Goal: Information Seeking & Learning: Learn about a topic

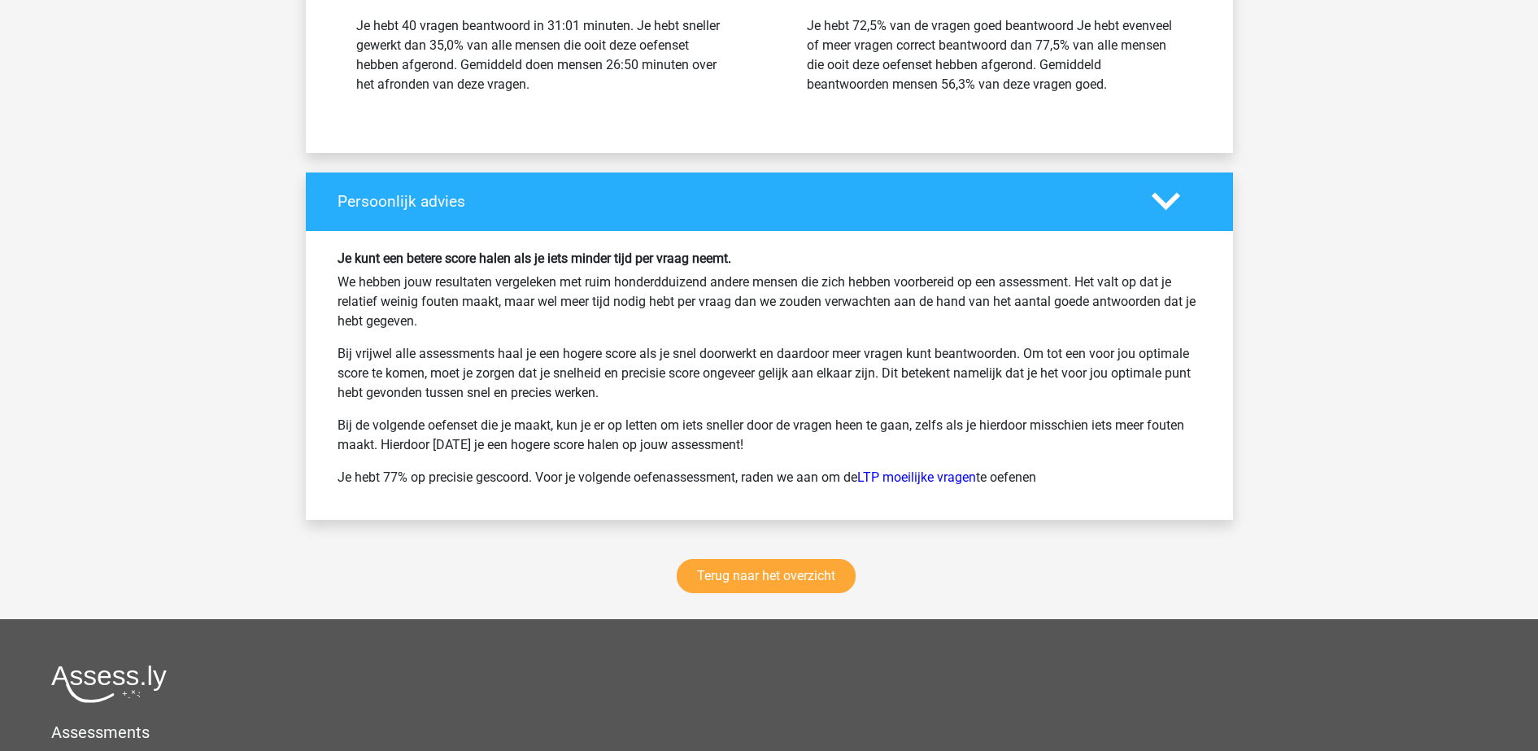
scroll to position [4002, 0]
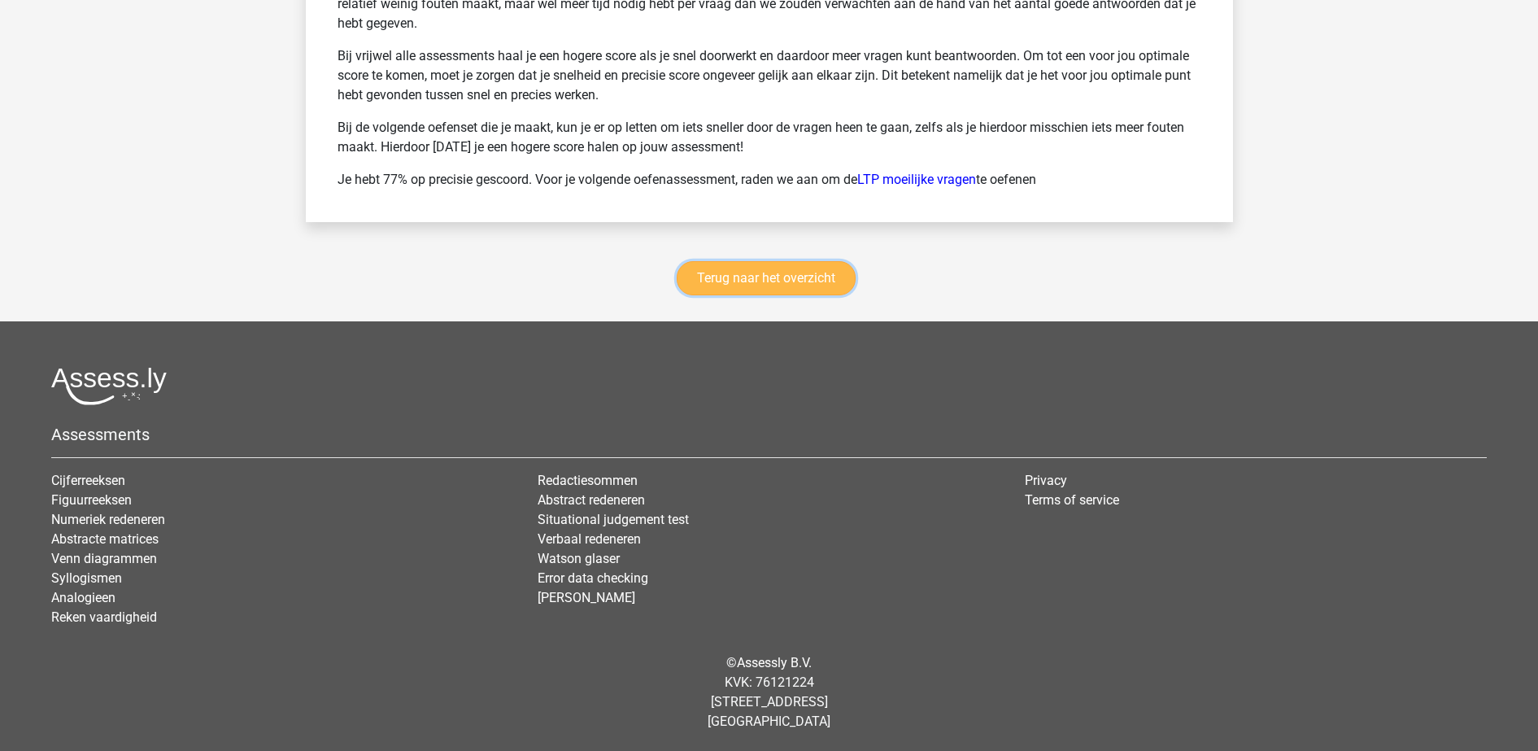
click at [764, 290] on link "Terug naar het overzicht" at bounding box center [766, 278] width 179 height 34
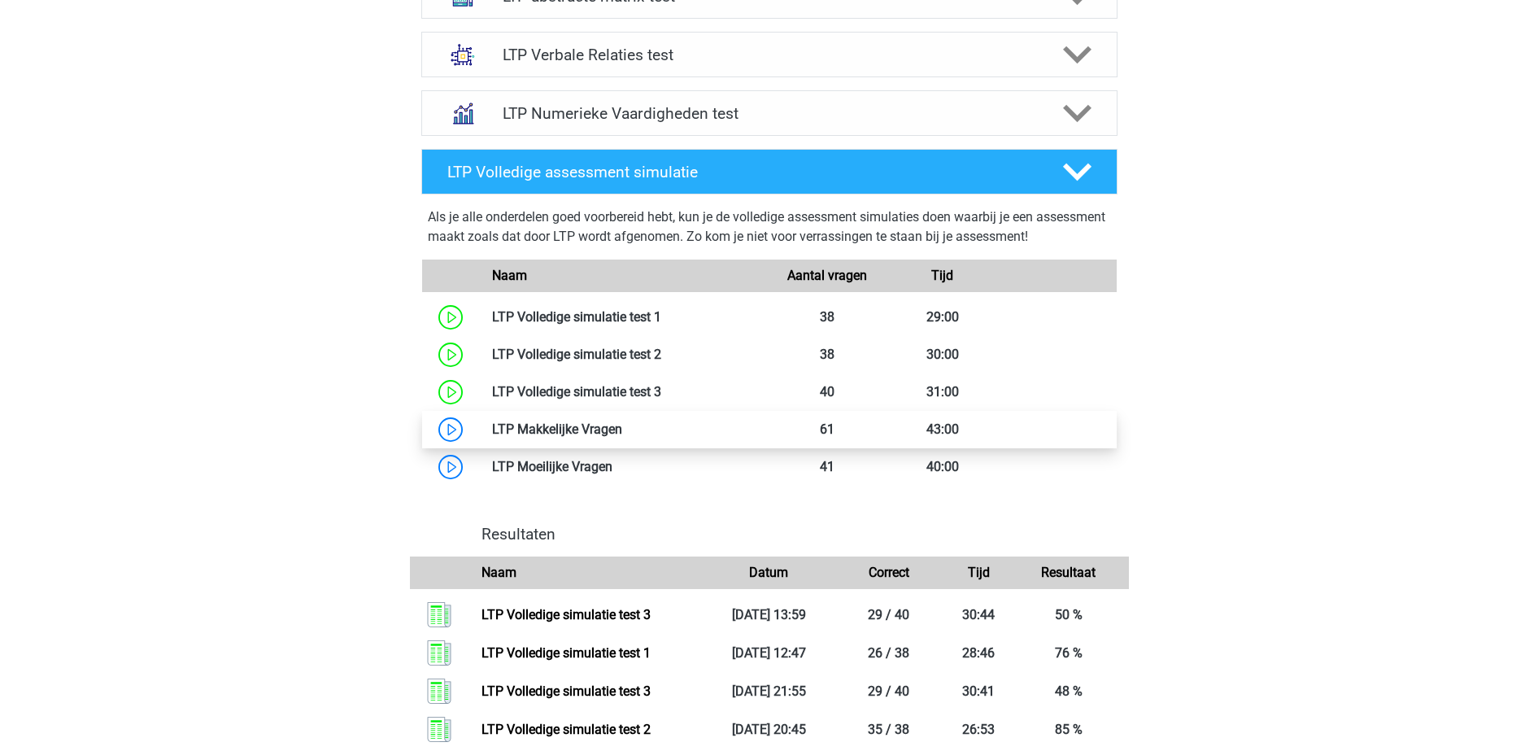
scroll to position [813, 0]
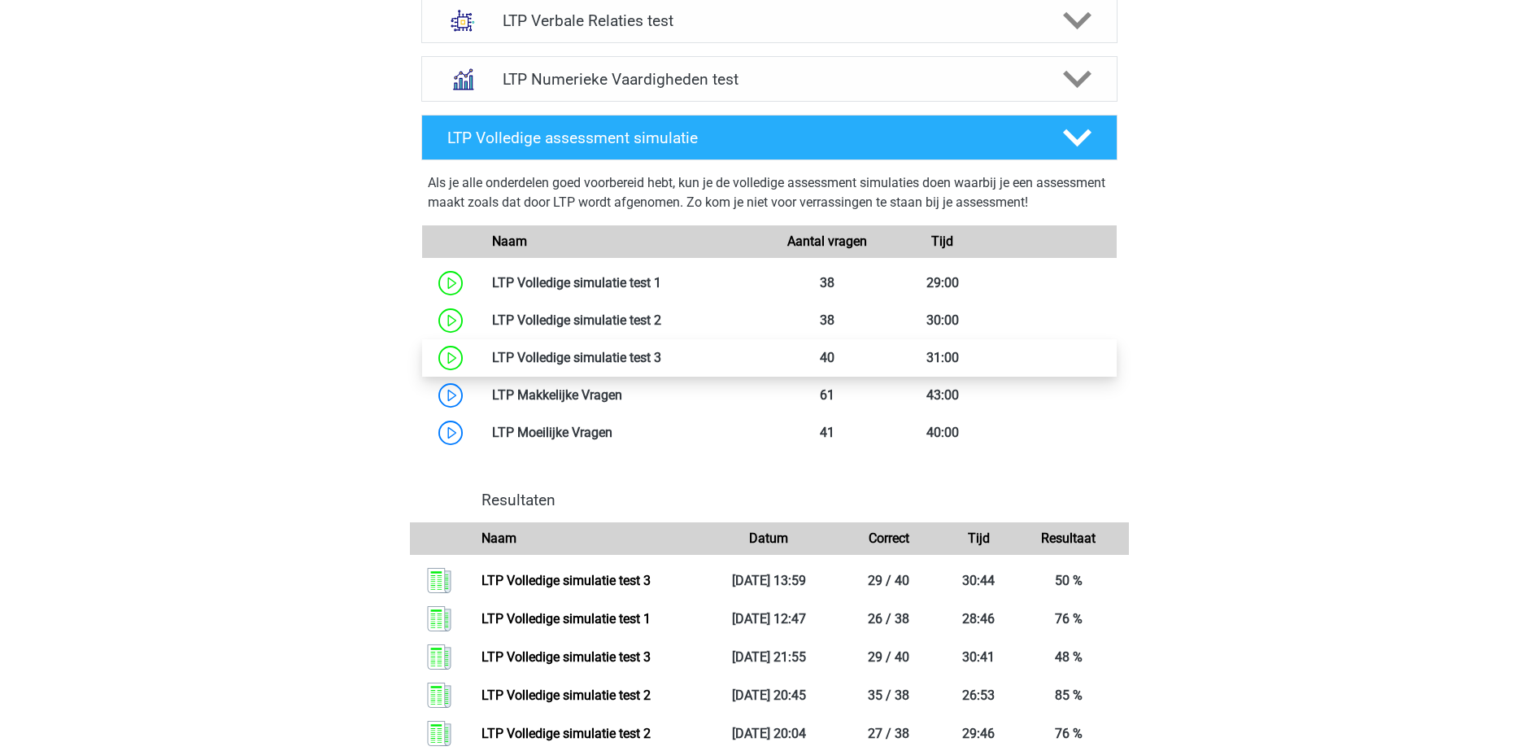
click at [661, 353] on link at bounding box center [661, 357] width 0 height 15
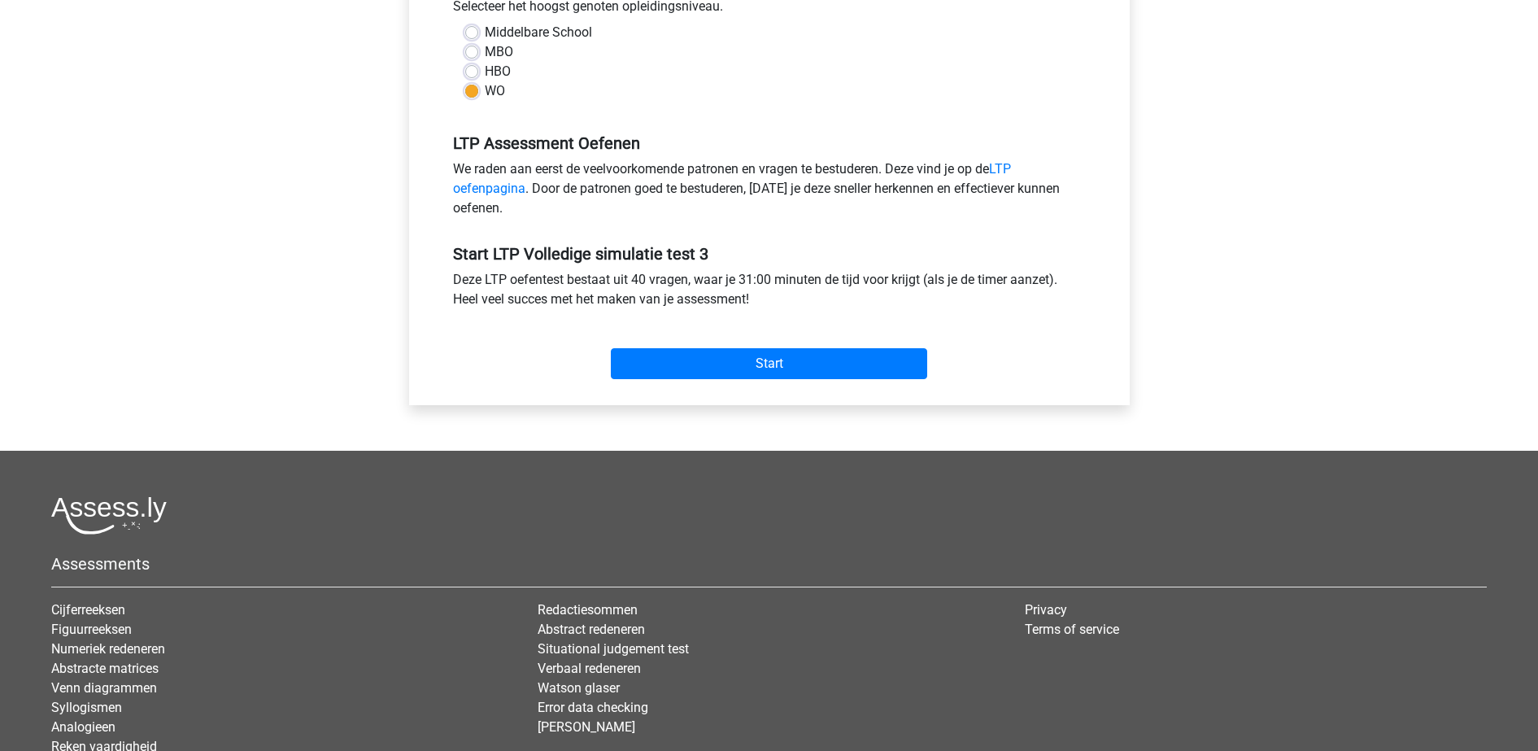
scroll to position [407, 0]
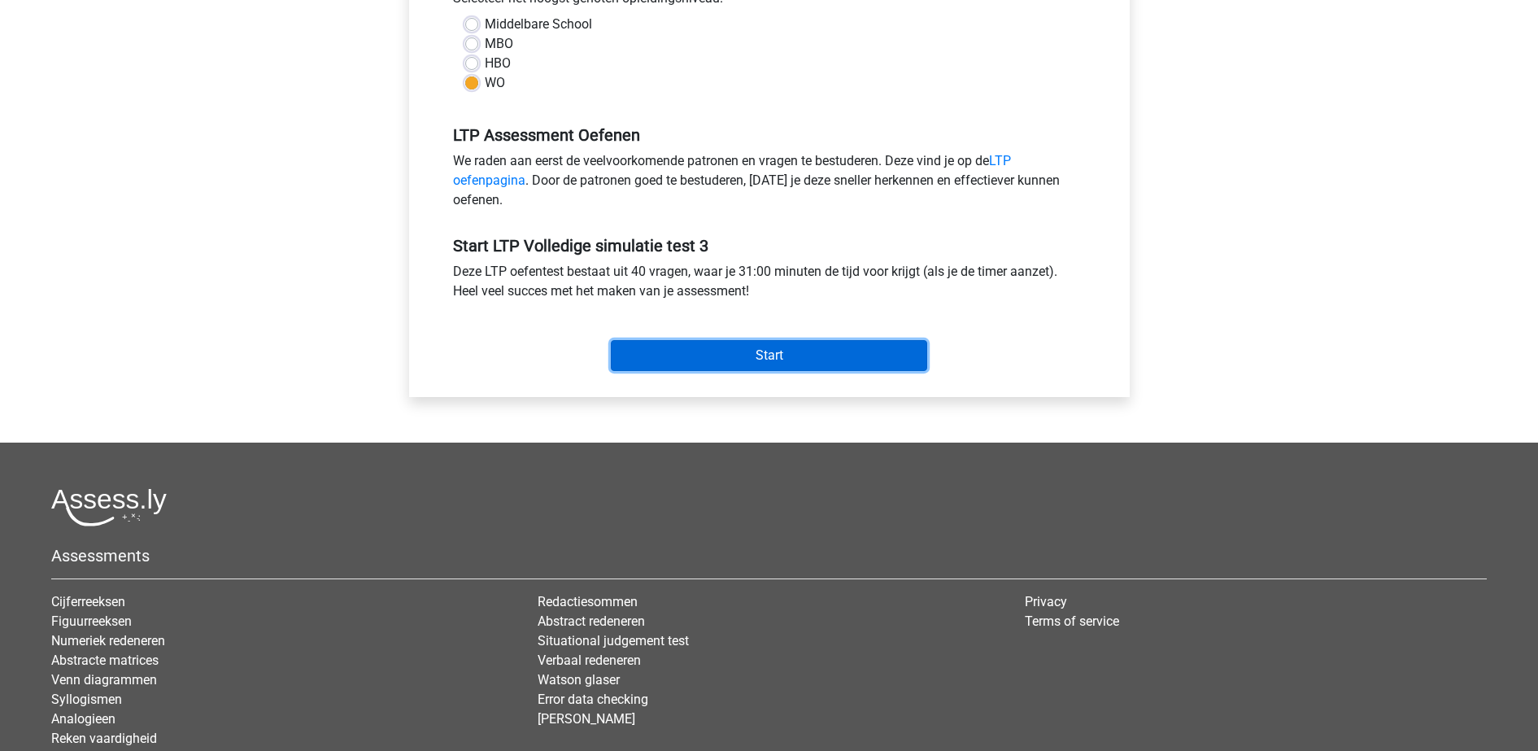
click at [711, 360] on input "Start" at bounding box center [769, 355] width 316 height 31
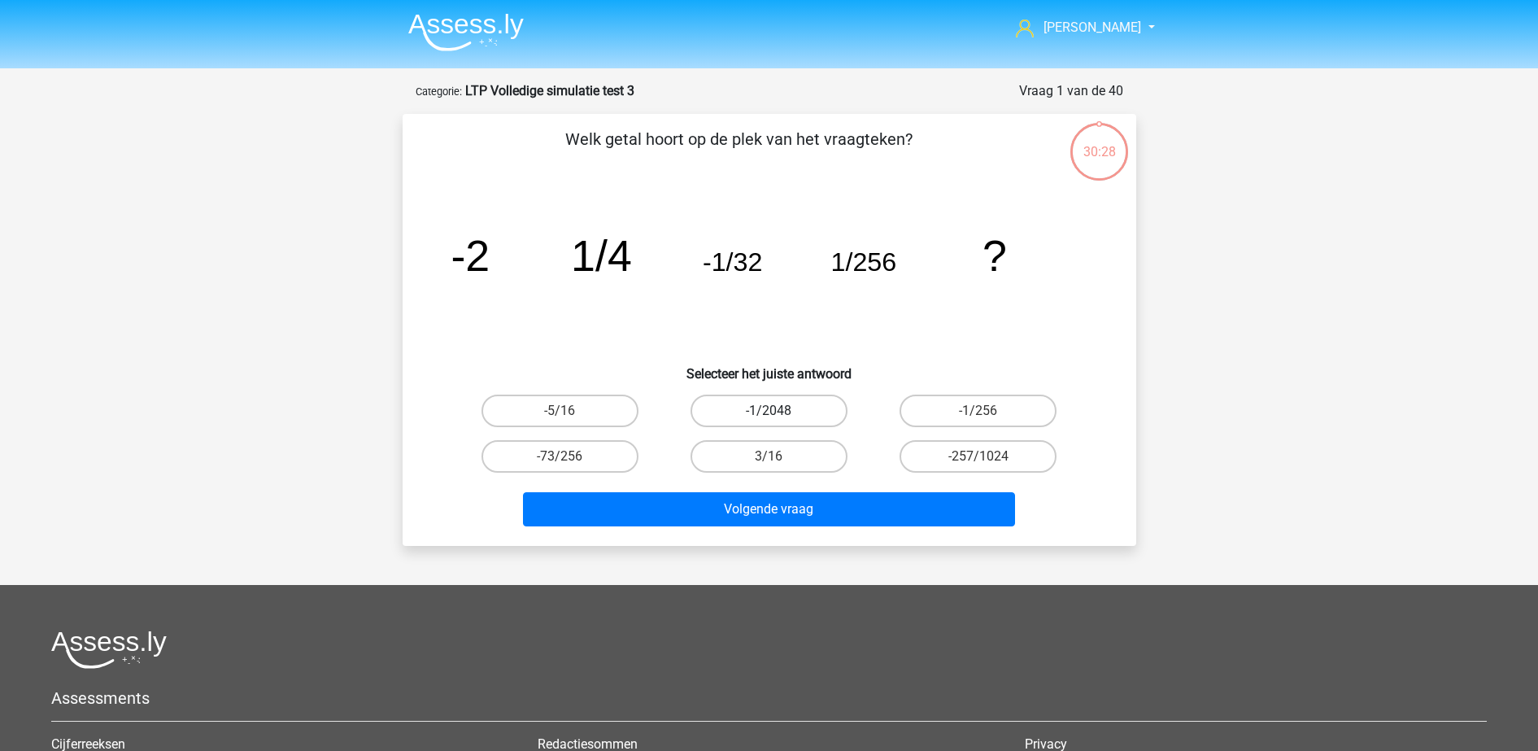
click at [778, 407] on label "-1/2048" at bounding box center [768, 410] width 157 height 33
click at [778, 411] on input "-1/2048" at bounding box center [774, 416] width 11 height 11
radio input "true"
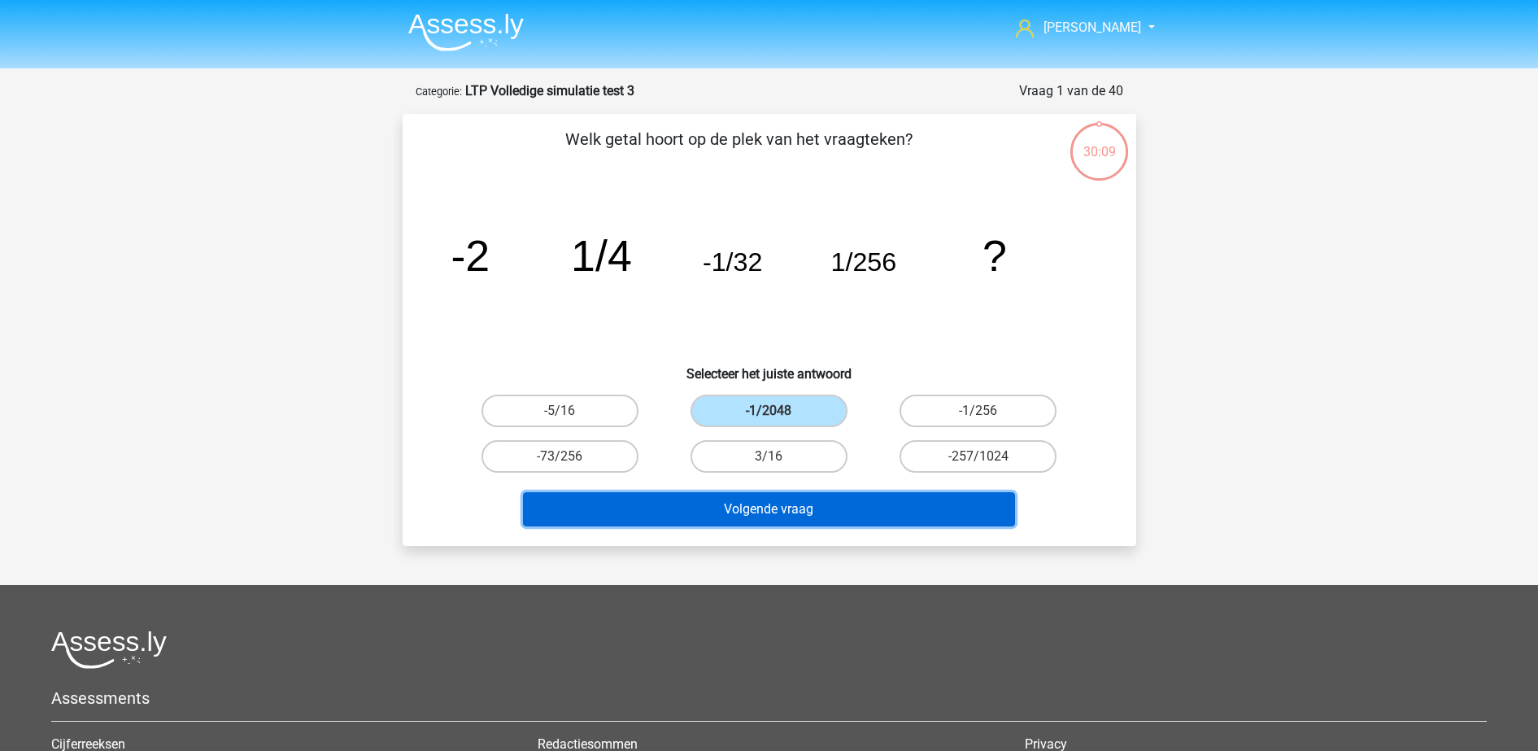
click at [882, 506] on button "Volgende vraag" at bounding box center [769, 509] width 492 height 34
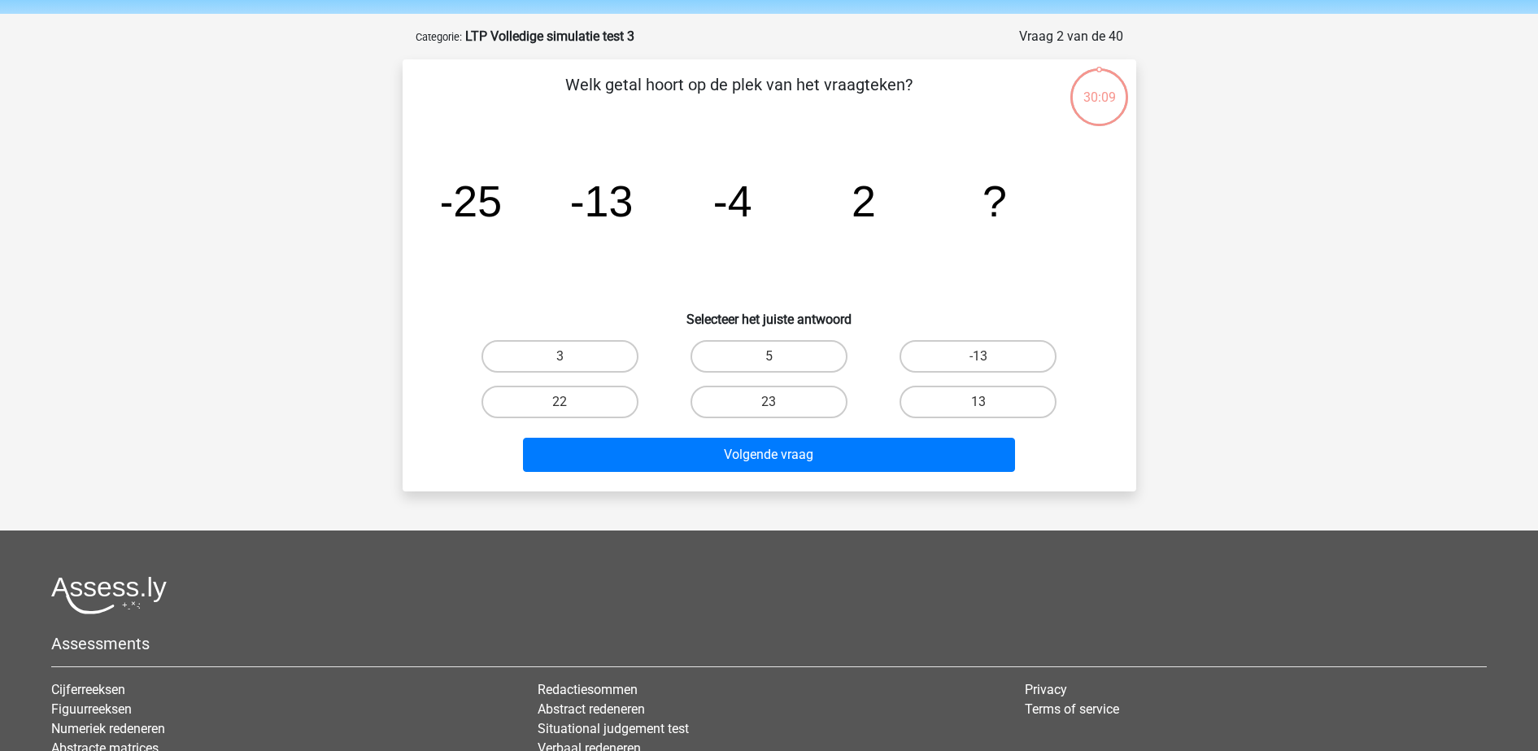
scroll to position [81, 0]
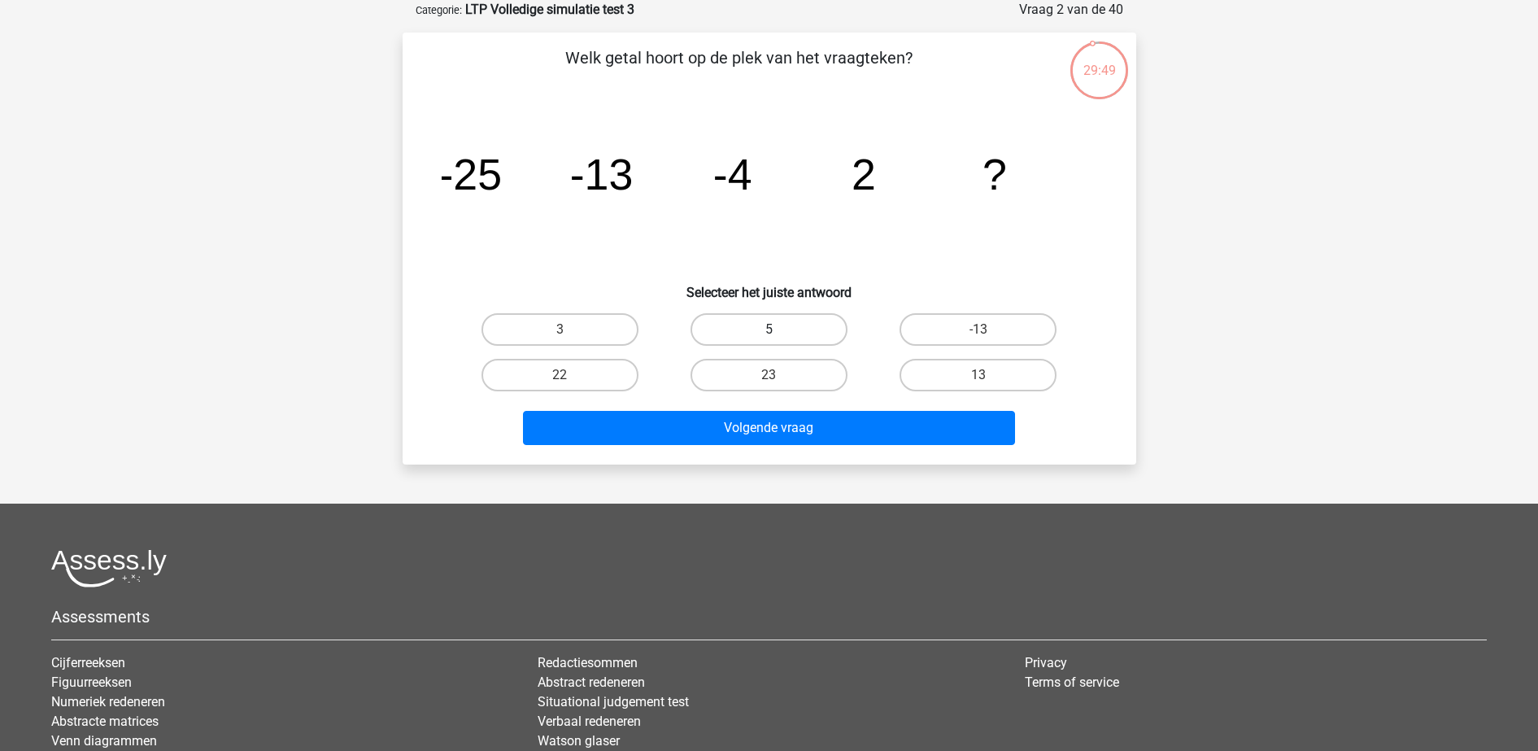
click at [748, 323] on label "5" at bounding box center [768, 329] width 157 height 33
click at [769, 329] on input "5" at bounding box center [774, 334] width 11 height 11
radio input "true"
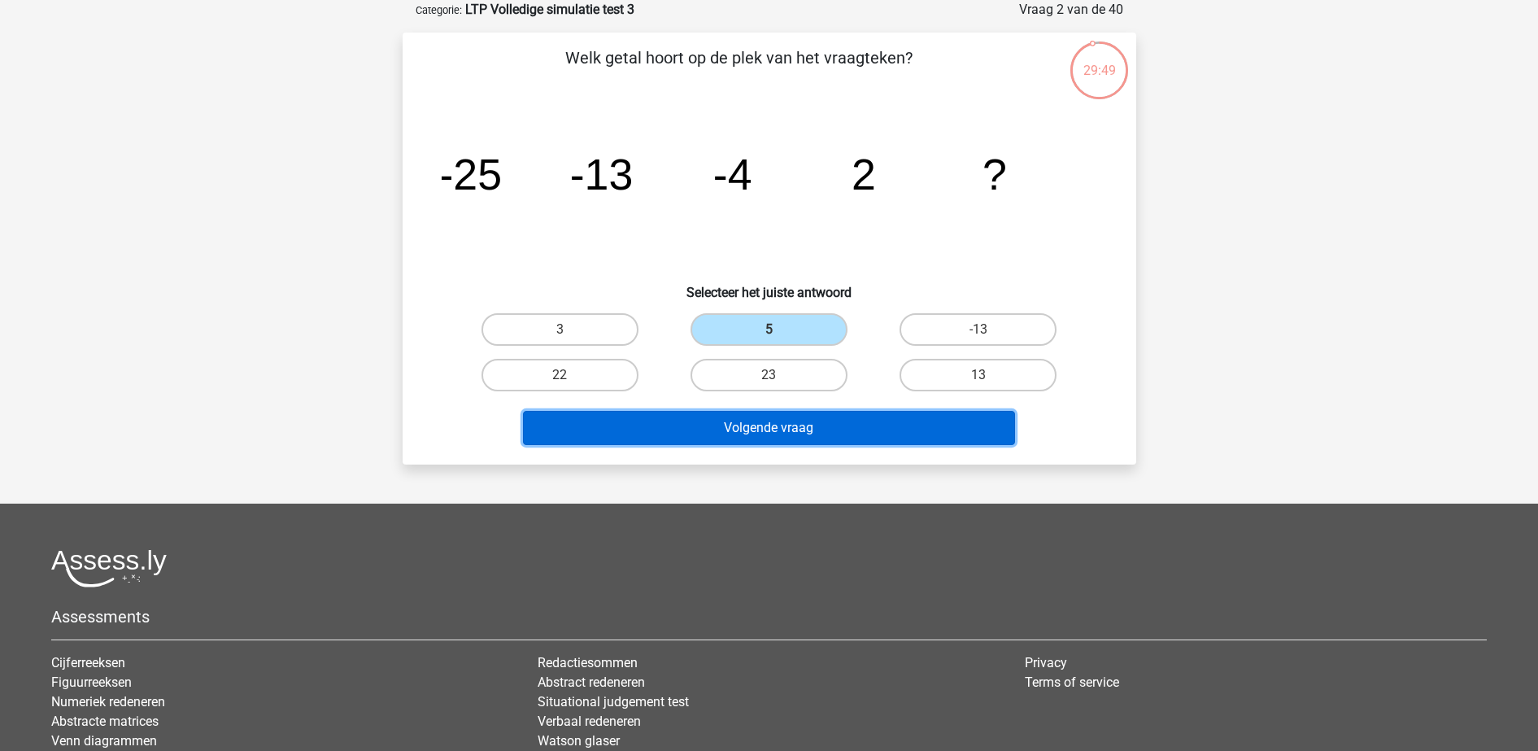
click at [751, 434] on button "Volgende vraag" at bounding box center [769, 428] width 492 height 34
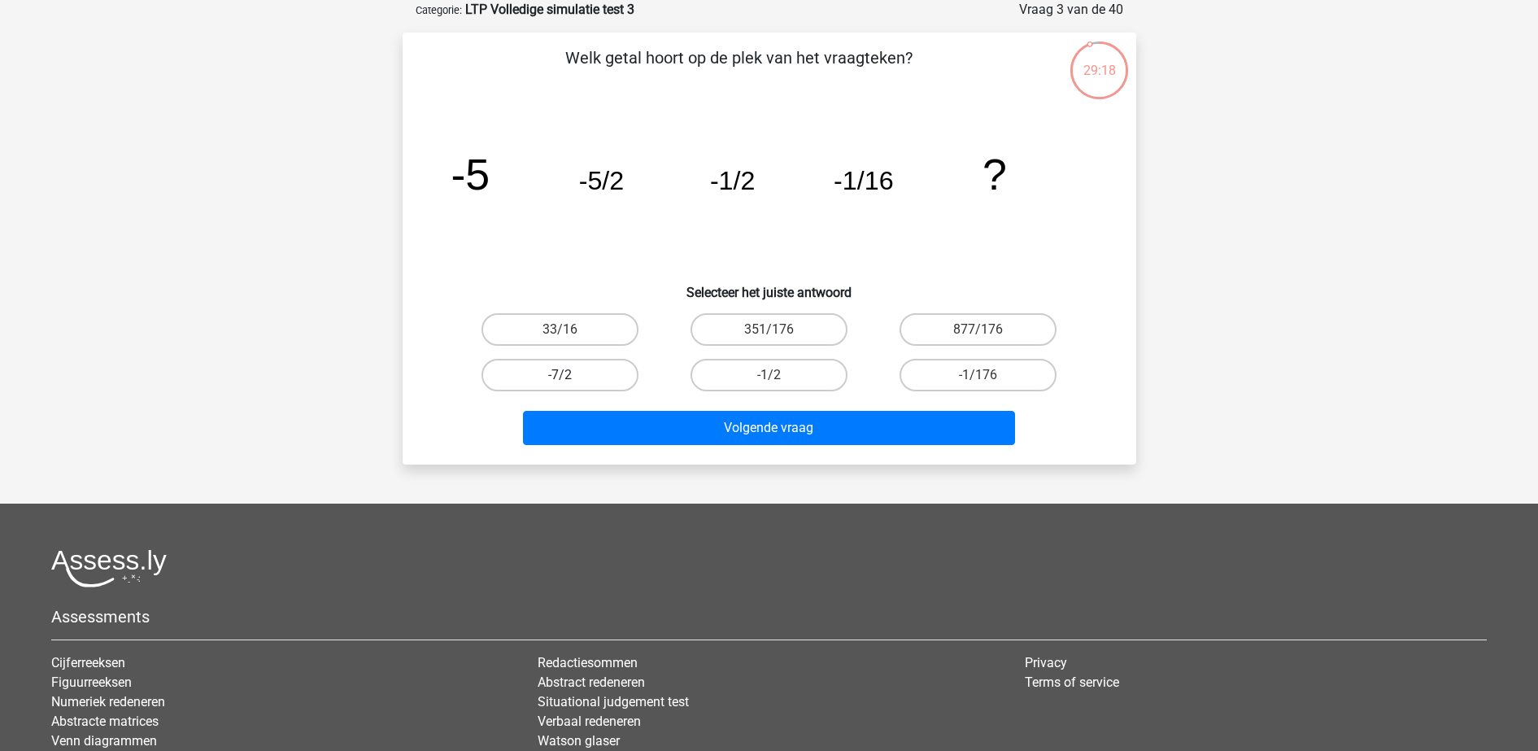
click at [598, 381] on label "-7/2" at bounding box center [559, 375] width 157 height 33
click at [570, 381] on input "-7/2" at bounding box center [565, 380] width 11 height 11
radio input "true"
click at [936, 377] on label "-1/176" at bounding box center [977, 375] width 157 height 33
click at [978, 377] on input "-1/176" at bounding box center [983, 380] width 11 height 11
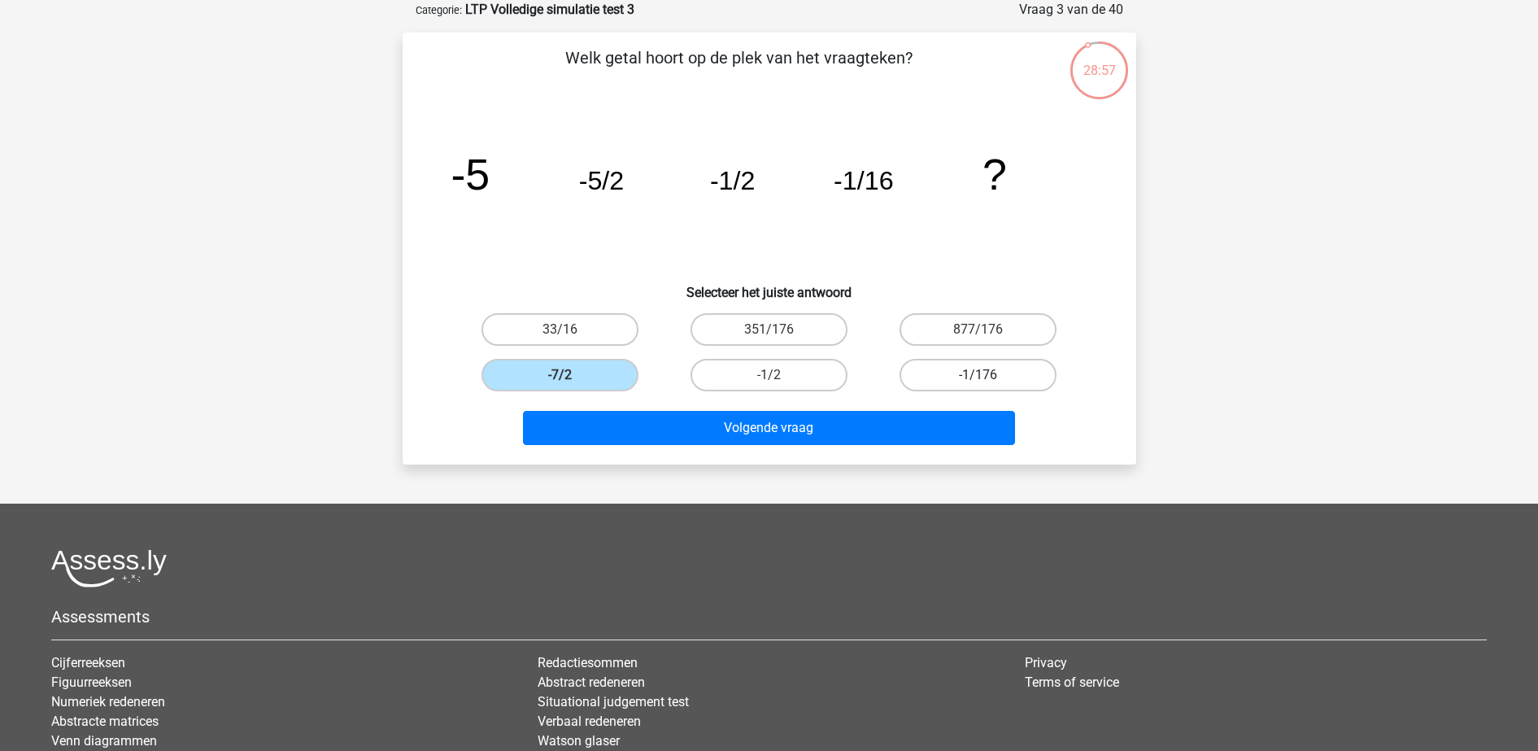
radio input "true"
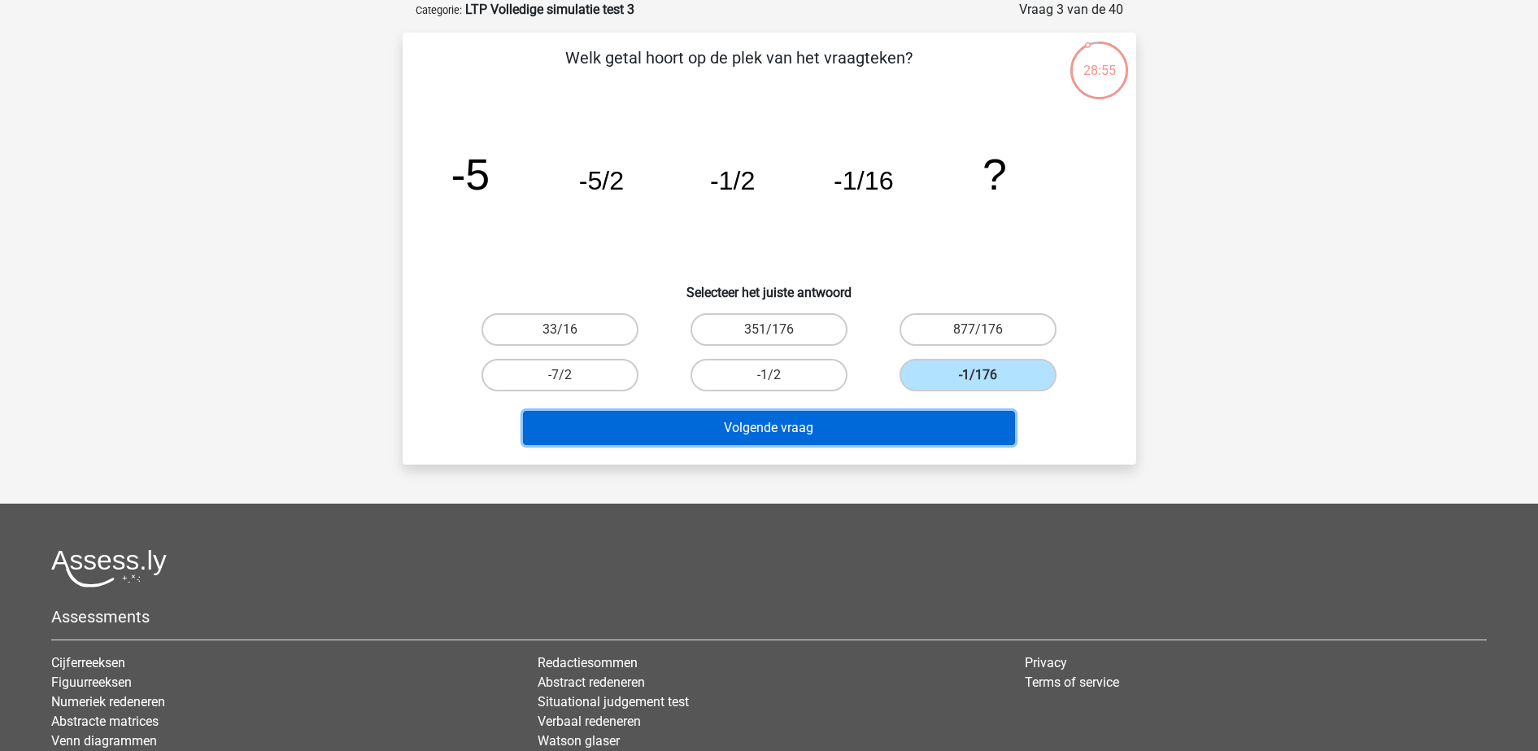
click at [878, 427] on button "Volgende vraag" at bounding box center [769, 428] width 492 height 34
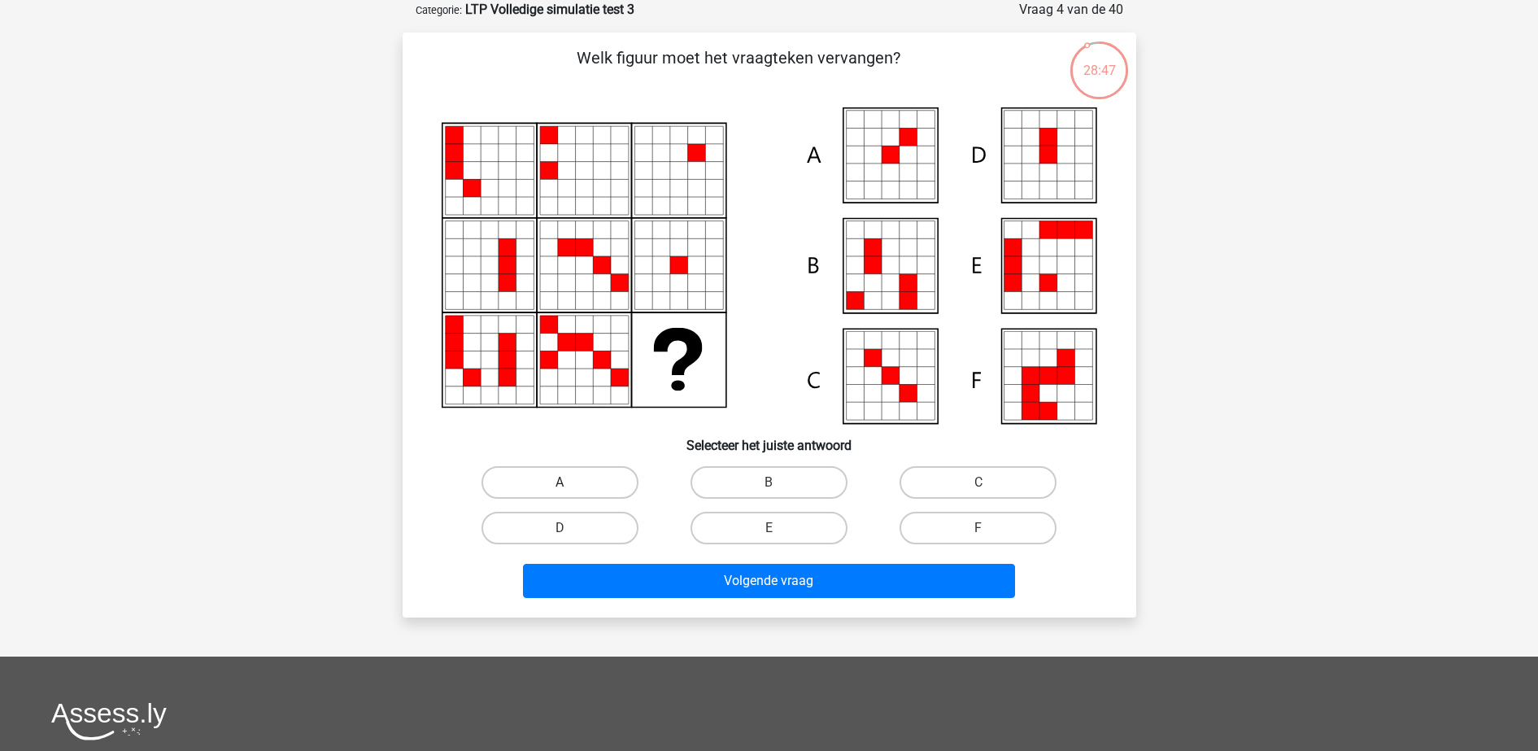
click at [596, 485] on label "A" at bounding box center [559, 482] width 157 height 33
click at [570, 485] on input "A" at bounding box center [565, 487] width 11 height 11
radio input "true"
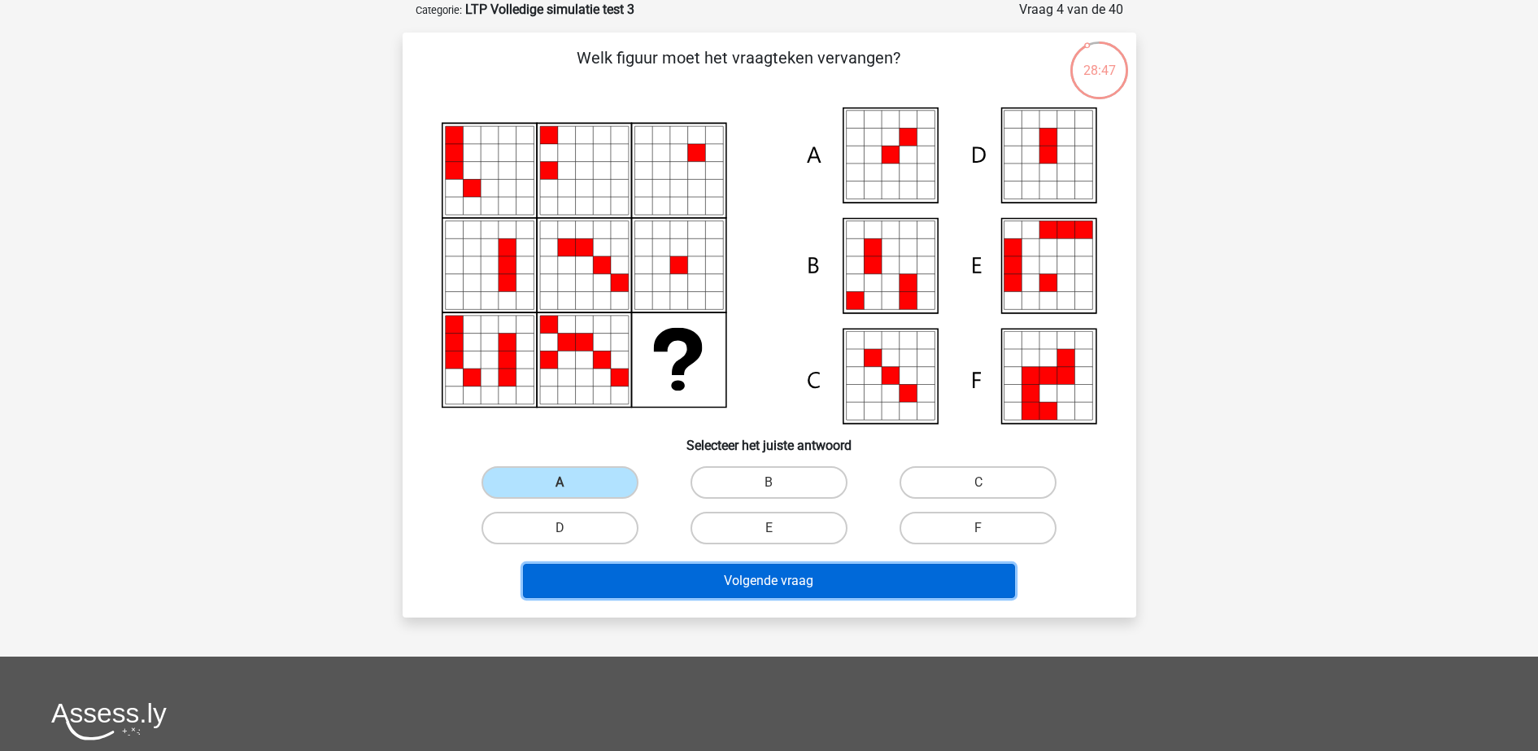
click at [651, 571] on button "Volgende vraag" at bounding box center [769, 581] width 492 height 34
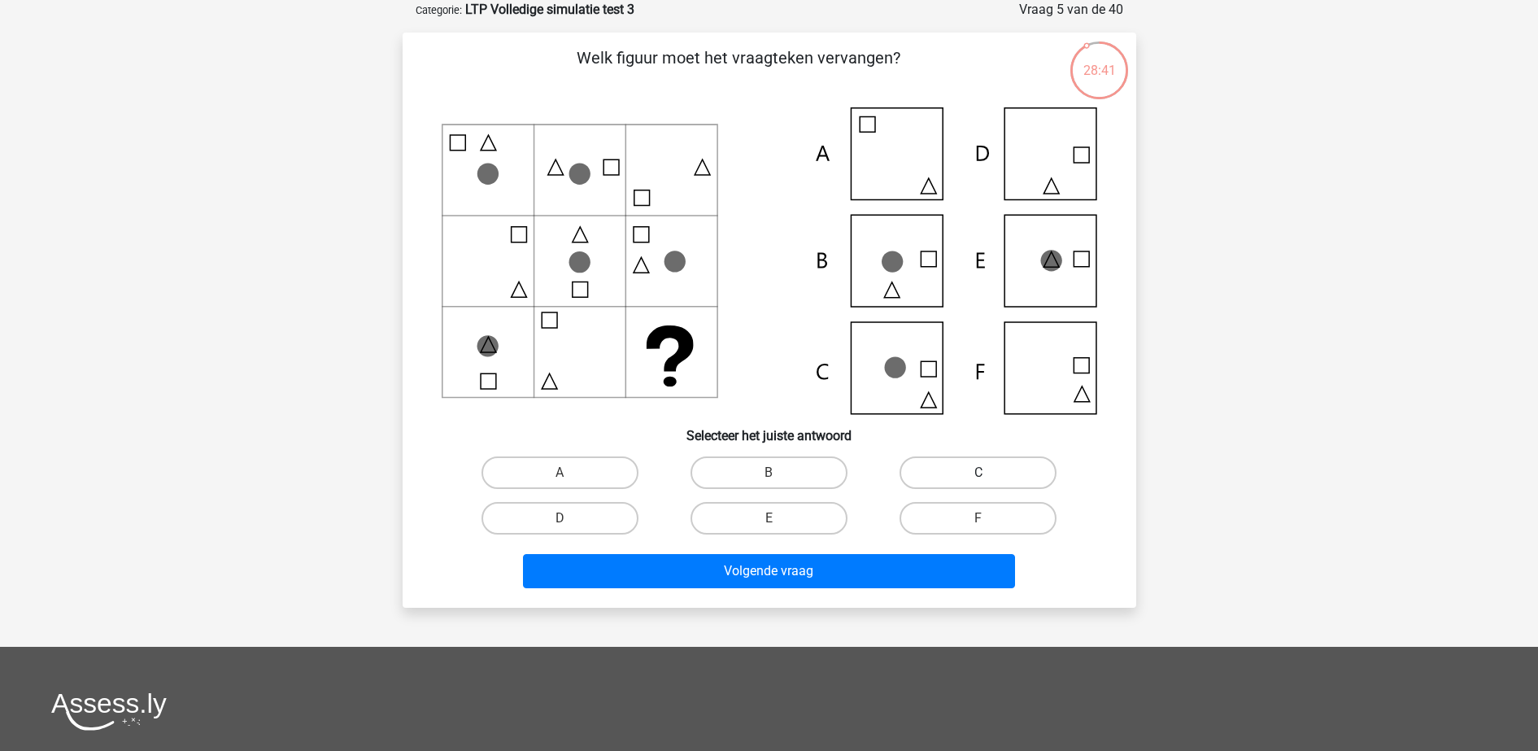
click at [989, 477] on label "C" at bounding box center [977, 472] width 157 height 33
click at [989, 477] on input "C" at bounding box center [983, 478] width 11 height 11
radio input "true"
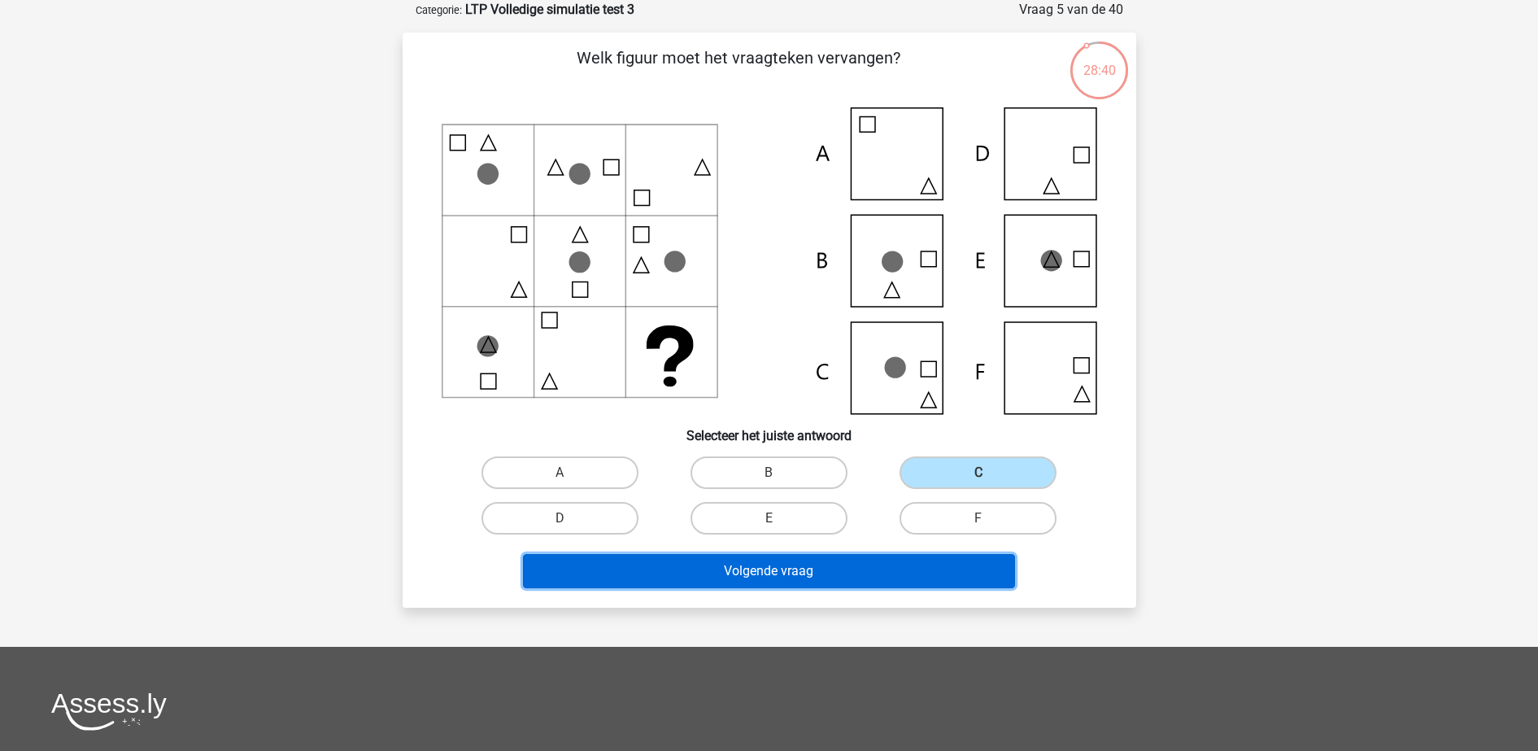
click at [886, 578] on button "Volgende vraag" at bounding box center [769, 571] width 492 height 34
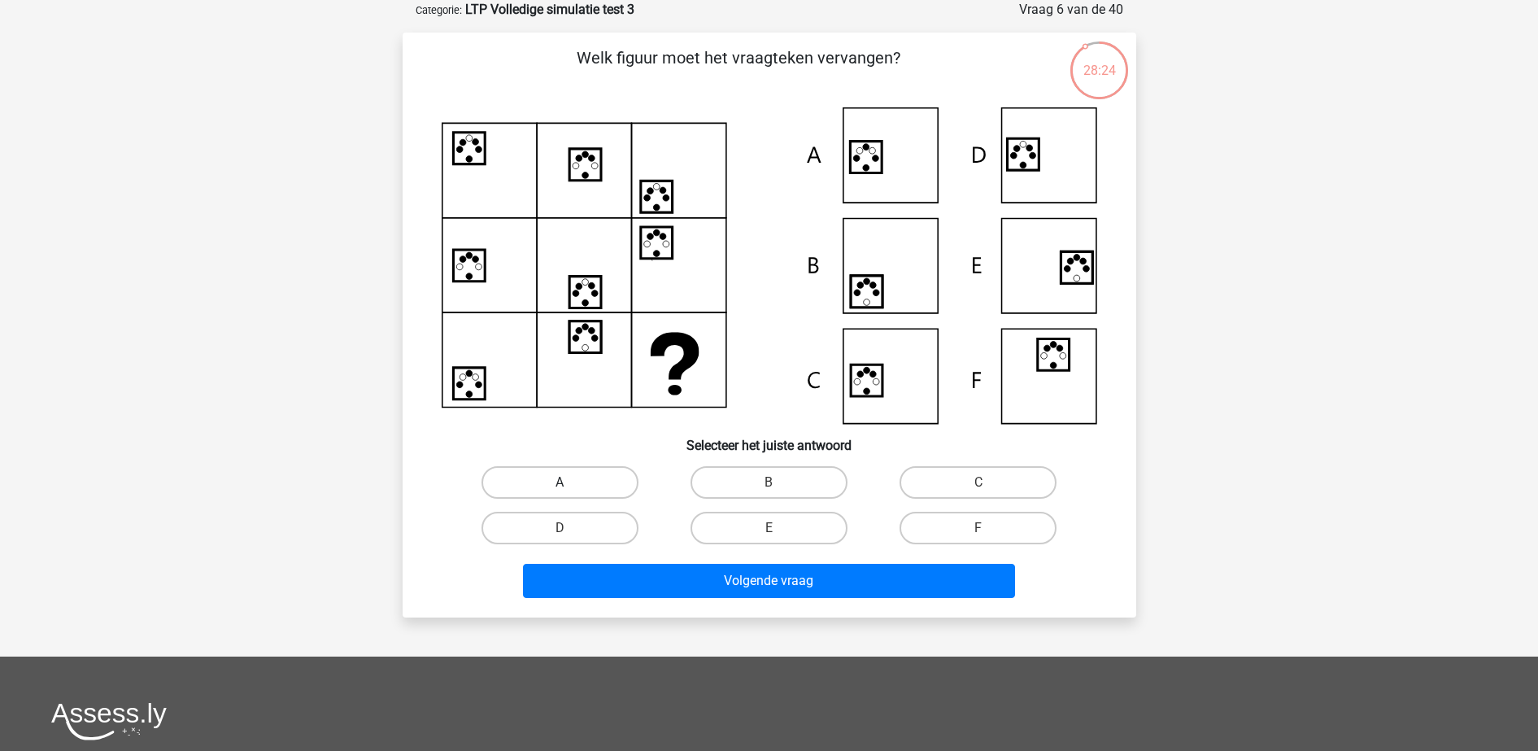
click at [567, 479] on label "A" at bounding box center [559, 482] width 157 height 33
click at [567, 482] on input "A" at bounding box center [565, 487] width 11 height 11
radio input "true"
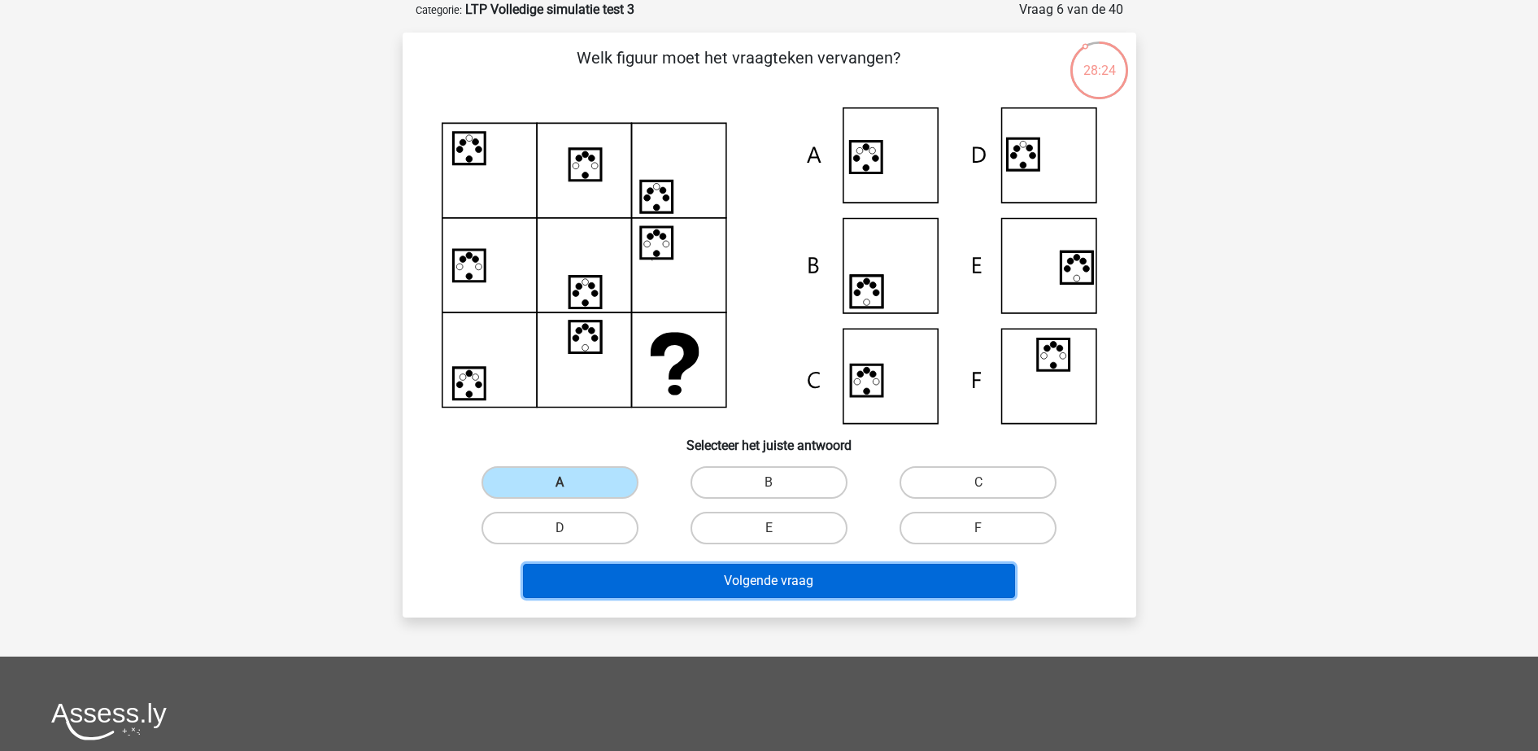
click at [699, 571] on button "Volgende vraag" at bounding box center [769, 581] width 492 height 34
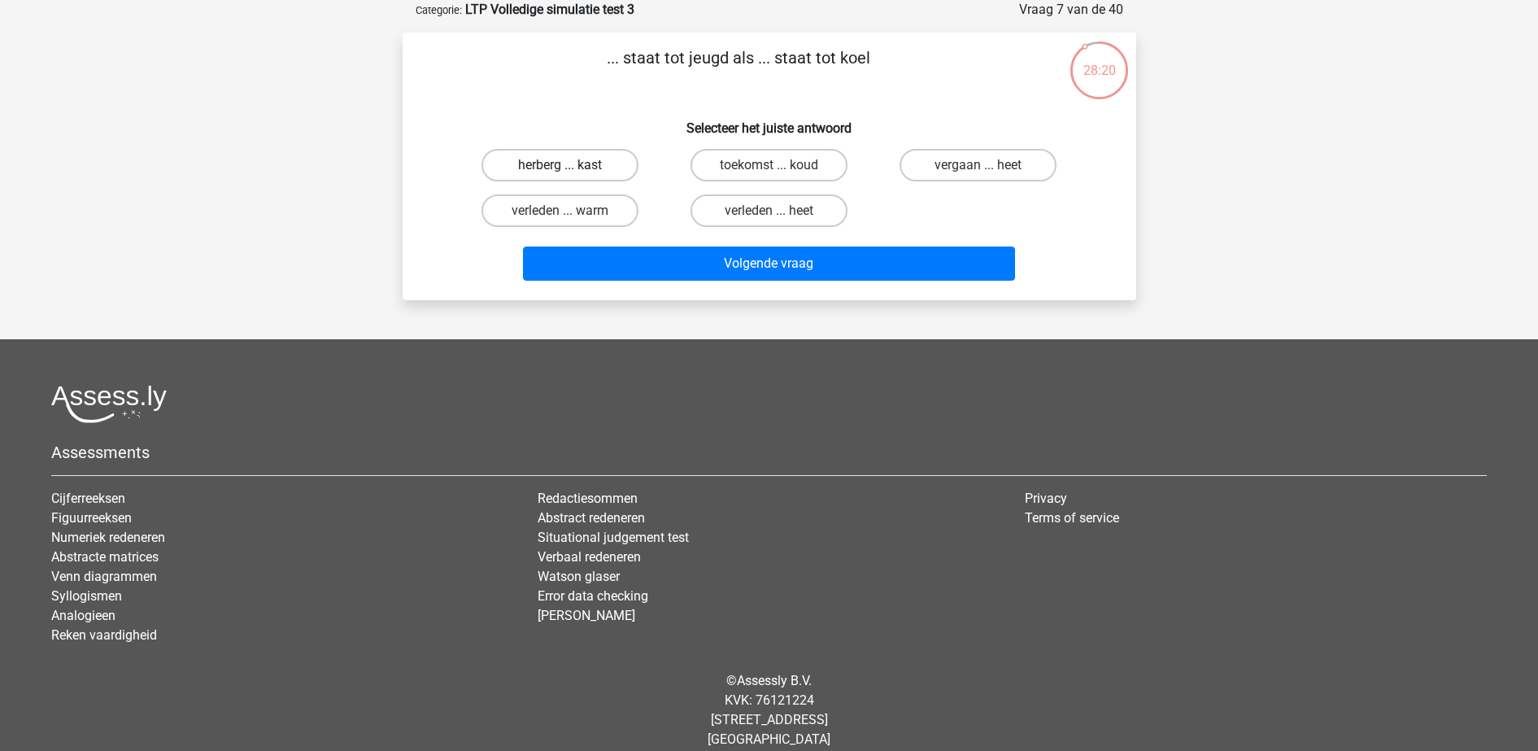
click at [516, 172] on label "herberg ... kast" at bounding box center [559, 165] width 157 height 33
click at [560, 172] on input "herberg ... kast" at bounding box center [565, 170] width 11 height 11
radio input "true"
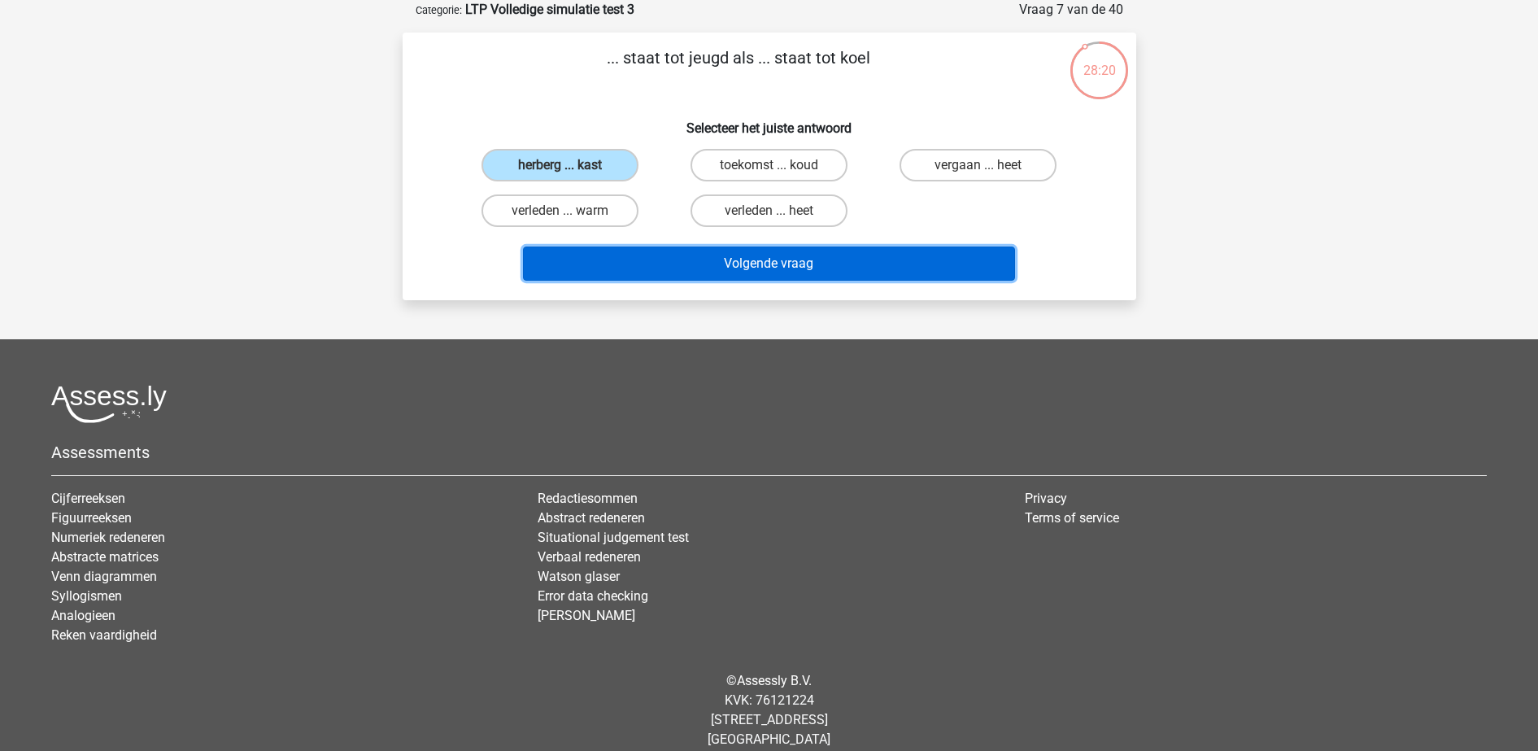
click at [595, 262] on button "Volgende vraag" at bounding box center [769, 263] width 492 height 34
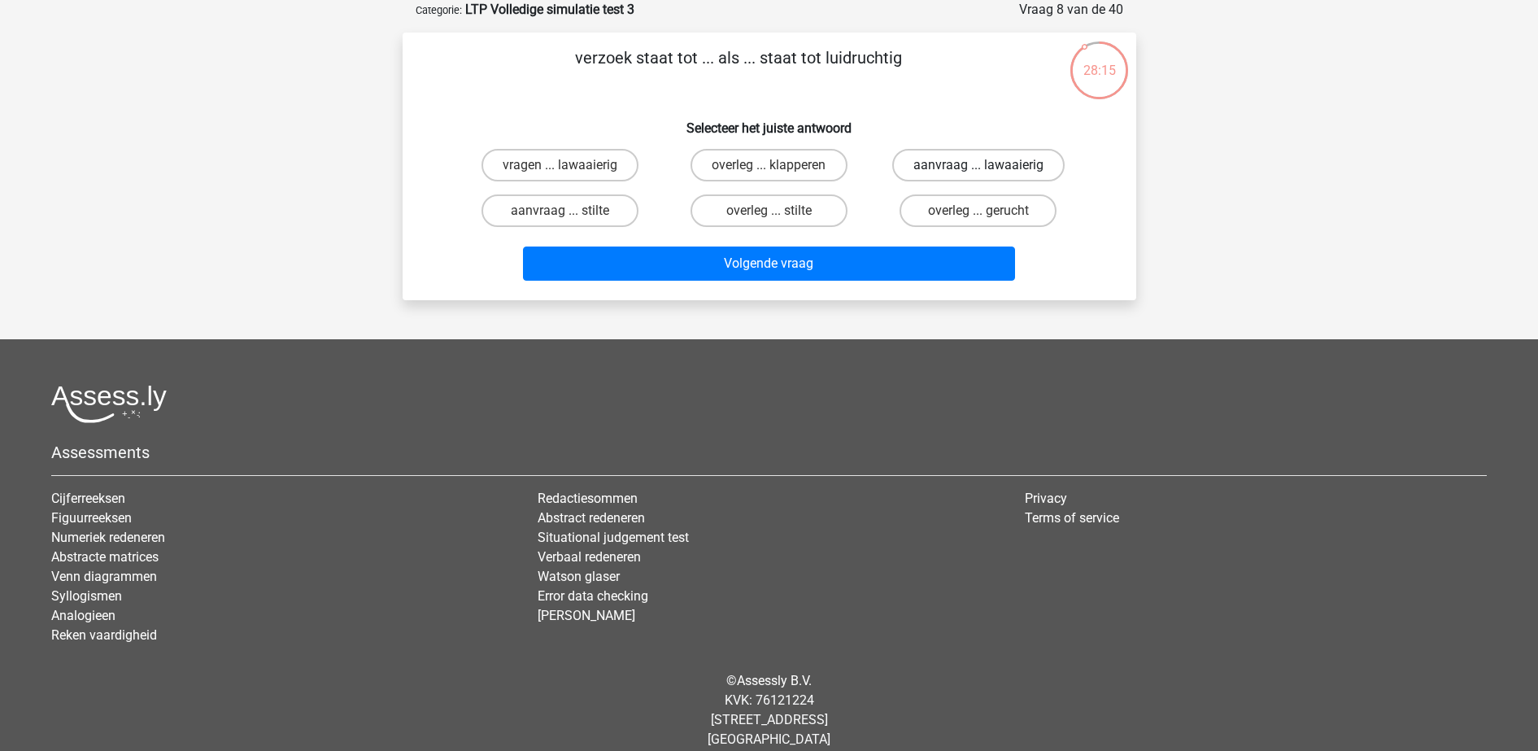
click at [970, 161] on label "aanvraag ... lawaaierig" at bounding box center [978, 165] width 172 height 33
click at [978, 165] on input "aanvraag ... lawaaierig" at bounding box center [983, 170] width 11 height 11
radio input "true"
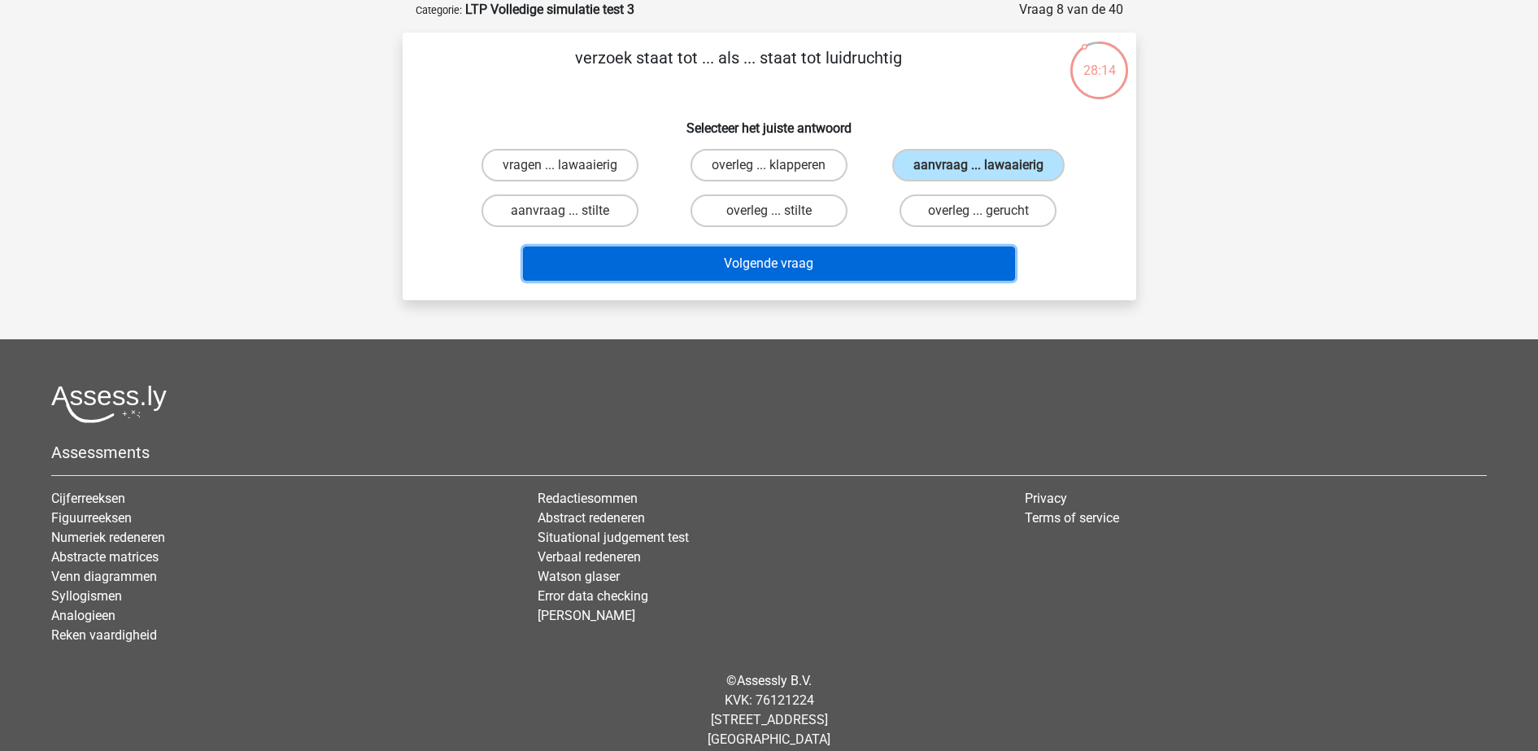
click at [877, 259] on button "Volgende vraag" at bounding box center [769, 263] width 492 height 34
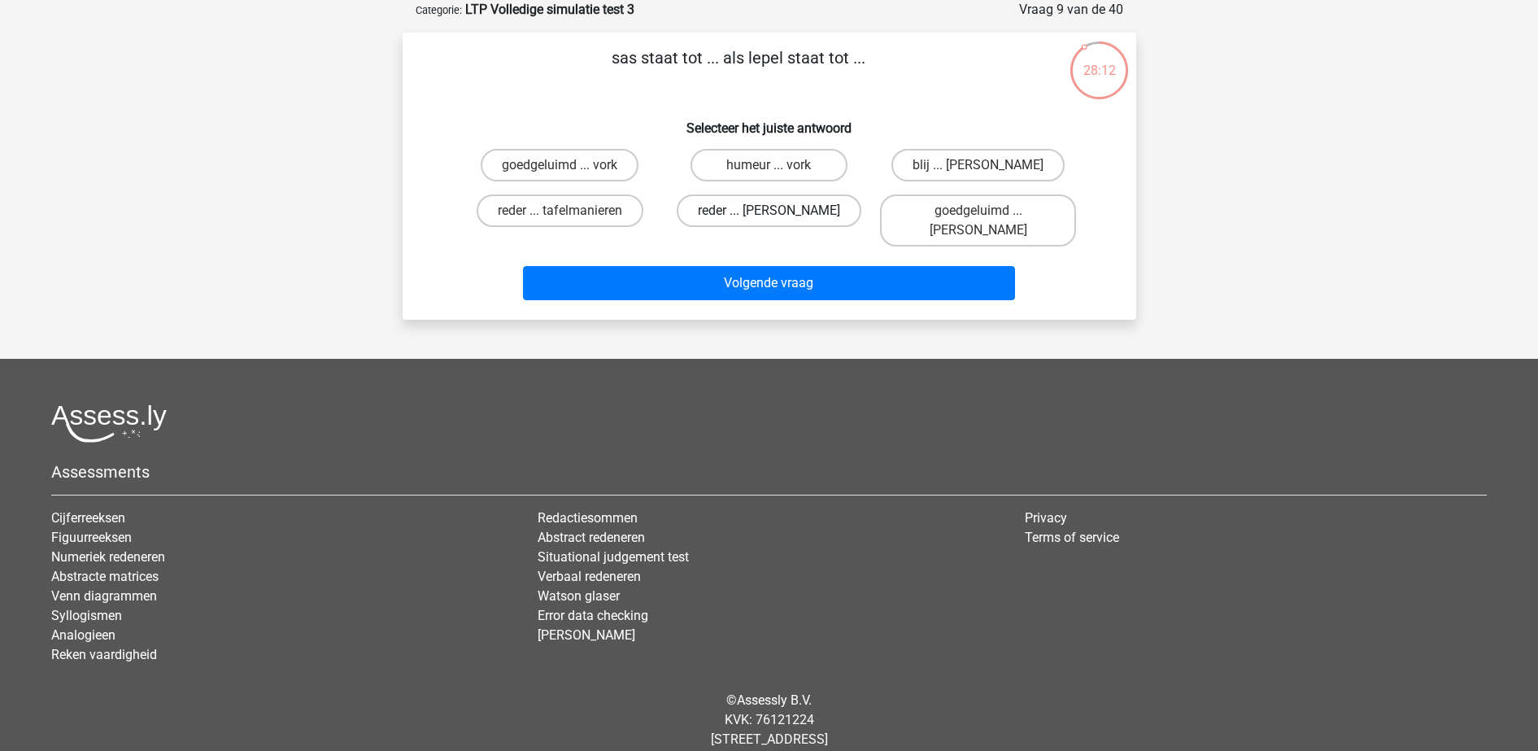
click at [808, 215] on label "reder ... anna" at bounding box center [769, 210] width 185 height 33
click at [779, 215] on input "reder ... anna" at bounding box center [774, 216] width 11 height 11
radio input "true"
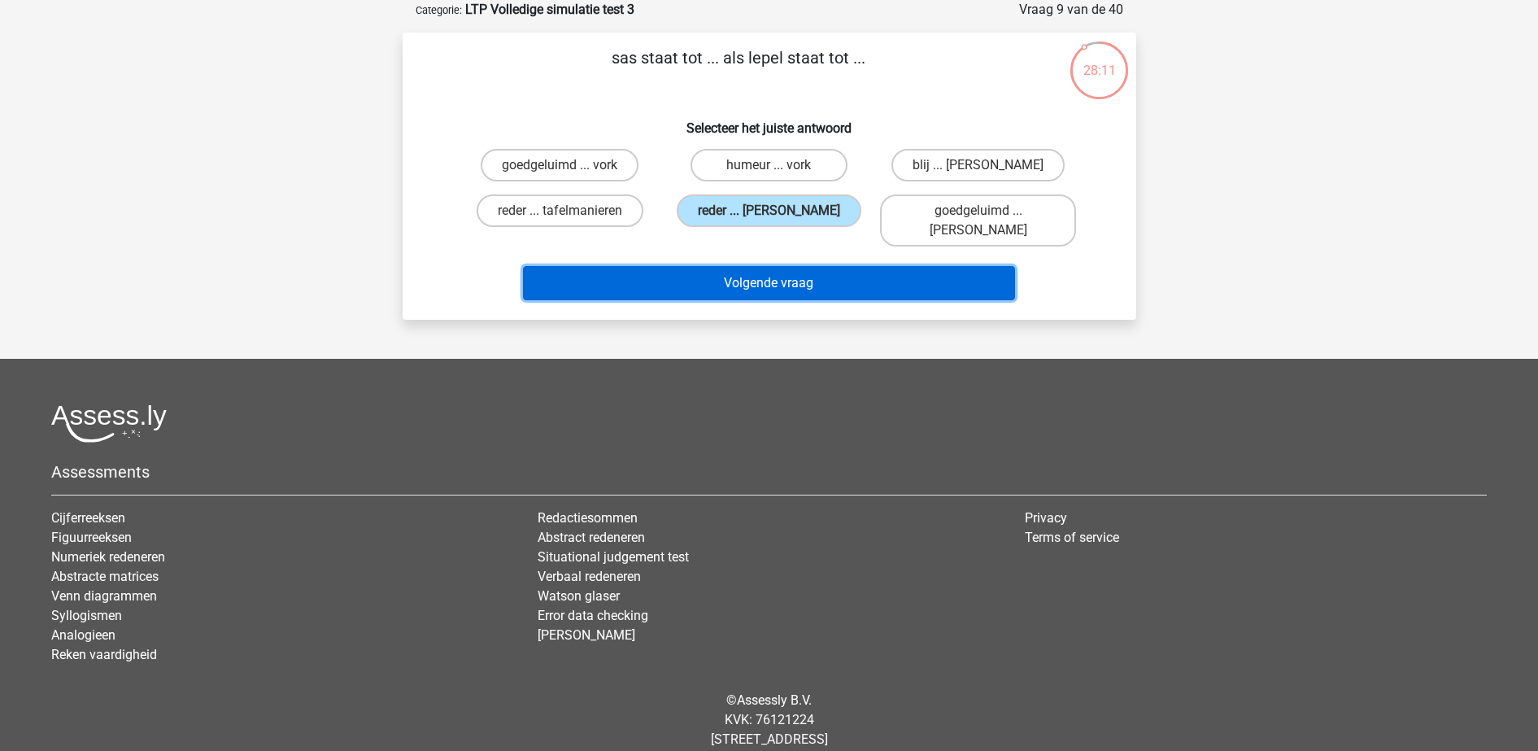
click at [814, 266] on button "Volgende vraag" at bounding box center [769, 283] width 492 height 34
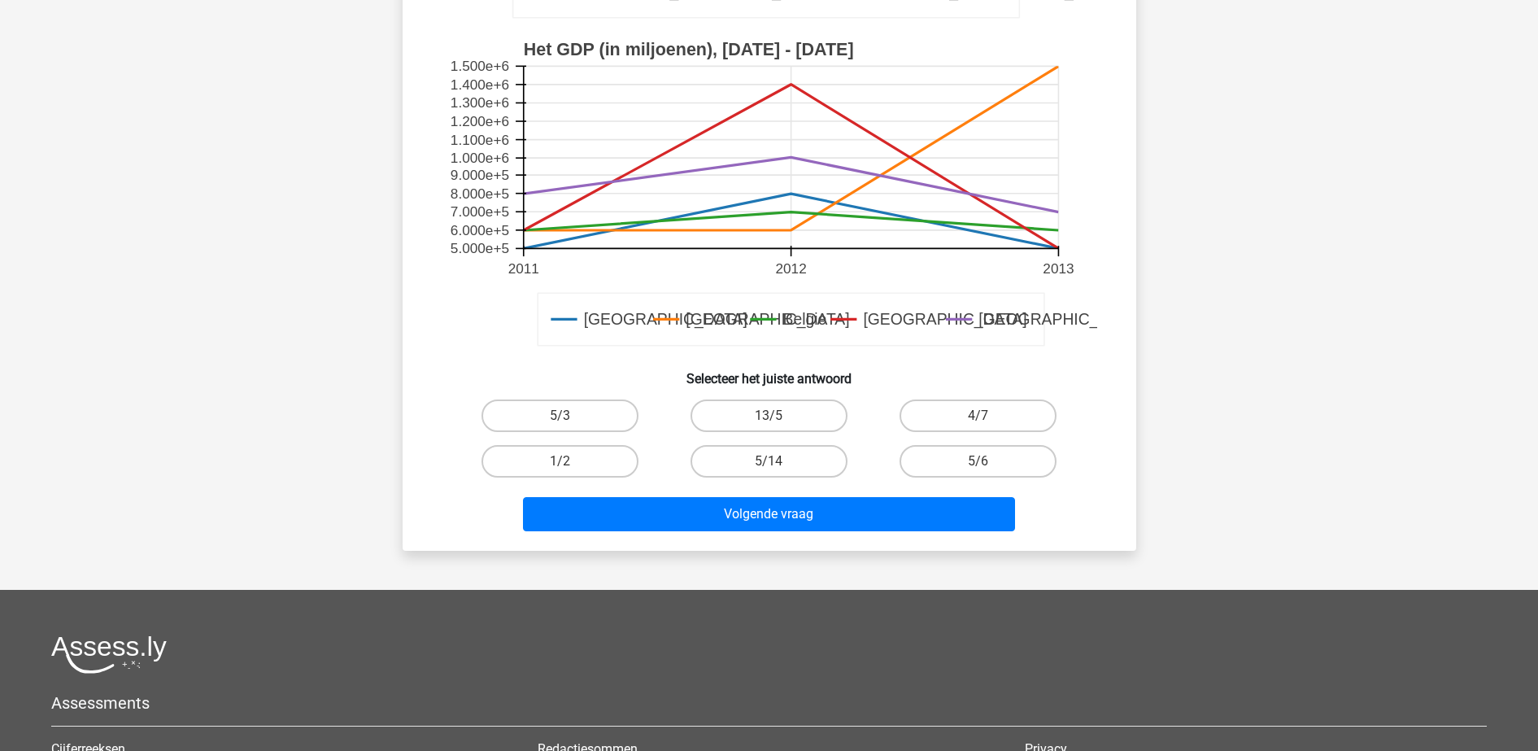
scroll to position [488, 0]
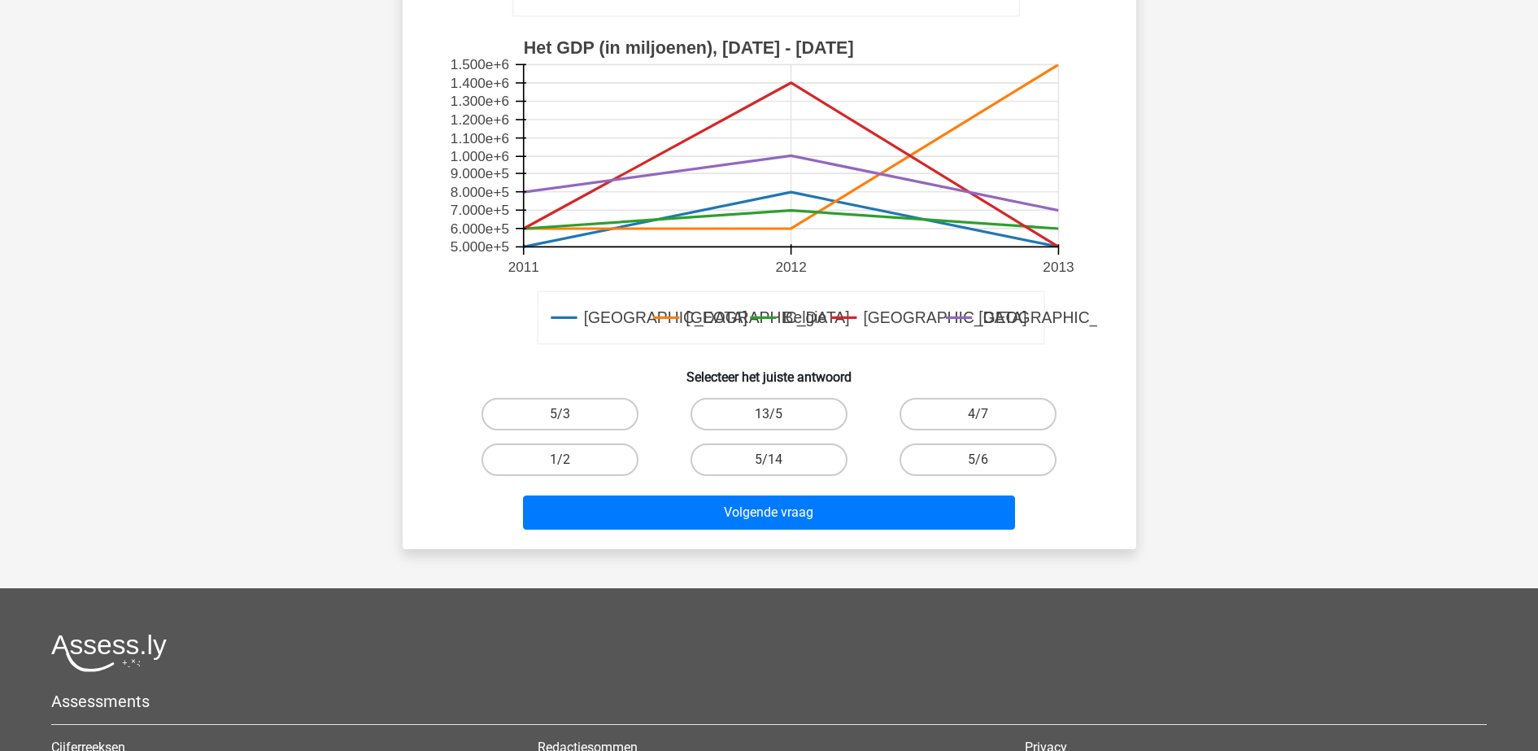
click at [979, 410] on label "4/7" at bounding box center [977, 414] width 157 height 33
click at [979, 414] on input "4/7" at bounding box center [983, 419] width 11 height 11
radio input "true"
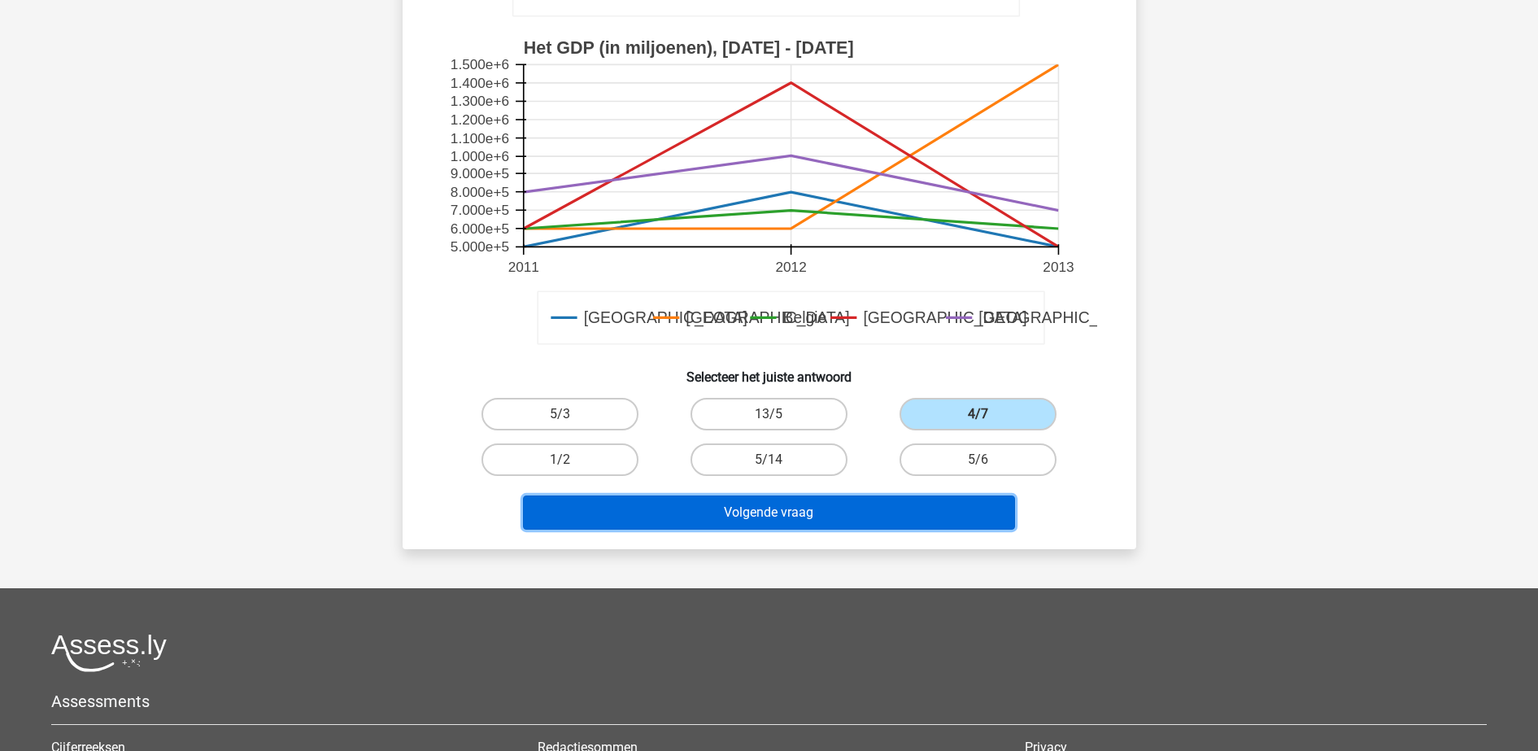
click at [907, 513] on button "Volgende vraag" at bounding box center [769, 512] width 492 height 34
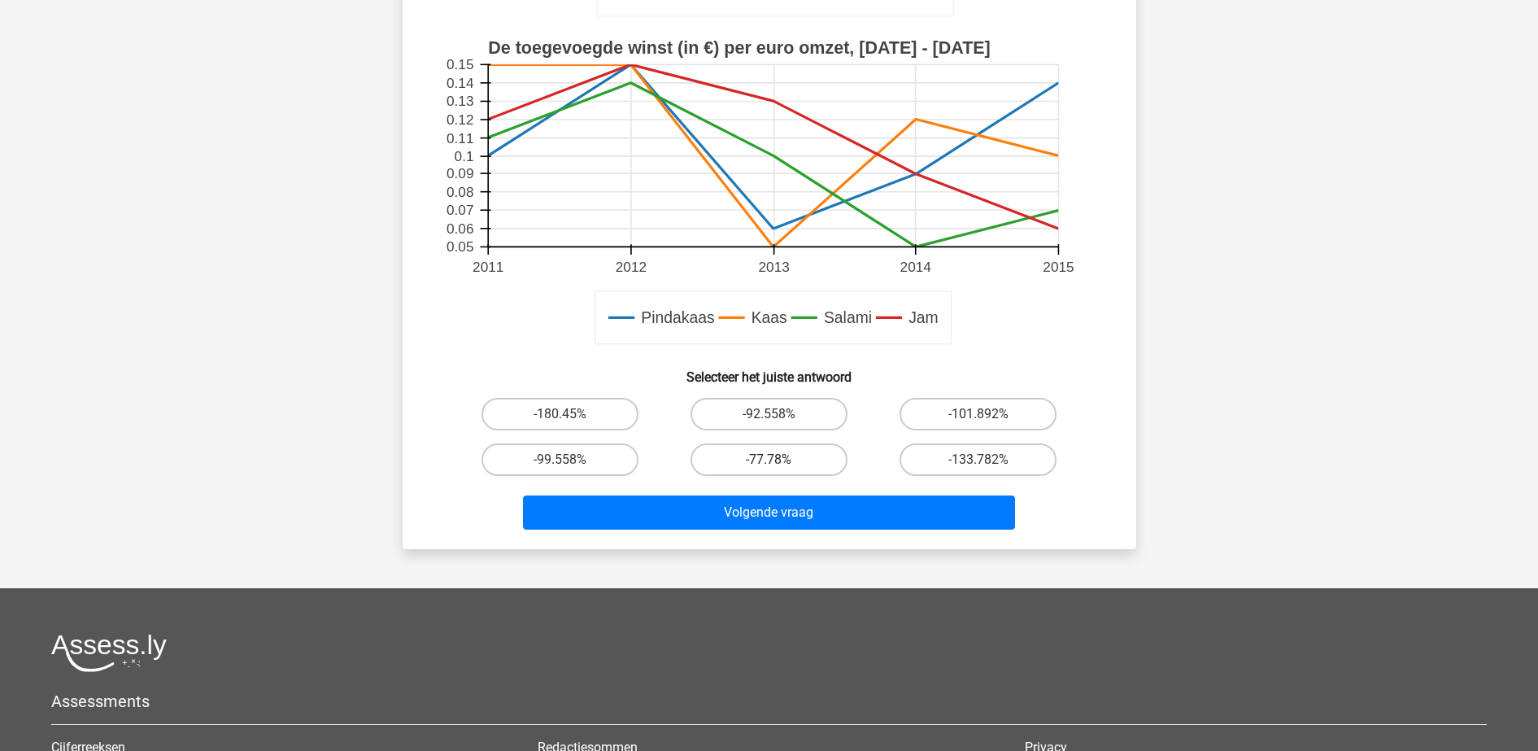
click at [799, 459] on label "-77.78%" at bounding box center [768, 459] width 157 height 33
click at [779, 459] on input "-77.78%" at bounding box center [774, 464] width 11 height 11
radio input "true"
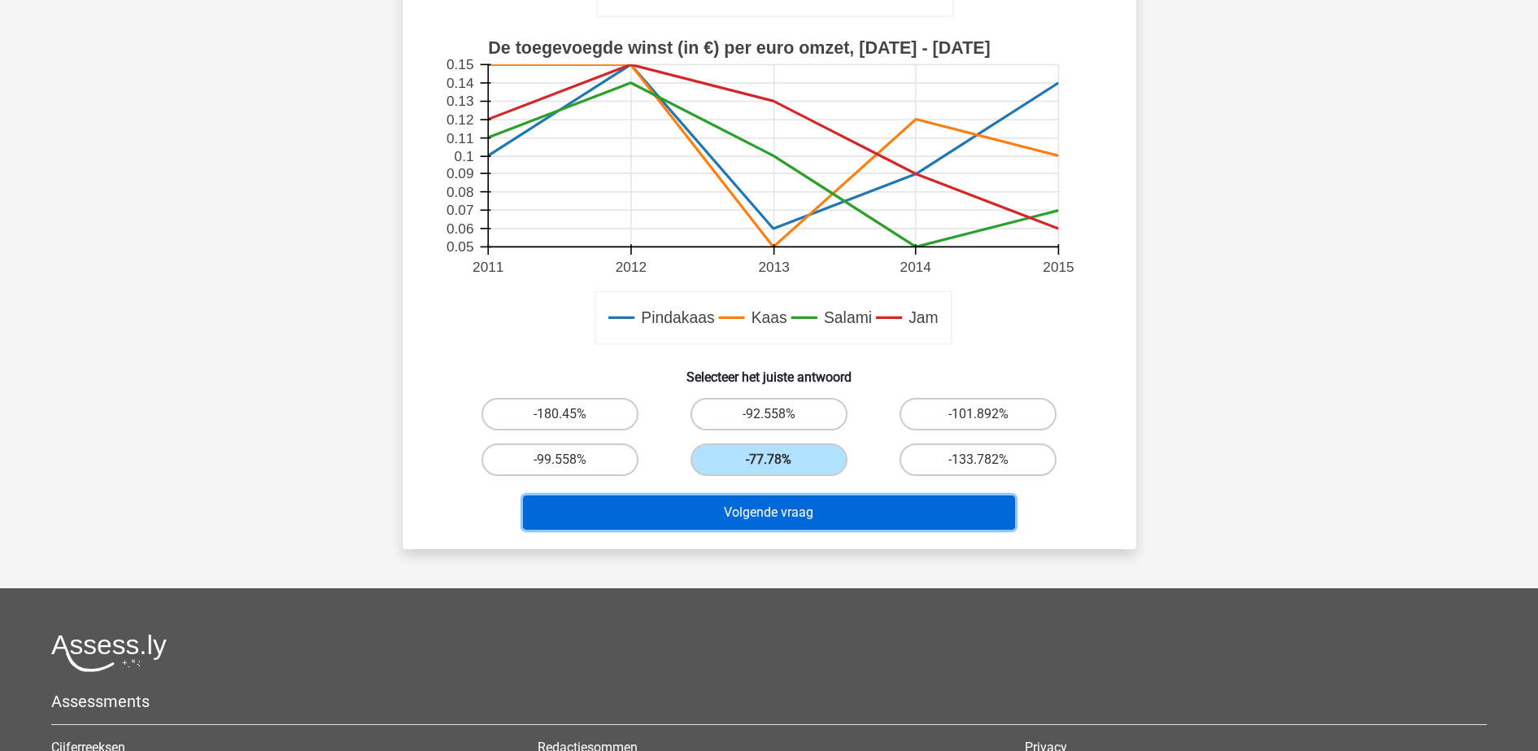
click at [790, 517] on button "Volgende vraag" at bounding box center [769, 512] width 492 height 34
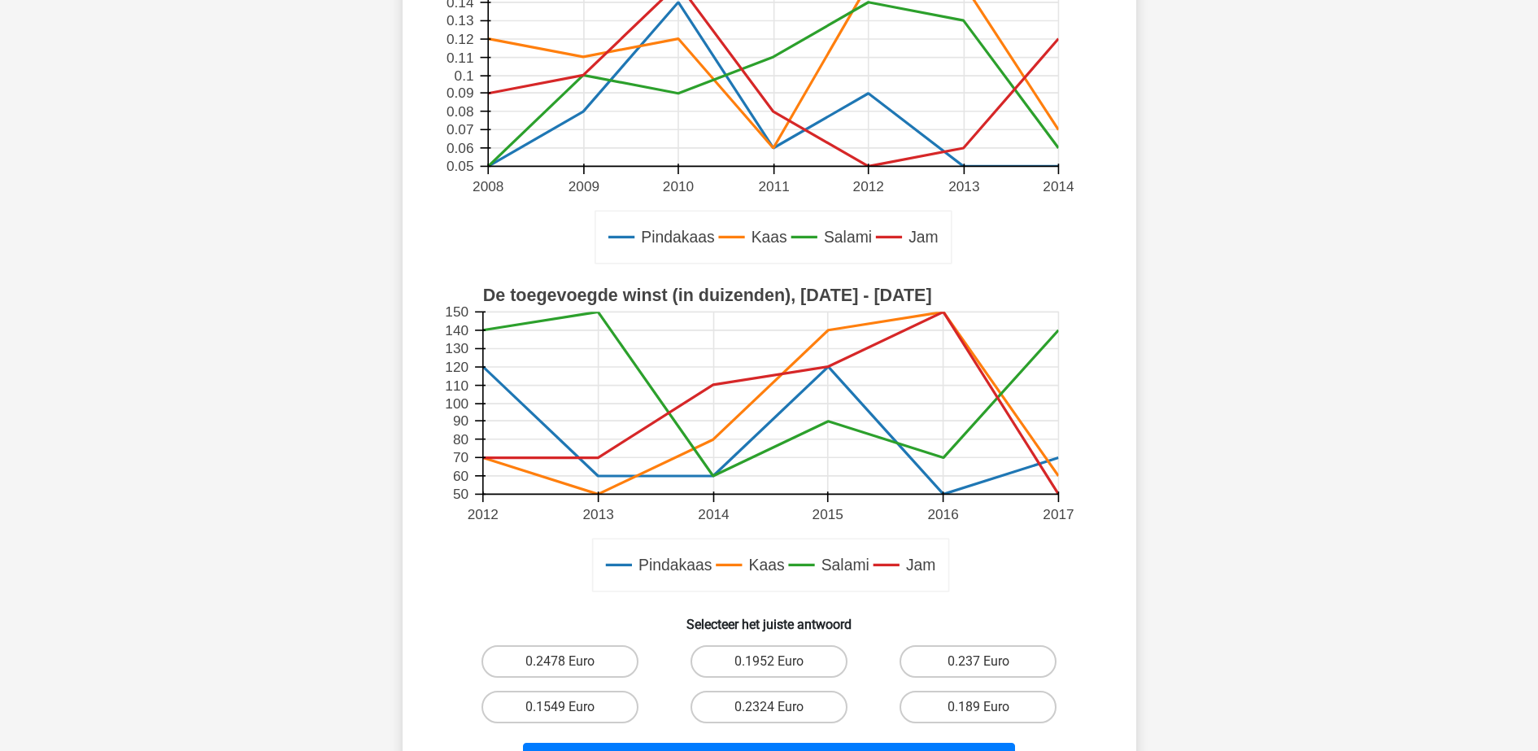
scroll to position [305, 0]
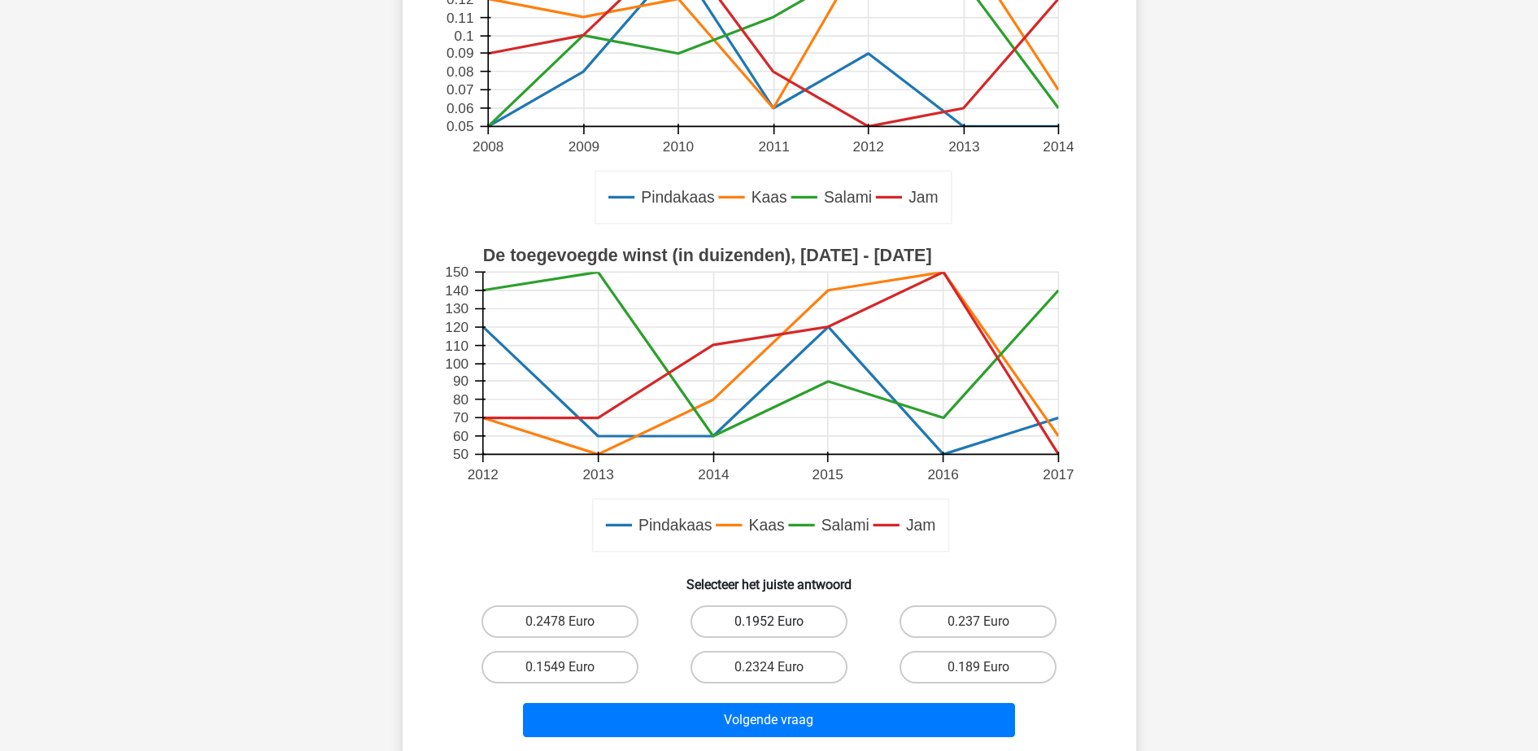
click at [804, 623] on label "0.1952 Euro" at bounding box center [768, 621] width 157 height 33
click at [779, 623] on input "0.1952 Euro" at bounding box center [774, 626] width 11 height 11
radio input "true"
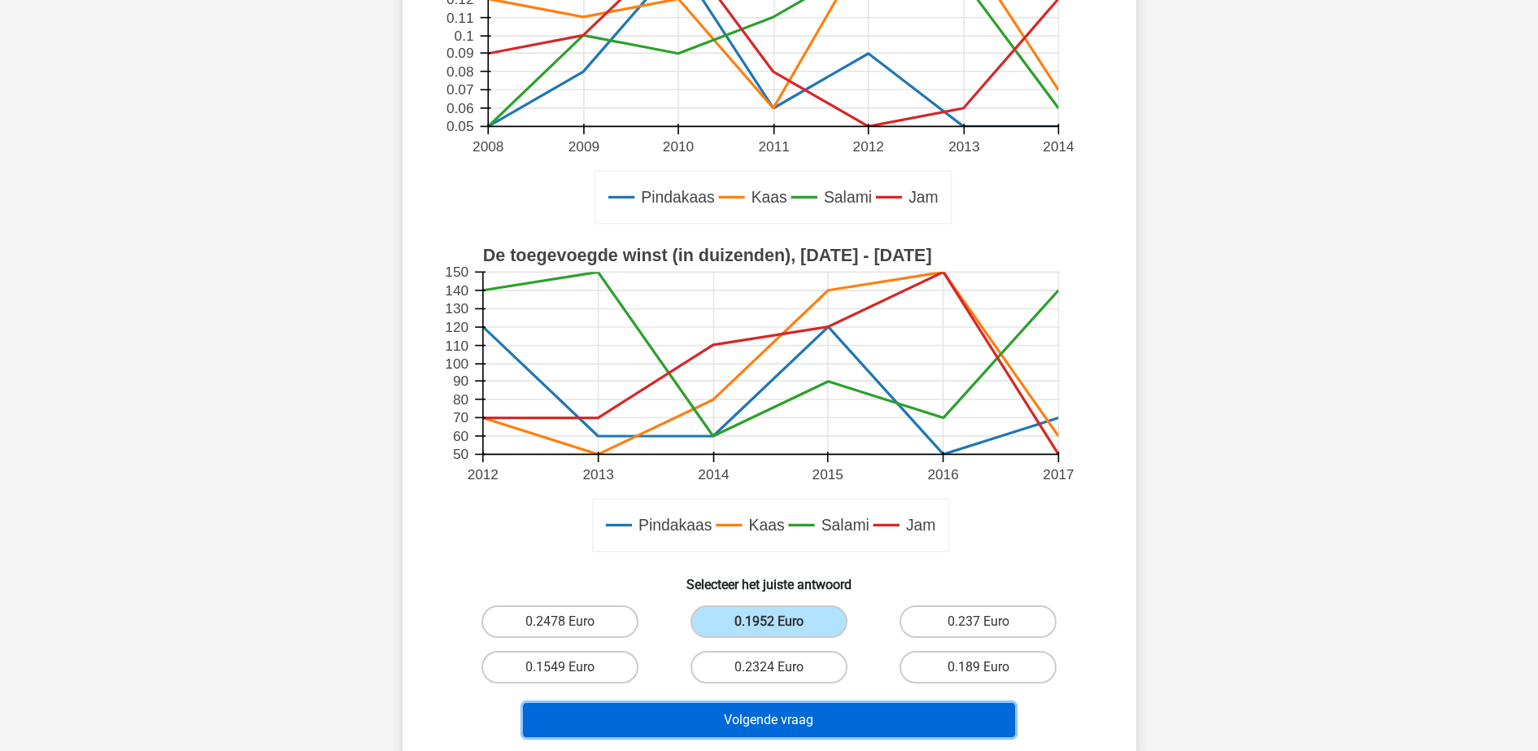
click at [821, 719] on button "Volgende vraag" at bounding box center [769, 720] width 492 height 34
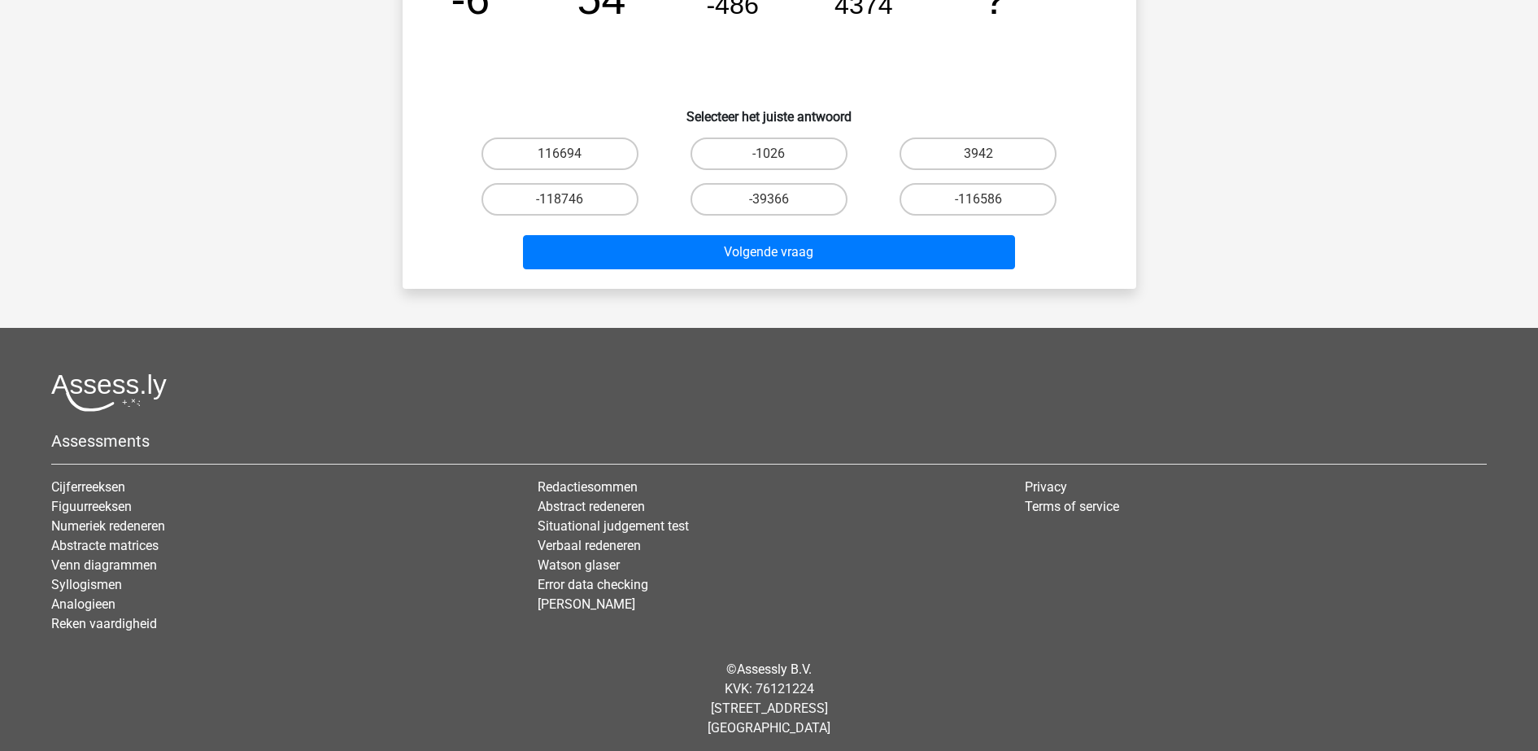
scroll to position [81, 0]
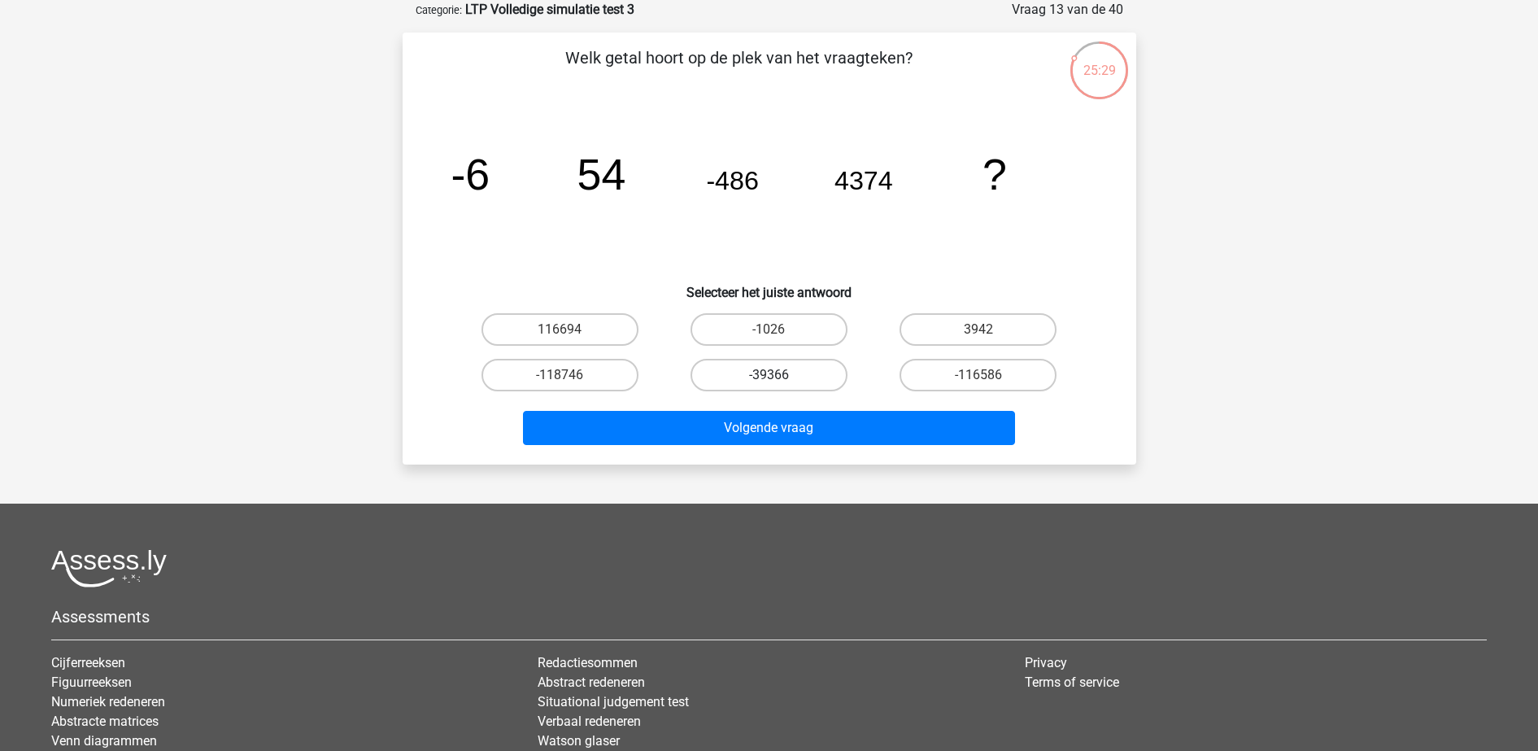
click at [788, 379] on label "-39366" at bounding box center [768, 375] width 157 height 33
click at [779, 379] on input "-39366" at bounding box center [774, 380] width 11 height 11
radio input "true"
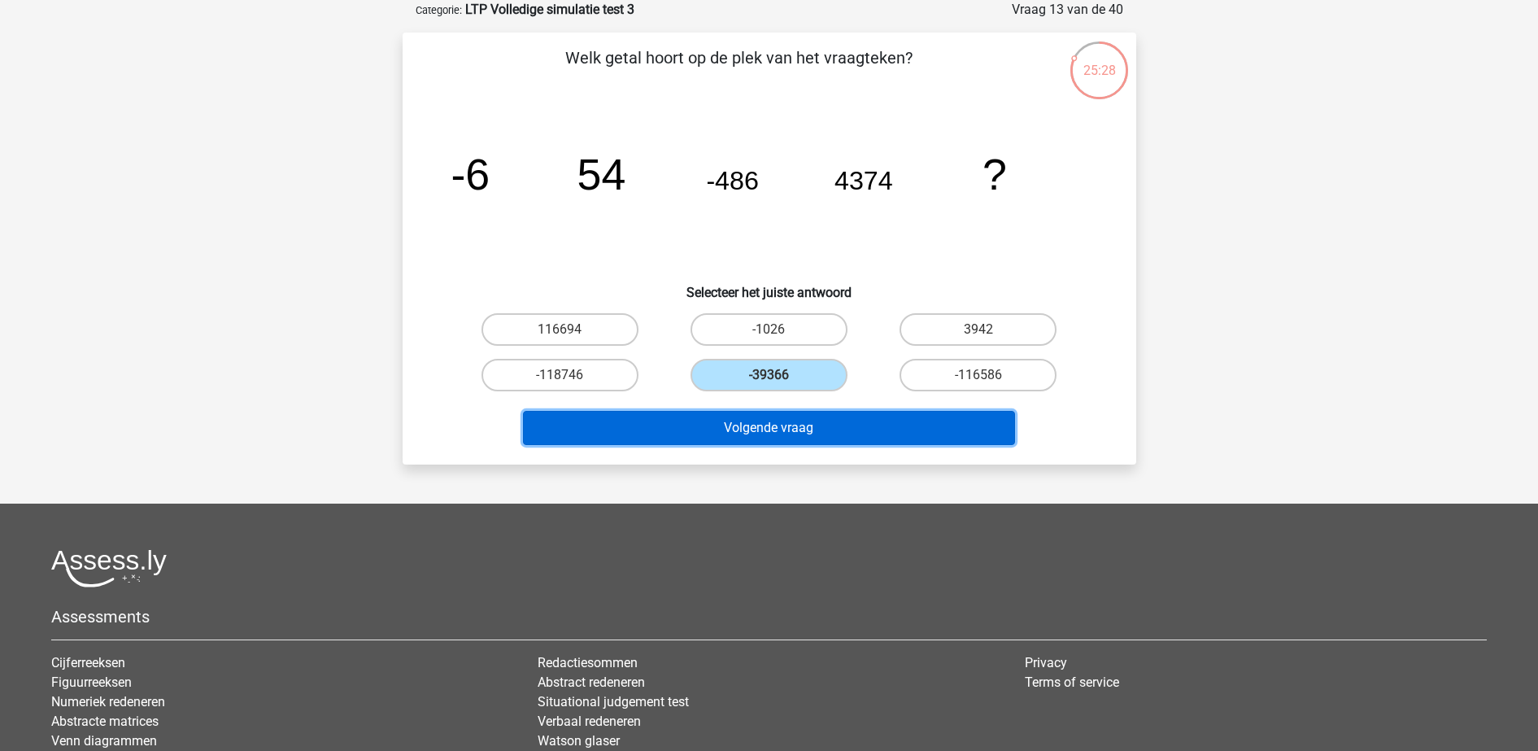
click at [803, 435] on button "Volgende vraag" at bounding box center [769, 428] width 492 height 34
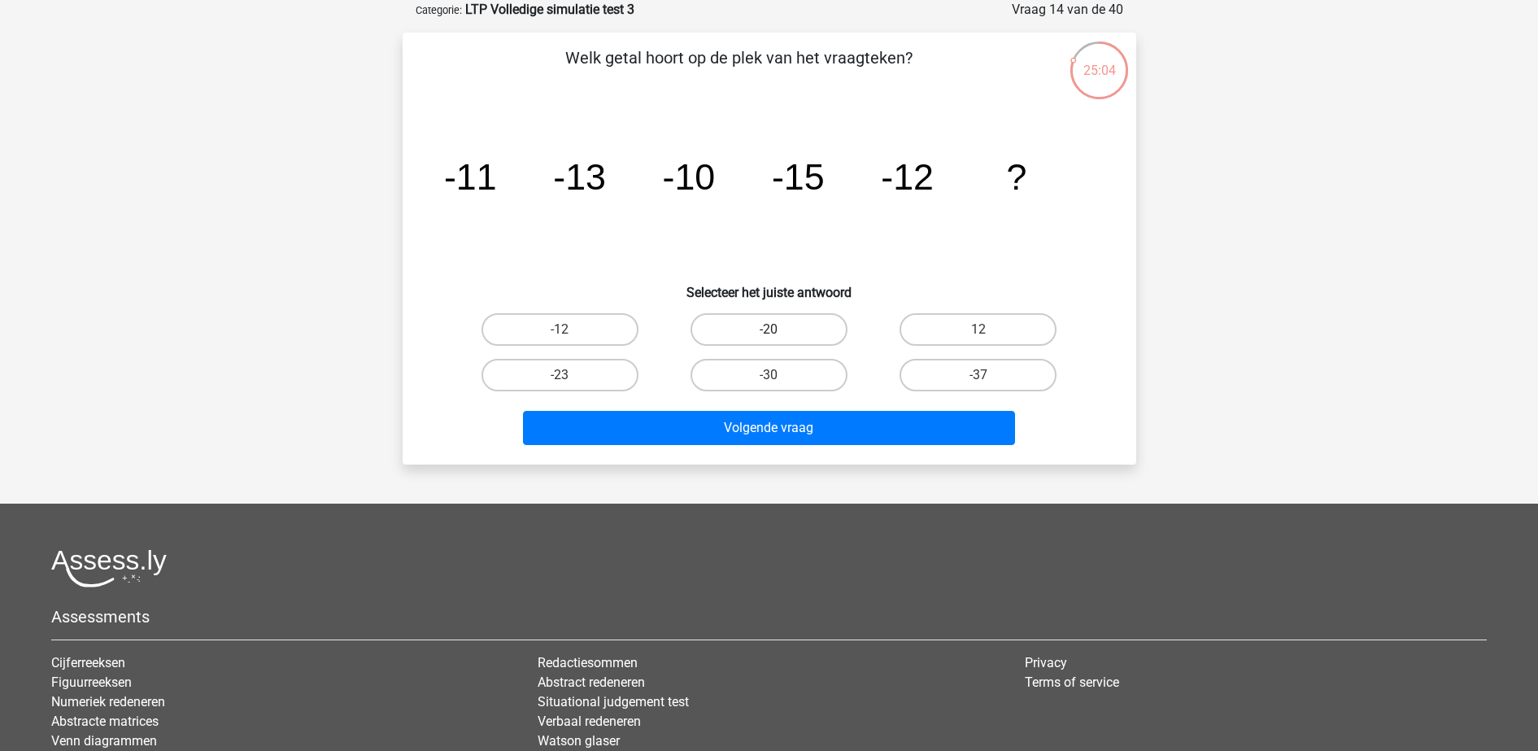
click at [756, 333] on label "-20" at bounding box center [768, 329] width 157 height 33
click at [769, 333] on input "-20" at bounding box center [774, 334] width 11 height 11
radio input "true"
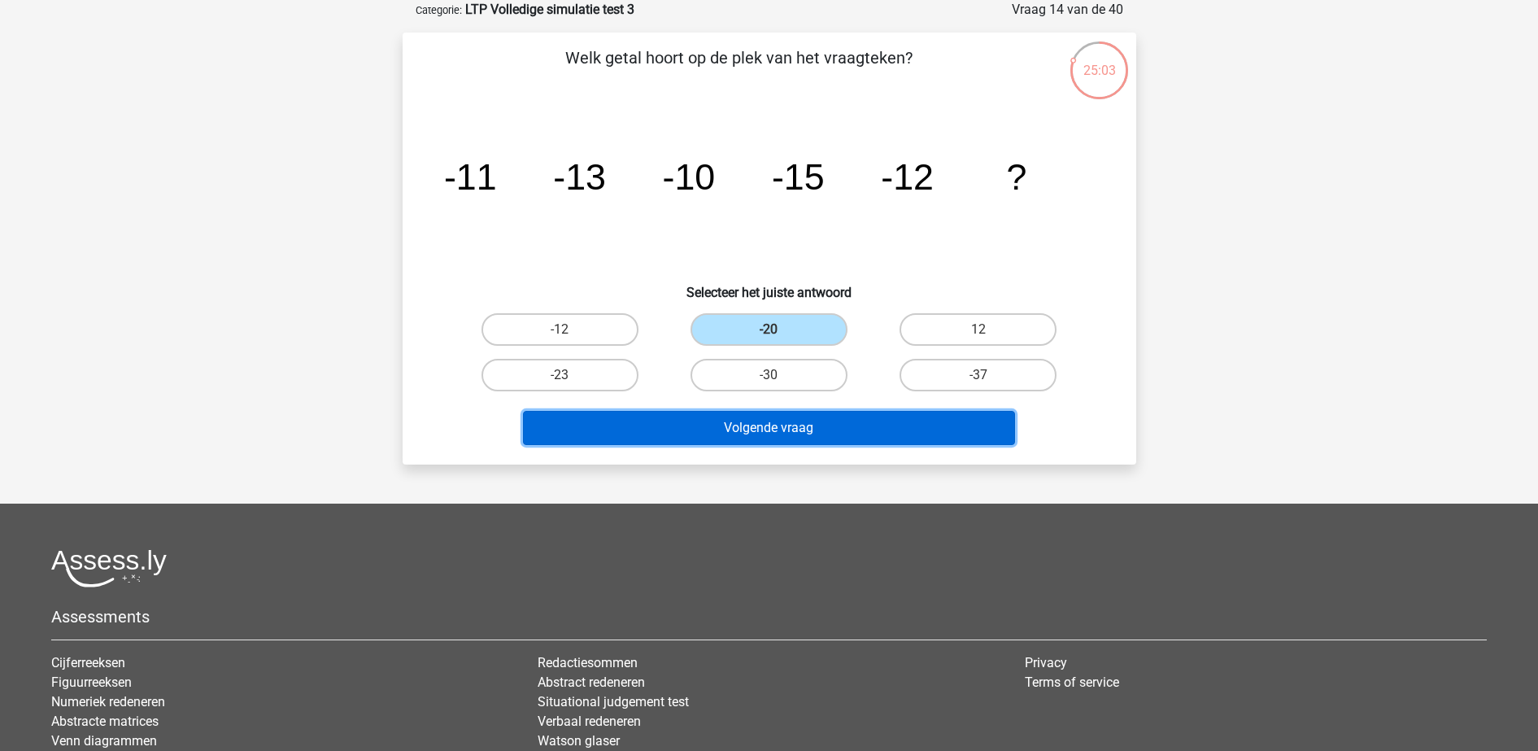
click at [767, 425] on button "Volgende vraag" at bounding box center [769, 428] width 492 height 34
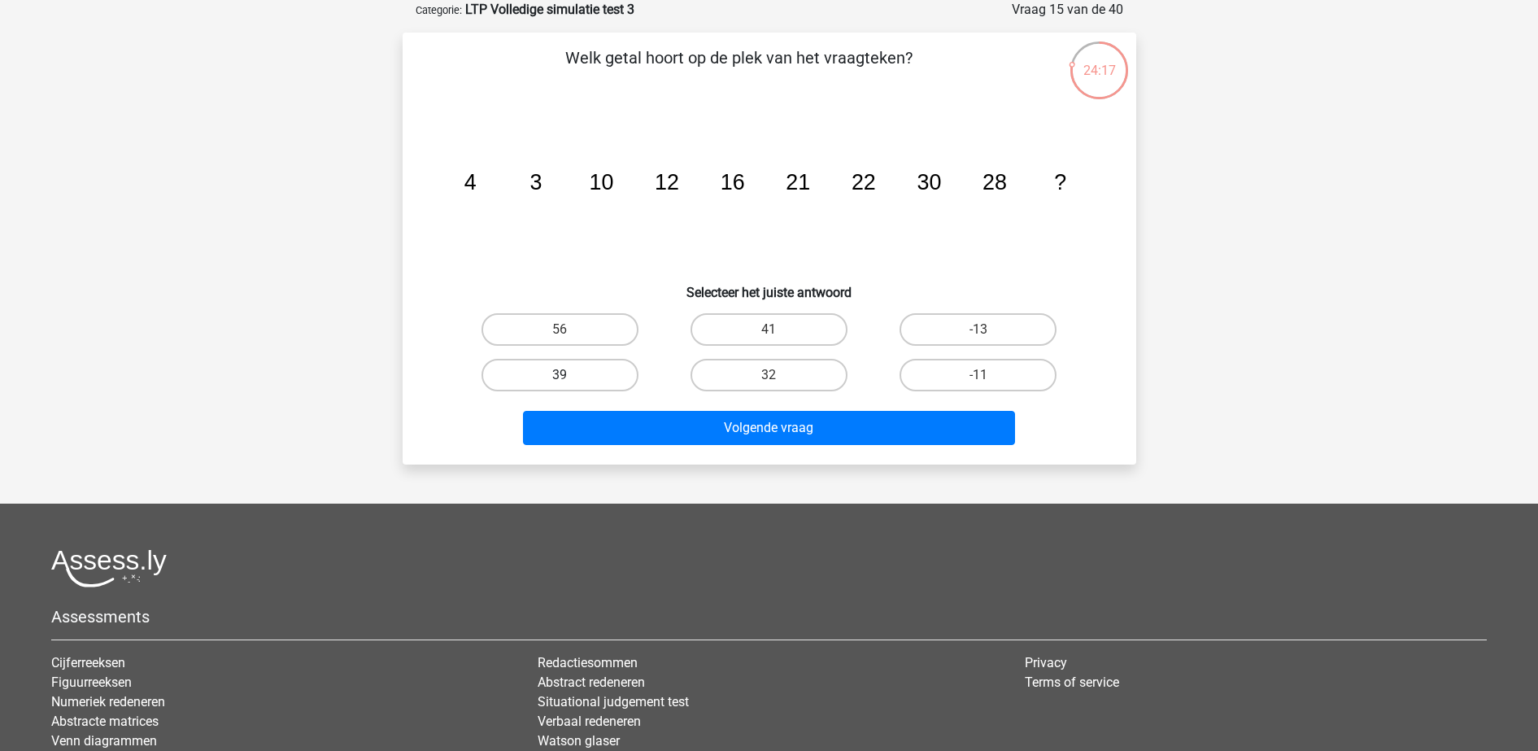
click at [599, 369] on label "39" at bounding box center [559, 375] width 157 height 33
click at [570, 375] on input "39" at bounding box center [565, 380] width 11 height 11
radio input "true"
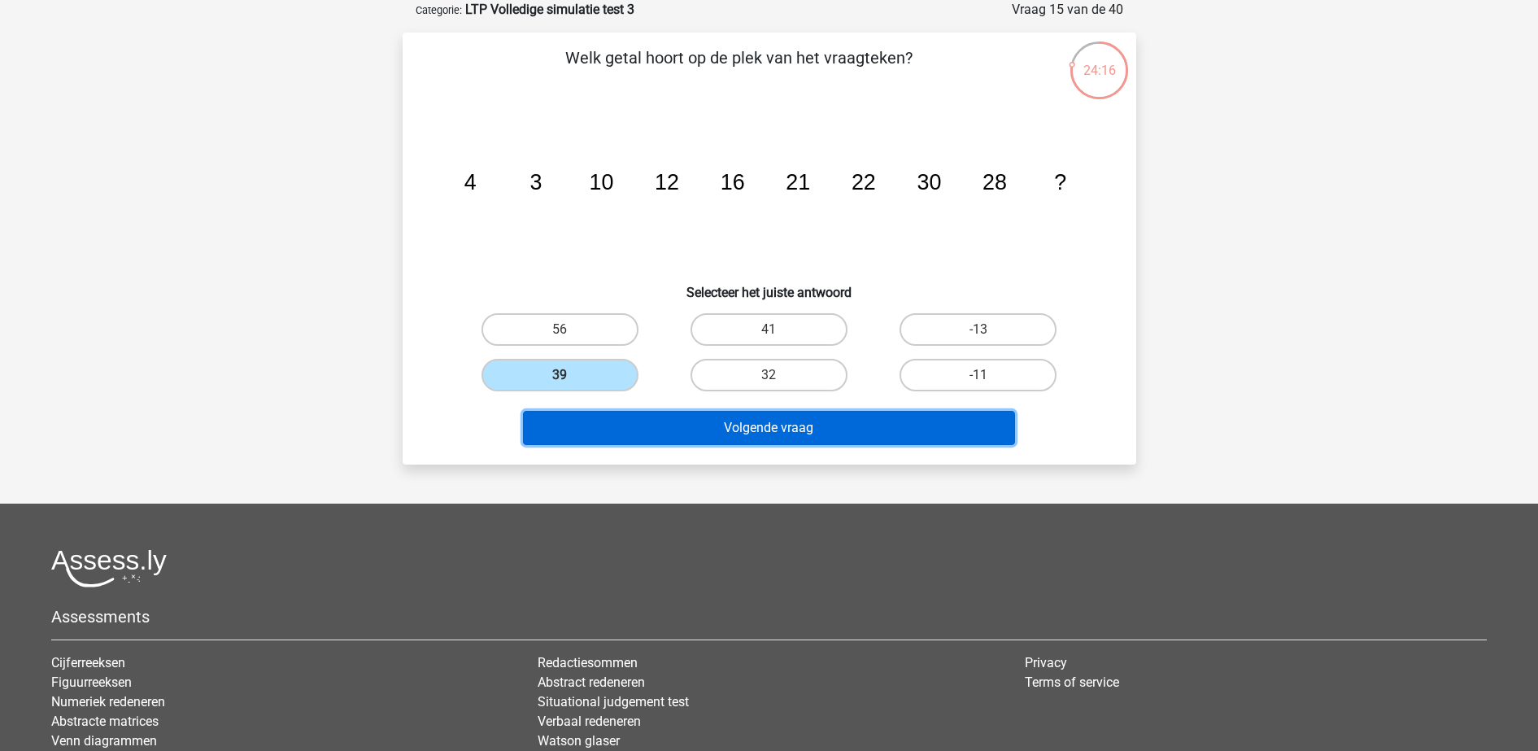
click at [696, 429] on button "Volgende vraag" at bounding box center [769, 428] width 492 height 34
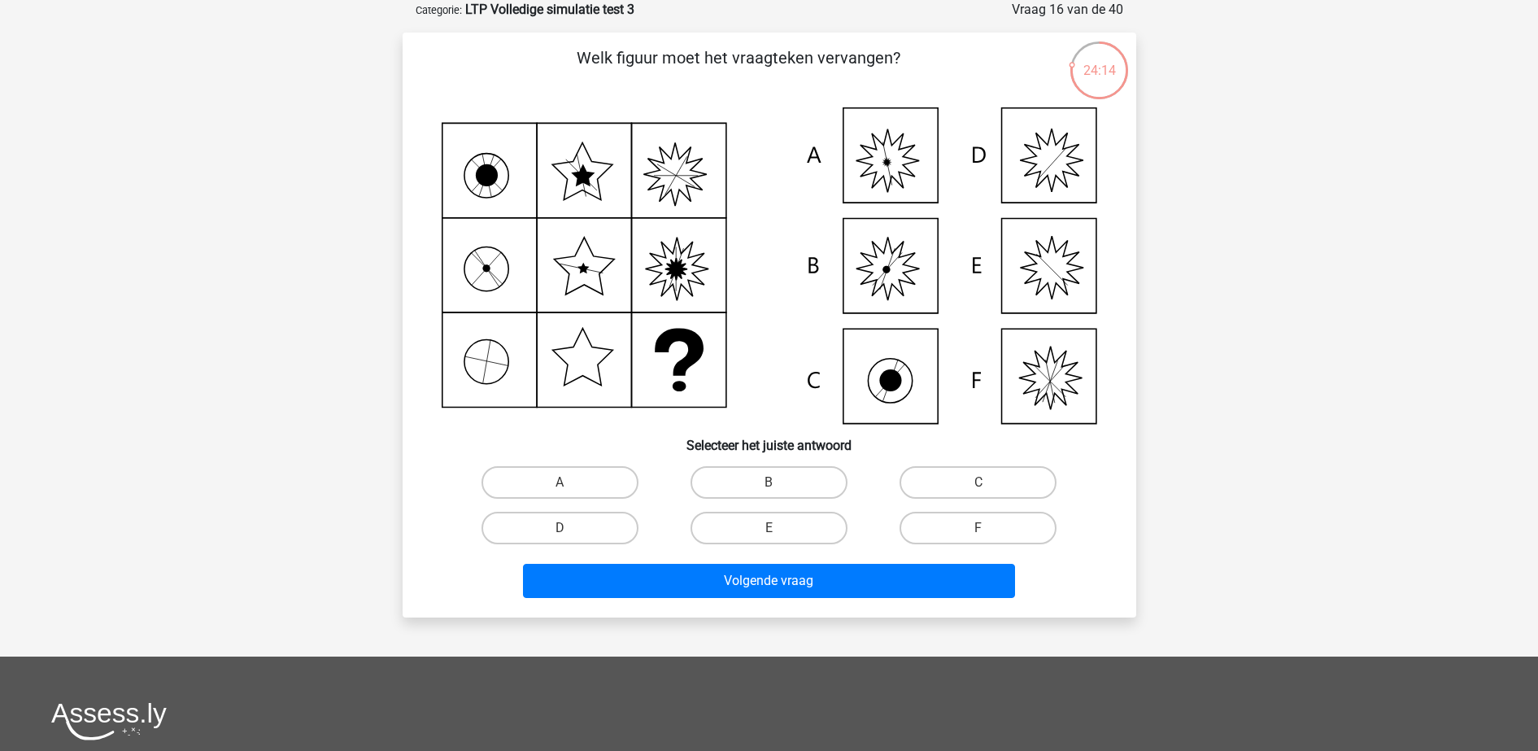
click at [881, 170] on icon at bounding box center [769, 265] width 655 height 316
click at [581, 480] on label "A" at bounding box center [559, 482] width 157 height 33
click at [570, 482] on input "A" at bounding box center [565, 487] width 11 height 11
radio input "true"
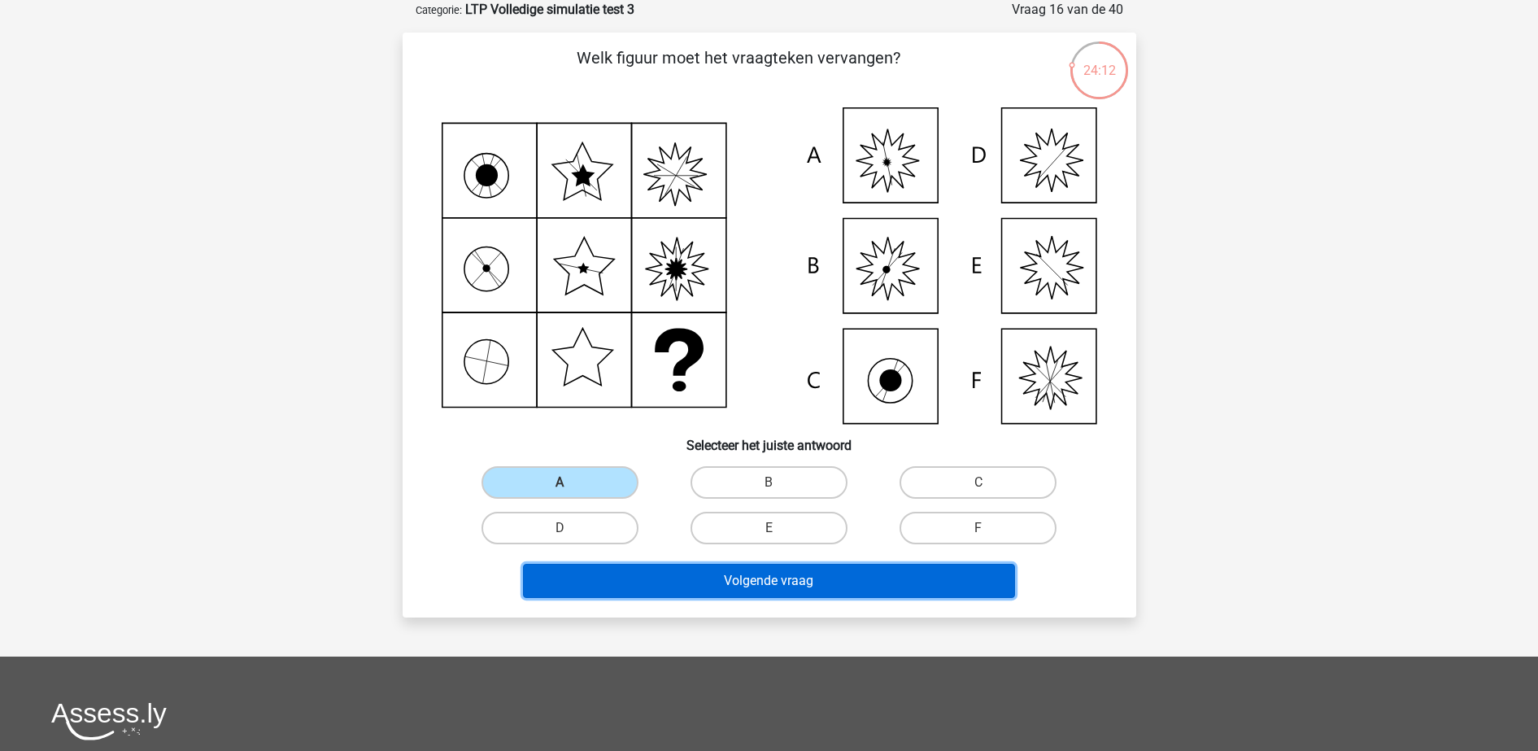
click at [665, 578] on button "Volgende vraag" at bounding box center [769, 581] width 492 height 34
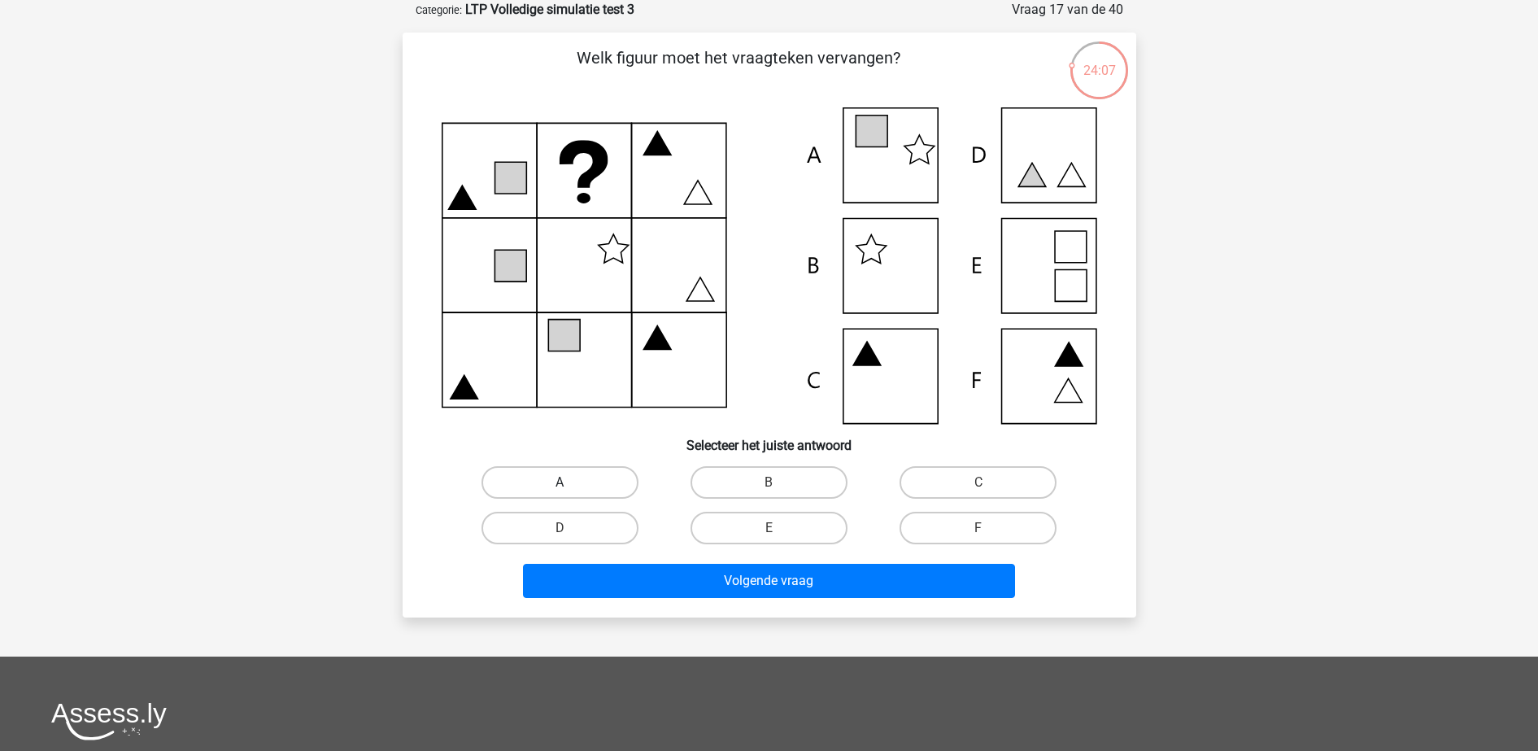
click at [558, 481] on label "A" at bounding box center [559, 482] width 157 height 33
click at [560, 482] on input "A" at bounding box center [565, 487] width 11 height 11
radio input "true"
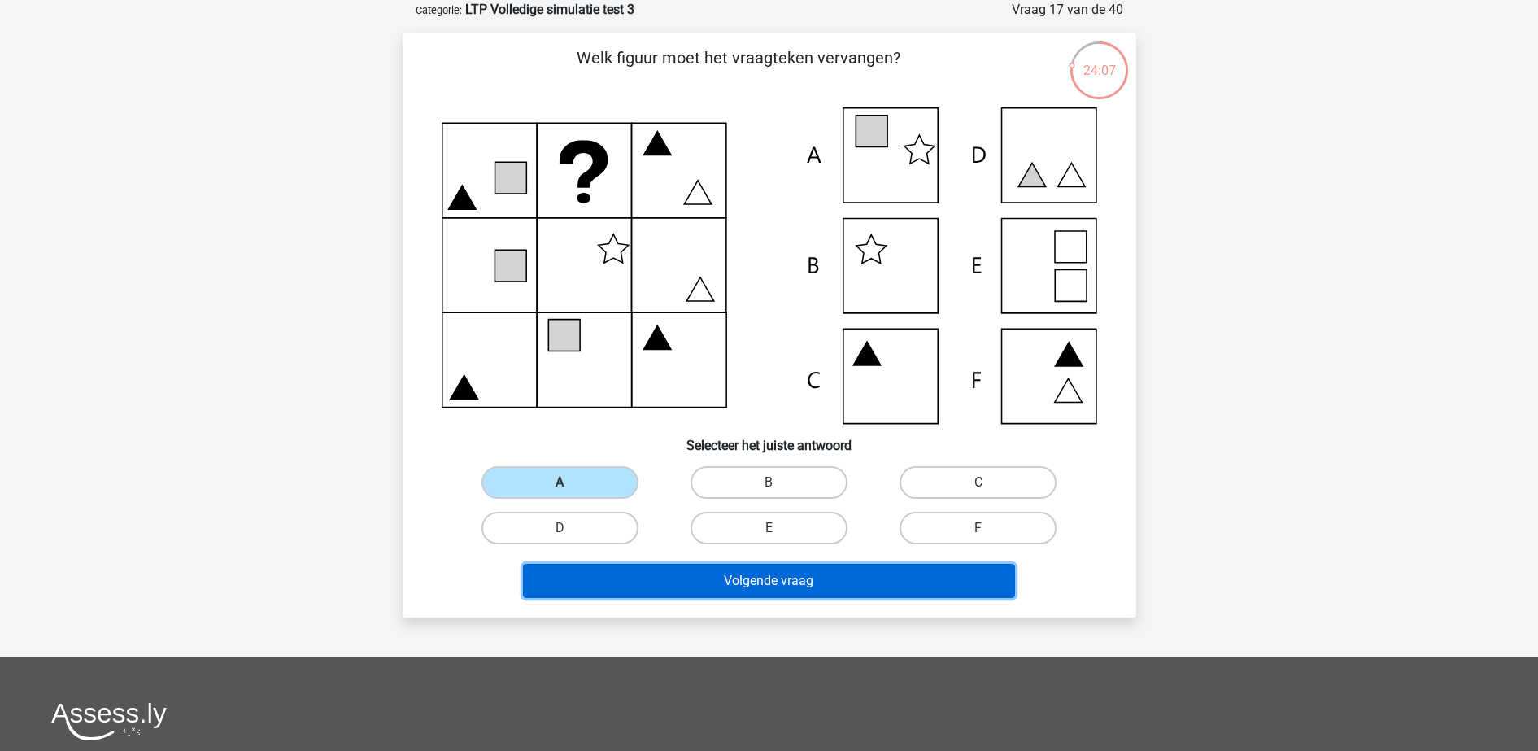
click at [606, 578] on button "Volgende vraag" at bounding box center [769, 581] width 492 height 34
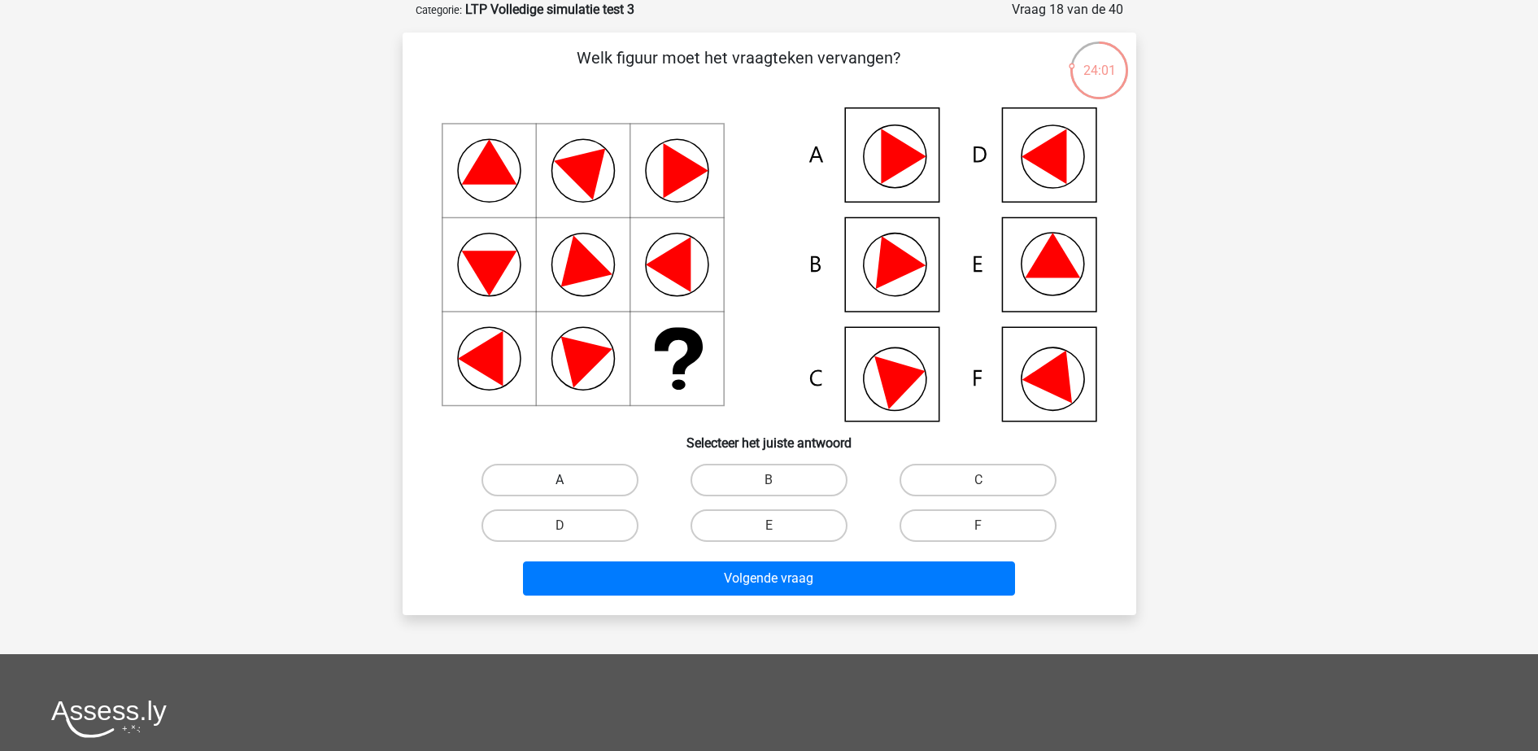
click at [580, 478] on label "A" at bounding box center [559, 480] width 157 height 33
click at [570, 480] on input "A" at bounding box center [565, 485] width 11 height 11
radio input "true"
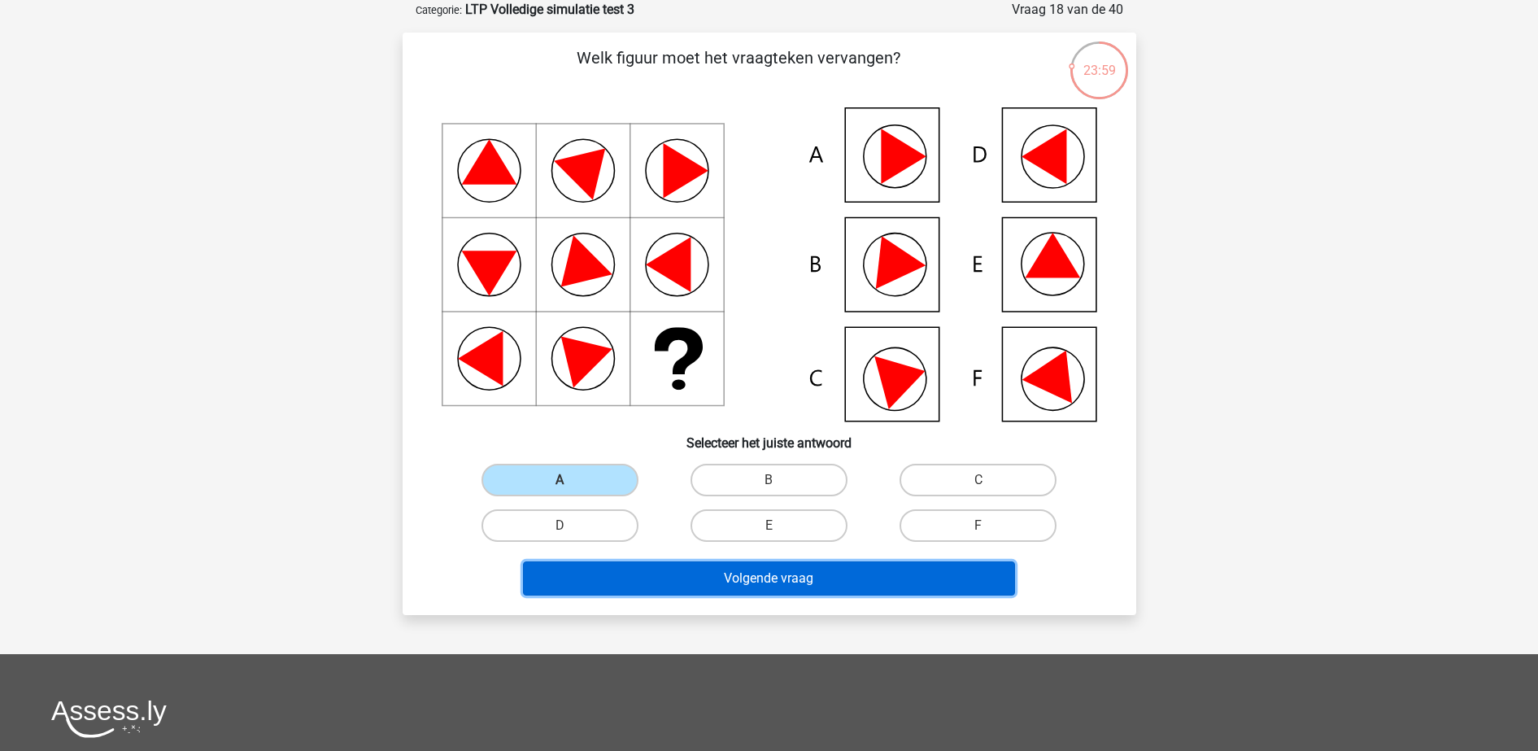
click at [769, 590] on button "Volgende vraag" at bounding box center [769, 578] width 492 height 34
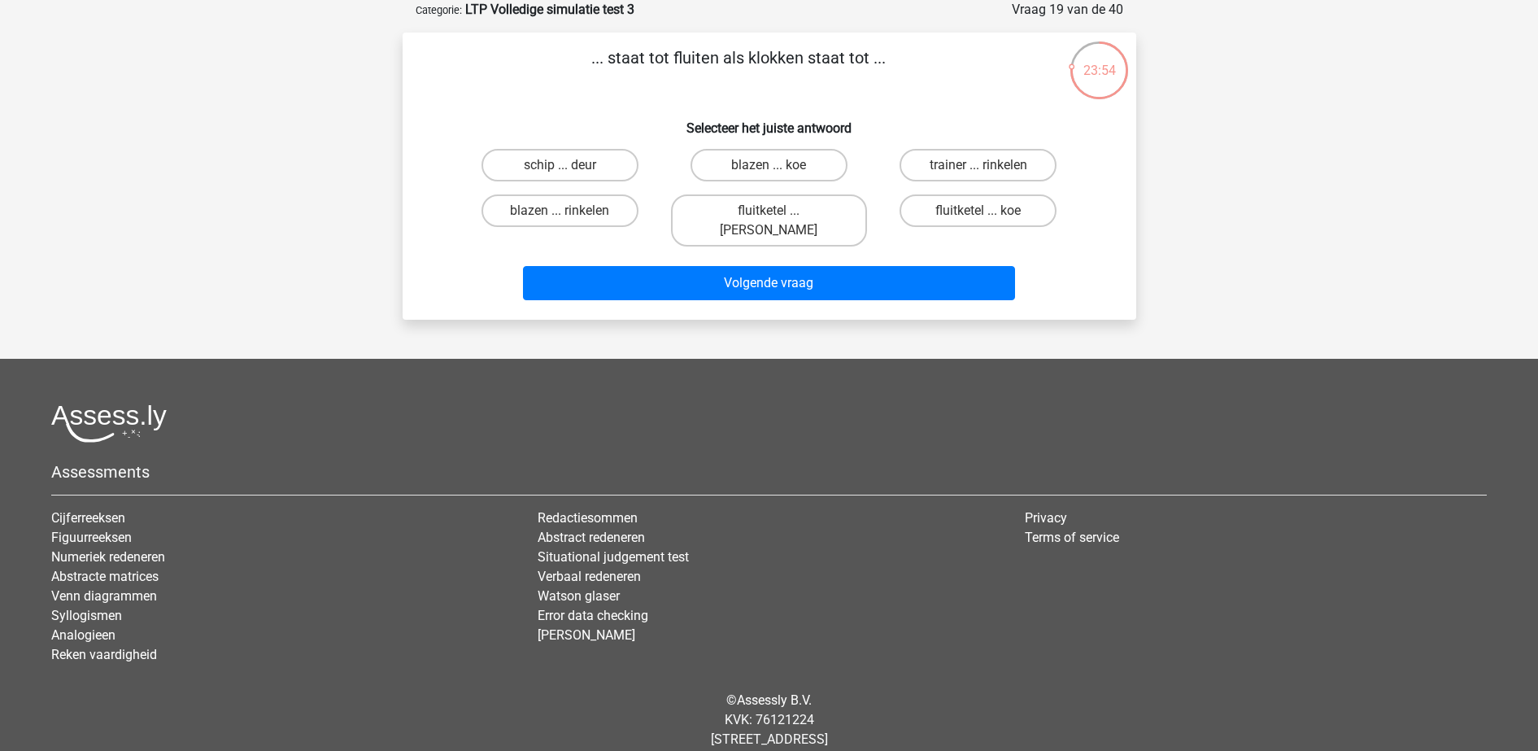
click at [740, 192] on div "fluitketel ... luiden" at bounding box center [768, 220] width 209 height 65
click at [746, 207] on label "fluitketel ... luiden" at bounding box center [769, 220] width 196 height 52
click at [769, 211] on input "fluitketel ... luiden" at bounding box center [774, 216] width 11 height 11
radio input "true"
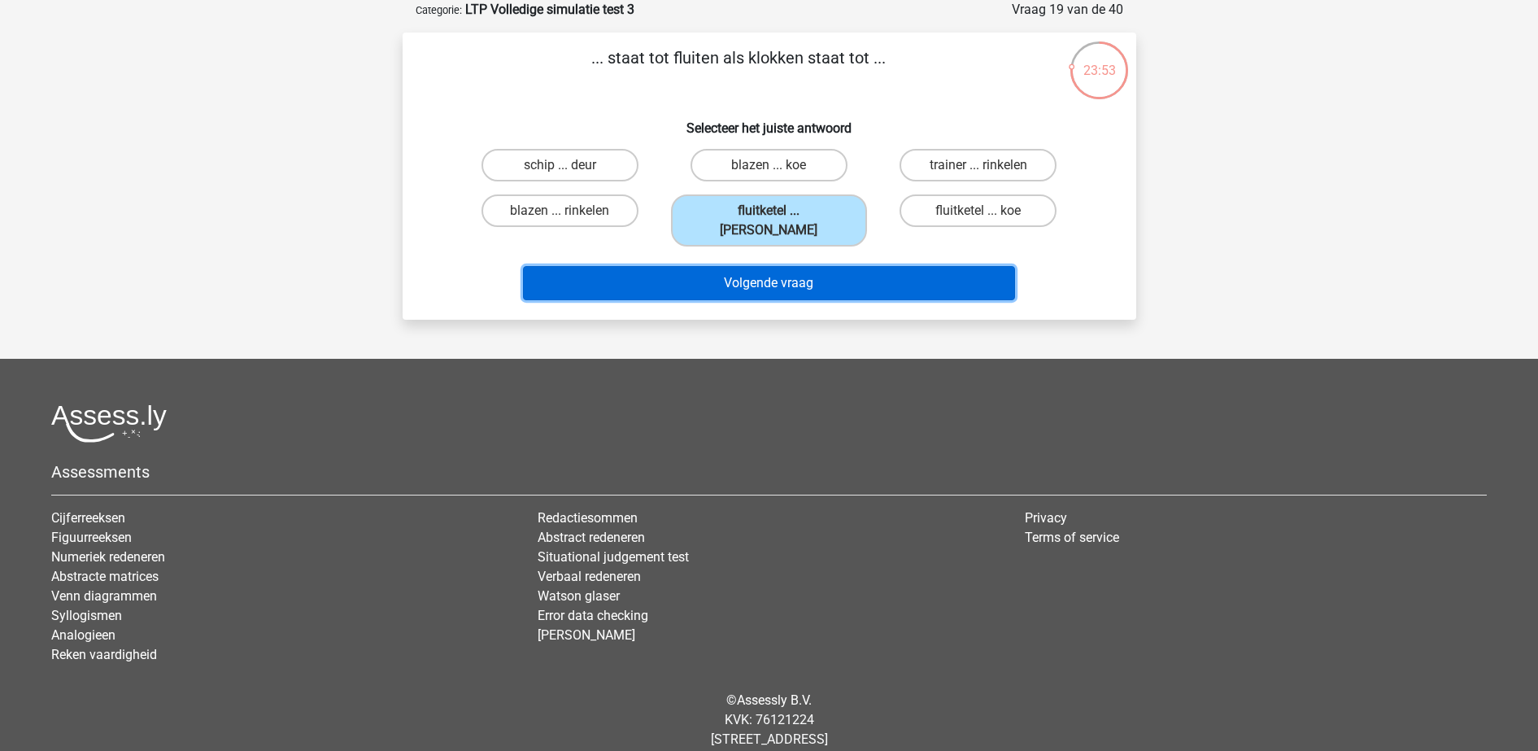
click at [748, 266] on button "Volgende vraag" at bounding box center [769, 283] width 492 height 34
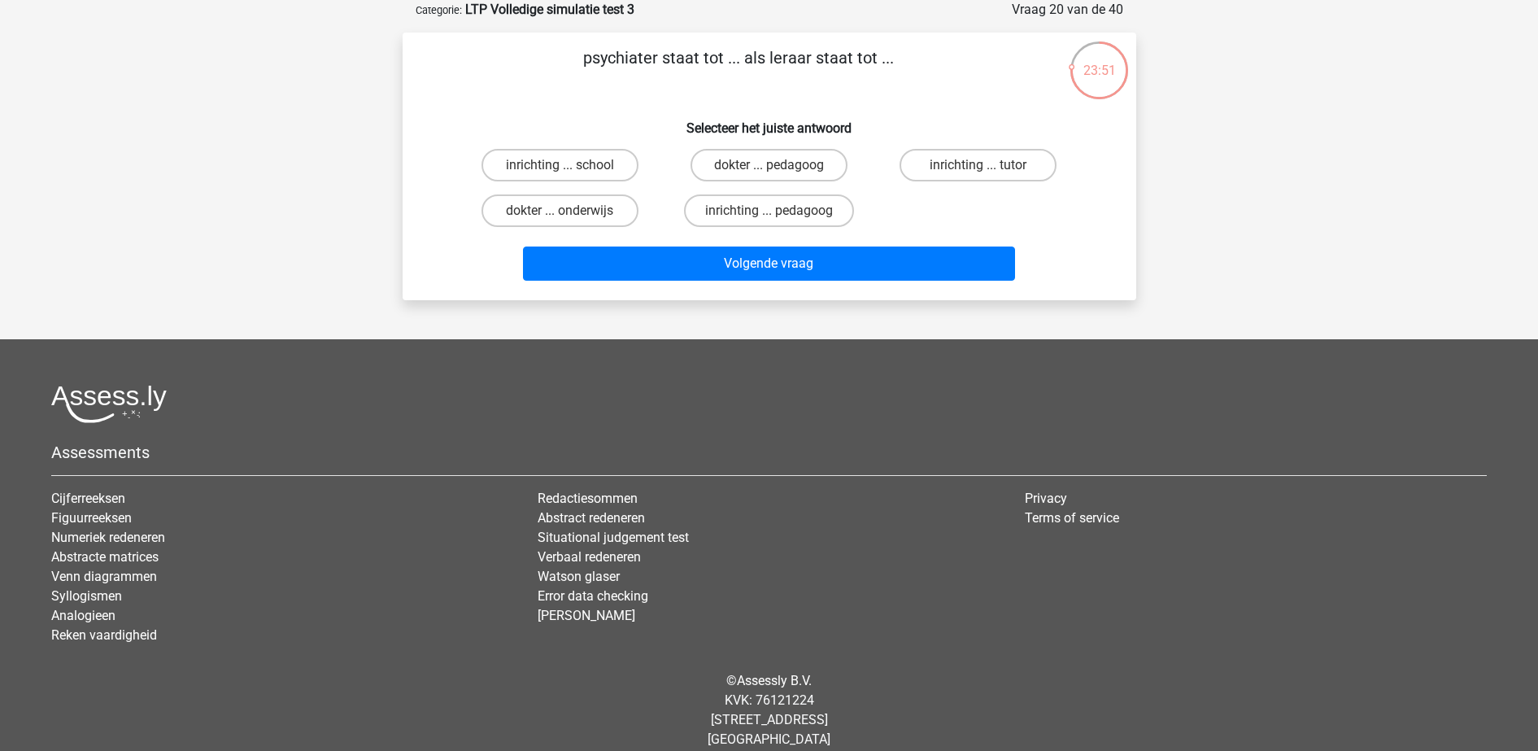
drag, startPoint x: 720, startPoint y: 210, endPoint x: 663, endPoint y: 105, distance: 119.4
click at [663, 105] on div "psychiater staat tot ... als leraar staat tot ... Selecteer het juiste antwoord…" at bounding box center [769, 167] width 721 height 242
click at [586, 168] on label "inrichting ... school" at bounding box center [559, 165] width 157 height 33
click at [570, 168] on input "inrichting ... school" at bounding box center [565, 170] width 11 height 11
radio input "true"
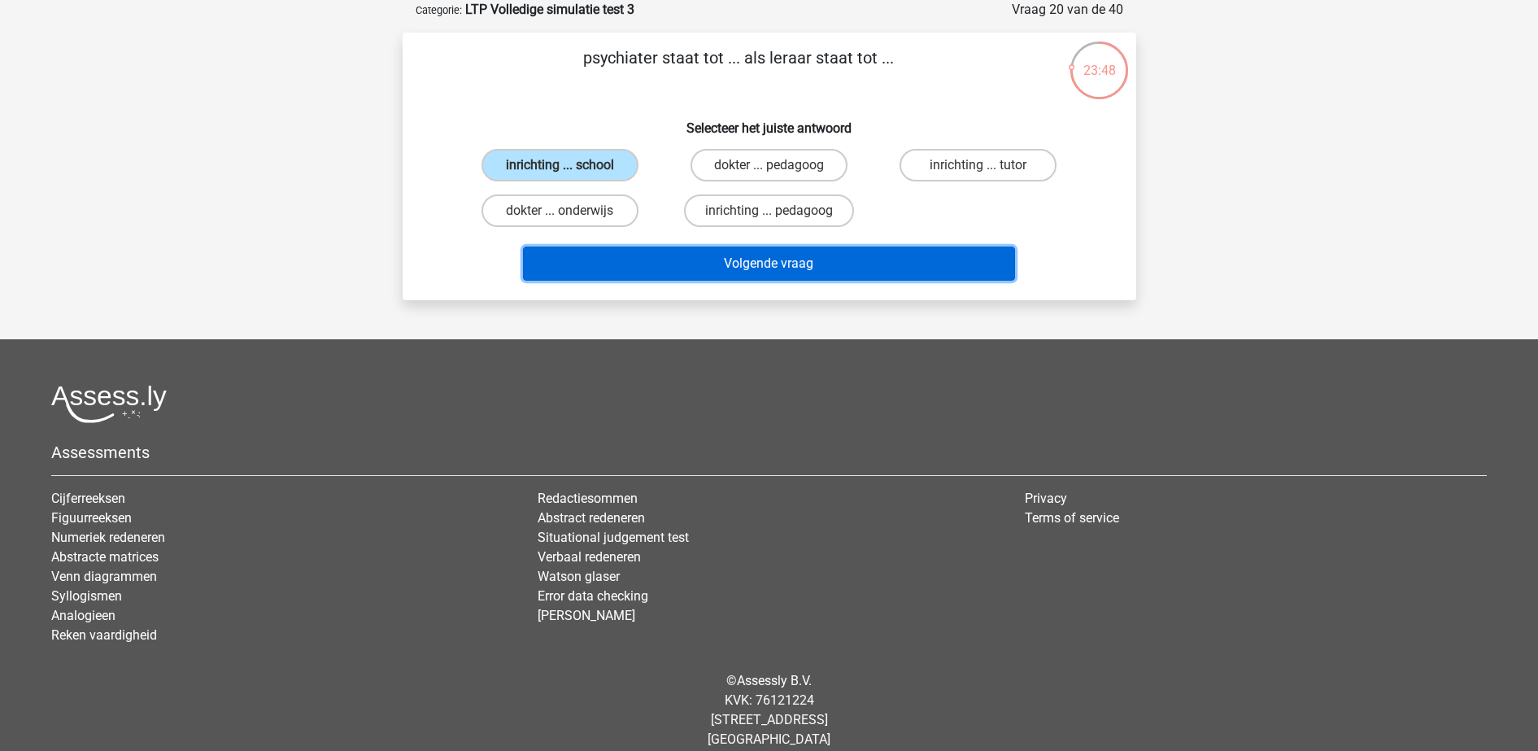
click at [655, 264] on button "Volgende vraag" at bounding box center [769, 263] width 492 height 34
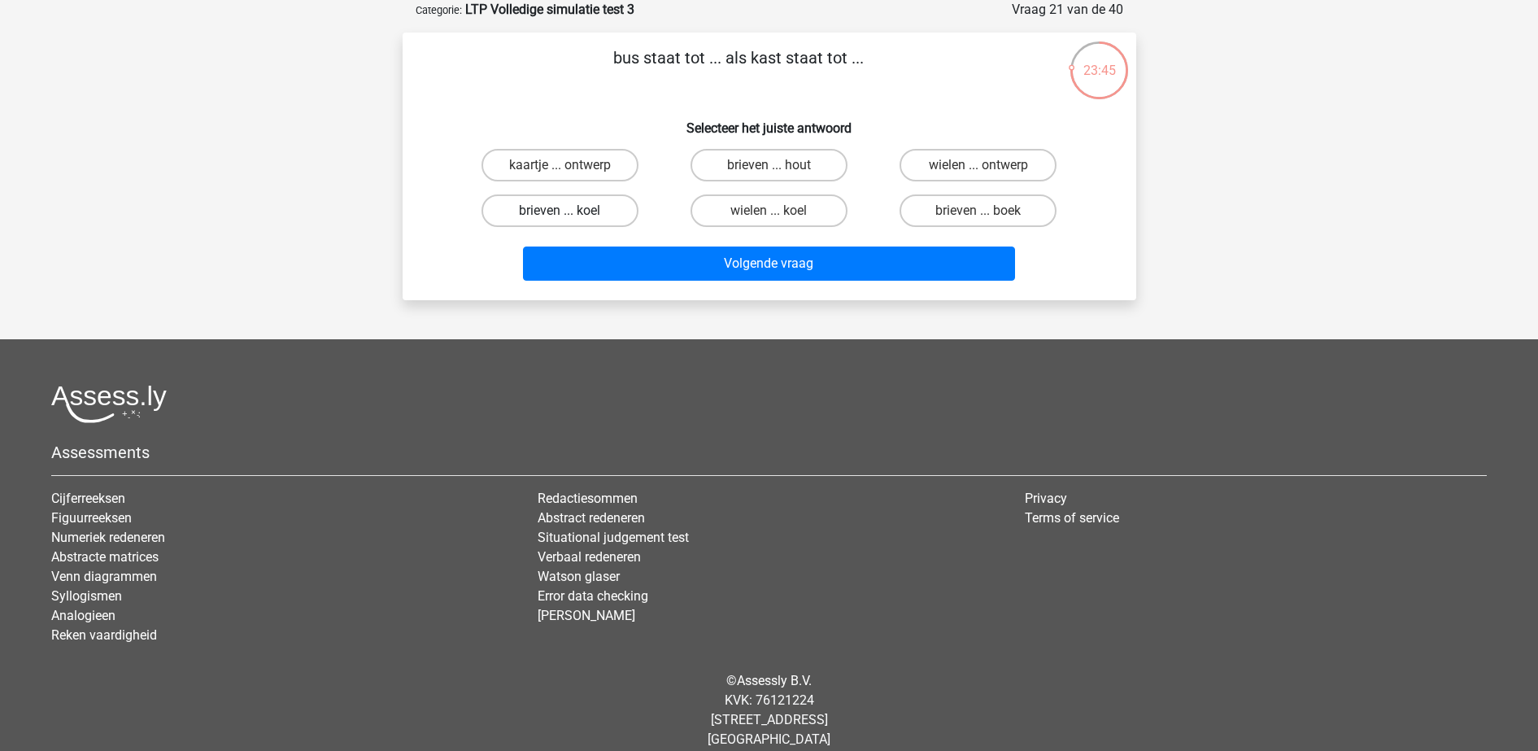
click at [587, 214] on label "brieven ... koel" at bounding box center [559, 210] width 157 height 33
click at [570, 214] on input "brieven ... koel" at bounding box center [565, 216] width 11 height 11
radio input "true"
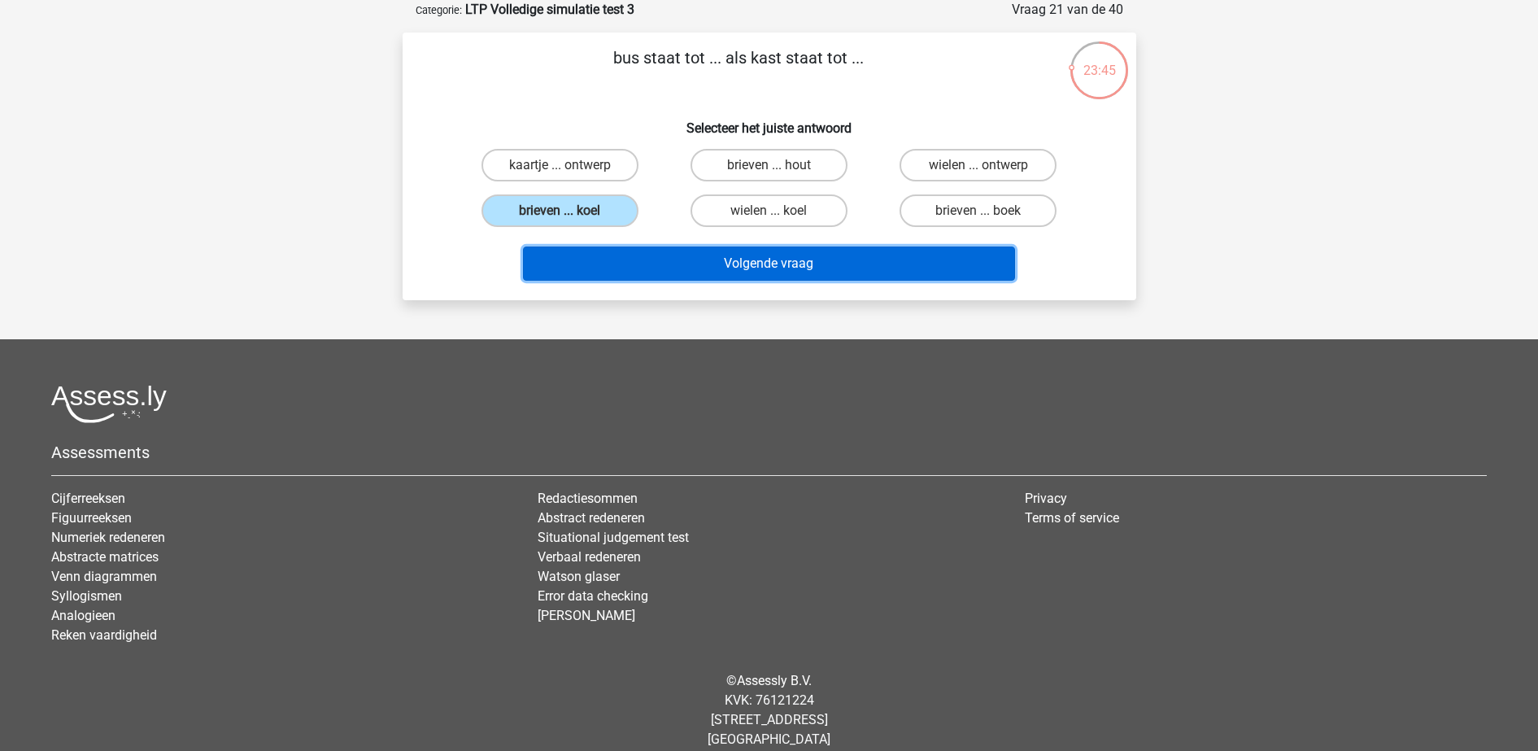
click at [653, 259] on button "Volgende vraag" at bounding box center [769, 263] width 492 height 34
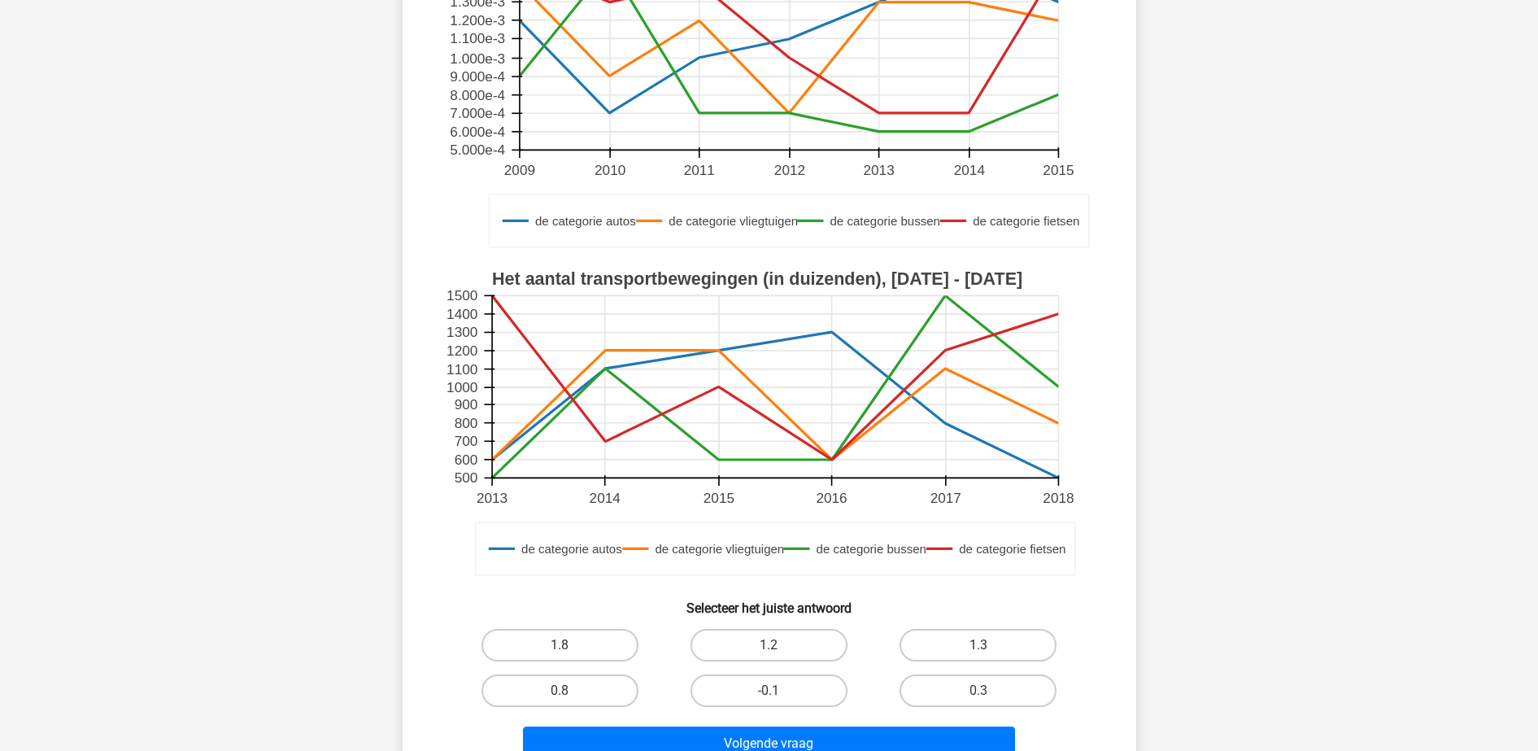
scroll to position [305, 0]
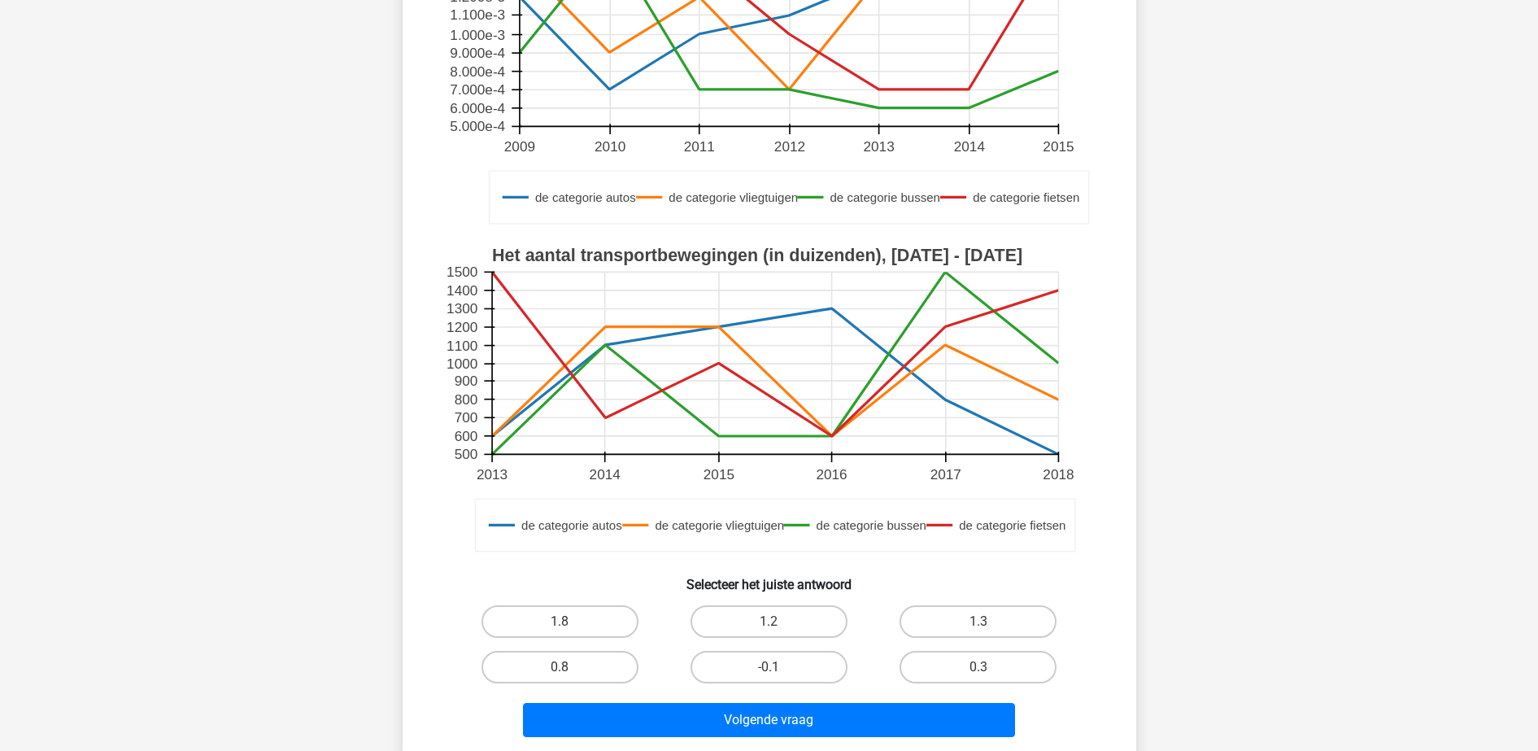
click at [772, 602] on div "1.2" at bounding box center [768, 622] width 209 height 46
drag, startPoint x: 771, startPoint y: 615, endPoint x: 789, endPoint y: 686, distance: 73.0
click at [771, 621] on div "1.2" at bounding box center [769, 621] width 196 height 33
click at [807, 623] on label "1.2" at bounding box center [768, 621] width 157 height 33
click at [779, 623] on input "1.2" at bounding box center [774, 626] width 11 height 11
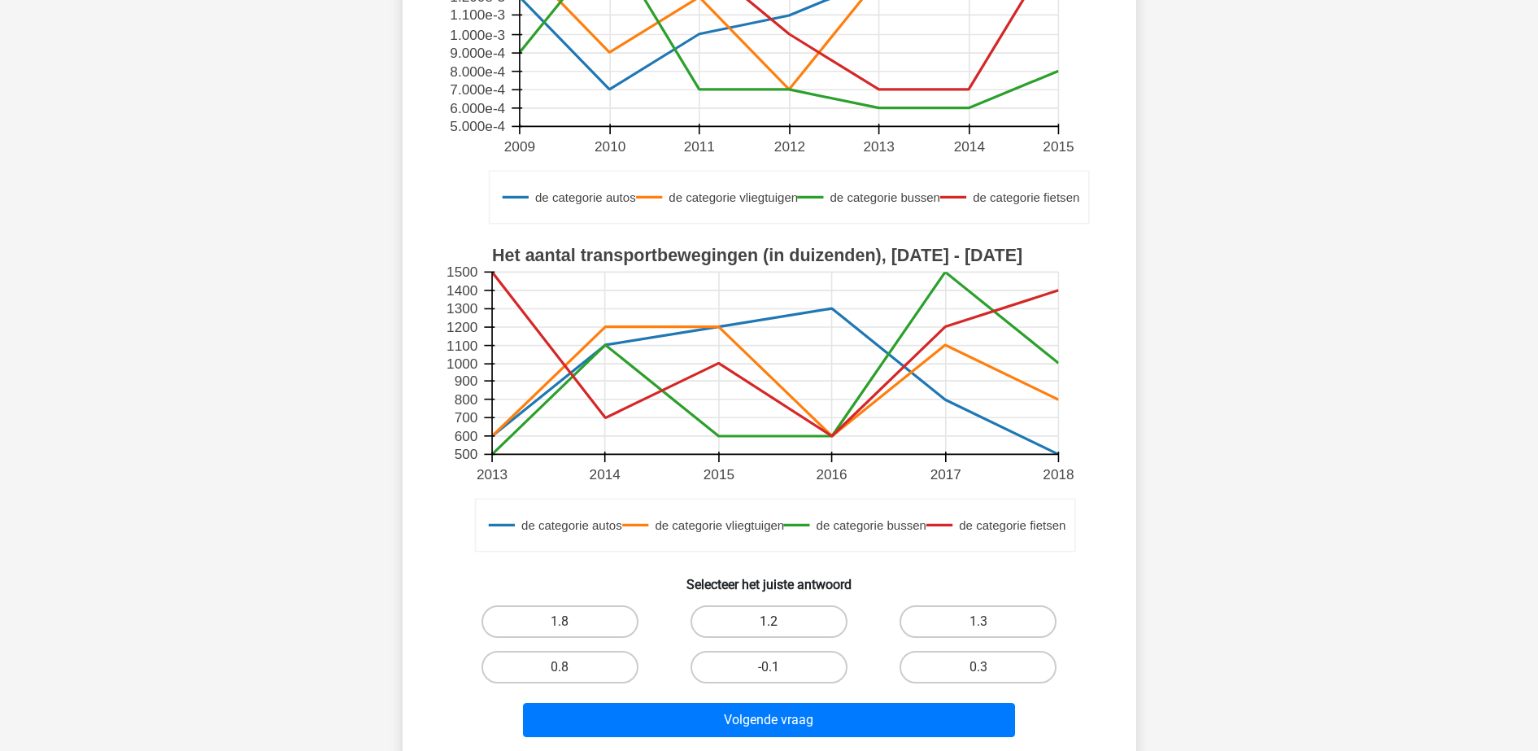
radio input "true"
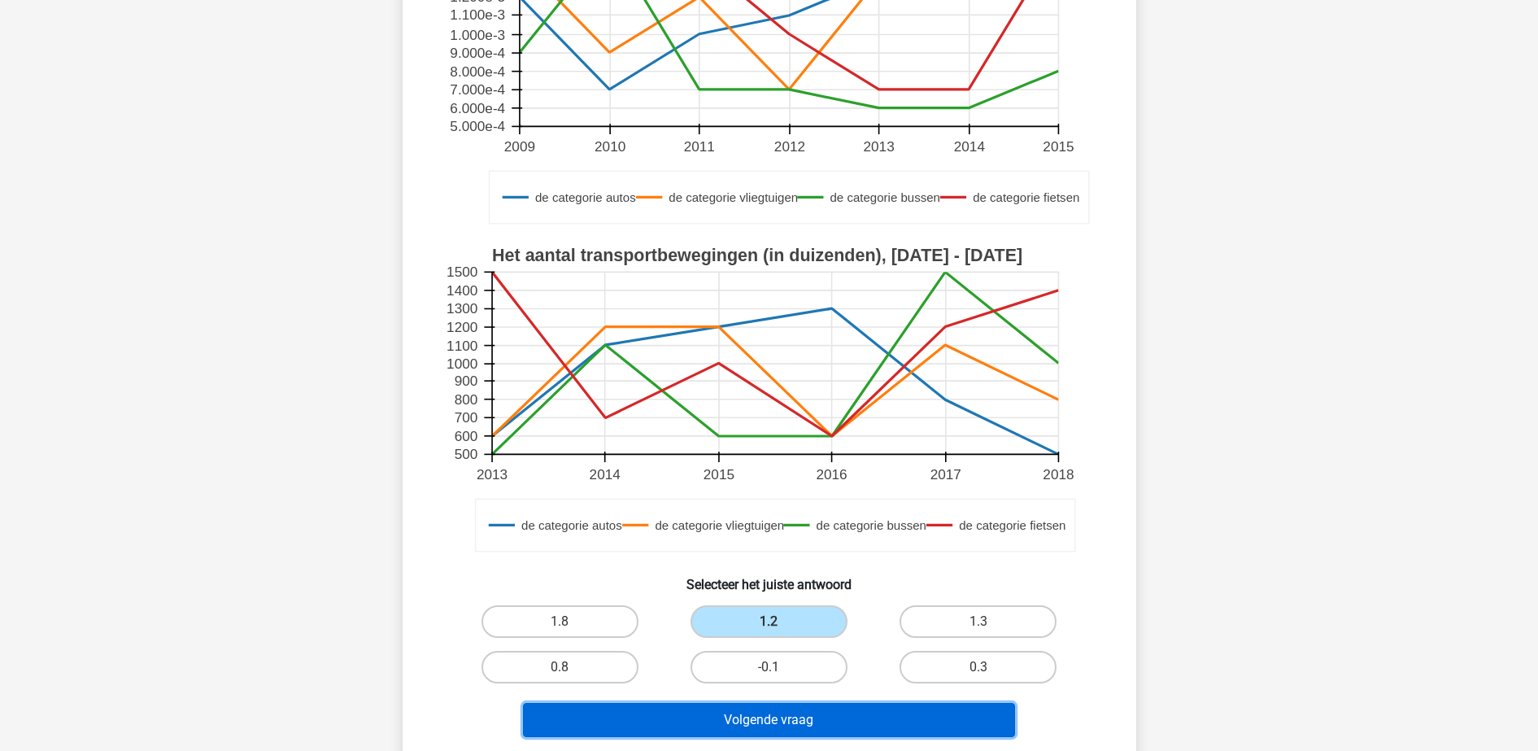
click at [797, 729] on button "Volgende vraag" at bounding box center [769, 720] width 492 height 34
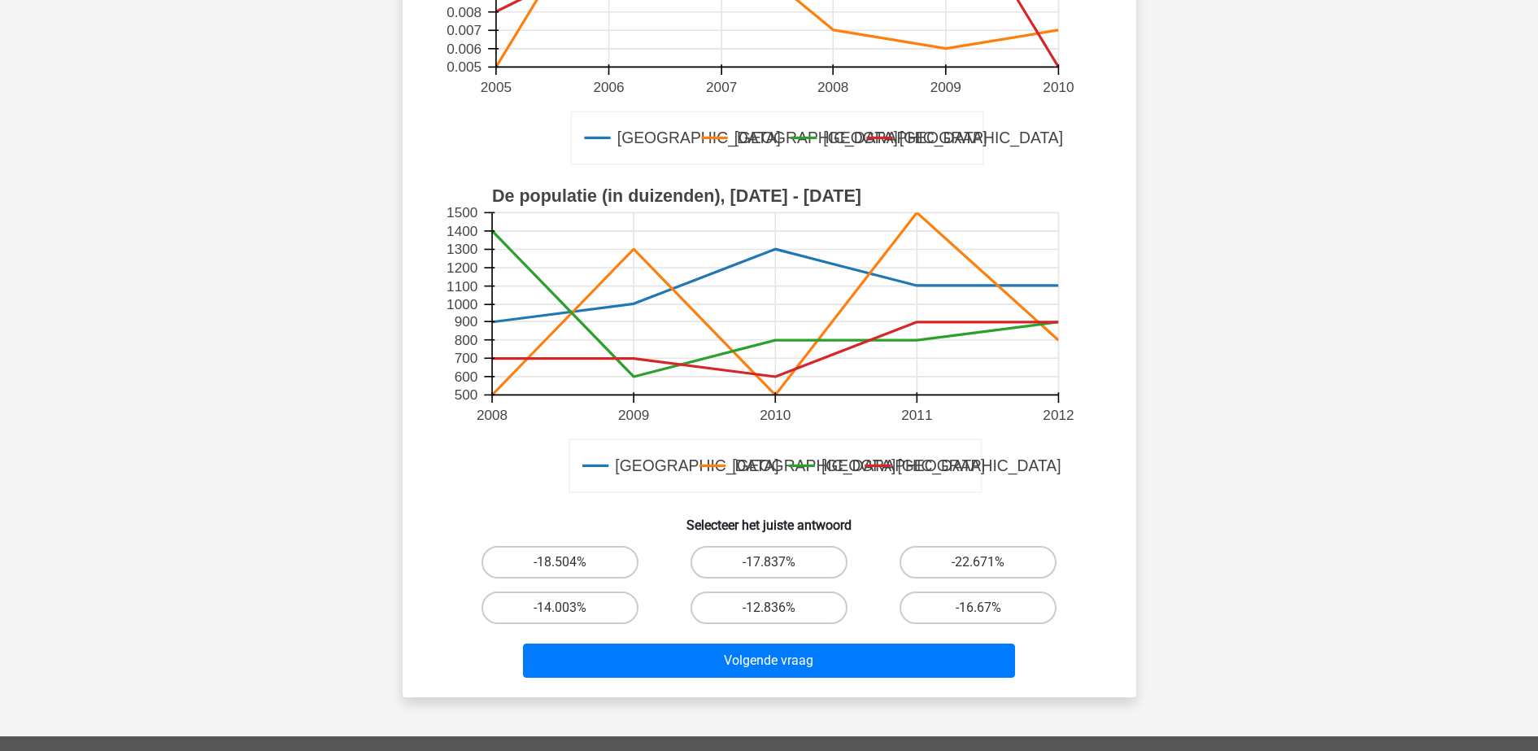
scroll to position [407, 0]
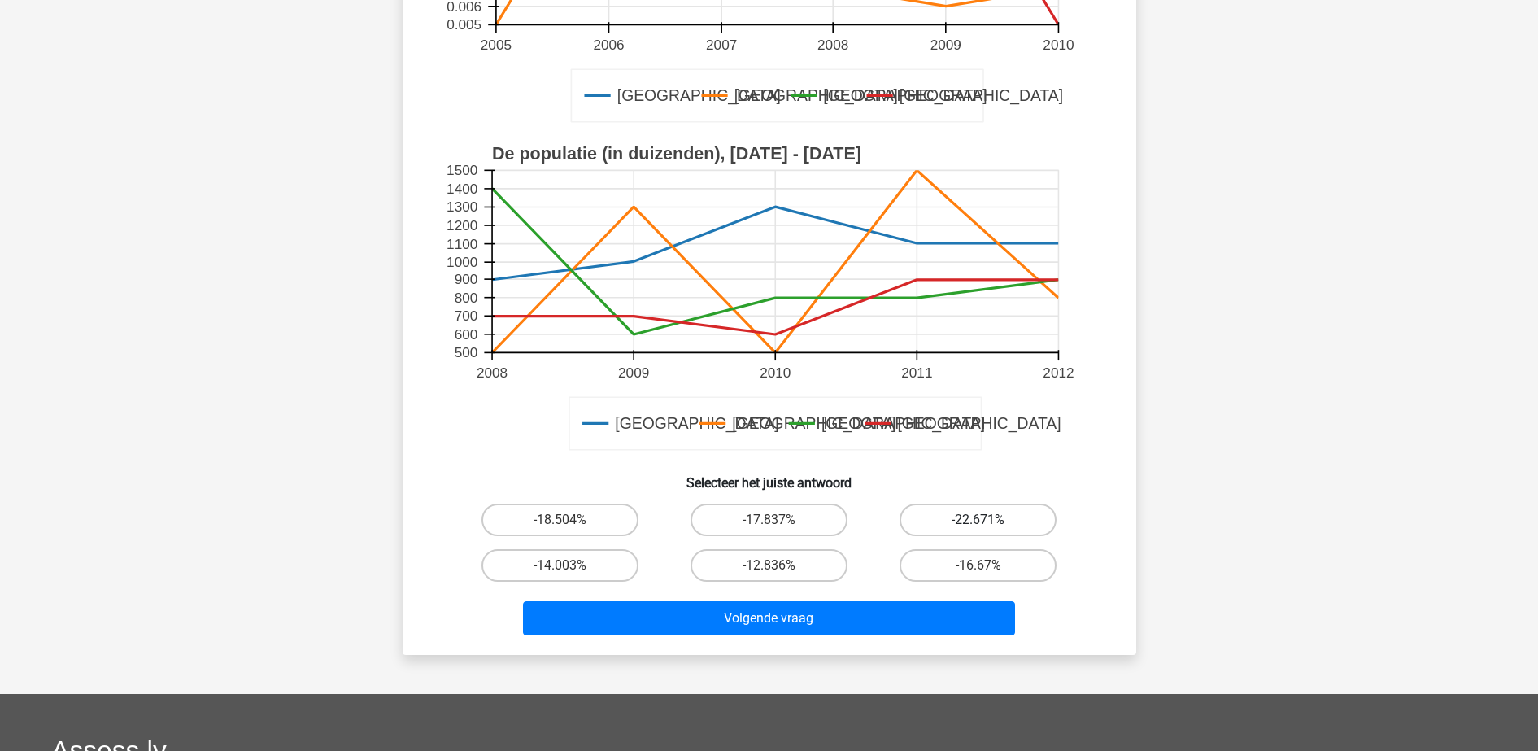
click at [973, 522] on label "-22.671%" at bounding box center [977, 519] width 157 height 33
click at [978, 522] on input "-22.671%" at bounding box center [983, 525] width 11 height 11
radio input "true"
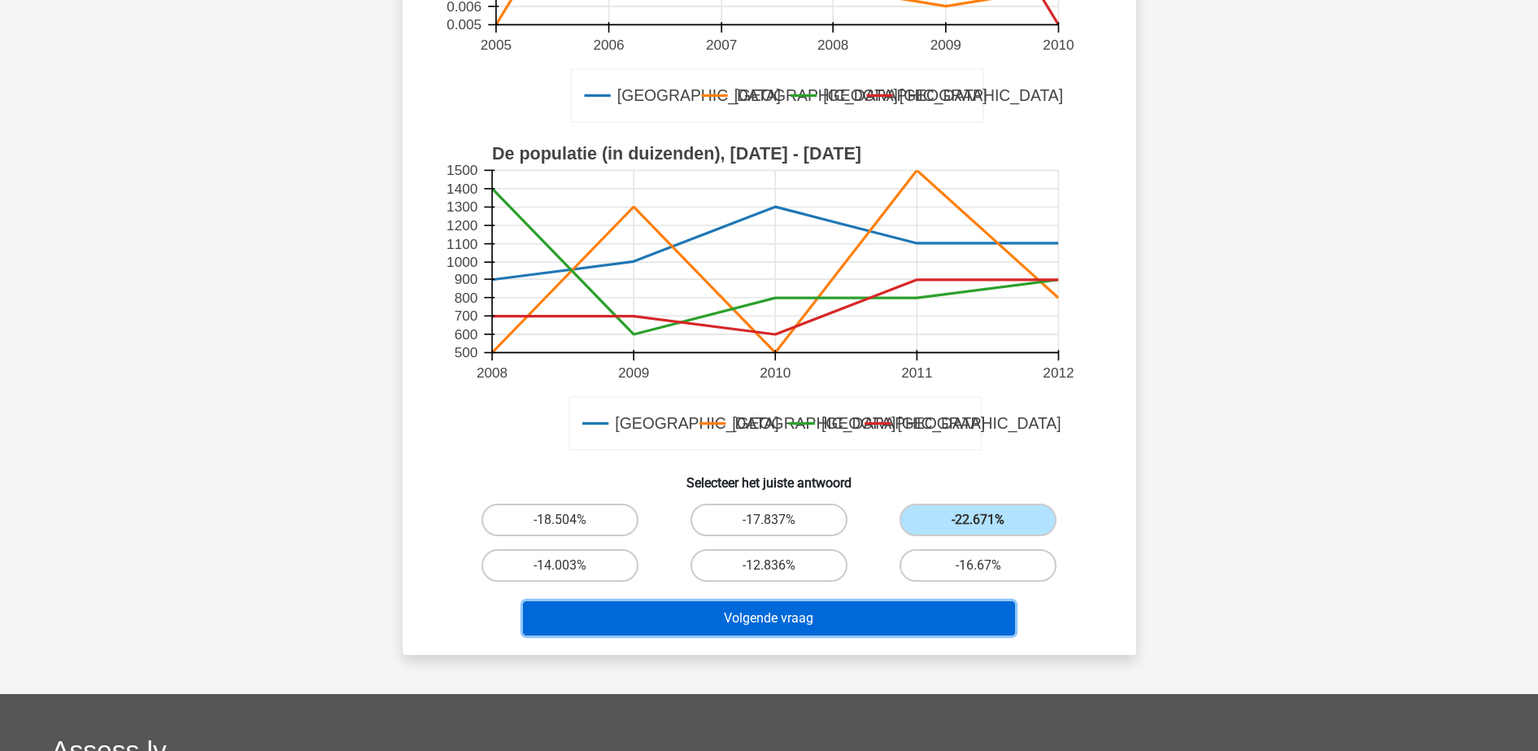
click at [932, 607] on button "Volgende vraag" at bounding box center [769, 618] width 492 height 34
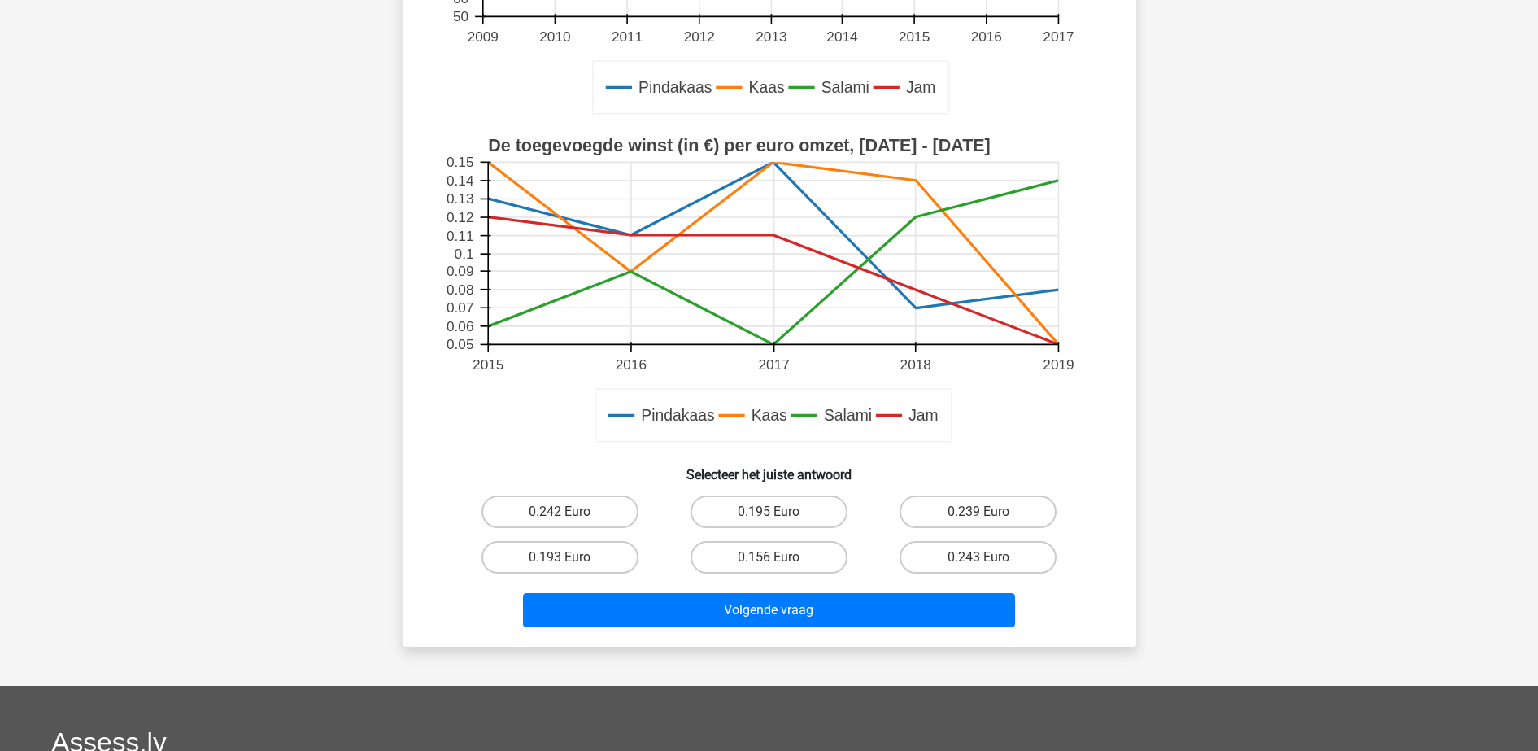
scroll to position [537, 0]
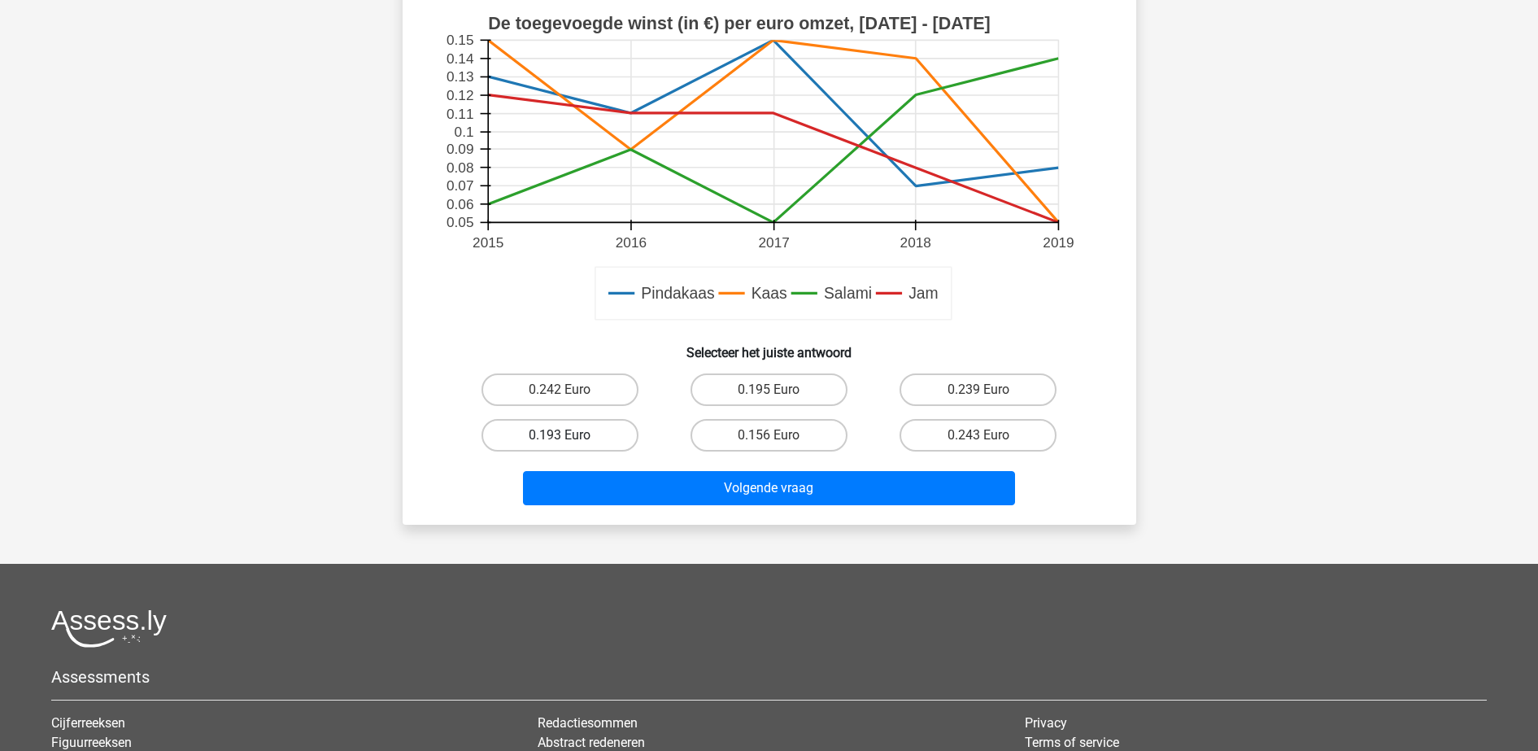
click at [603, 438] on label "0.193 Euro" at bounding box center [559, 435] width 157 height 33
click at [570, 438] on input "0.193 Euro" at bounding box center [565, 440] width 11 height 11
radio input "true"
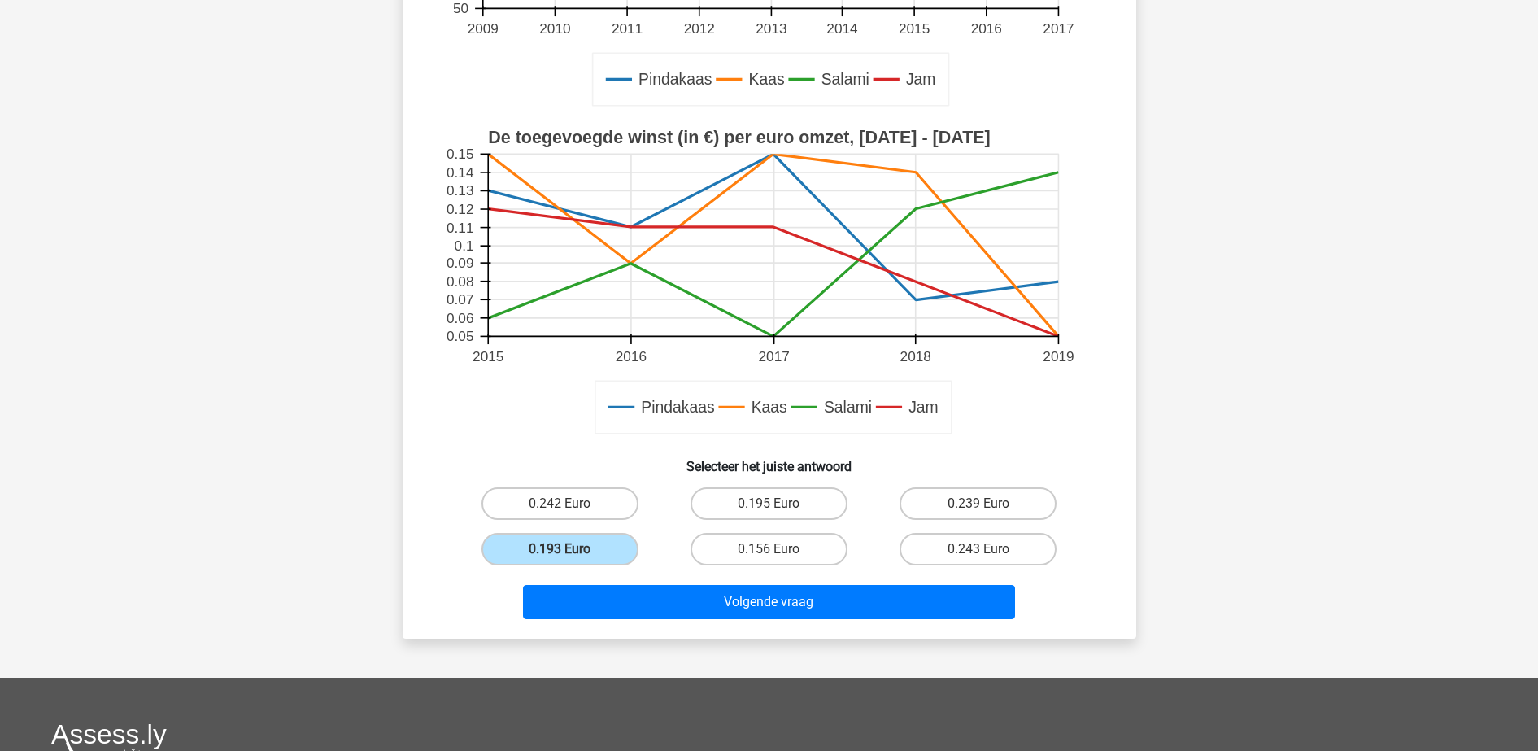
scroll to position [435, 0]
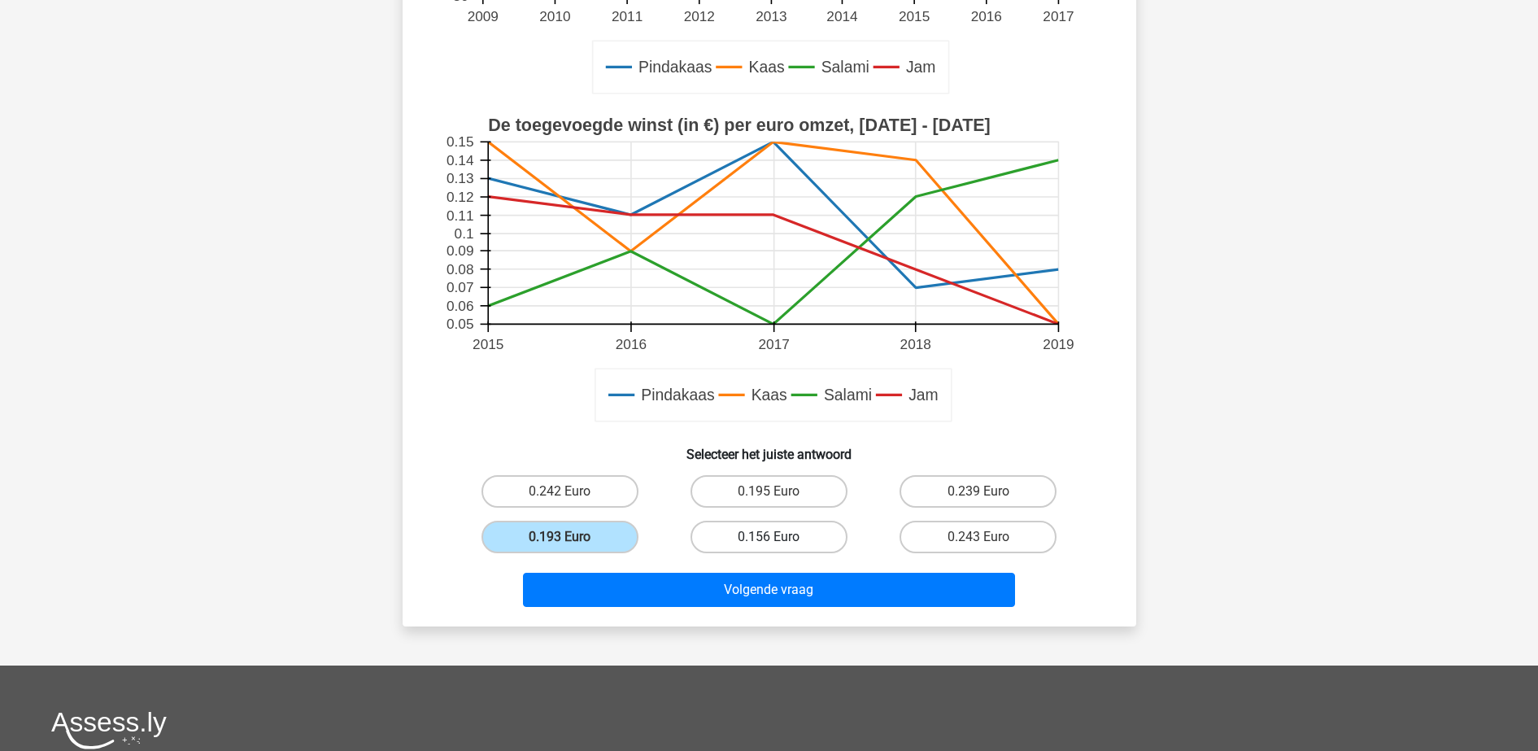
click at [791, 538] on label "0.156 Euro" at bounding box center [768, 536] width 157 height 33
click at [779, 538] on input "0.156 Euro" at bounding box center [774, 542] width 11 height 11
radio input "true"
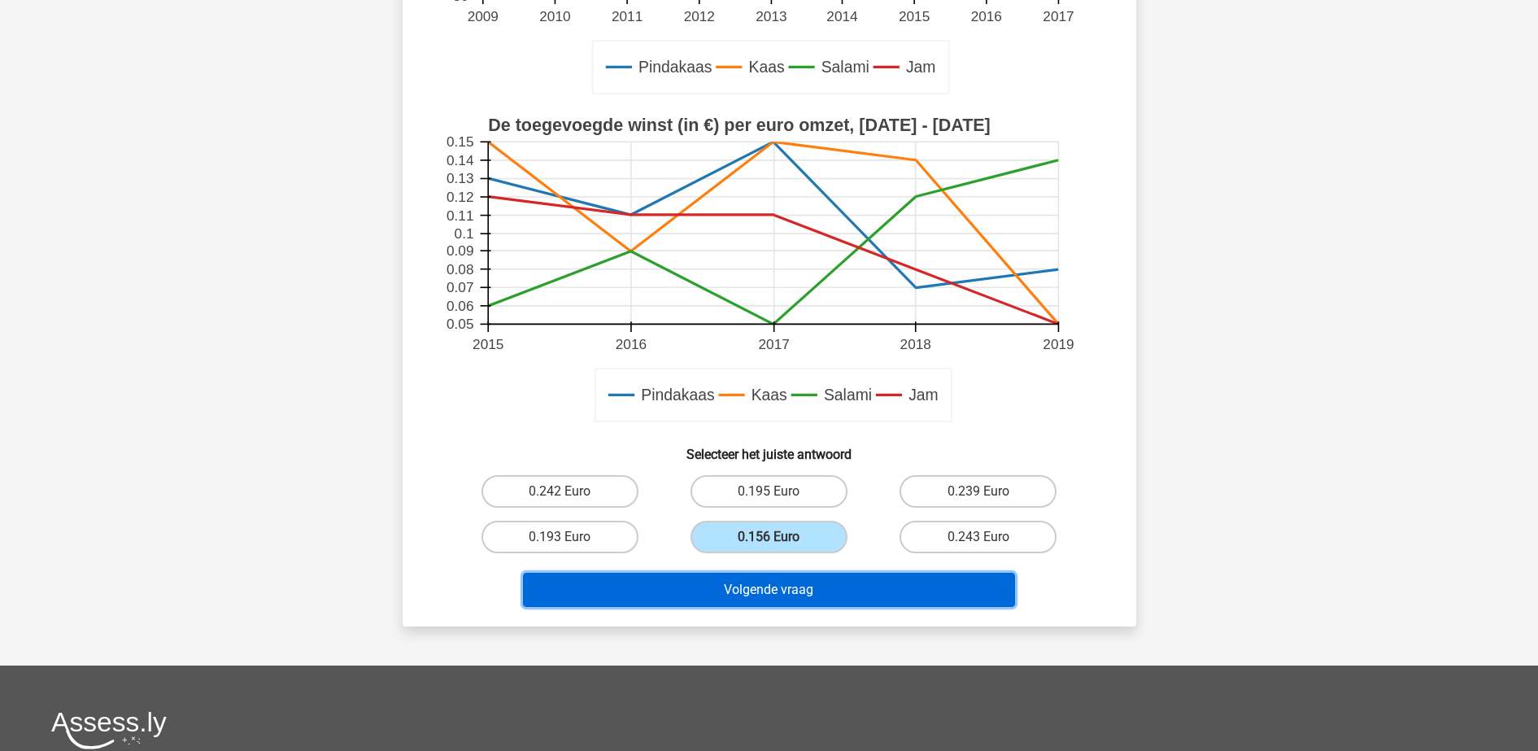
click at [805, 586] on button "Volgende vraag" at bounding box center [769, 590] width 492 height 34
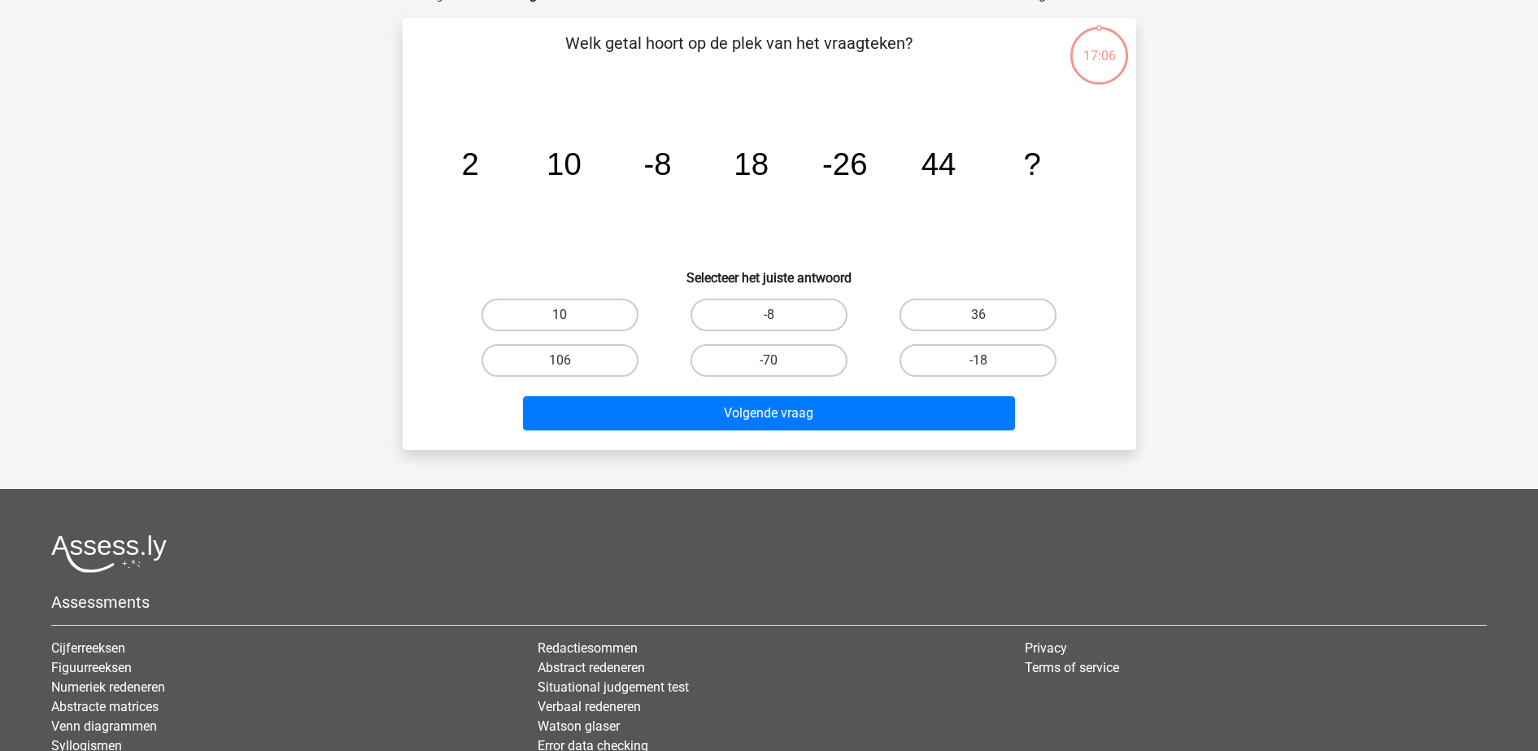
scroll to position [81, 0]
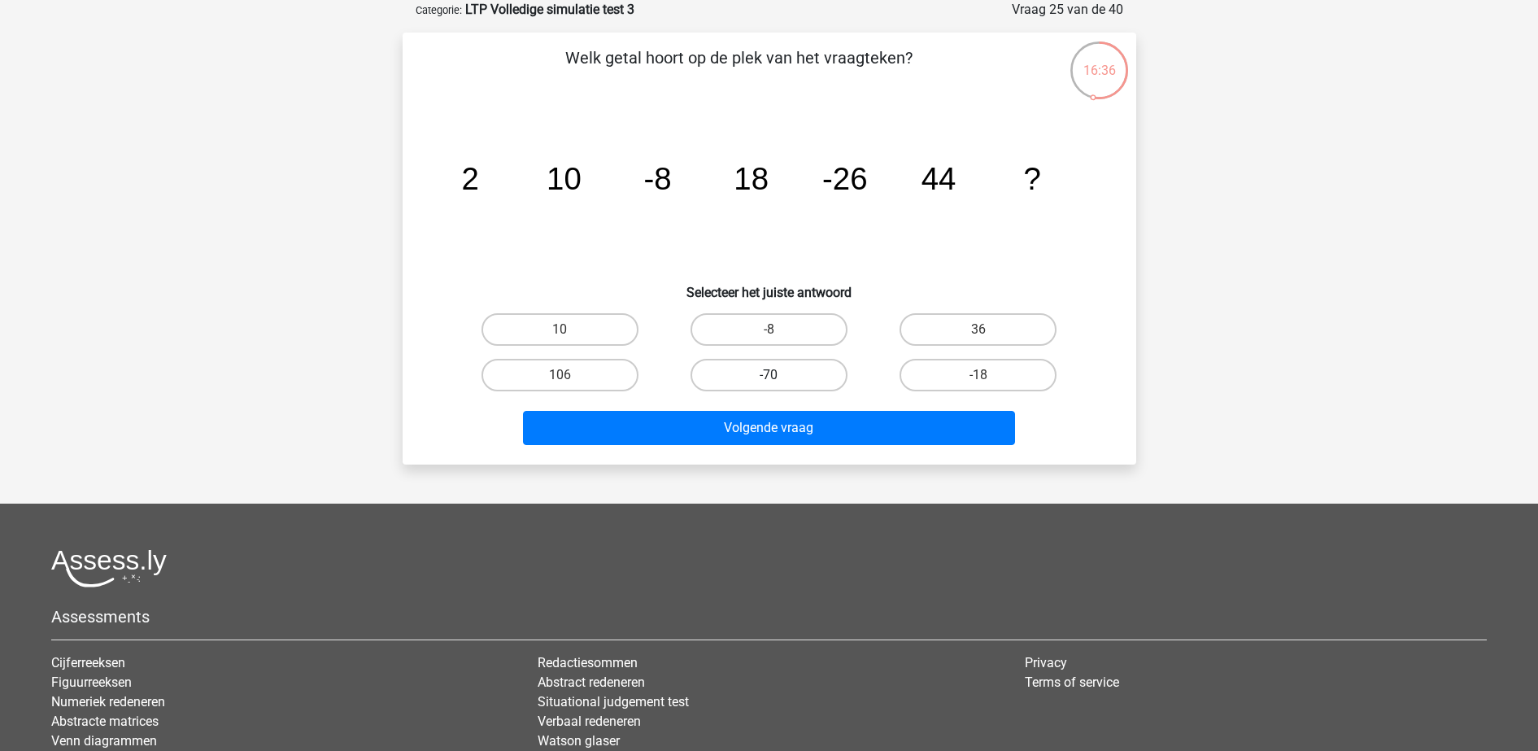
click at [801, 386] on label "-70" at bounding box center [768, 375] width 157 height 33
click at [779, 385] on input "-70" at bounding box center [774, 380] width 11 height 11
radio input "true"
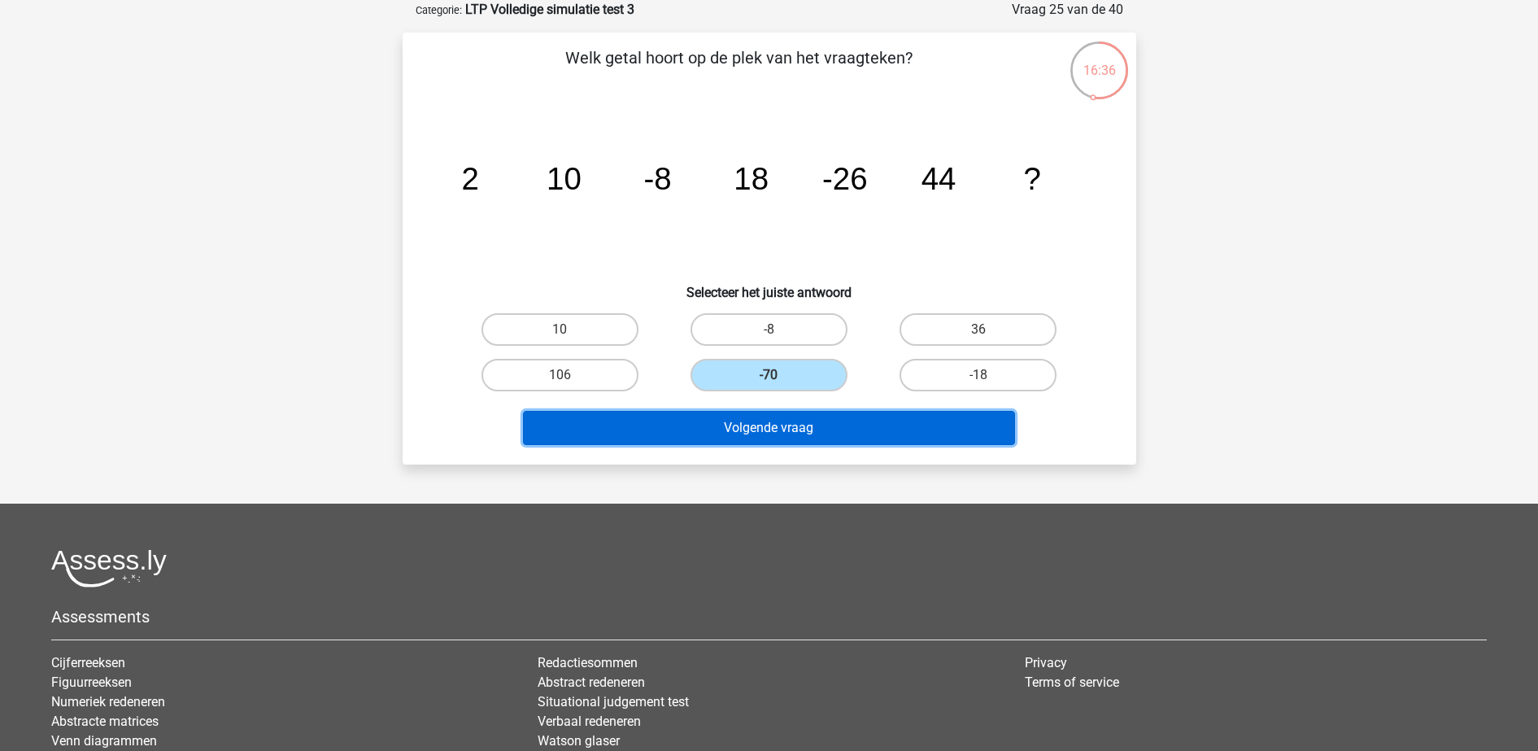
click at [804, 428] on button "Volgende vraag" at bounding box center [769, 428] width 492 height 34
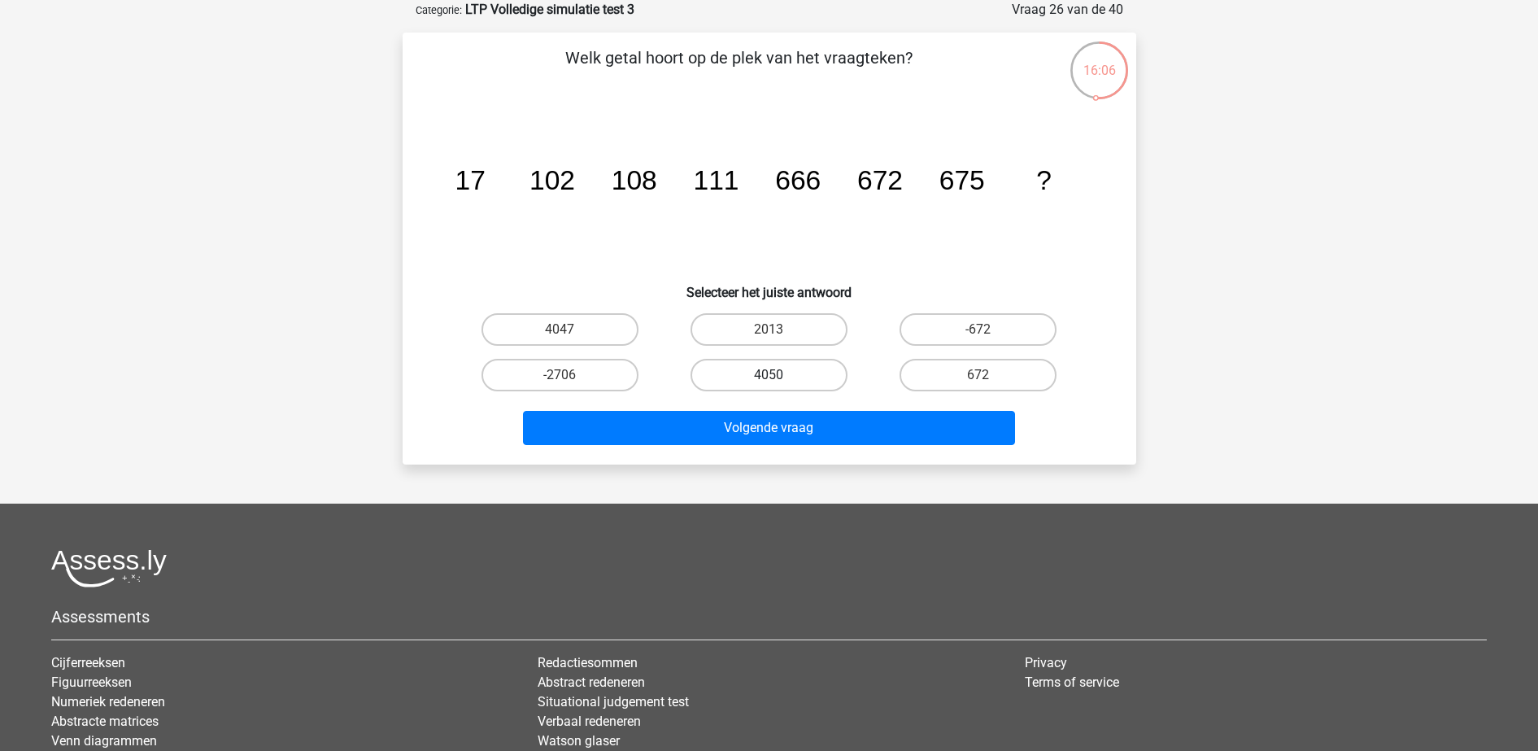
click at [756, 374] on label "4050" at bounding box center [768, 375] width 157 height 33
click at [769, 375] on input "4050" at bounding box center [774, 380] width 11 height 11
radio input "true"
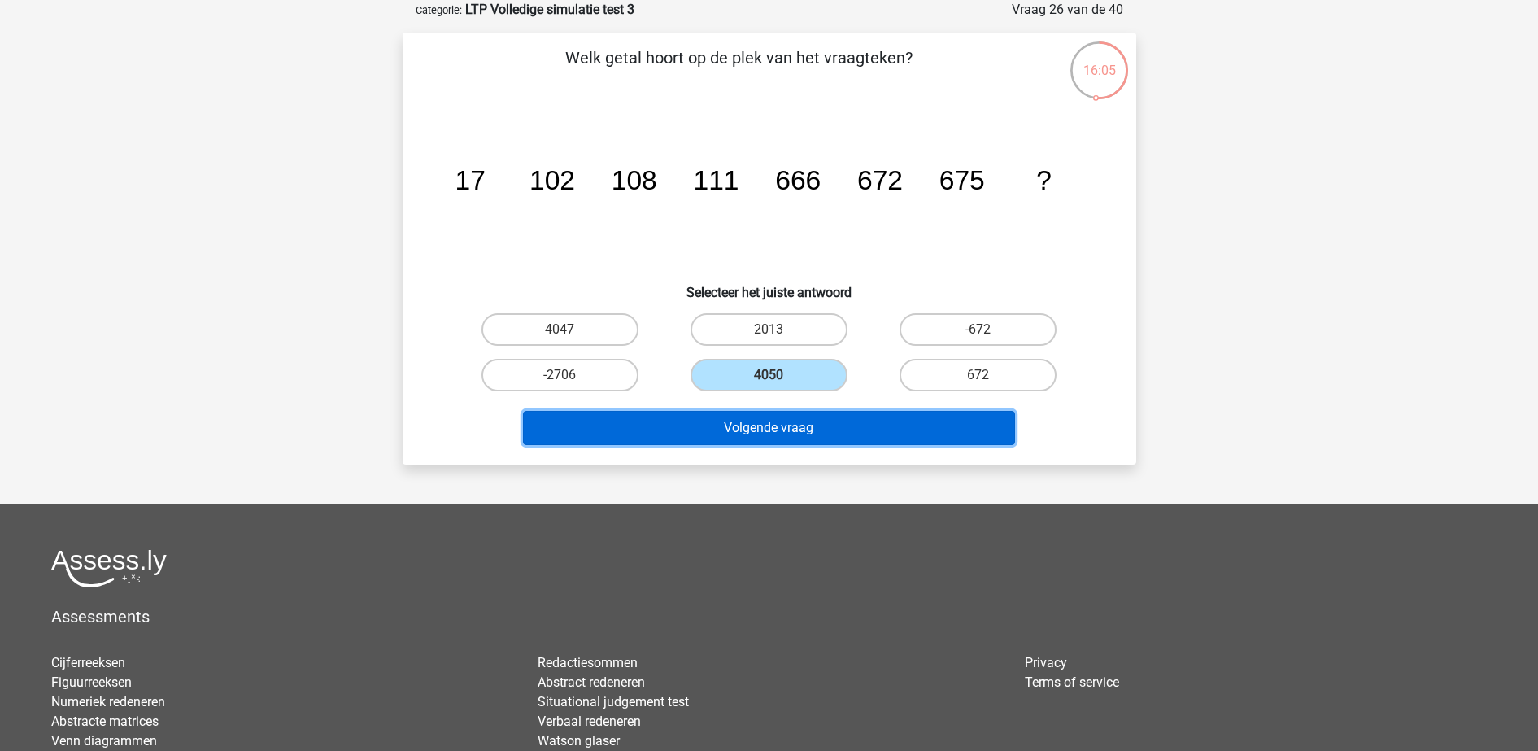
click at [775, 424] on button "Volgende vraag" at bounding box center [769, 428] width 492 height 34
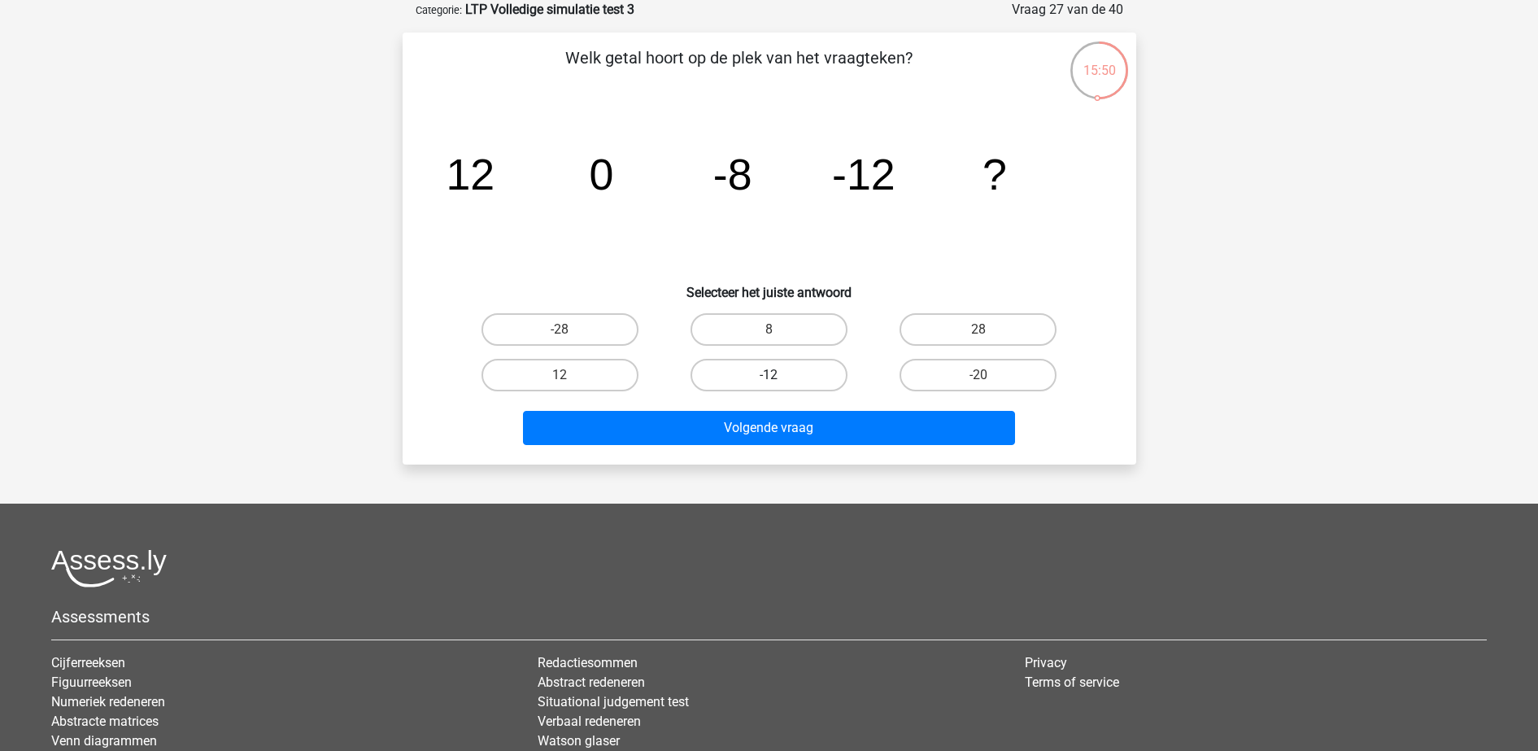
click at [811, 386] on label "-12" at bounding box center [768, 375] width 157 height 33
click at [779, 385] on input "-12" at bounding box center [774, 380] width 11 height 11
radio input "true"
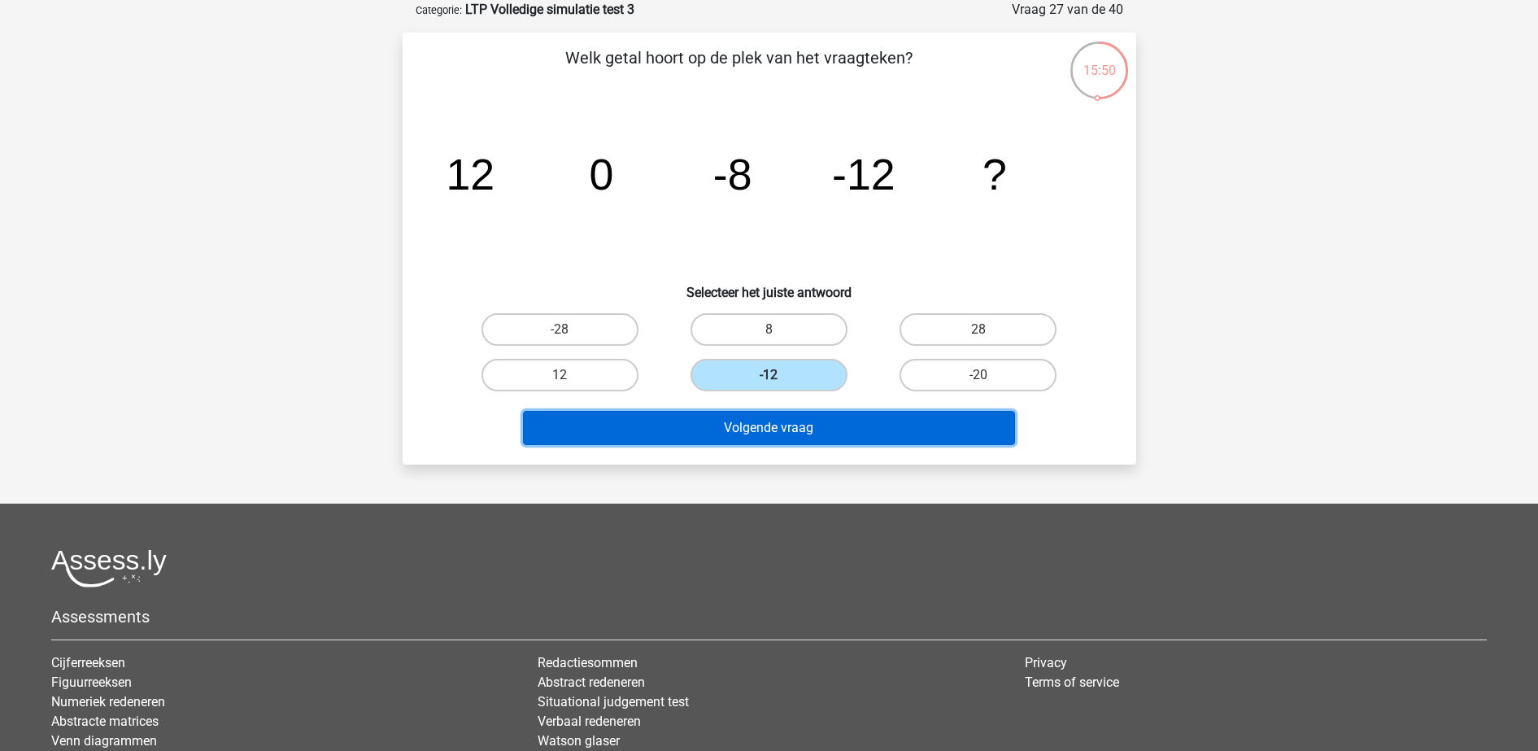
click at [791, 438] on button "Volgende vraag" at bounding box center [769, 428] width 492 height 34
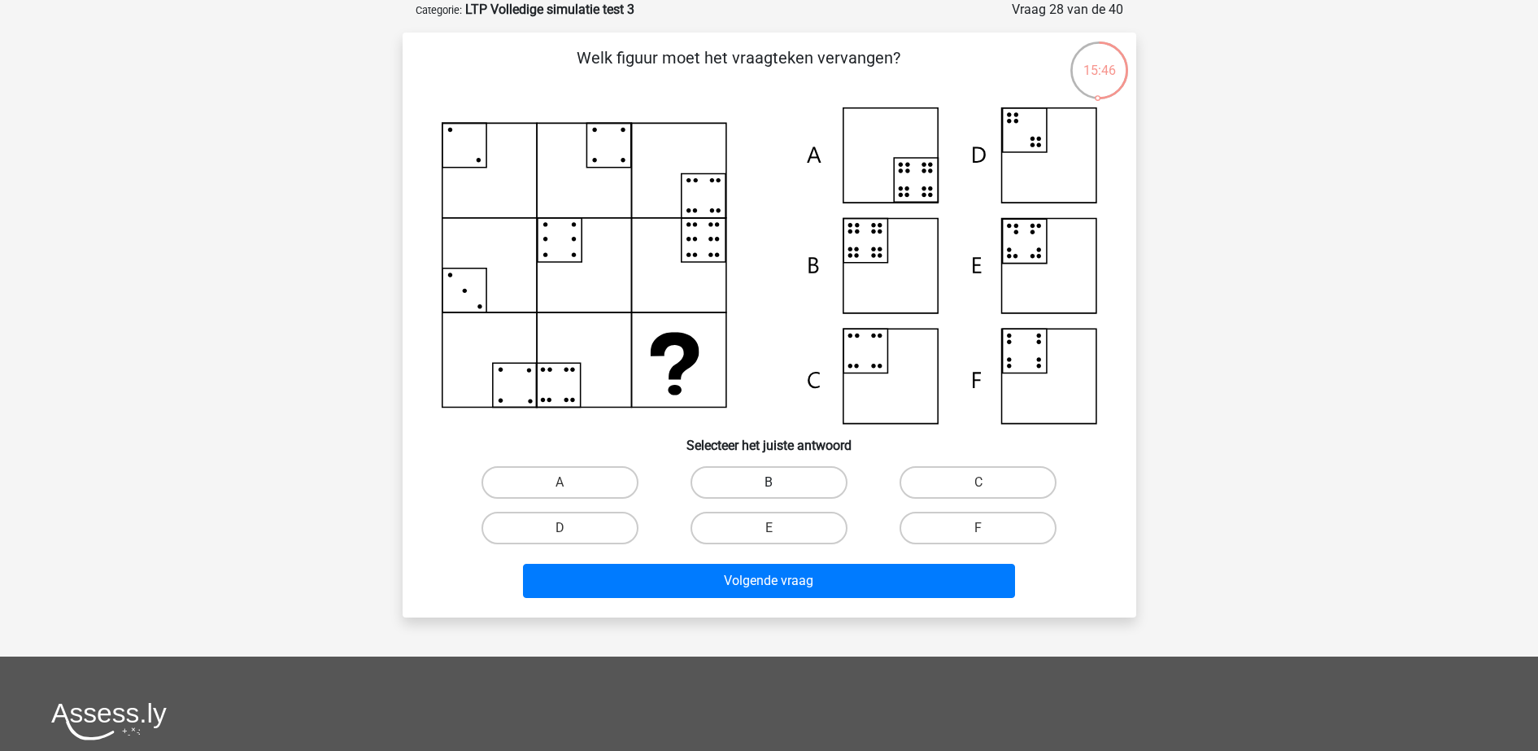
drag, startPoint x: 787, startPoint y: 474, endPoint x: 787, endPoint y: 483, distance: 8.9
click at [787, 477] on label "B" at bounding box center [768, 482] width 157 height 33
click at [779, 482] on input "B" at bounding box center [774, 487] width 11 height 11
radio input "true"
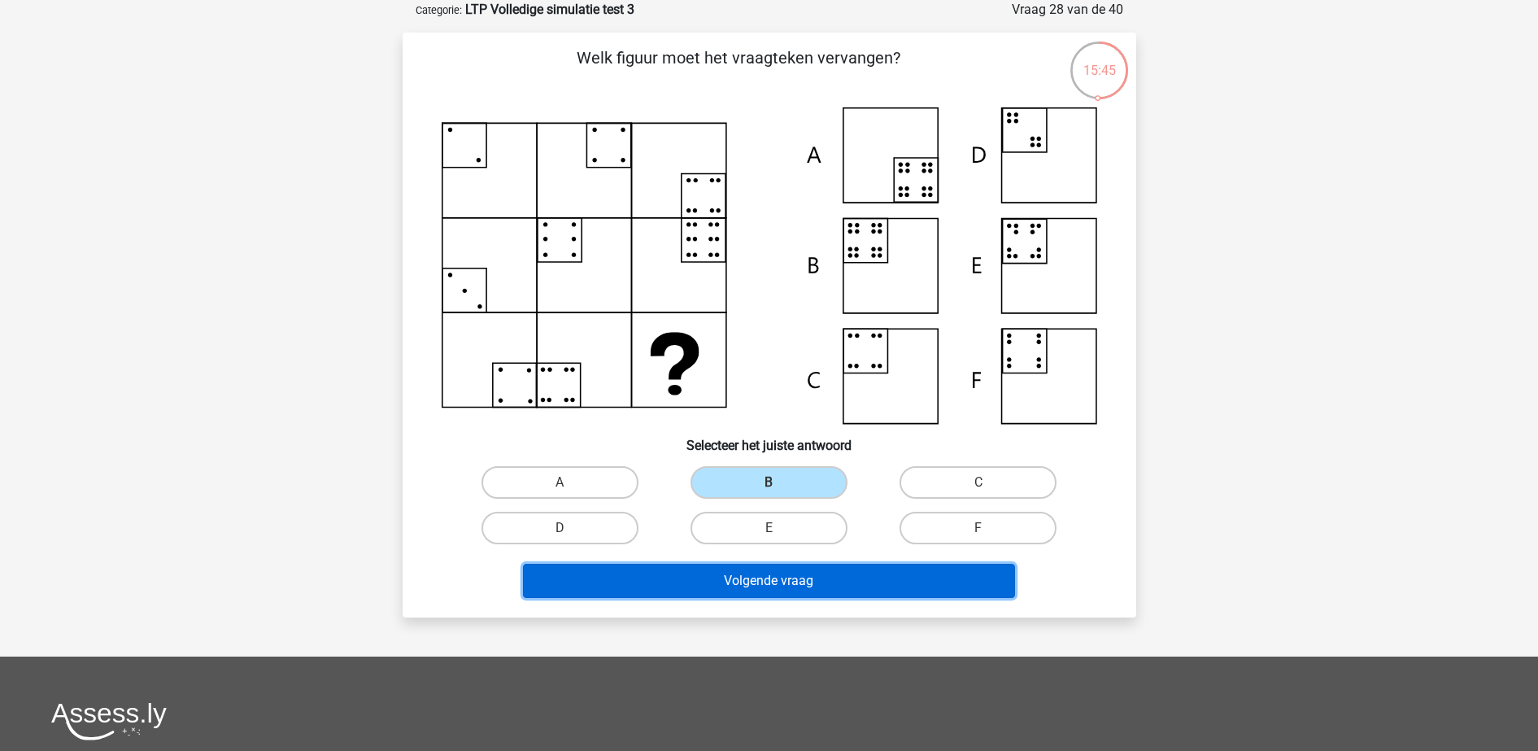
click at [782, 587] on button "Volgende vraag" at bounding box center [769, 581] width 492 height 34
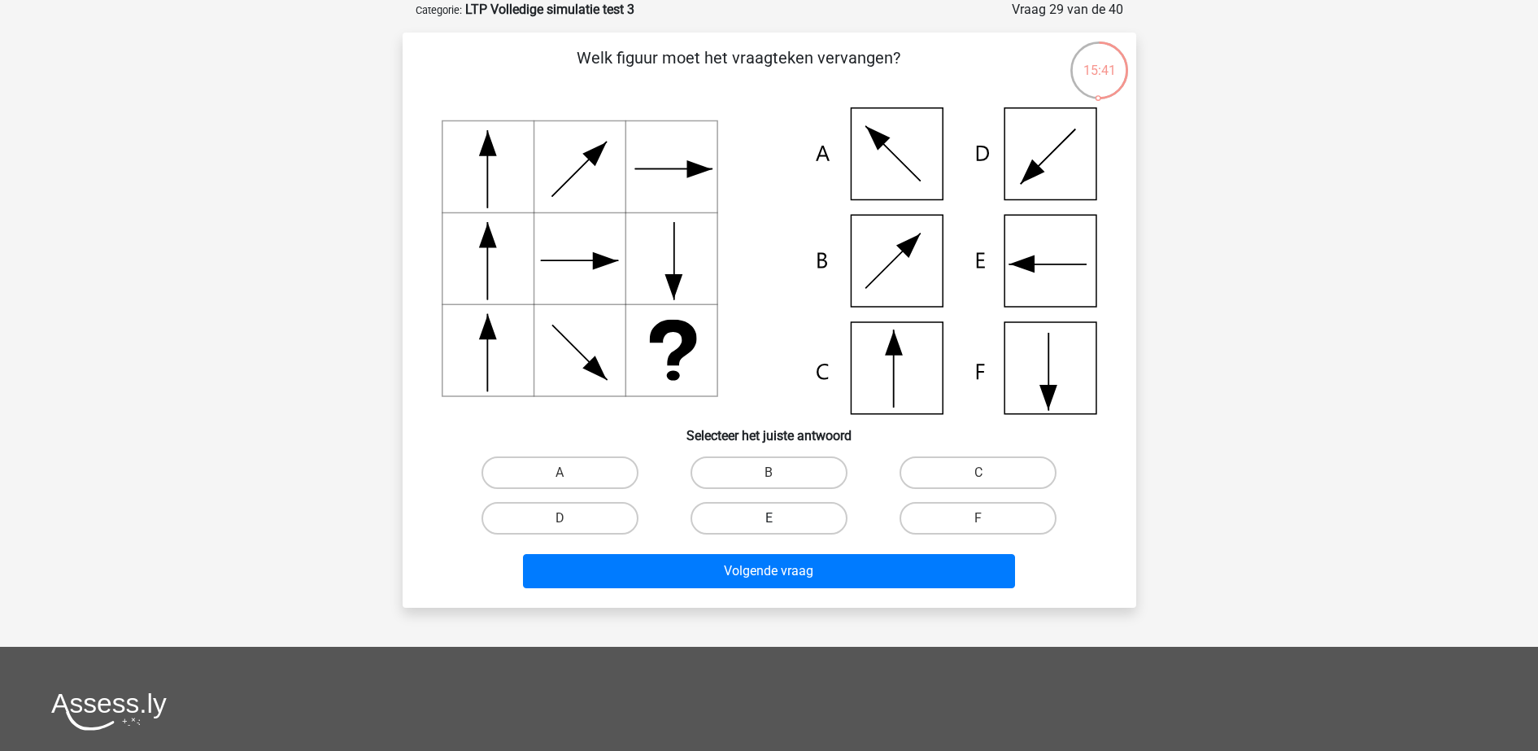
click at [760, 520] on label "E" at bounding box center [768, 518] width 157 height 33
click at [769, 520] on input "E" at bounding box center [774, 523] width 11 height 11
radio input "true"
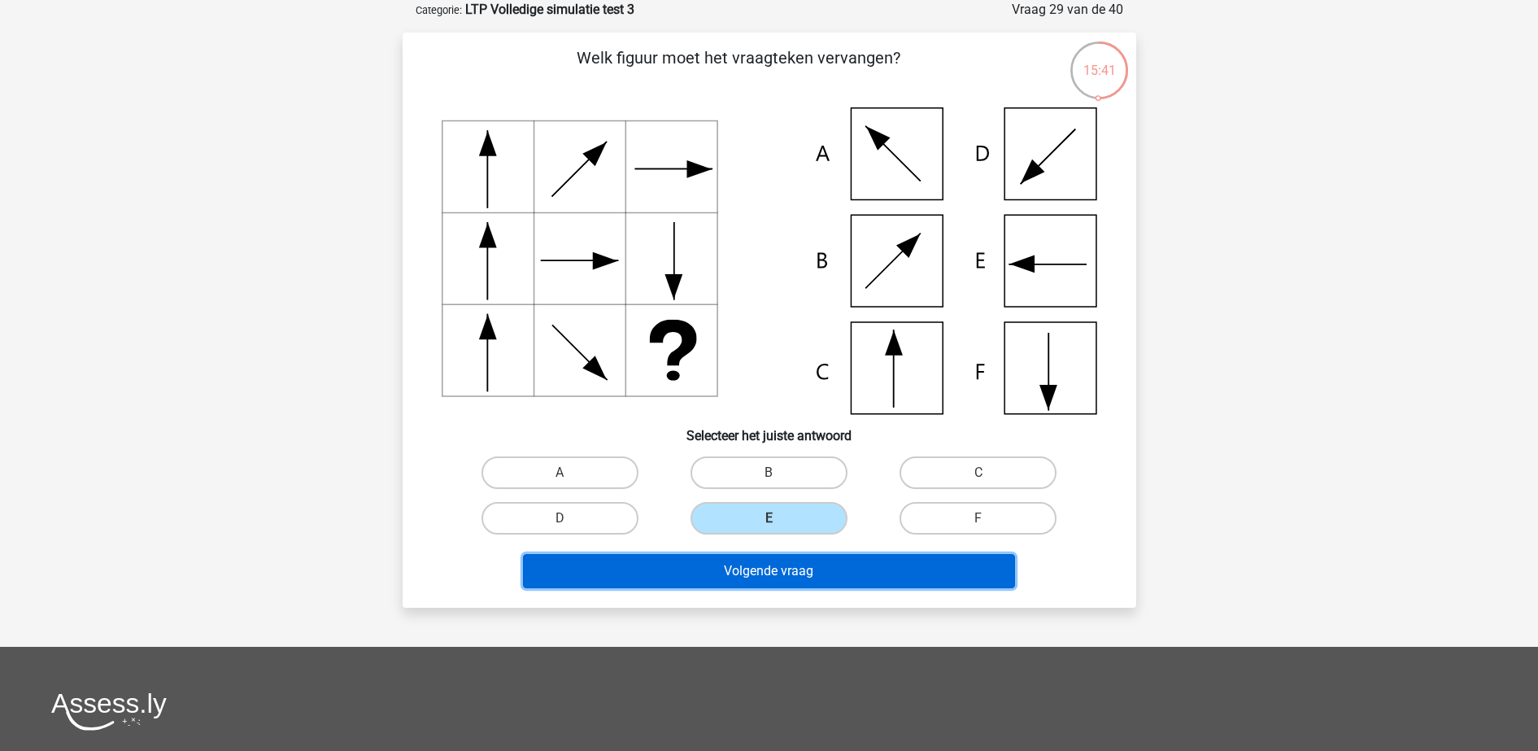
click at [743, 566] on button "Volgende vraag" at bounding box center [769, 571] width 492 height 34
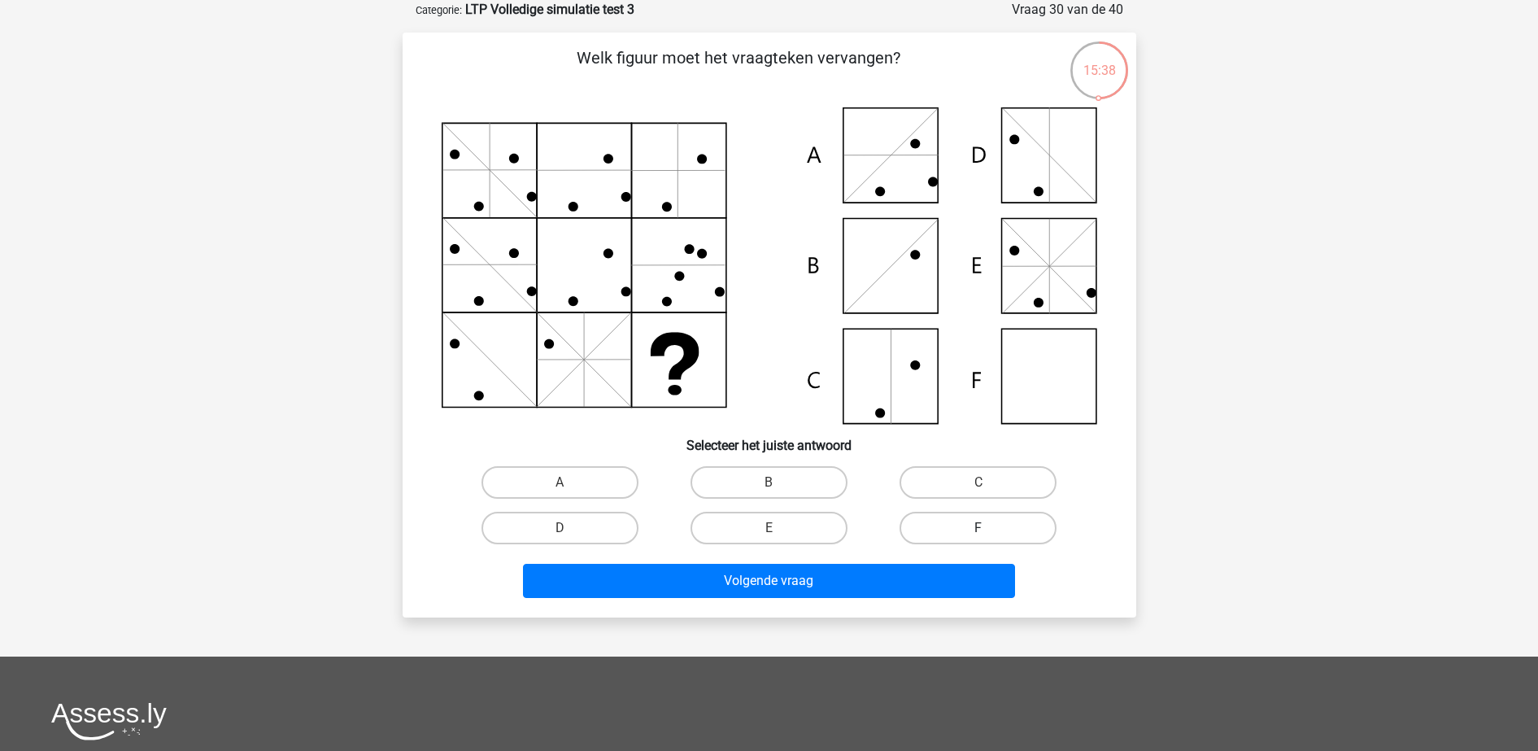
click at [1009, 536] on label "F" at bounding box center [977, 528] width 157 height 33
click at [989, 536] on input "F" at bounding box center [983, 533] width 11 height 11
radio input "true"
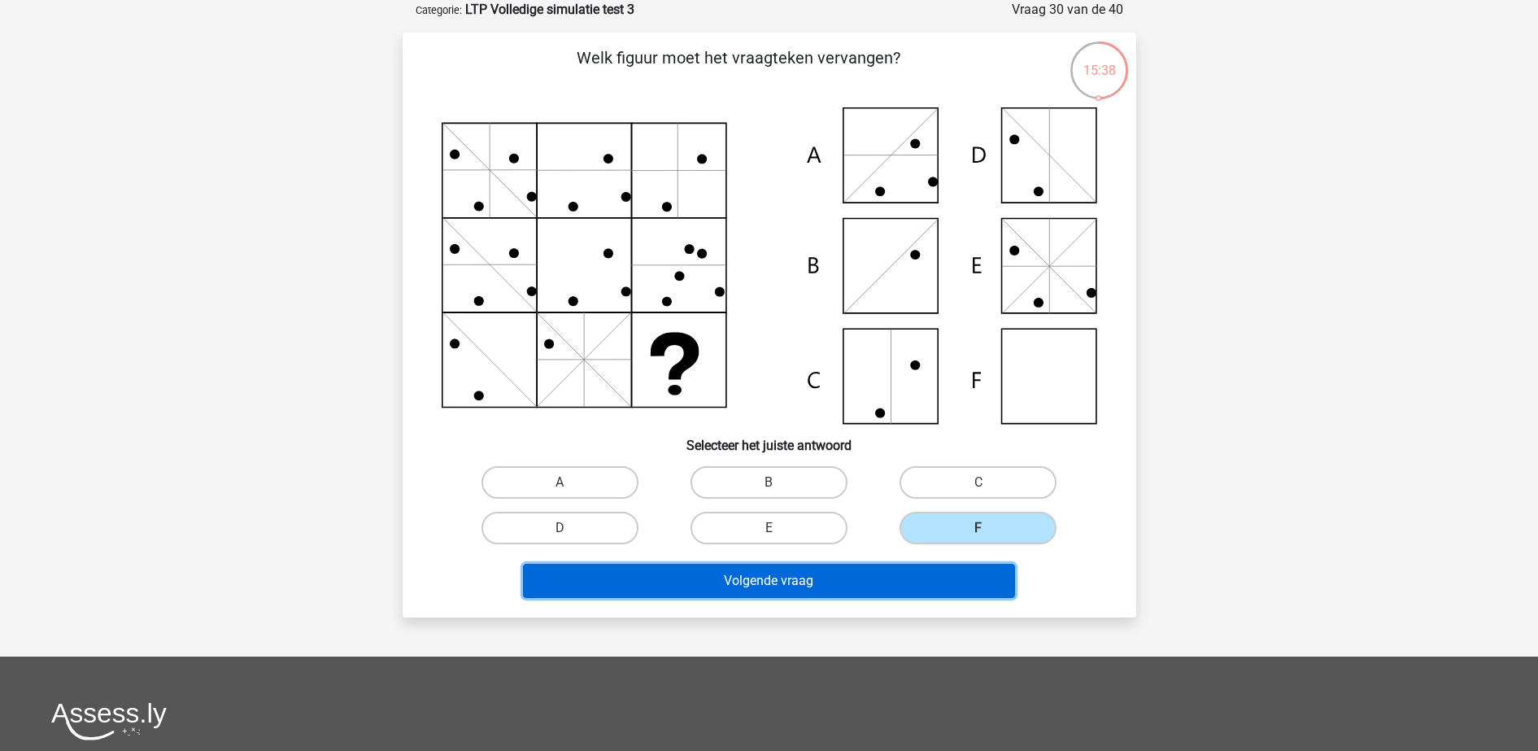
click at [865, 570] on button "Volgende vraag" at bounding box center [769, 581] width 492 height 34
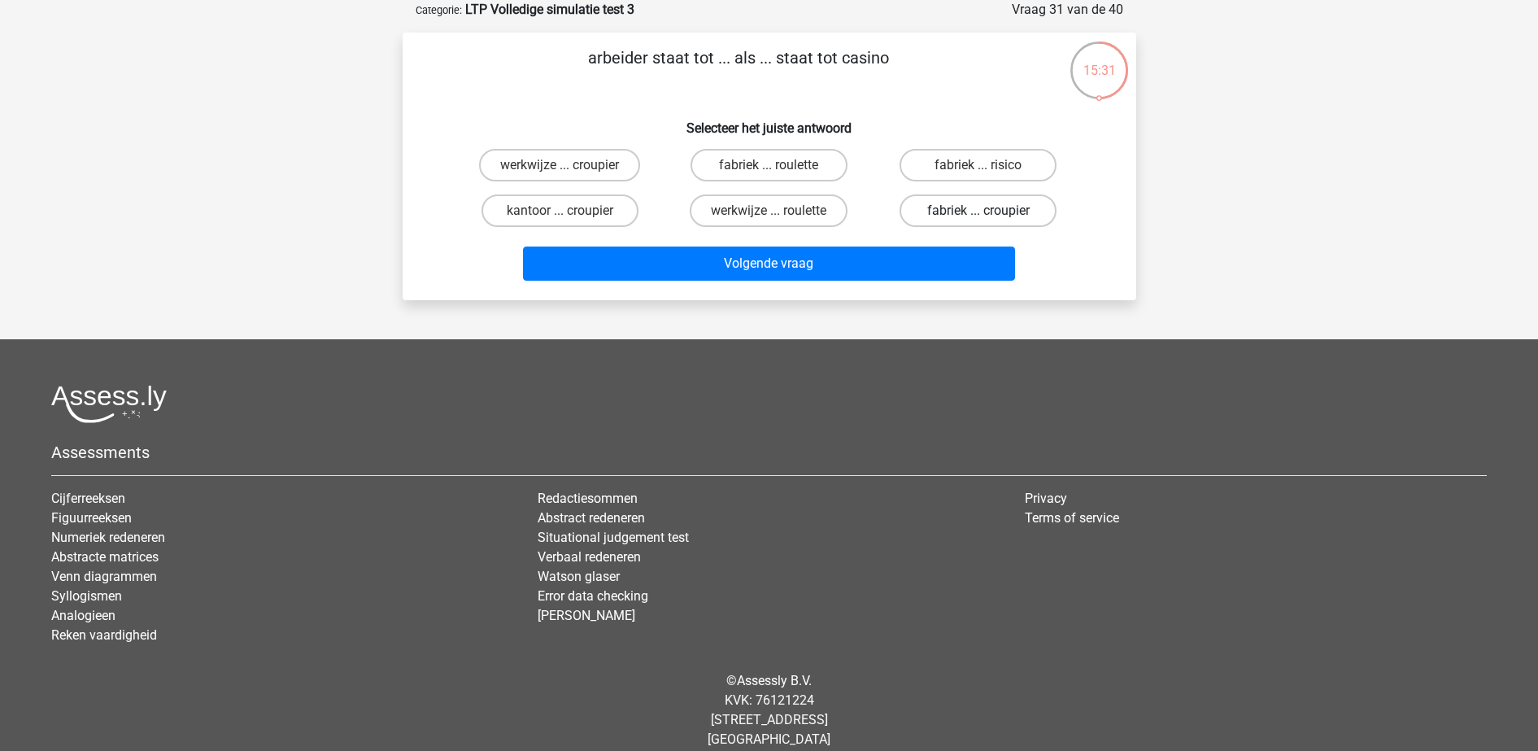
click at [1018, 207] on label "fabriek ... croupier" at bounding box center [977, 210] width 157 height 33
click at [989, 211] on input "fabriek ... croupier" at bounding box center [983, 216] width 11 height 11
radio input "true"
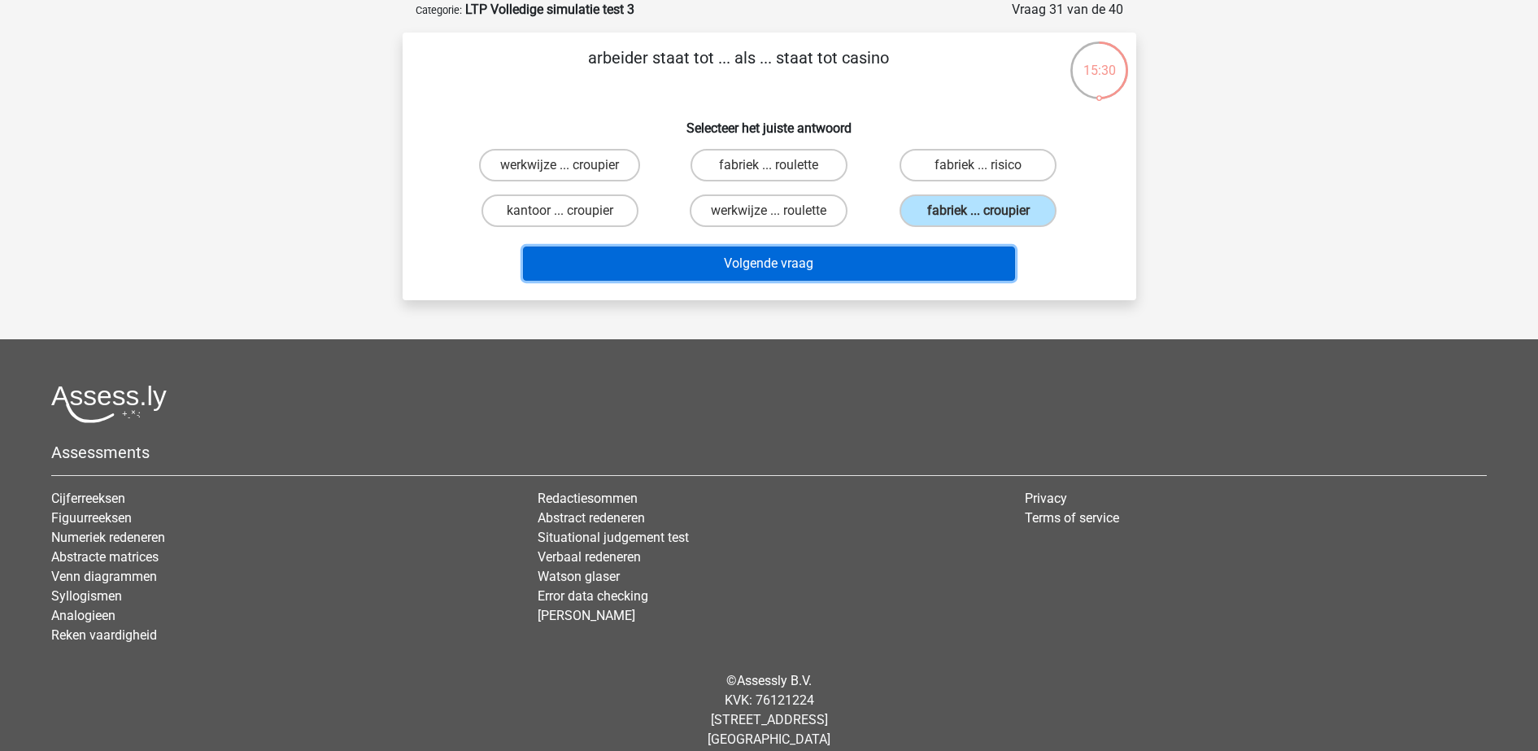
click at [902, 259] on button "Volgende vraag" at bounding box center [769, 263] width 492 height 34
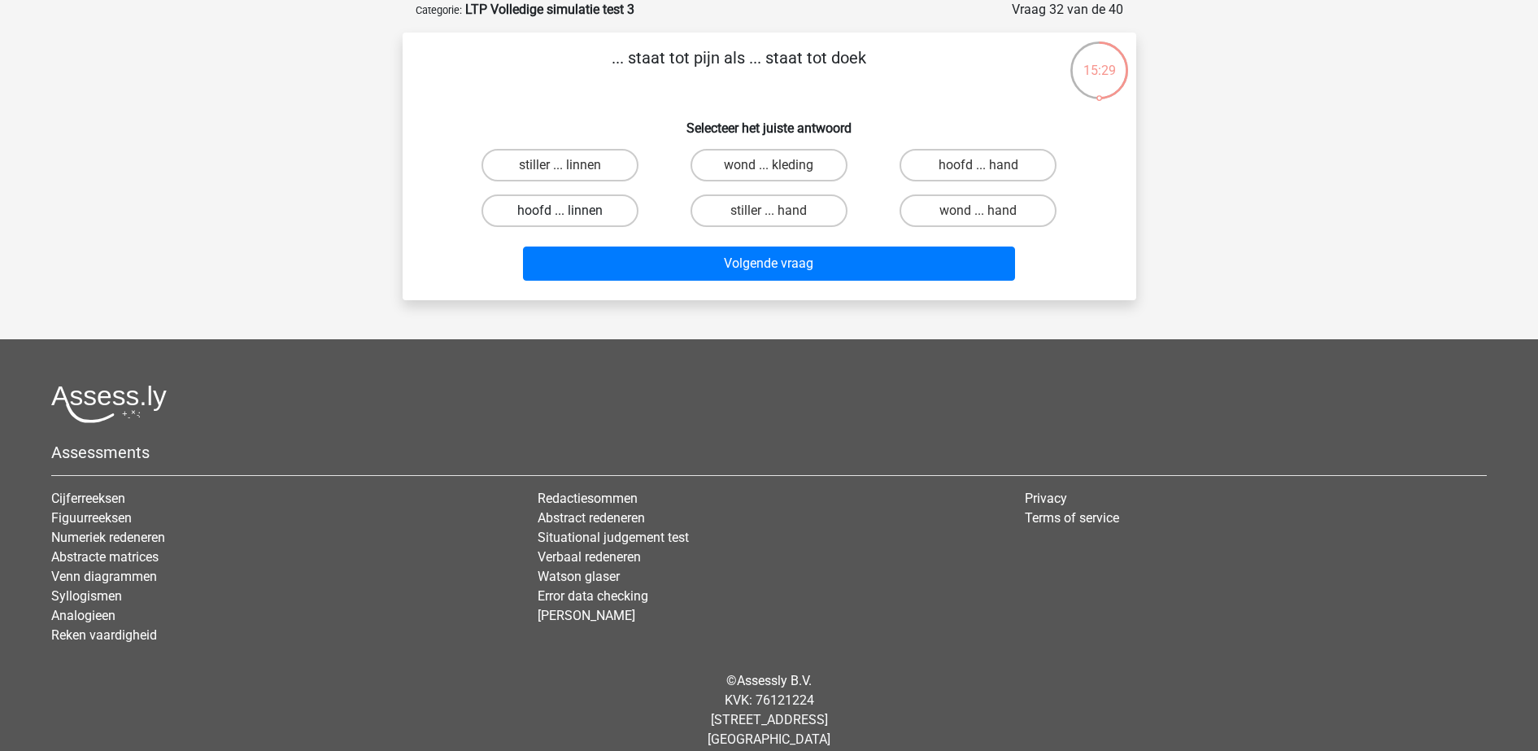
click at [595, 214] on label "hoofd ... linnen" at bounding box center [559, 210] width 157 height 33
click at [570, 214] on input "hoofd ... linnen" at bounding box center [565, 216] width 11 height 11
radio input "true"
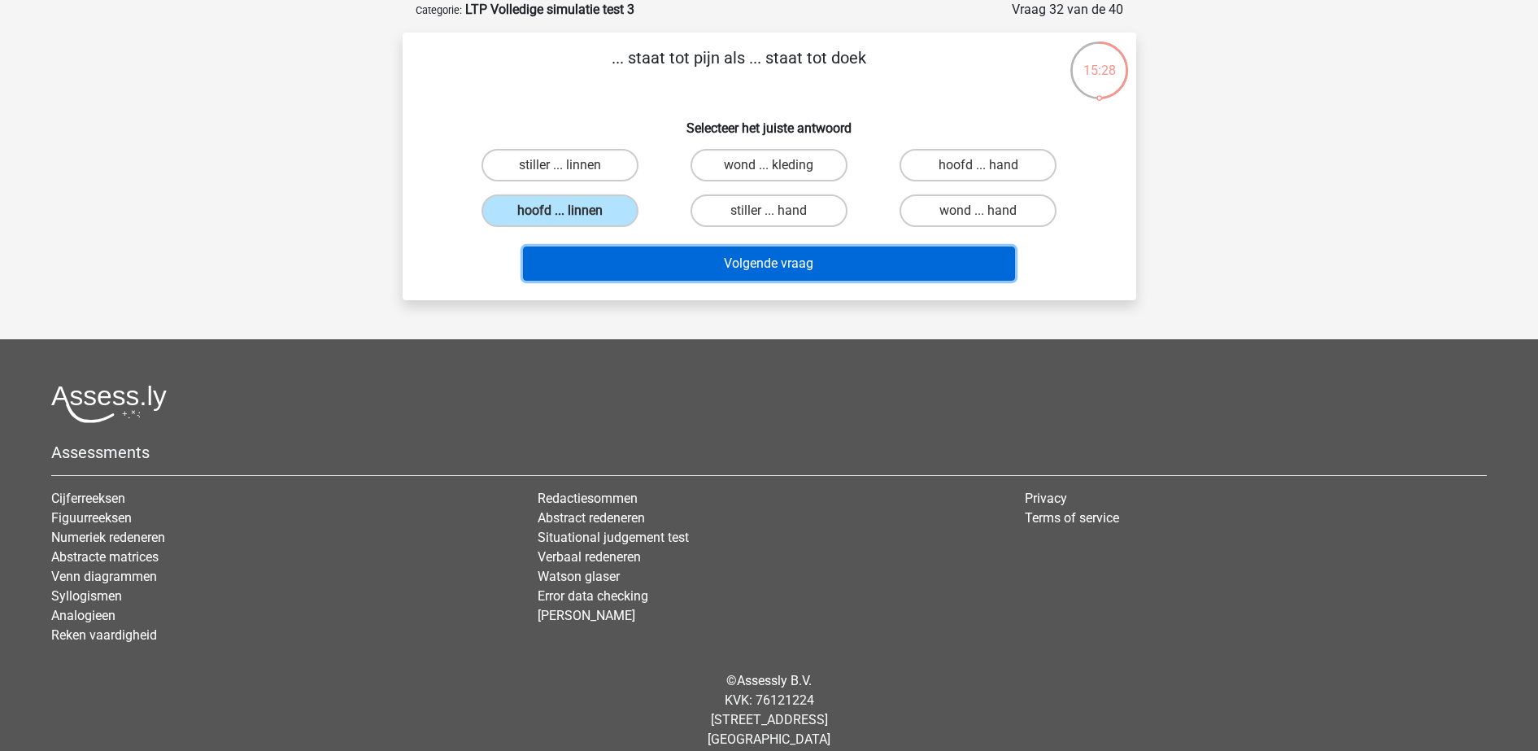
click at [682, 259] on button "Volgende vraag" at bounding box center [769, 263] width 492 height 34
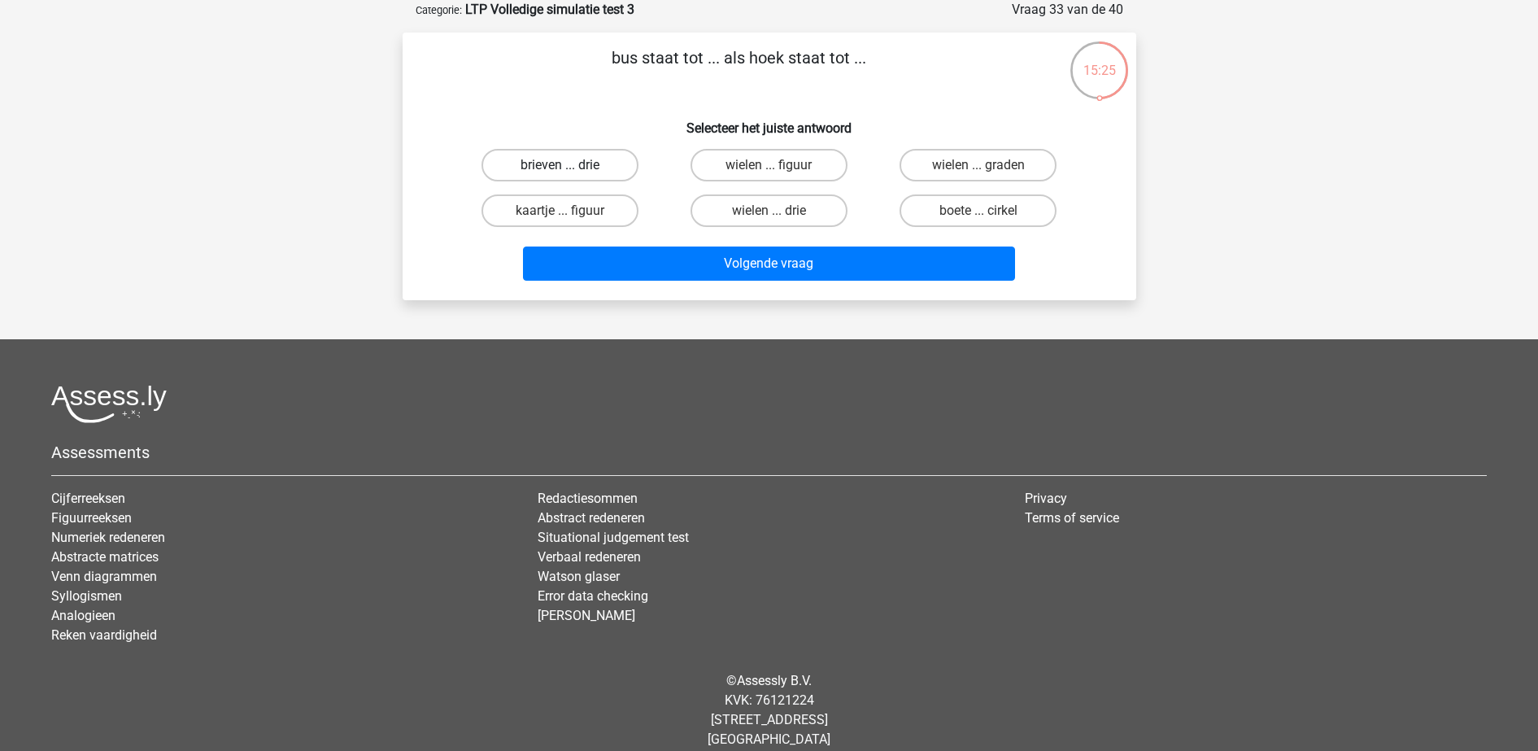
click at [586, 161] on label "brieven ... drie" at bounding box center [559, 165] width 157 height 33
click at [570, 165] on input "brieven ... drie" at bounding box center [565, 170] width 11 height 11
radio input "true"
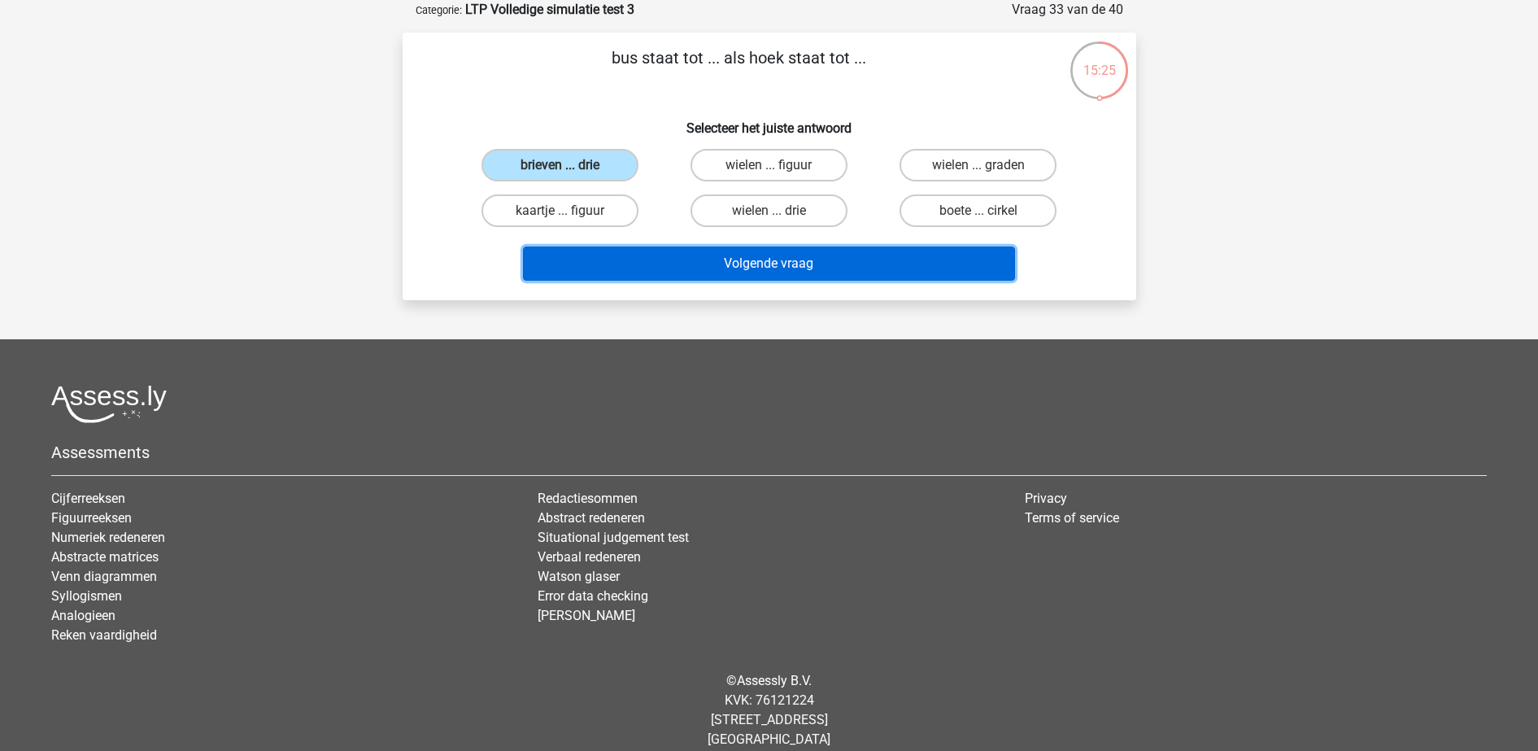
click at [634, 269] on button "Volgende vraag" at bounding box center [769, 263] width 492 height 34
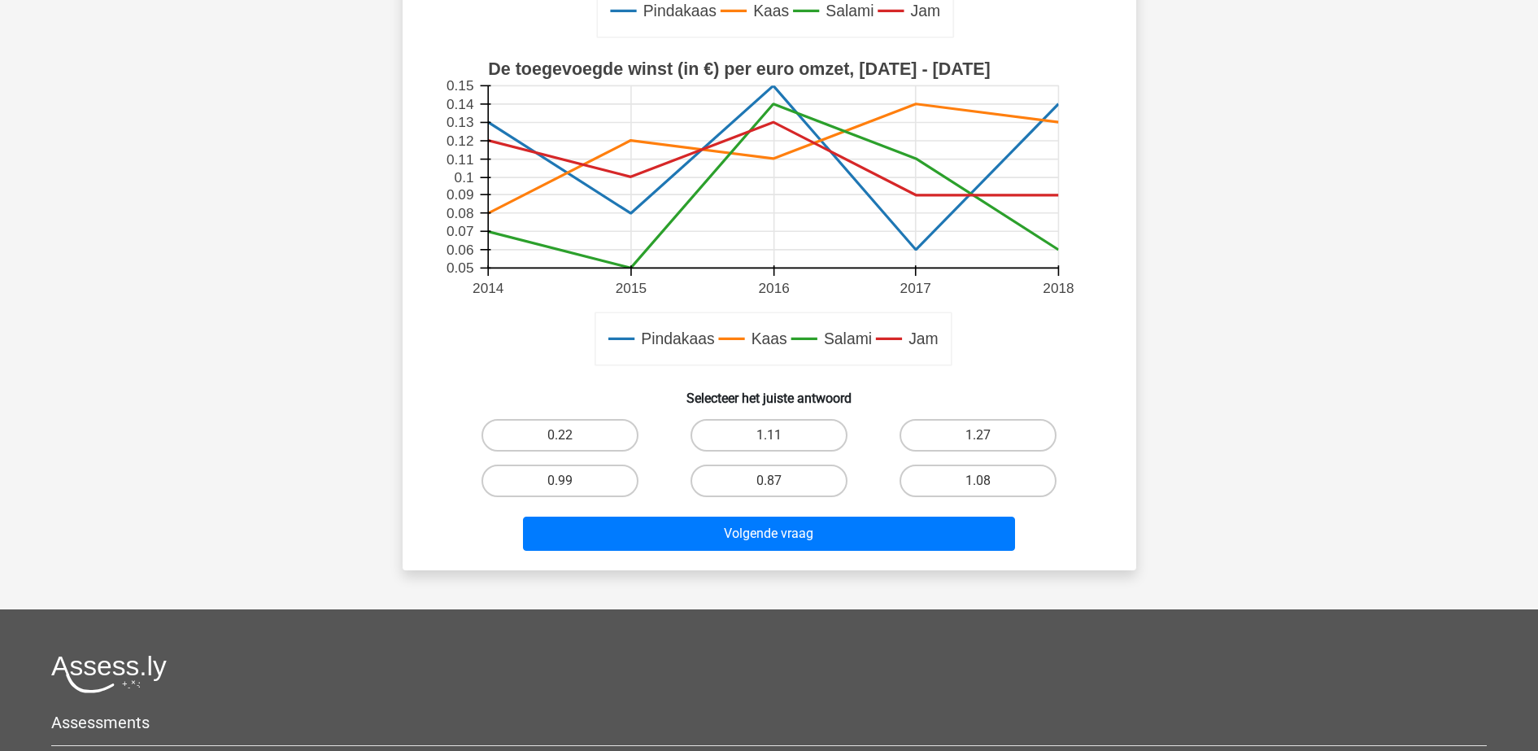
scroll to position [590, 0]
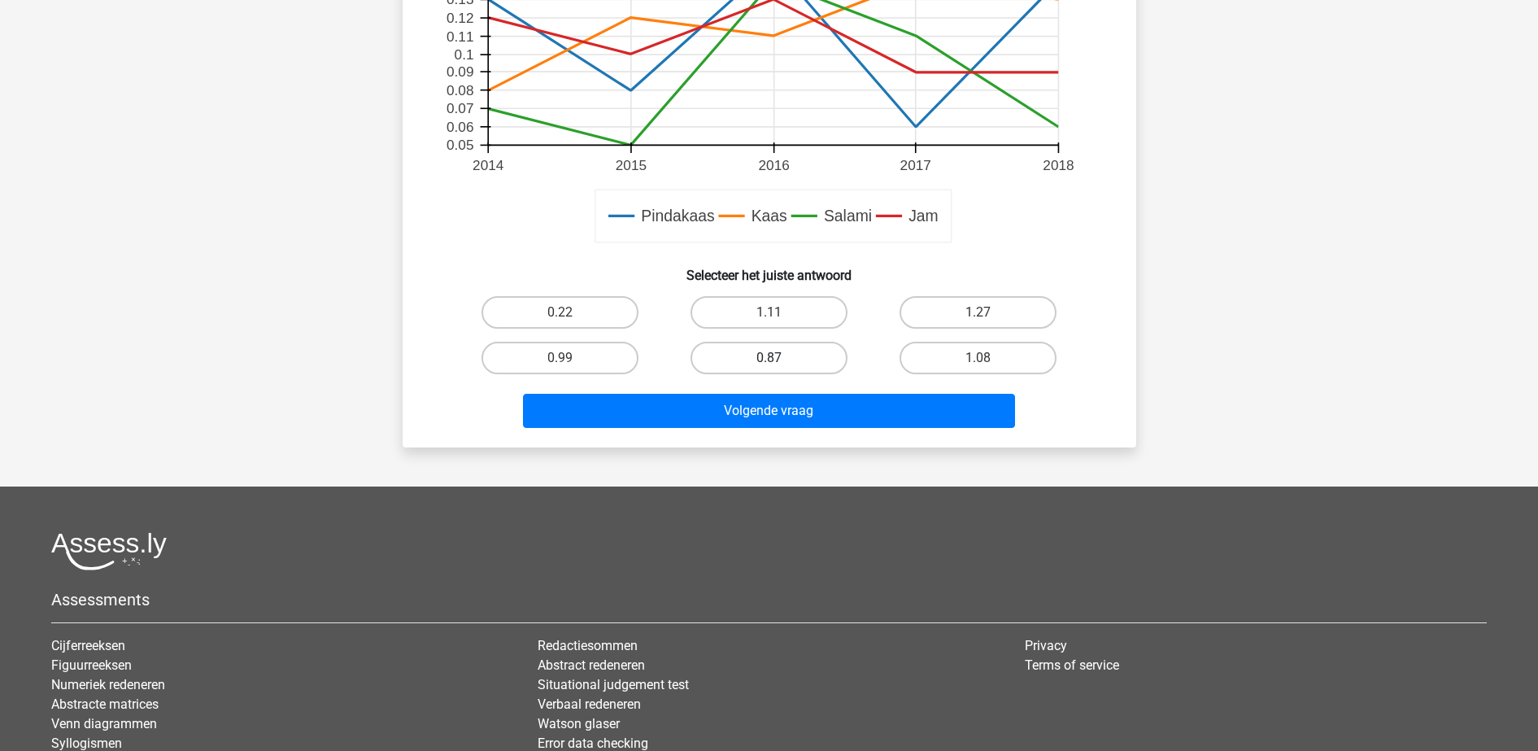
click at [762, 351] on label "0.87" at bounding box center [768, 358] width 157 height 33
click at [769, 358] on input "0.87" at bounding box center [774, 363] width 11 height 11
radio input "true"
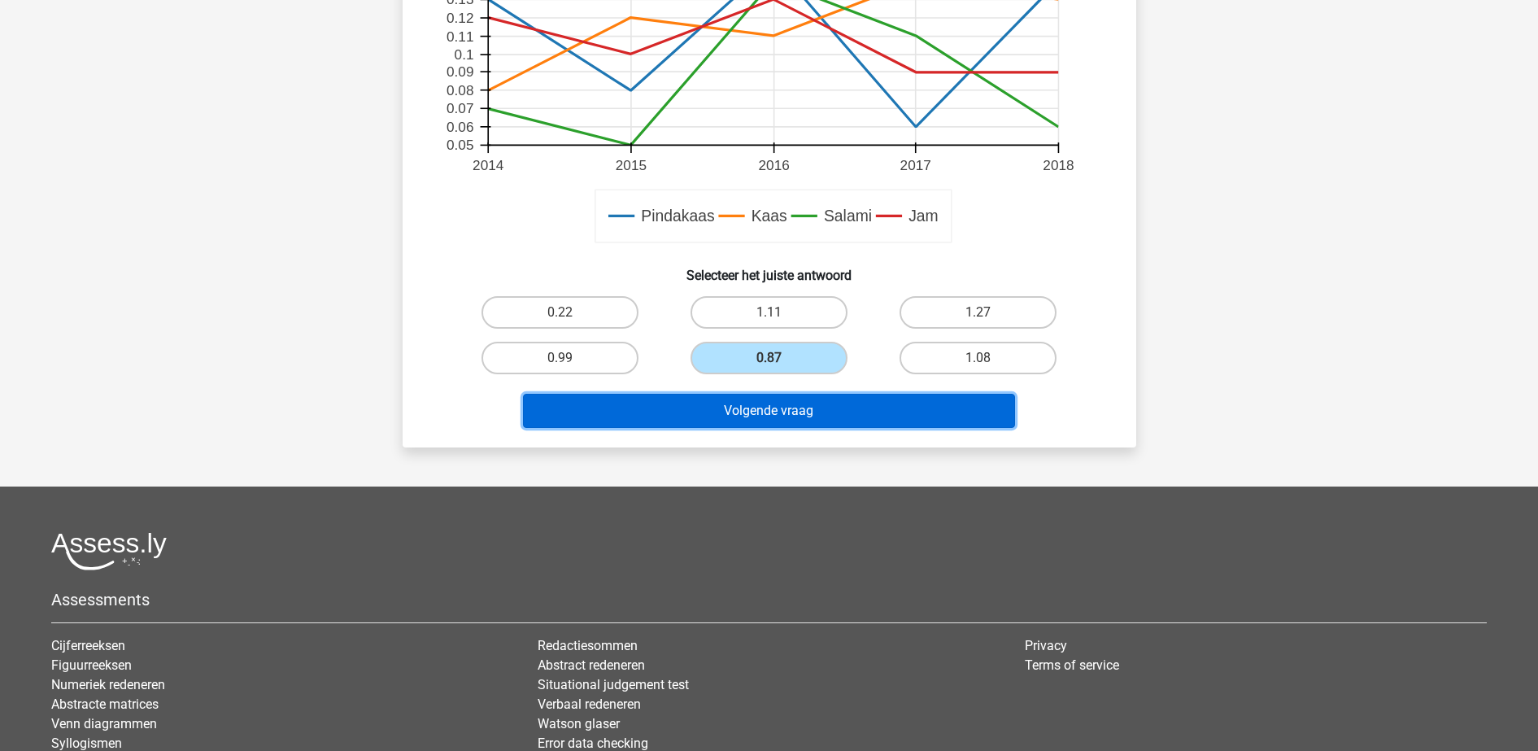
click at [760, 402] on button "Volgende vraag" at bounding box center [769, 411] width 492 height 34
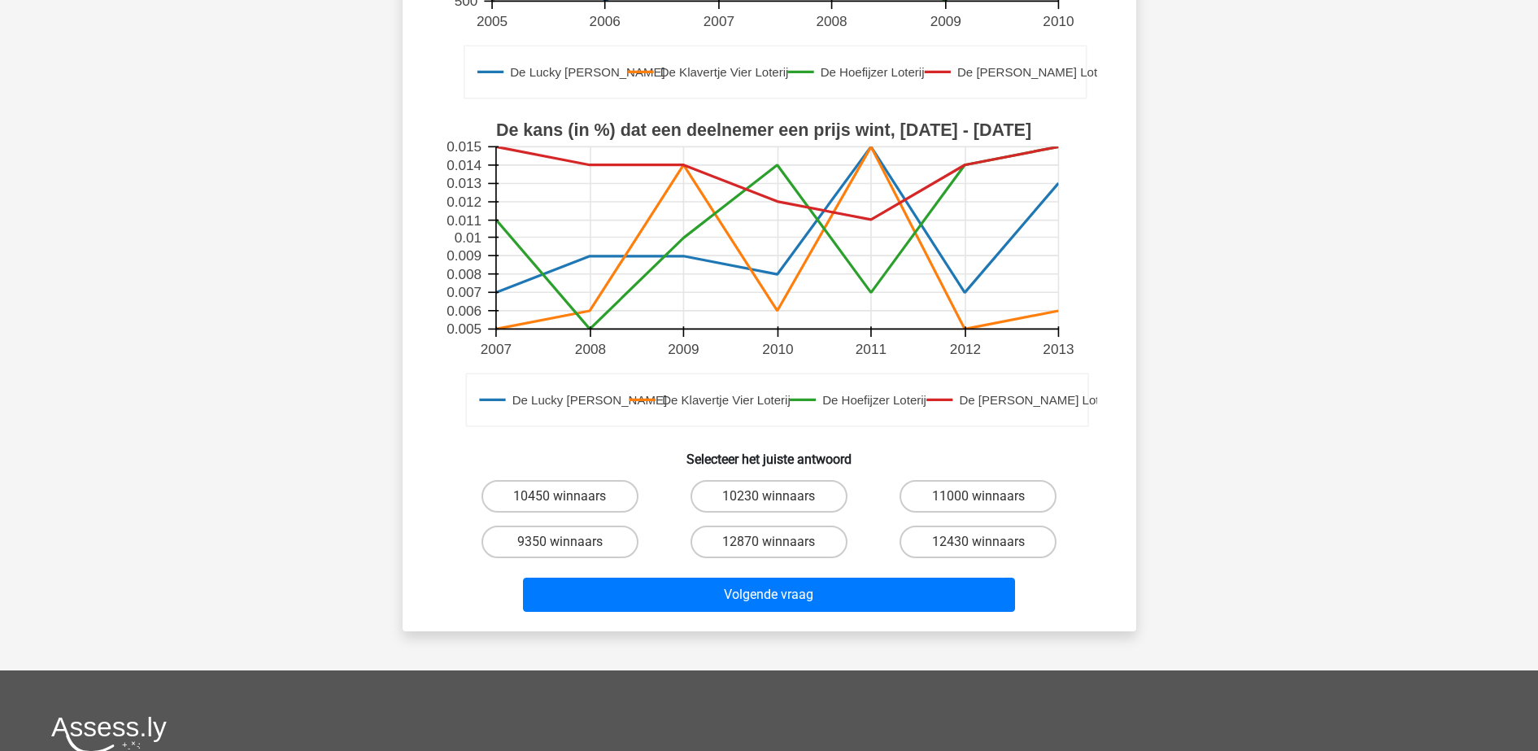
scroll to position [407, 0]
click at [583, 494] on label "10450 winnaars" at bounding box center [559, 495] width 157 height 33
click at [570, 495] on input "10450 winnaars" at bounding box center [565, 500] width 11 height 11
radio input "true"
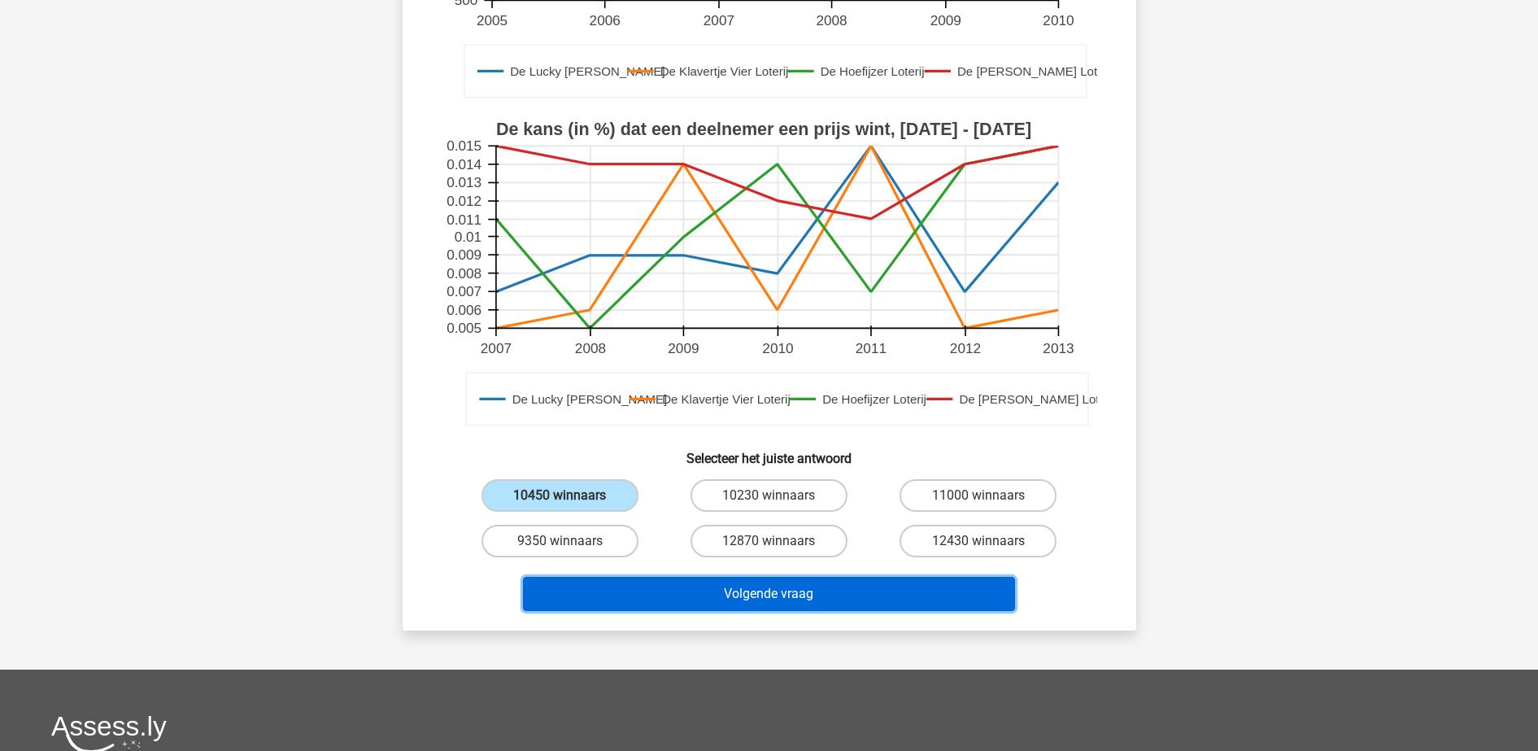
click at [621, 594] on button "Volgende vraag" at bounding box center [769, 594] width 492 height 34
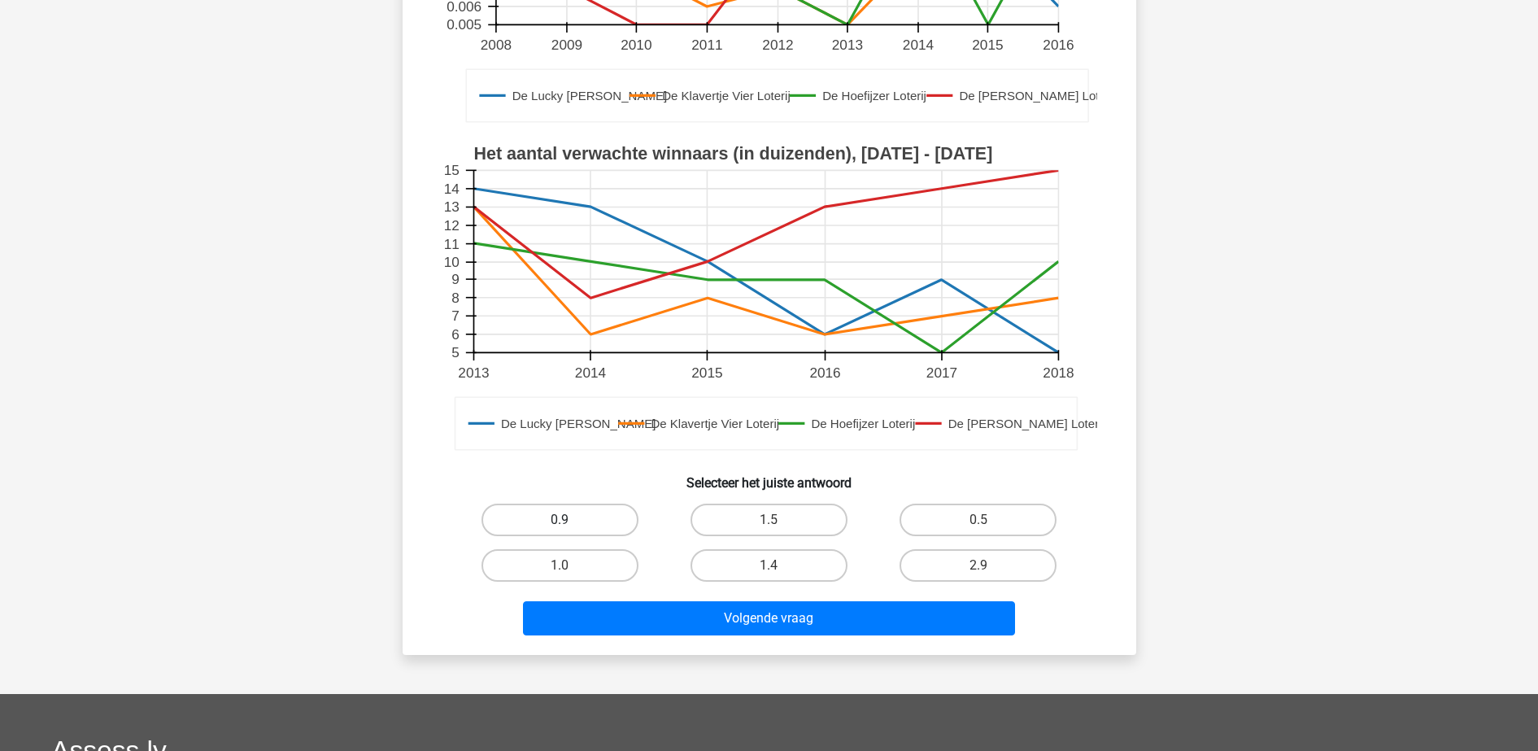
click at [589, 517] on label "0.9" at bounding box center [559, 519] width 157 height 33
click at [570, 520] on input "0.9" at bounding box center [565, 525] width 11 height 11
radio input "true"
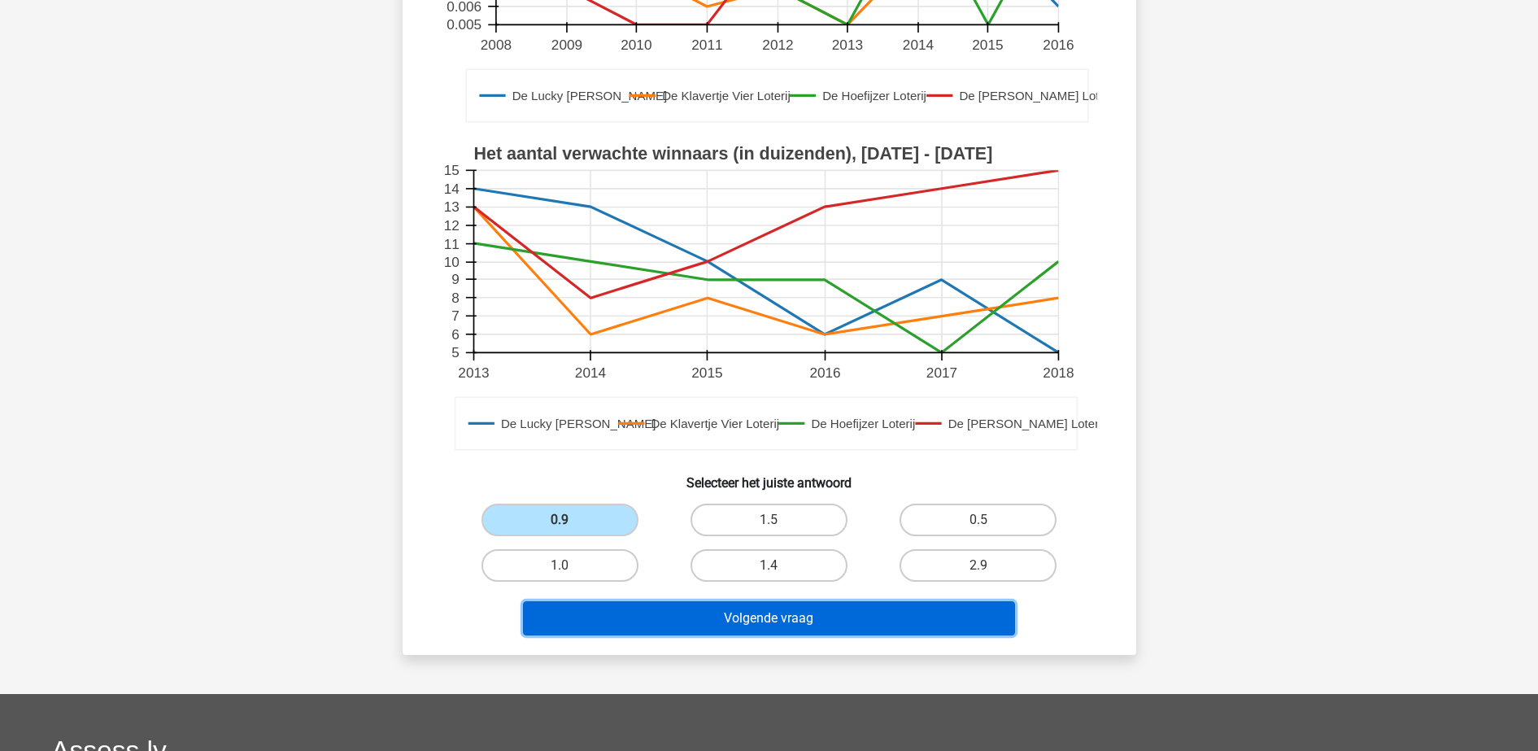
click at [685, 620] on button "Volgende vraag" at bounding box center [769, 618] width 492 height 34
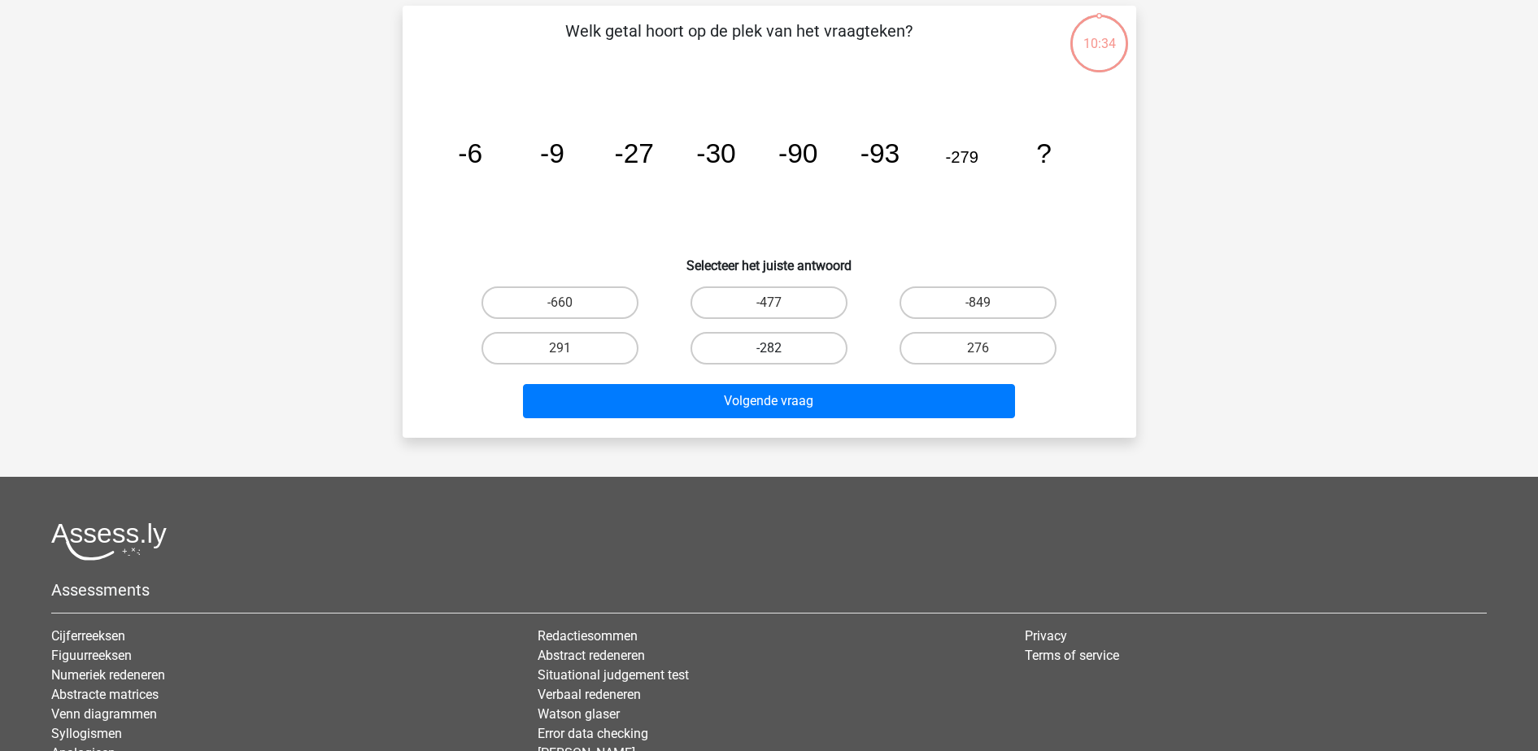
scroll to position [81, 0]
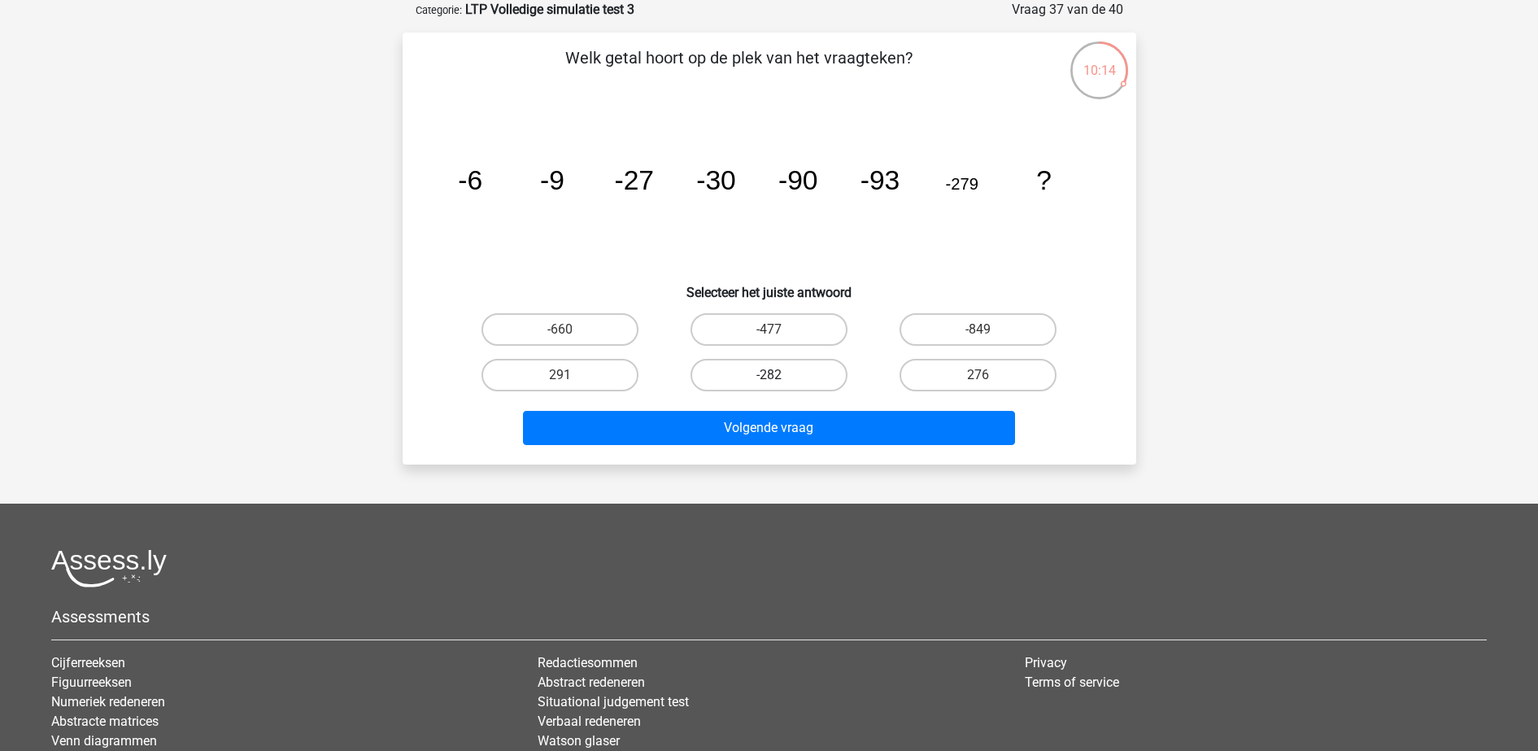
click at [799, 369] on label "-282" at bounding box center [768, 375] width 157 height 33
click at [779, 375] on input "-282" at bounding box center [774, 380] width 11 height 11
radio input "true"
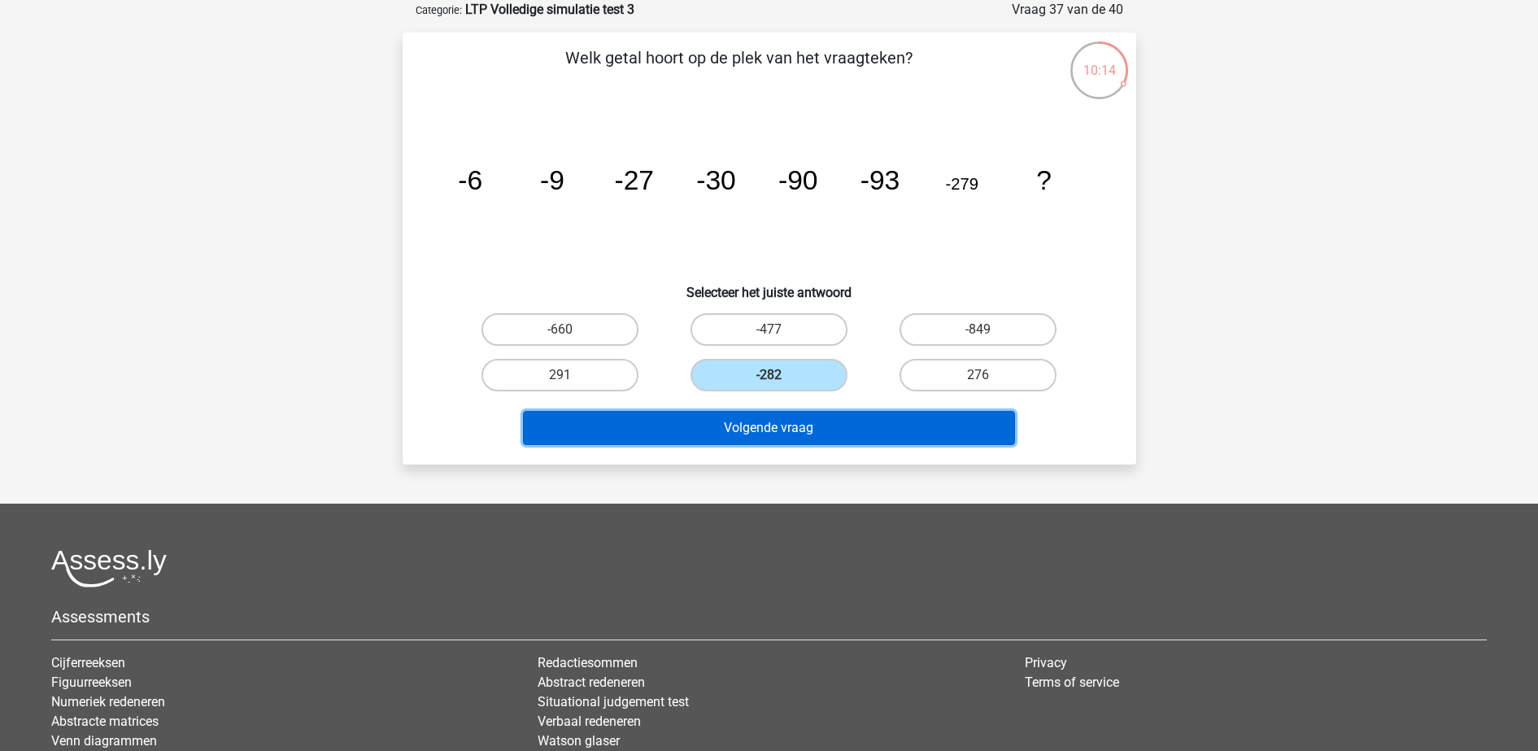
click at [805, 439] on button "Volgende vraag" at bounding box center [769, 428] width 492 height 34
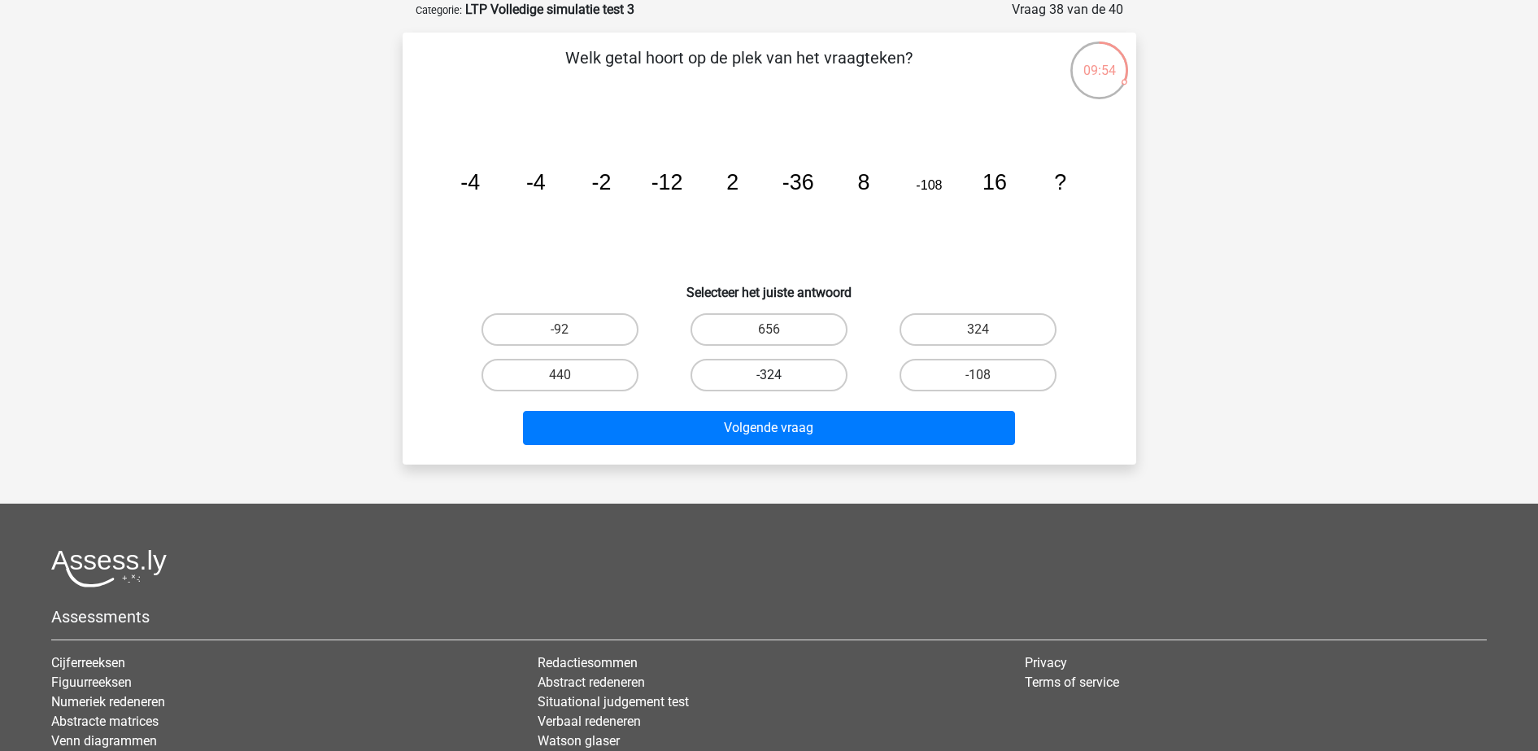
click at [764, 381] on label "-324" at bounding box center [768, 375] width 157 height 33
click at [769, 381] on input "-324" at bounding box center [774, 380] width 11 height 11
radio input "true"
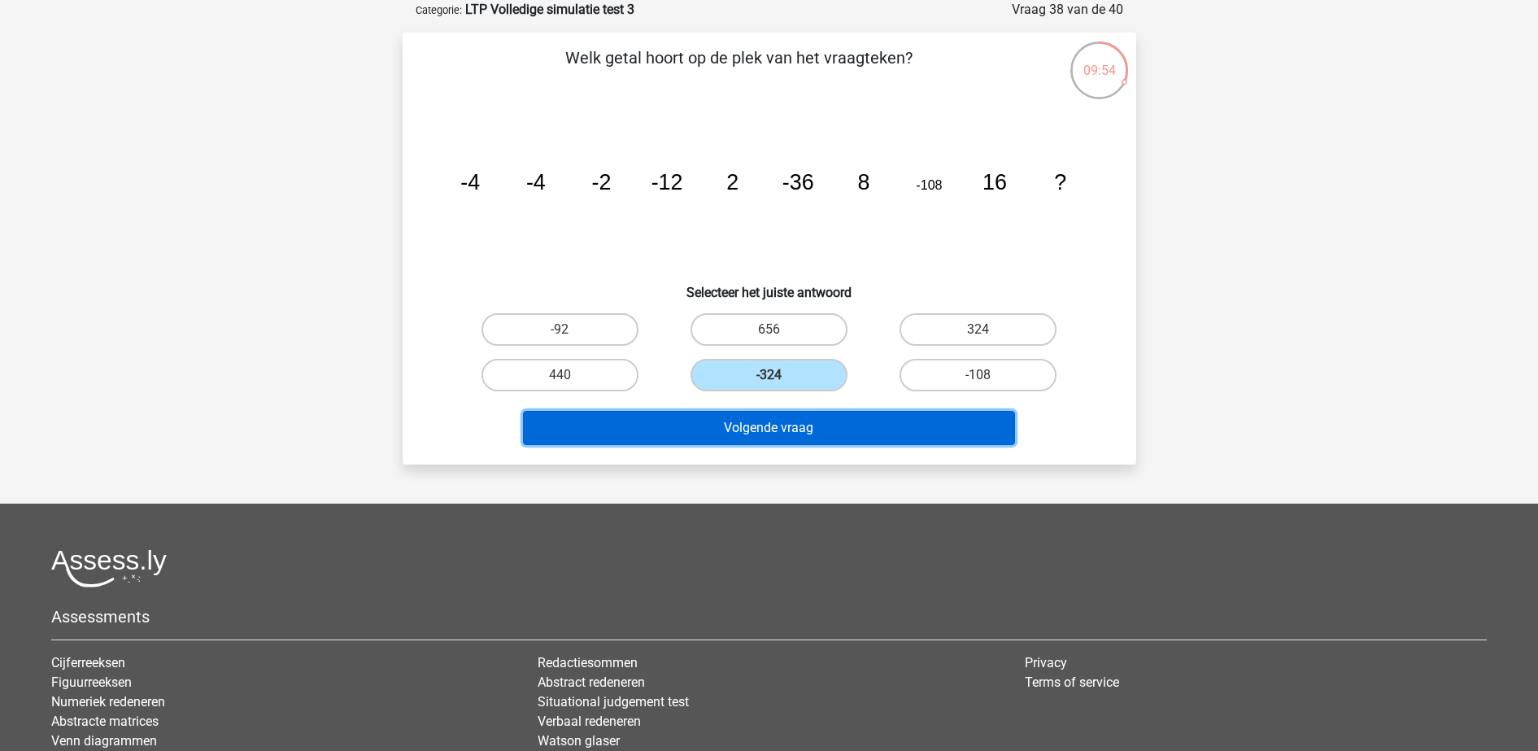
click at [761, 415] on button "Volgende vraag" at bounding box center [769, 428] width 492 height 34
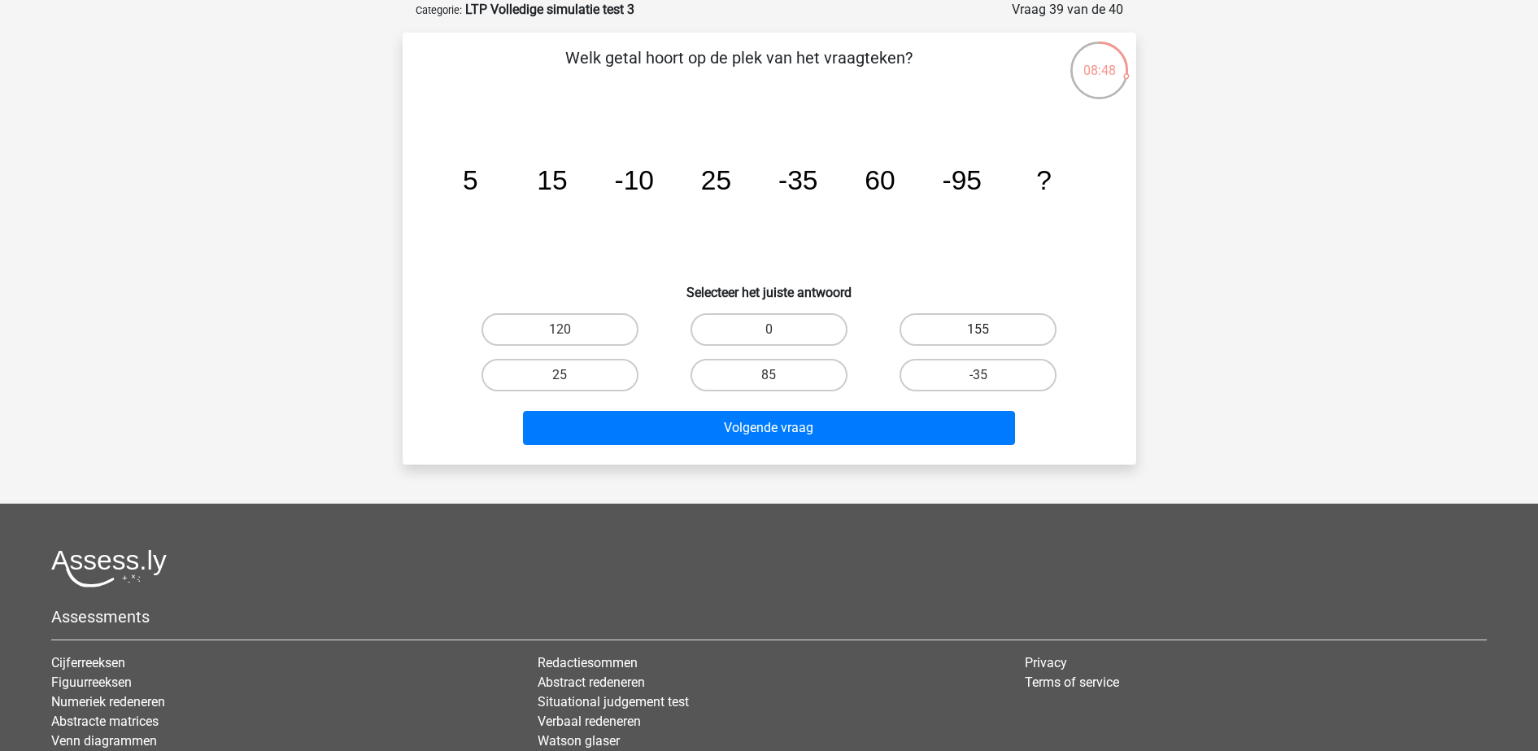
click at [1026, 340] on label "155" at bounding box center [977, 329] width 157 height 33
click at [989, 340] on input "155" at bounding box center [983, 334] width 11 height 11
radio input "true"
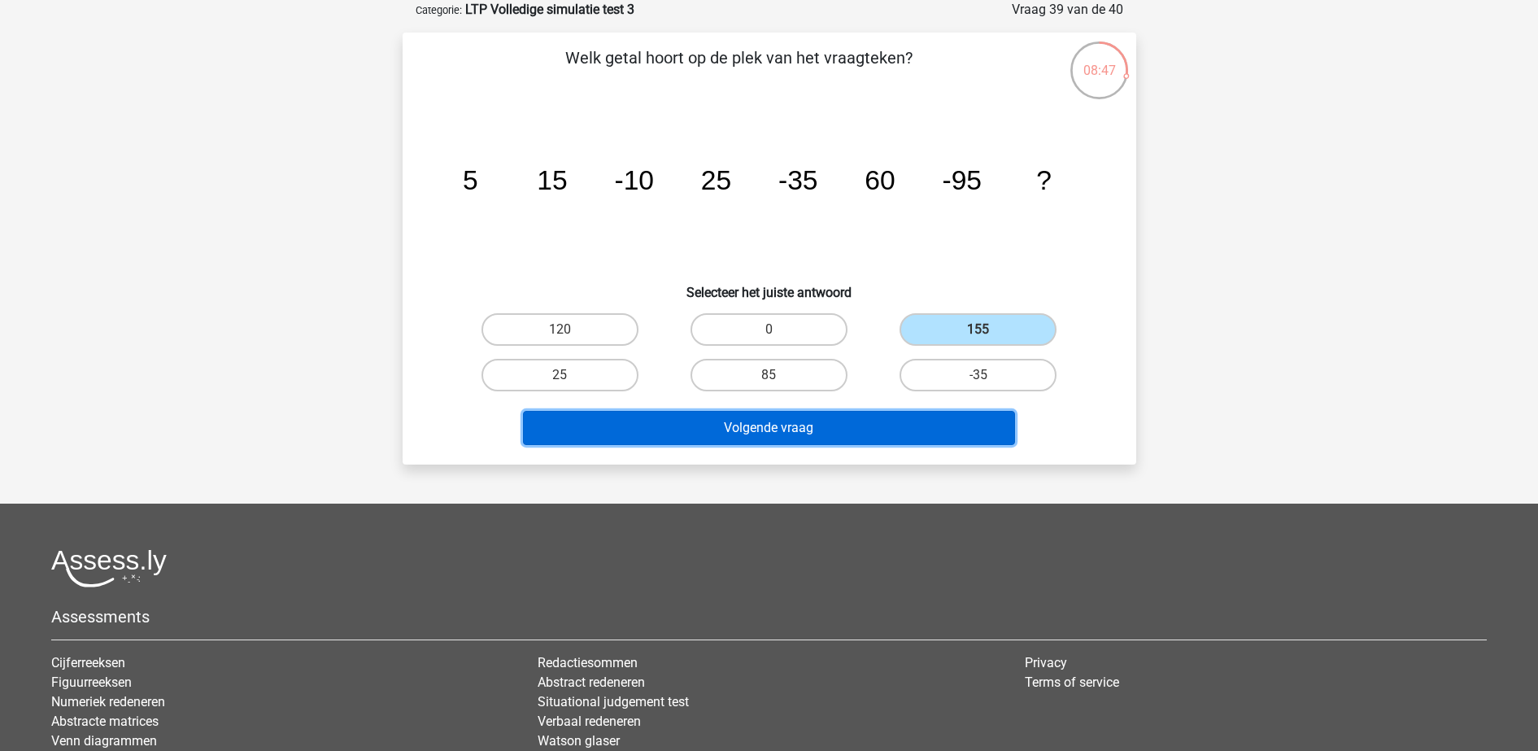
click at [898, 426] on button "Volgende vraag" at bounding box center [769, 428] width 492 height 34
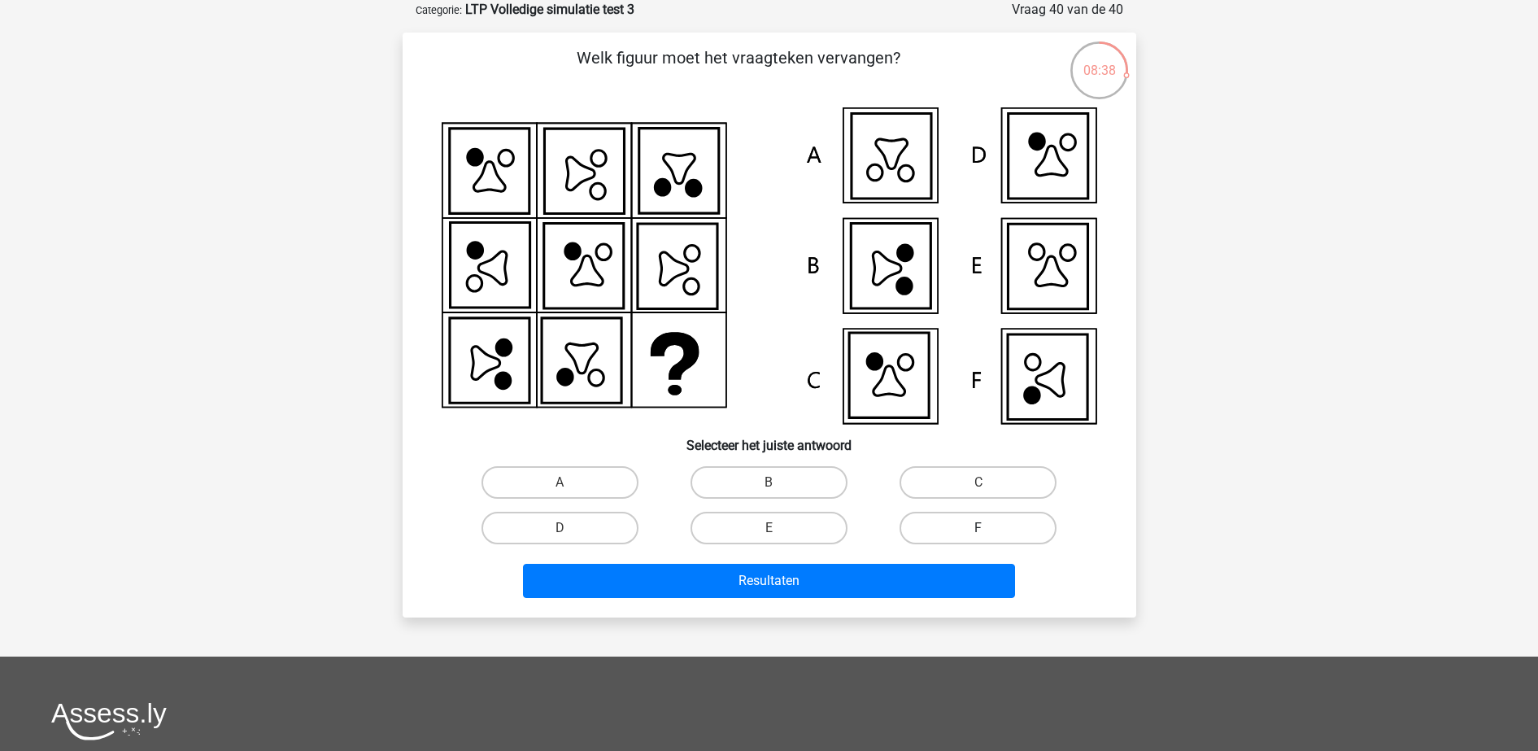
click at [995, 527] on label "F" at bounding box center [977, 528] width 157 height 33
click at [989, 528] on input "F" at bounding box center [983, 533] width 11 height 11
radio input "true"
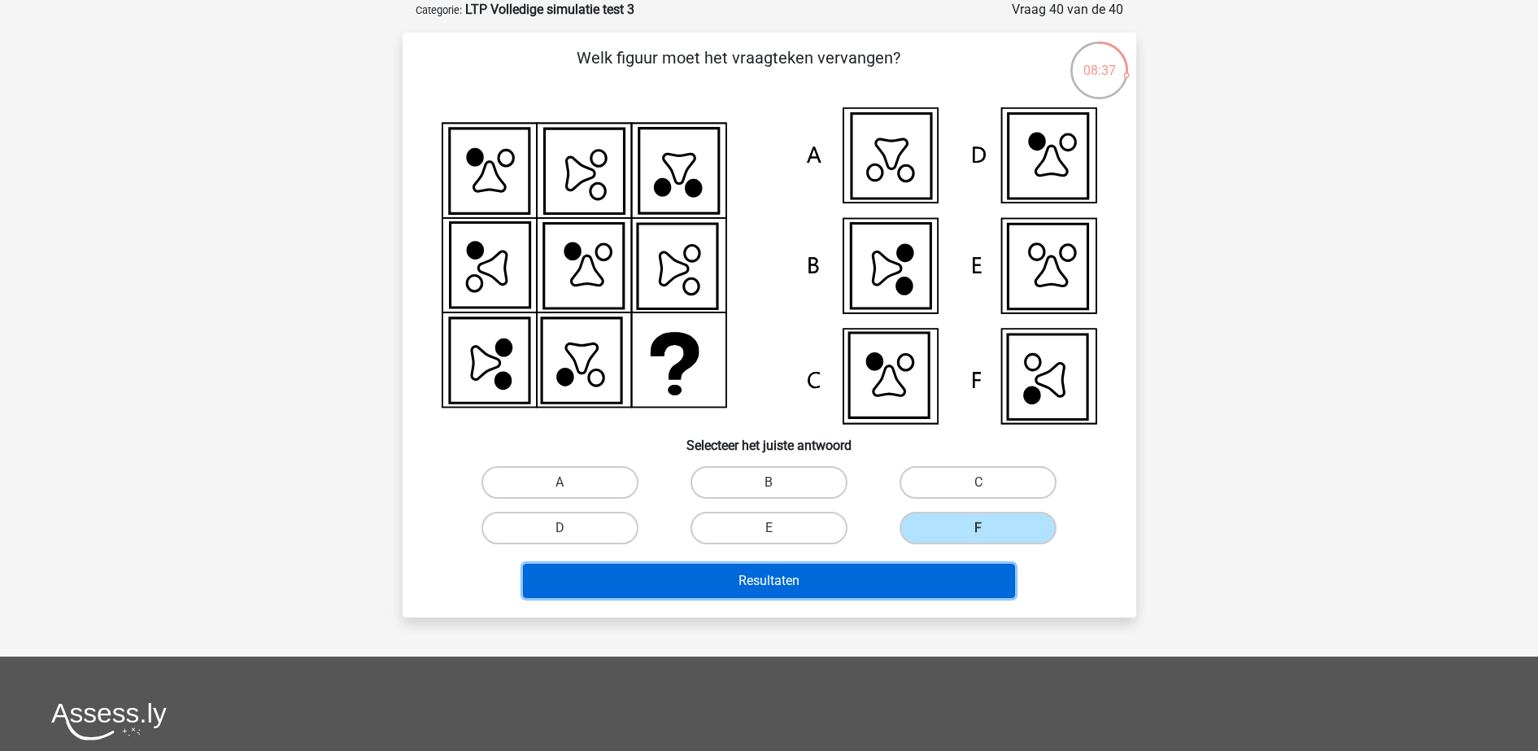
click at [929, 586] on button "Resultaten" at bounding box center [769, 581] width 492 height 34
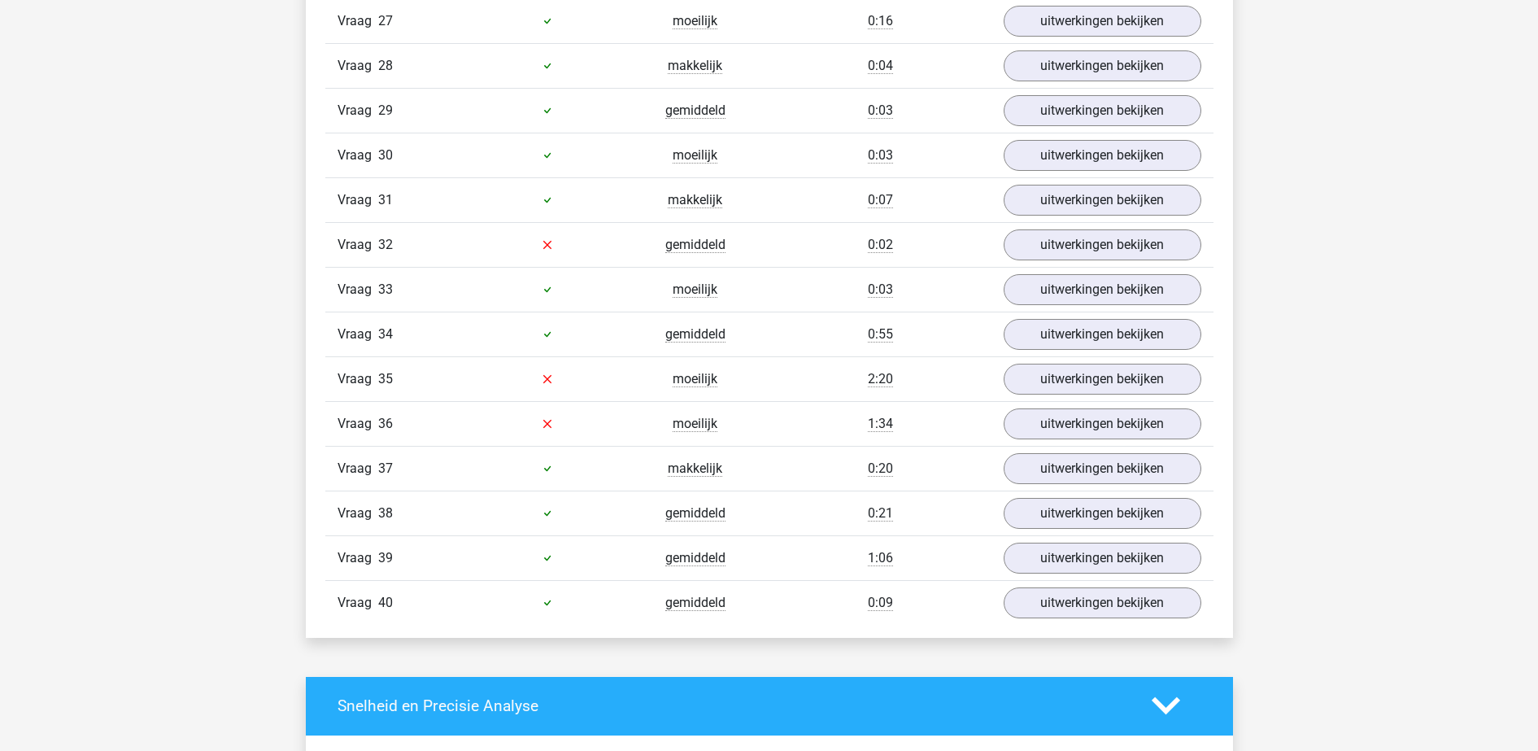
scroll to position [2541, 0]
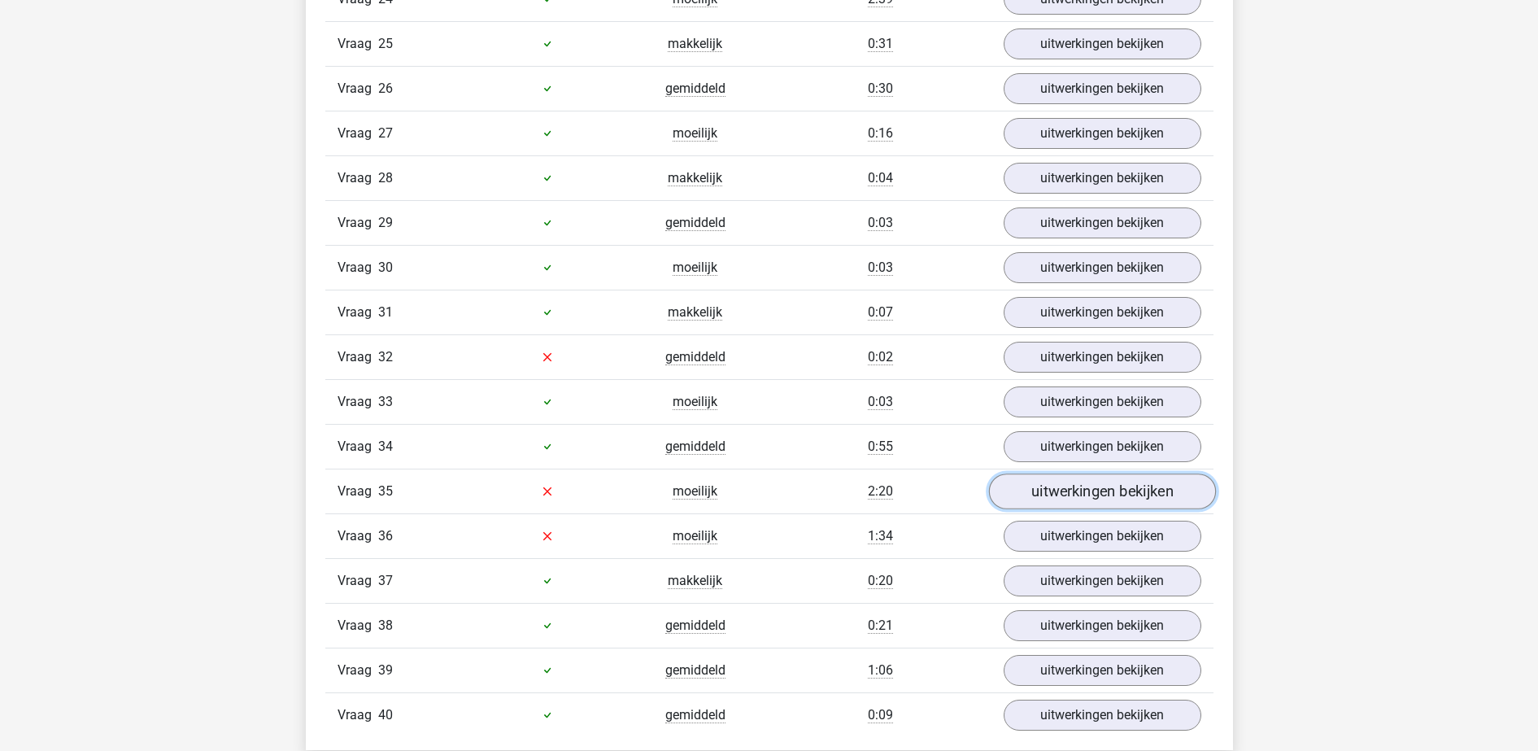
click at [1092, 498] on link "uitwerkingen bekijken" at bounding box center [1101, 491] width 227 height 36
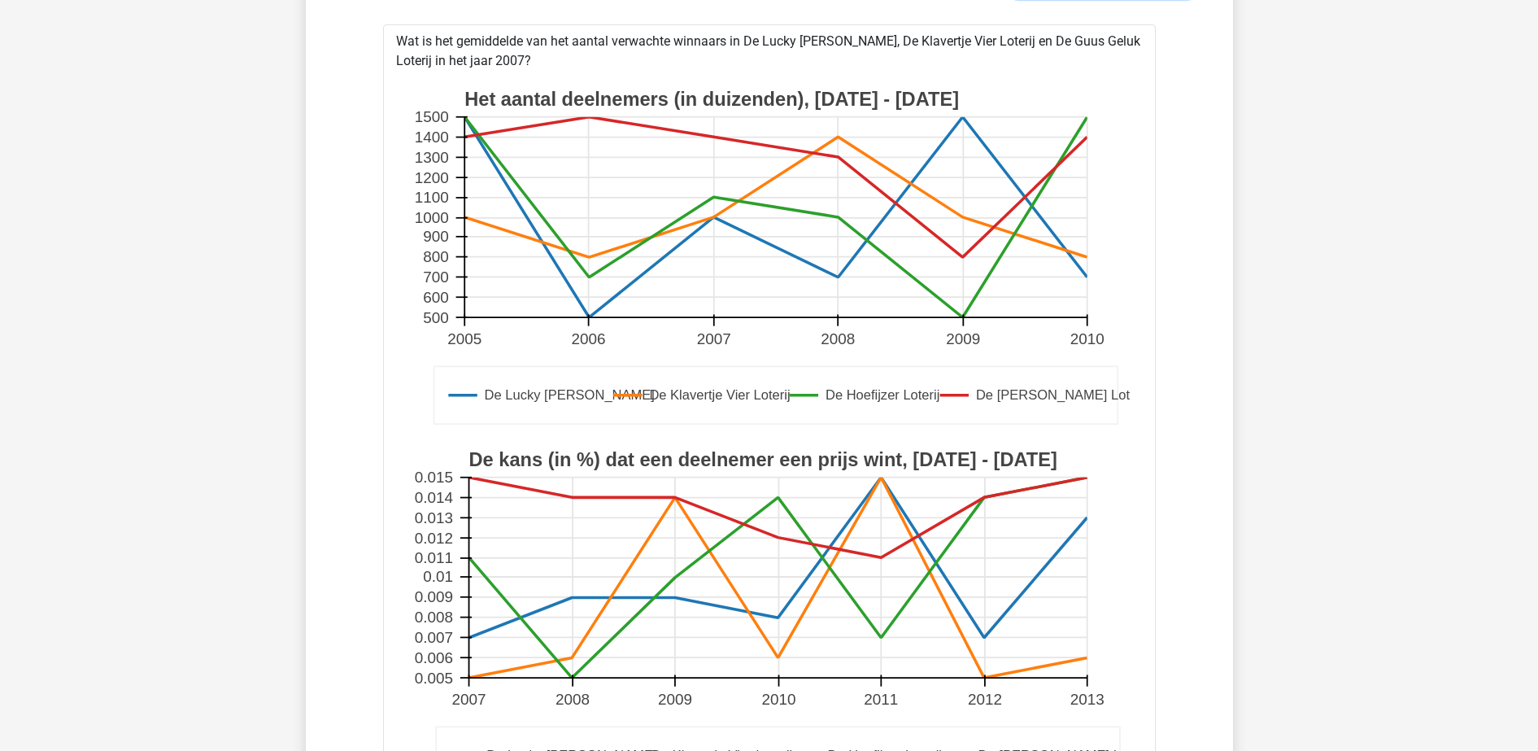
scroll to position [2643, 0]
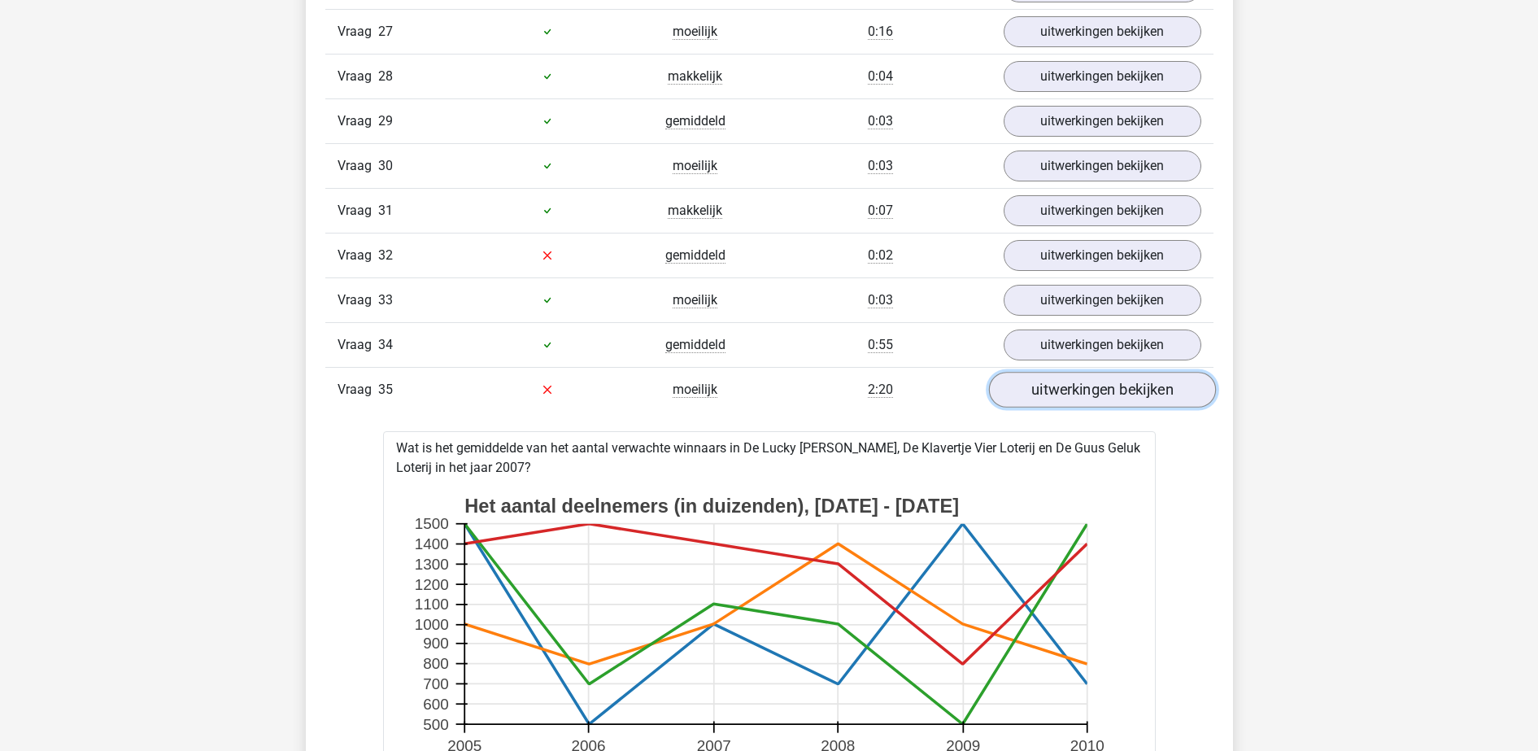
click at [1104, 386] on link "uitwerkingen bekijken" at bounding box center [1101, 390] width 227 height 36
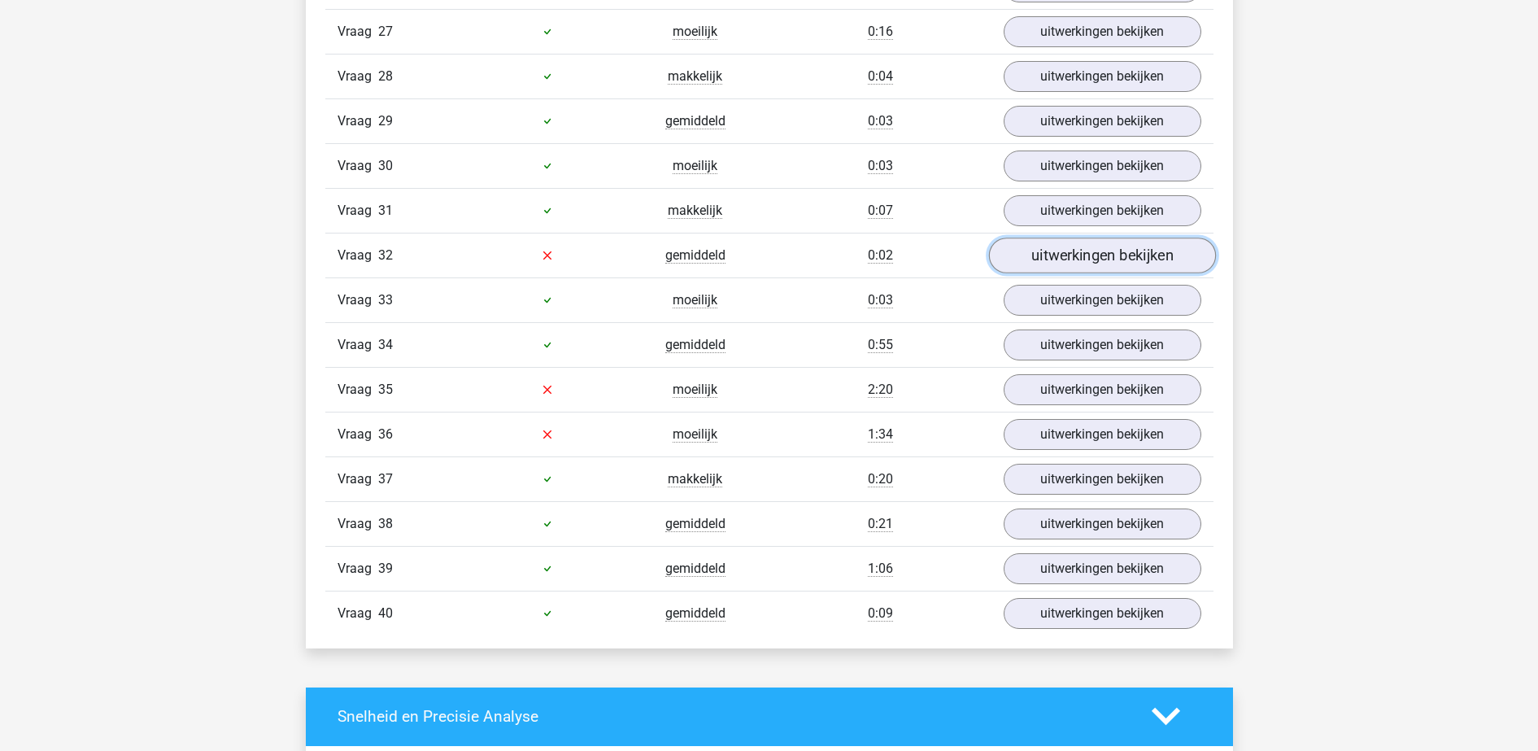
click at [1078, 256] on link "uitwerkingen bekijken" at bounding box center [1101, 255] width 227 height 36
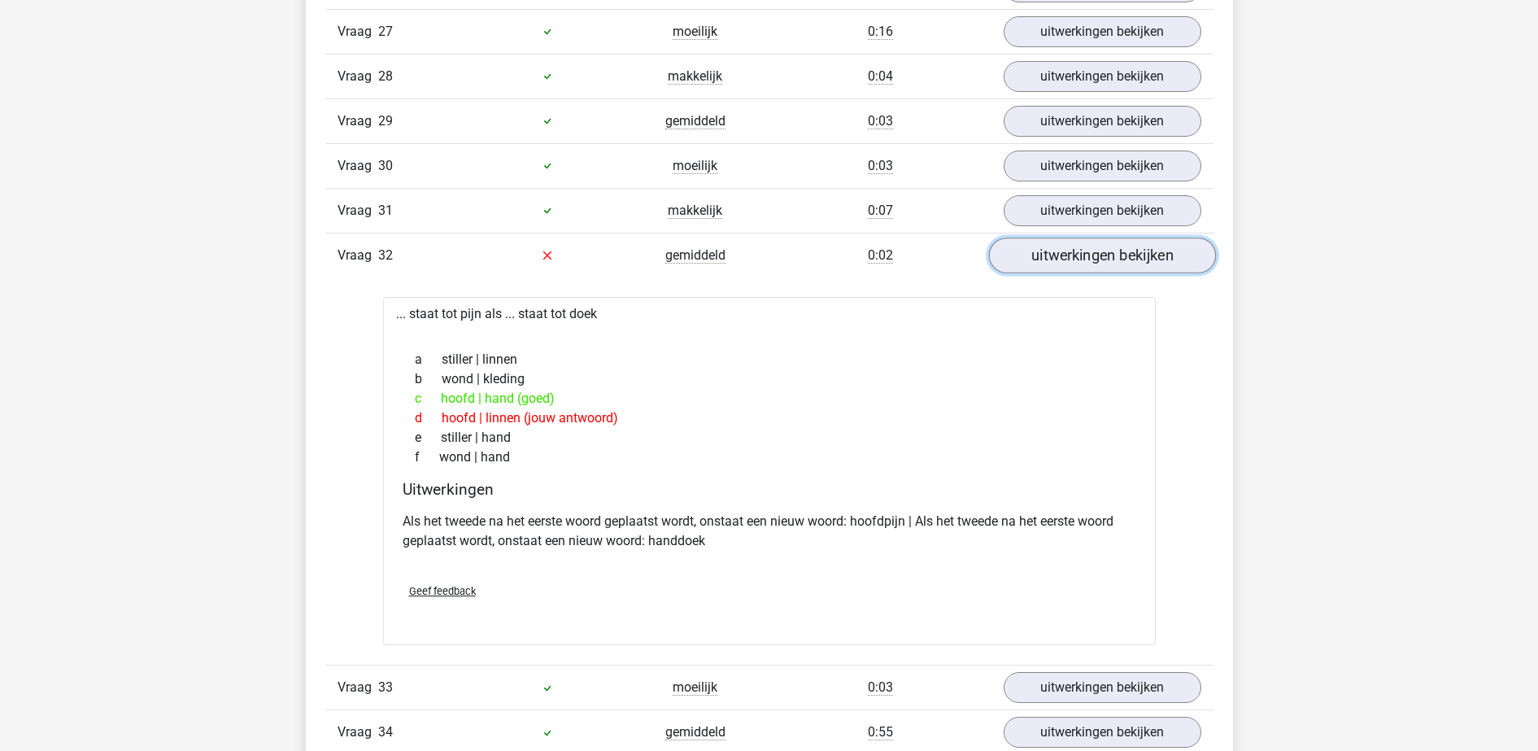
click at [1130, 254] on link "uitwerkingen bekijken" at bounding box center [1101, 255] width 227 height 36
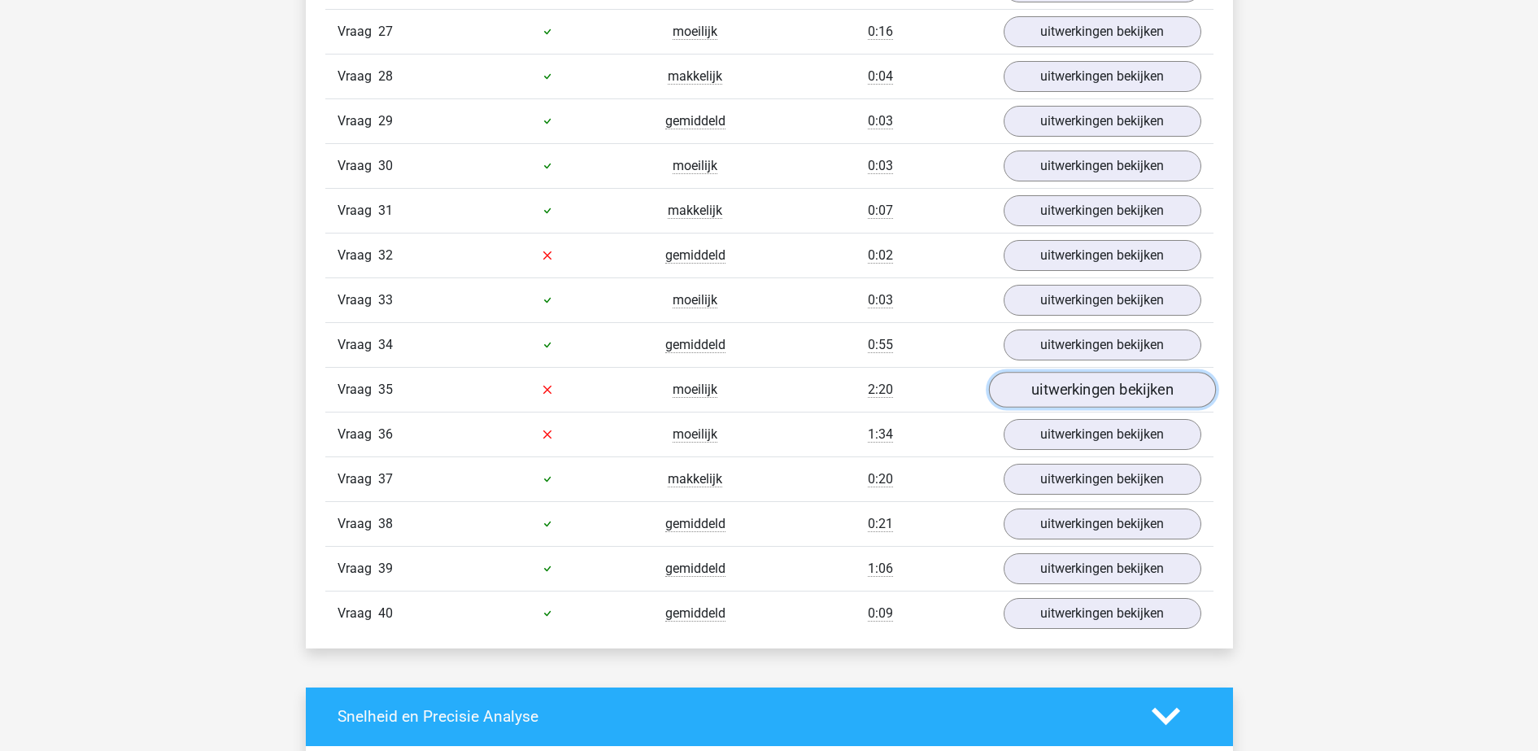
click at [1103, 394] on link "uitwerkingen bekijken" at bounding box center [1101, 390] width 227 height 36
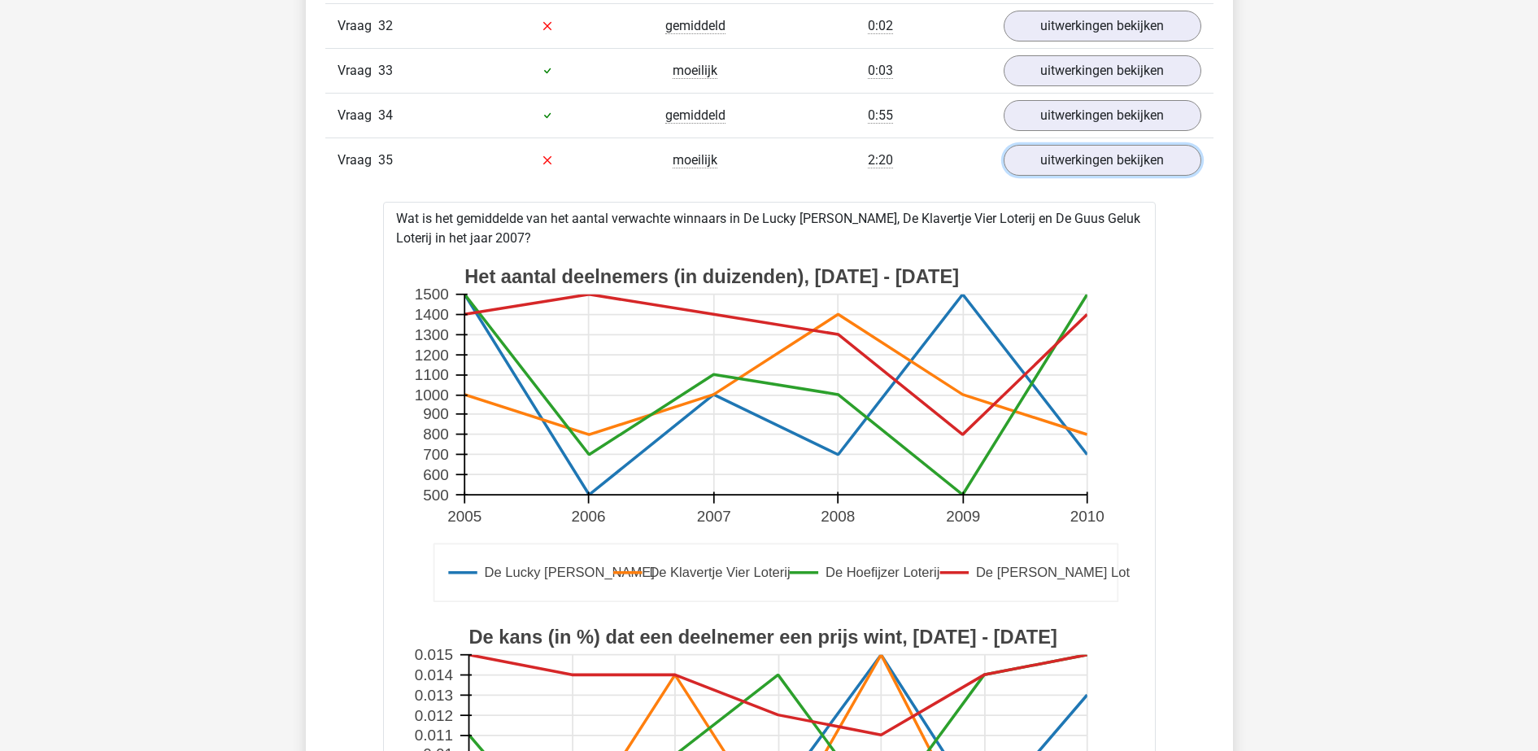
scroll to position [2846, 0]
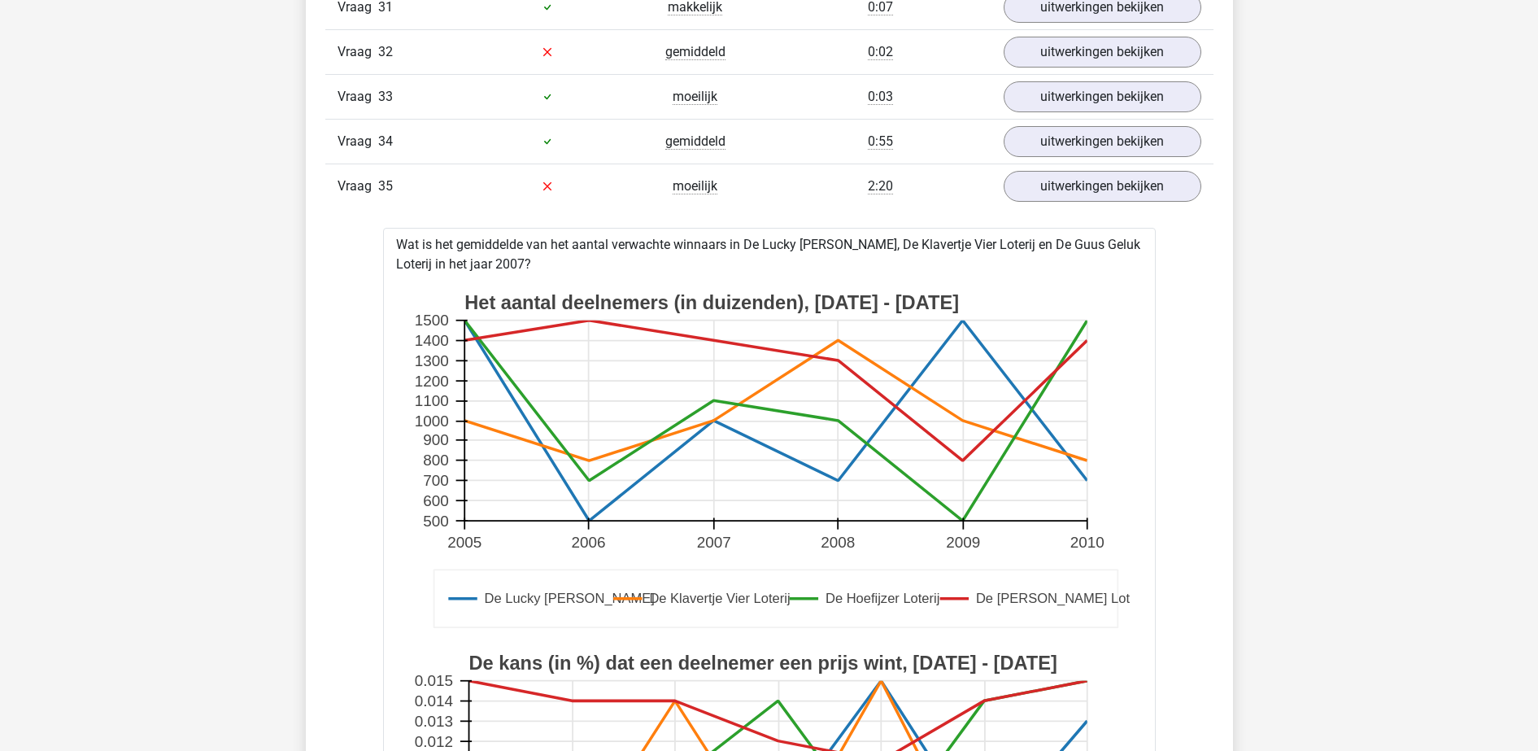
click at [1095, 204] on div "Vraag 35 moeilijk 2:20 uitwerkingen bekijken" at bounding box center [769, 185] width 888 height 45
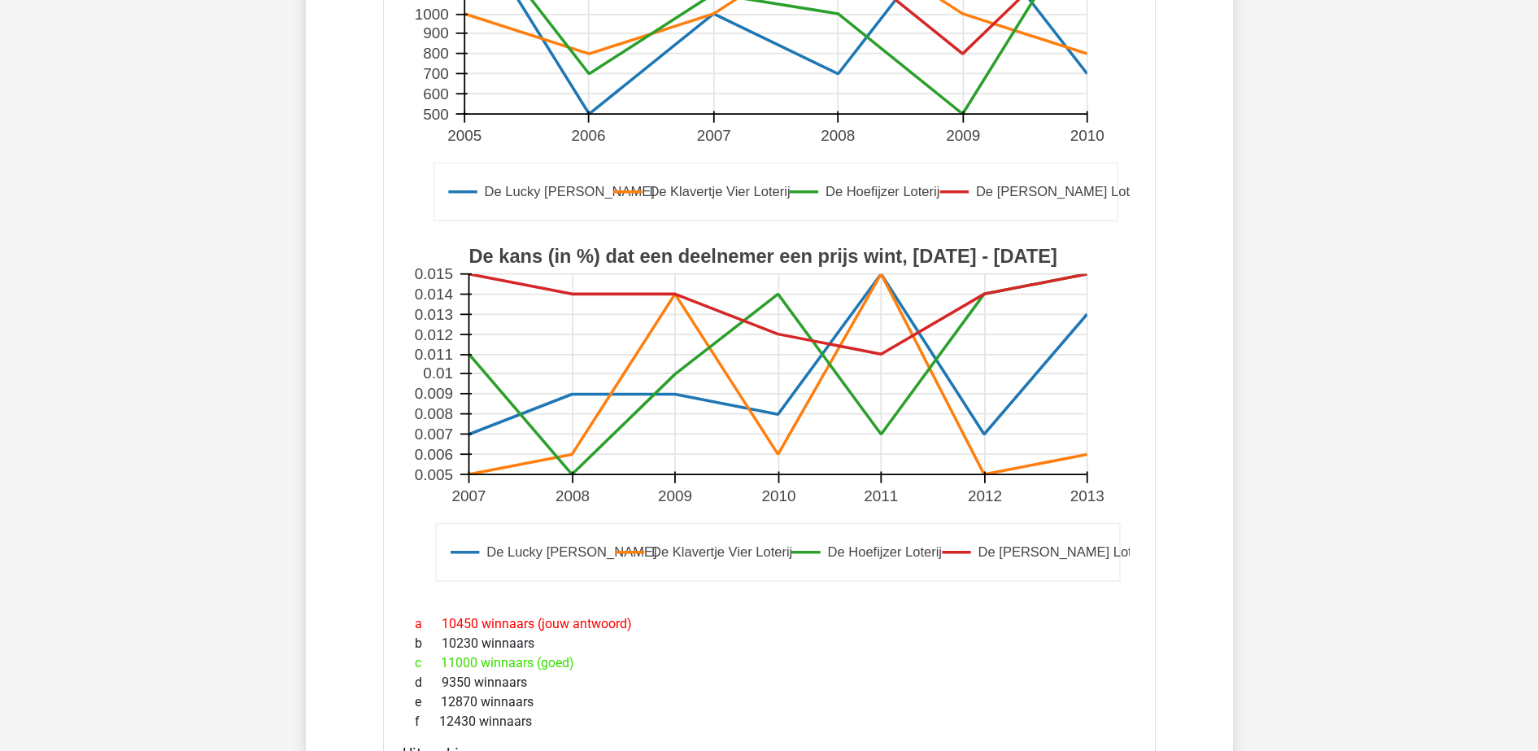
scroll to position [2948, 0]
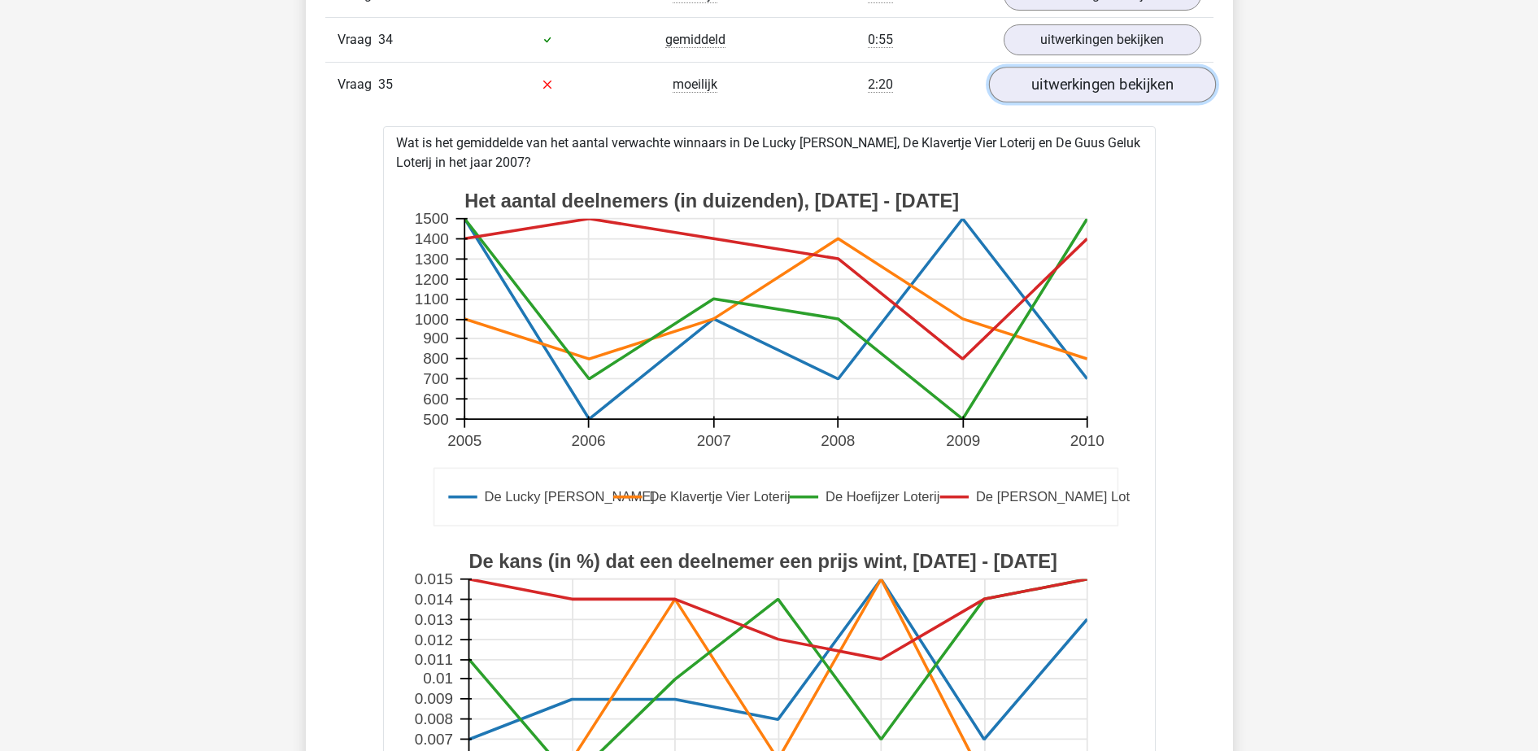
click at [1106, 93] on link "uitwerkingen bekijken" at bounding box center [1101, 85] width 227 height 36
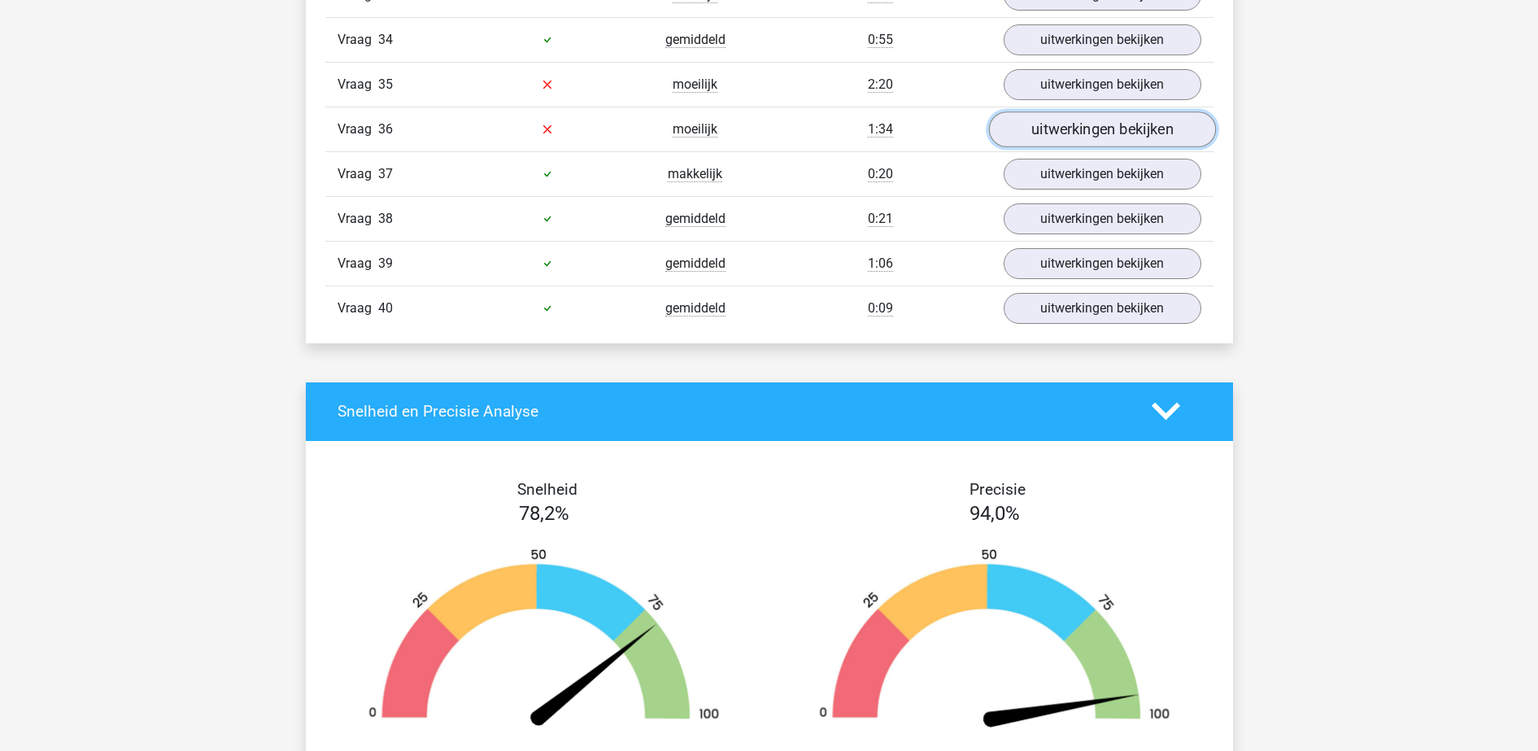
click at [1108, 136] on link "uitwerkingen bekijken" at bounding box center [1101, 129] width 227 height 36
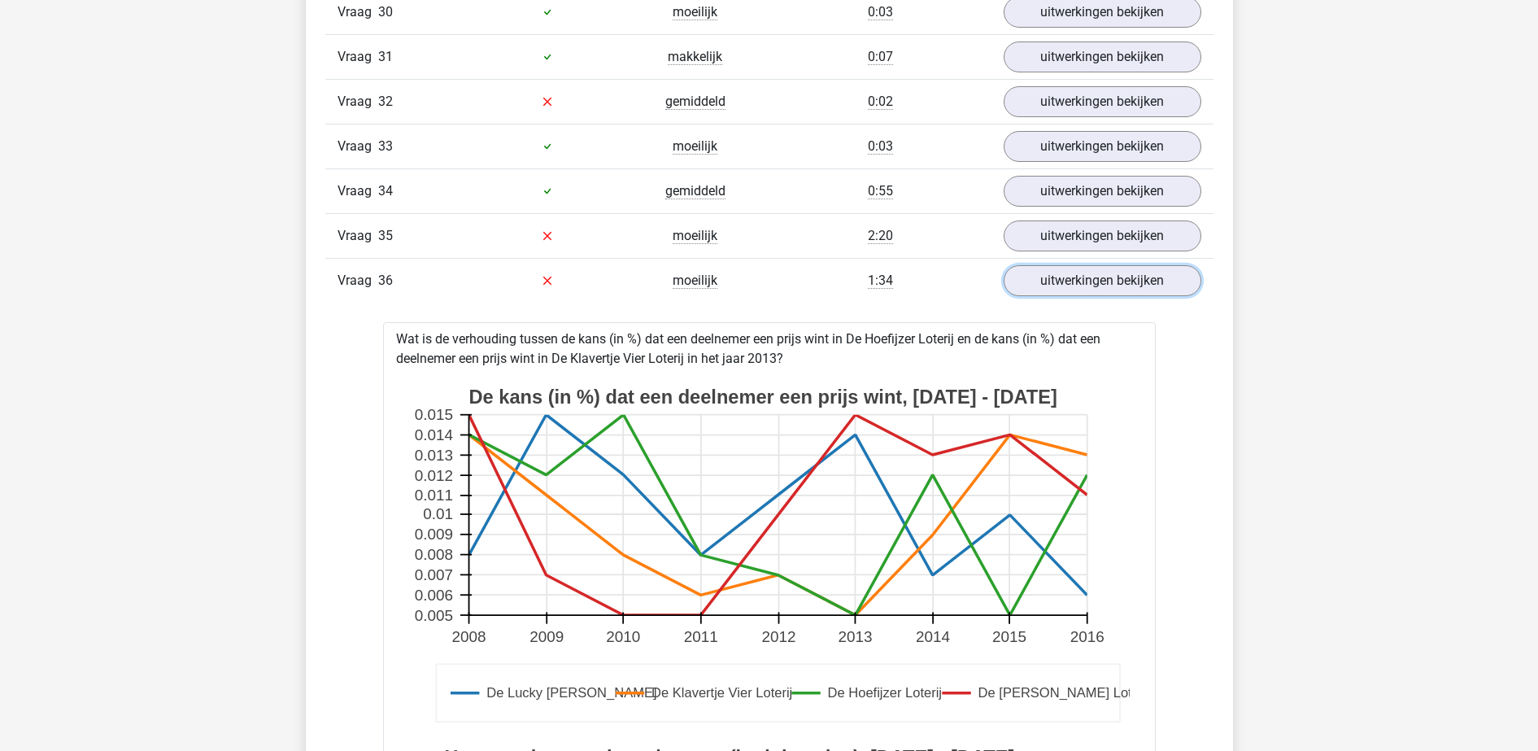
scroll to position [2846, 0]
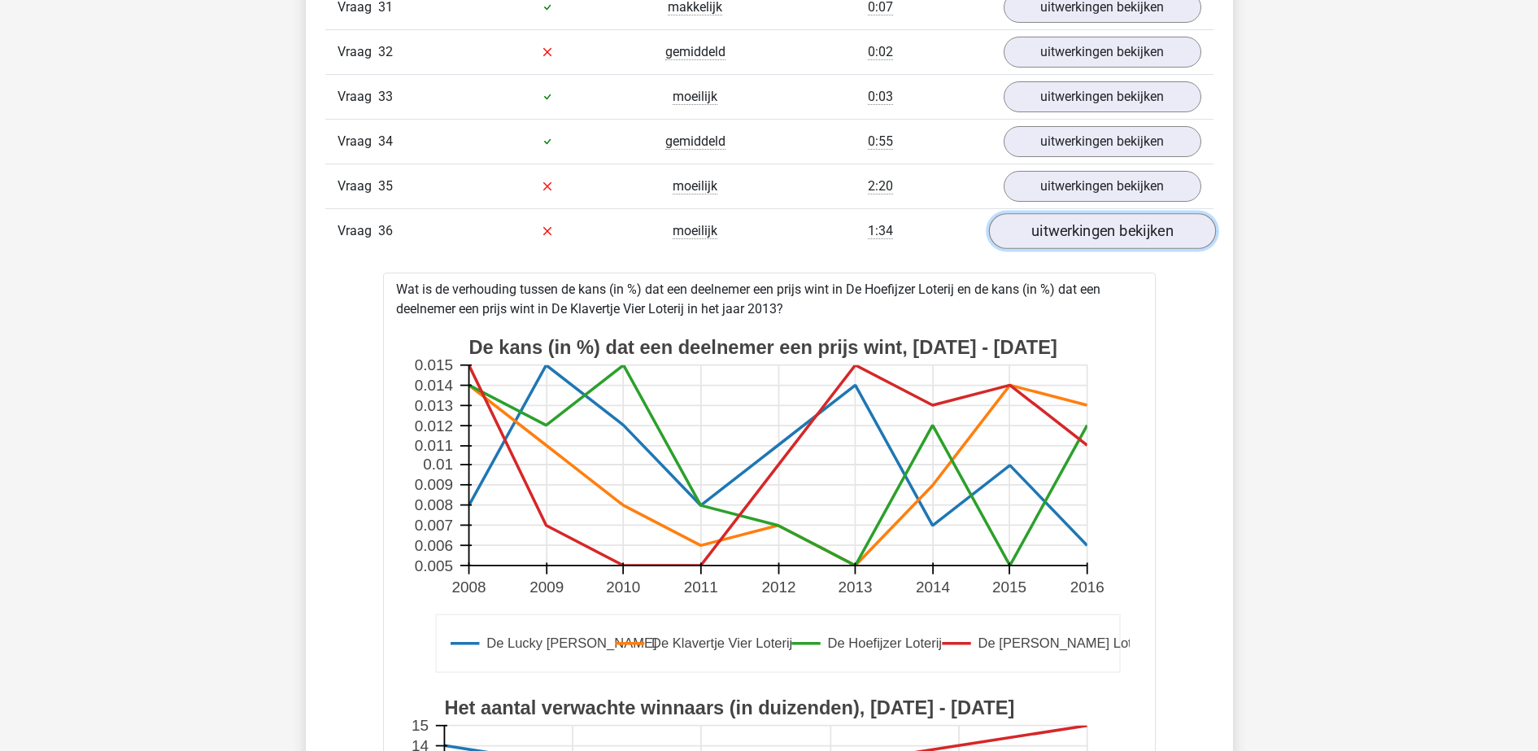
click at [1056, 234] on link "uitwerkingen bekijken" at bounding box center [1101, 231] width 227 height 36
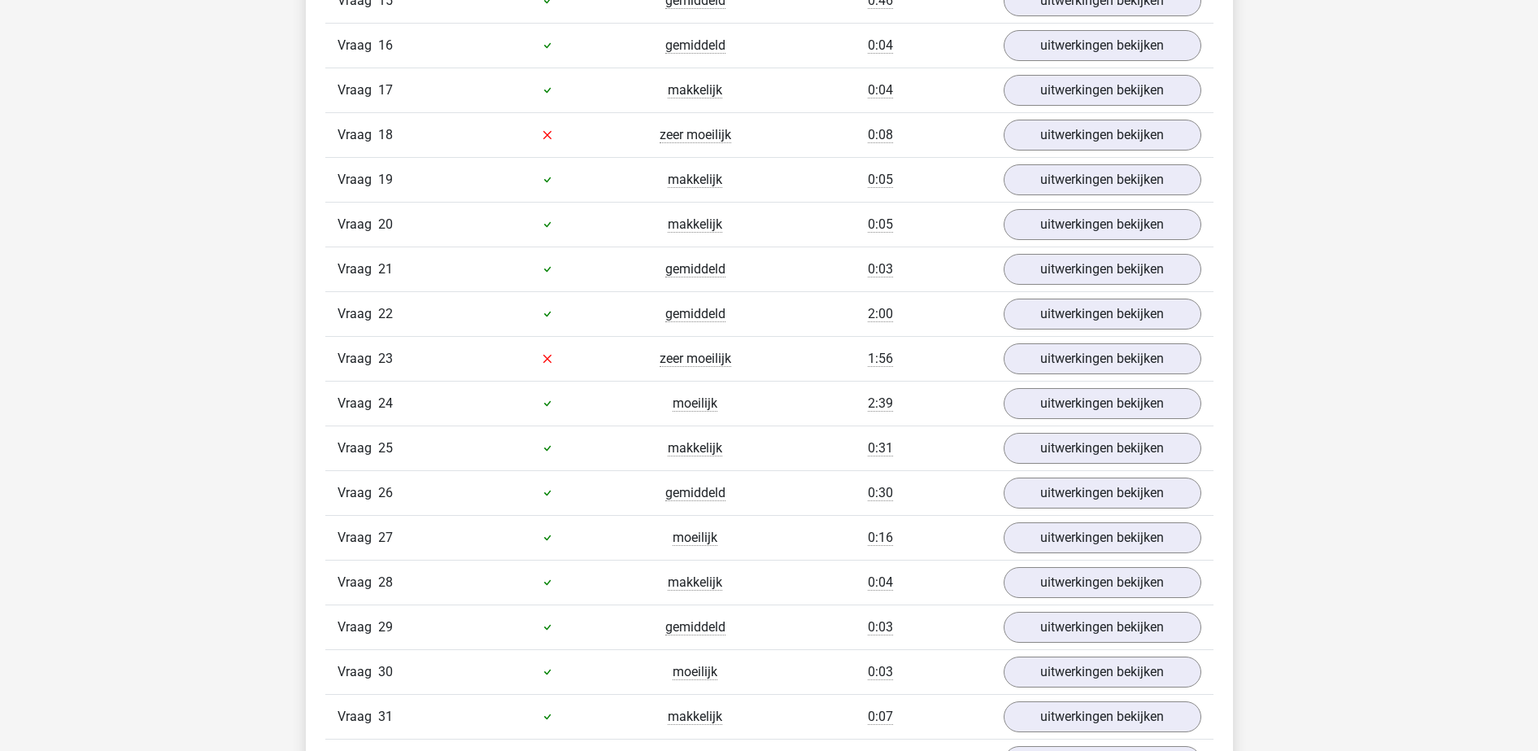
scroll to position [2135, 0]
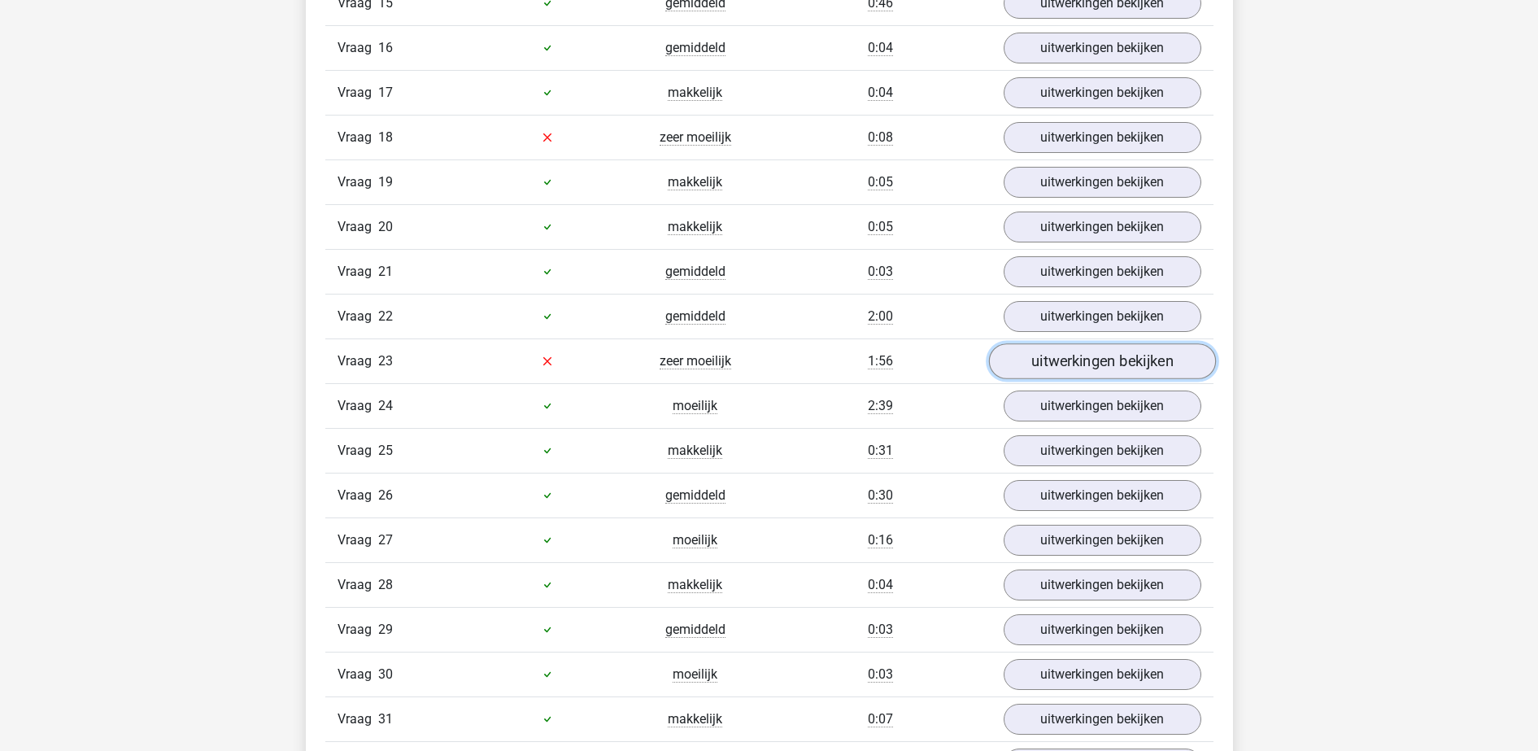
click at [1088, 355] on link "uitwerkingen bekijken" at bounding box center [1101, 361] width 227 height 36
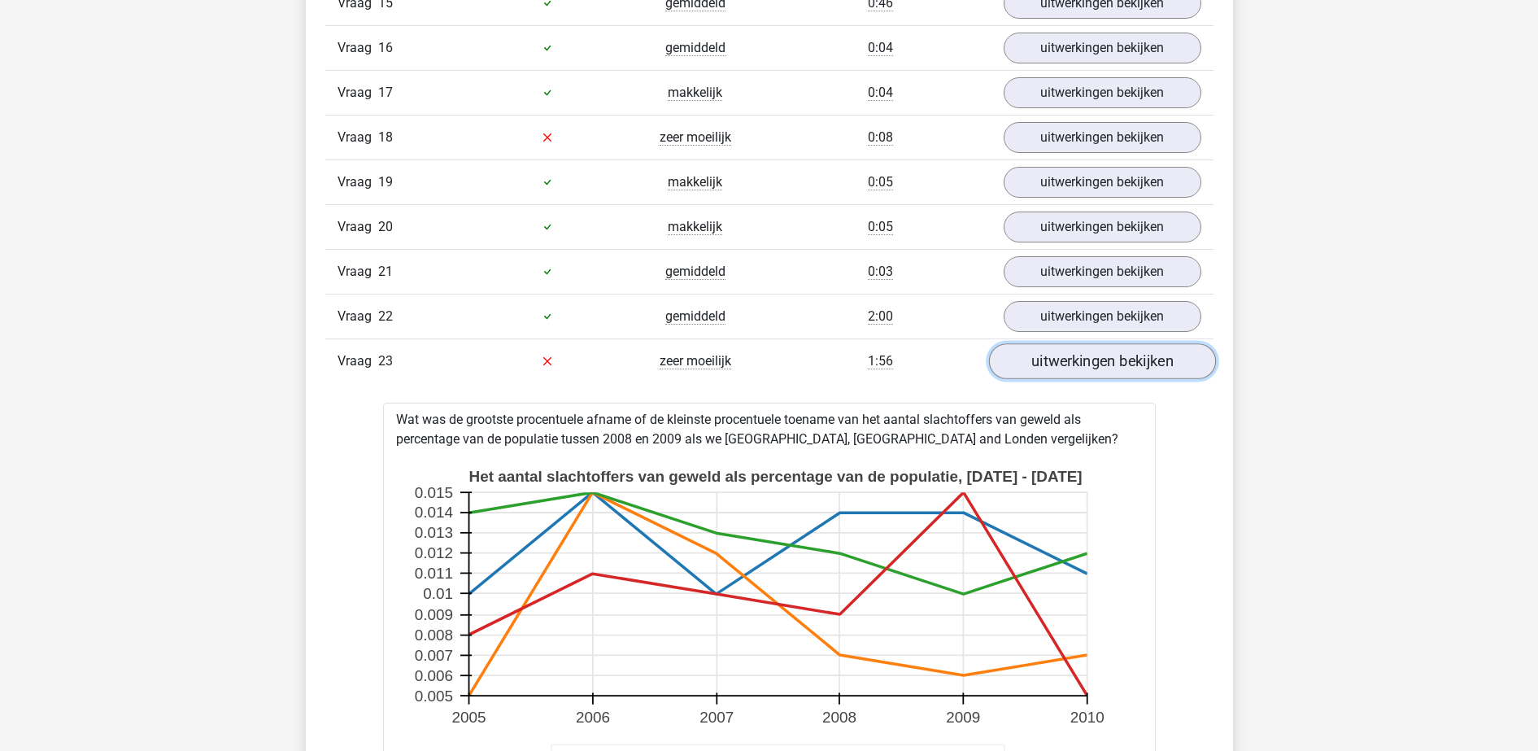
click at [1088, 355] on link "uitwerkingen bekijken" at bounding box center [1101, 361] width 227 height 36
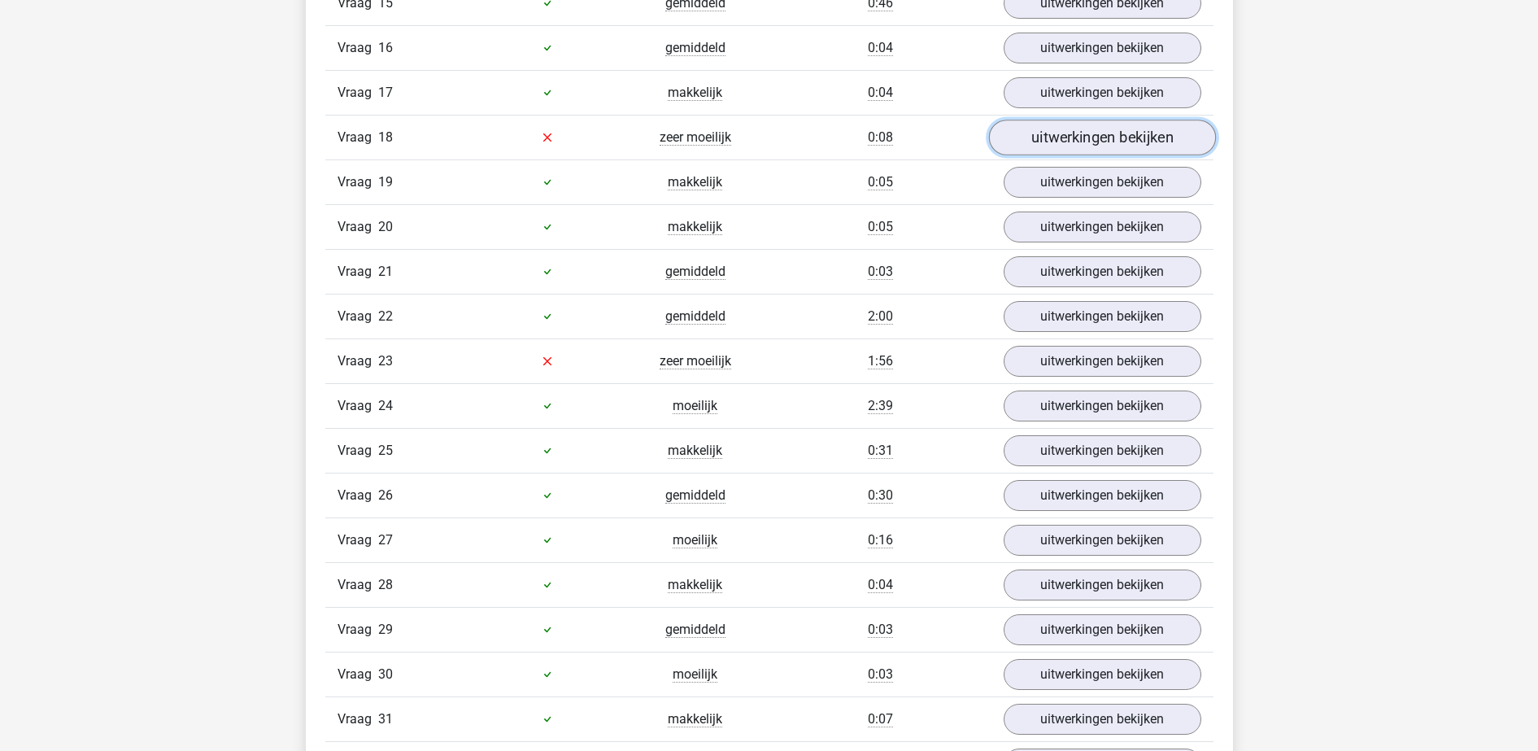
click at [1091, 145] on link "uitwerkingen bekijken" at bounding box center [1101, 138] width 227 height 36
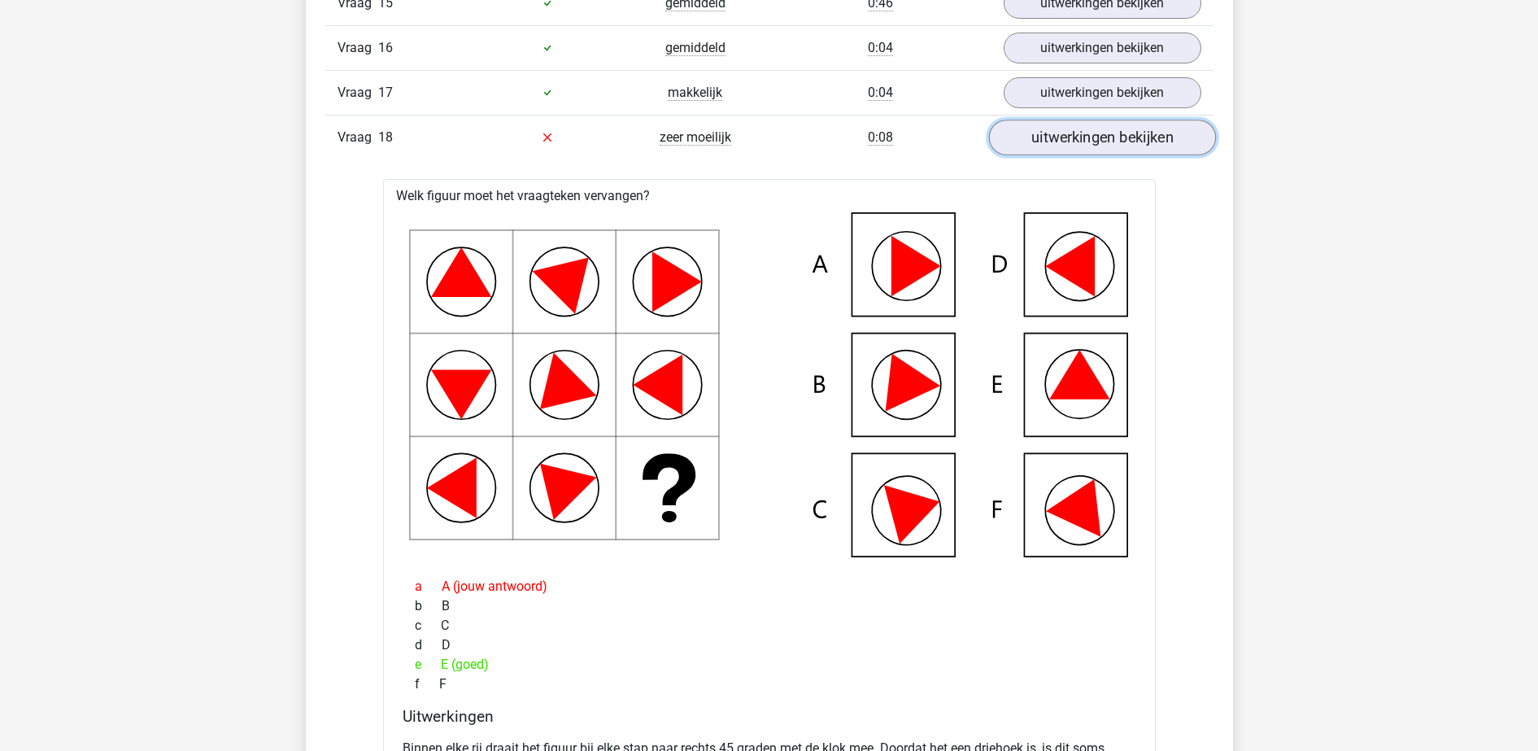
click at [1067, 146] on link "uitwerkingen bekijken" at bounding box center [1101, 138] width 227 height 36
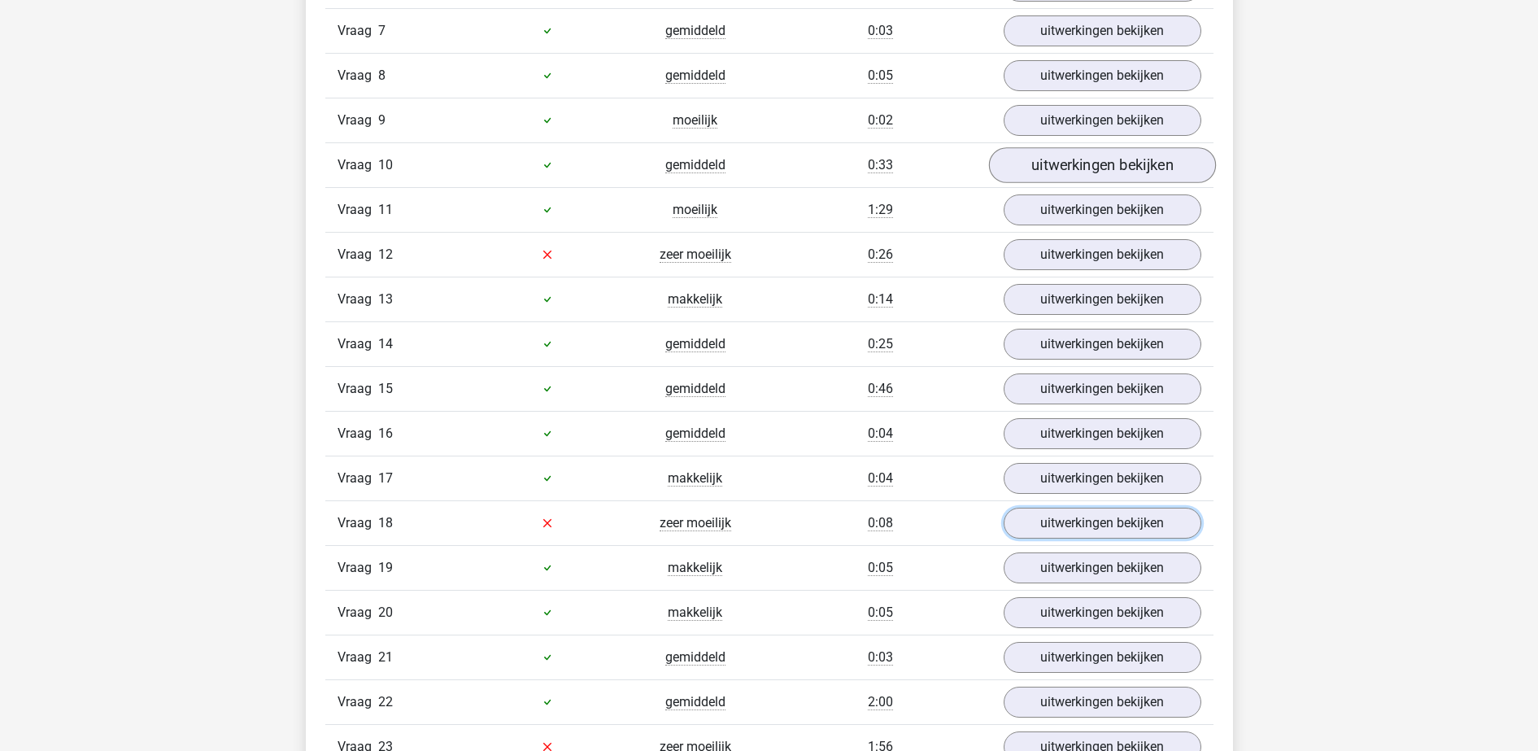
scroll to position [1728, 0]
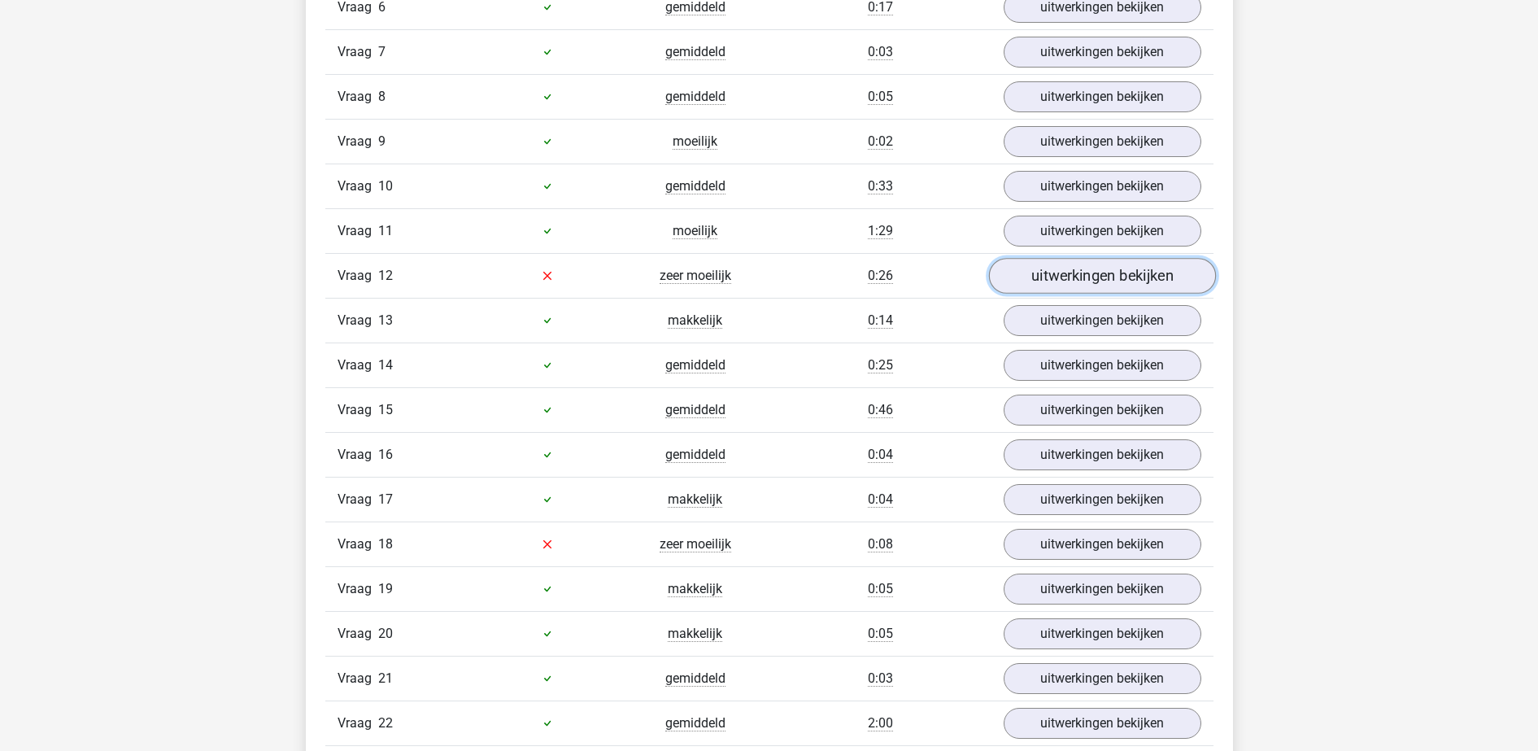
click at [1088, 280] on link "uitwerkingen bekijken" at bounding box center [1101, 276] width 227 height 36
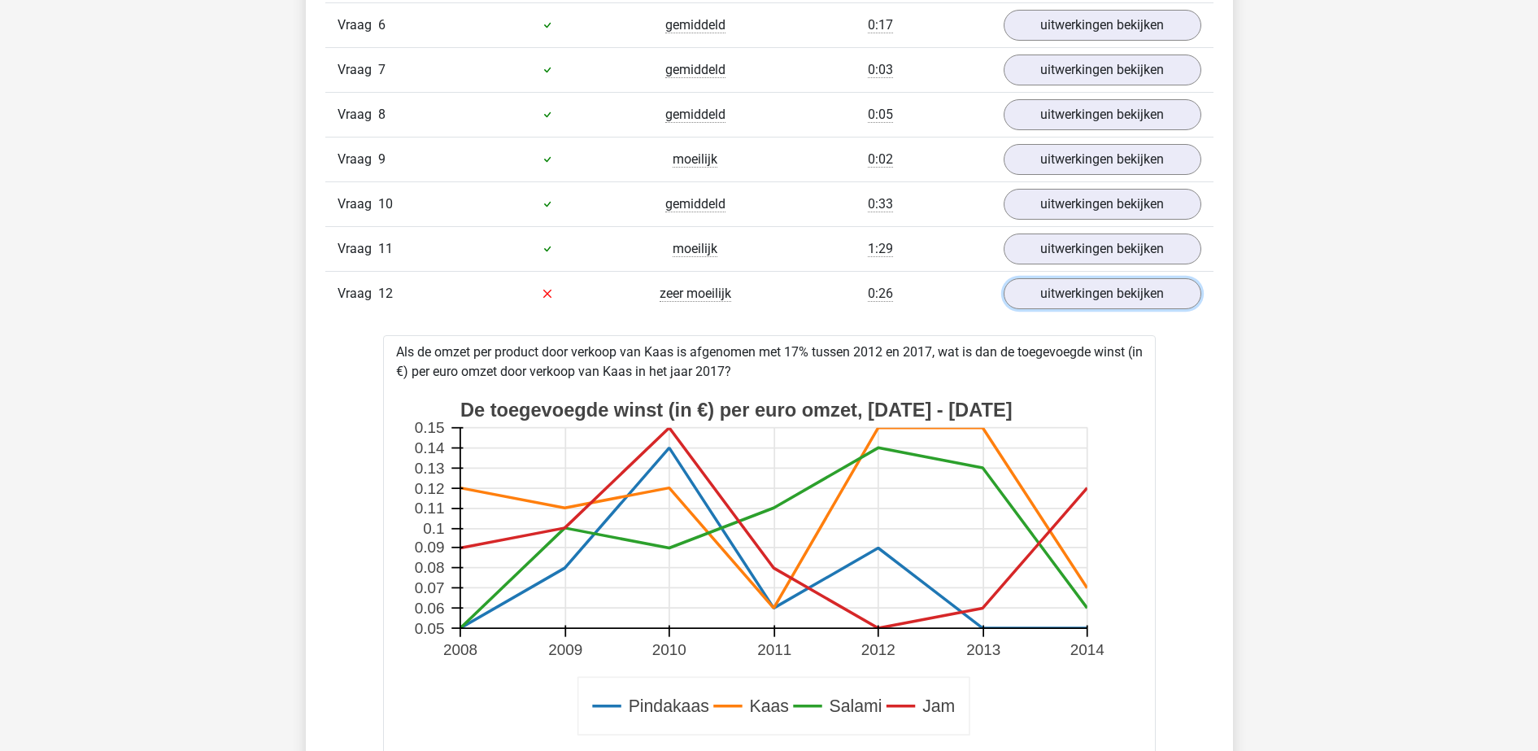
scroll to position [1525, 0]
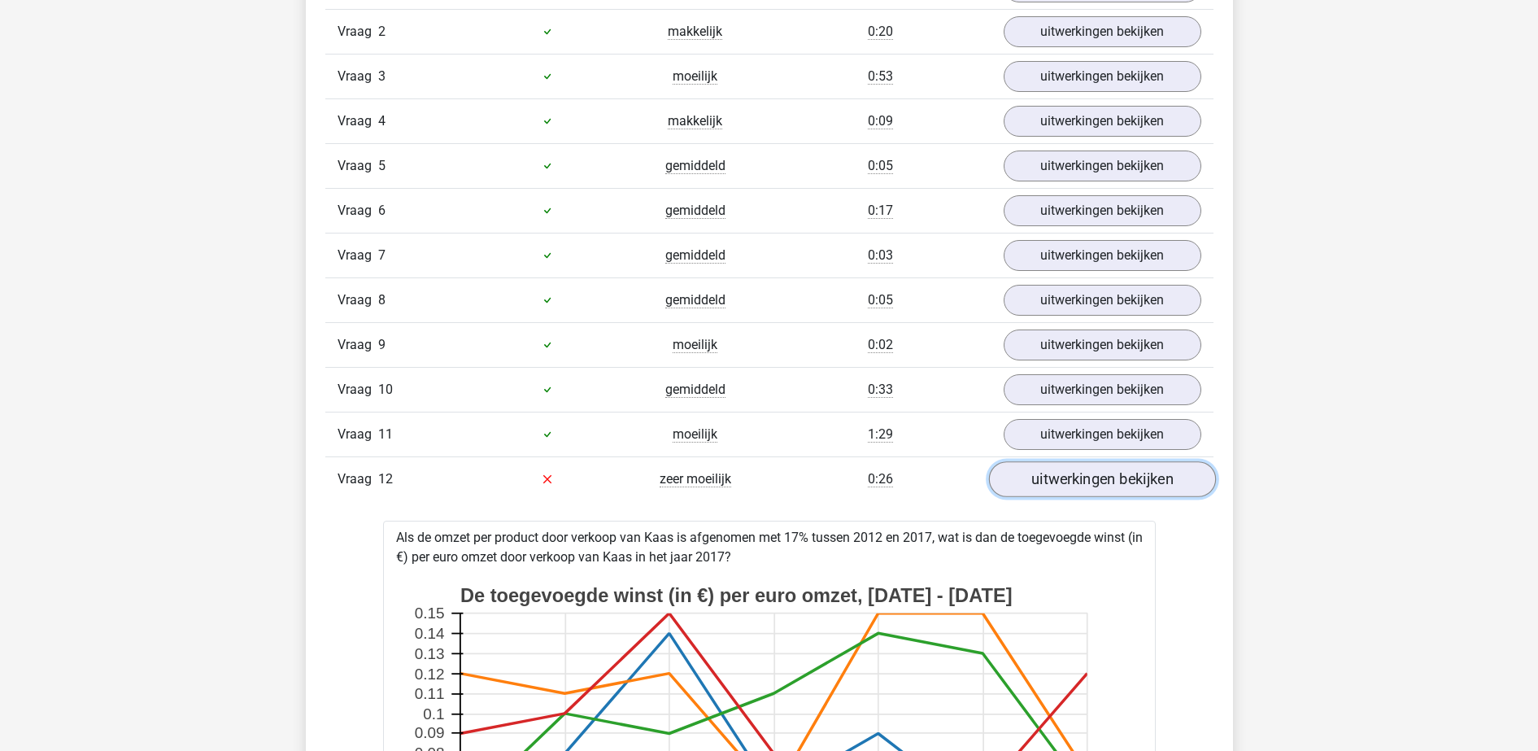
click at [1067, 471] on link "uitwerkingen bekijken" at bounding box center [1101, 479] width 227 height 36
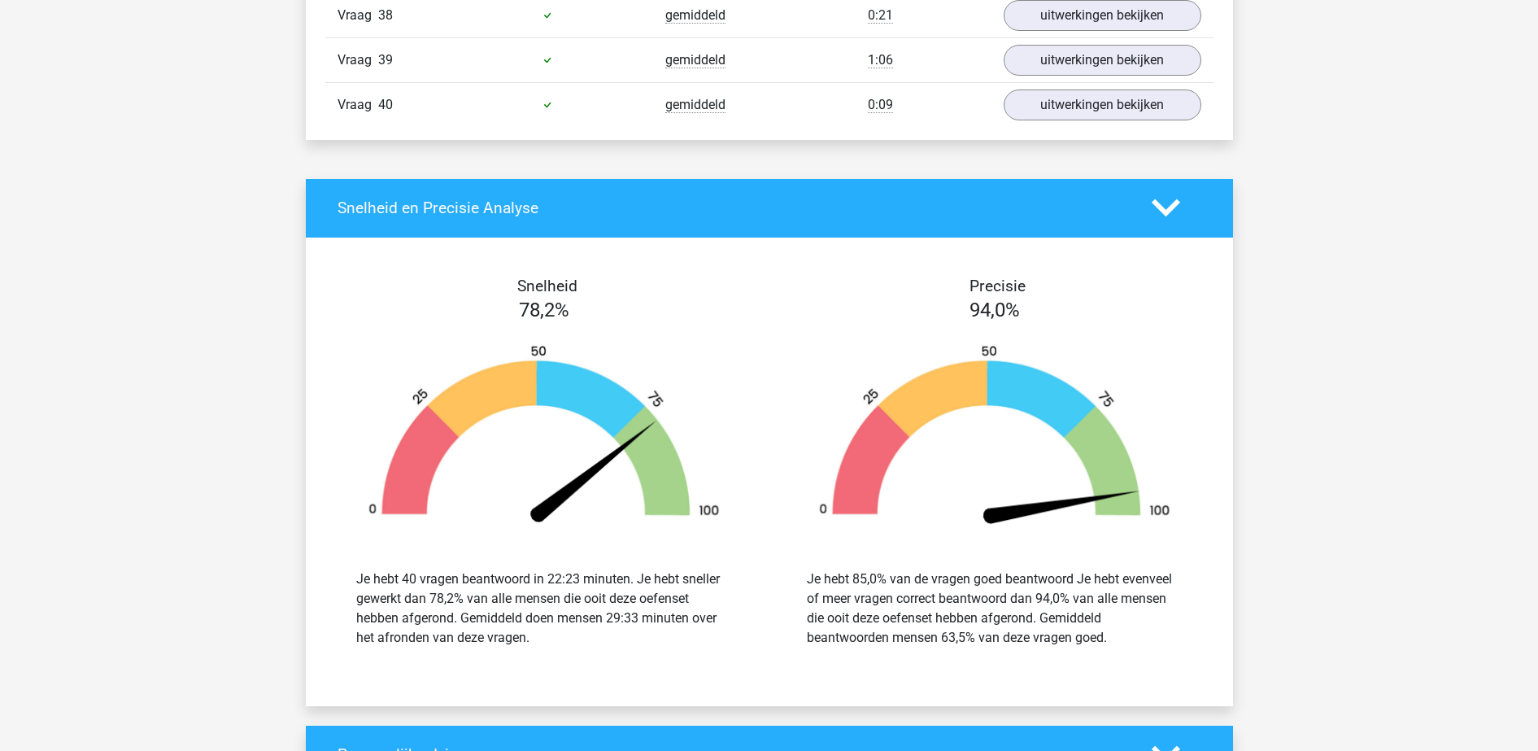
scroll to position [3761, 0]
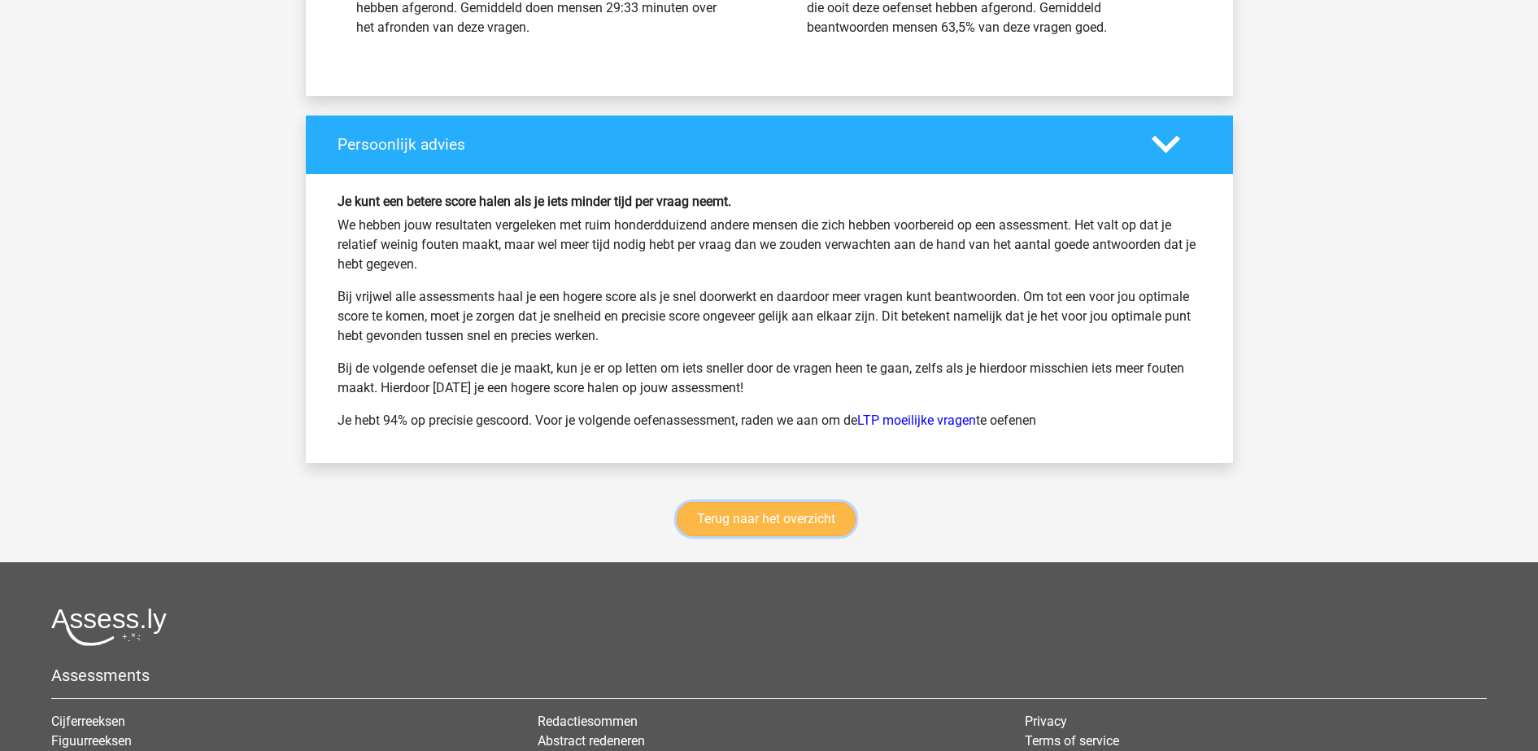
click at [748, 533] on link "Terug naar het overzicht" at bounding box center [766, 519] width 179 height 34
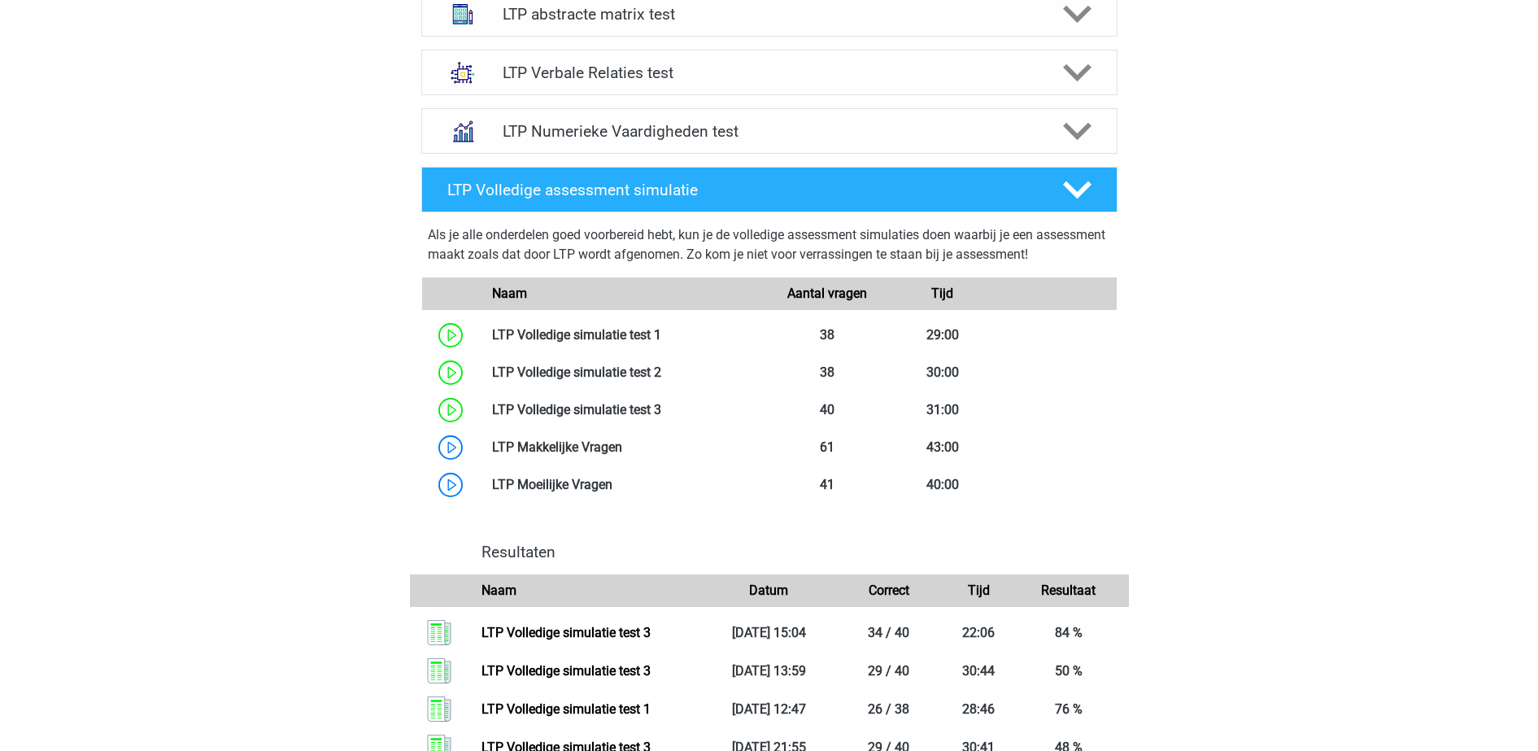
scroll to position [915, 0]
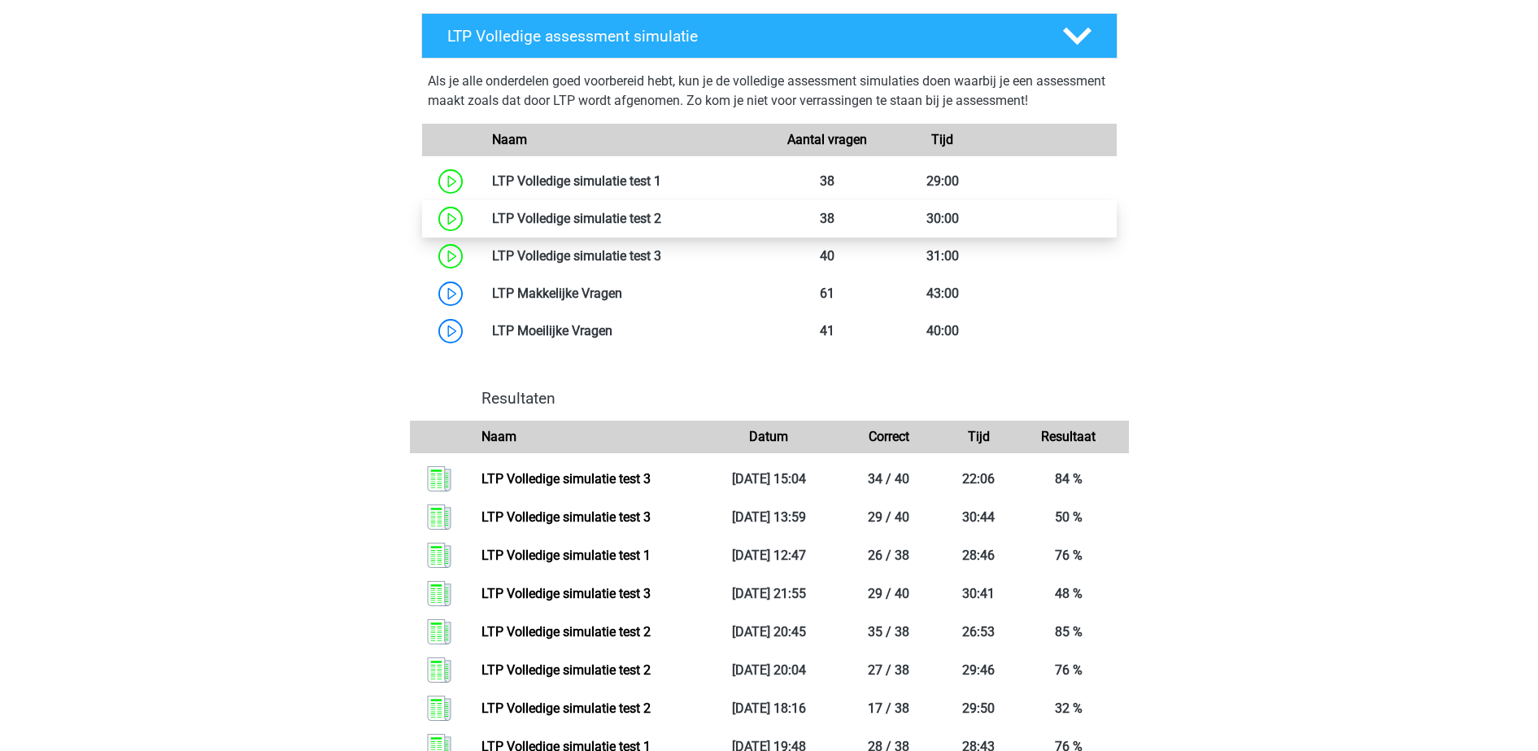
click at [661, 219] on link at bounding box center [661, 218] width 0 height 15
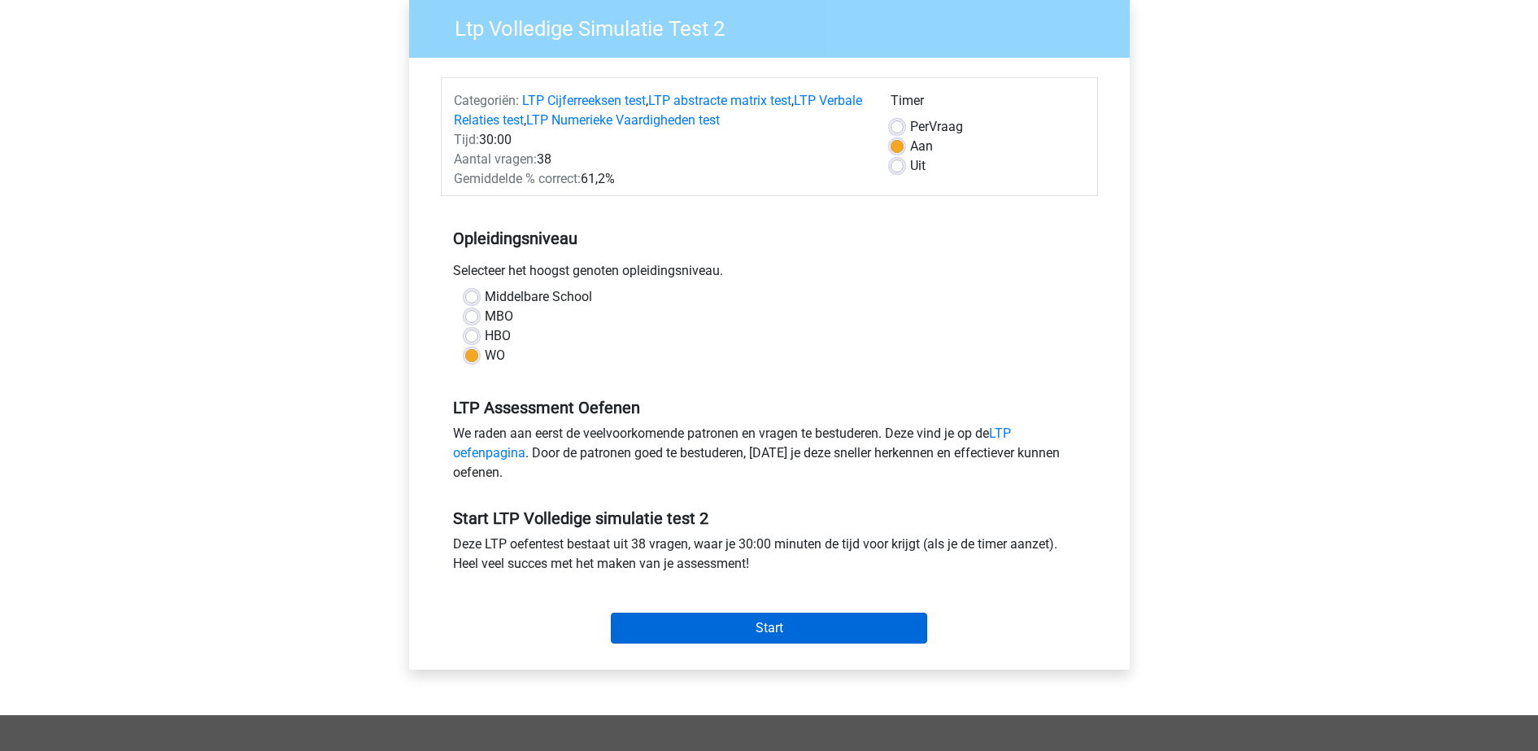
scroll to position [102, 0]
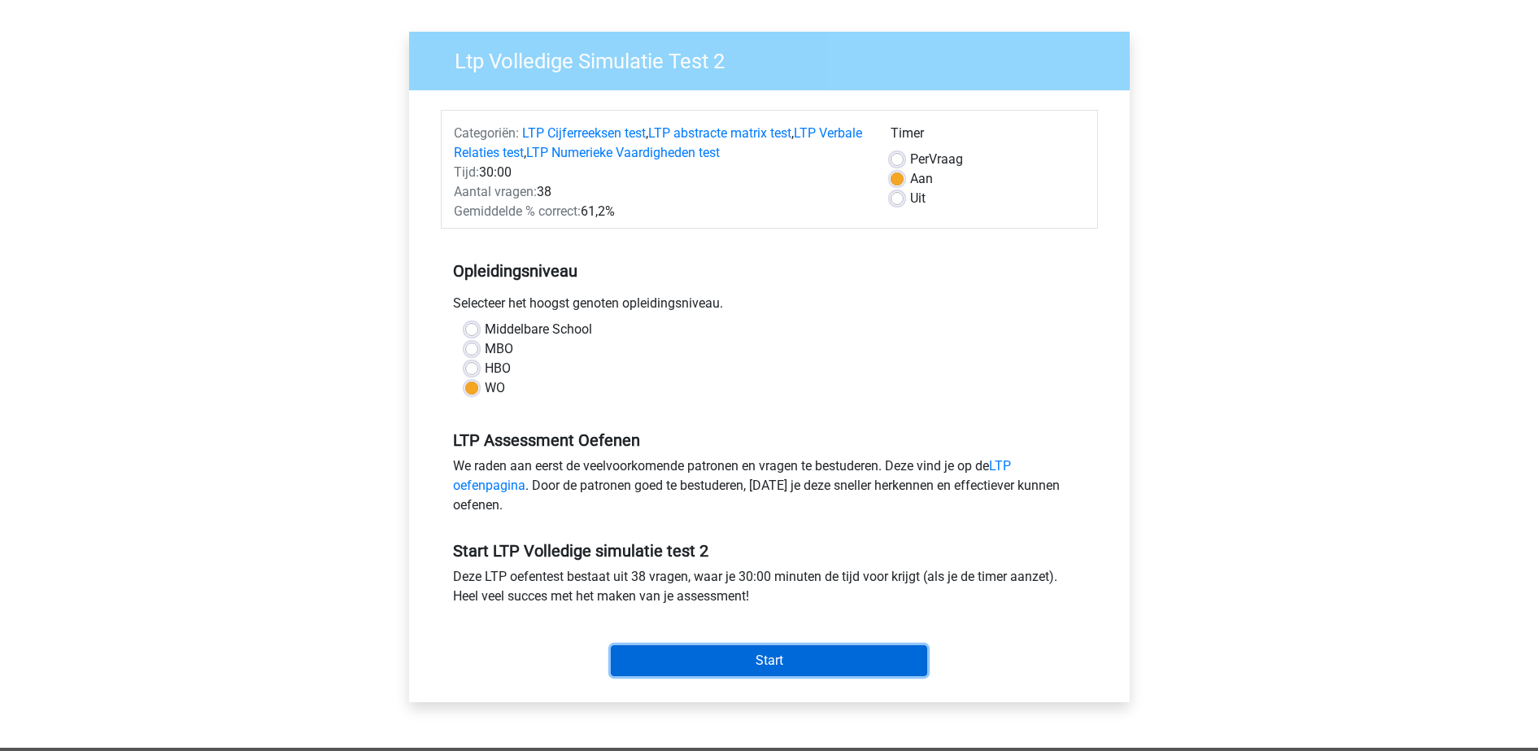
click at [756, 656] on input "Start" at bounding box center [769, 660] width 316 height 31
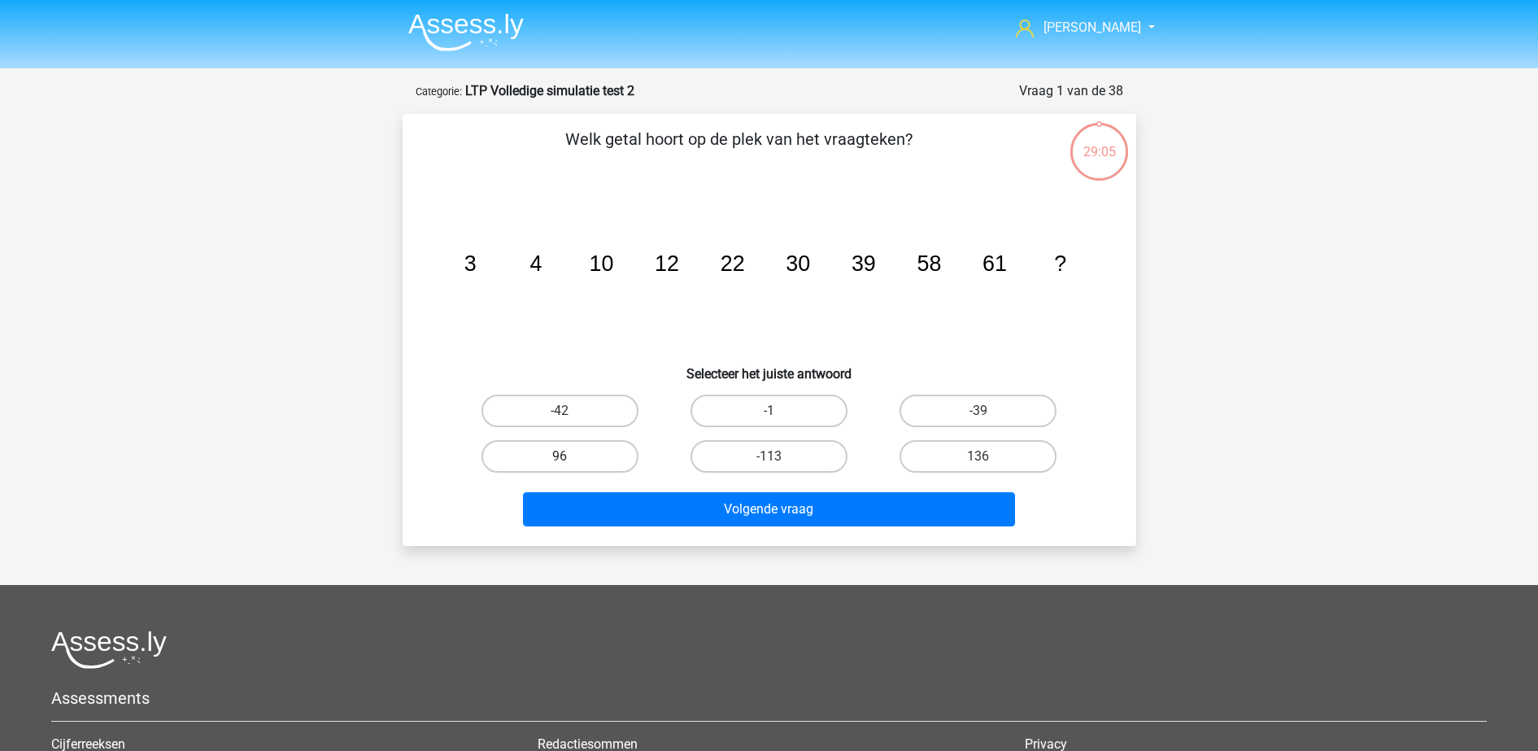
click at [578, 464] on label "96" at bounding box center [559, 456] width 157 height 33
click at [570, 464] on input "96" at bounding box center [565, 461] width 11 height 11
radio input "true"
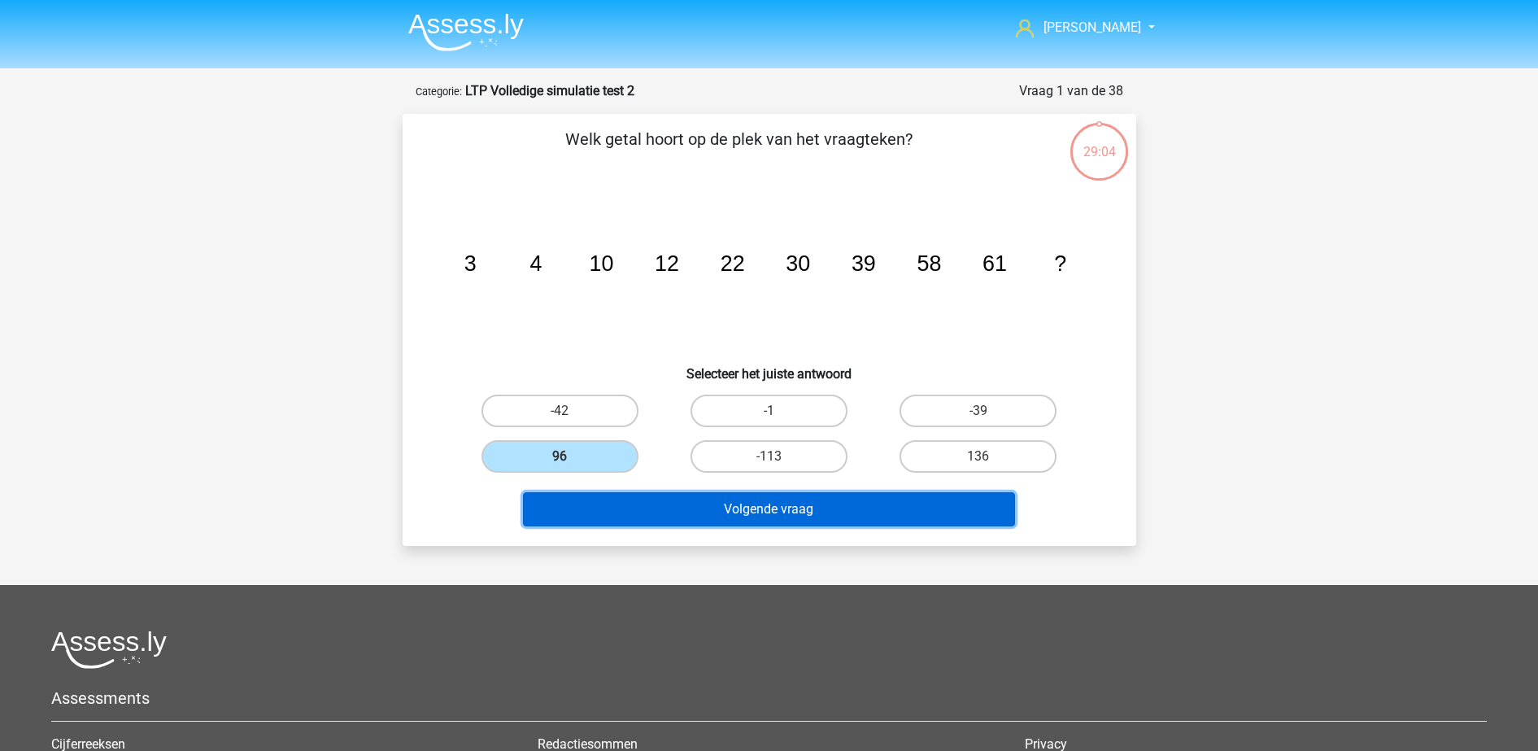
drag, startPoint x: 650, startPoint y: 508, endPoint x: 638, endPoint y: 509, distance: 12.2
click at [648, 509] on button "Volgende vraag" at bounding box center [769, 509] width 492 height 34
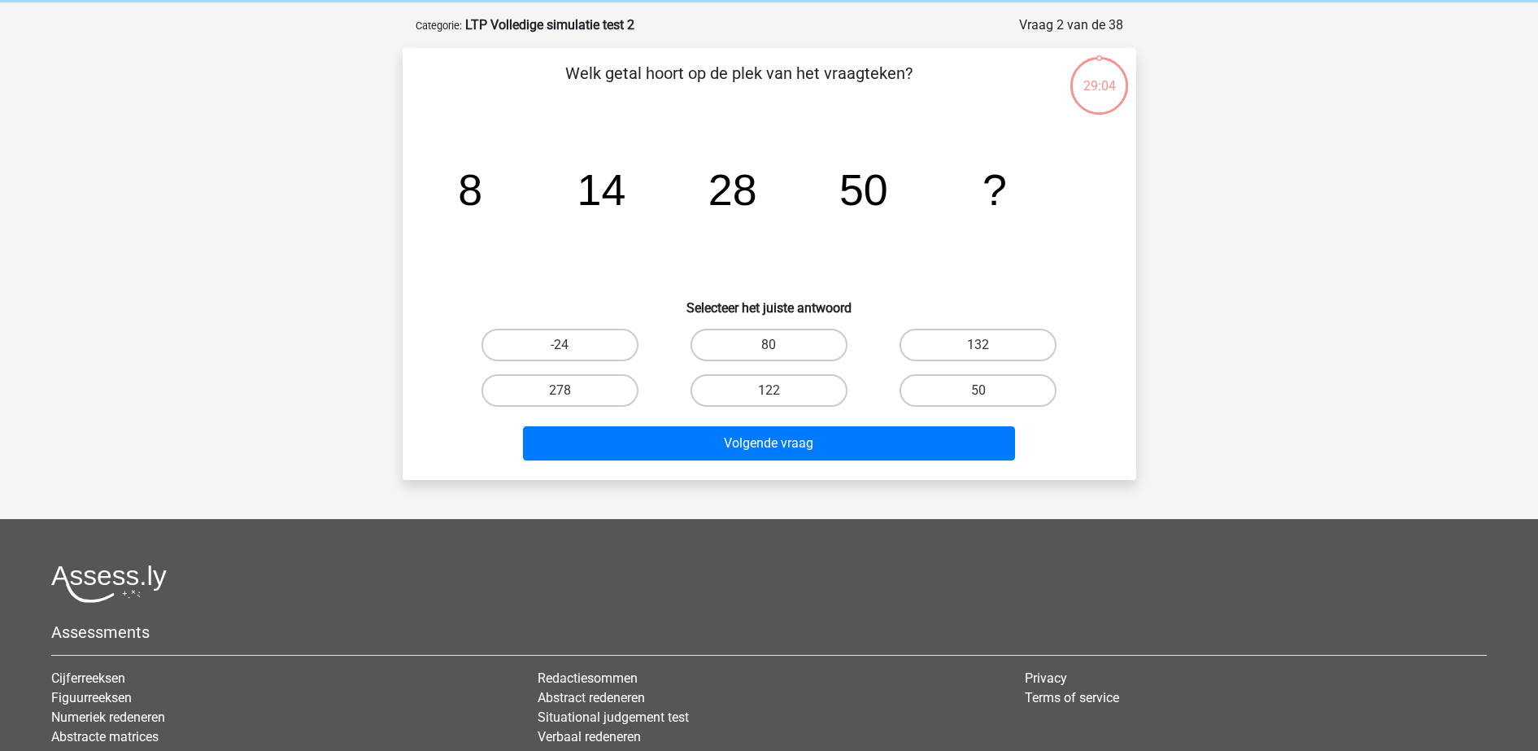
scroll to position [81, 0]
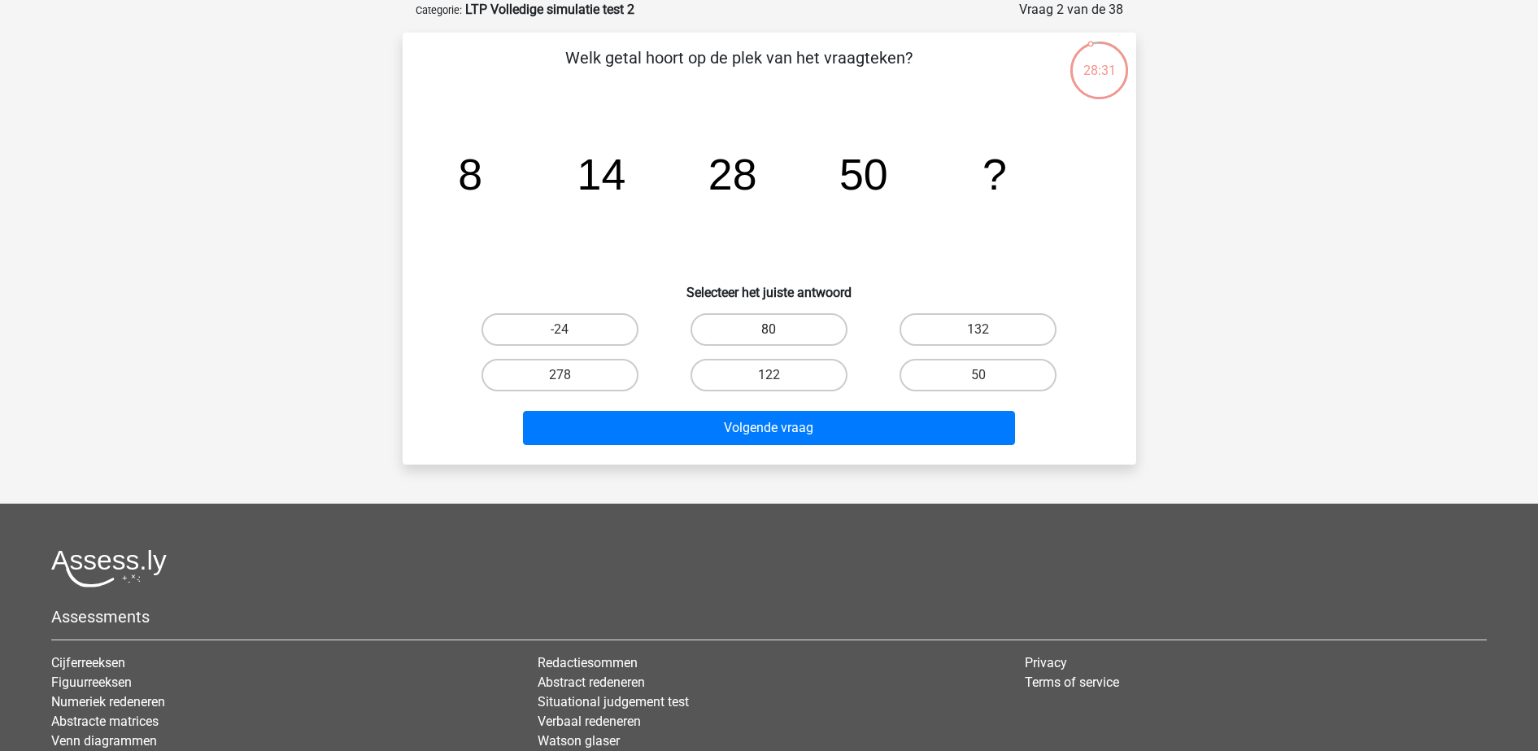
click at [777, 313] on label "80" at bounding box center [768, 329] width 157 height 33
click at [777, 329] on input "80" at bounding box center [774, 334] width 11 height 11
radio input "true"
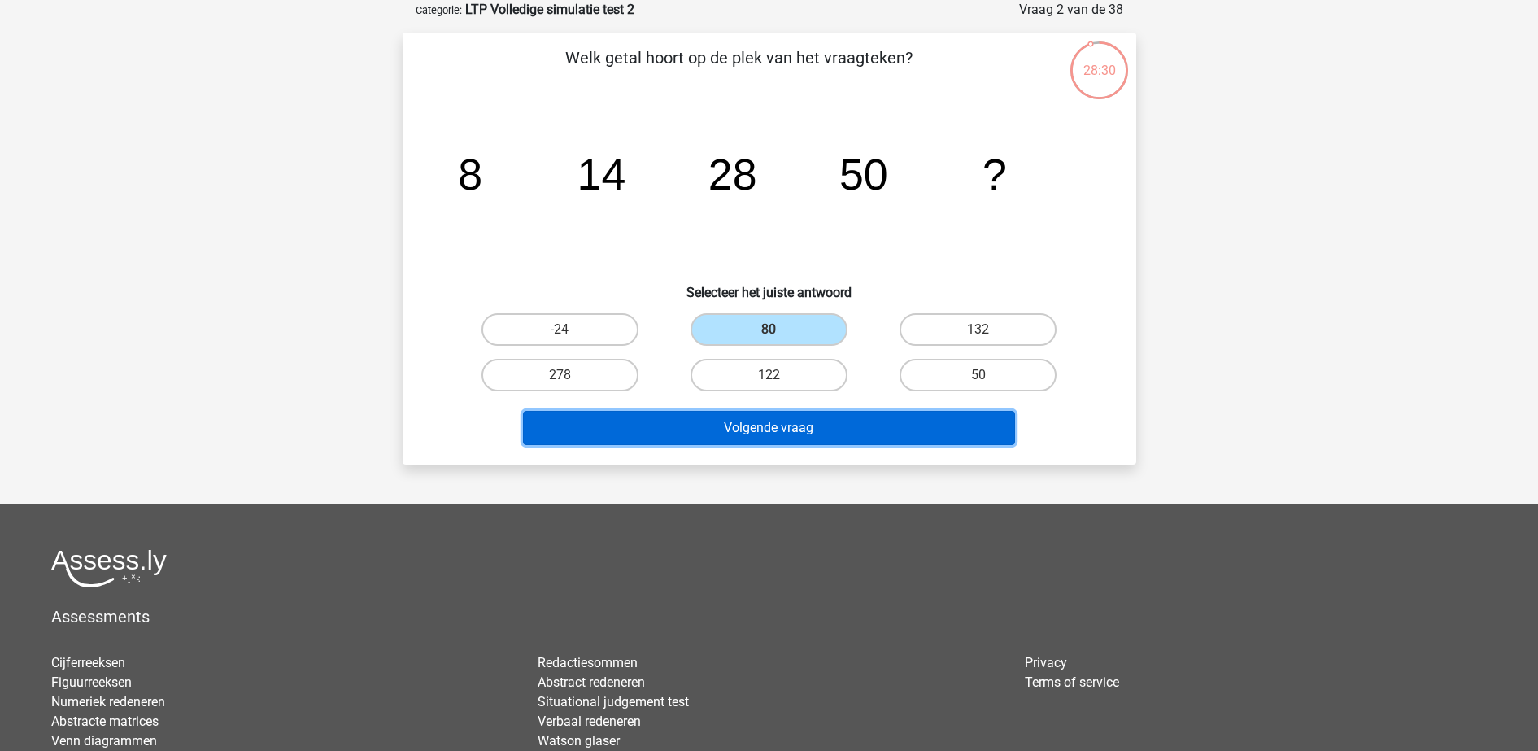
click at [777, 424] on button "Volgende vraag" at bounding box center [769, 428] width 492 height 34
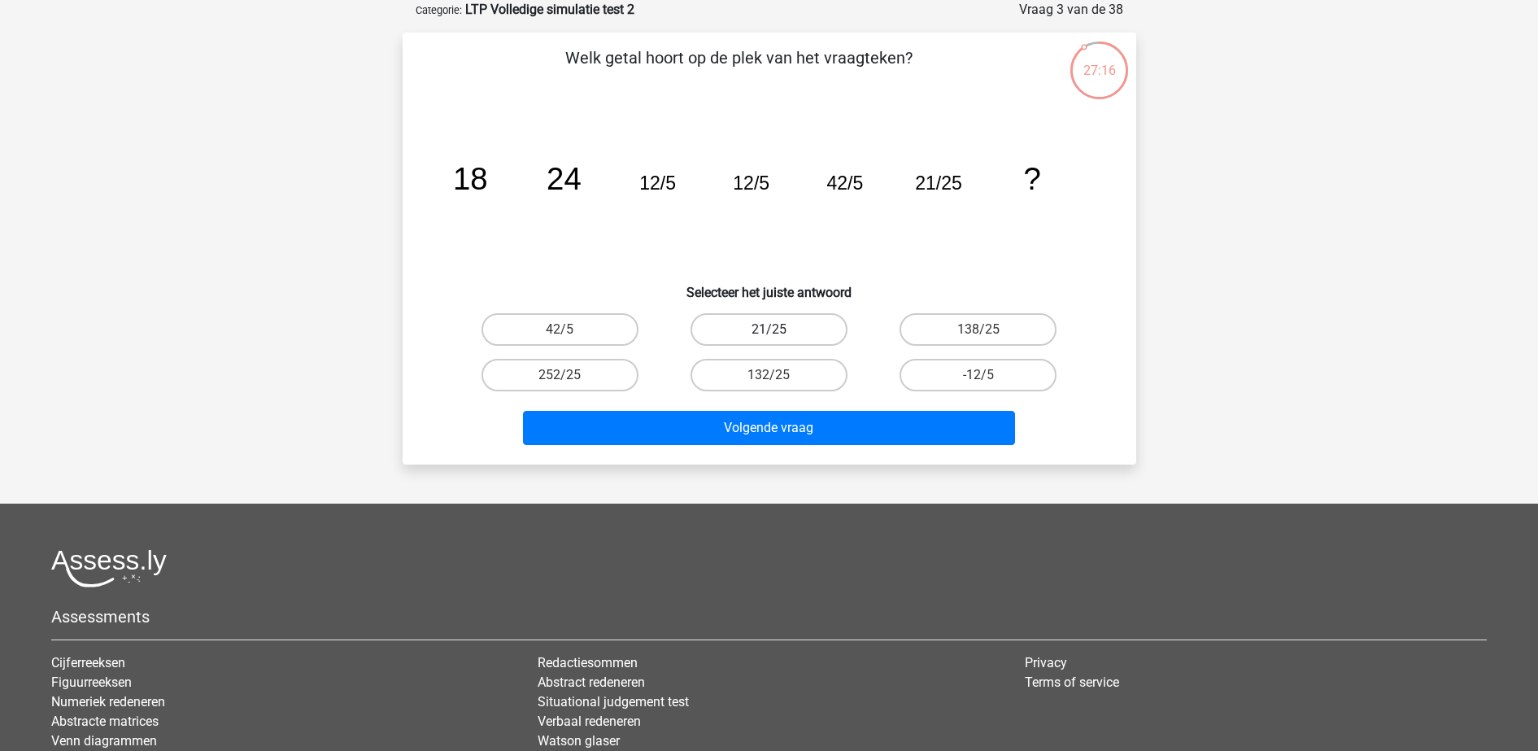
click at [786, 324] on label "21/25" at bounding box center [768, 329] width 157 height 33
click at [779, 329] on input "21/25" at bounding box center [774, 334] width 11 height 11
radio input "true"
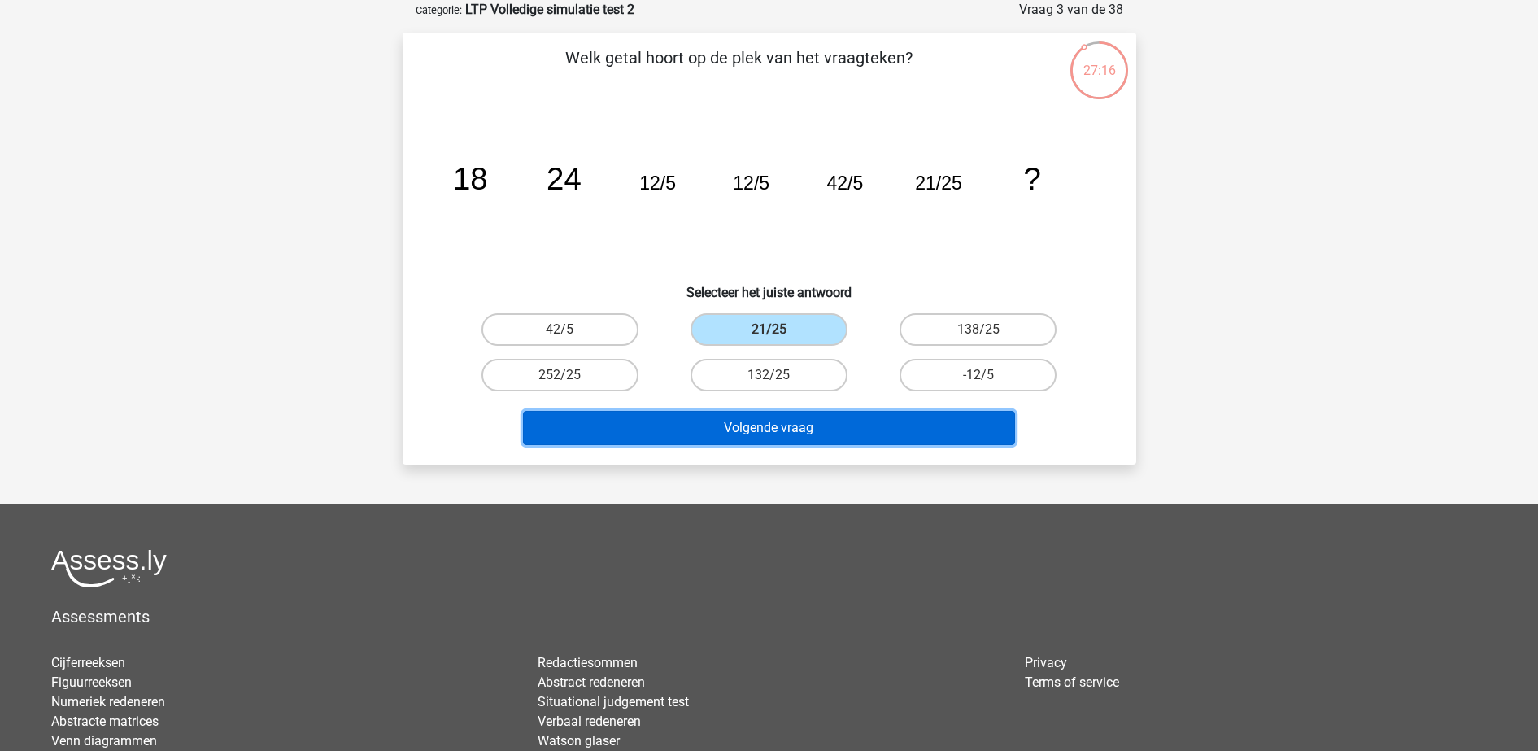
click at [783, 420] on button "Volgende vraag" at bounding box center [769, 428] width 492 height 34
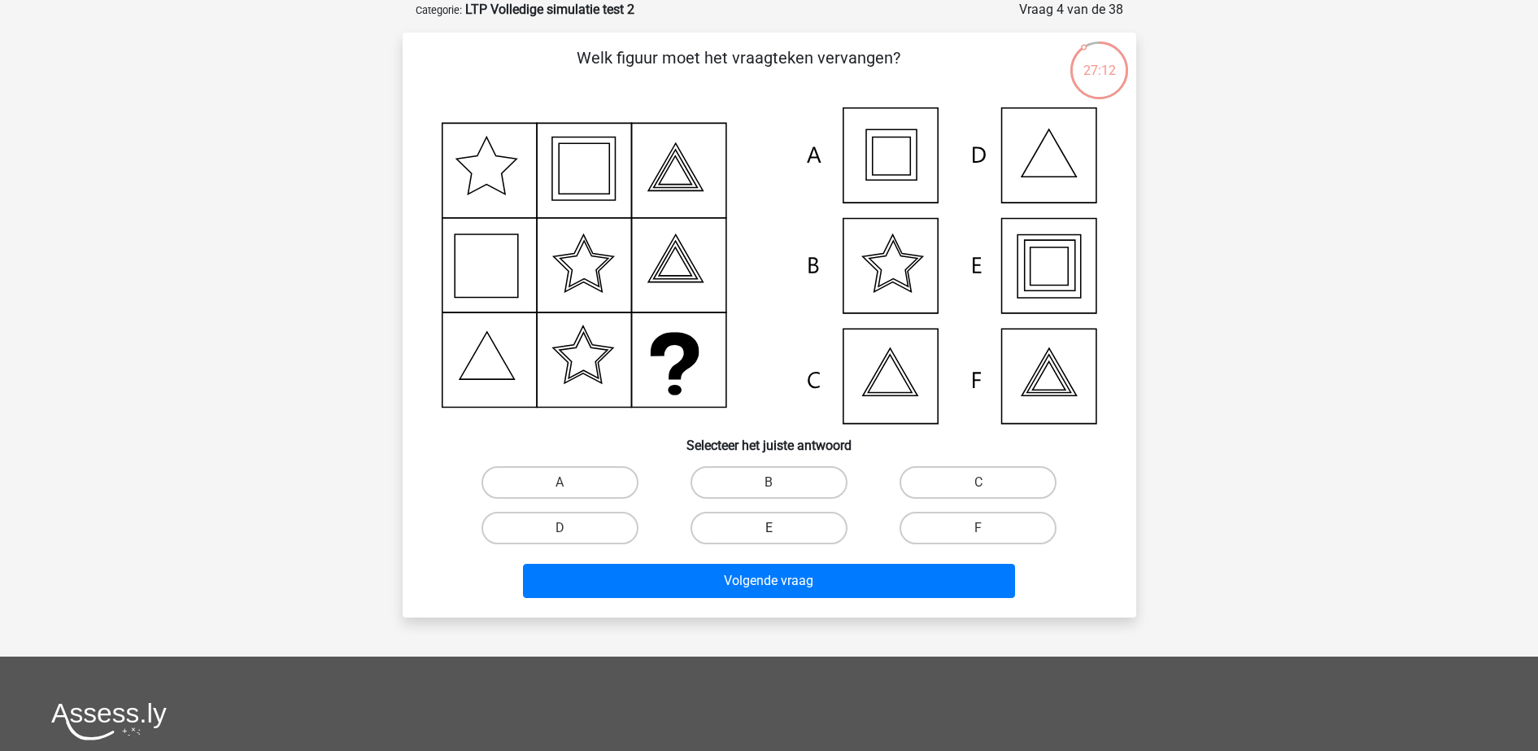
click at [780, 535] on label "E" at bounding box center [768, 528] width 157 height 33
click at [779, 535] on input "E" at bounding box center [774, 533] width 11 height 11
radio input "true"
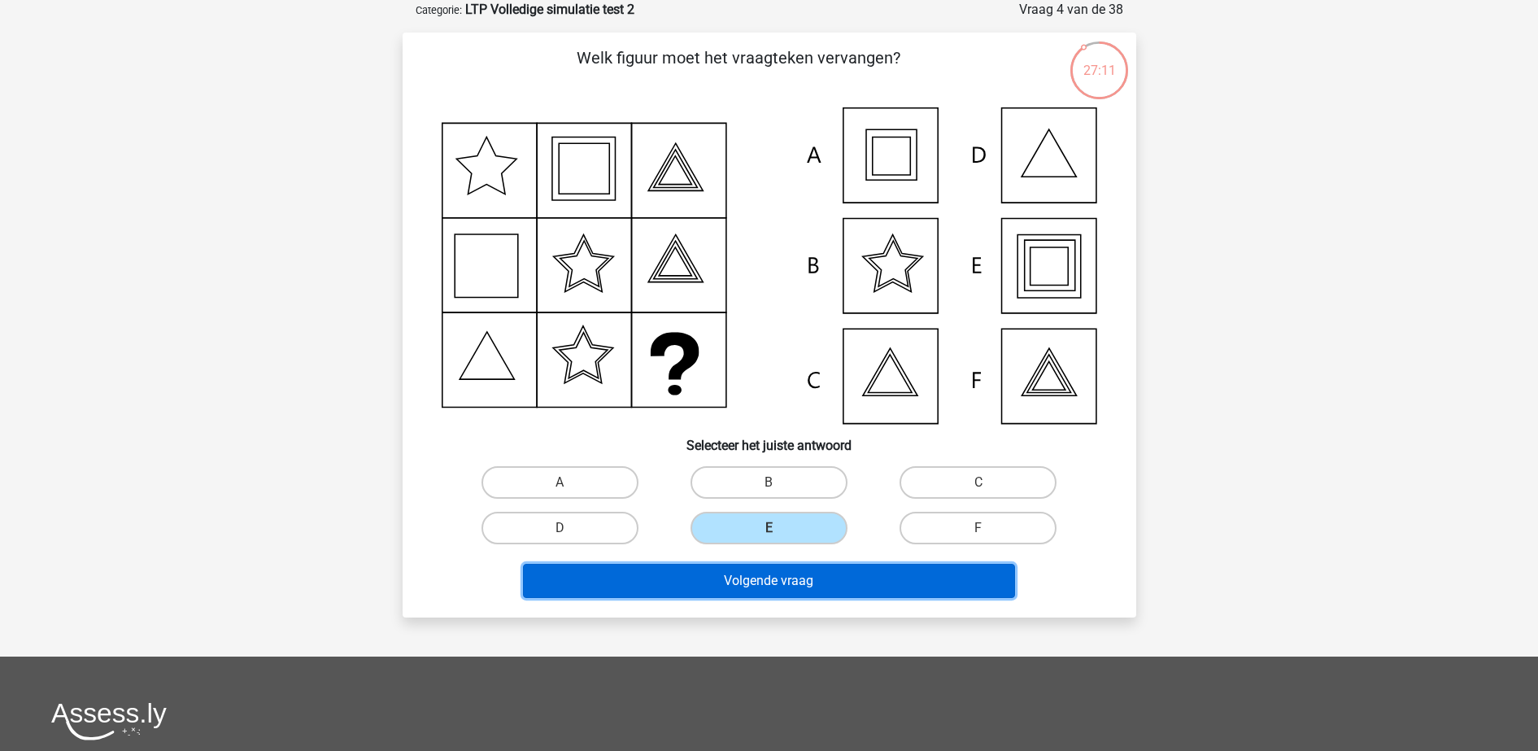
click at [772, 580] on button "Volgende vraag" at bounding box center [769, 581] width 492 height 34
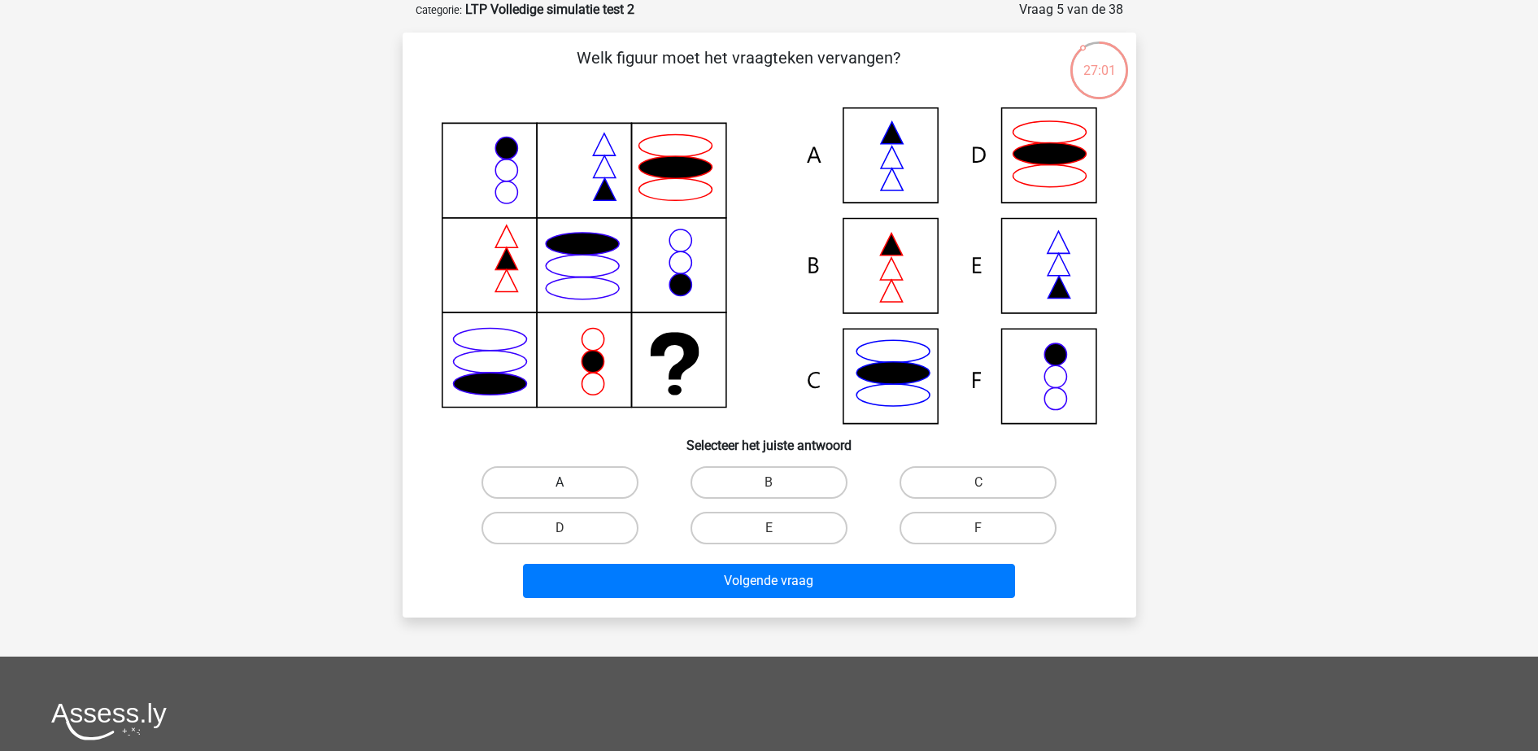
click at [603, 478] on label "A" at bounding box center [559, 482] width 157 height 33
click at [570, 482] on input "A" at bounding box center [565, 487] width 11 height 11
radio input "true"
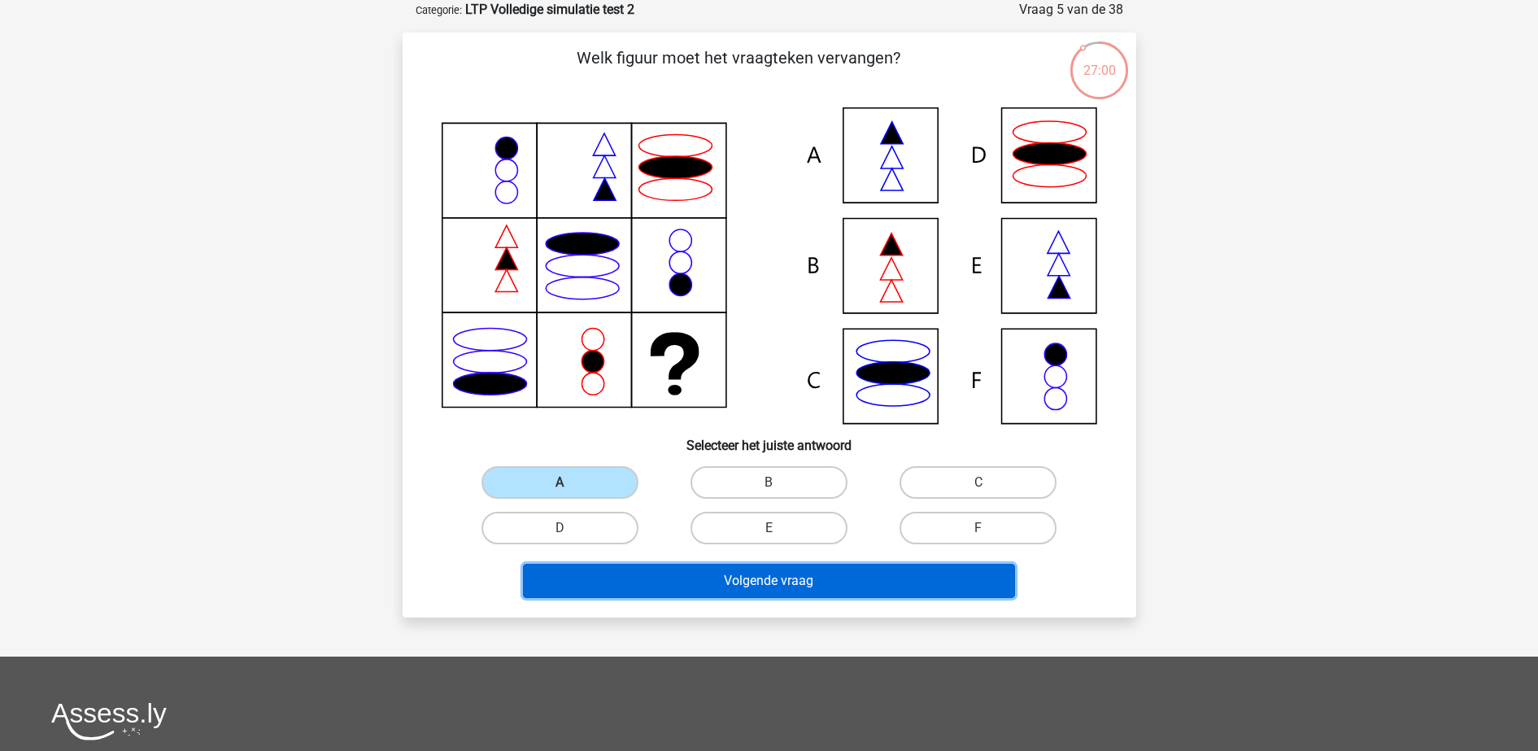
click at [676, 586] on button "Volgende vraag" at bounding box center [769, 581] width 492 height 34
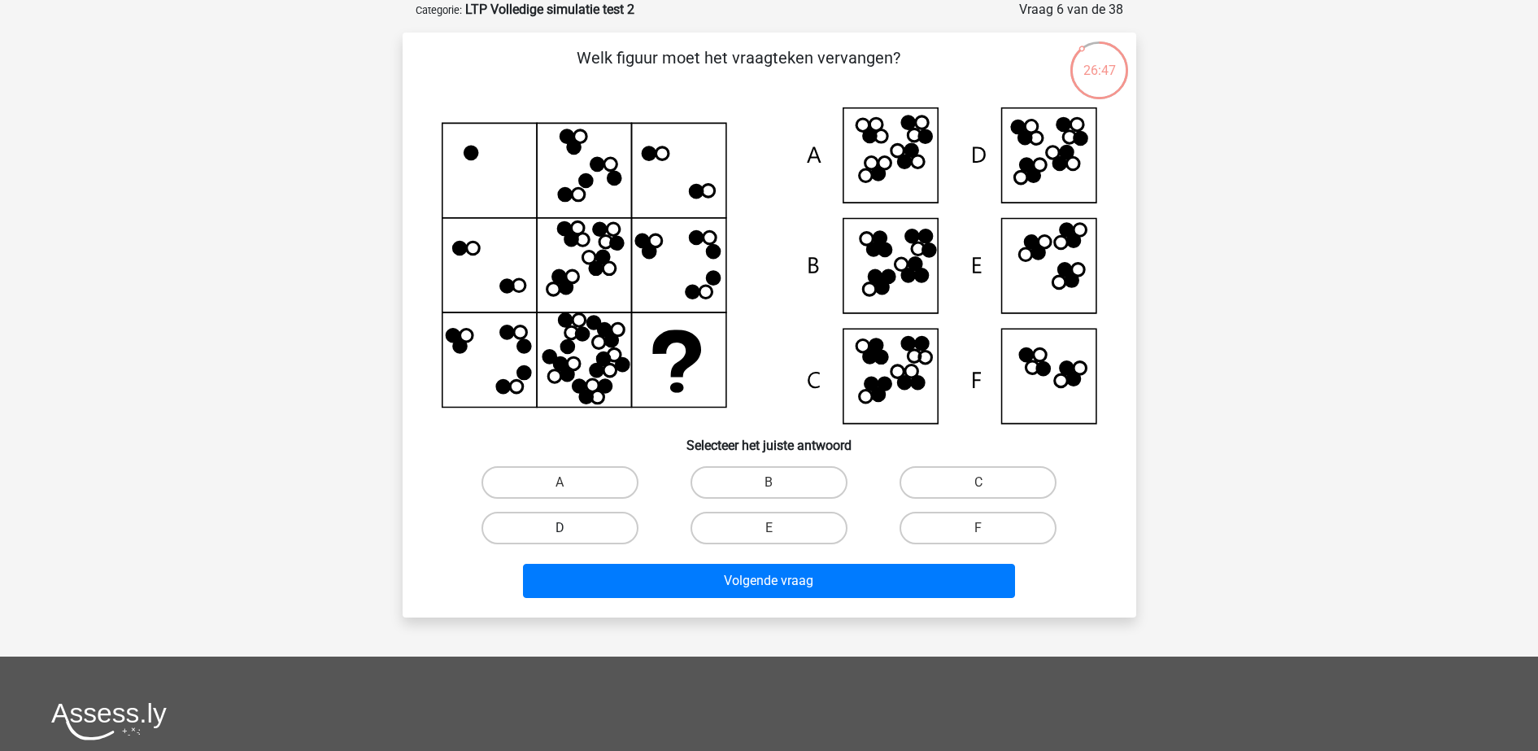
click at [597, 531] on label "D" at bounding box center [559, 528] width 157 height 33
click at [570, 531] on input "D" at bounding box center [565, 533] width 11 height 11
radio input "true"
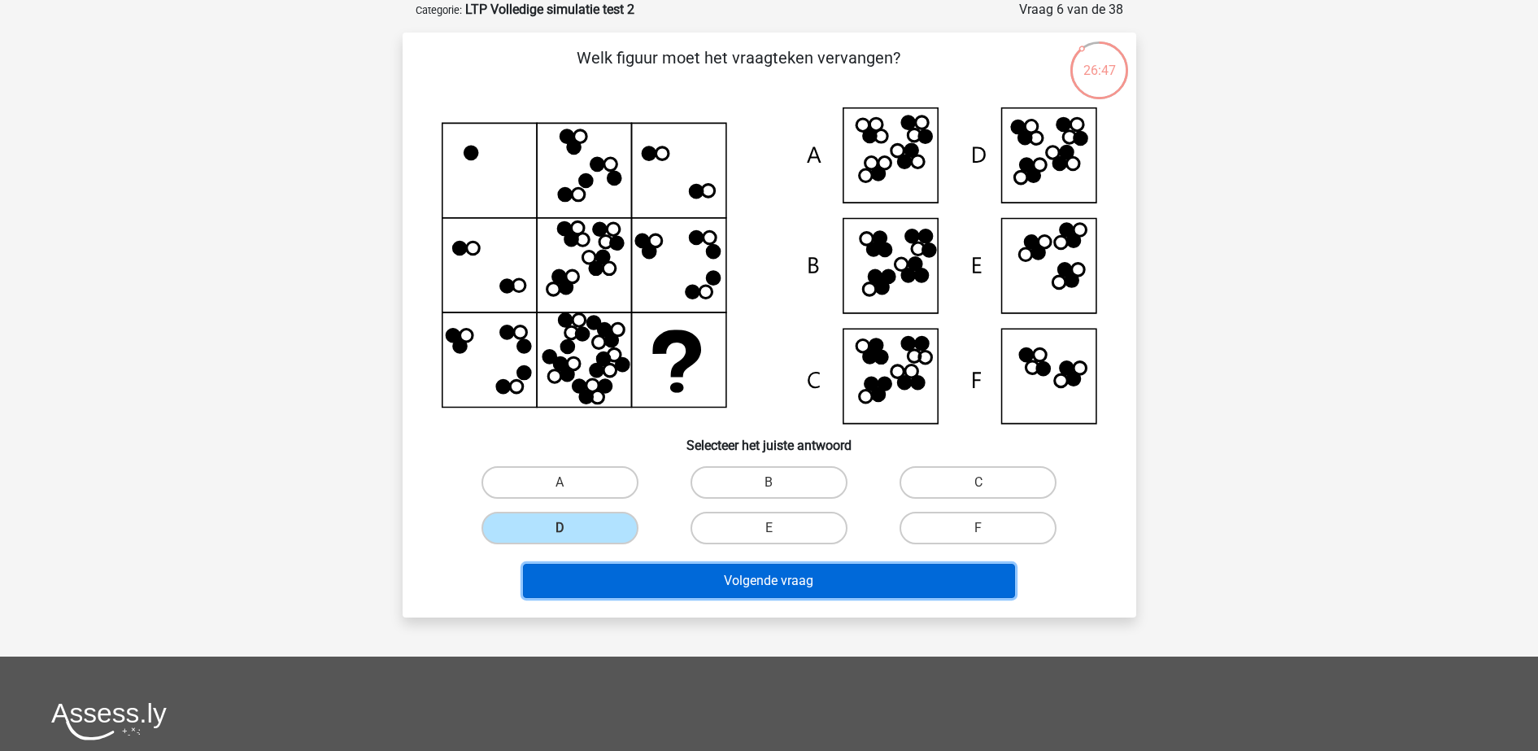
click at [693, 571] on button "Volgende vraag" at bounding box center [769, 581] width 492 height 34
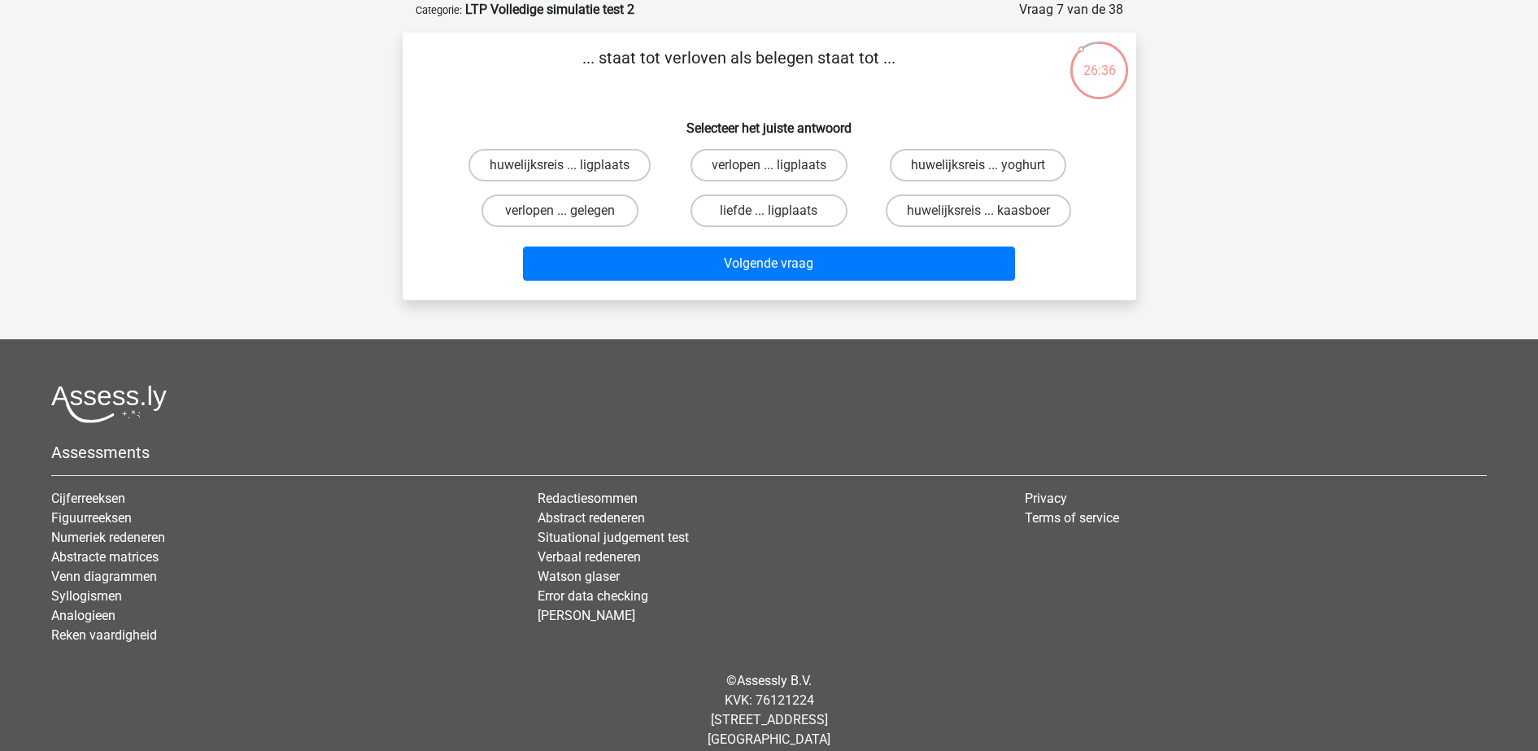
click at [567, 217] on input "verlopen ... gelegen" at bounding box center [565, 216] width 11 height 11
radio input "true"
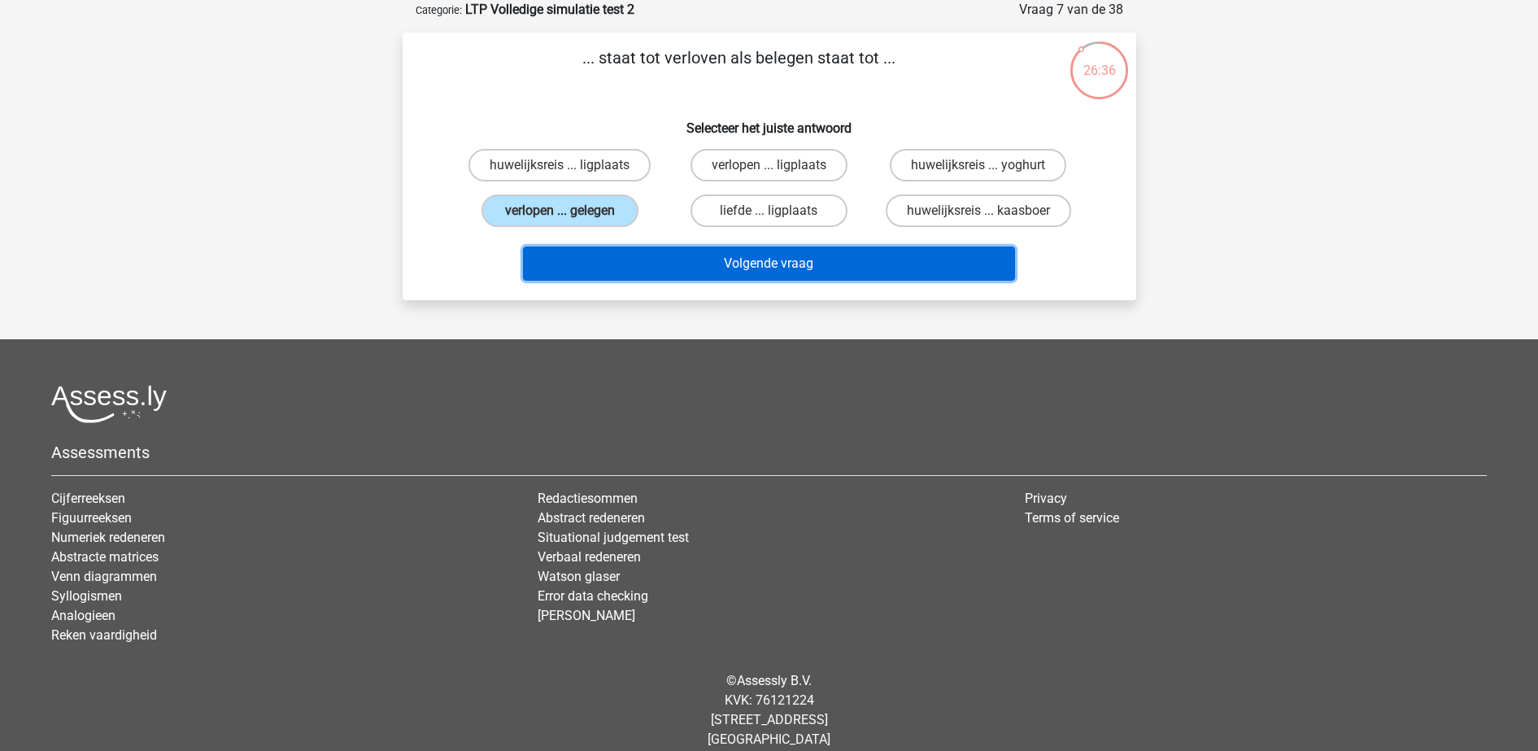
click at [615, 260] on button "Volgende vraag" at bounding box center [769, 263] width 492 height 34
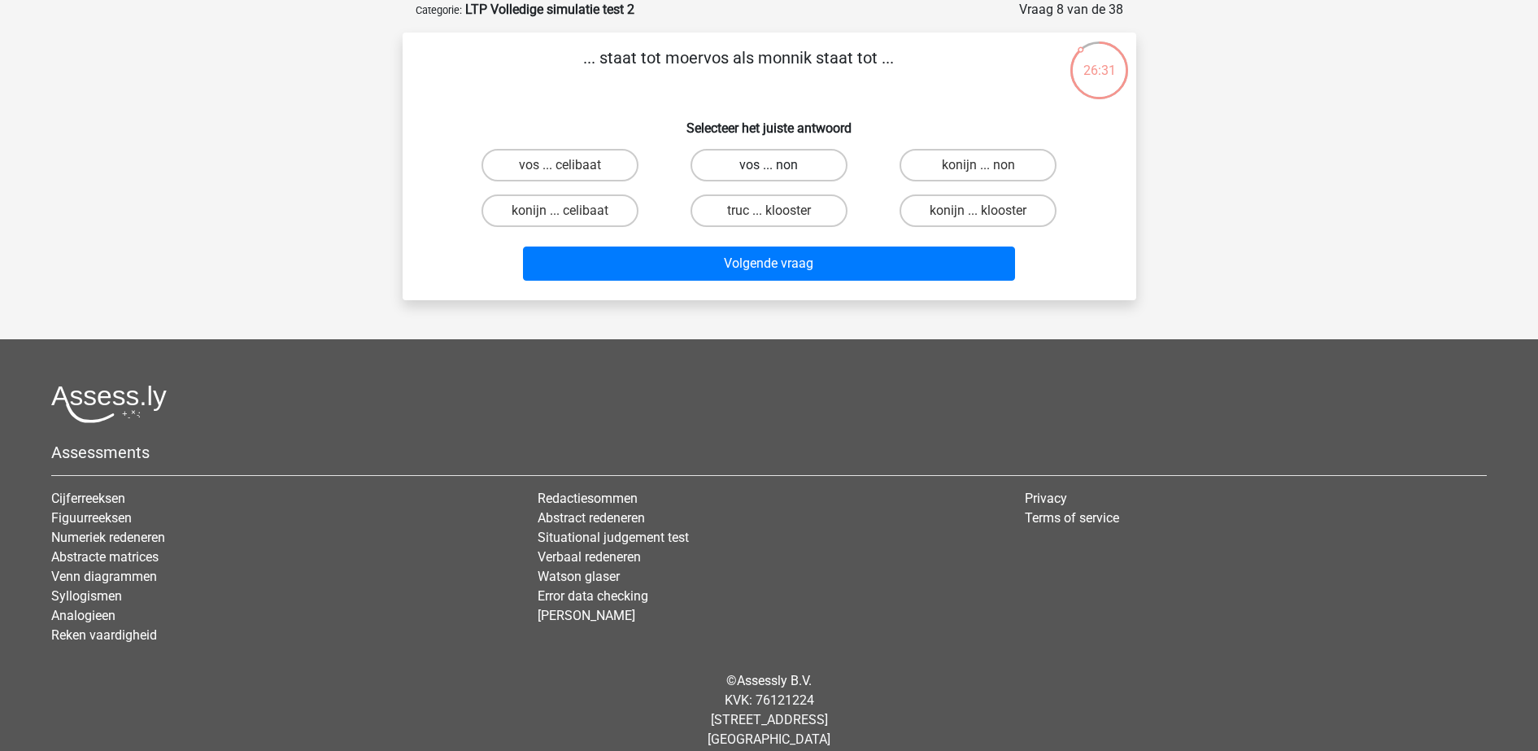
click at [732, 165] on label "vos ... non" at bounding box center [768, 165] width 157 height 33
click at [769, 165] on input "vos ... non" at bounding box center [774, 170] width 11 height 11
radio input "true"
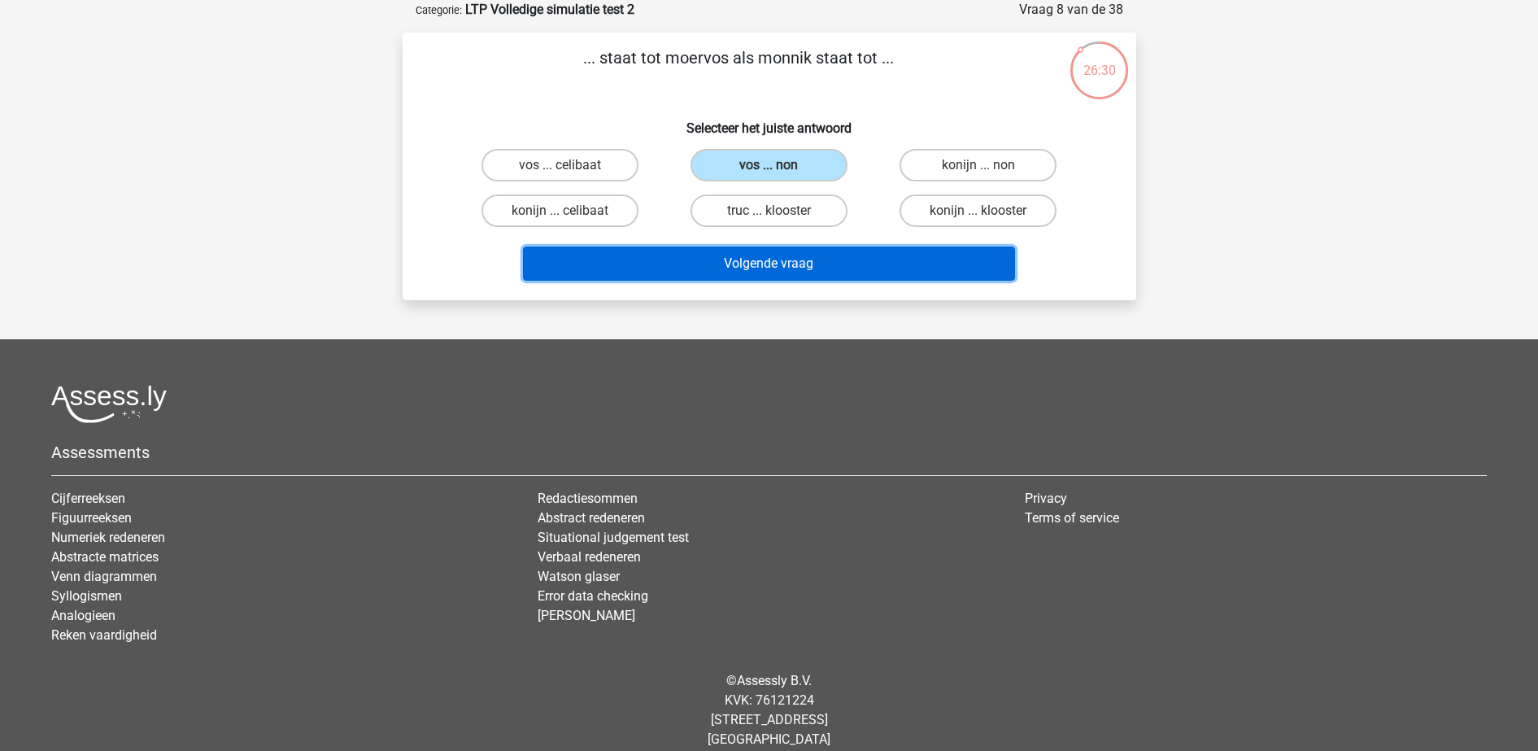
click at [744, 267] on button "Volgende vraag" at bounding box center [769, 263] width 492 height 34
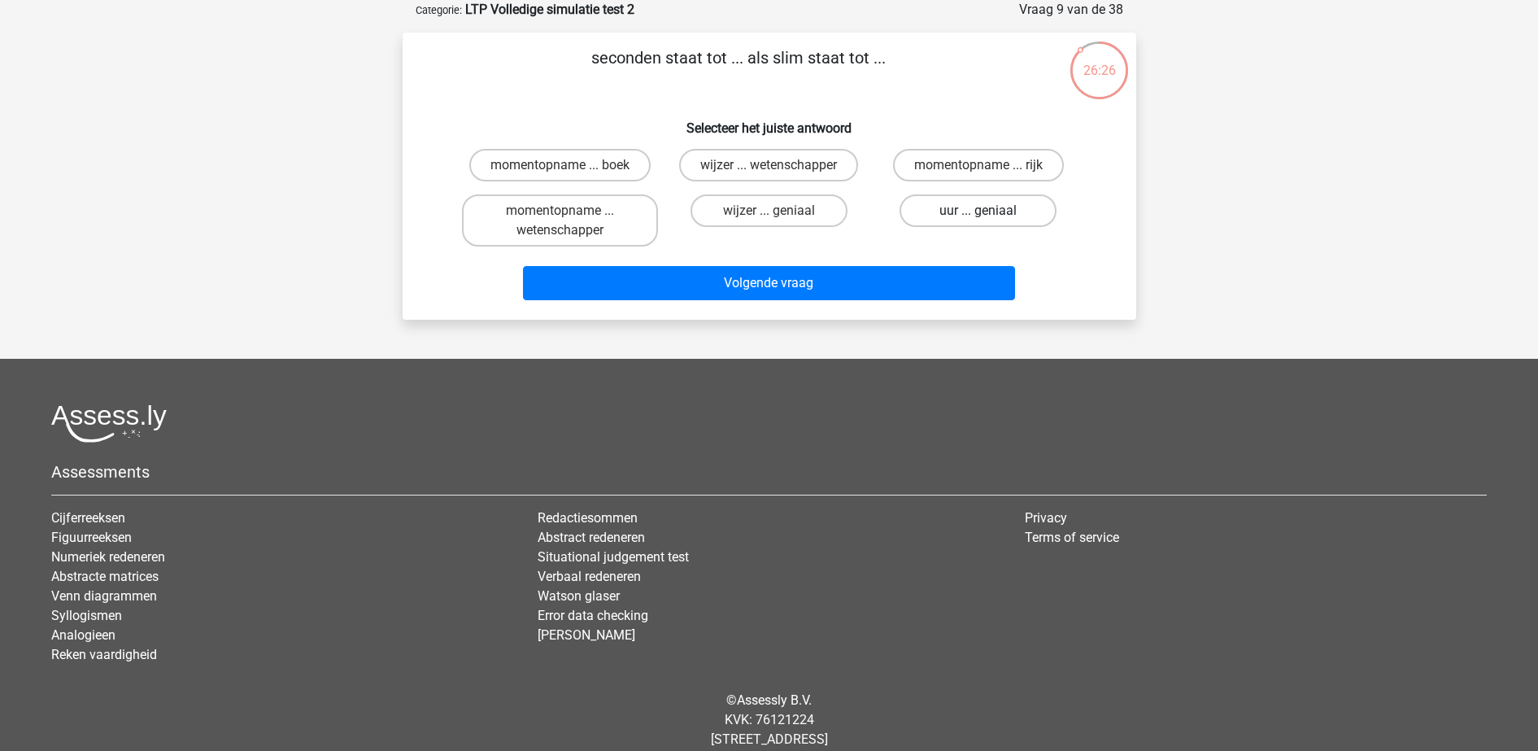
click at [949, 205] on label "uur ... geniaal" at bounding box center [977, 210] width 157 height 33
click at [978, 211] on input "uur ... geniaal" at bounding box center [983, 216] width 11 height 11
radio input "true"
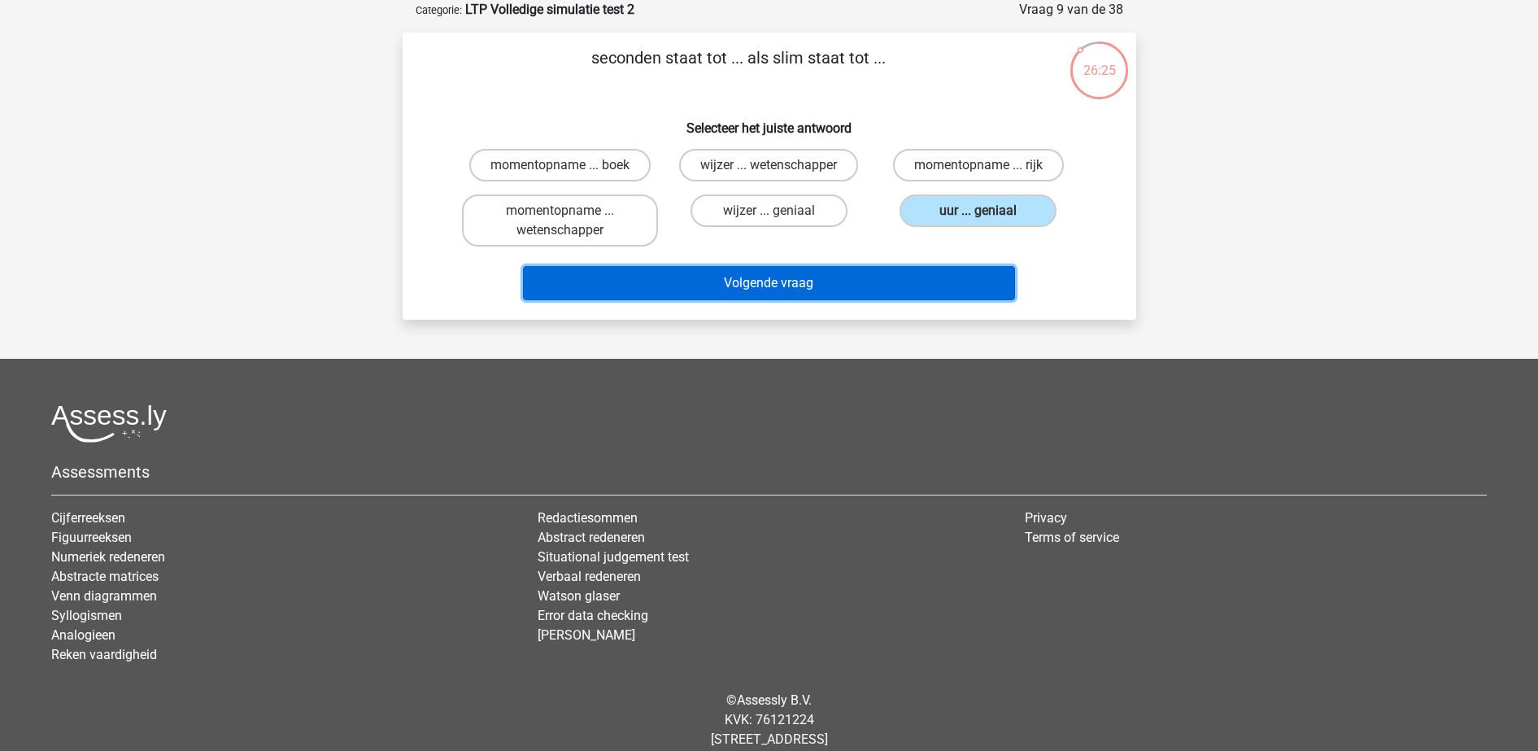
click at [917, 281] on button "Volgende vraag" at bounding box center [769, 283] width 492 height 34
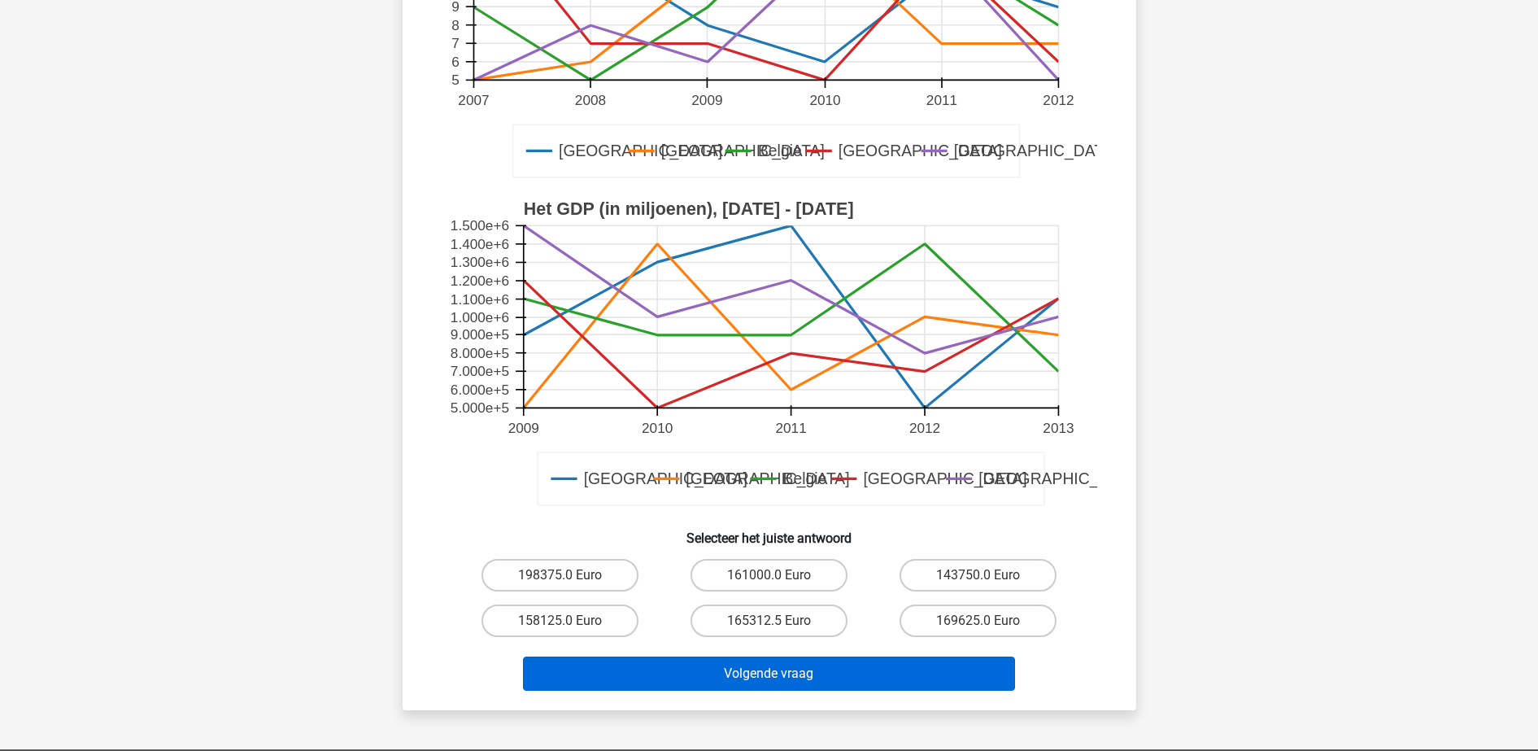
scroll to position [407, 0]
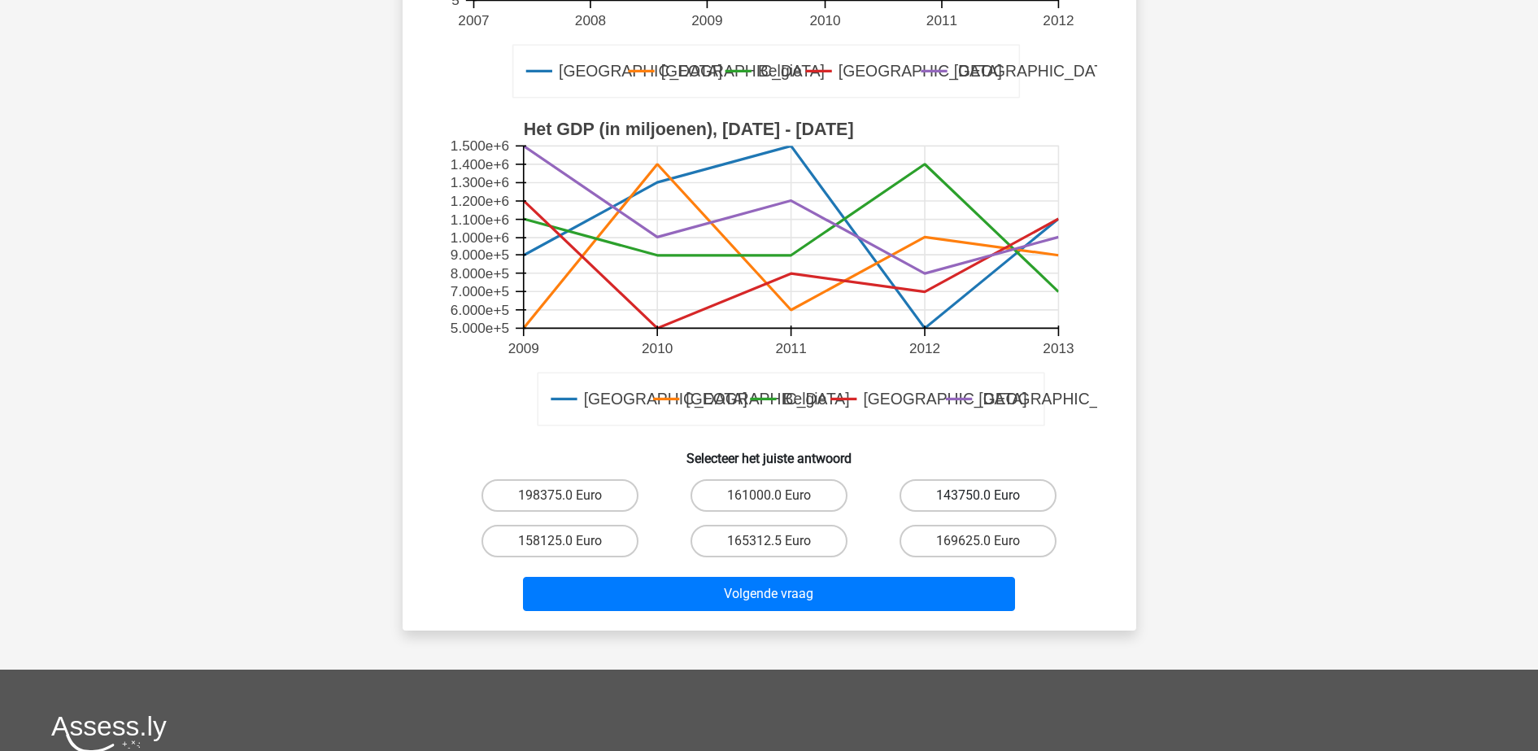
click at [1000, 491] on label "143750.0 Euro" at bounding box center [977, 495] width 157 height 33
click at [989, 495] on input "143750.0 Euro" at bounding box center [983, 500] width 11 height 11
radio input "true"
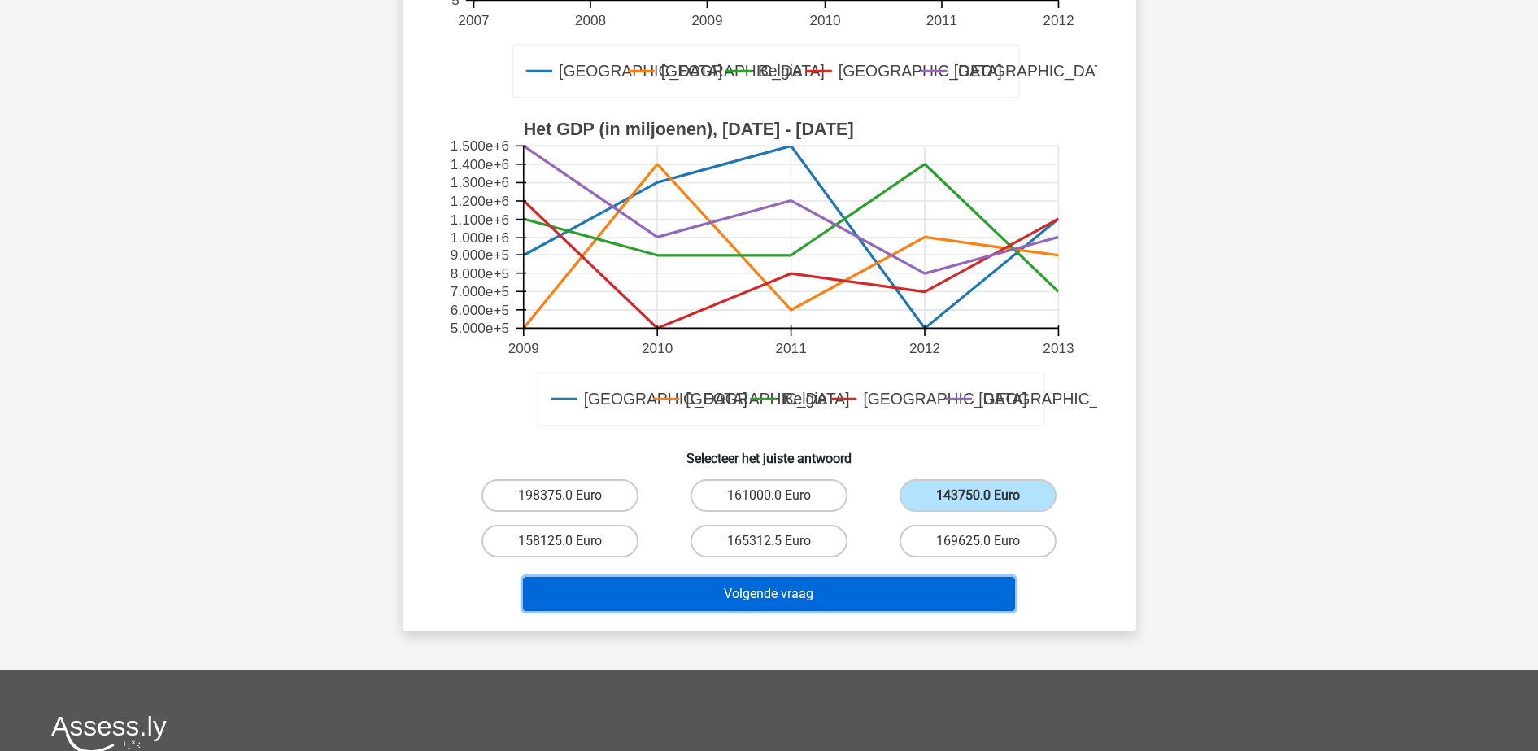
click at [898, 591] on button "Volgende vraag" at bounding box center [769, 594] width 492 height 34
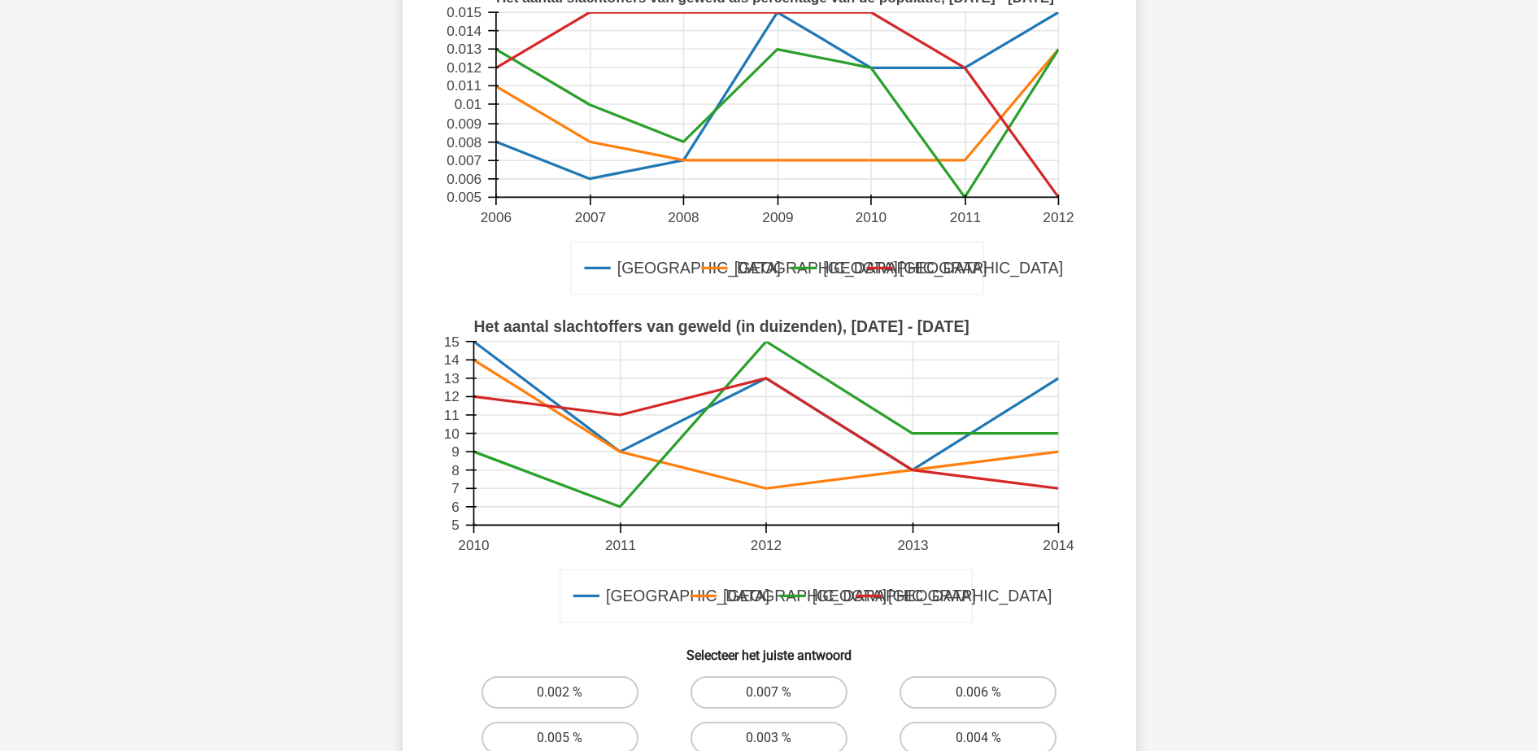
scroll to position [590, 0]
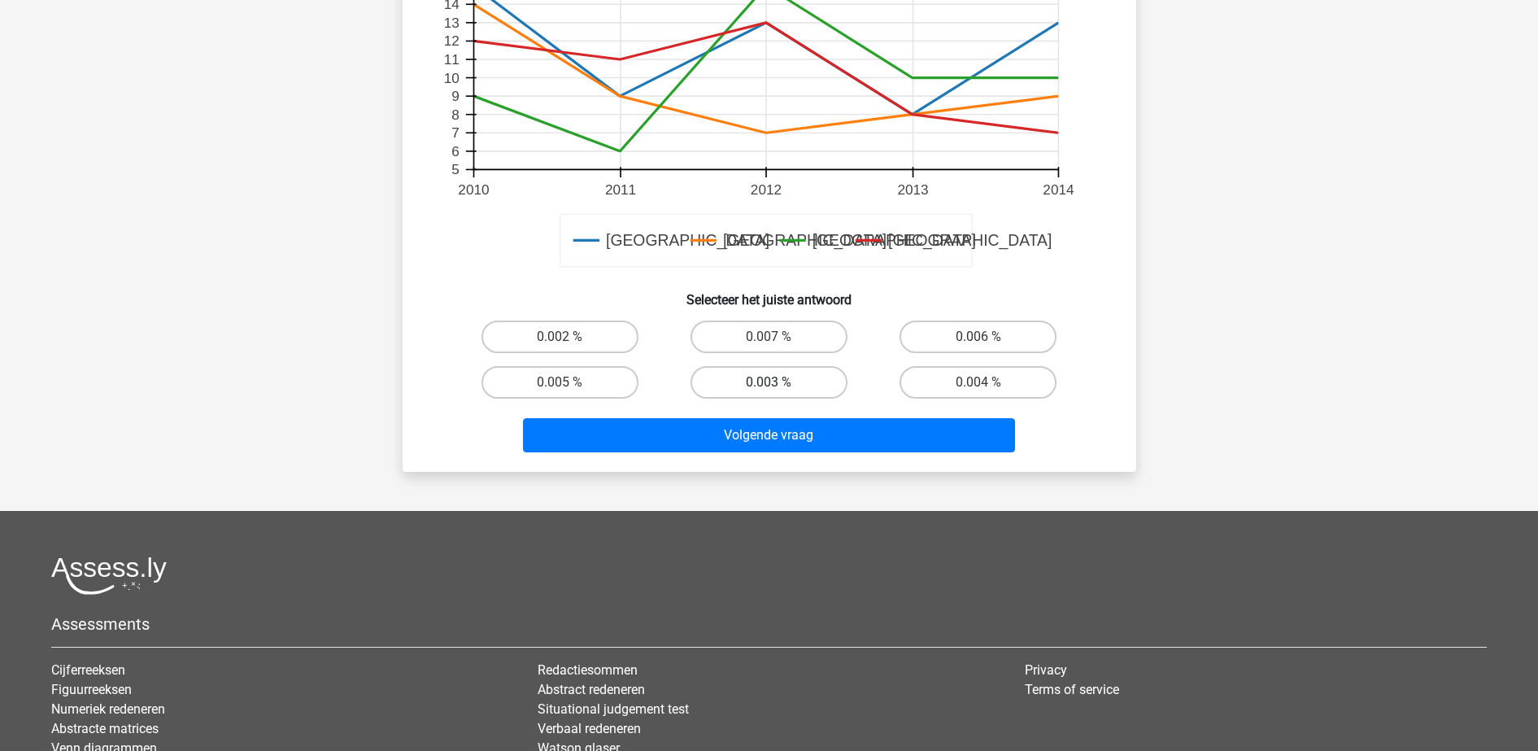
click at [804, 381] on label "0.003 %" at bounding box center [768, 382] width 157 height 33
click at [779, 382] on input "0.003 %" at bounding box center [774, 387] width 11 height 11
radio input "true"
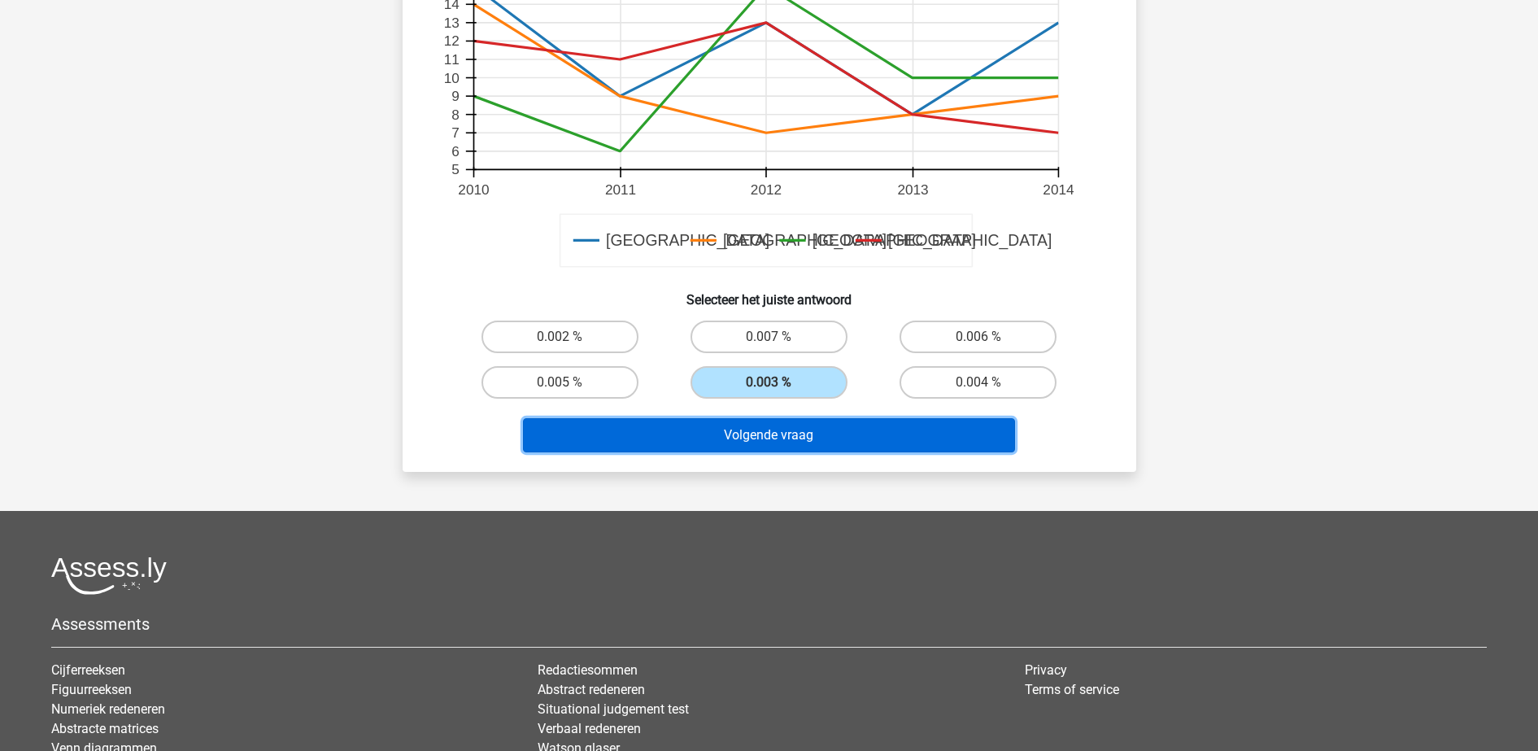
click at [792, 444] on button "Volgende vraag" at bounding box center [769, 435] width 492 height 34
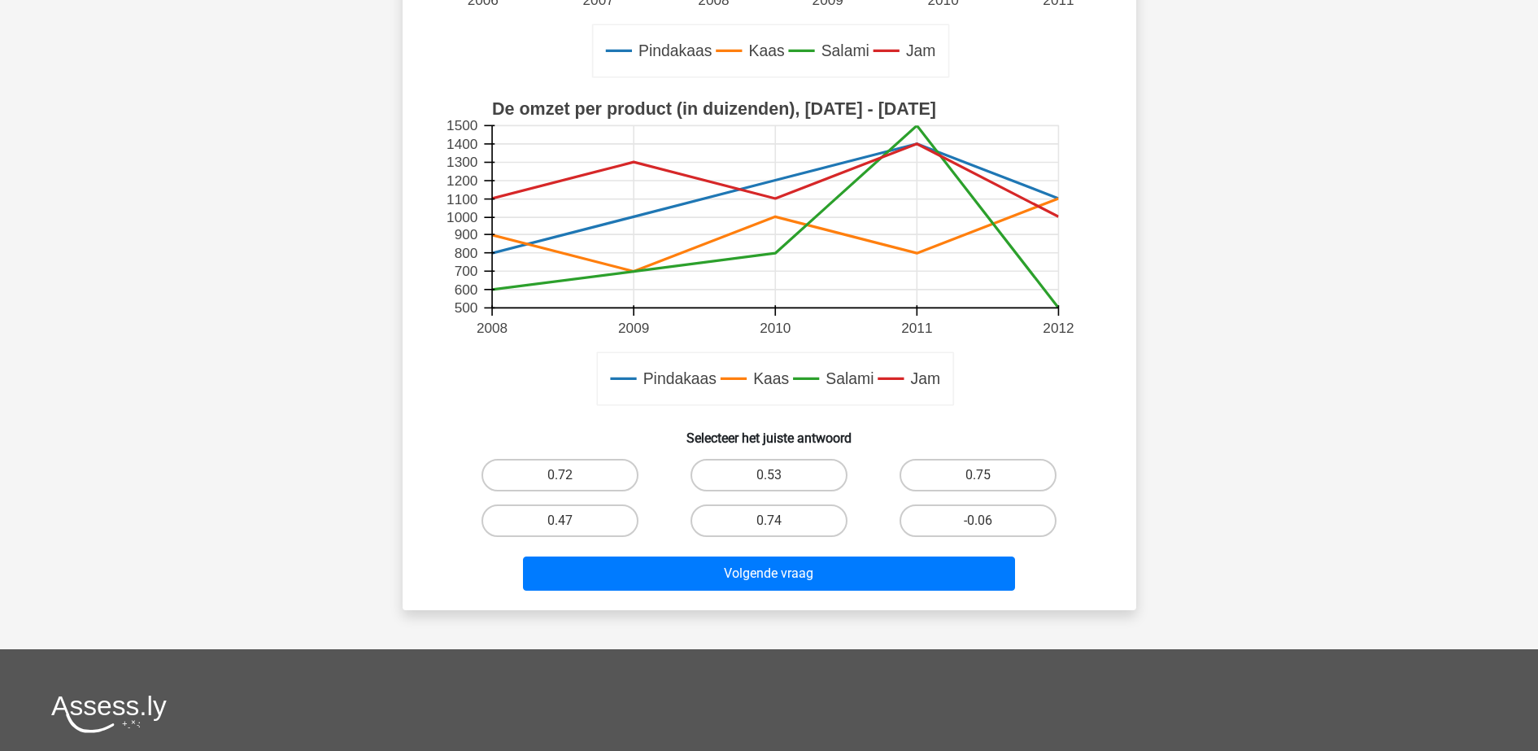
scroll to position [488, 0]
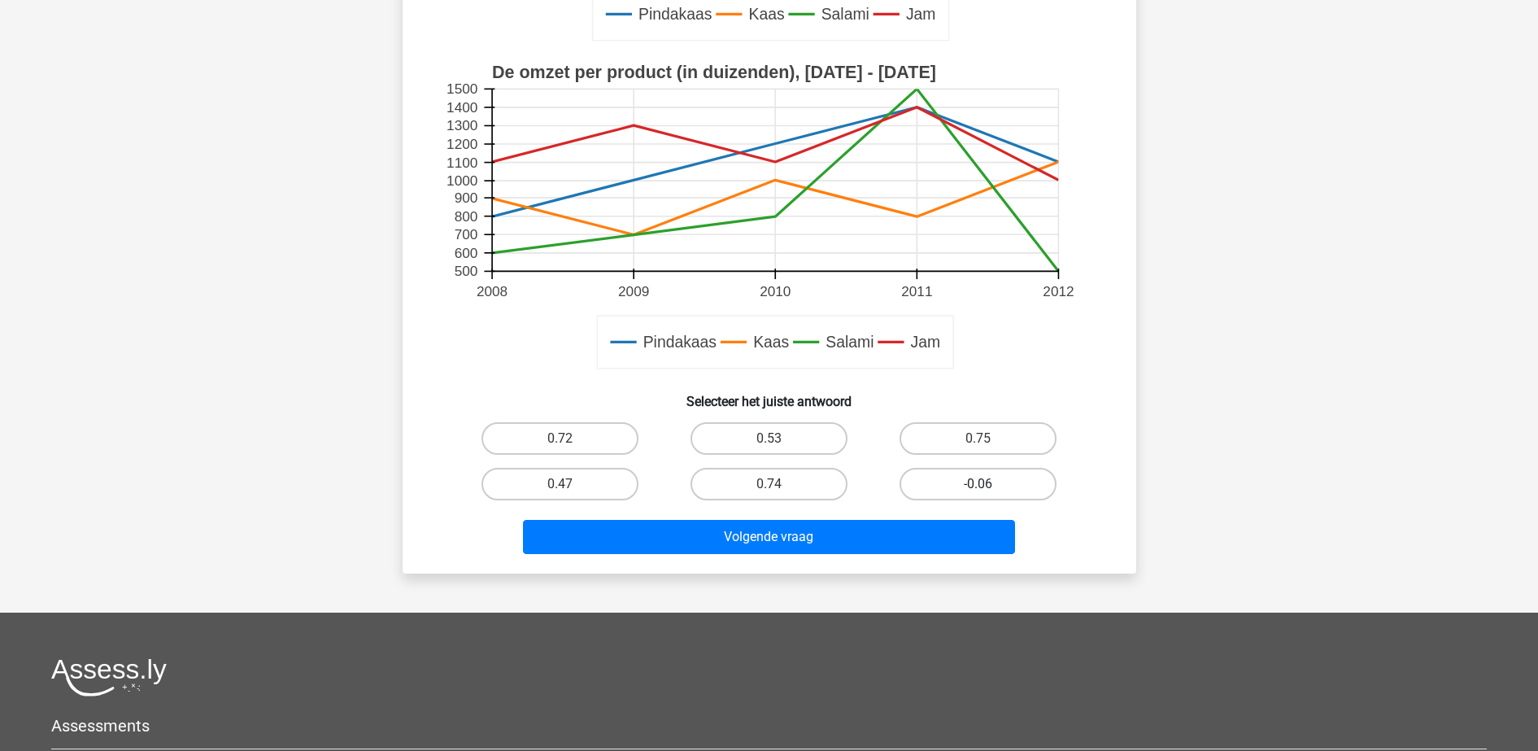
click at [1004, 485] on label "-0.06" at bounding box center [977, 484] width 157 height 33
click at [989, 485] on input "-0.06" at bounding box center [983, 489] width 11 height 11
radio input "true"
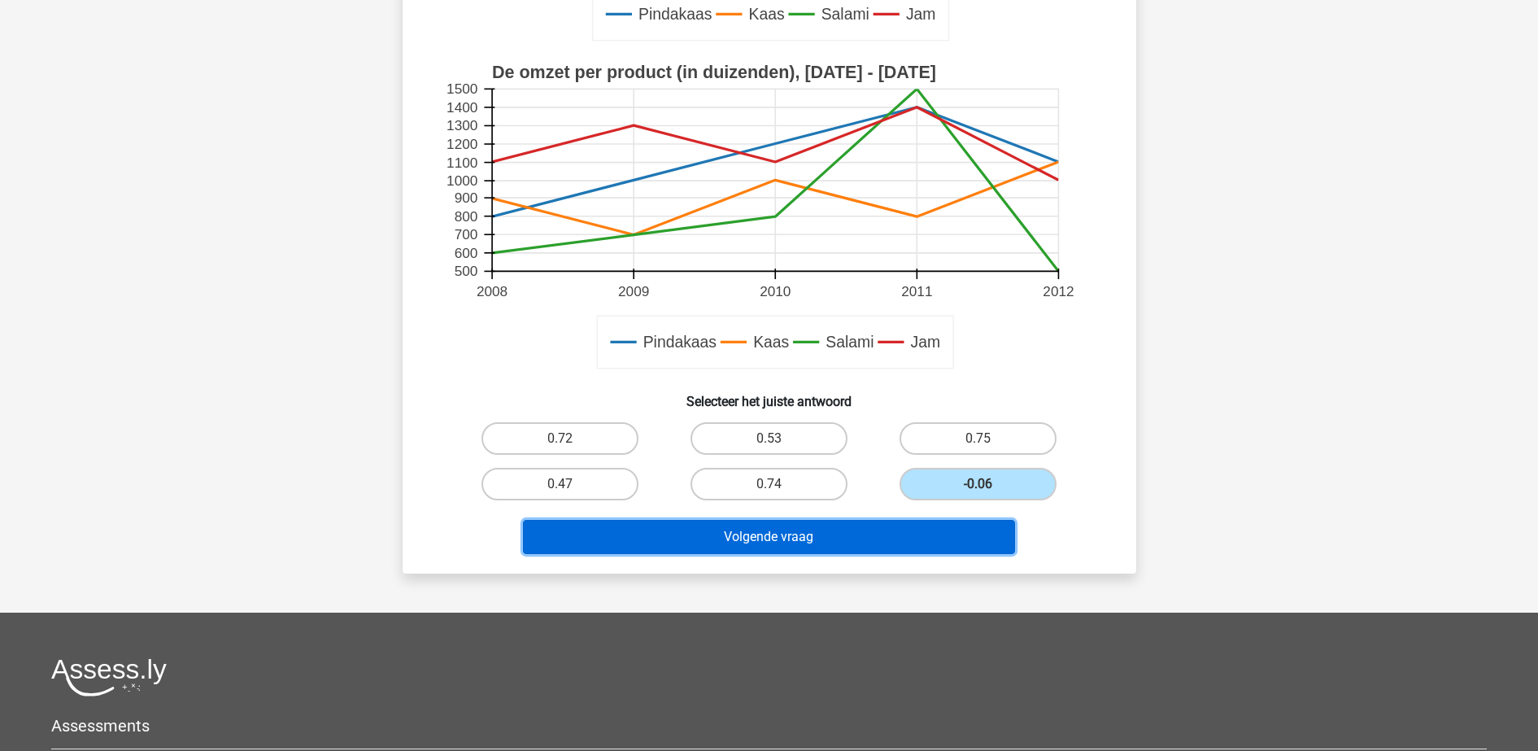
click at [868, 539] on button "Volgende vraag" at bounding box center [769, 537] width 492 height 34
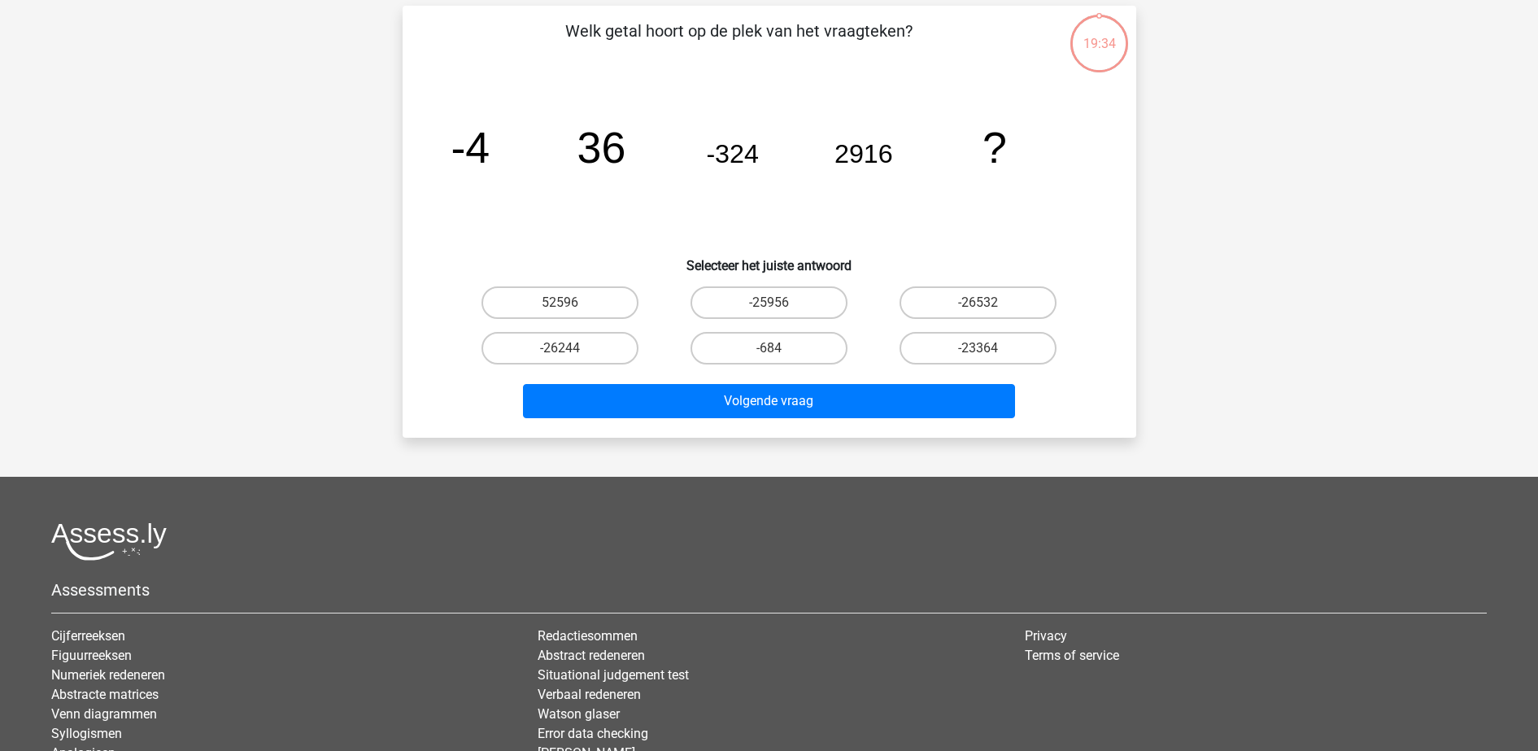
scroll to position [81, 0]
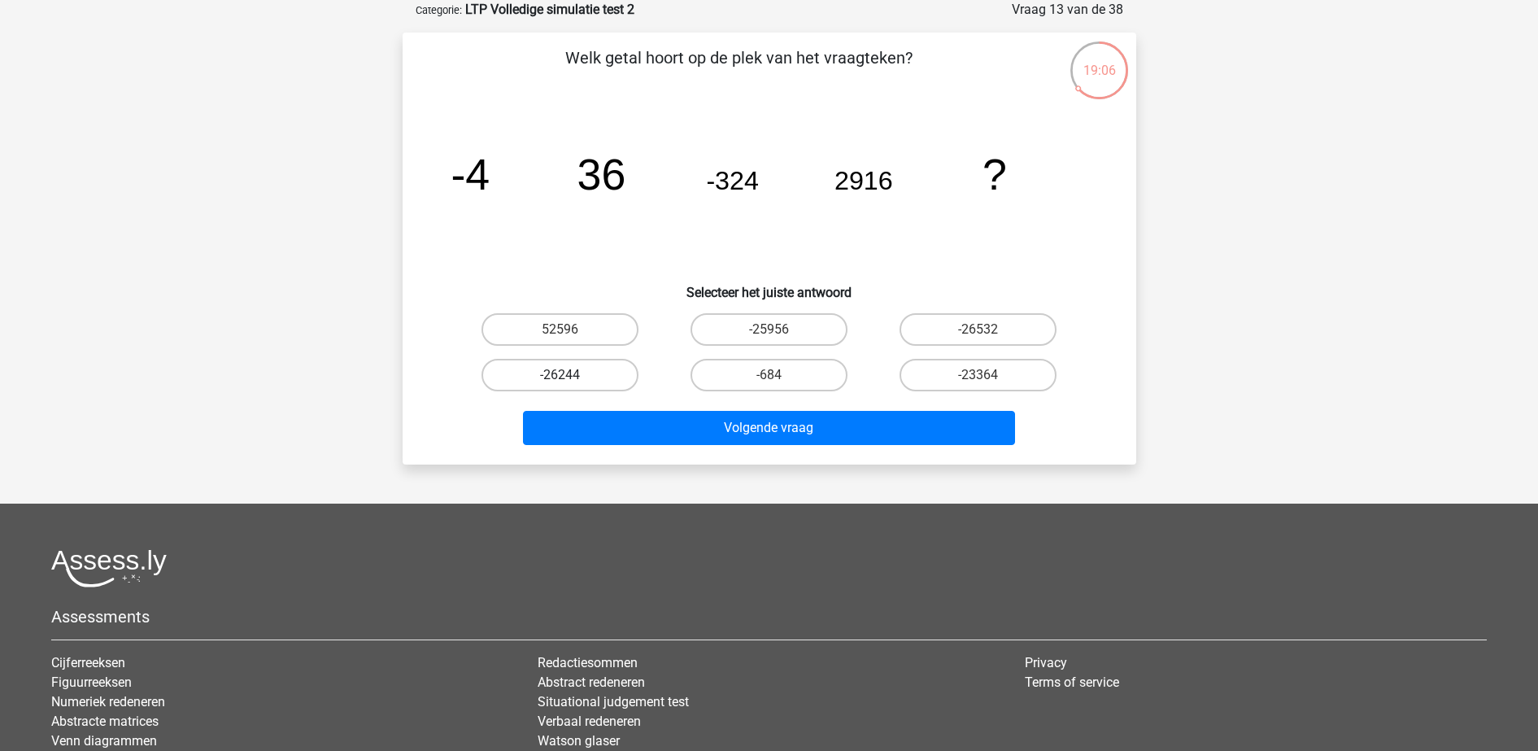
click at [603, 373] on label "-26244" at bounding box center [559, 375] width 157 height 33
click at [570, 375] on input "-26244" at bounding box center [565, 380] width 11 height 11
radio input "true"
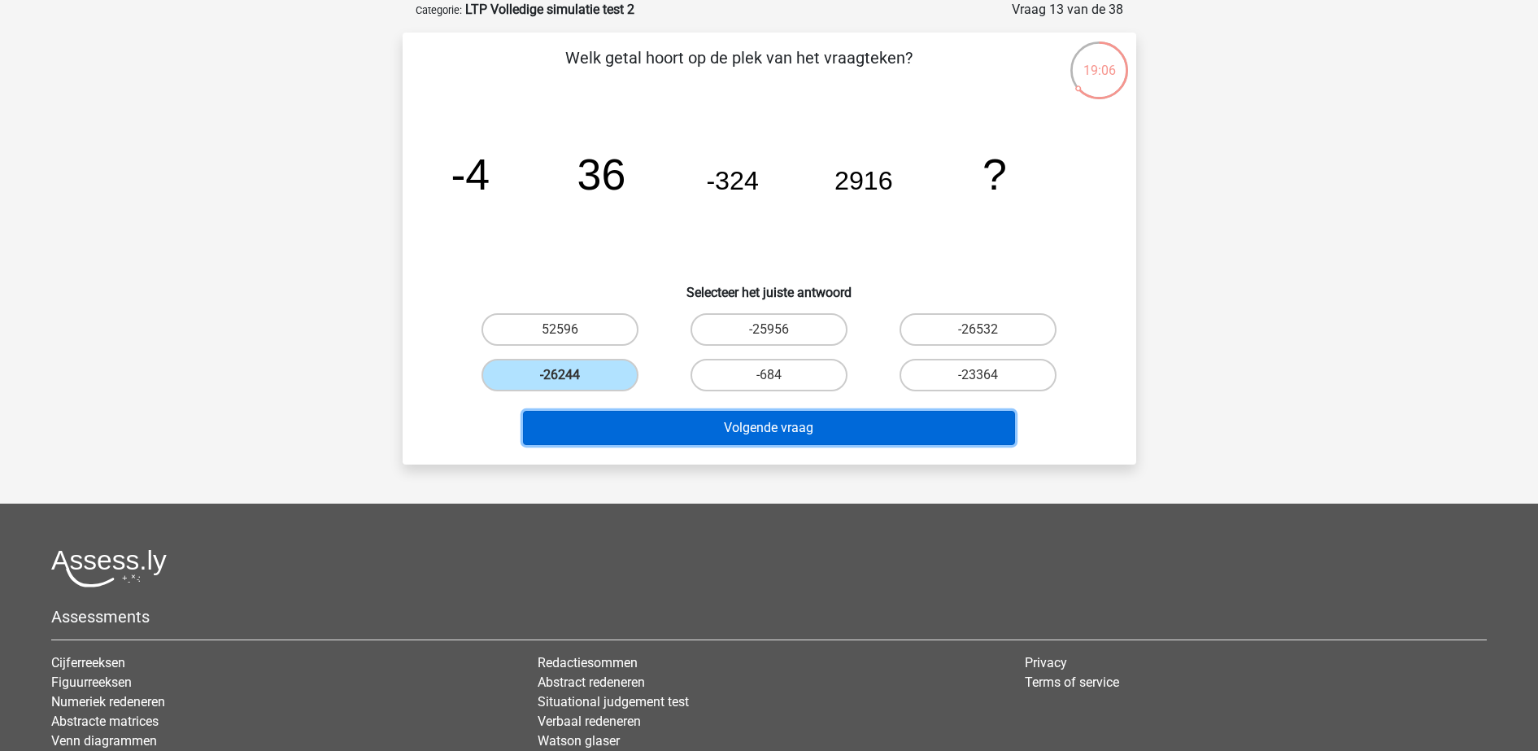
click at [629, 424] on button "Volgende vraag" at bounding box center [769, 428] width 492 height 34
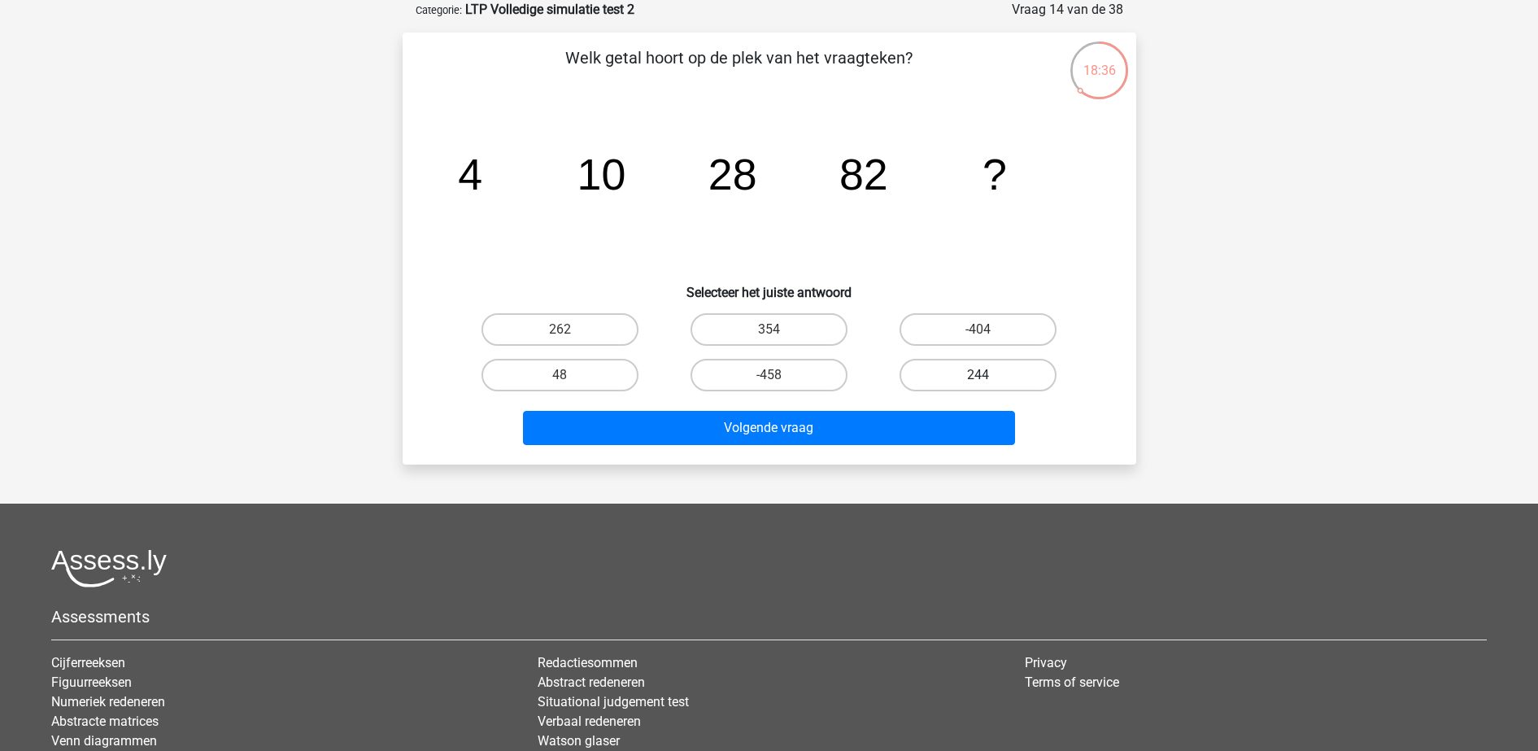
click at [952, 376] on label "244" at bounding box center [977, 375] width 157 height 33
click at [978, 376] on input "244" at bounding box center [983, 380] width 11 height 11
radio input "true"
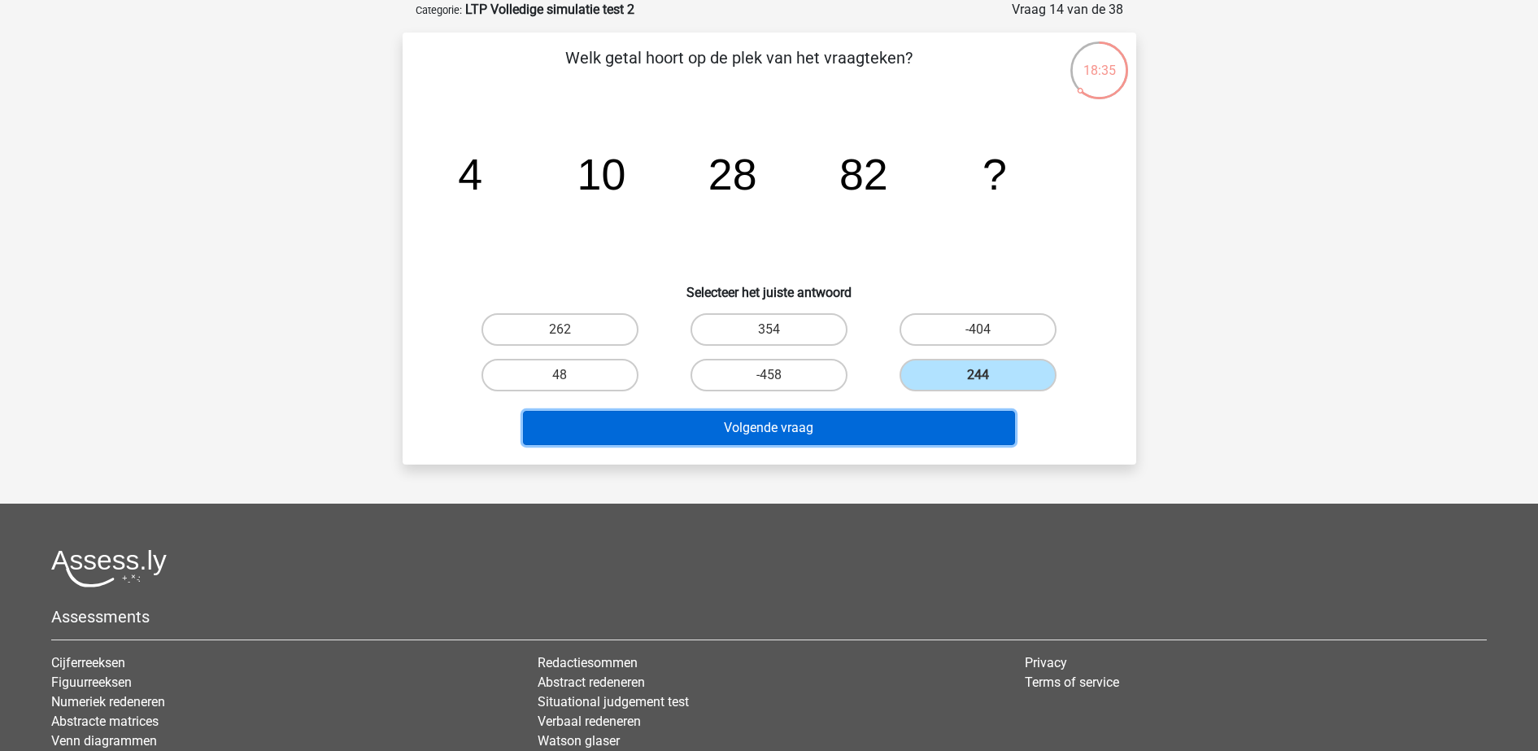
click at [845, 437] on button "Volgende vraag" at bounding box center [769, 428] width 492 height 34
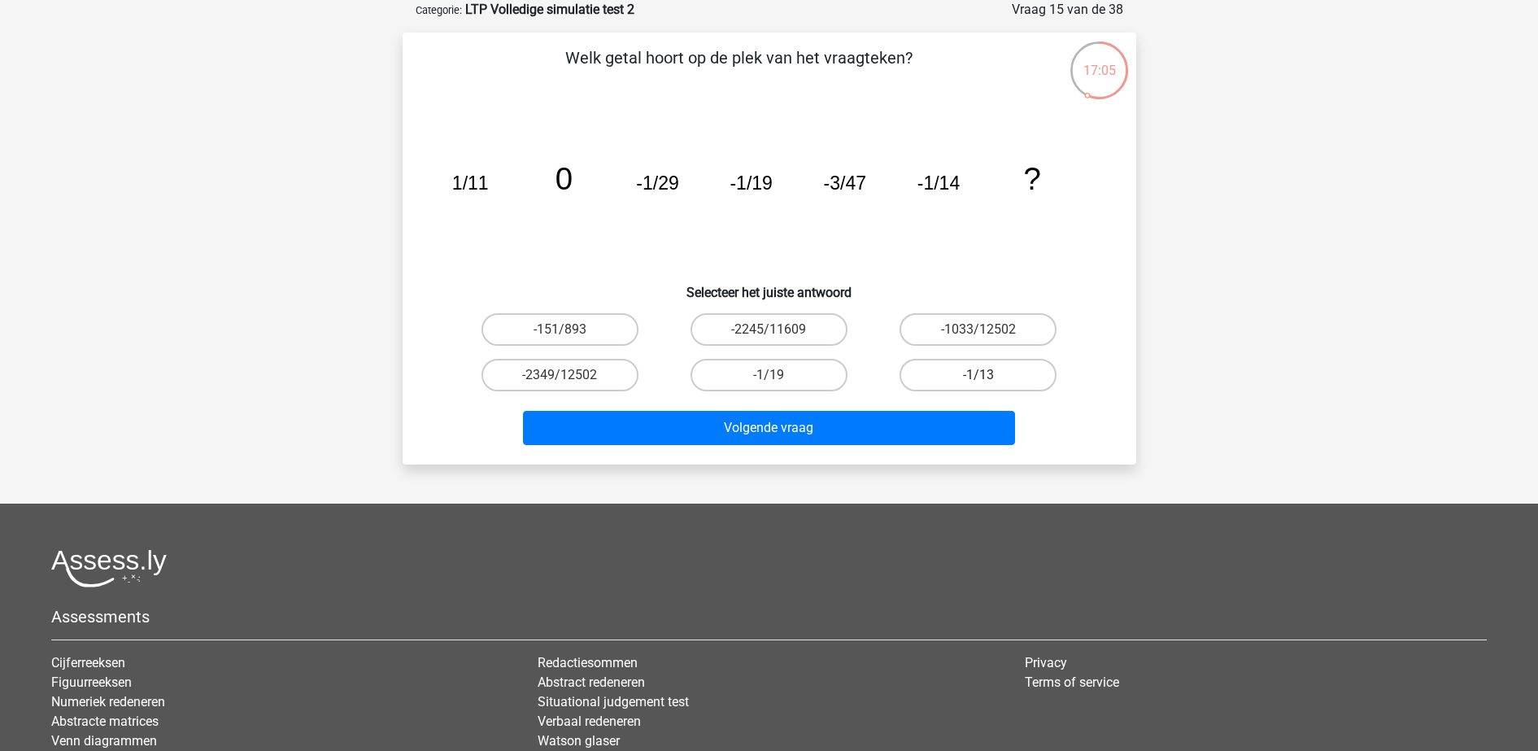
click at [944, 375] on label "-1/13" at bounding box center [977, 375] width 157 height 33
click at [978, 375] on input "-1/13" at bounding box center [983, 380] width 11 height 11
radio input "true"
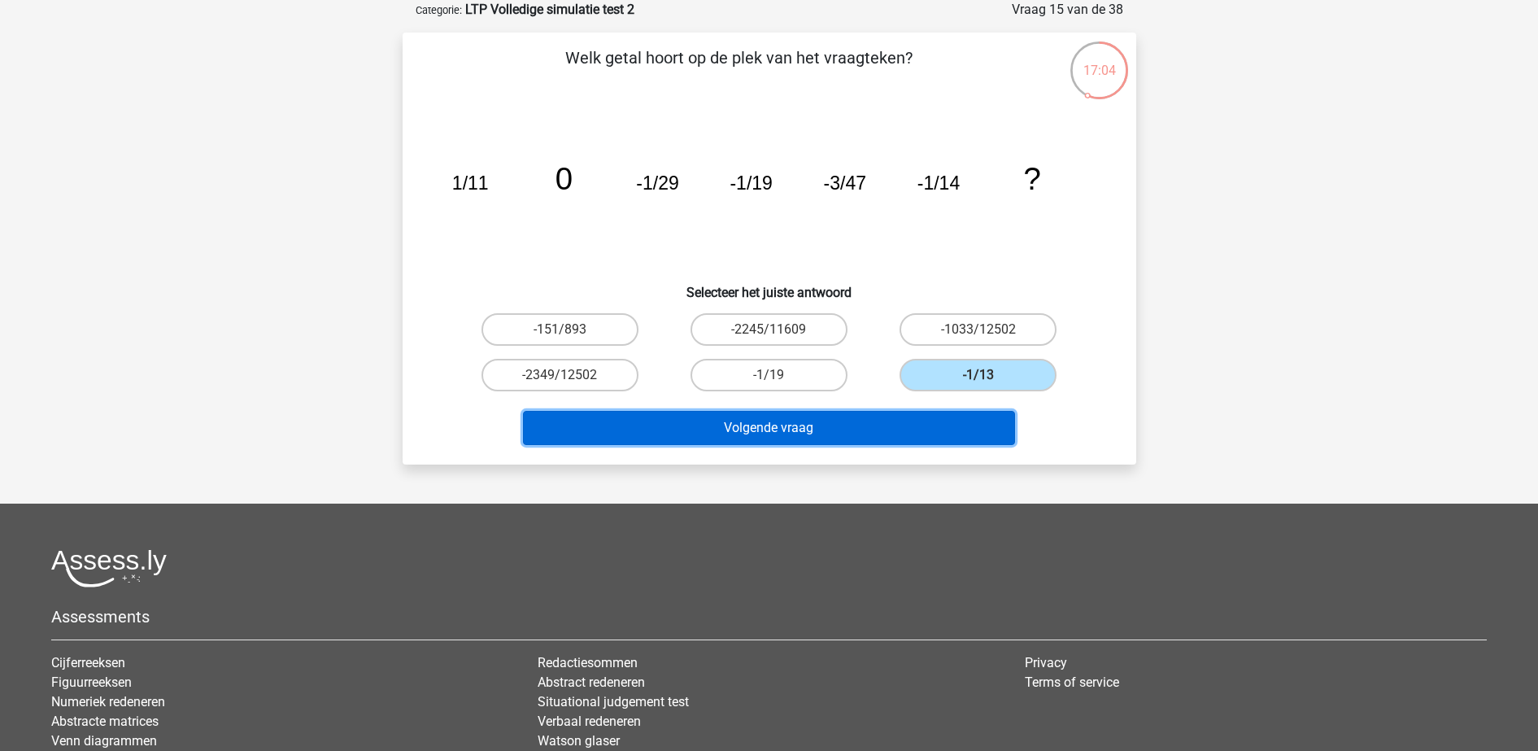
click at [926, 426] on button "Volgende vraag" at bounding box center [769, 428] width 492 height 34
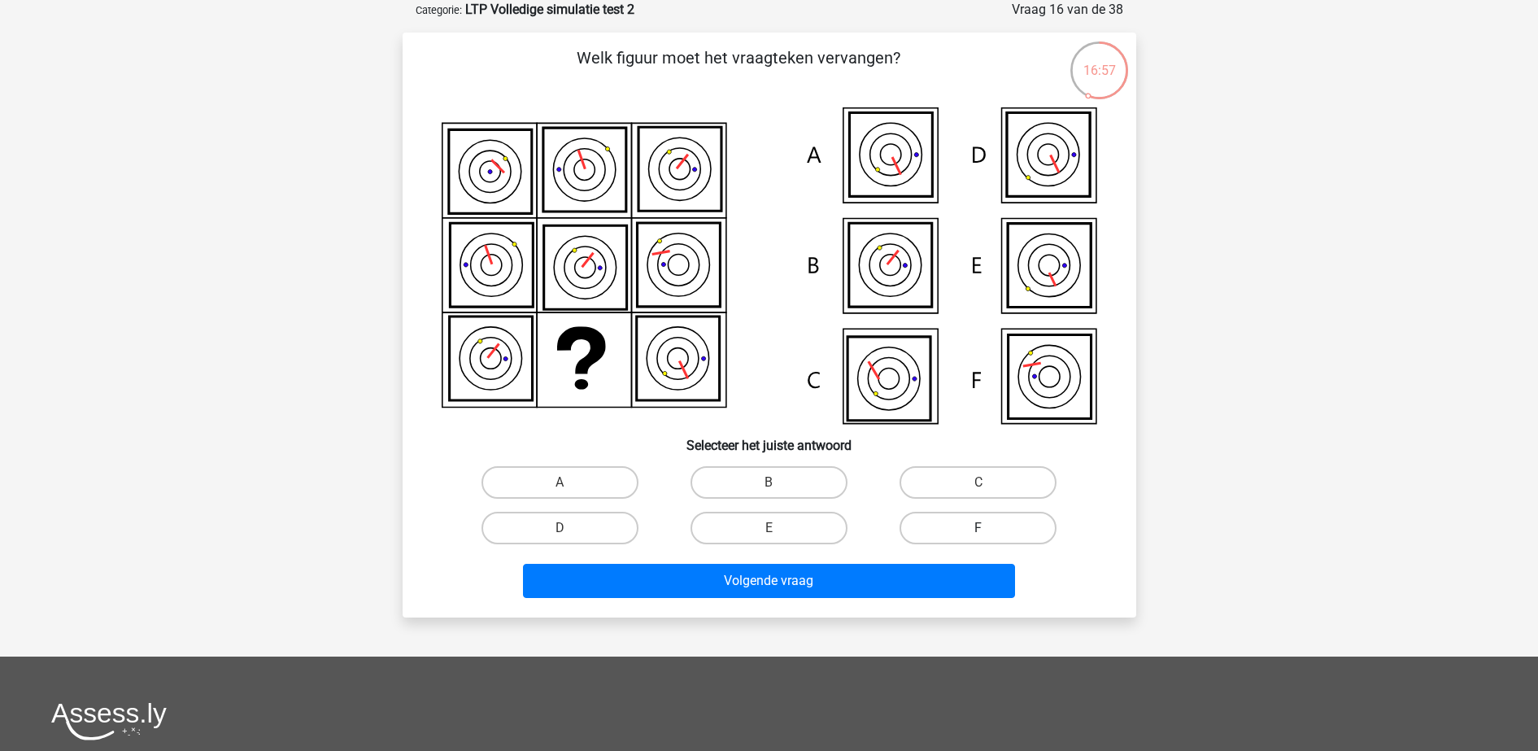
click at [954, 525] on label "F" at bounding box center [977, 528] width 157 height 33
click at [978, 528] on input "F" at bounding box center [983, 533] width 11 height 11
radio input "true"
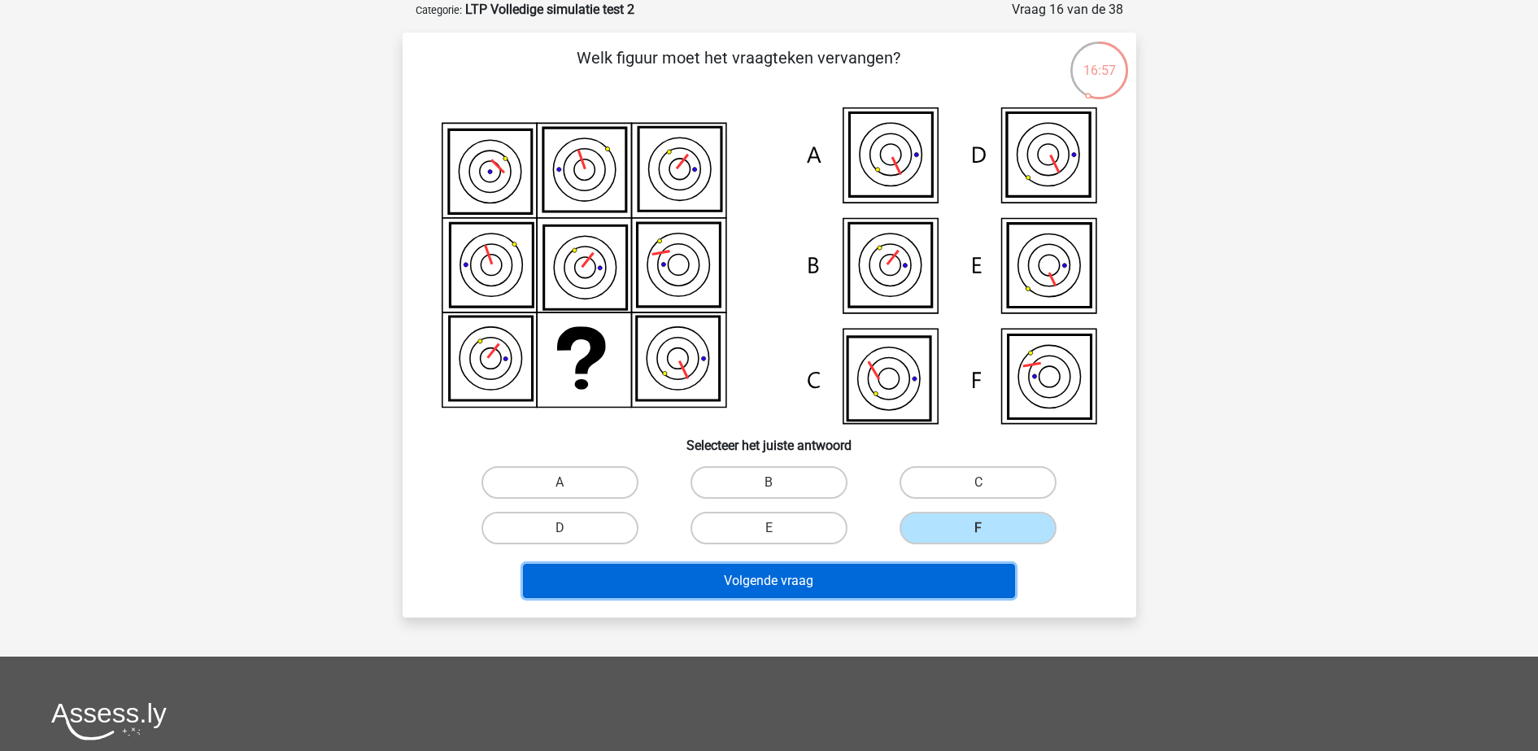
click at [933, 586] on button "Volgende vraag" at bounding box center [769, 581] width 492 height 34
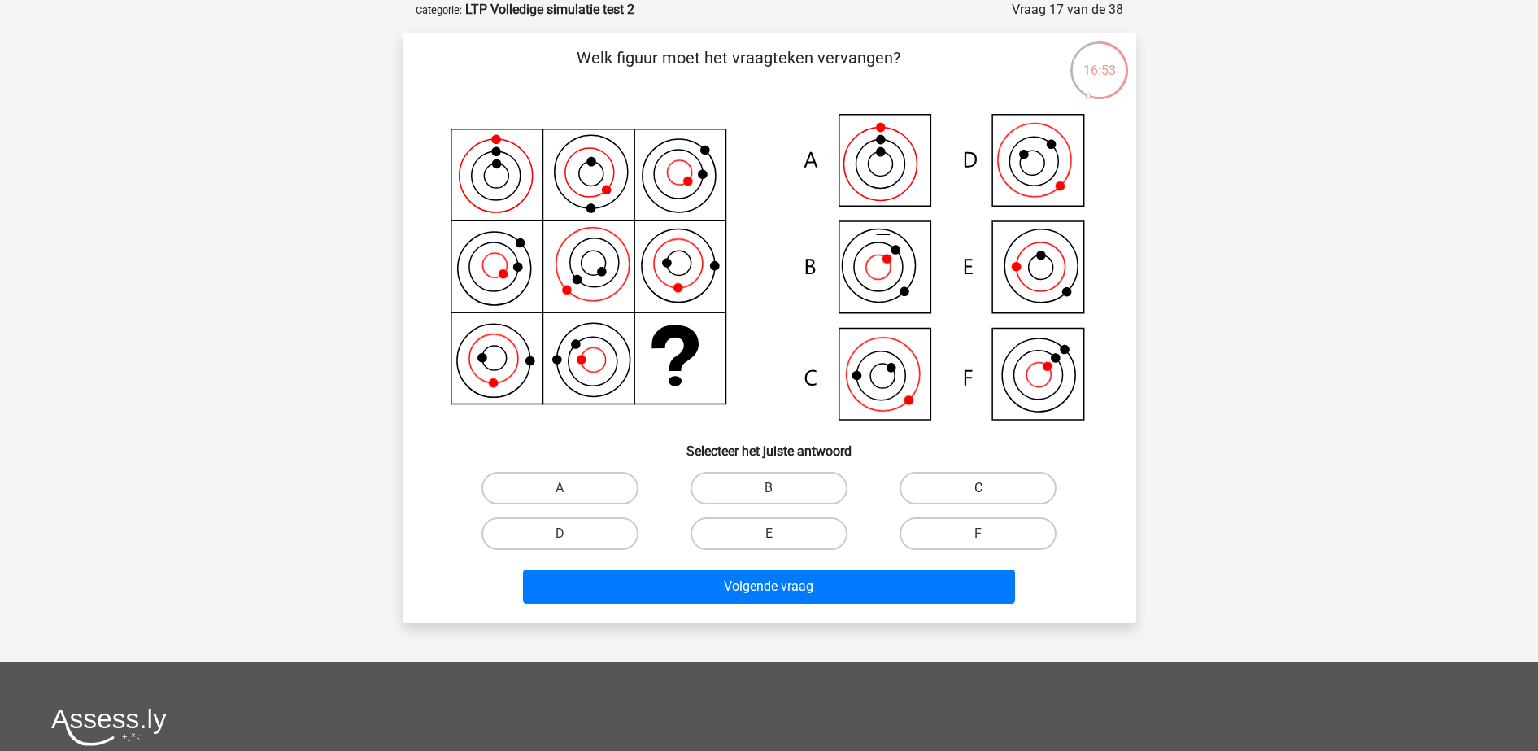
click at [971, 488] on label "C" at bounding box center [977, 488] width 157 height 33
click at [978, 488] on input "C" at bounding box center [983, 493] width 11 height 11
radio input "true"
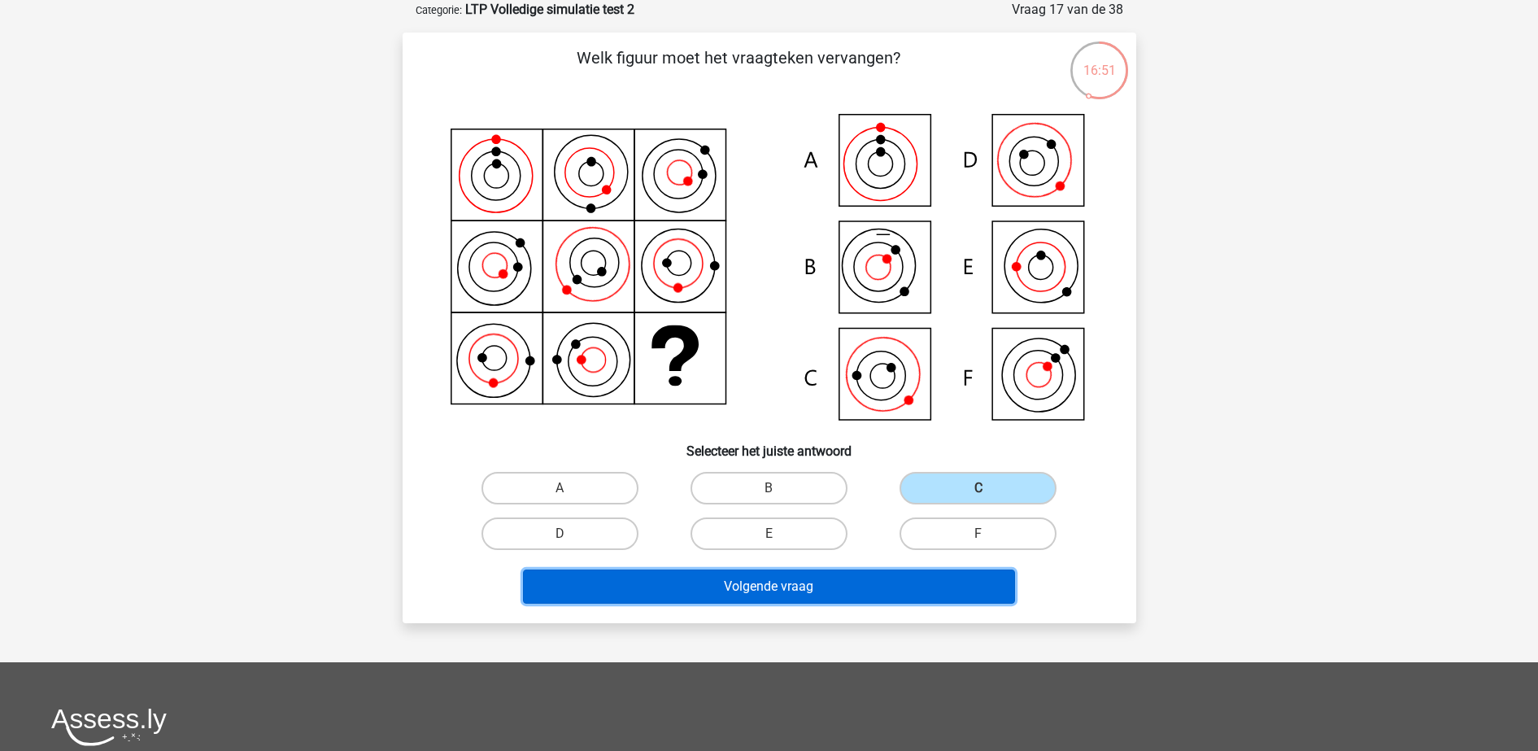
click at [795, 586] on button "Volgende vraag" at bounding box center [769, 586] width 492 height 34
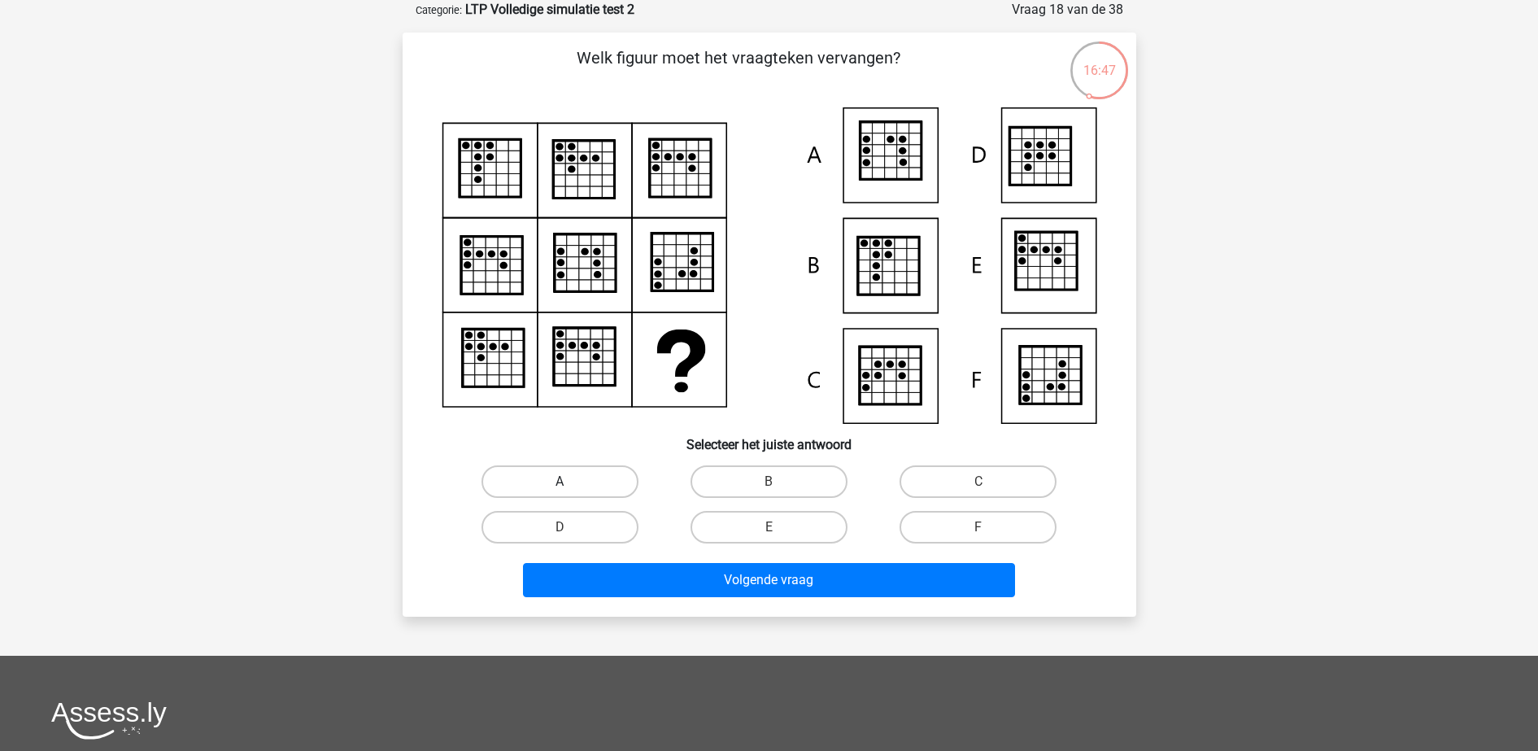
click at [552, 473] on label "A" at bounding box center [559, 481] width 157 height 33
click at [560, 481] on input "A" at bounding box center [565, 486] width 11 height 11
radio input "true"
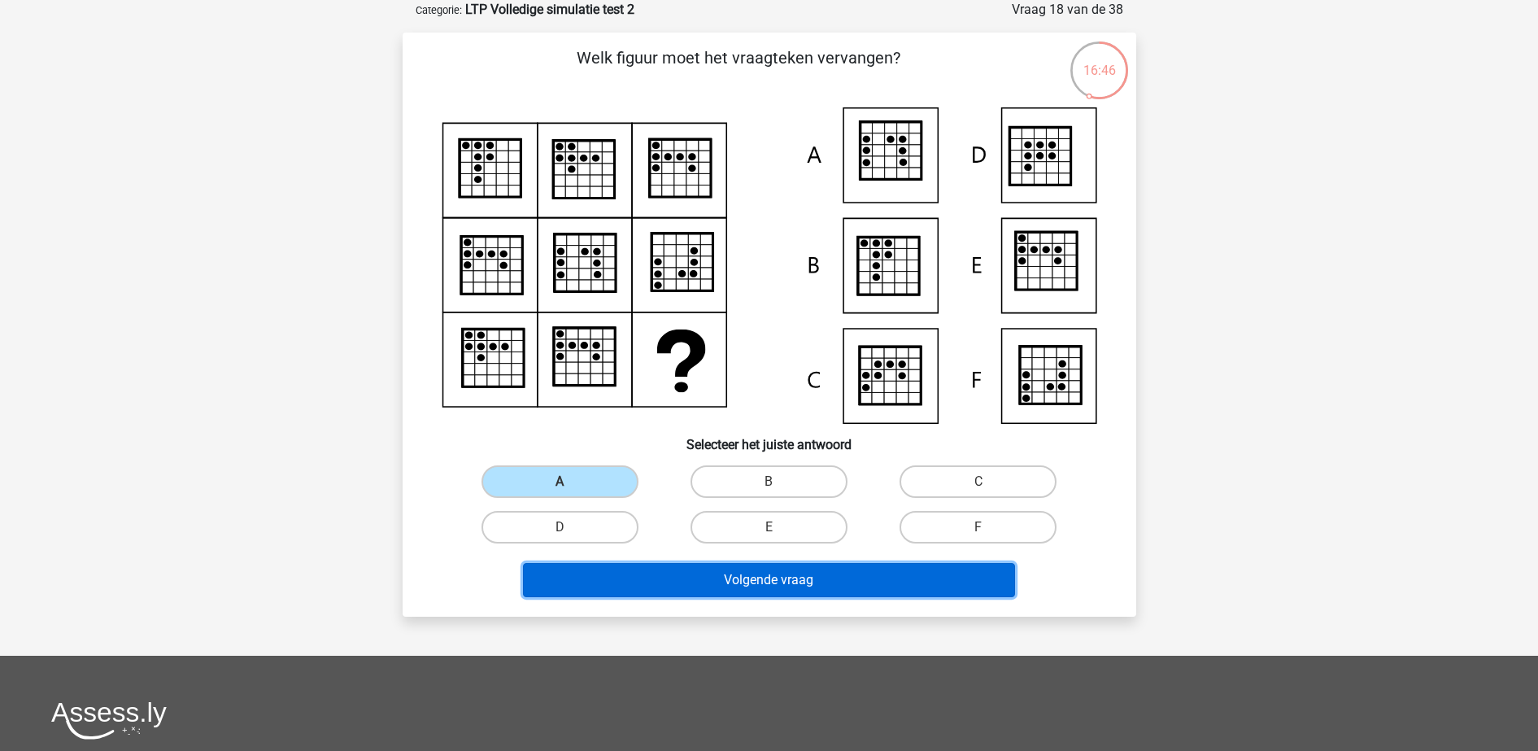
click at [604, 584] on button "Volgende vraag" at bounding box center [769, 580] width 492 height 34
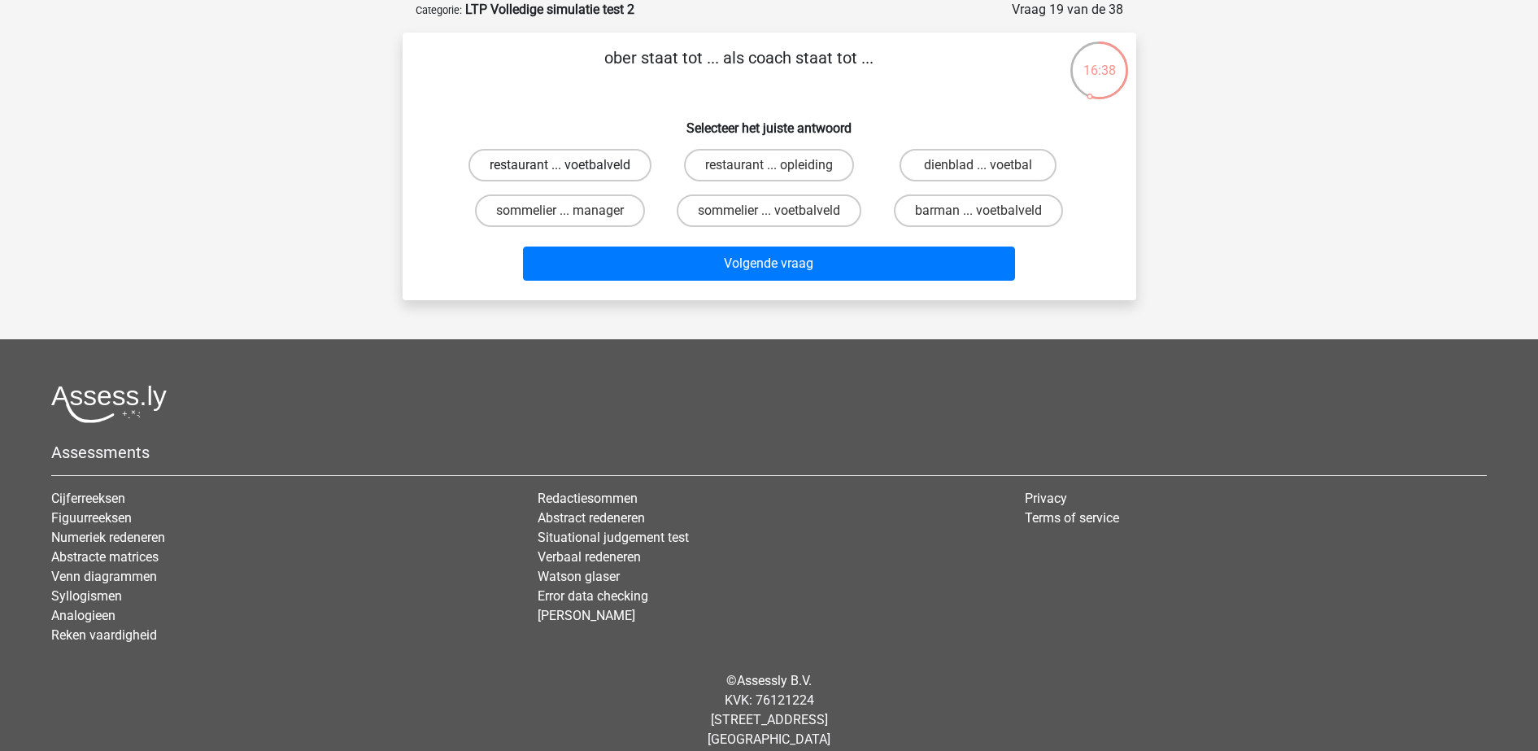
click at [564, 161] on label "restaurant ... voetbalveld" at bounding box center [559, 165] width 183 height 33
click at [564, 165] on input "restaurant ... voetbalveld" at bounding box center [565, 170] width 11 height 11
radio input "true"
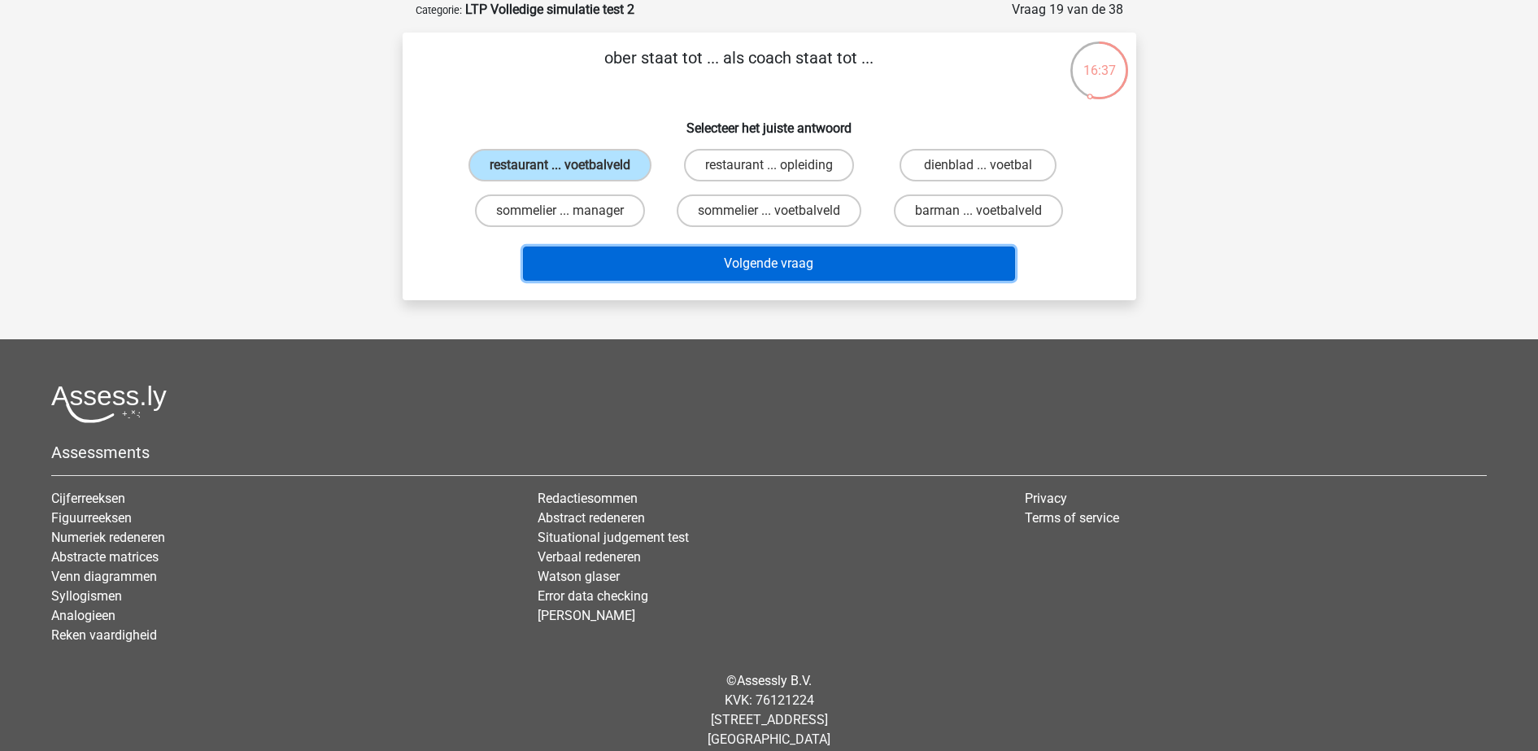
click at [670, 275] on button "Volgende vraag" at bounding box center [769, 263] width 492 height 34
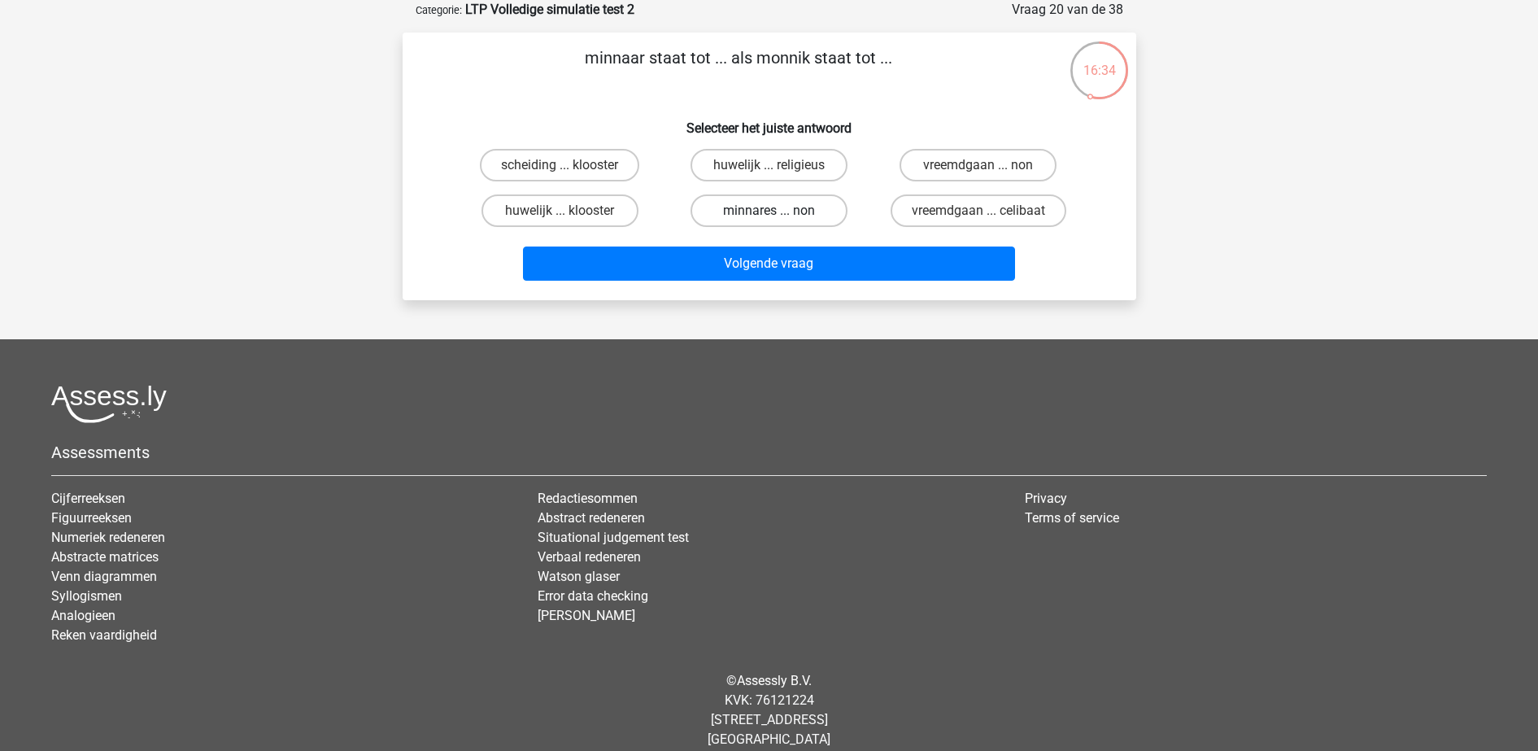
click at [793, 204] on label "minnares ... non" at bounding box center [768, 210] width 157 height 33
click at [779, 211] on input "minnares ... non" at bounding box center [774, 216] width 11 height 11
radio input "true"
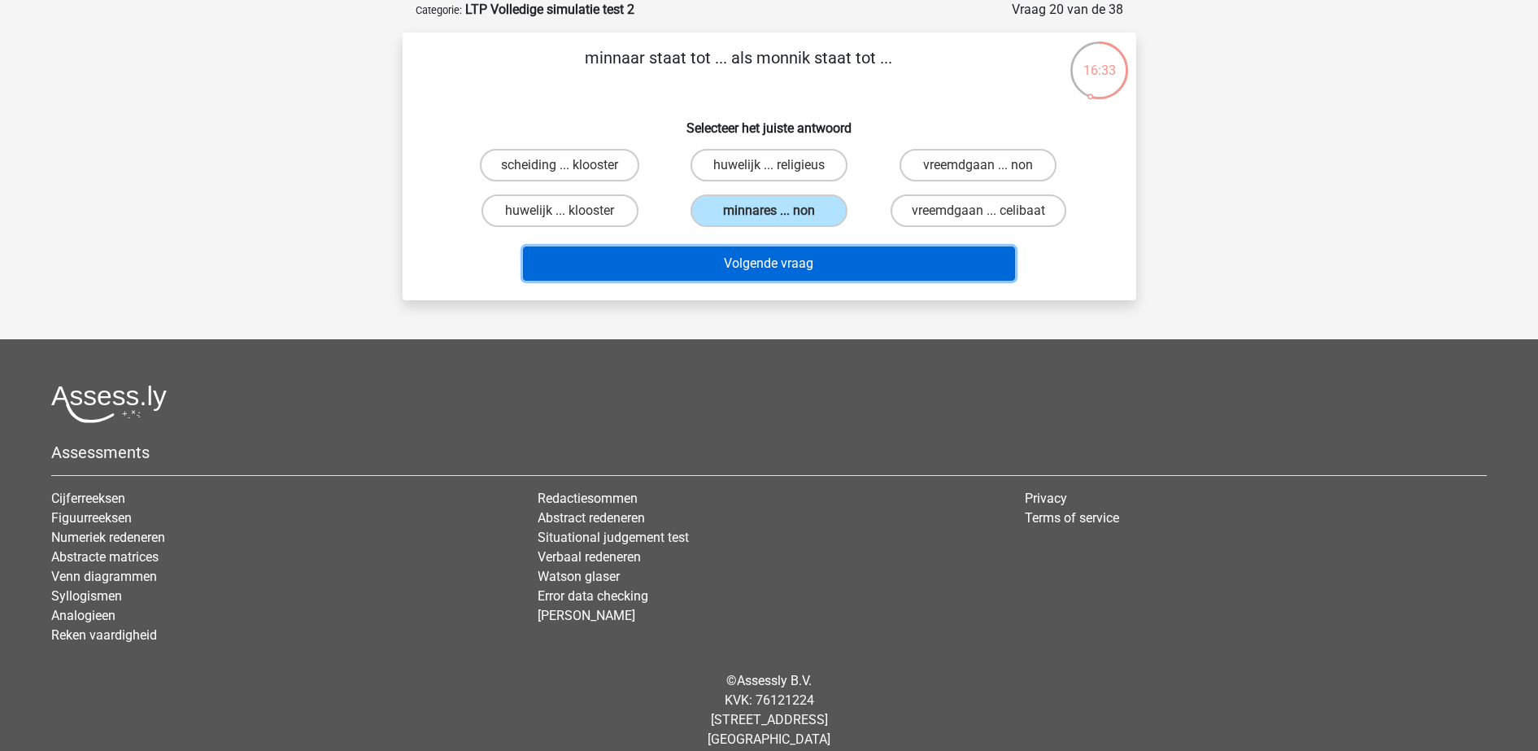
click at [803, 263] on button "Volgende vraag" at bounding box center [769, 263] width 492 height 34
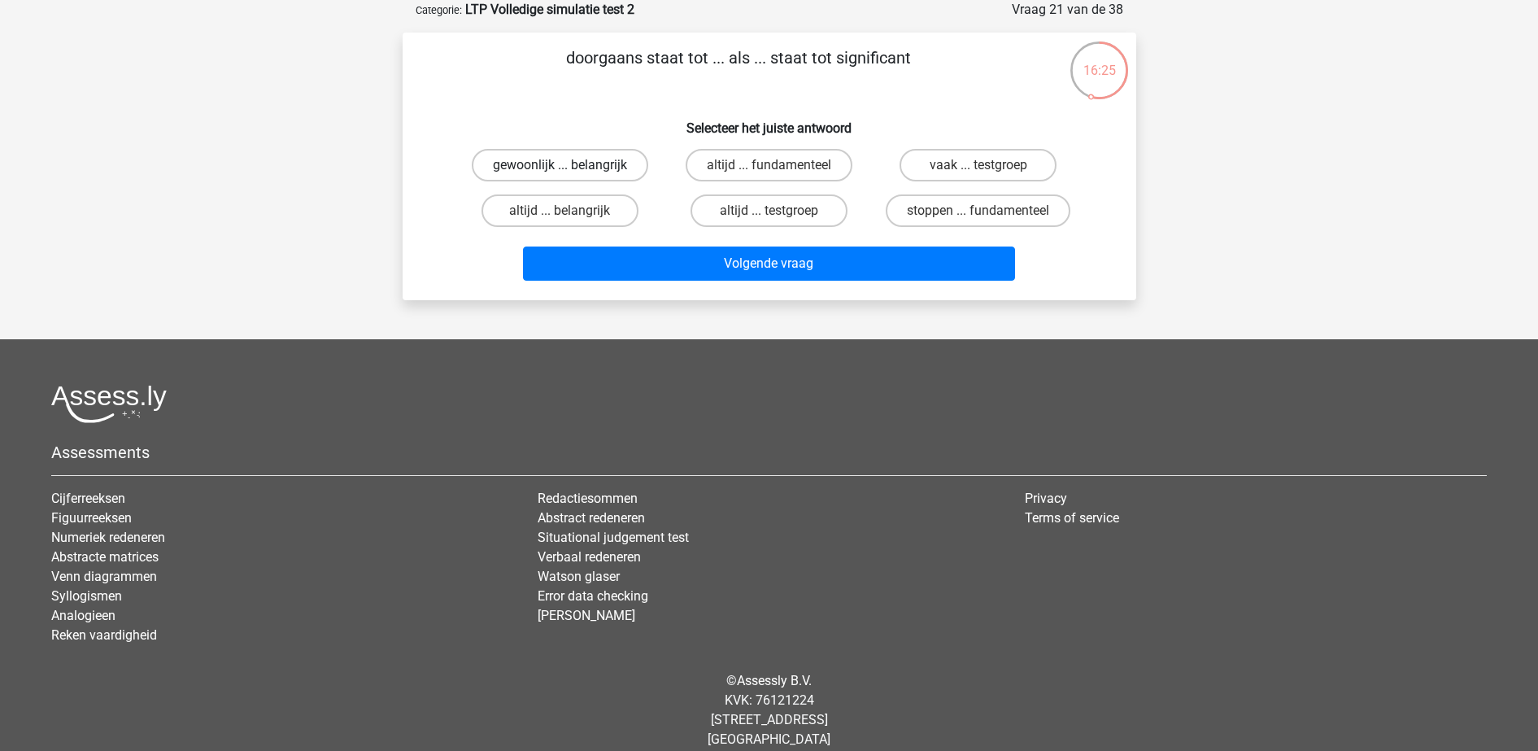
click at [537, 161] on label "gewoonlijk ... belangrijk" at bounding box center [560, 165] width 176 height 33
click at [560, 165] on input "gewoonlijk ... belangrijk" at bounding box center [565, 170] width 11 height 11
radio input "true"
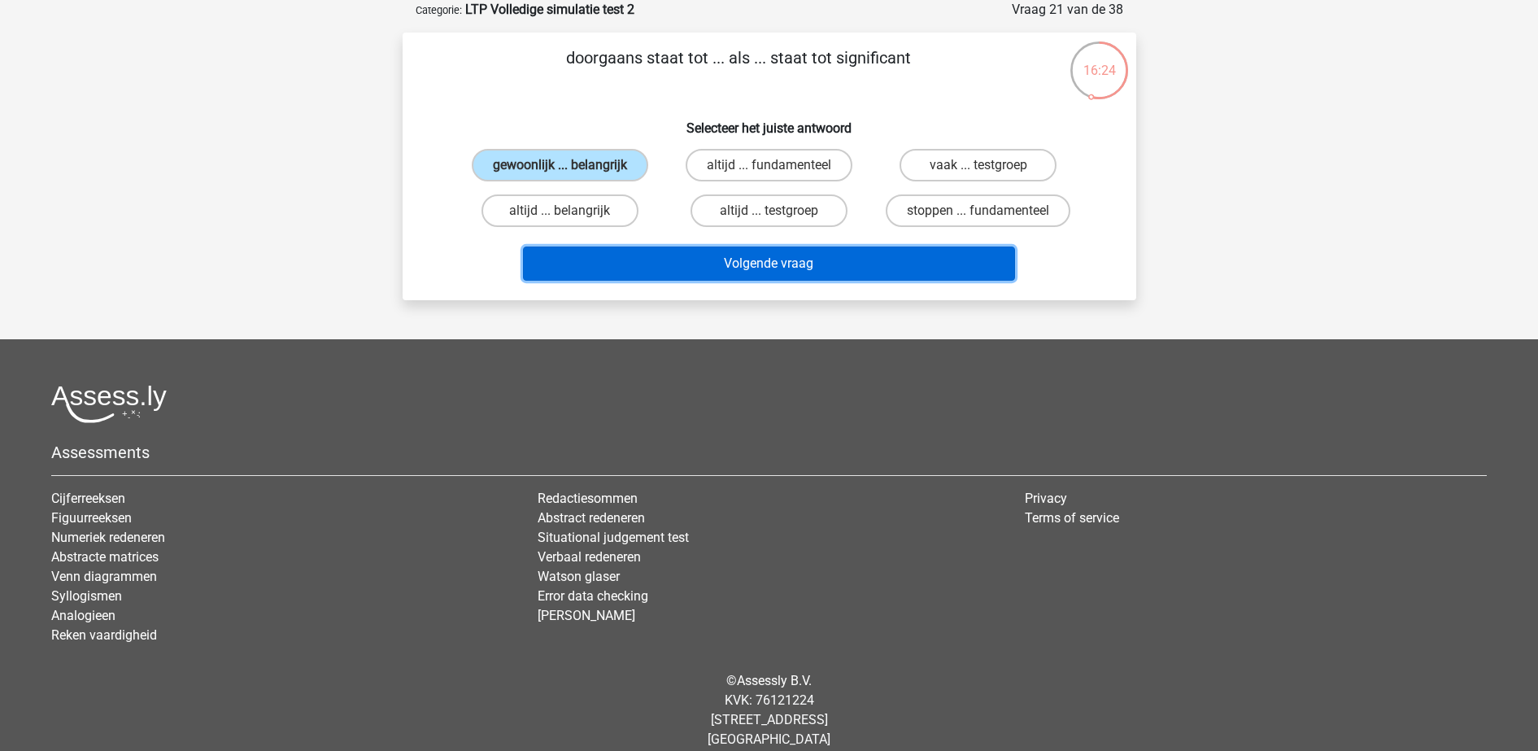
click at [624, 265] on button "Volgende vraag" at bounding box center [769, 263] width 492 height 34
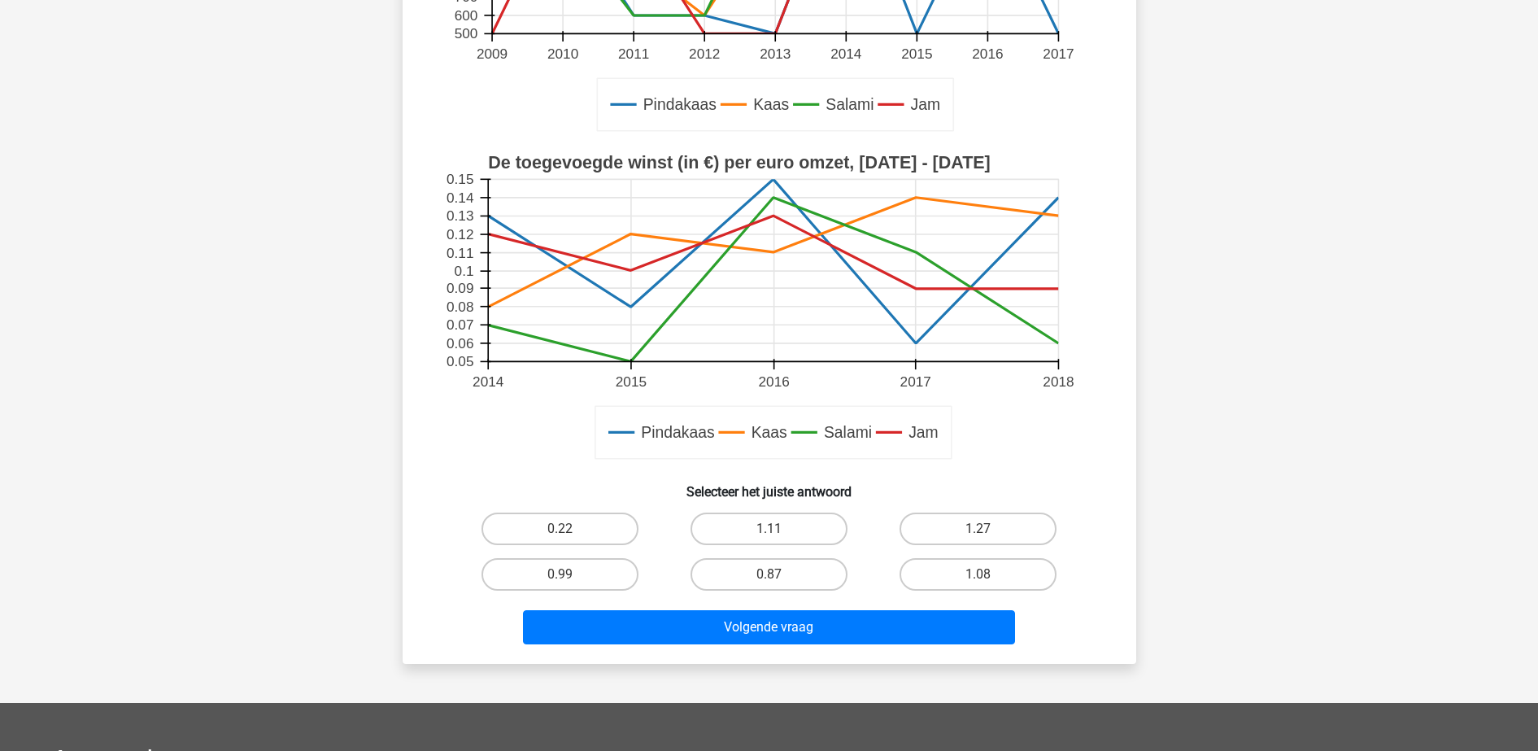
scroll to position [386, 0]
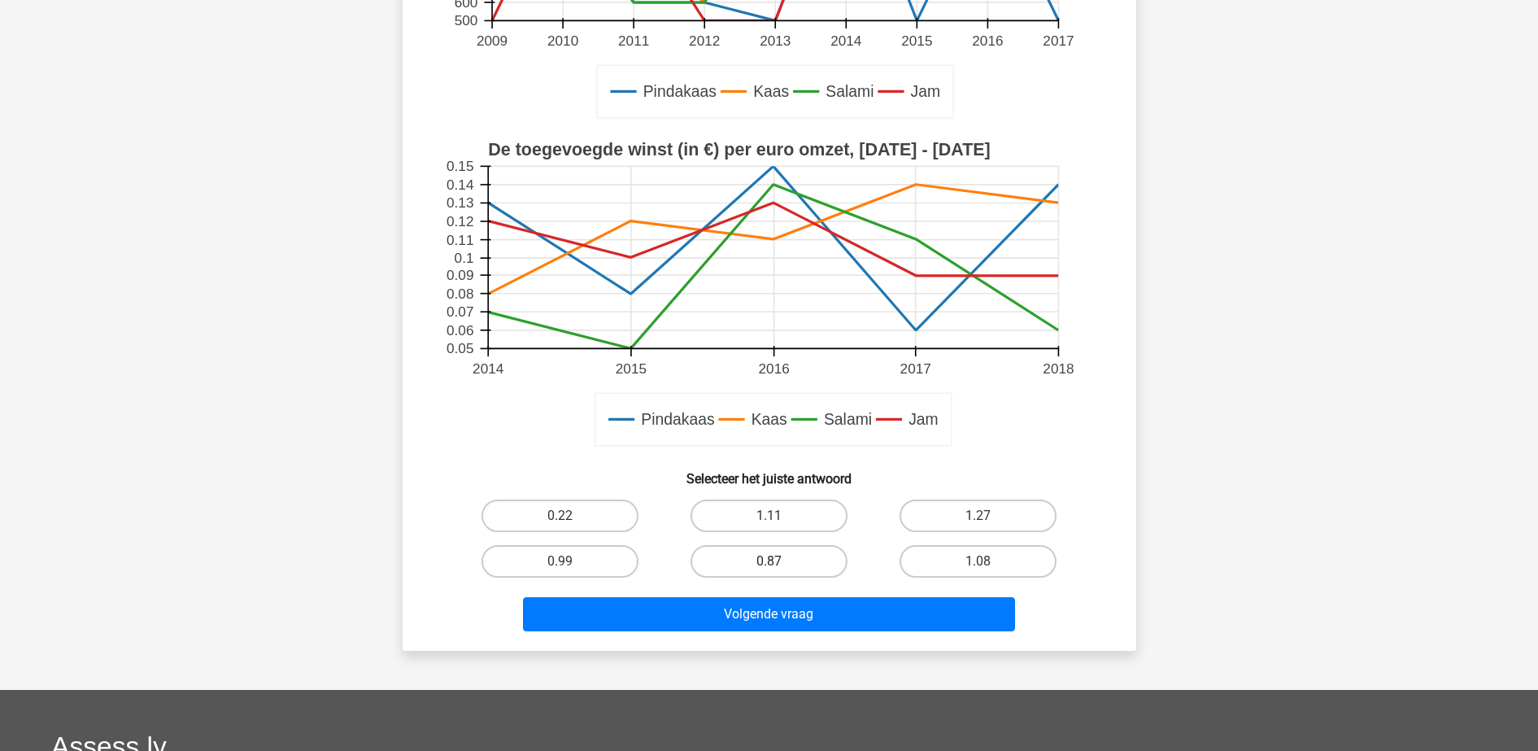
click at [768, 562] on label "0.87" at bounding box center [768, 561] width 157 height 33
click at [769, 562] on input "0.87" at bounding box center [774, 566] width 11 height 11
radio input "true"
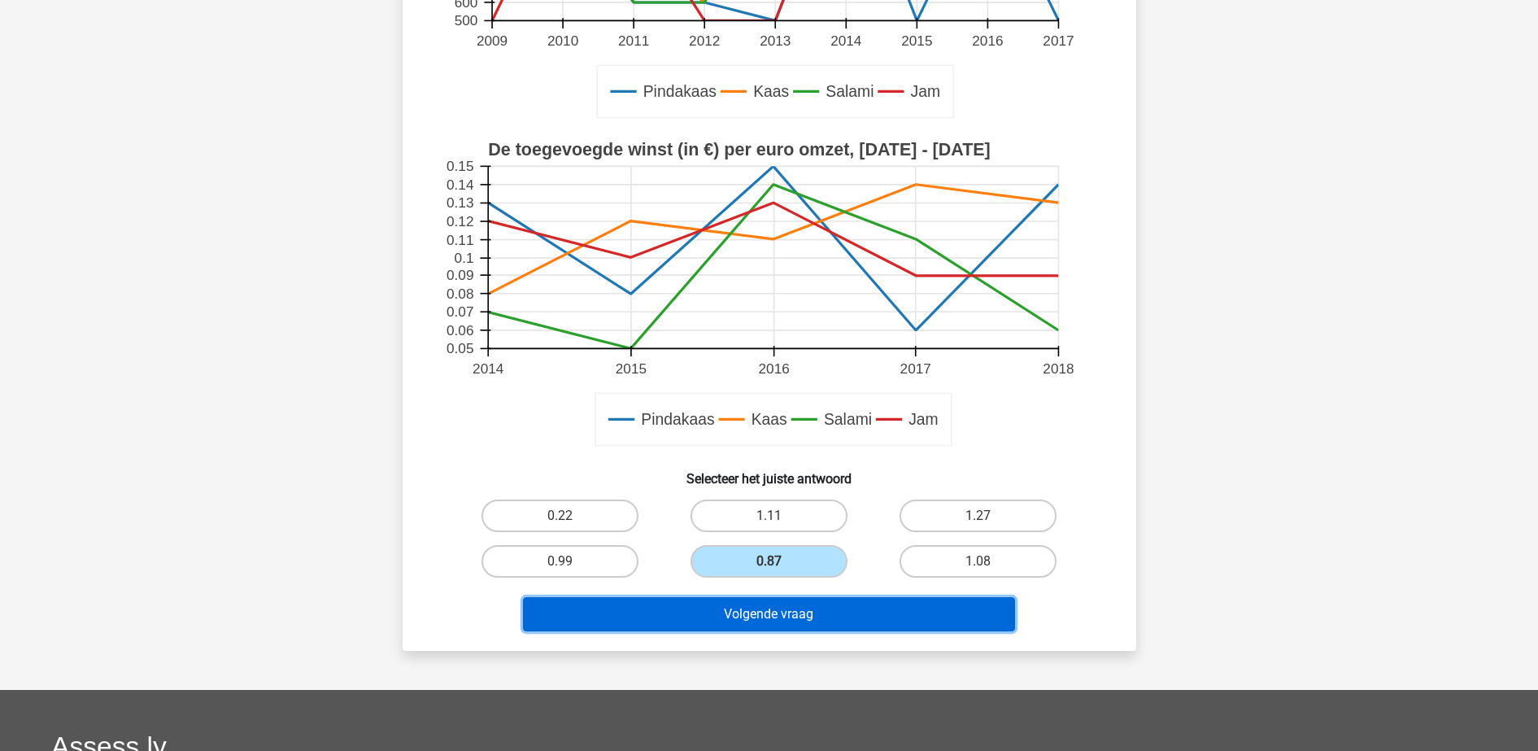
click at [755, 612] on button "Volgende vraag" at bounding box center [769, 614] width 492 height 34
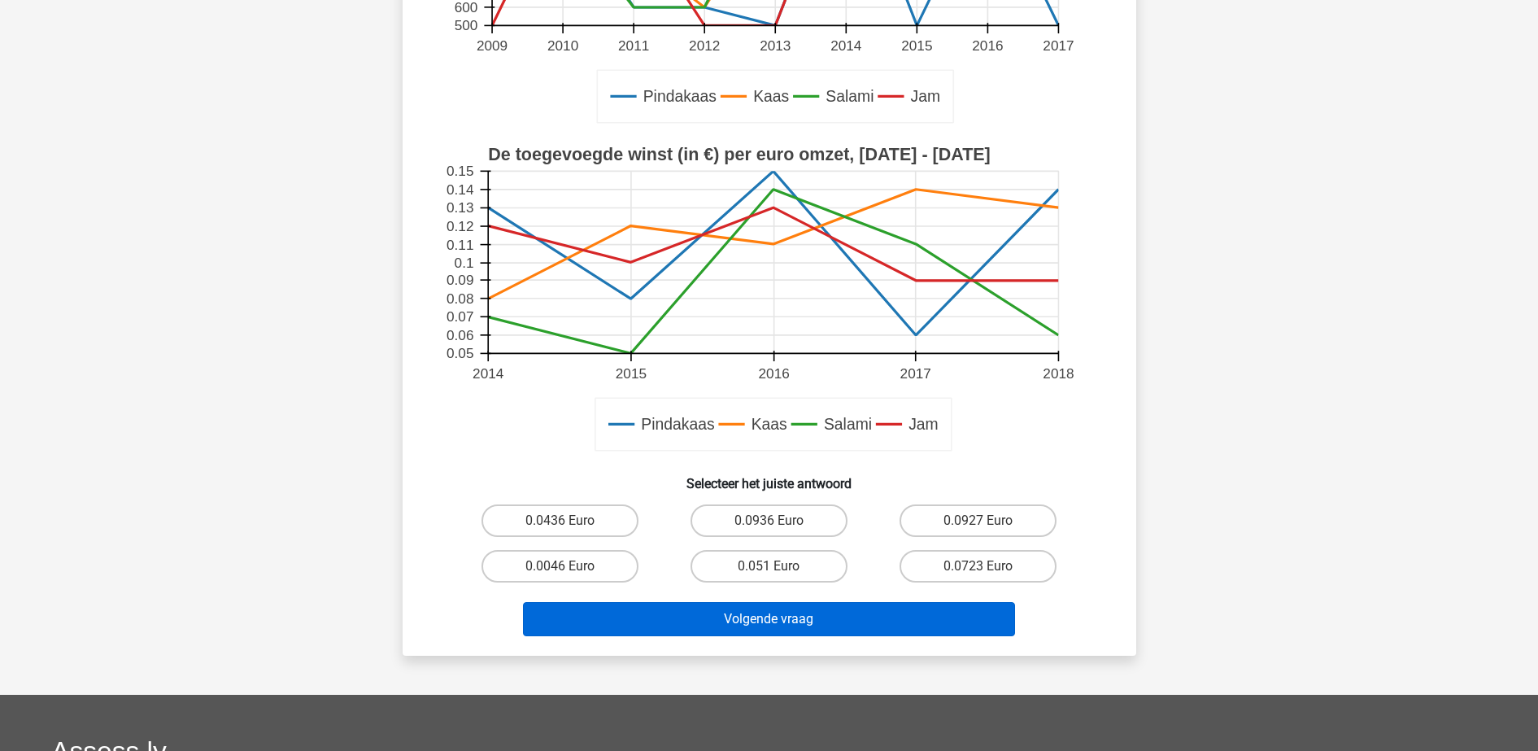
scroll to position [508, 0]
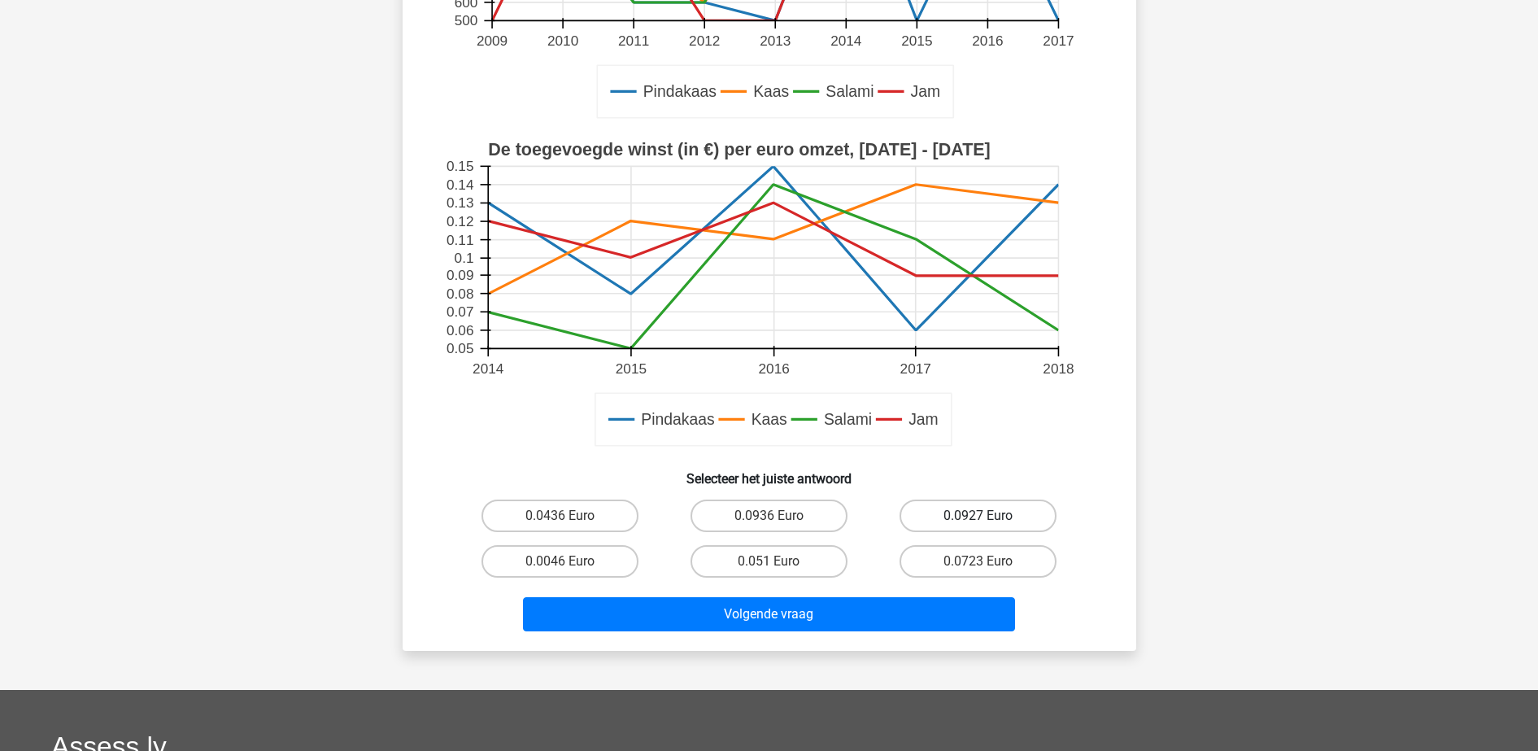
click at [1030, 516] on label "0.0927 Euro" at bounding box center [977, 515] width 157 height 33
click at [989, 516] on input "0.0927 Euro" at bounding box center [983, 521] width 11 height 11
radio input "true"
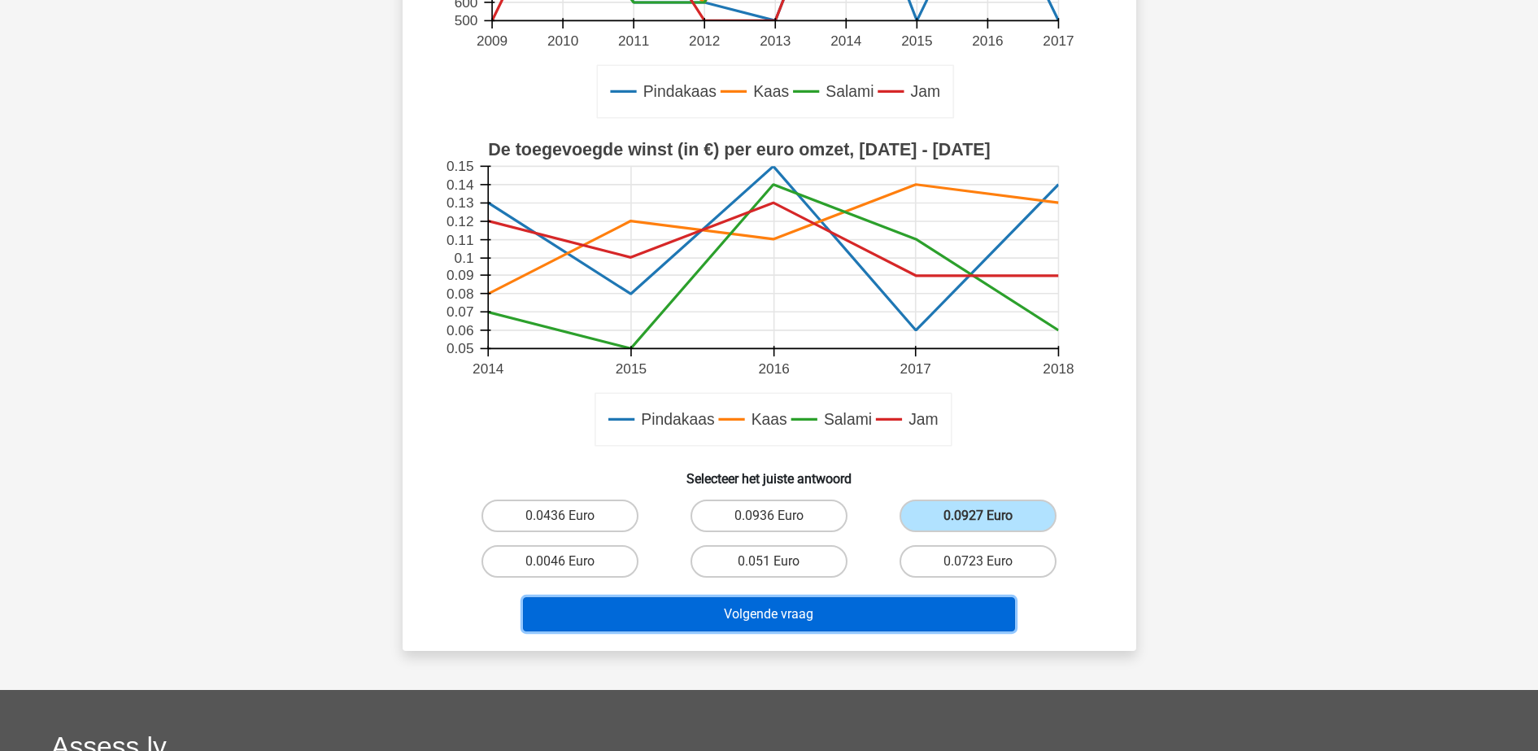
click at [908, 606] on button "Volgende vraag" at bounding box center [769, 614] width 492 height 34
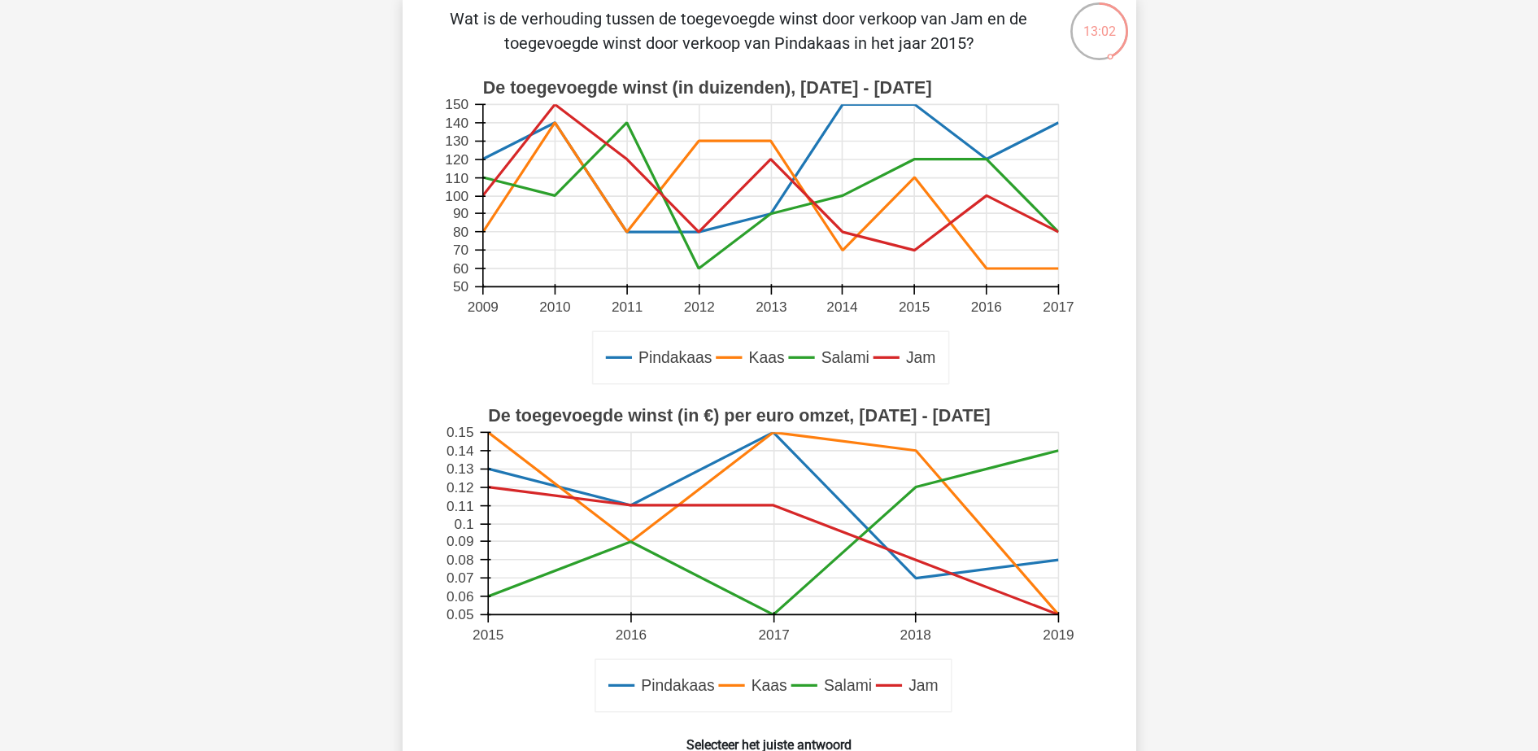
scroll to position [305, 0]
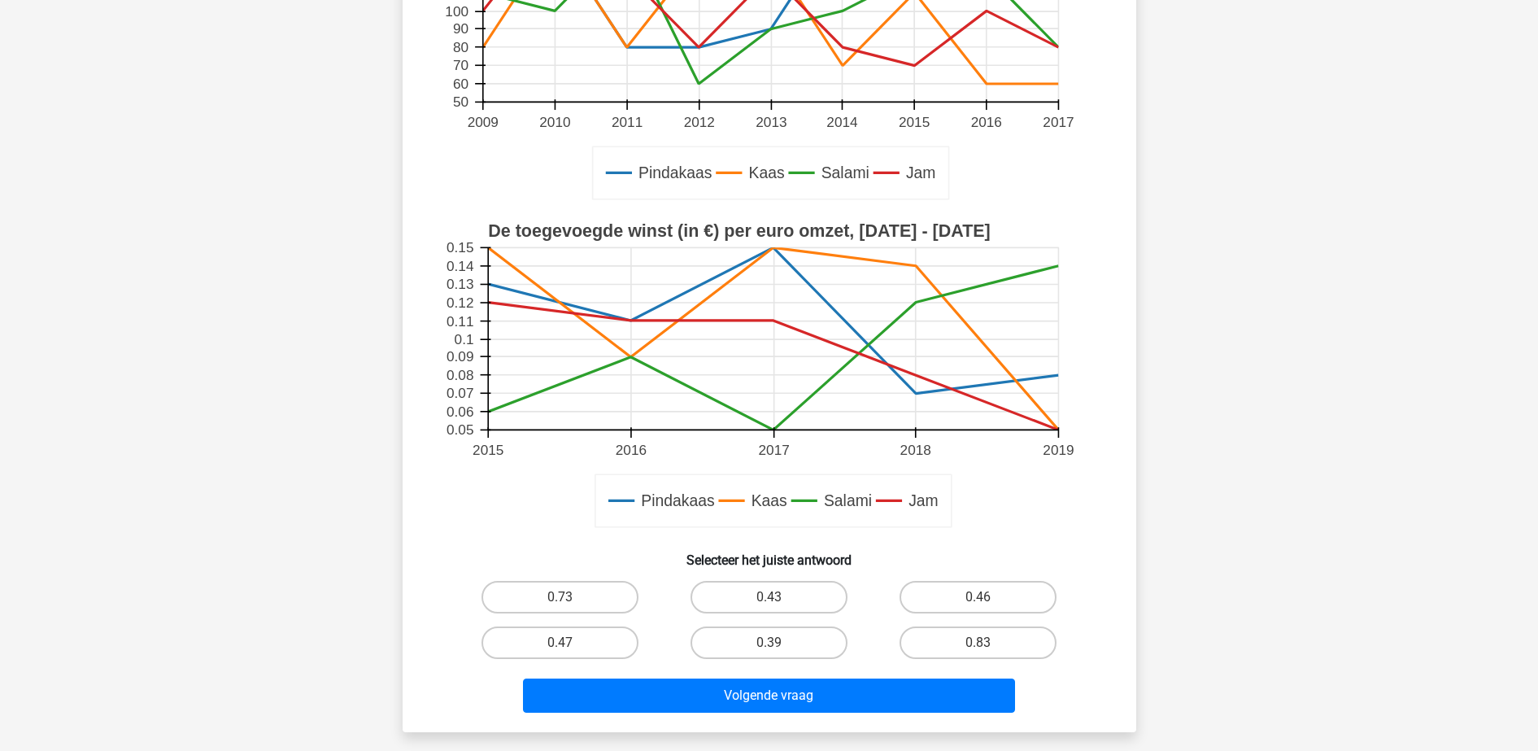
click at [560, 649] on input "0.47" at bounding box center [565, 647] width 11 height 11
radio input "true"
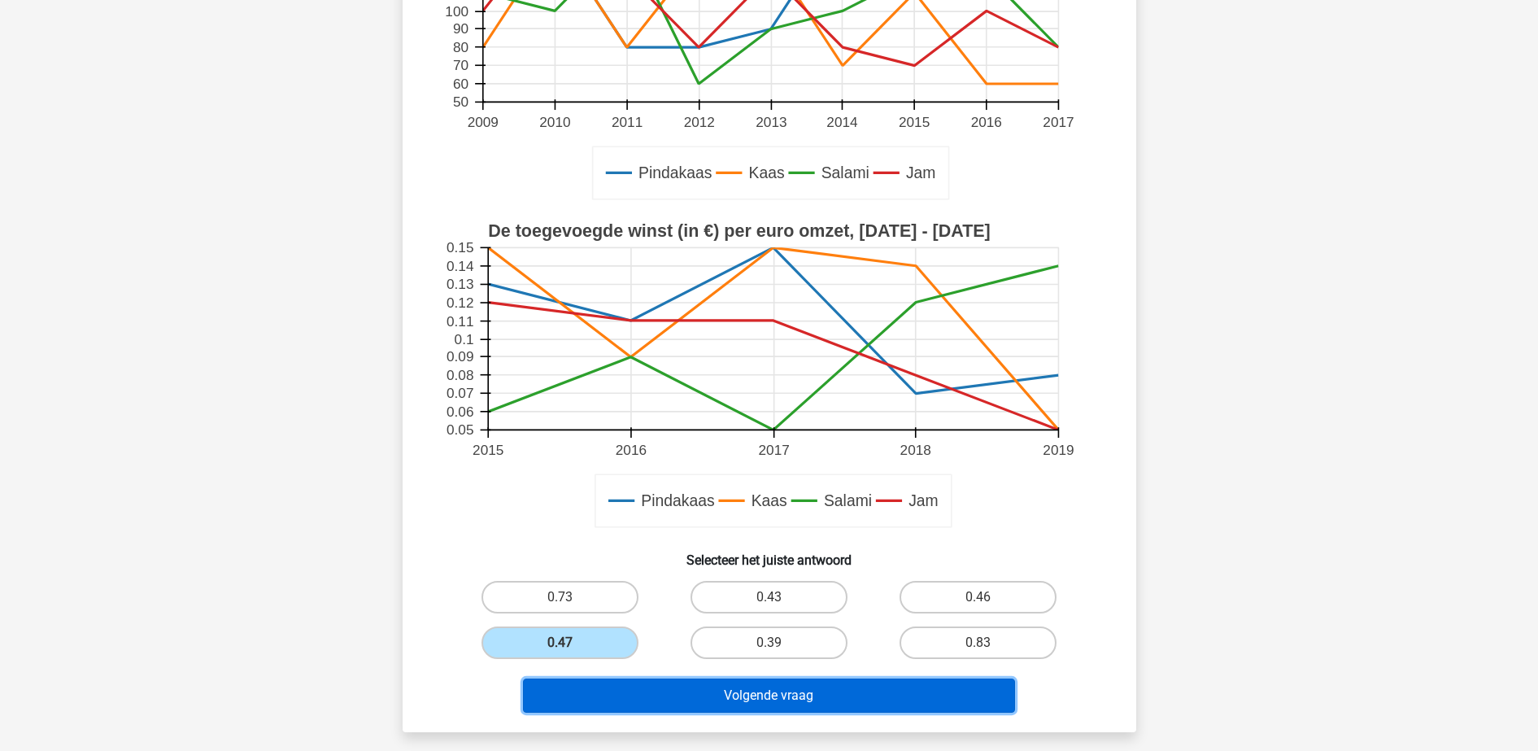
click at [649, 701] on button "Volgende vraag" at bounding box center [769, 695] width 492 height 34
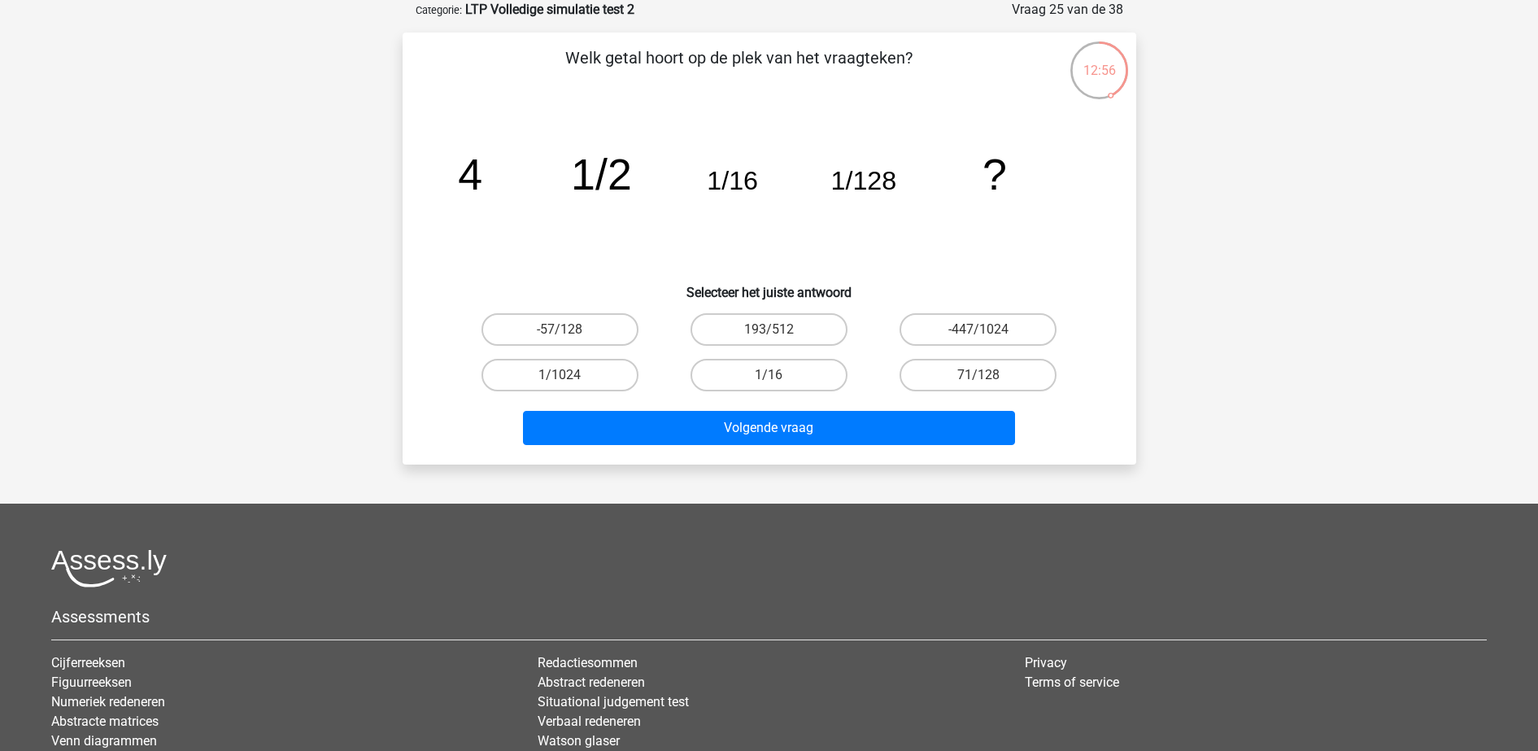
scroll to position [0, 0]
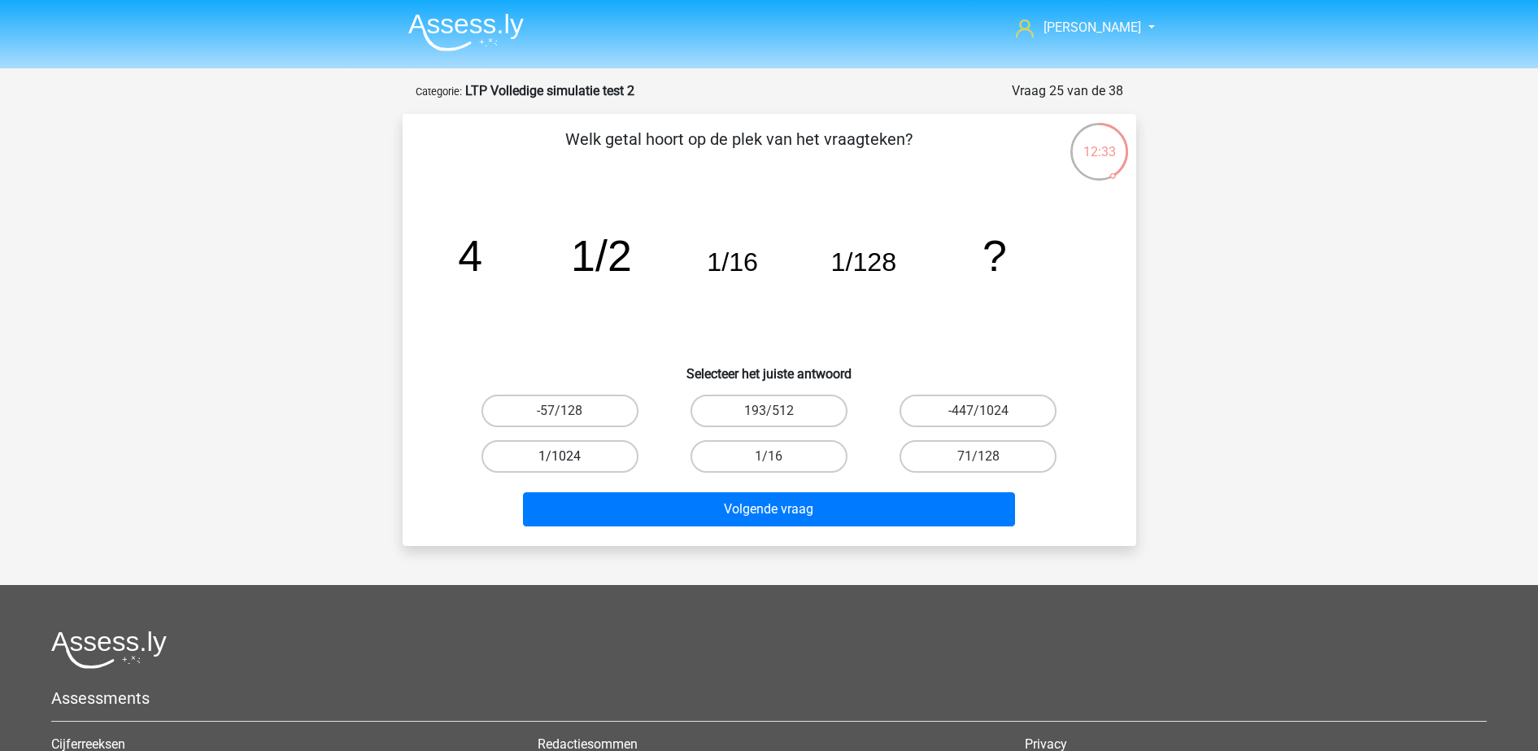
click at [591, 460] on label "1/1024" at bounding box center [559, 456] width 157 height 33
click at [570, 460] on input "1/1024" at bounding box center [565, 461] width 11 height 11
radio input "true"
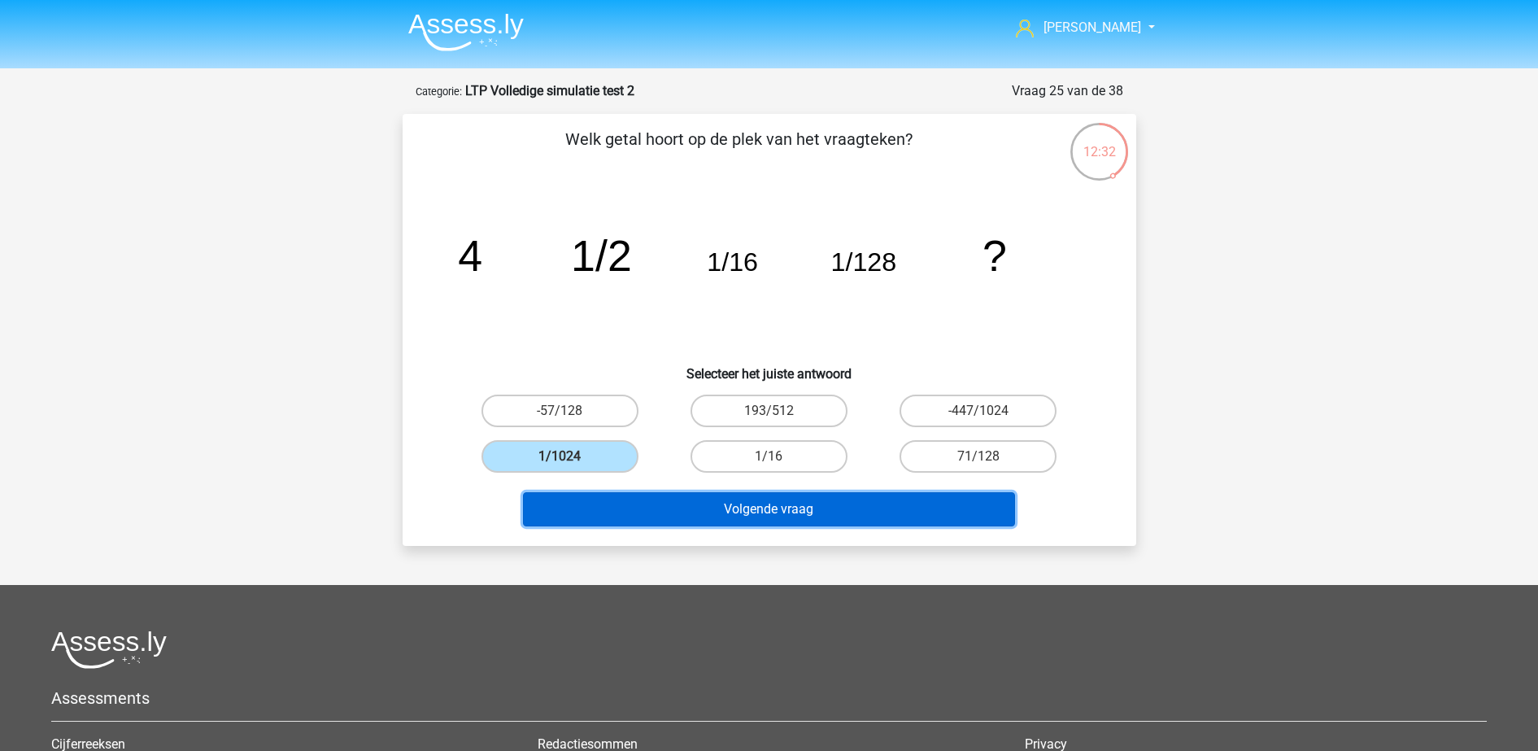
click at [676, 516] on button "Volgende vraag" at bounding box center [769, 509] width 492 height 34
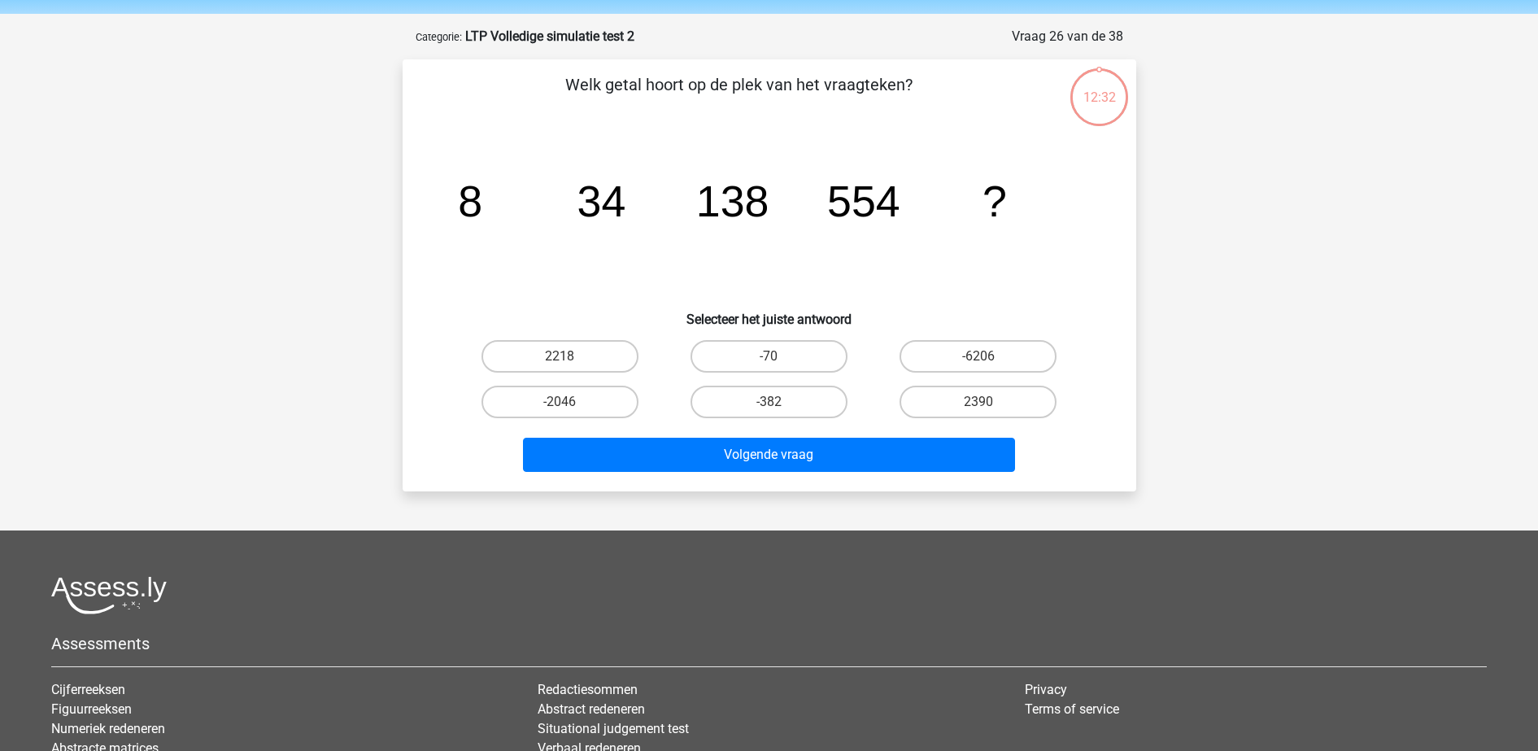
scroll to position [81, 0]
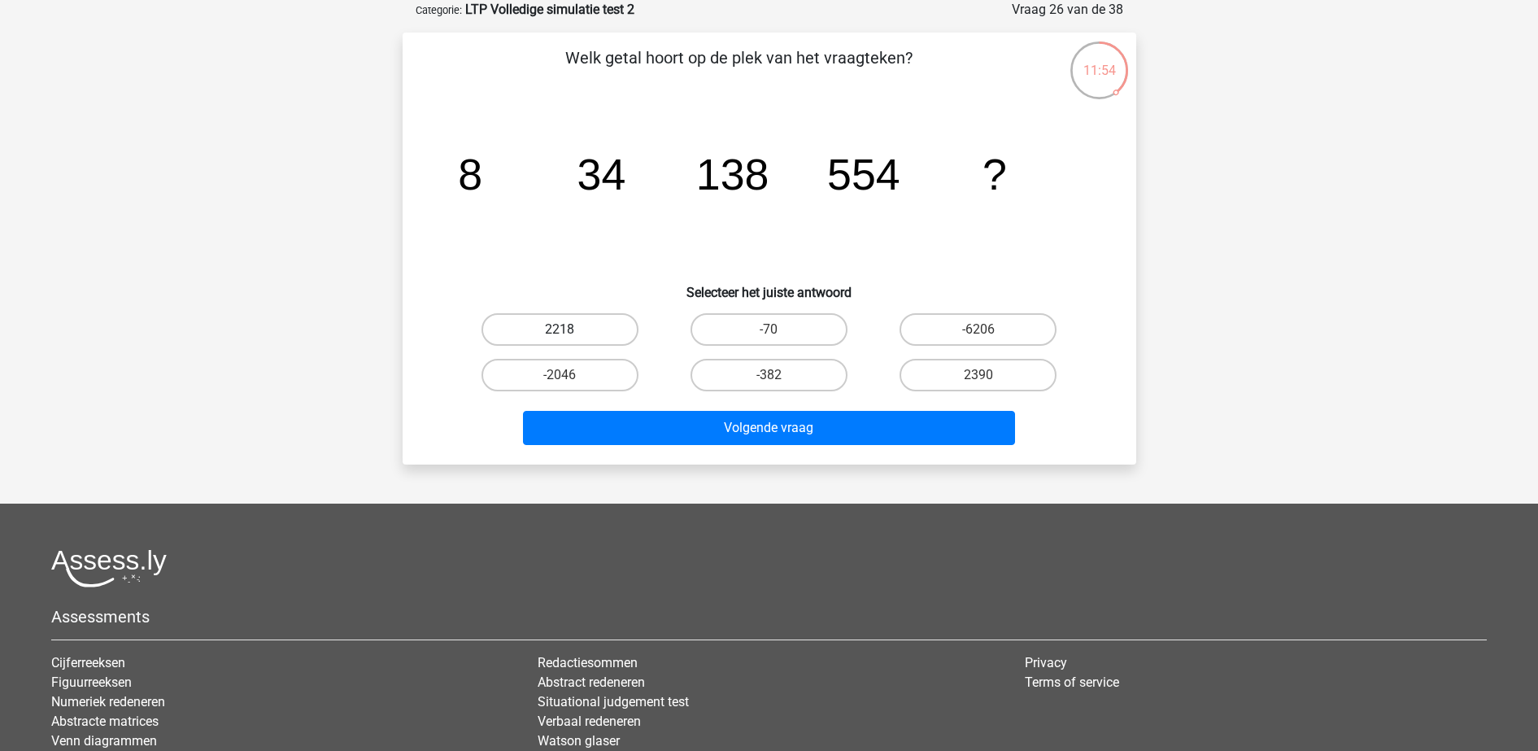
click at [538, 329] on label "2218" at bounding box center [559, 329] width 157 height 33
click at [560, 329] on input "2218" at bounding box center [565, 334] width 11 height 11
radio input "true"
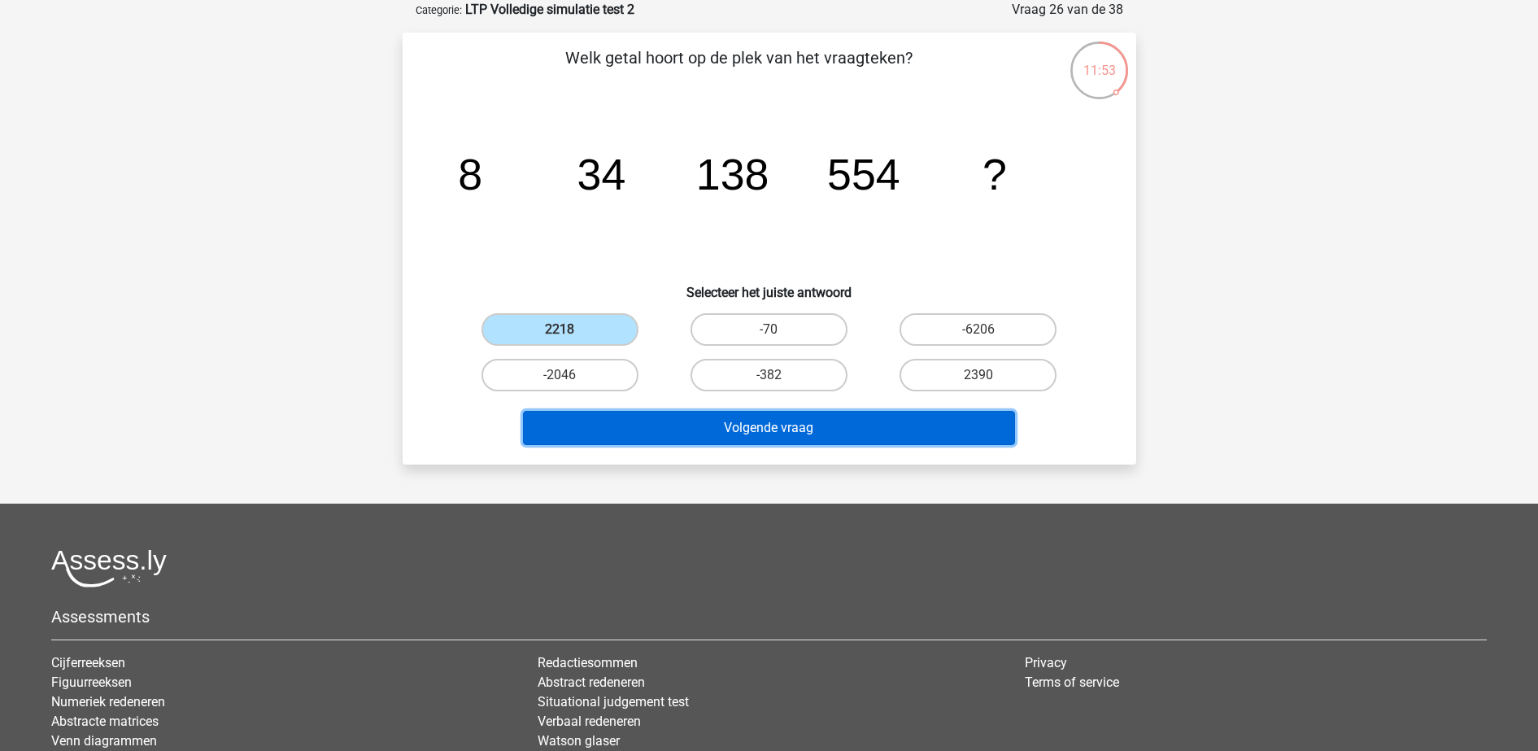
click at [722, 426] on button "Volgende vraag" at bounding box center [769, 428] width 492 height 34
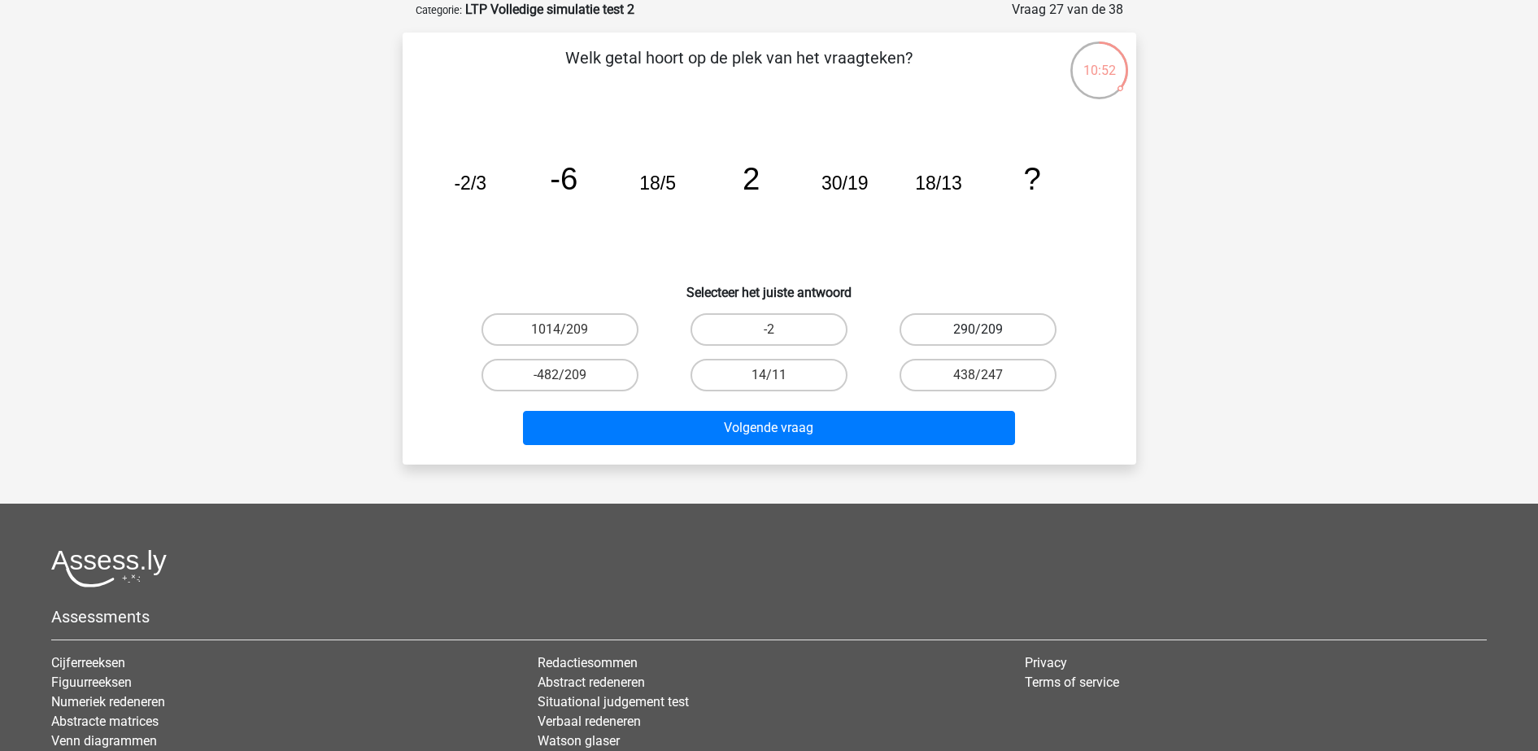
click at [1001, 327] on label "290/209" at bounding box center [977, 329] width 157 height 33
click at [989, 329] on input "290/209" at bounding box center [983, 334] width 11 height 11
radio input "true"
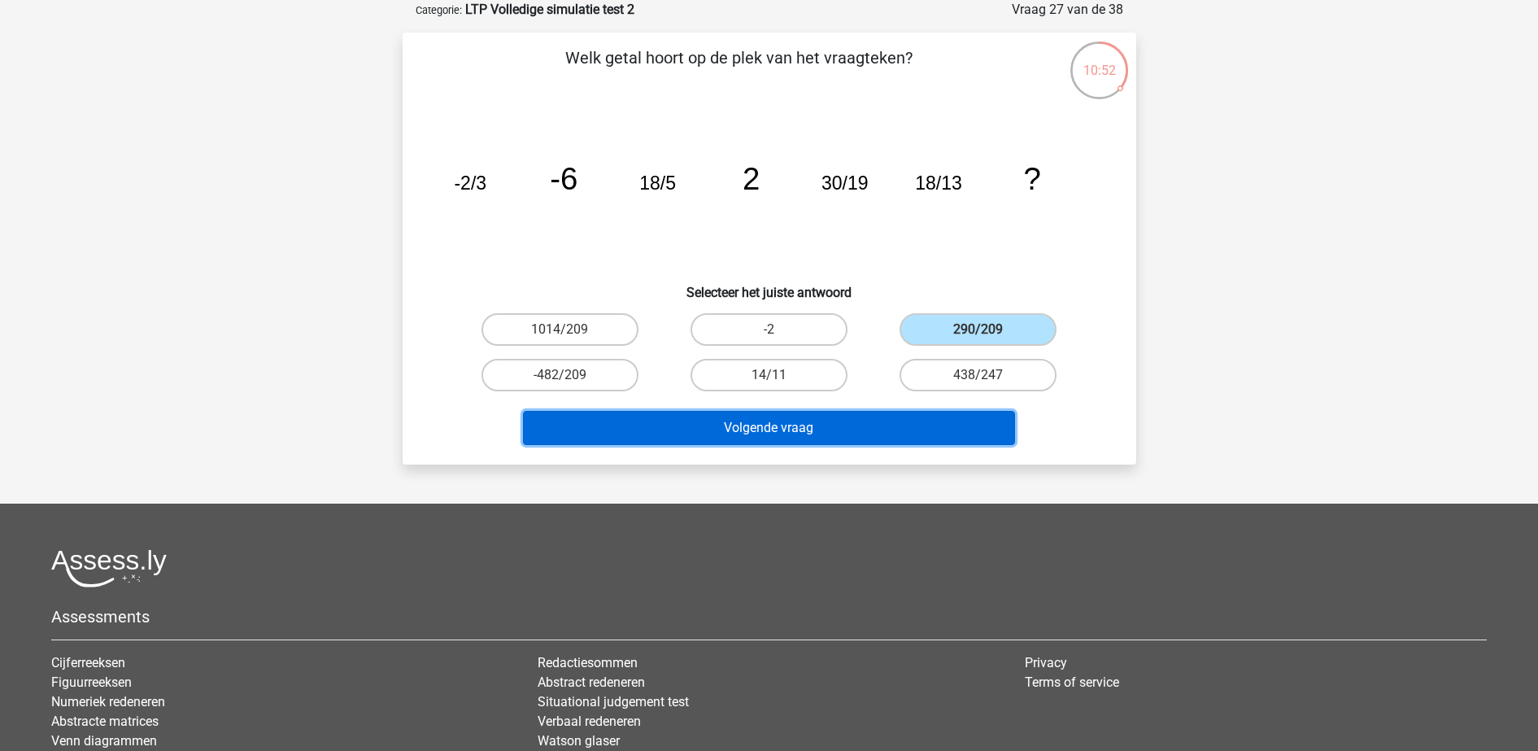
click at [837, 417] on button "Volgende vraag" at bounding box center [769, 428] width 492 height 34
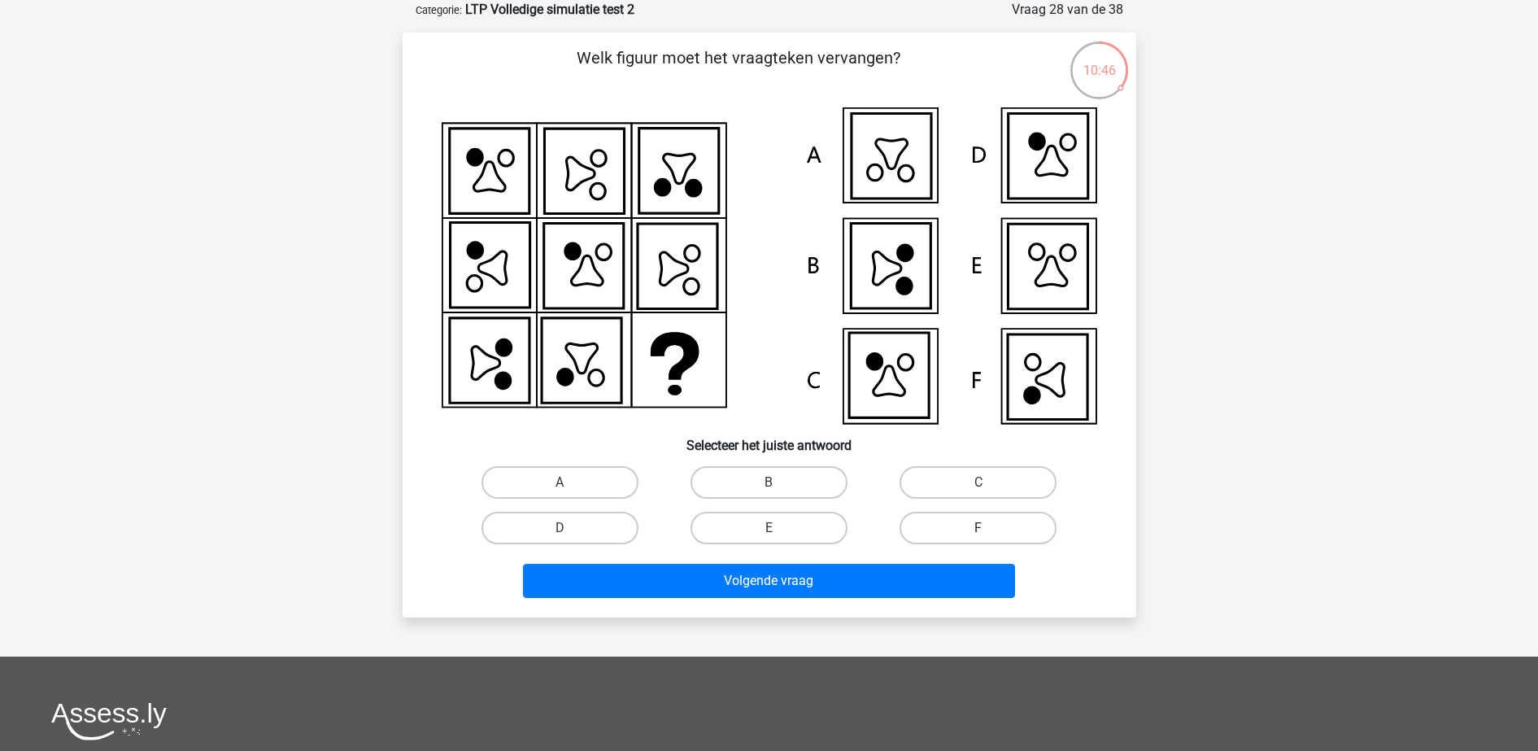
click at [988, 525] on label "F" at bounding box center [977, 528] width 157 height 33
click at [988, 528] on input "F" at bounding box center [983, 533] width 11 height 11
radio input "true"
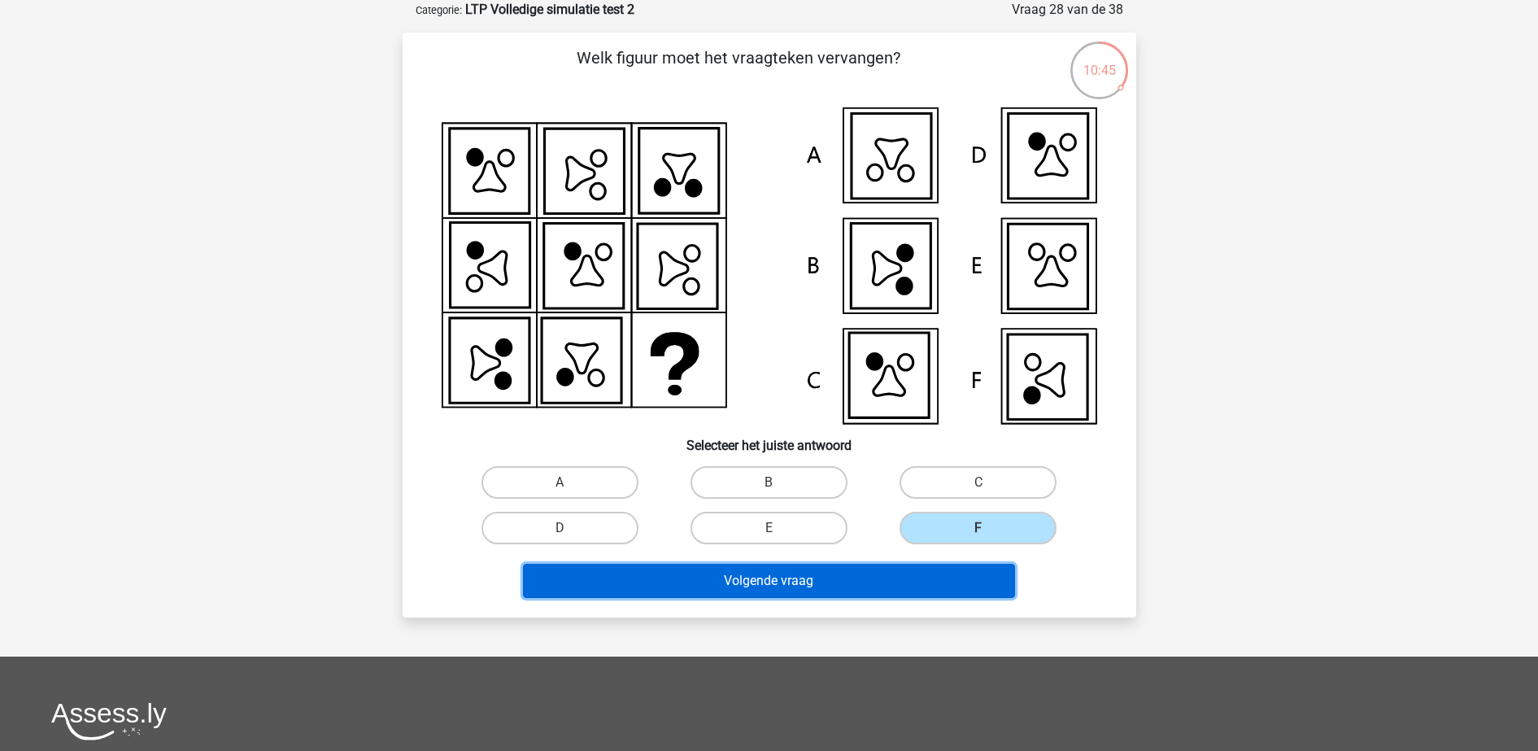
click at [883, 585] on button "Volgende vraag" at bounding box center [769, 581] width 492 height 34
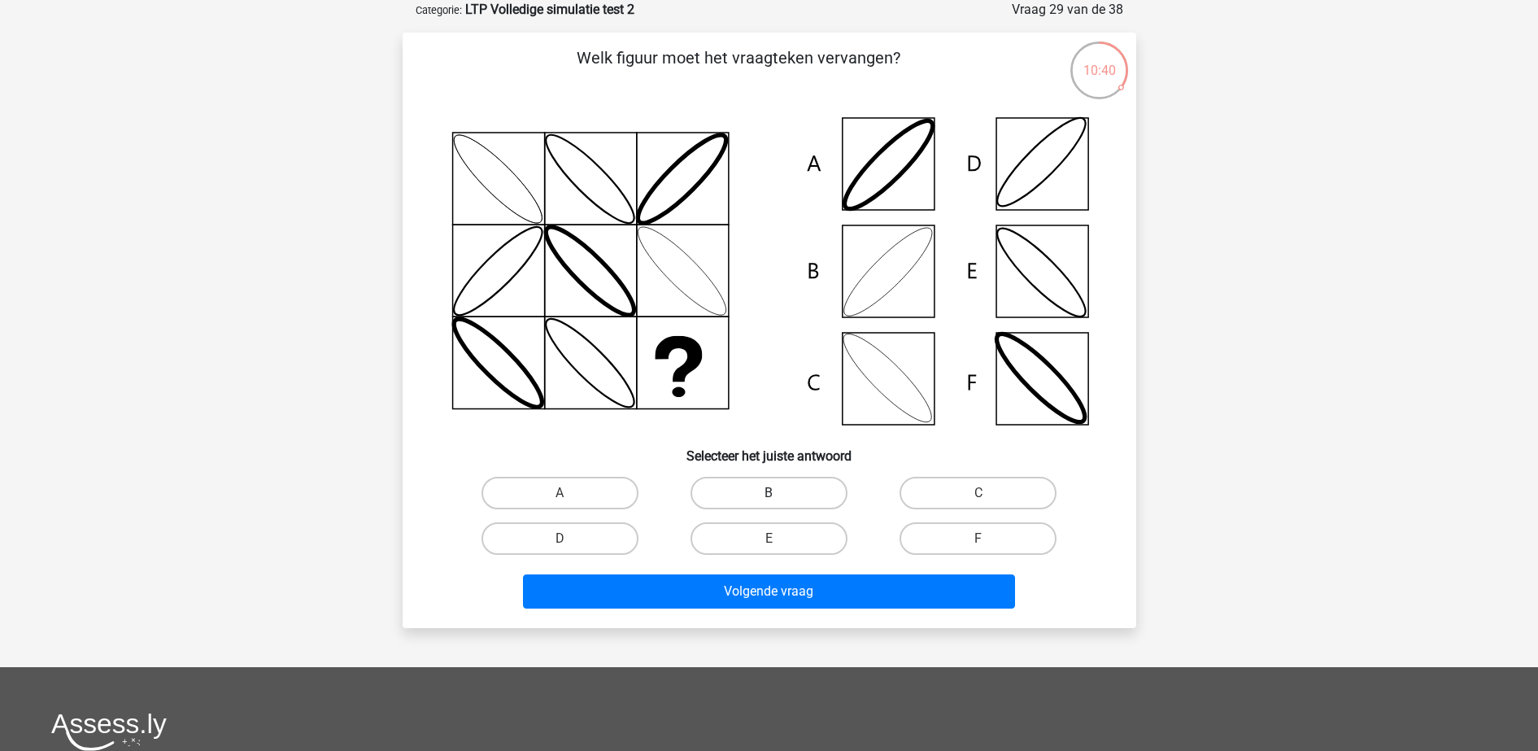
click at [766, 496] on label "B" at bounding box center [768, 493] width 157 height 33
click at [769, 496] on input "B" at bounding box center [774, 498] width 11 height 11
radio input "true"
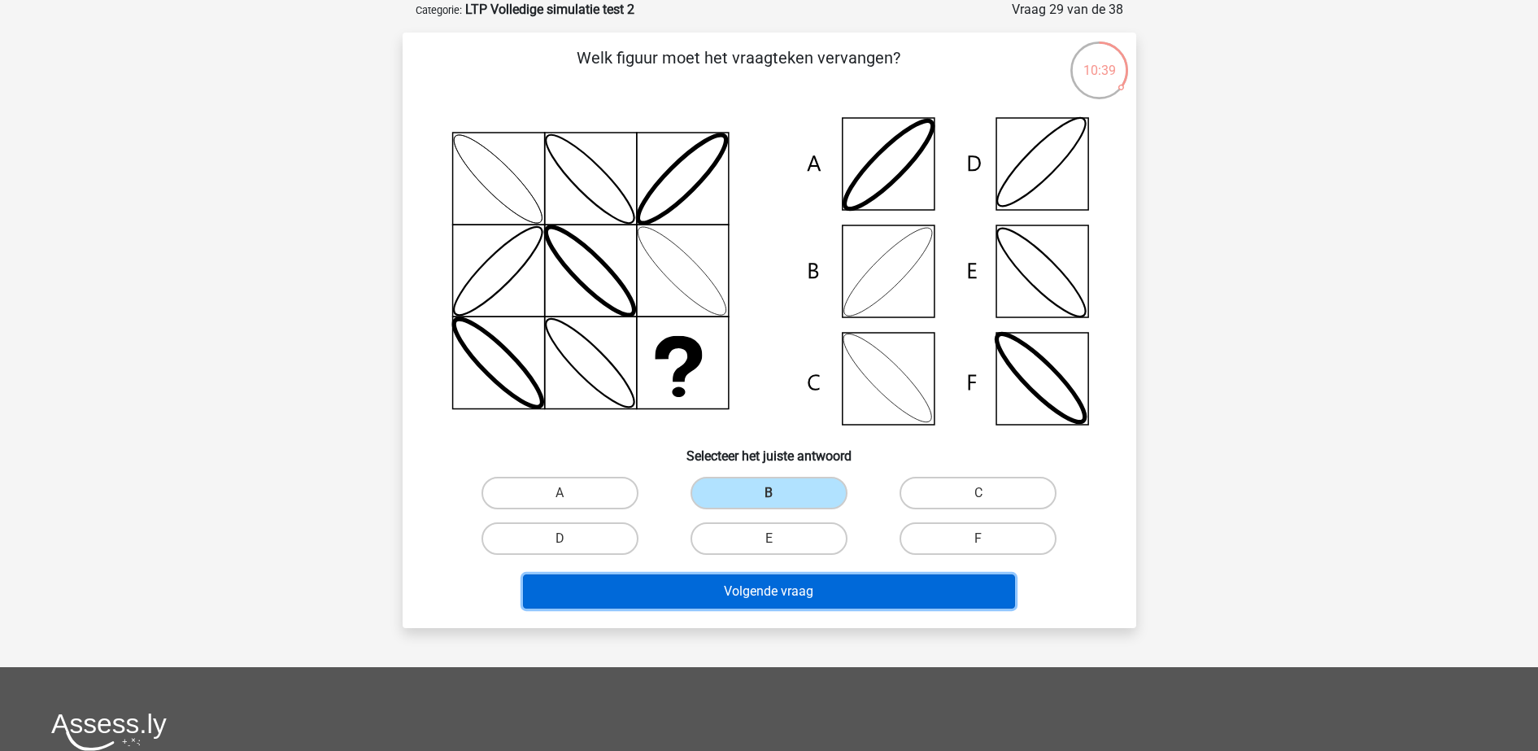
click at [764, 597] on button "Volgende vraag" at bounding box center [769, 591] width 492 height 34
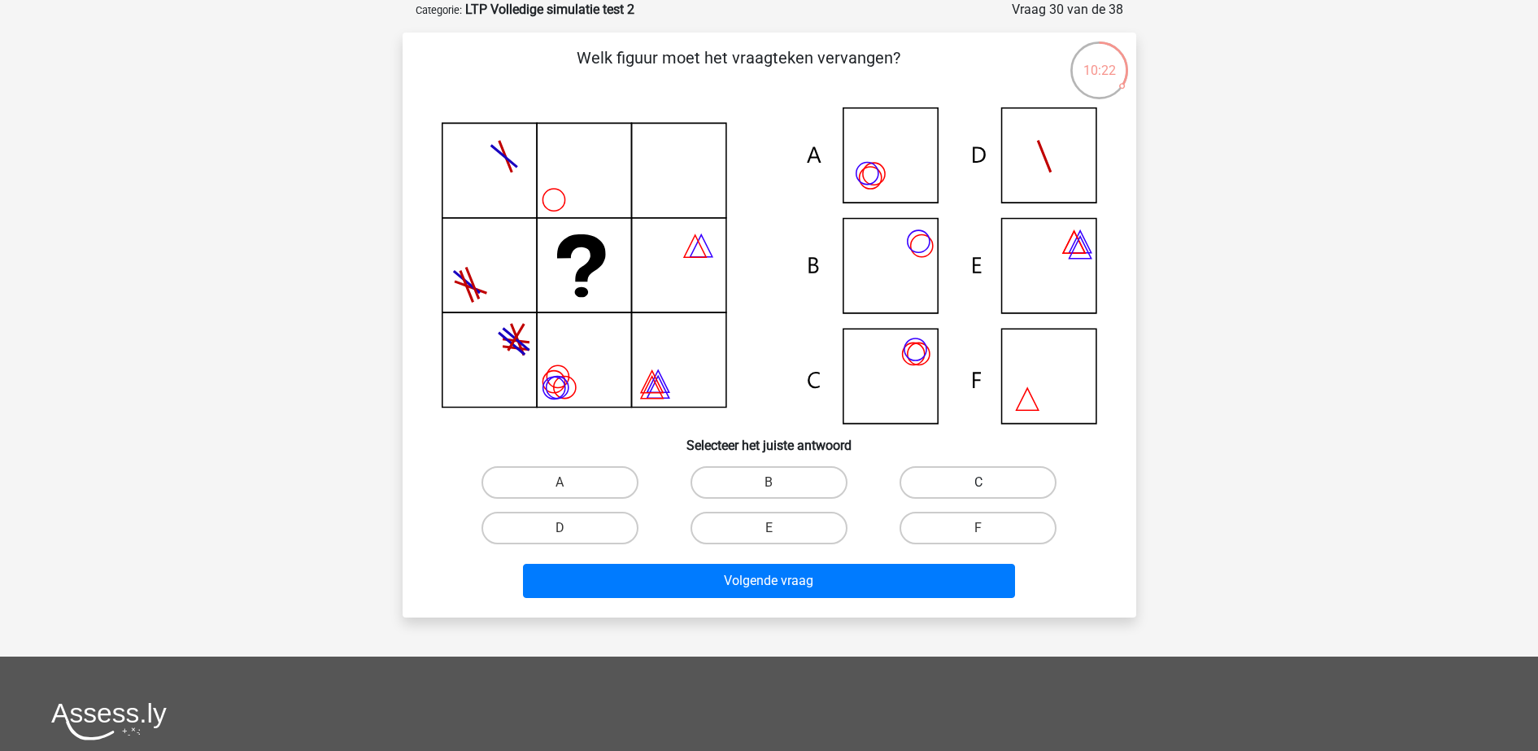
click at [958, 481] on label "C" at bounding box center [977, 482] width 157 height 33
click at [978, 482] on input "C" at bounding box center [983, 487] width 11 height 11
radio input "true"
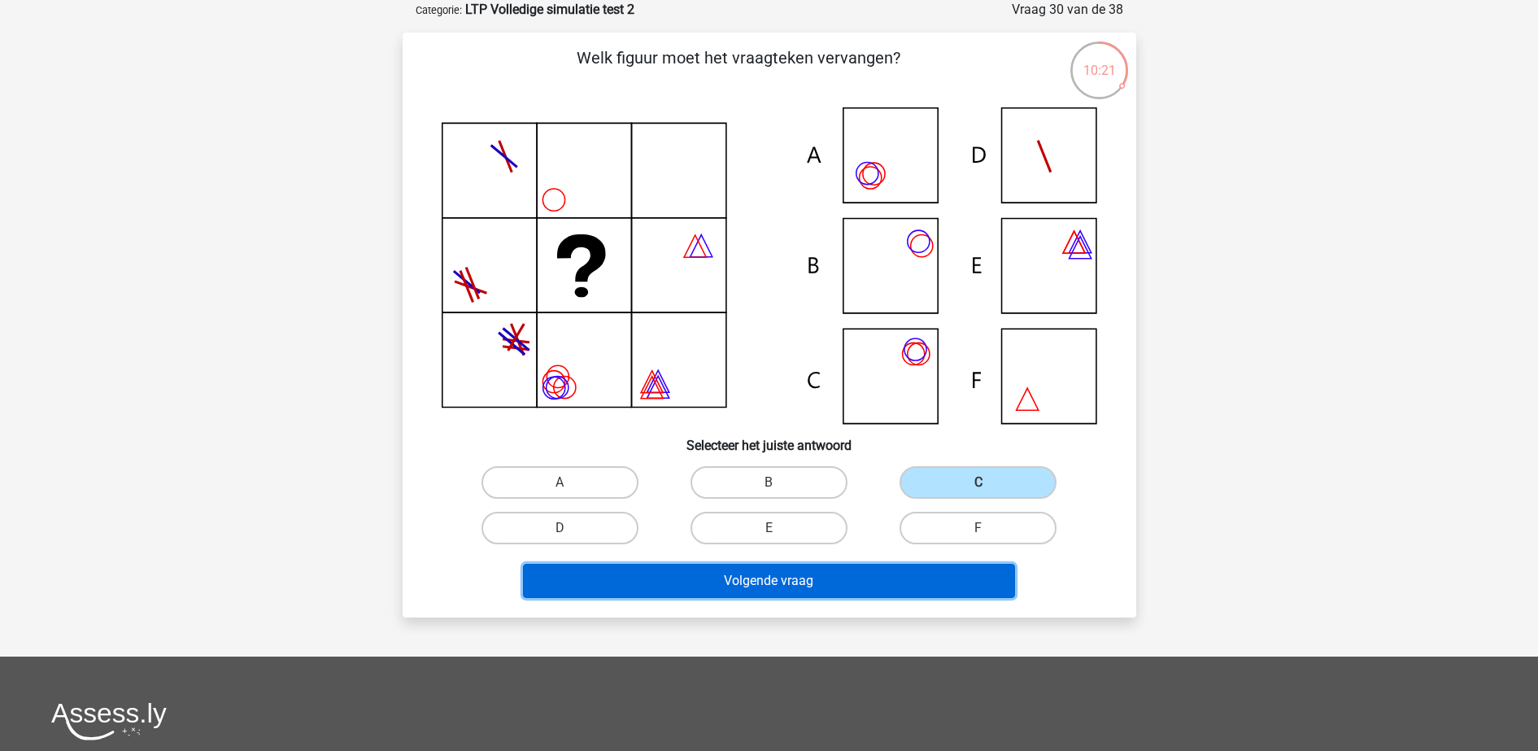
click at [893, 588] on button "Volgende vraag" at bounding box center [769, 581] width 492 height 34
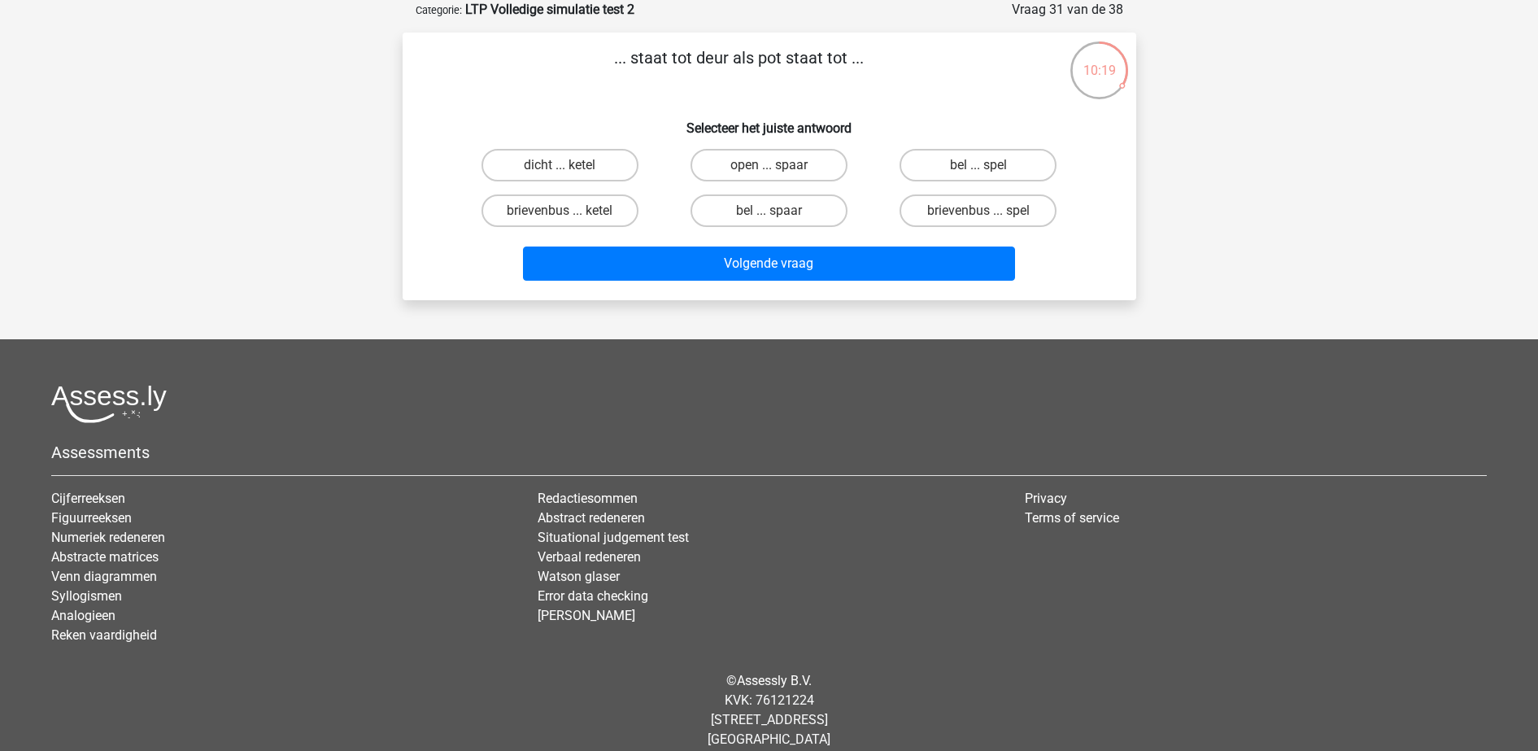
scroll to position [0, 0]
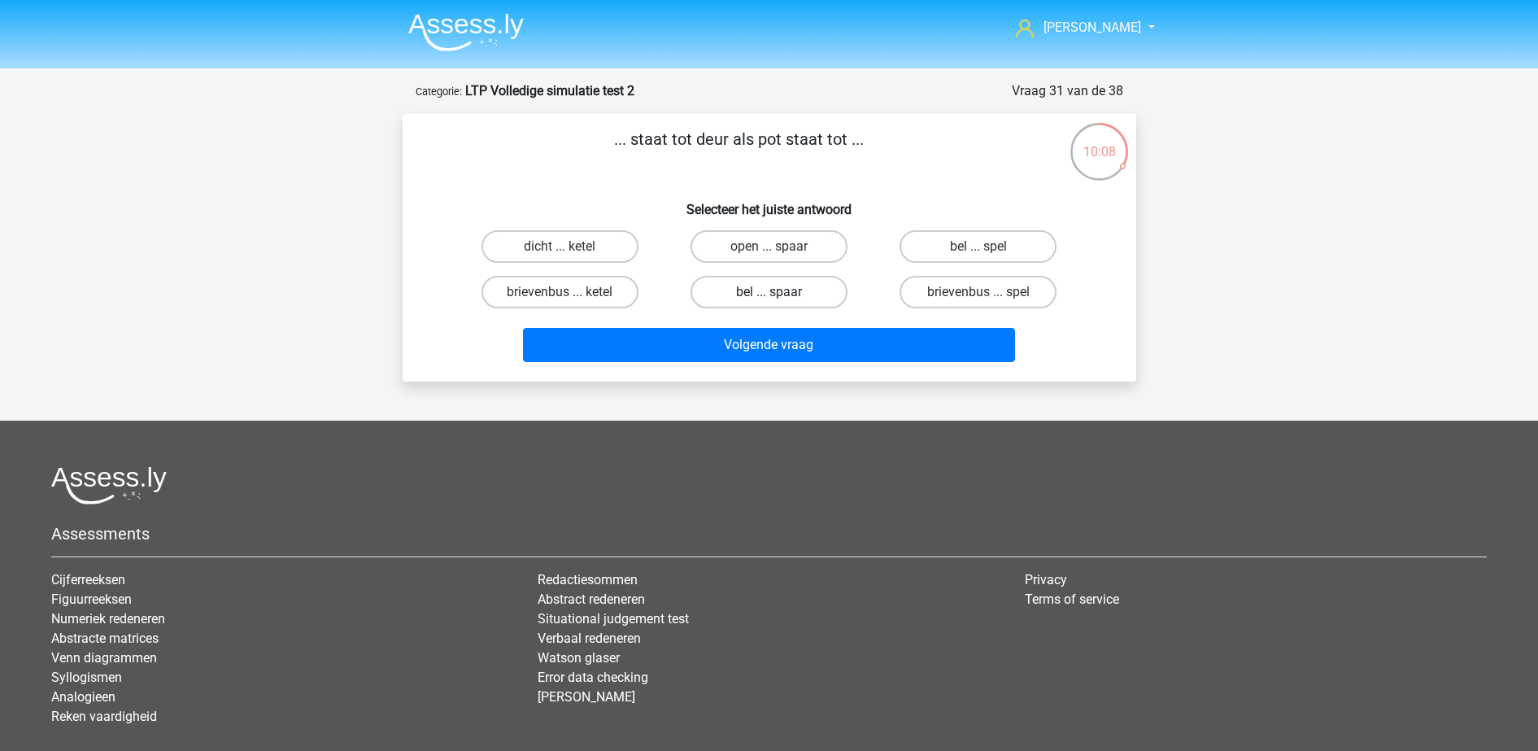
click at [778, 289] on label "bel ... spaar" at bounding box center [768, 292] width 157 height 33
click at [778, 292] on input "bel ... spaar" at bounding box center [774, 297] width 11 height 11
radio input "true"
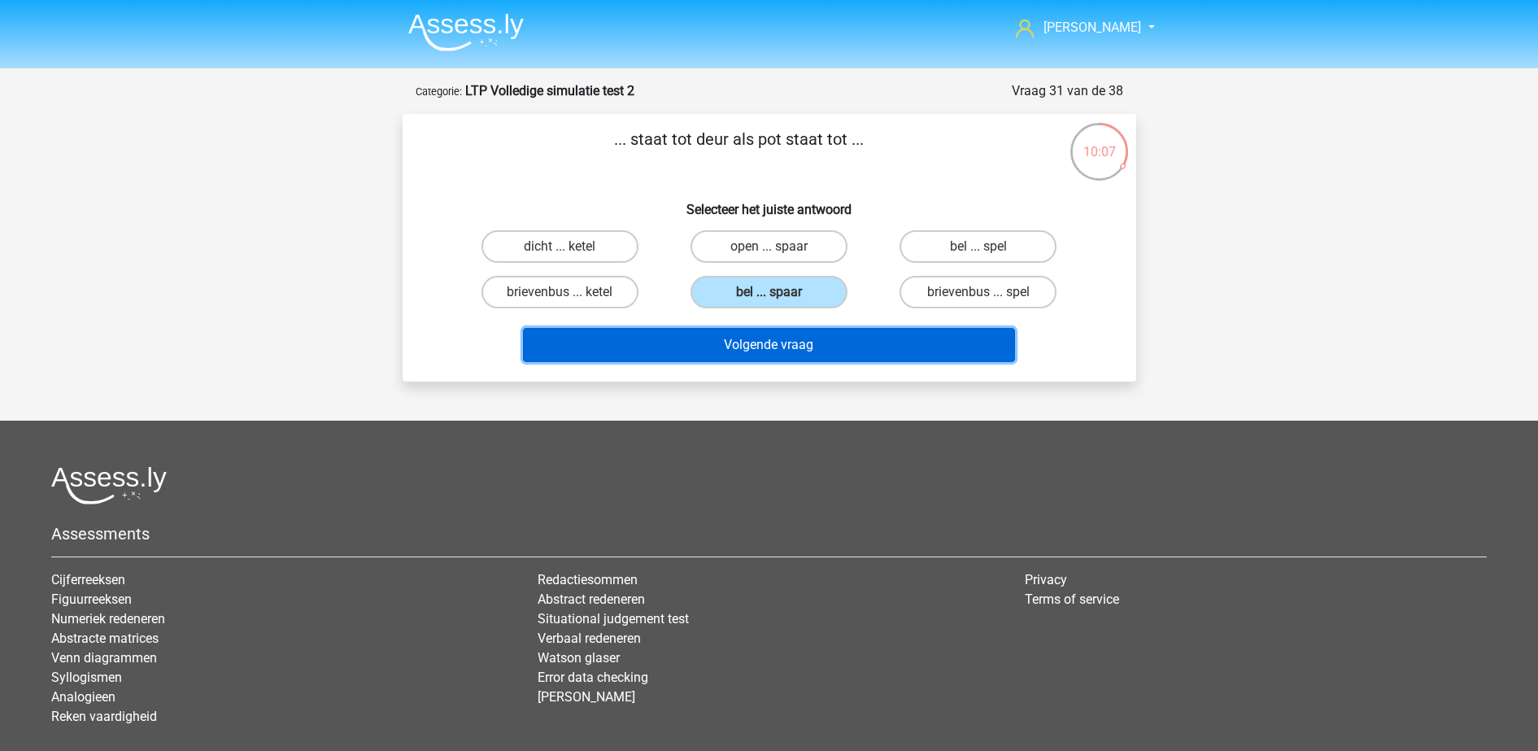
click at [775, 345] on button "Volgende vraag" at bounding box center [769, 345] width 492 height 34
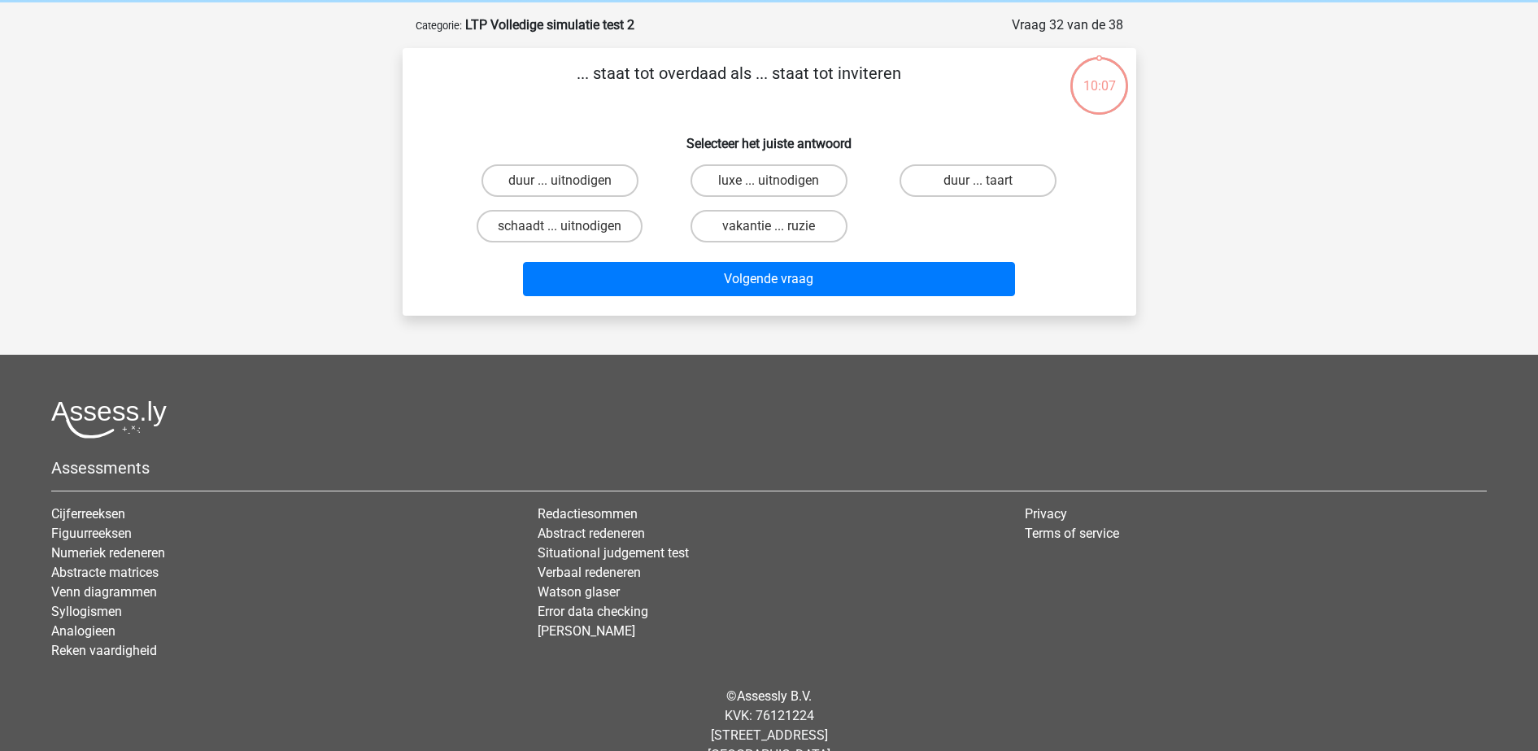
scroll to position [81, 0]
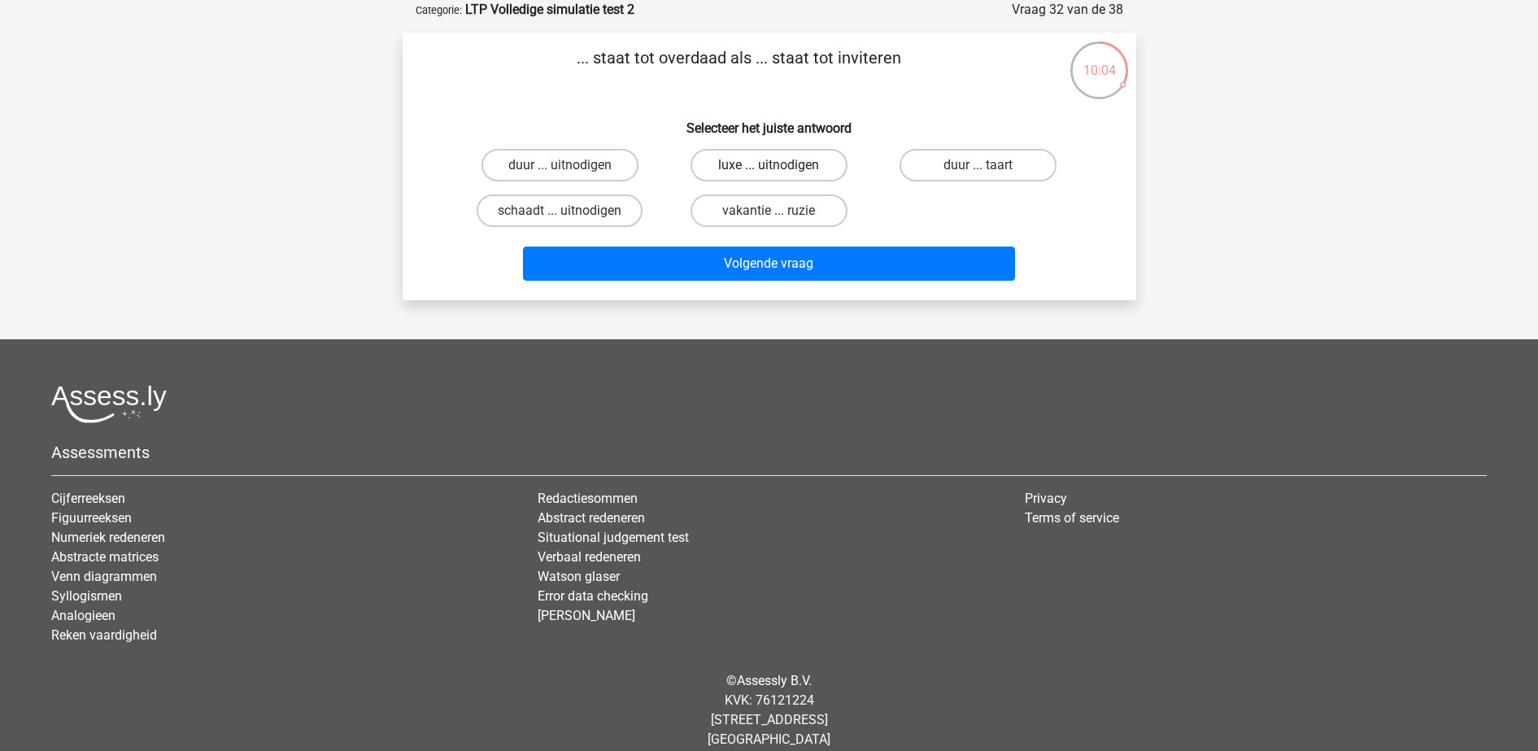
click at [815, 172] on label "luxe ... uitnodigen" at bounding box center [768, 165] width 157 height 33
click at [779, 172] on input "luxe ... uitnodigen" at bounding box center [774, 170] width 11 height 11
radio input "true"
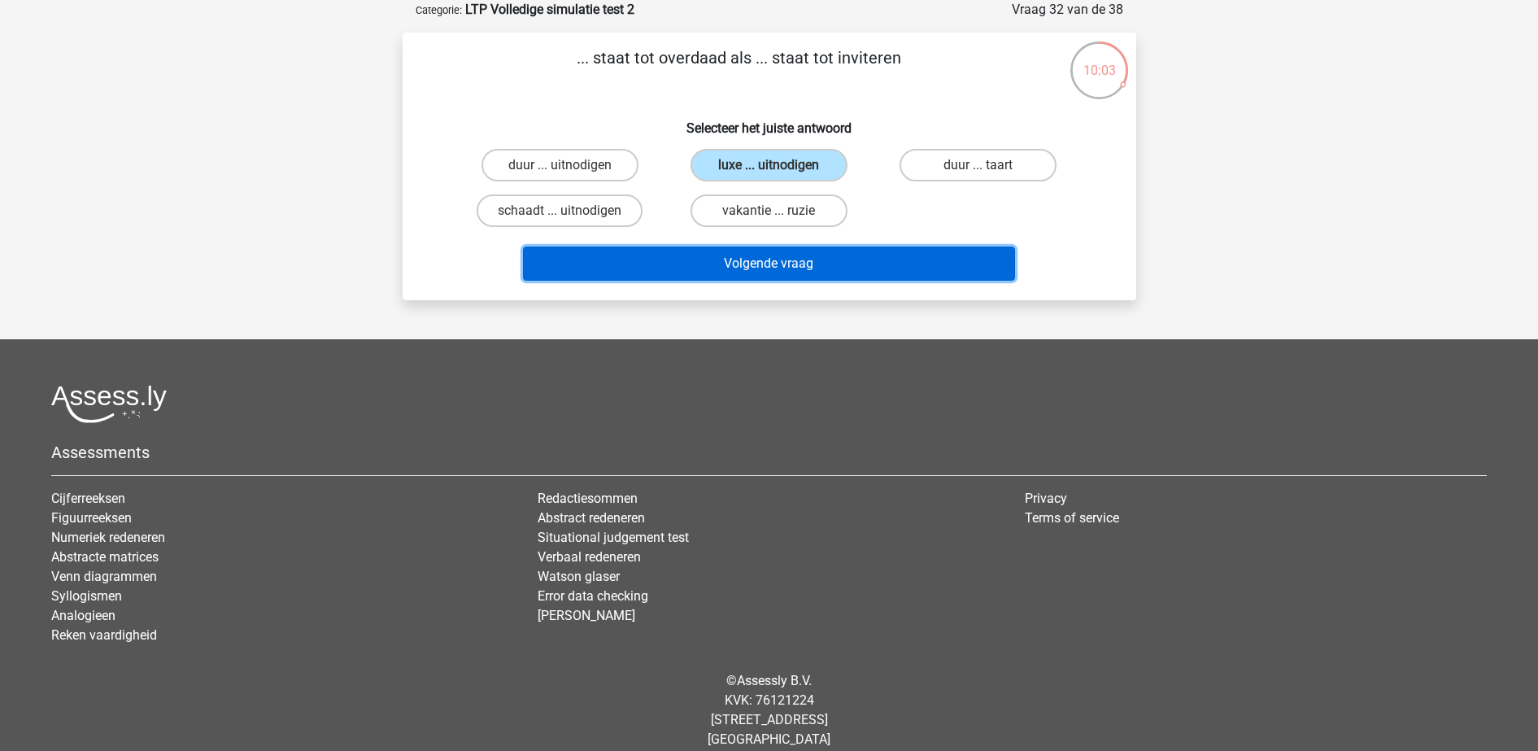
click at [775, 262] on button "Volgende vraag" at bounding box center [769, 263] width 492 height 34
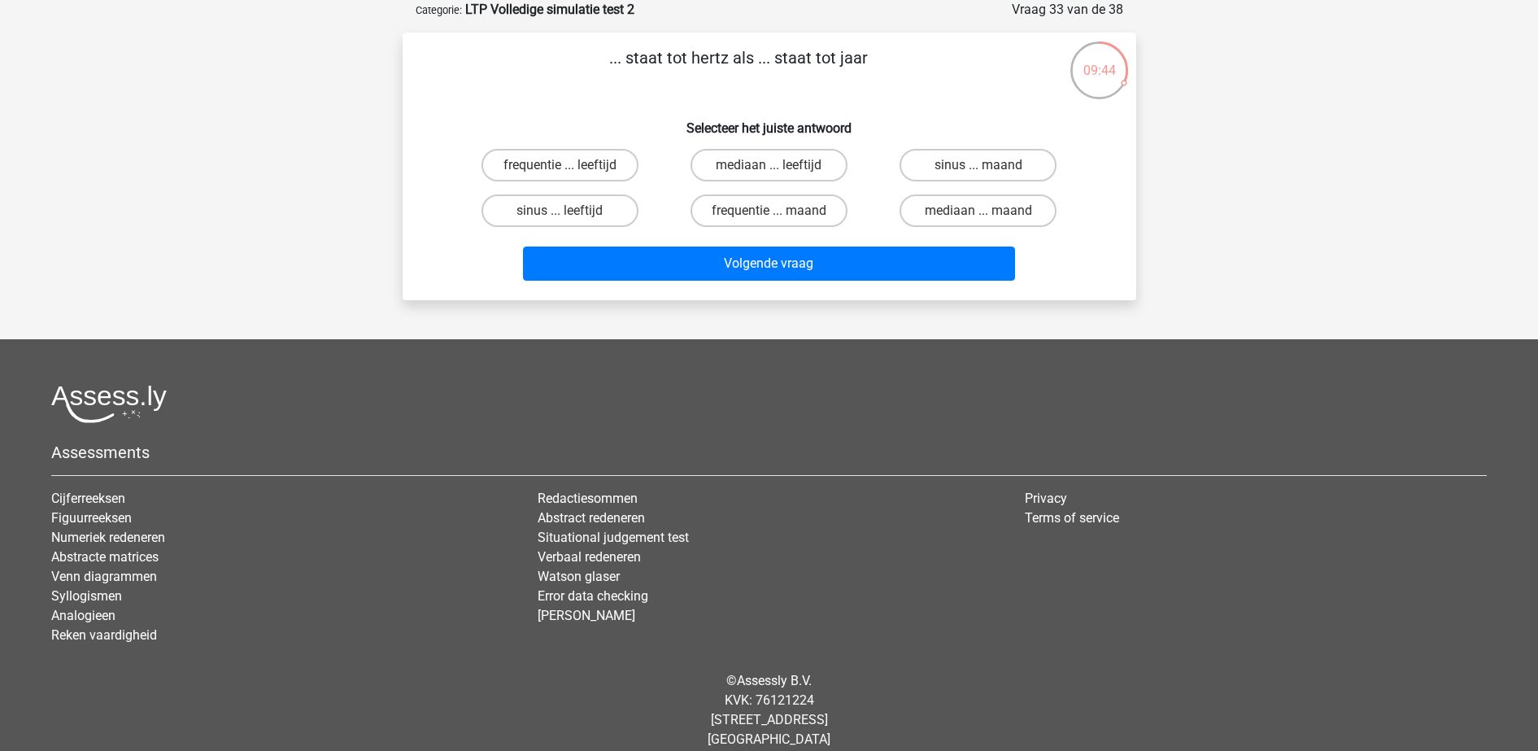
click at [569, 165] on input "frequentie ... leeftijd" at bounding box center [565, 170] width 11 height 11
radio input "true"
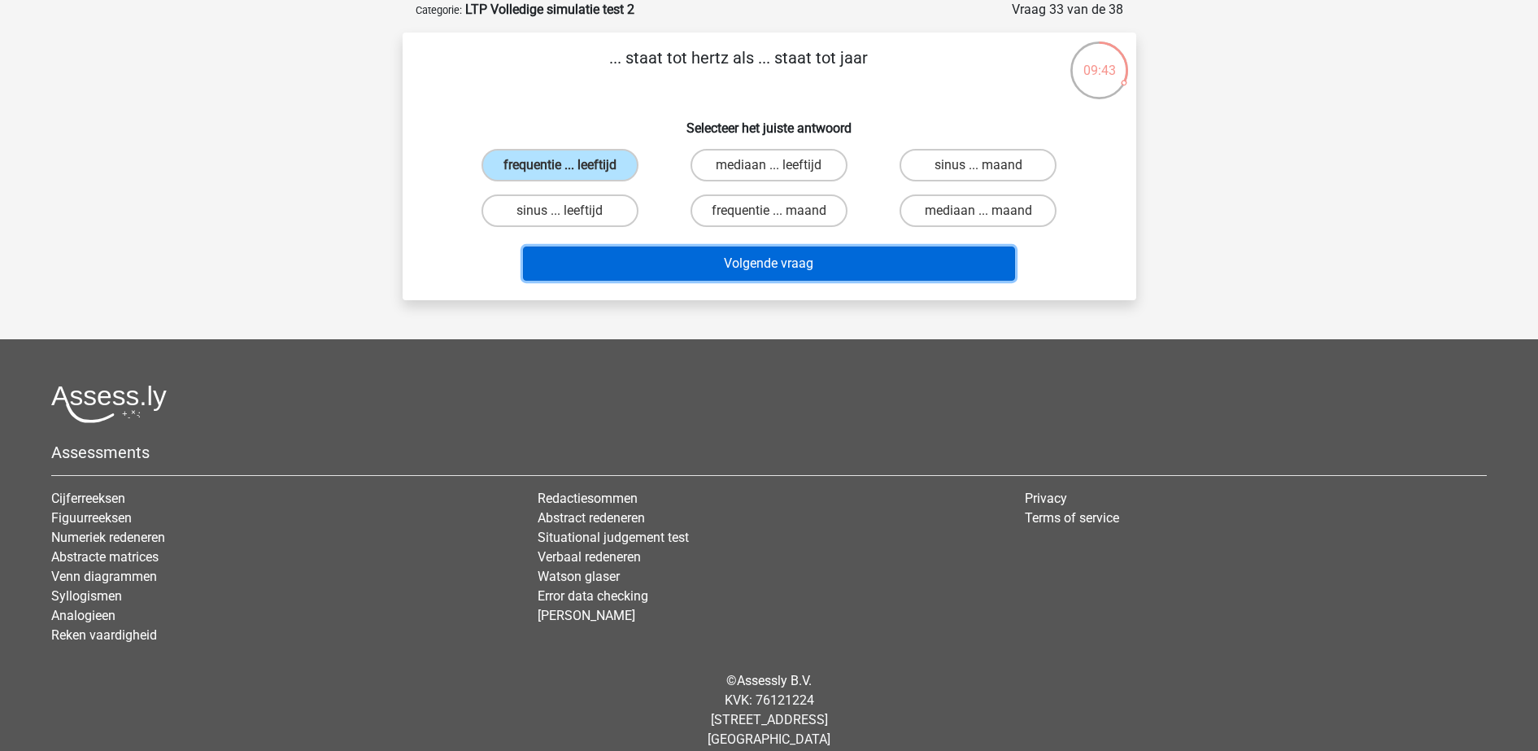
click at [810, 258] on button "Volgende vraag" at bounding box center [769, 263] width 492 height 34
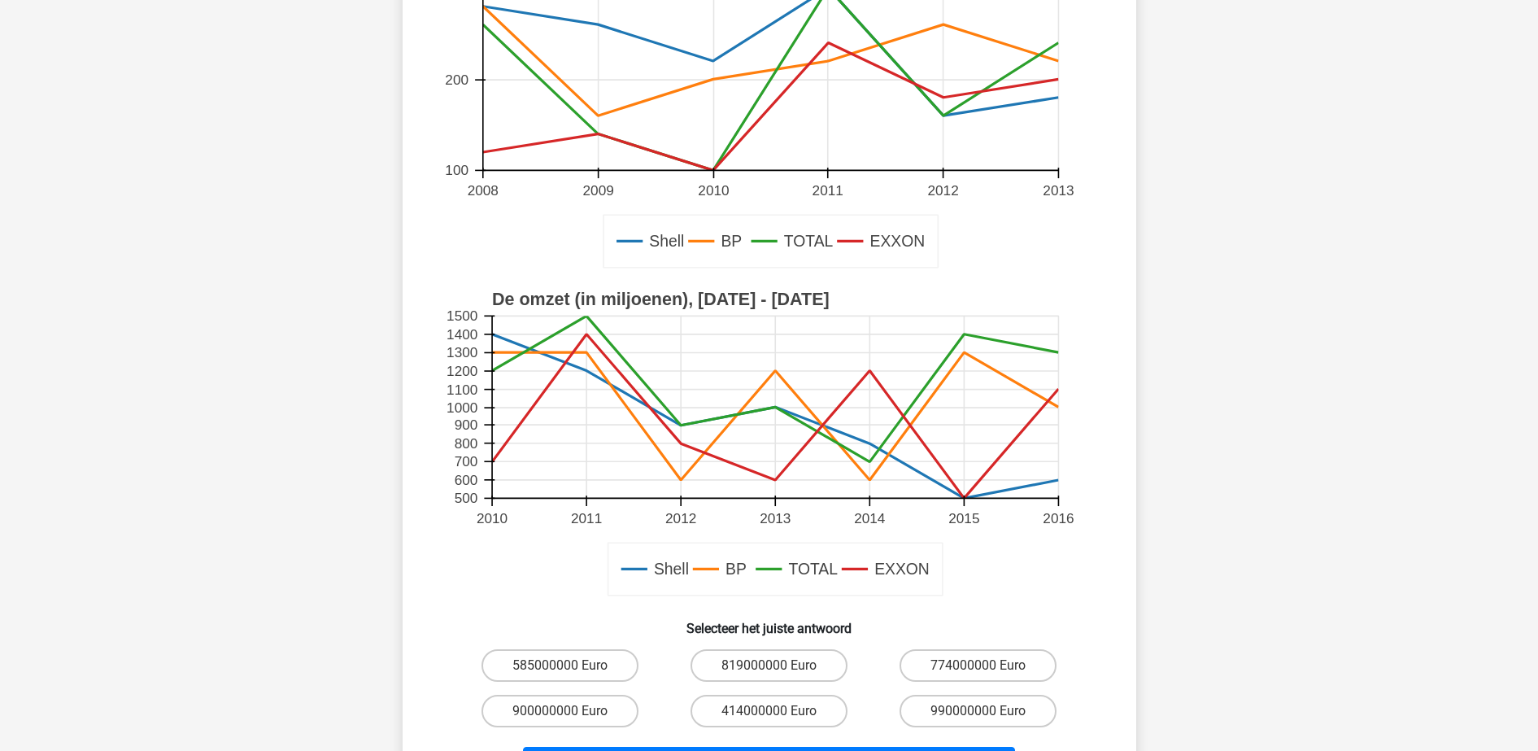
scroll to position [508, 0]
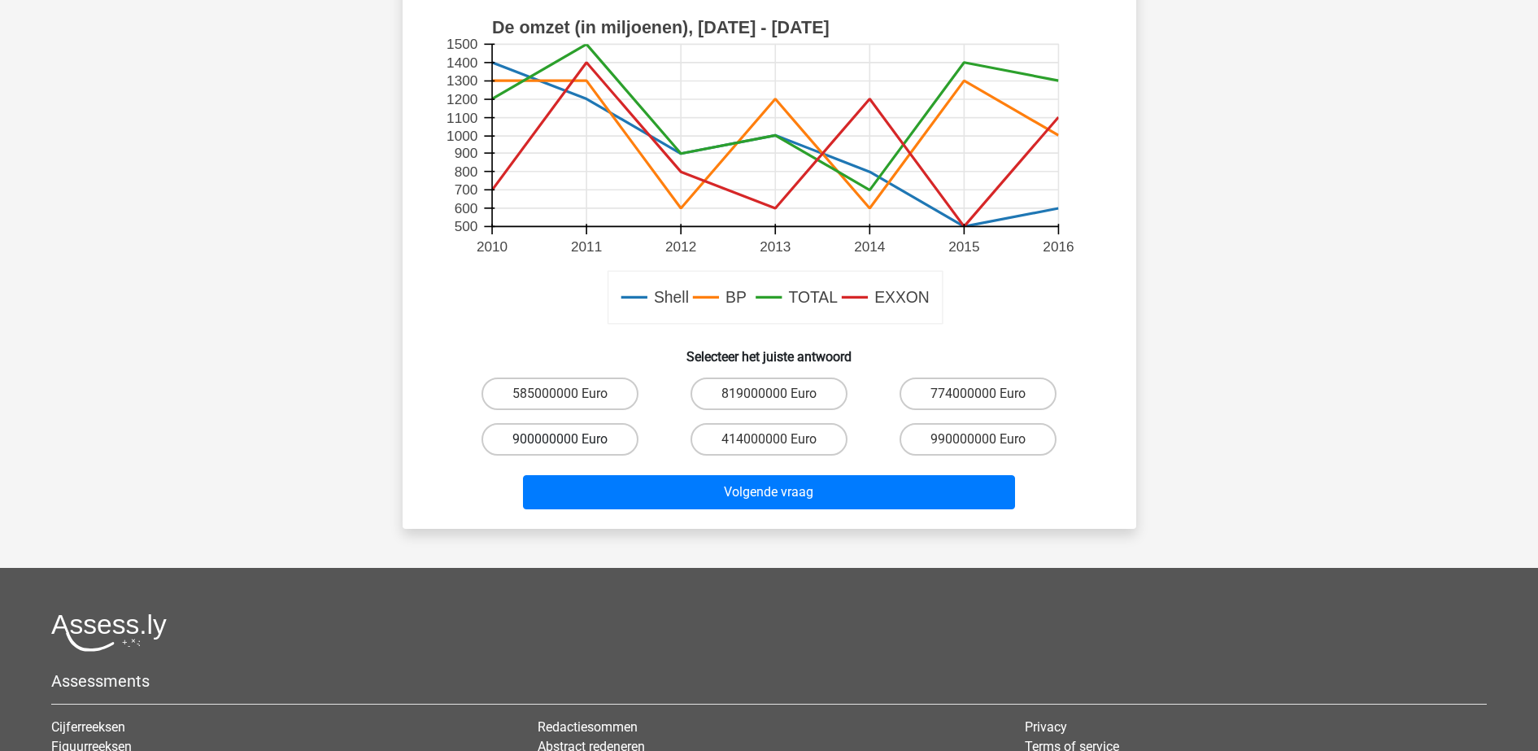
click at [572, 435] on label "900000000 Euro" at bounding box center [559, 439] width 157 height 33
click at [570, 439] on input "900000000 Euro" at bounding box center [565, 444] width 11 height 11
radio input "true"
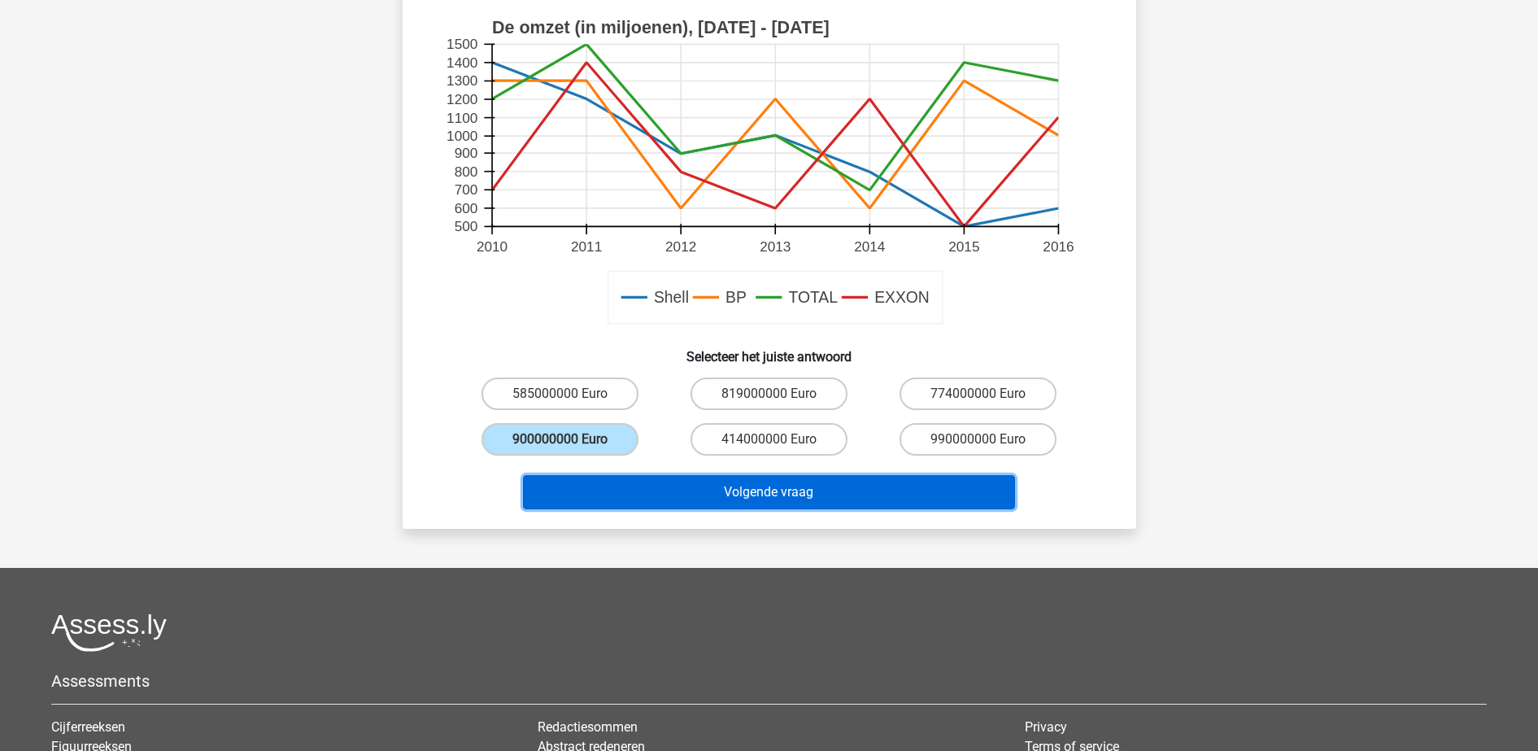
click at [635, 501] on button "Volgende vraag" at bounding box center [769, 492] width 492 height 34
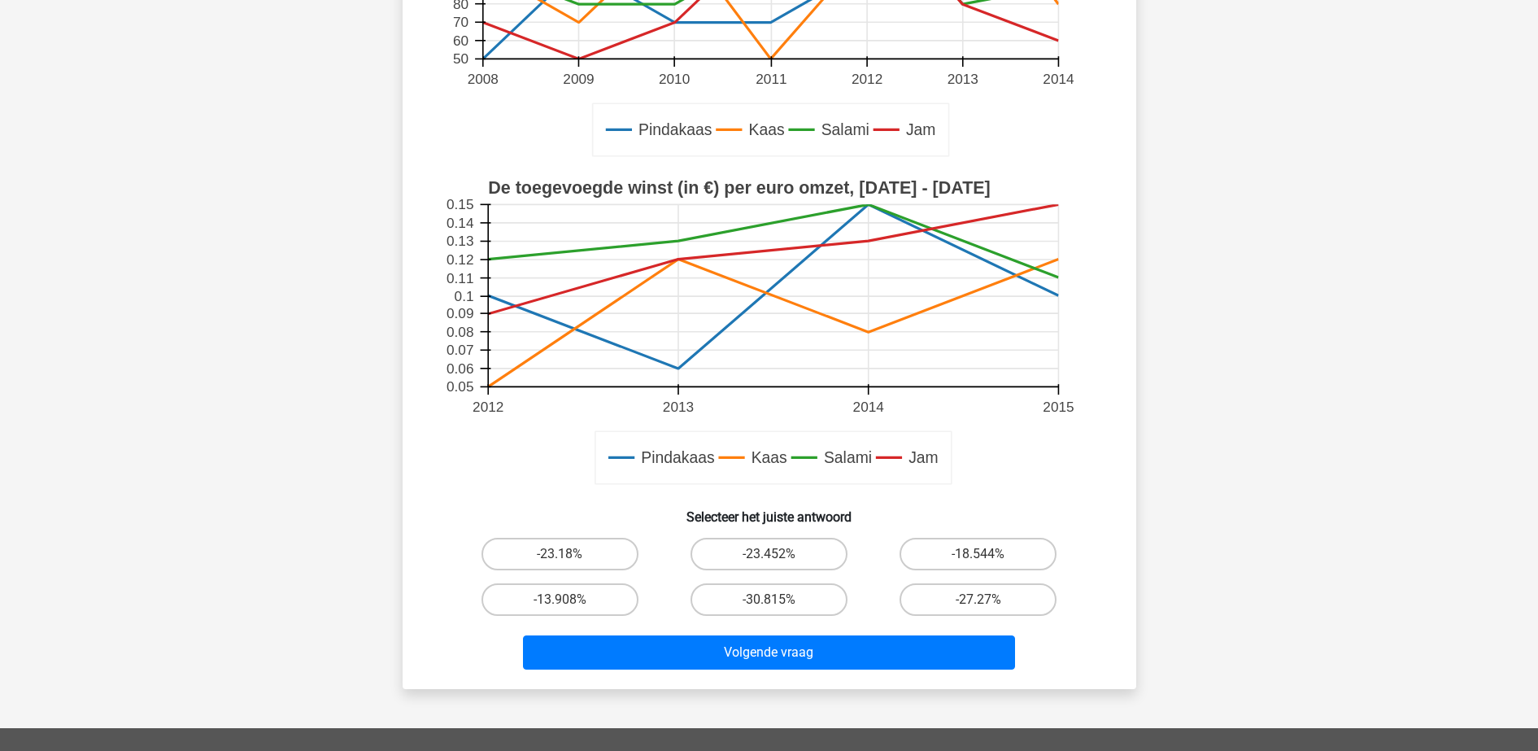
scroll to position [488, 0]
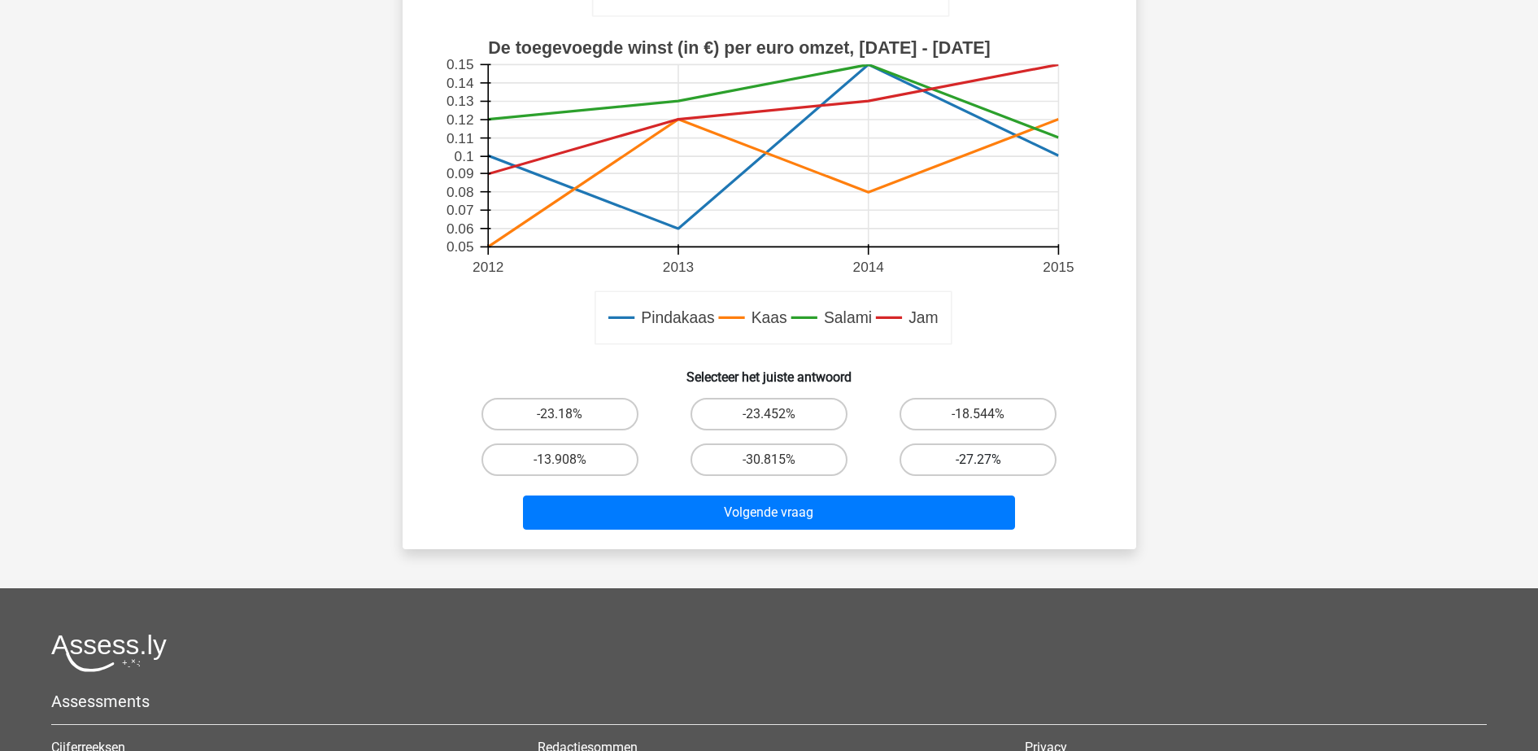
click at [1019, 458] on label "-27.27%" at bounding box center [977, 459] width 157 height 33
click at [989, 459] on input "-27.27%" at bounding box center [983, 464] width 11 height 11
radio input "true"
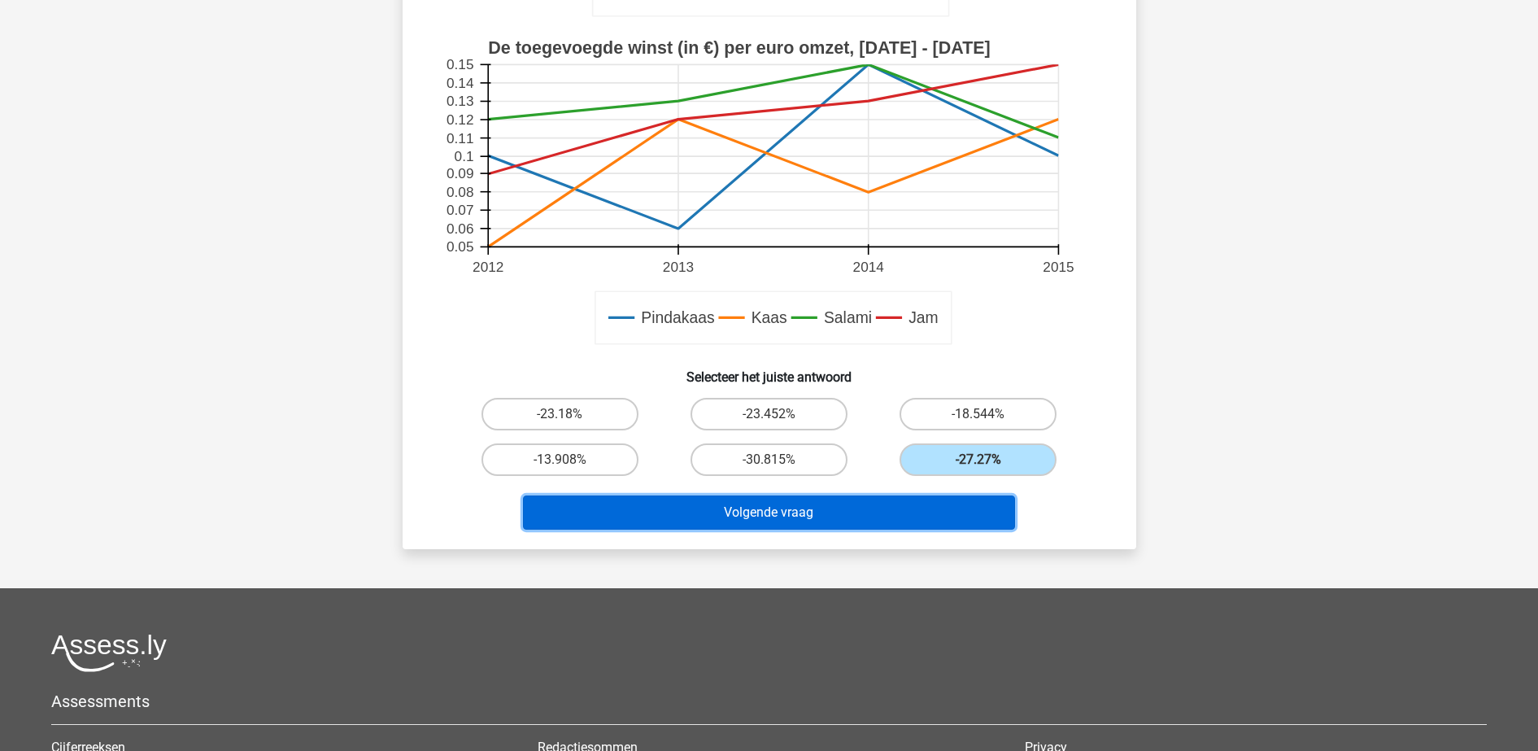
click at [908, 513] on button "Volgende vraag" at bounding box center [769, 512] width 492 height 34
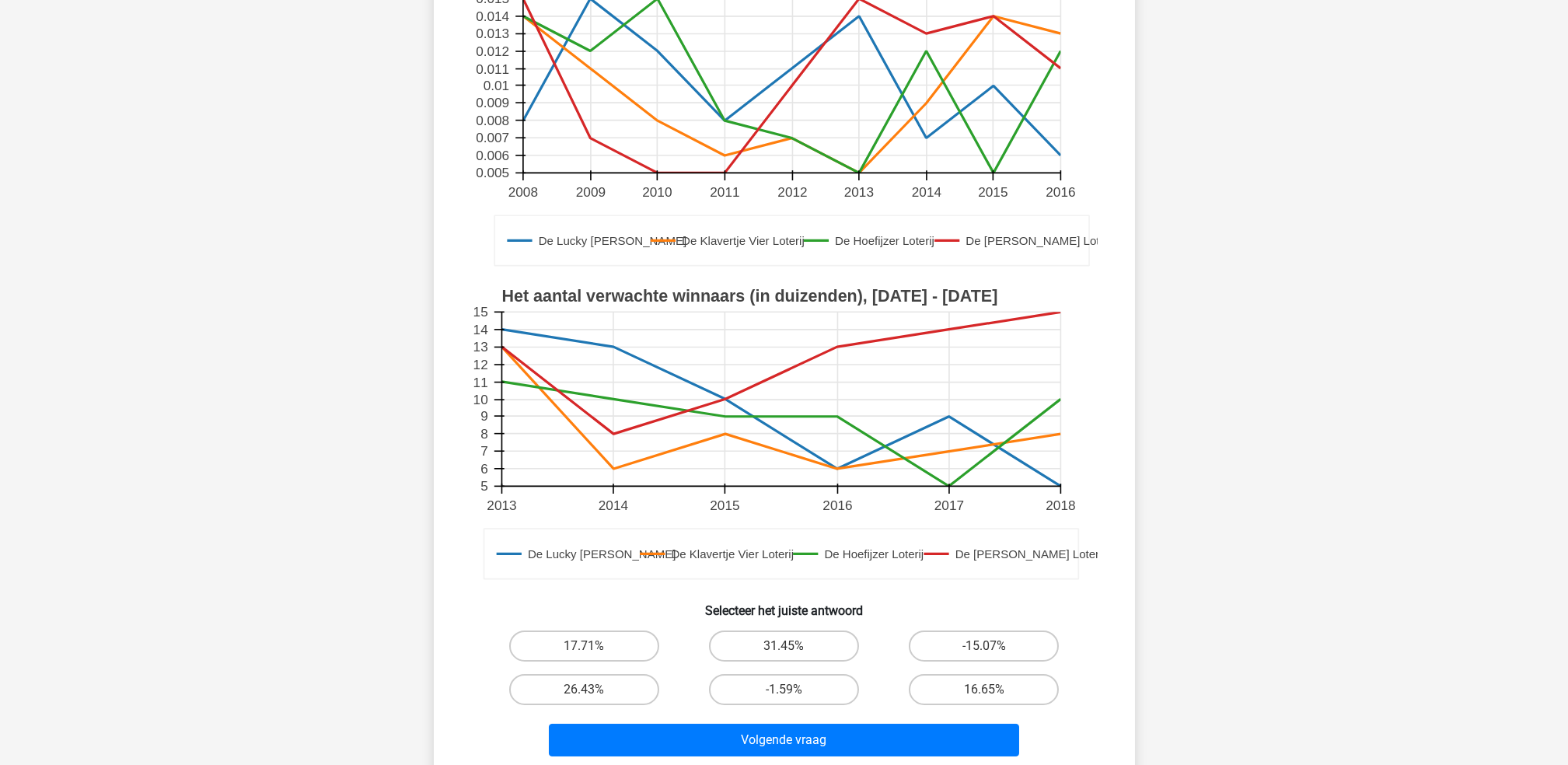
scroll to position [311, 0]
click at [601, 672] on label "26.43%" at bounding box center [584, 688] width 150 height 32
click at [594, 688] on input "26.43%" at bounding box center [589, 693] width 11 height 11
radio input "true"
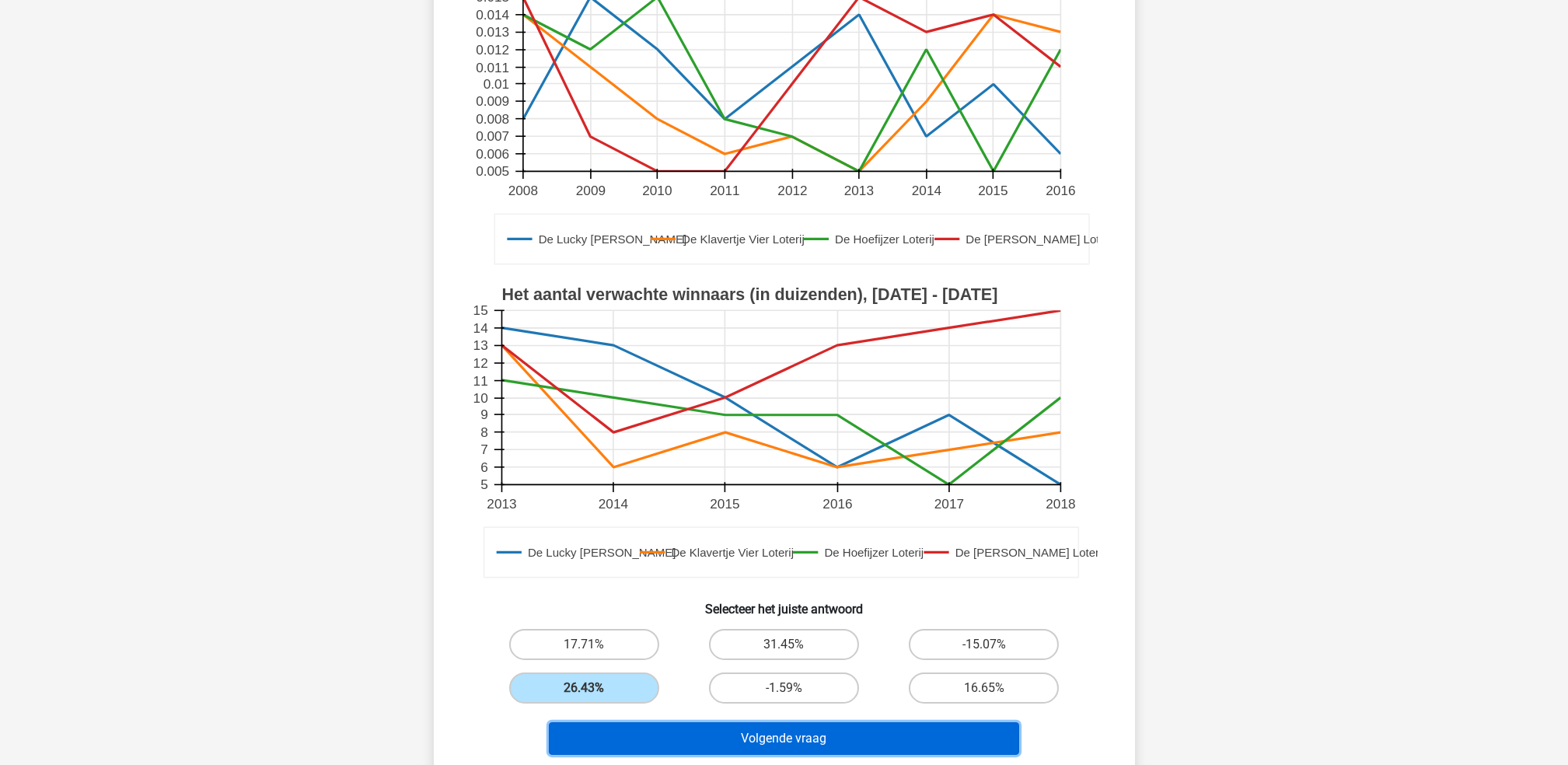
click at [648, 717] on button "Volgende vraag" at bounding box center [784, 739] width 470 height 33
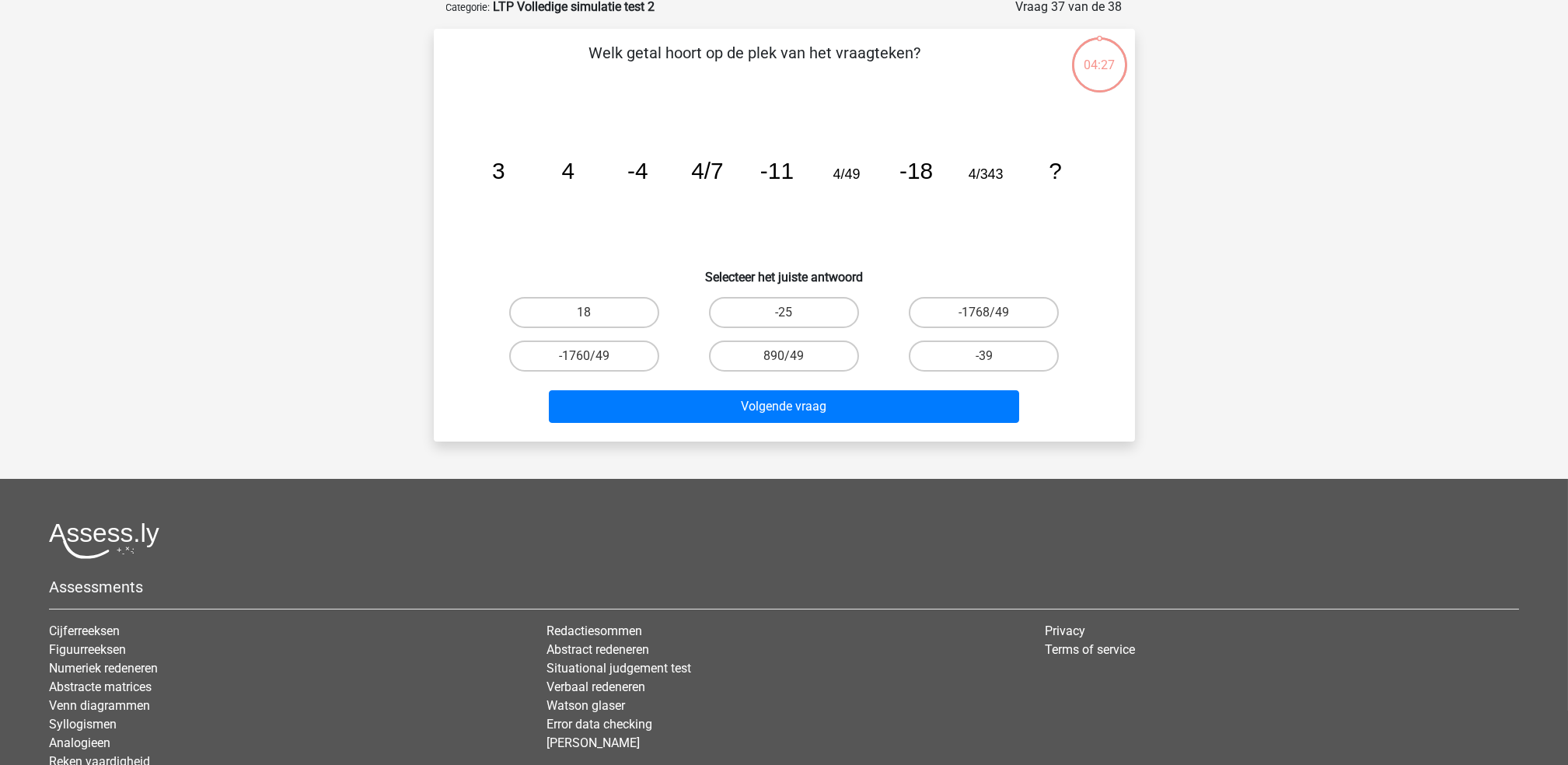
scroll to position [77, 0]
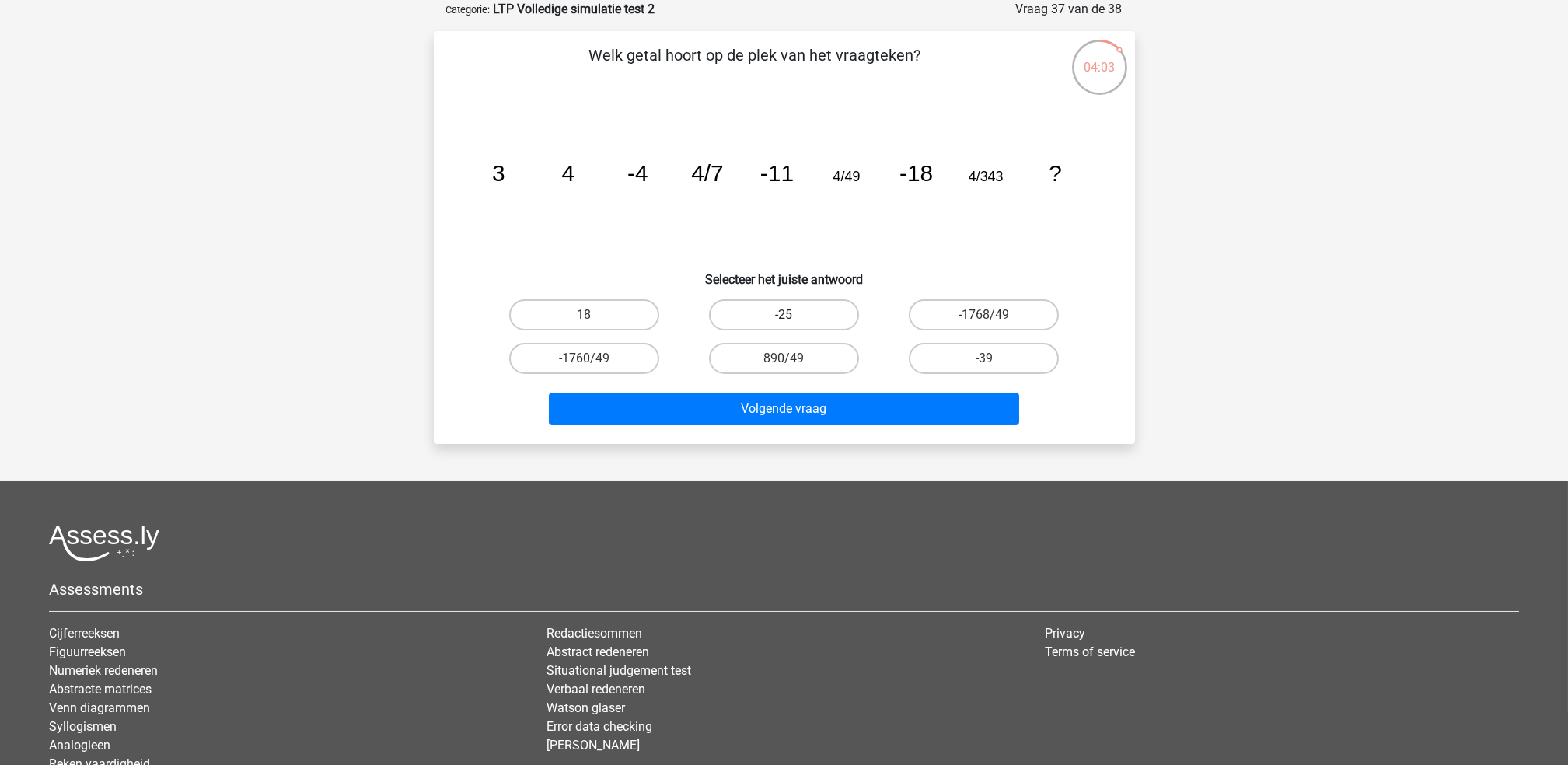
click at [810, 308] on label "-25" at bounding box center [784, 315] width 150 height 32
click at [794, 315] on input "-25" at bounding box center [789, 319] width 11 height 11
radio input "true"
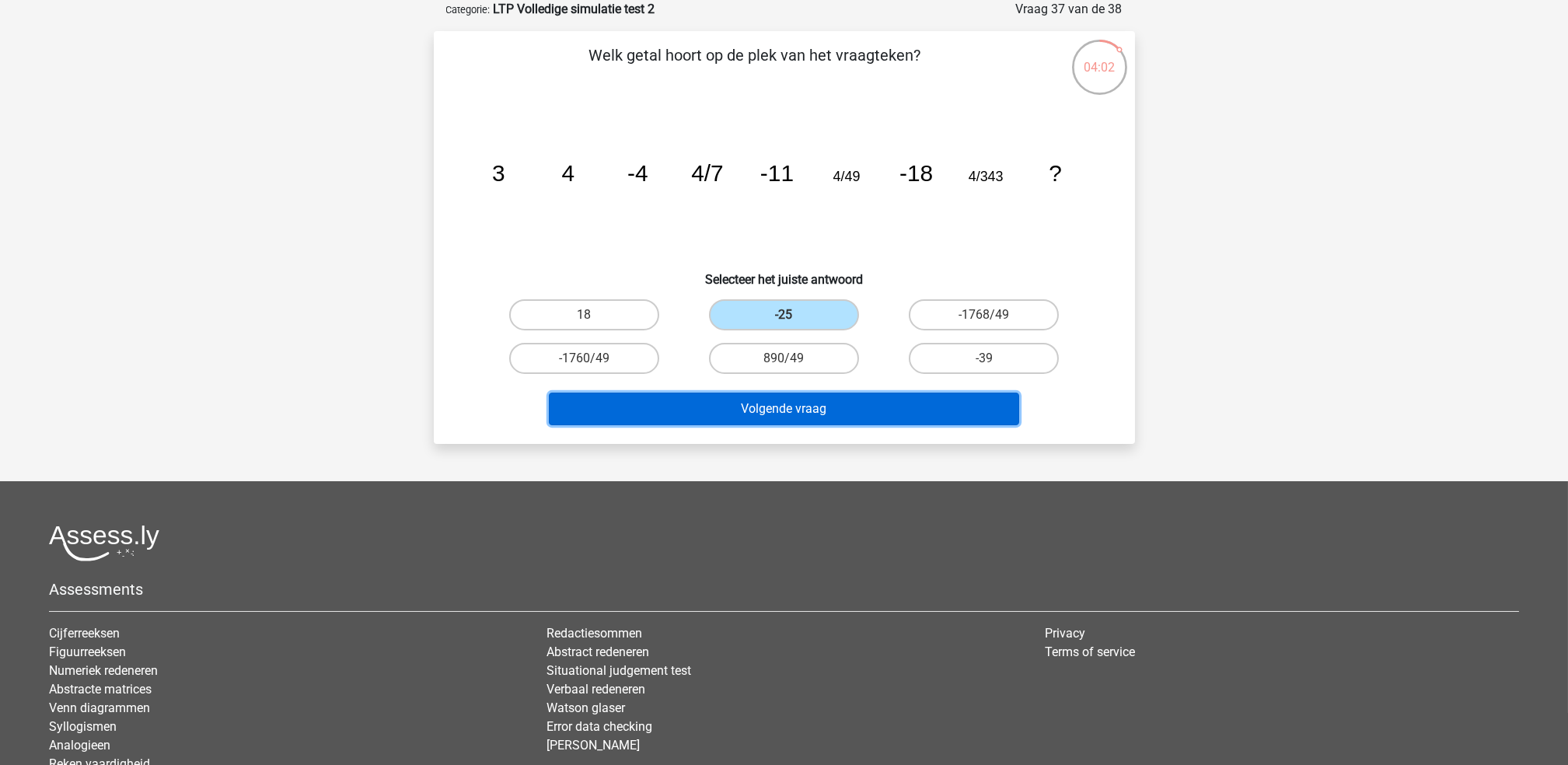
click at [794, 398] on button "Volgende vraag" at bounding box center [784, 409] width 470 height 33
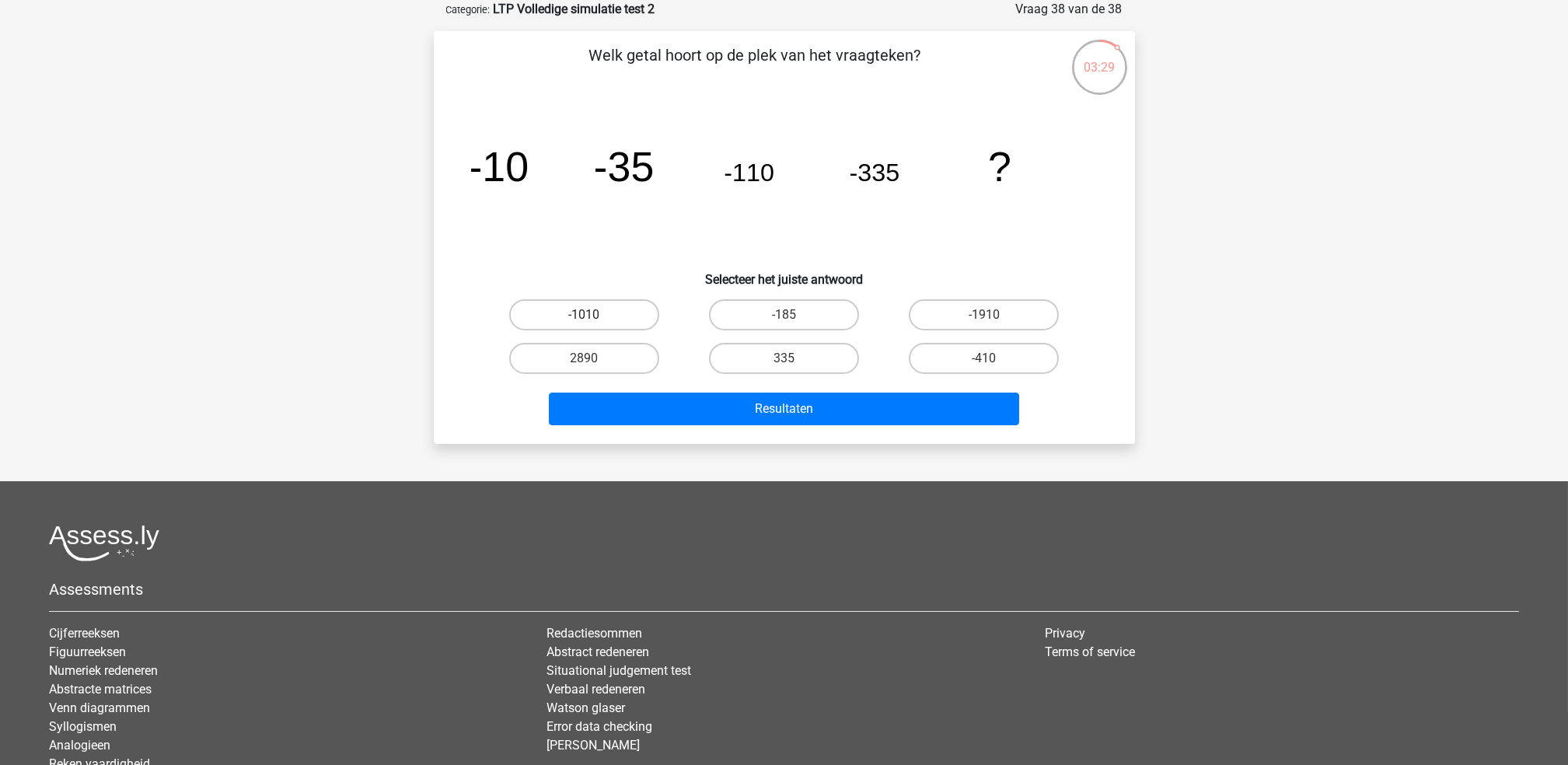
click at [612, 319] on label "-1010" at bounding box center [584, 315] width 150 height 32
click at [594, 319] on input "-1010" at bounding box center [589, 319] width 11 height 11
radio input "true"
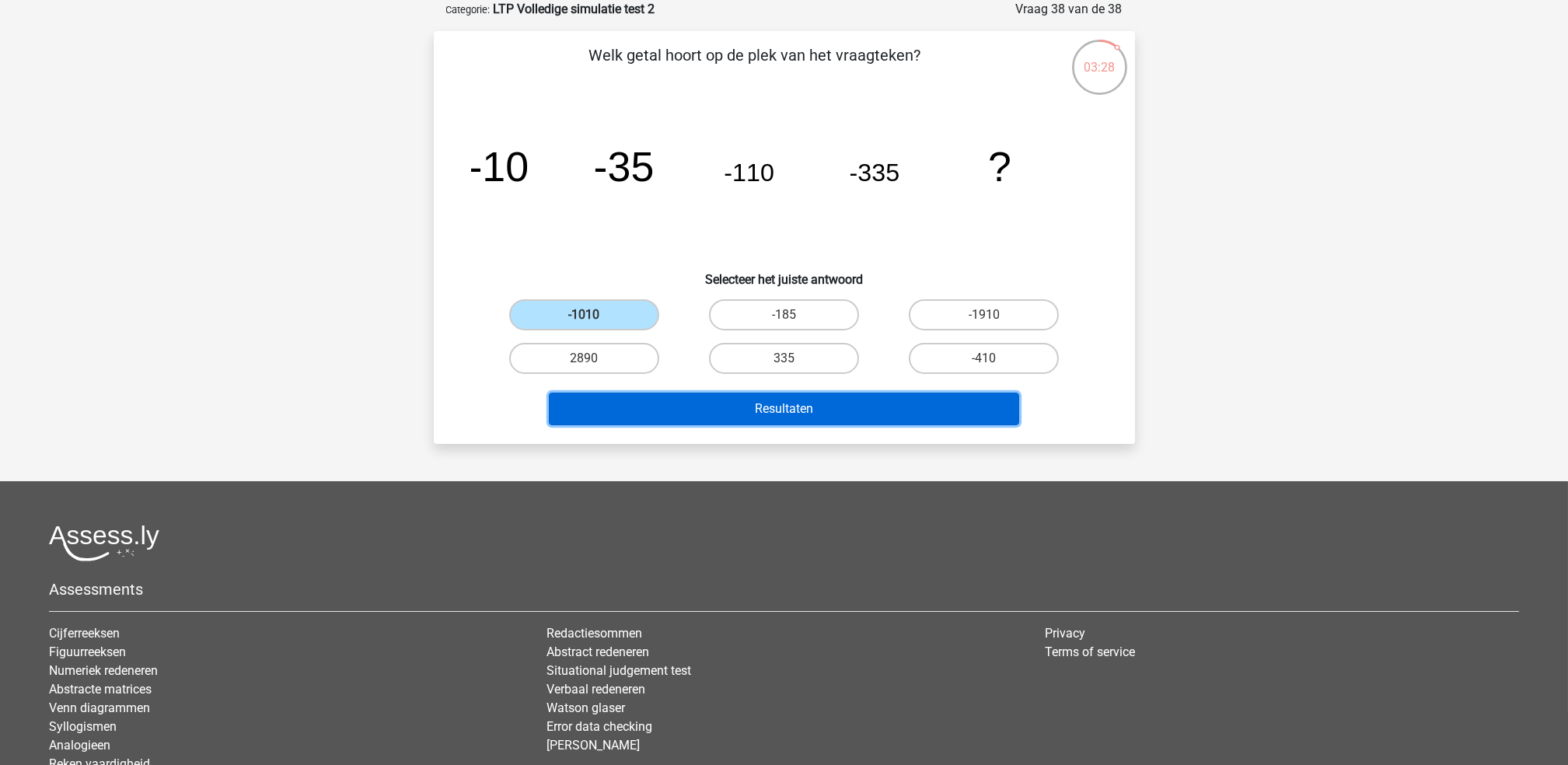
click at [695, 407] on button "Resultaten" at bounding box center [784, 409] width 470 height 33
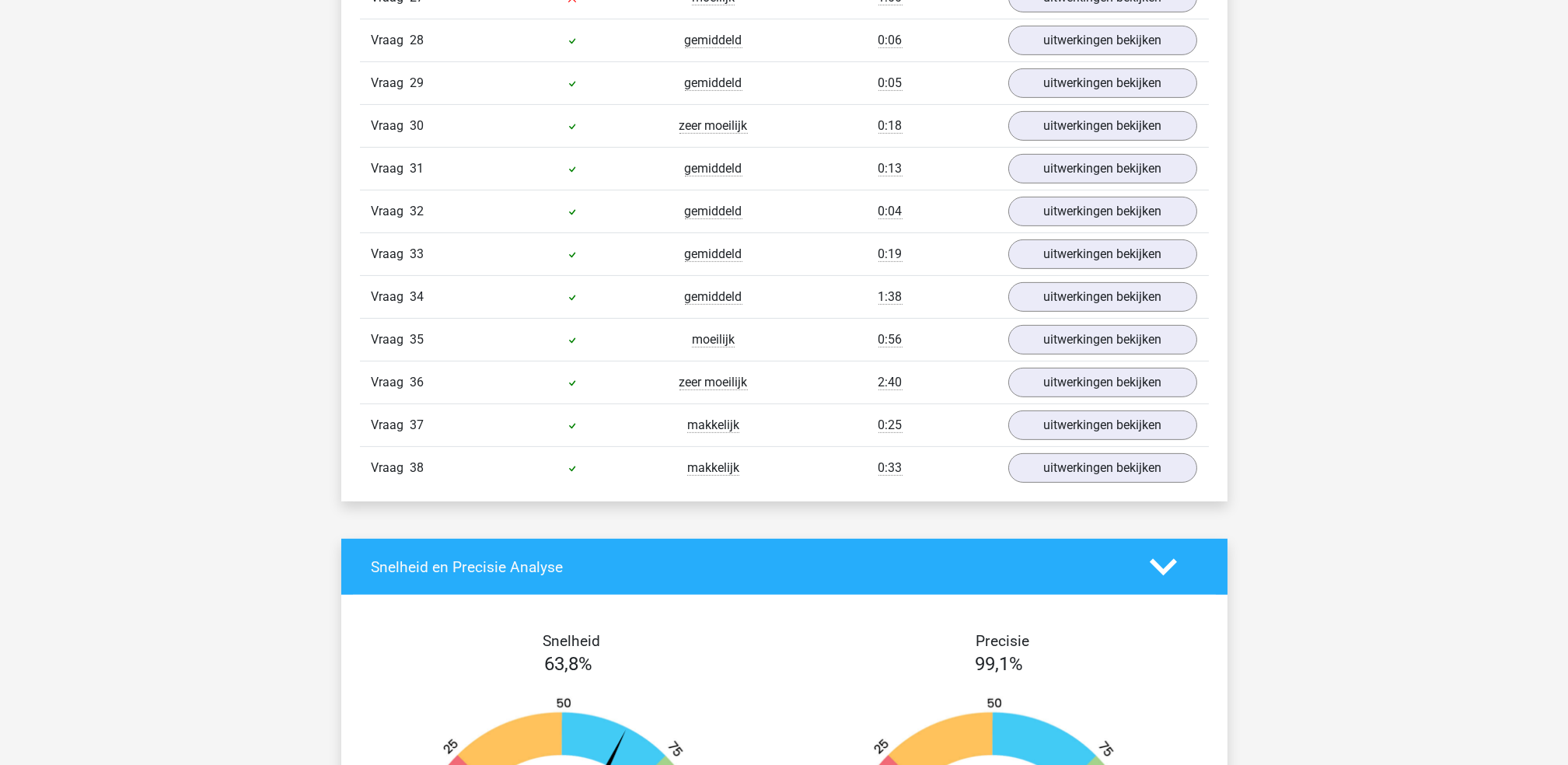
scroll to position [2592, 0]
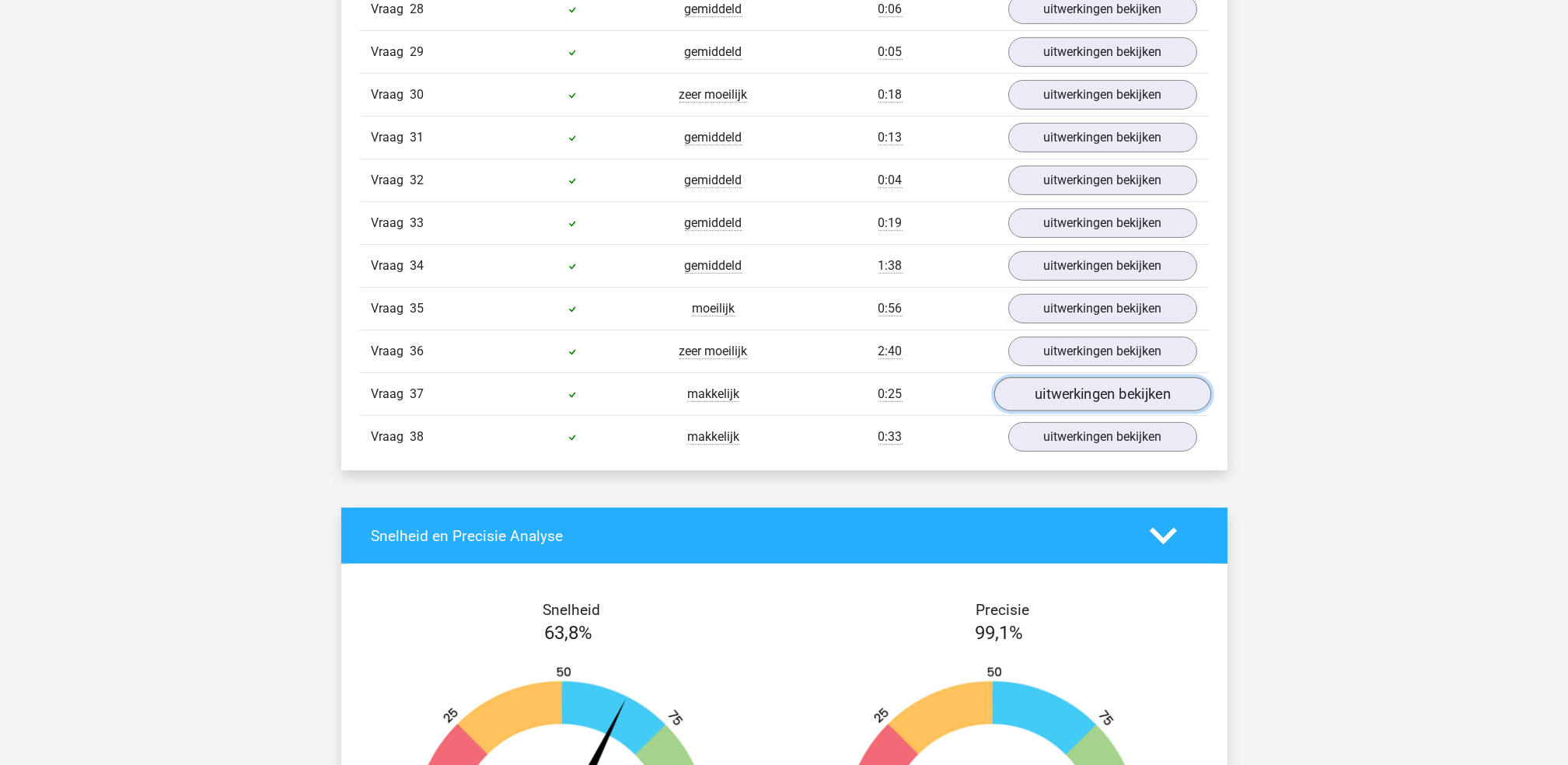
click at [1059, 401] on link "uitwerkingen bekijken" at bounding box center [1101, 394] width 217 height 34
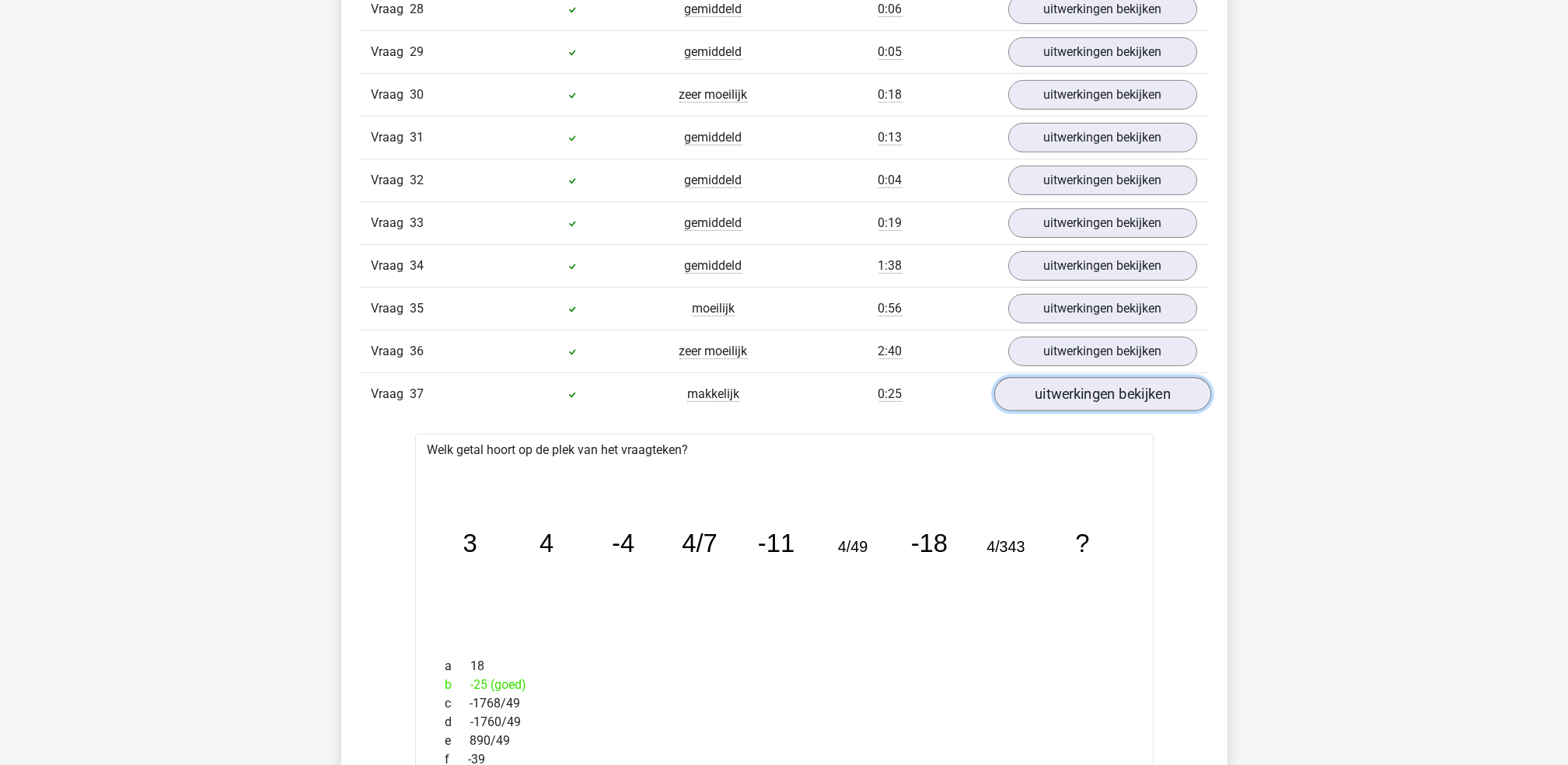
click at [1110, 406] on link "uitwerkingen bekijken" at bounding box center [1101, 394] width 217 height 34
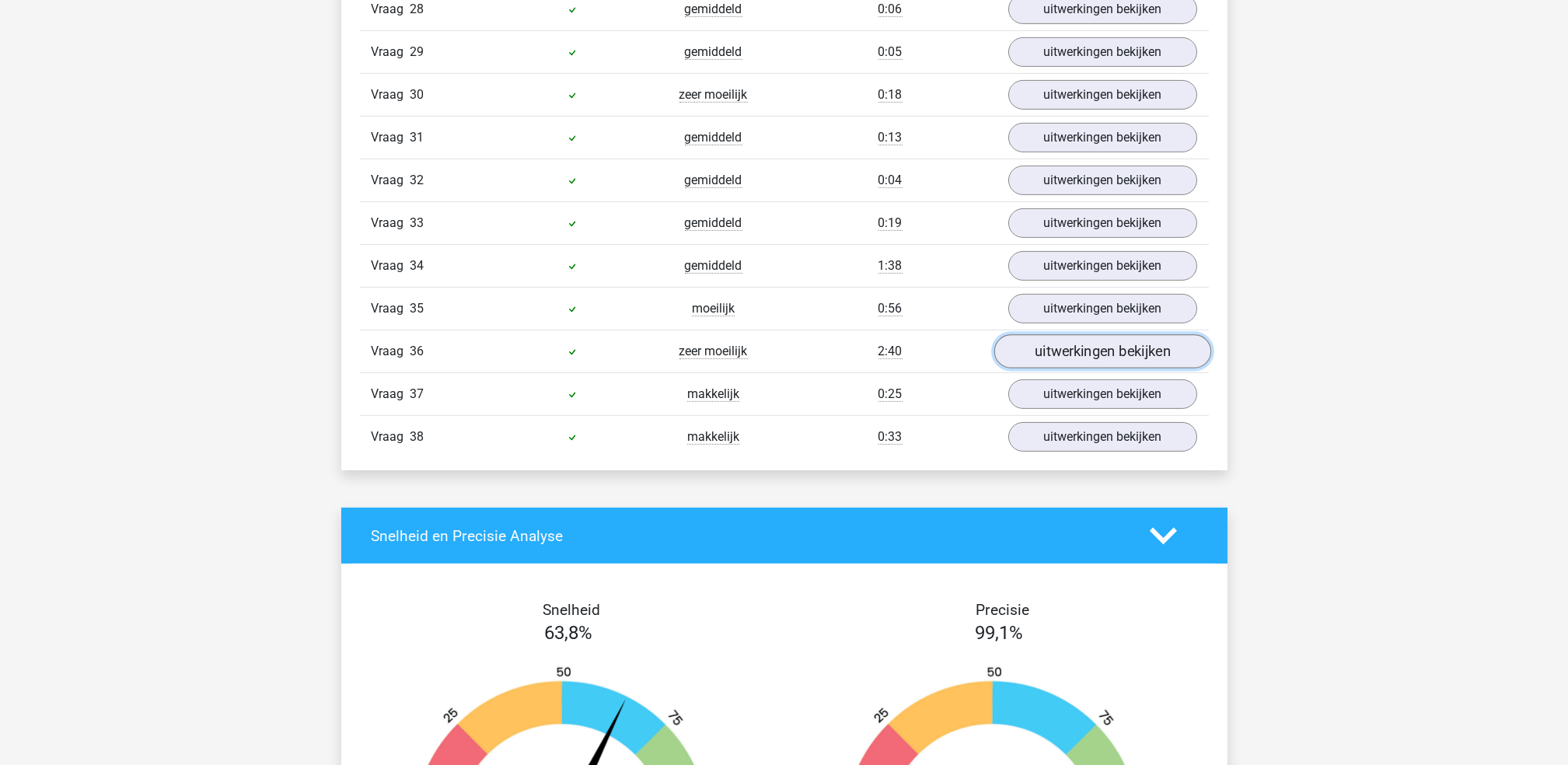
click at [1103, 356] on link "uitwerkingen bekijken" at bounding box center [1101, 352] width 217 height 34
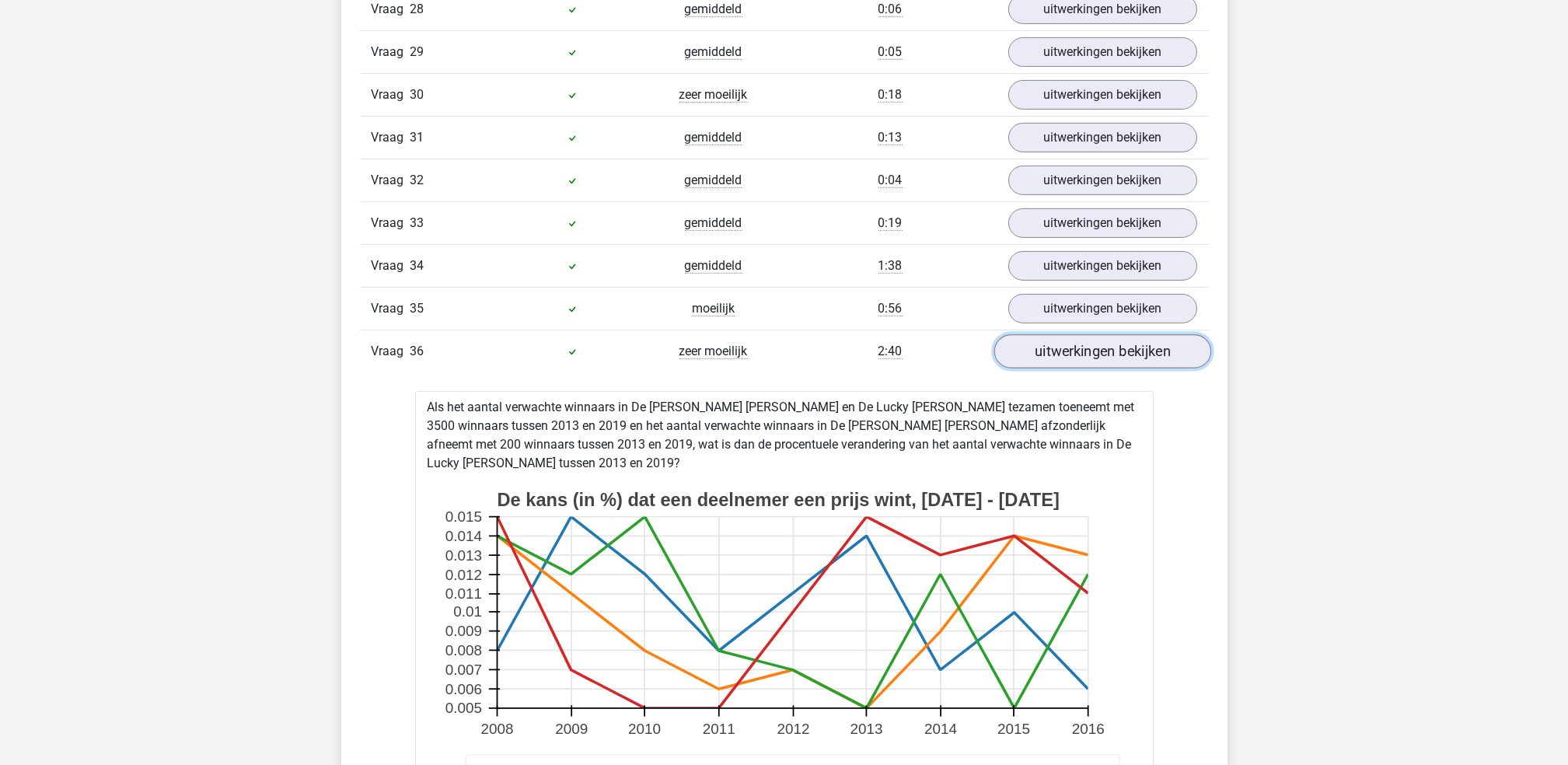
click at [1122, 352] on link "uitwerkingen bekijken" at bounding box center [1101, 352] width 217 height 34
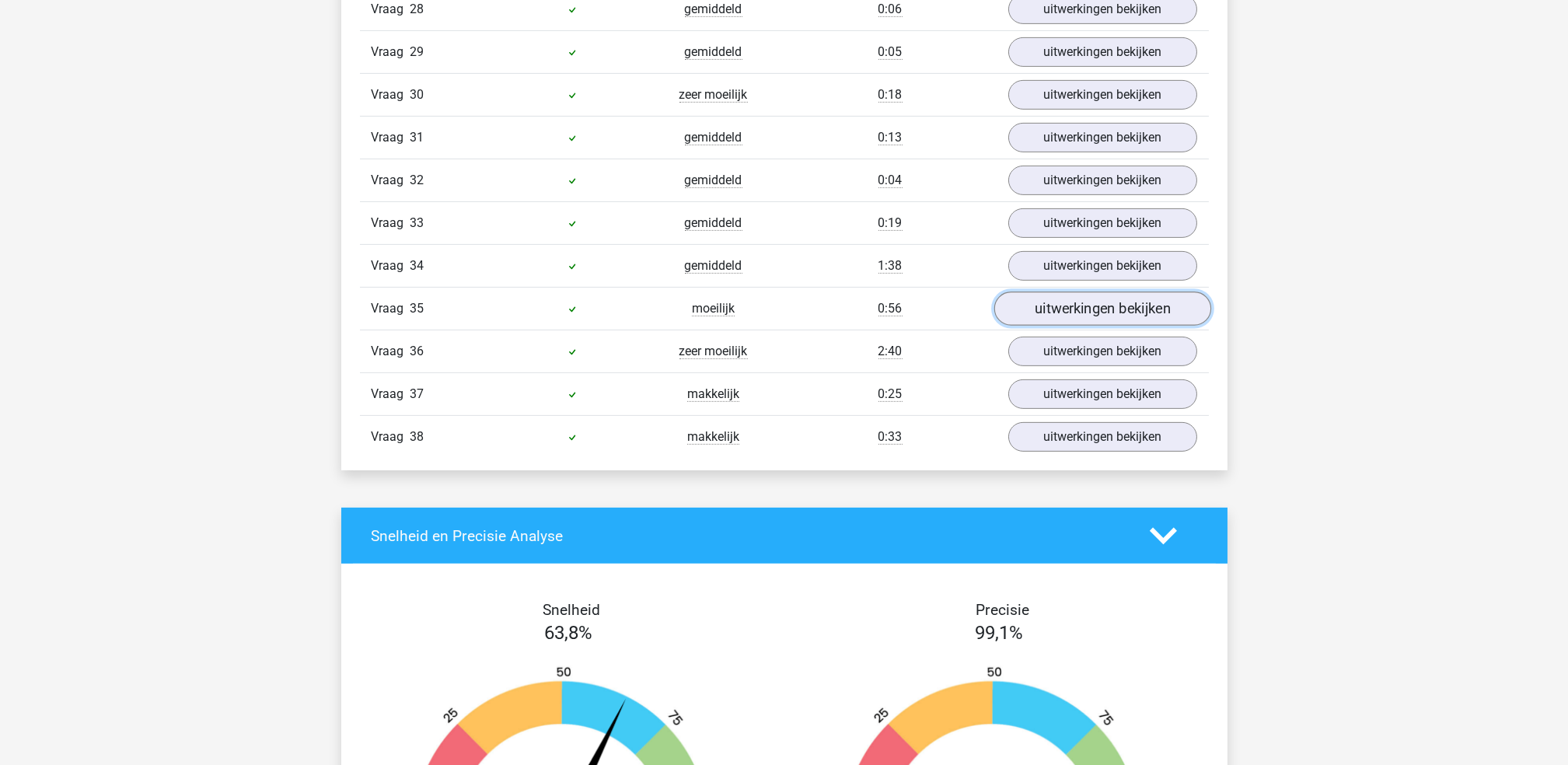
click at [1096, 320] on link "uitwerkingen bekijken" at bounding box center [1101, 309] width 217 height 34
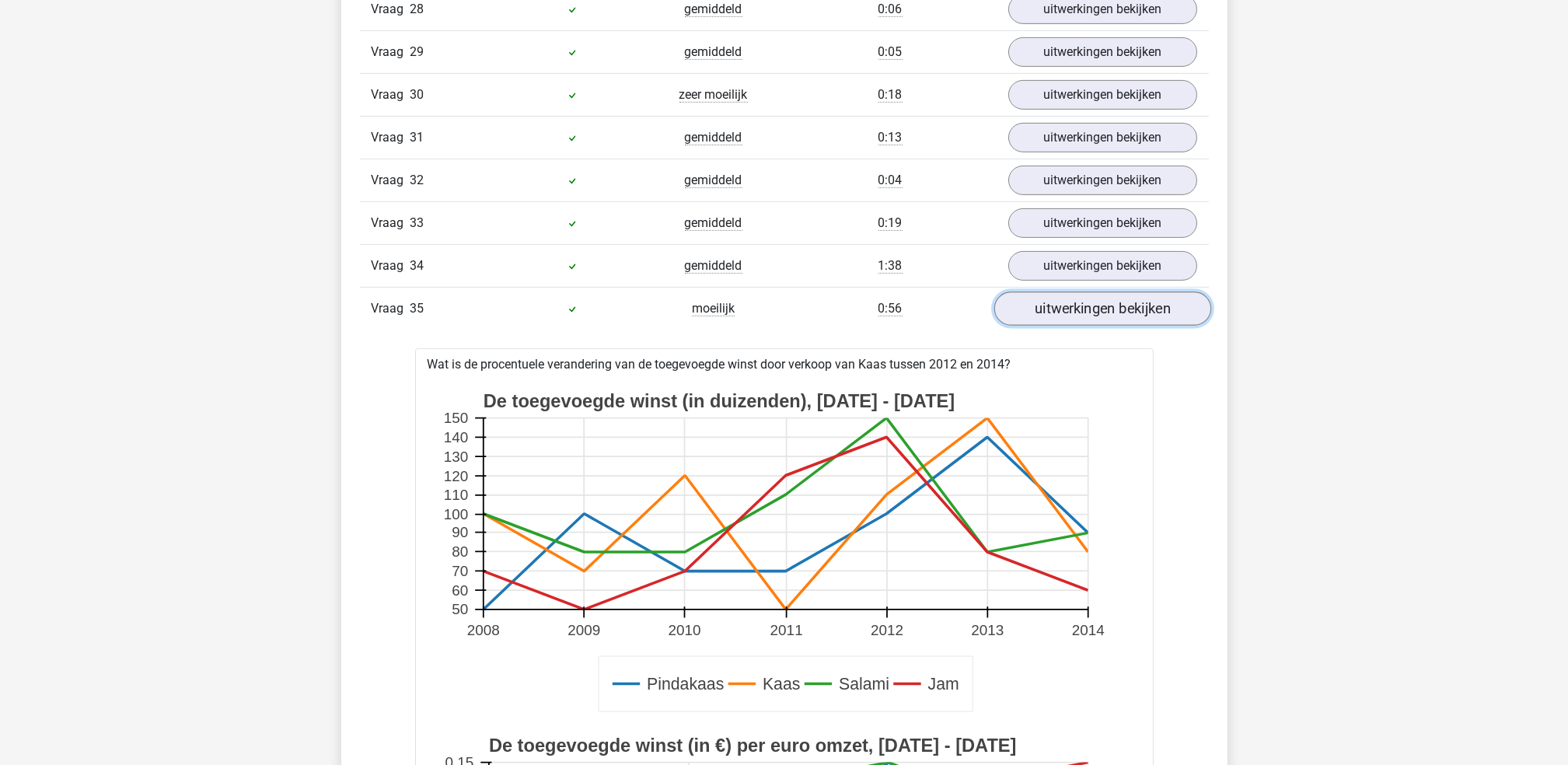
click at [1136, 315] on link "uitwerkingen bekijken" at bounding box center [1101, 309] width 217 height 34
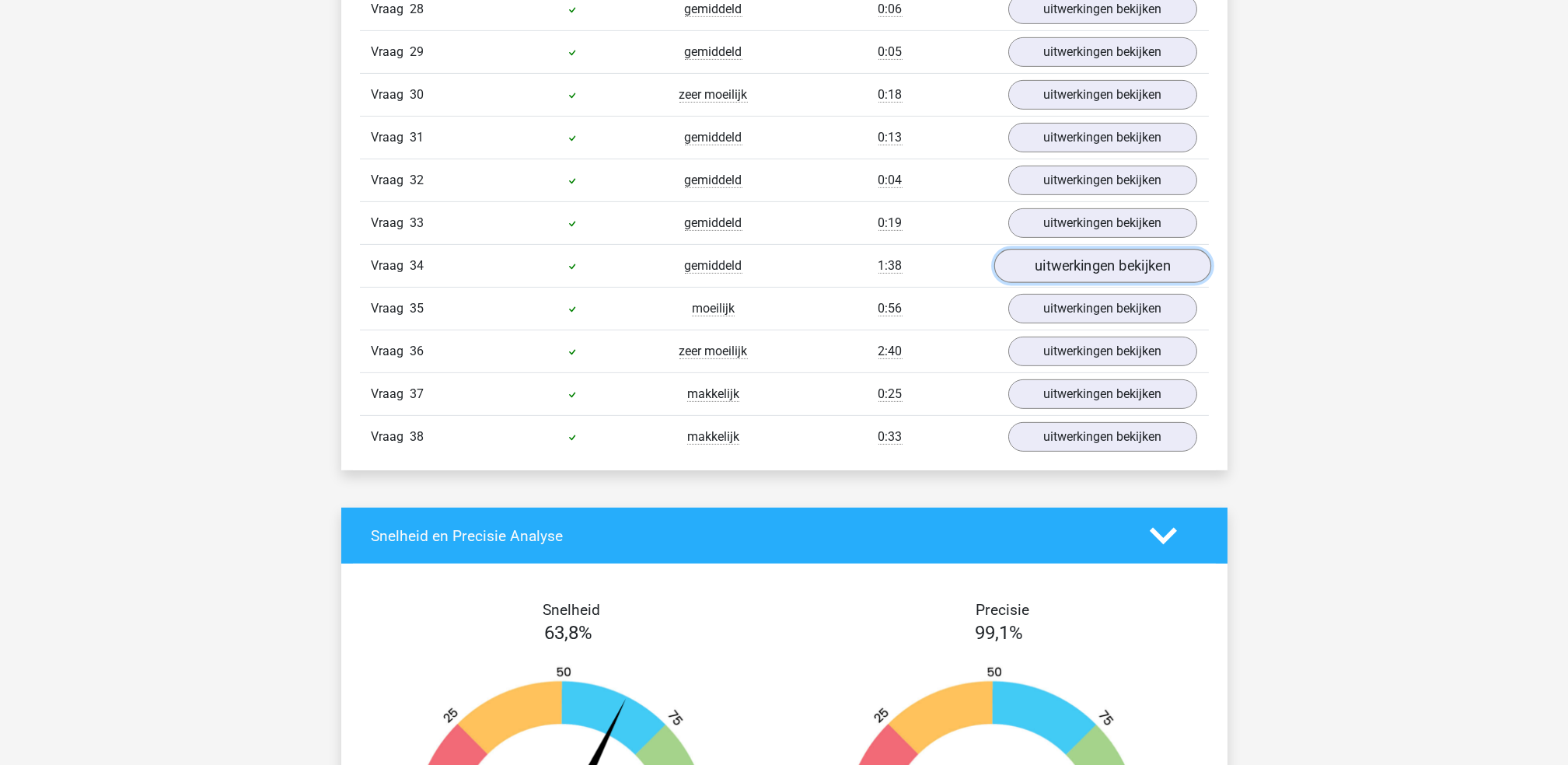
click at [1135, 270] on link "uitwerkingen bekijken" at bounding box center [1101, 266] width 217 height 34
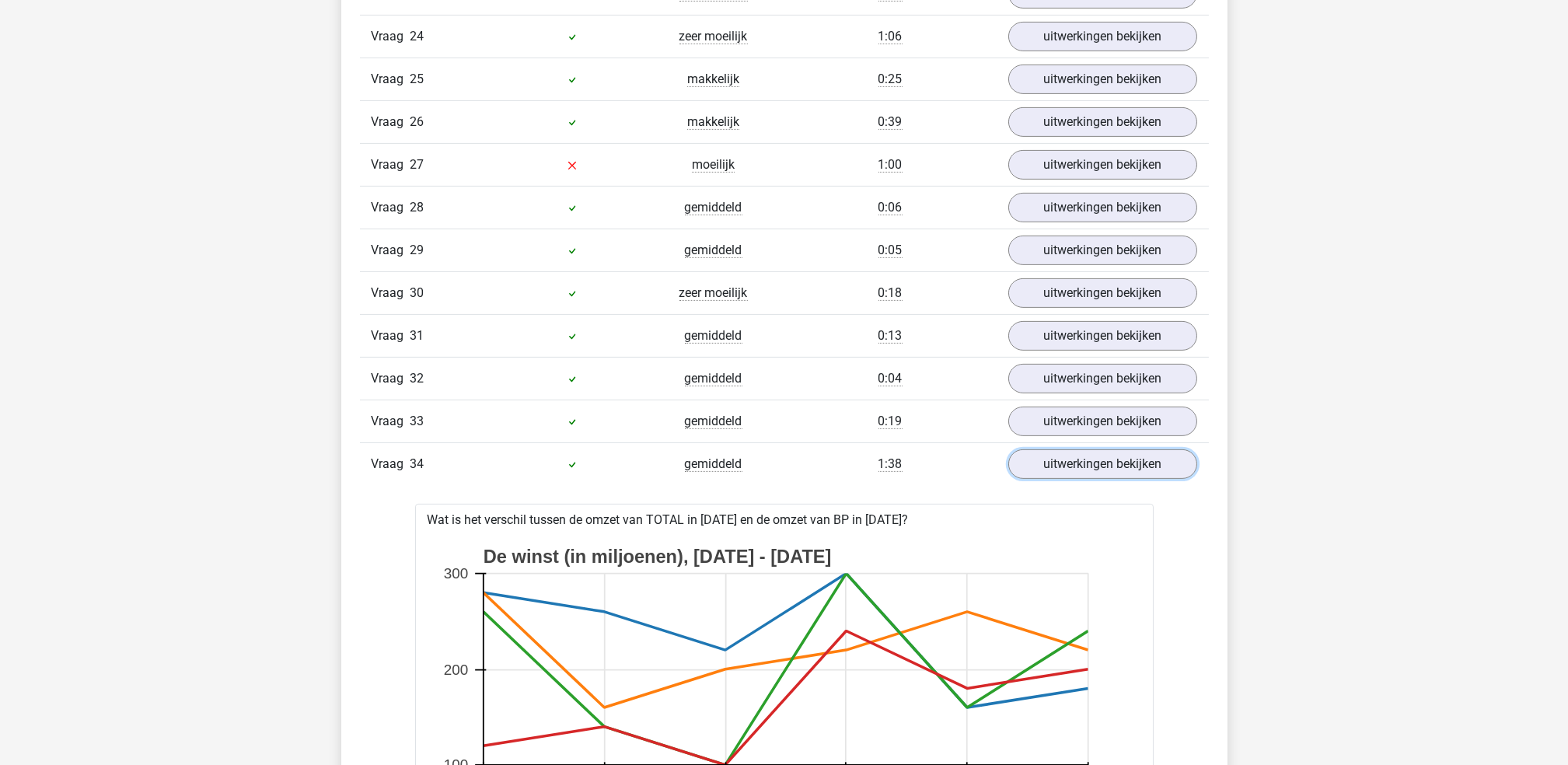
scroll to position [2384, 0]
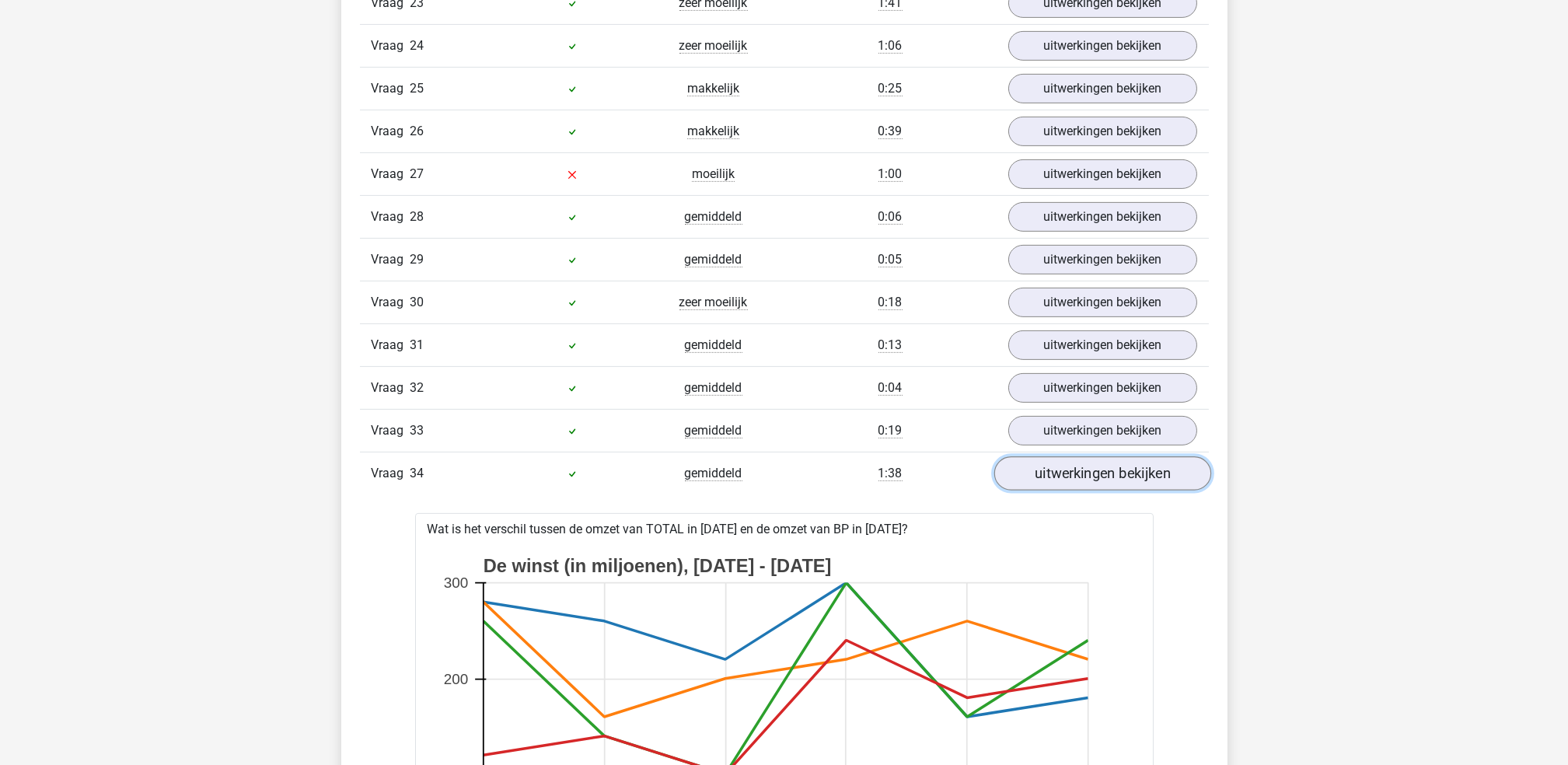
click at [1118, 490] on link "uitwerkingen bekijken" at bounding box center [1101, 473] width 217 height 34
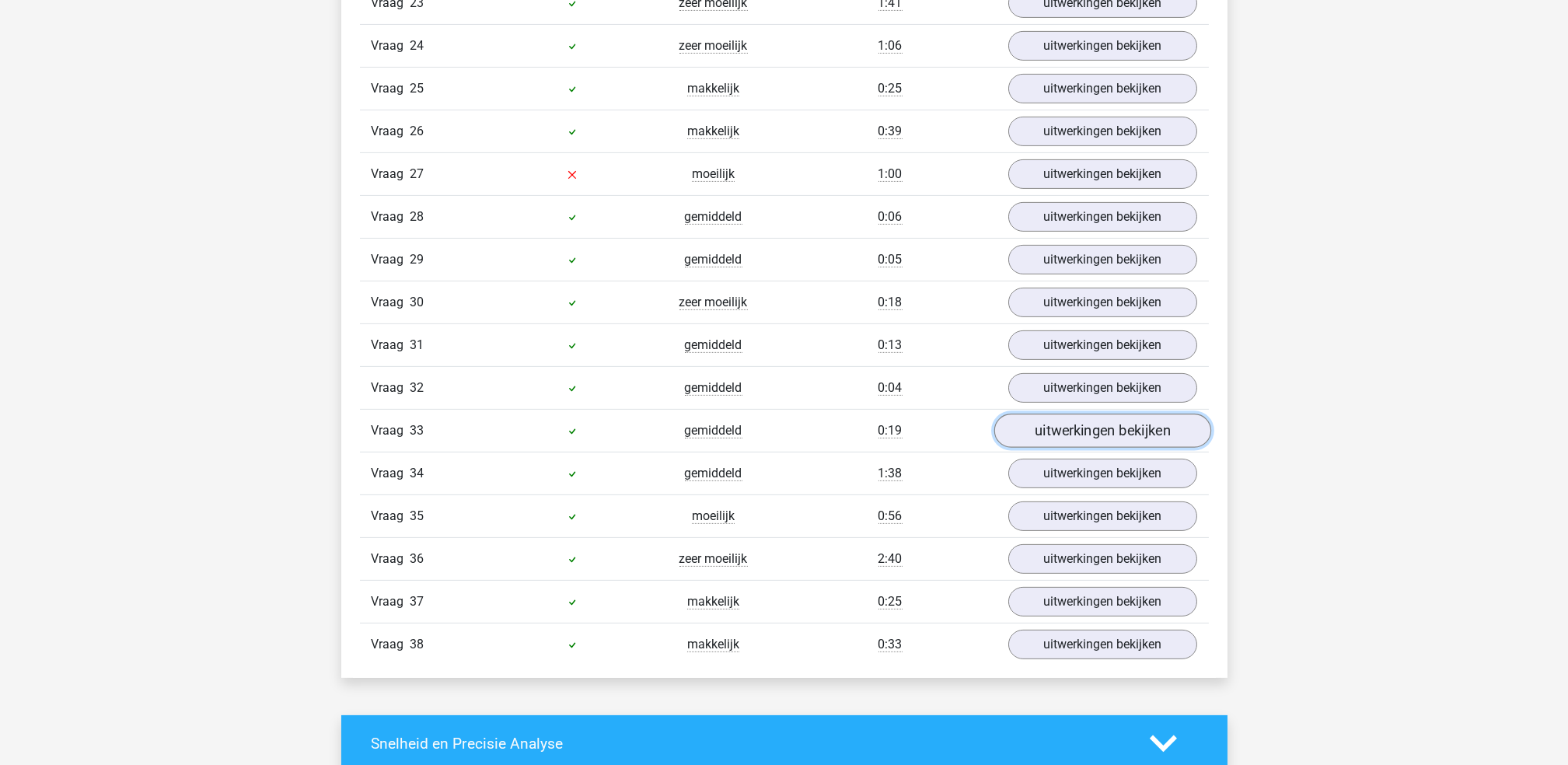
click at [1117, 426] on link "uitwerkingen bekijken" at bounding box center [1101, 431] width 217 height 34
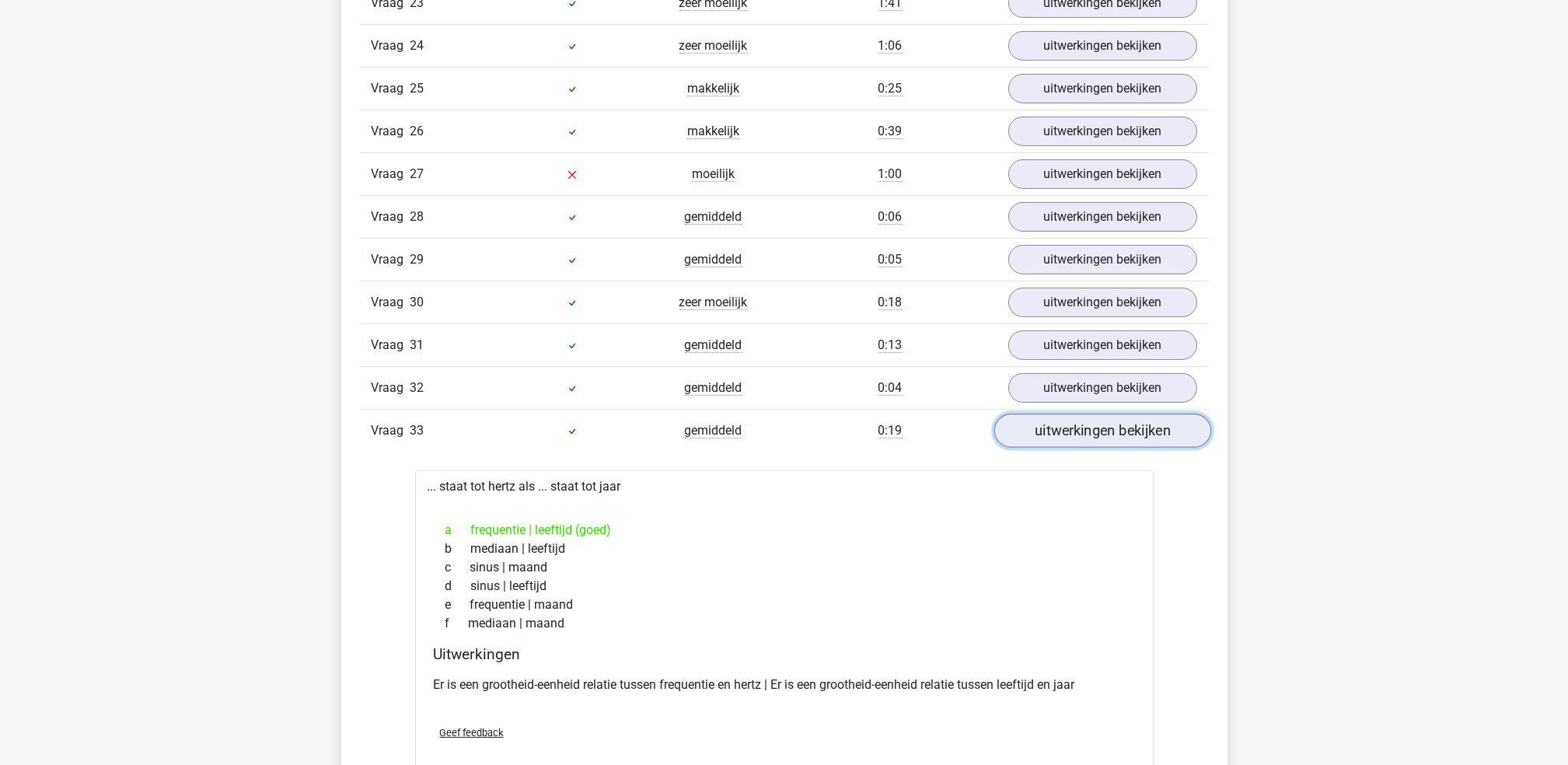
click at [1115, 434] on link "uitwerkingen bekijken" at bounding box center [1101, 431] width 217 height 34
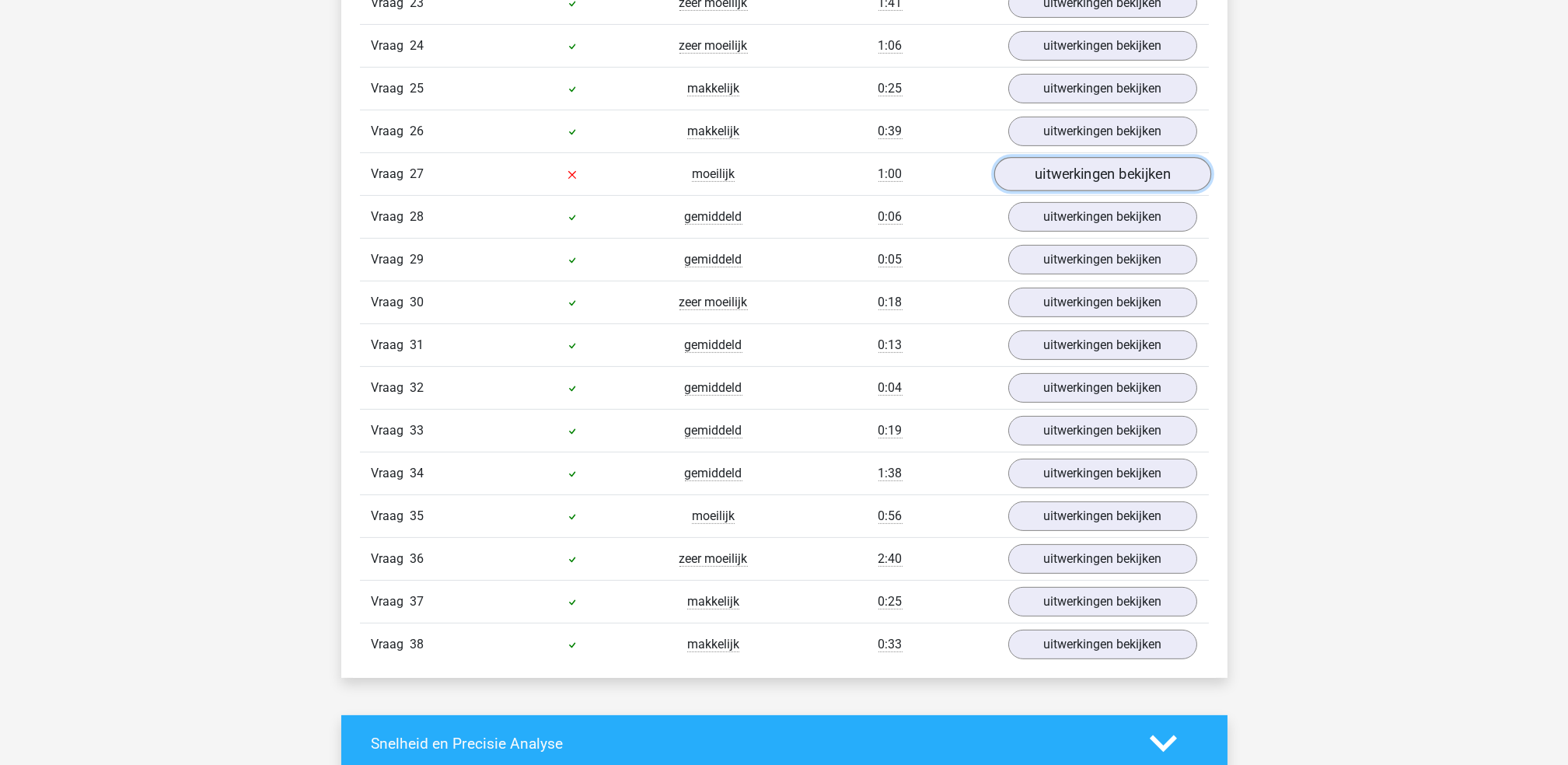
click at [1111, 176] on link "uitwerkingen bekijken" at bounding box center [1101, 174] width 217 height 34
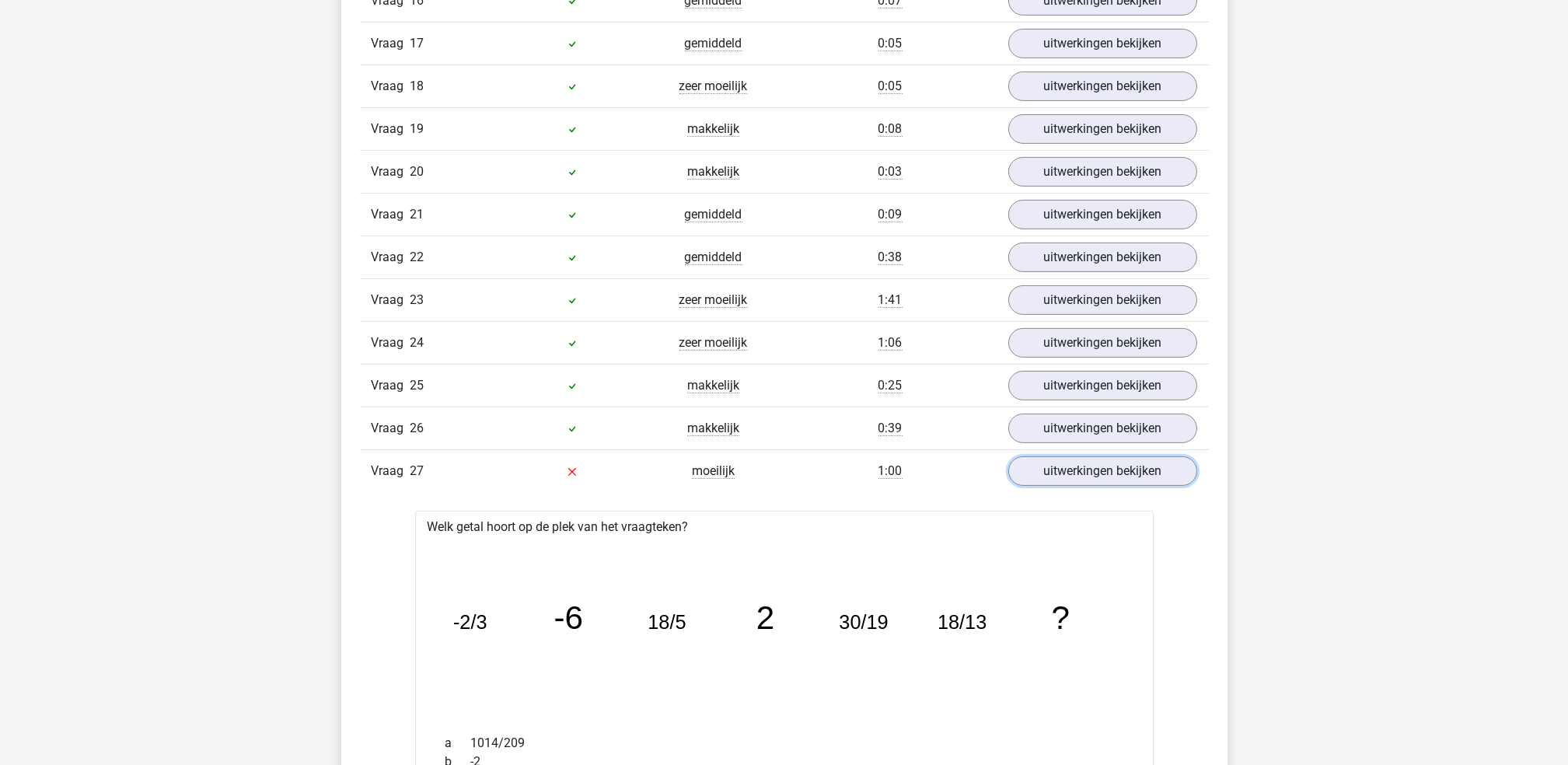
scroll to position [2073, 0]
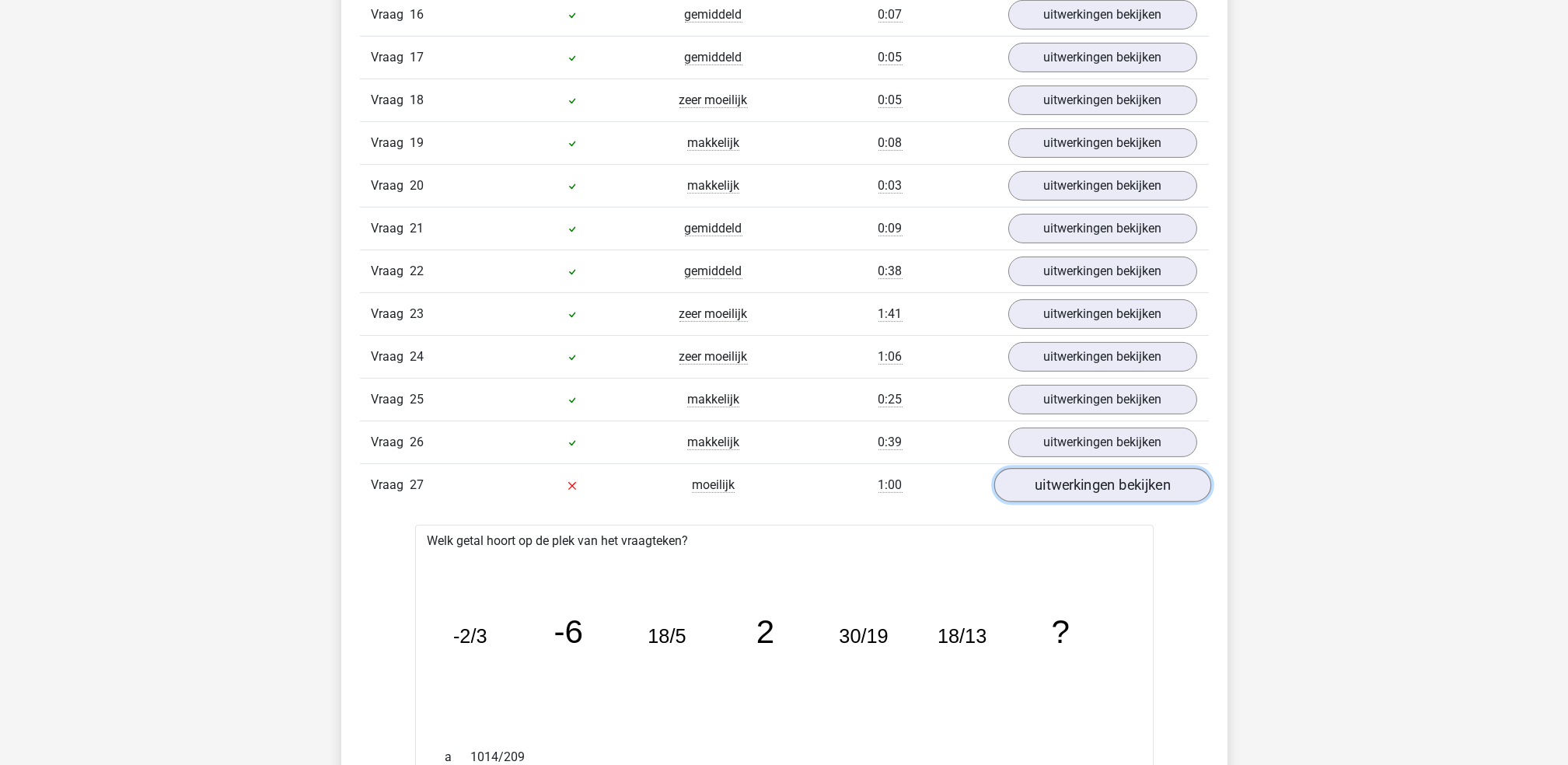
click at [1090, 489] on link "uitwerkingen bekijken" at bounding box center [1101, 486] width 217 height 34
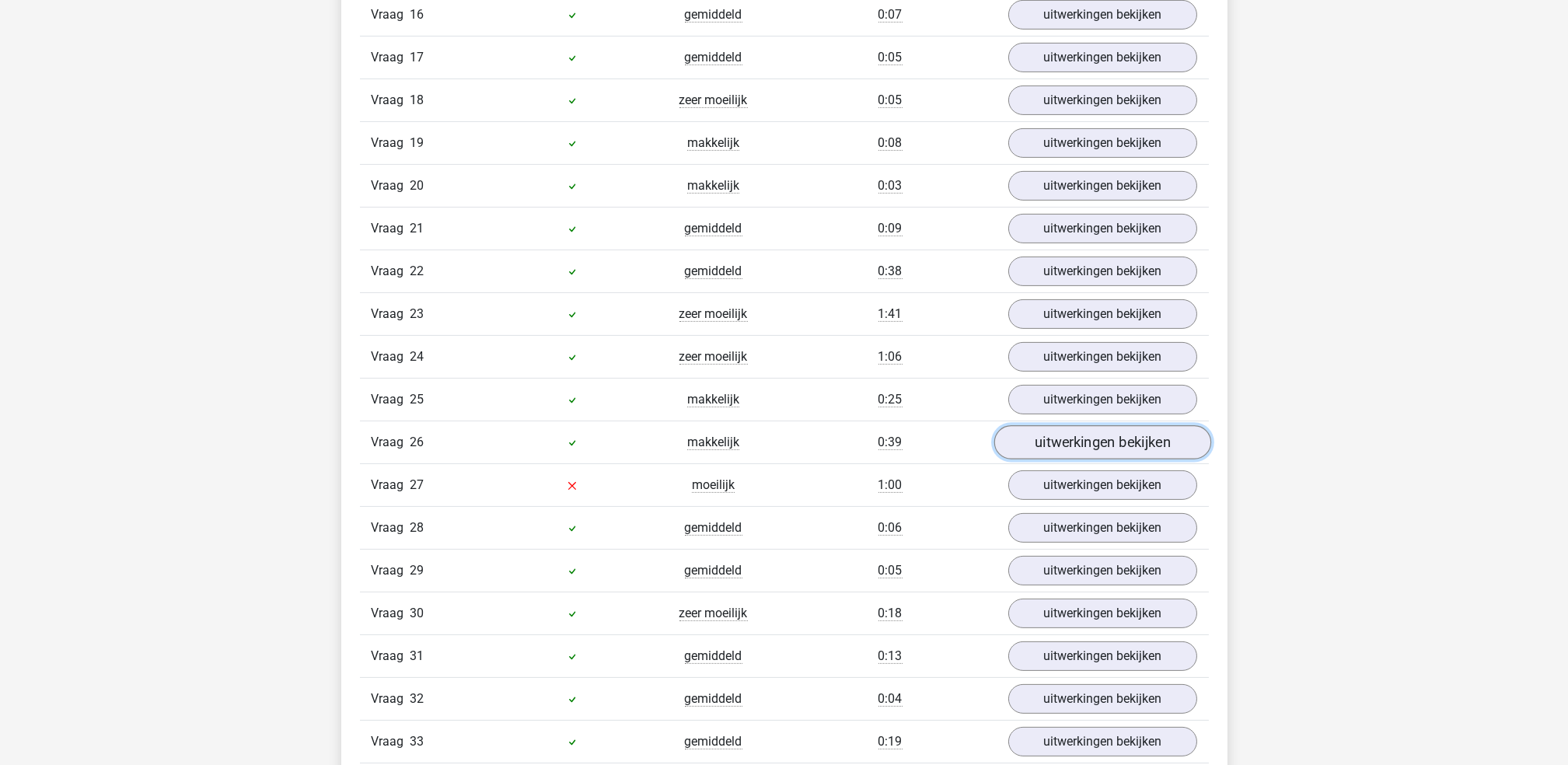
click at [1091, 442] on link "uitwerkingen bekijken" at bounding box center [1101, 443] width 217 height 34
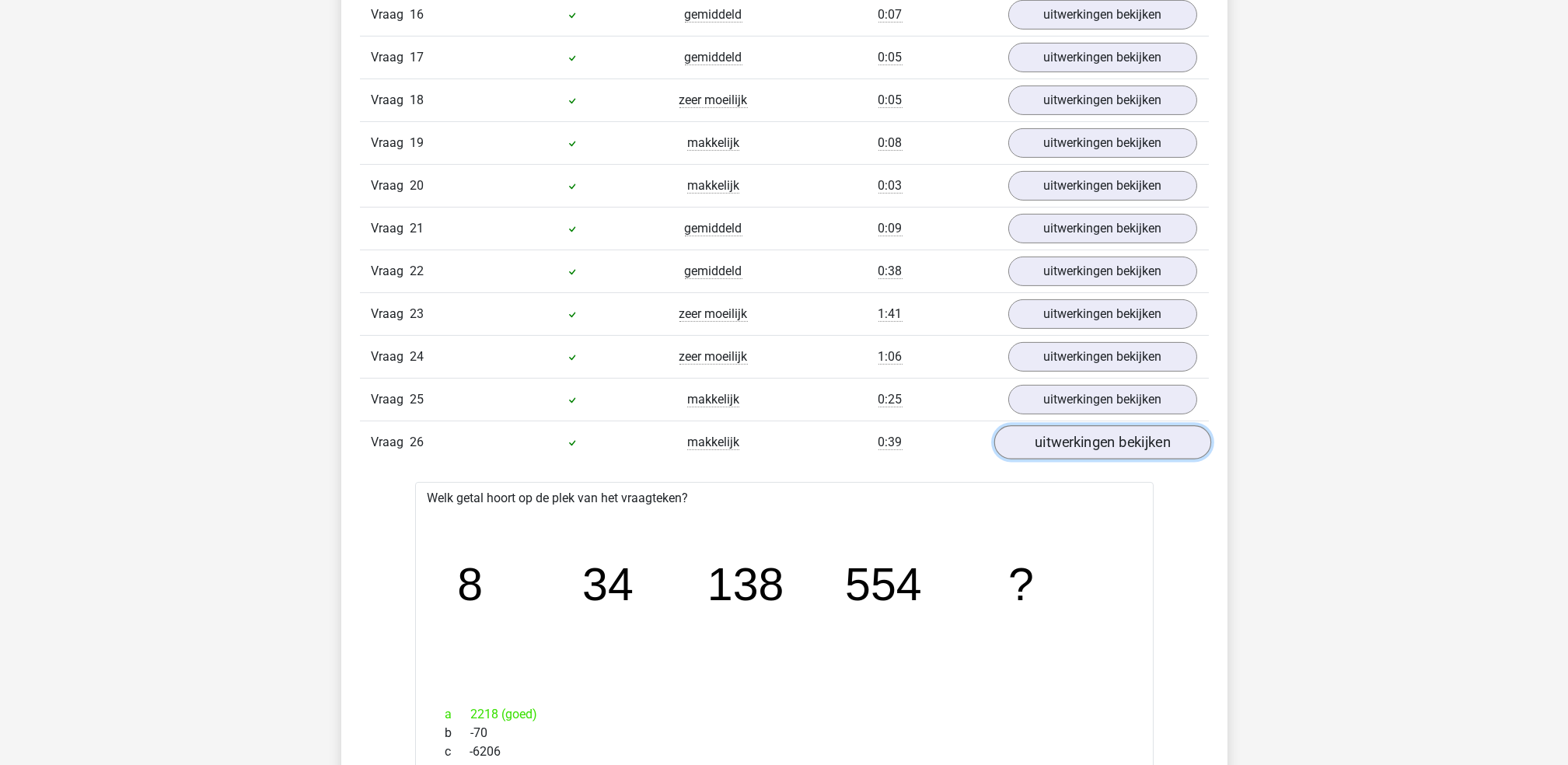
click at [1086, 447] on link "uitwerkingen bekijken" at bounding box center [1101, 443] width 217 height 34
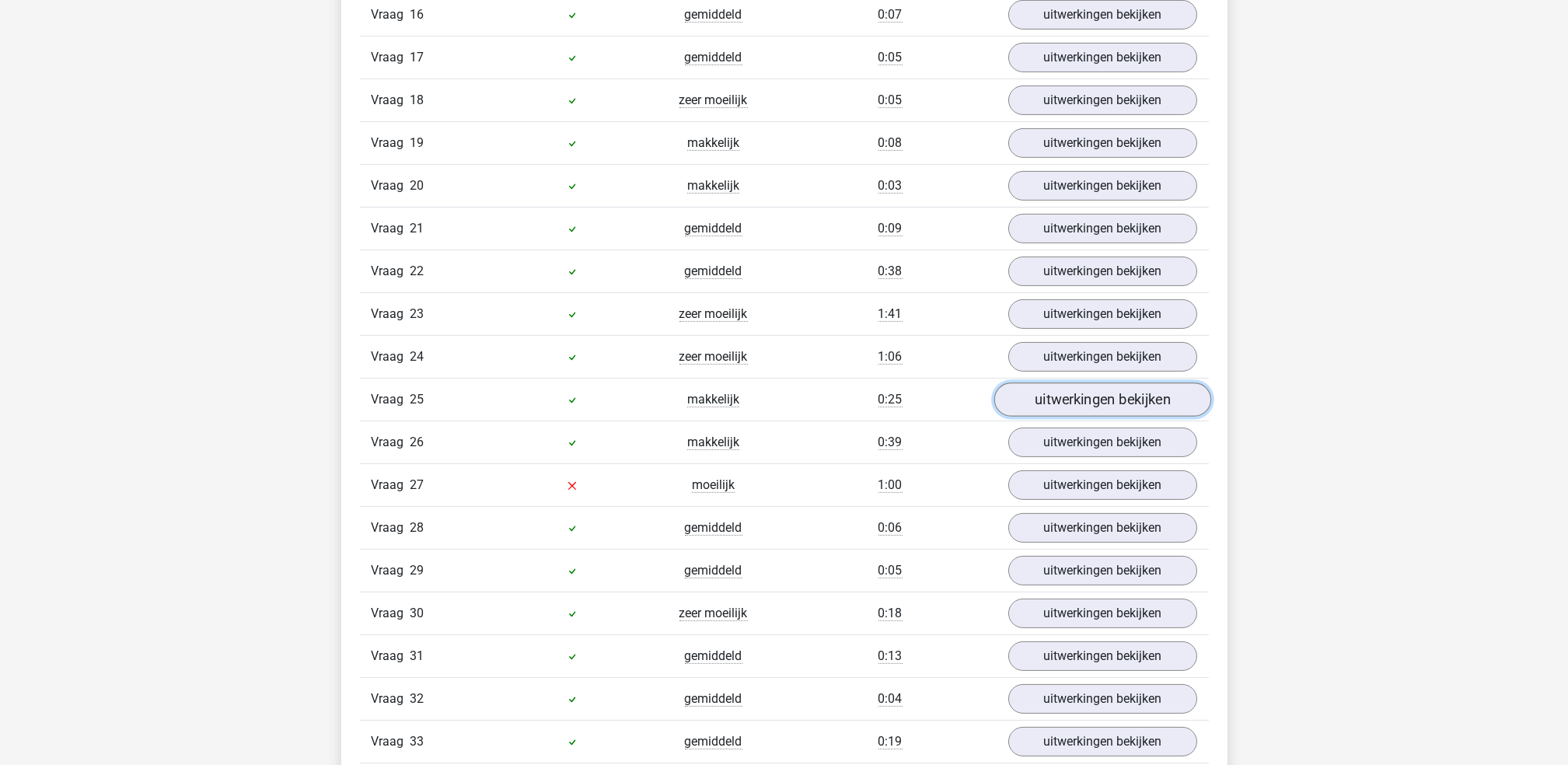
click at [1083, 398] on link "uitwerkingen bekijken" at bounding box center [1101, 400] width 217 height 34
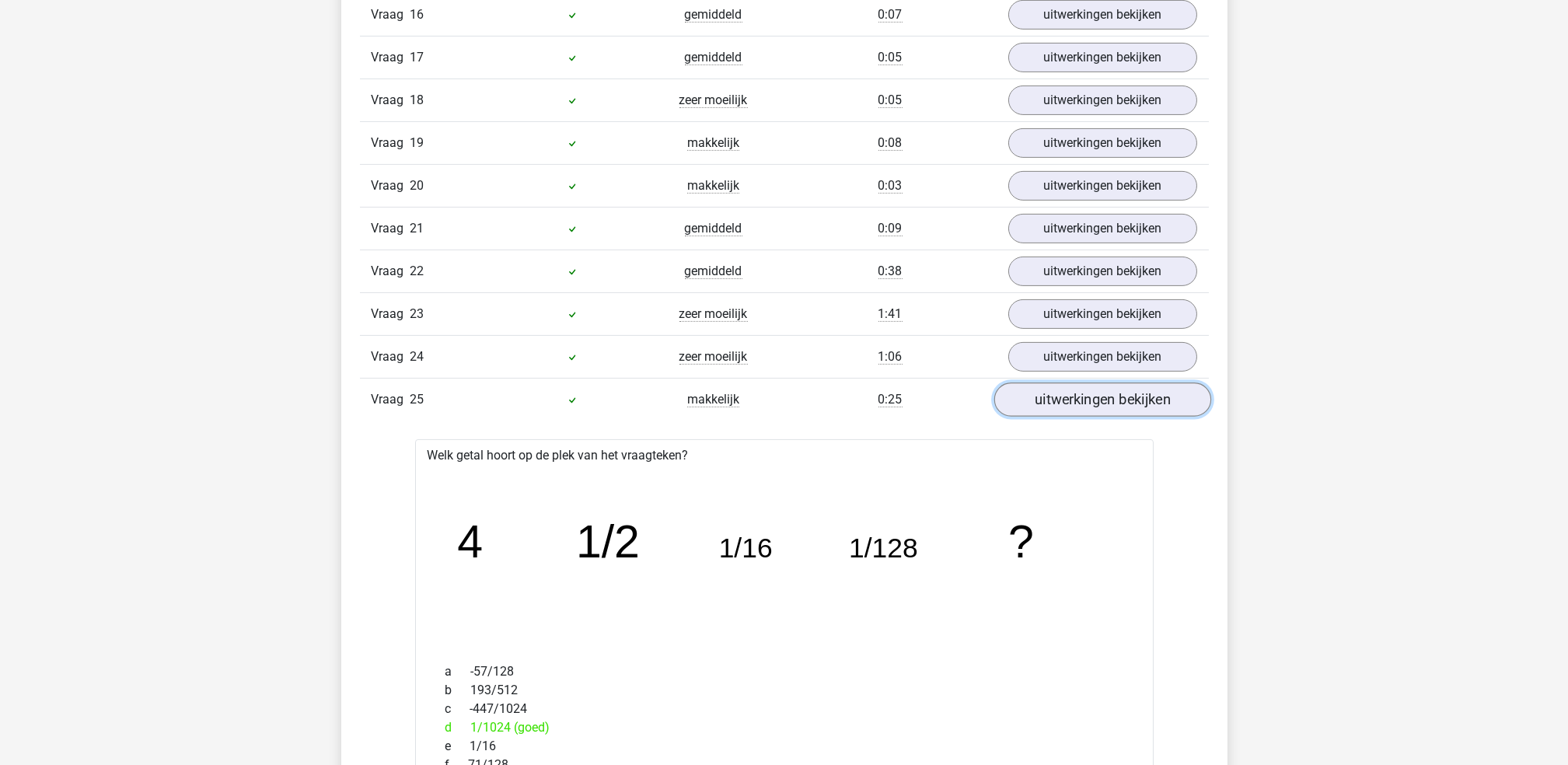
click at [1089, 404] on link "uitwerkingen bekijken" at bounding box center [1101, 400] width 217 height 34
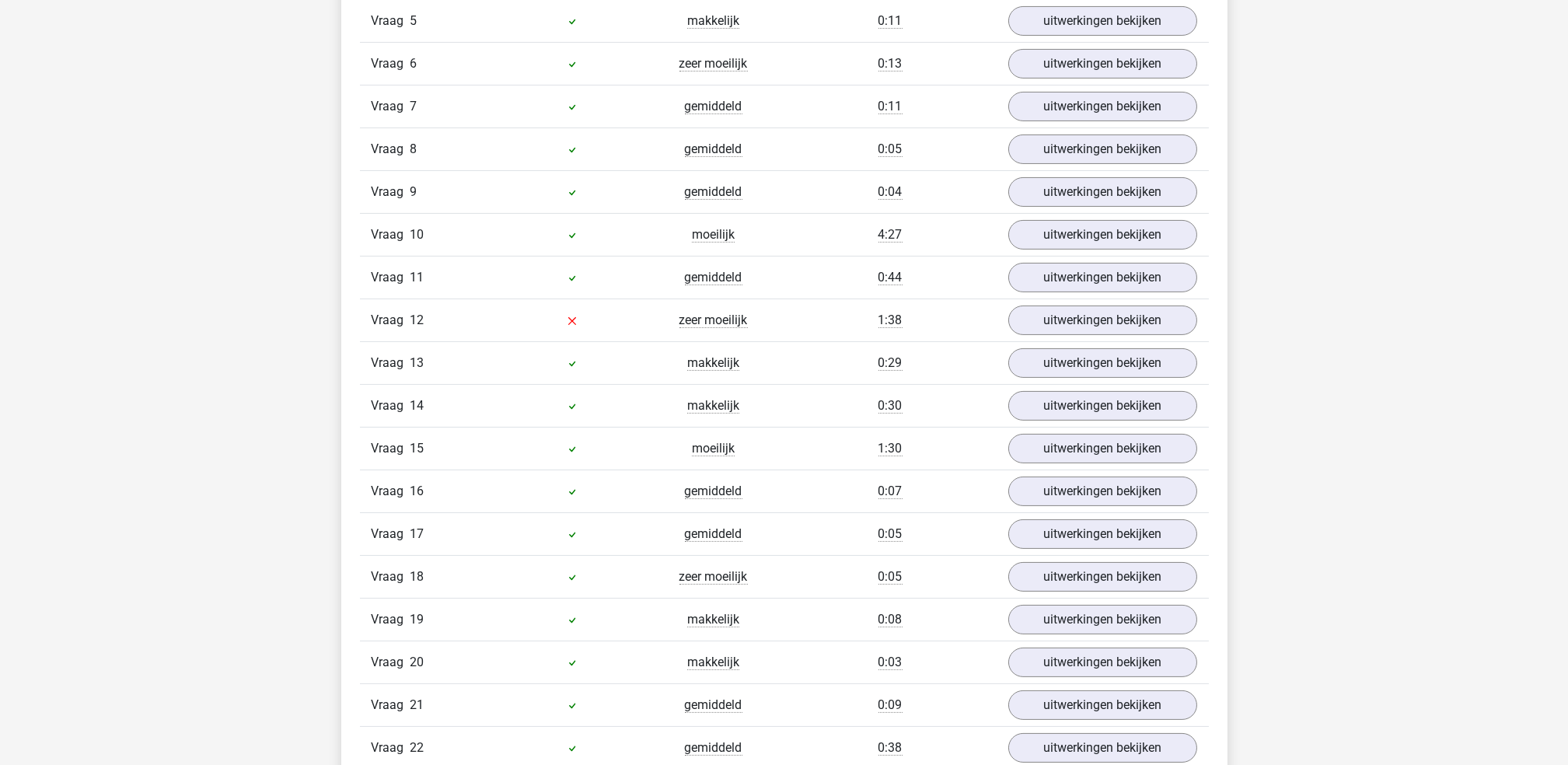
scroll to position [1556, 0]
click at [1063, 361] on link "uitwerkingen bekijken" at bounding box center [1101, 361] width 217 height 34
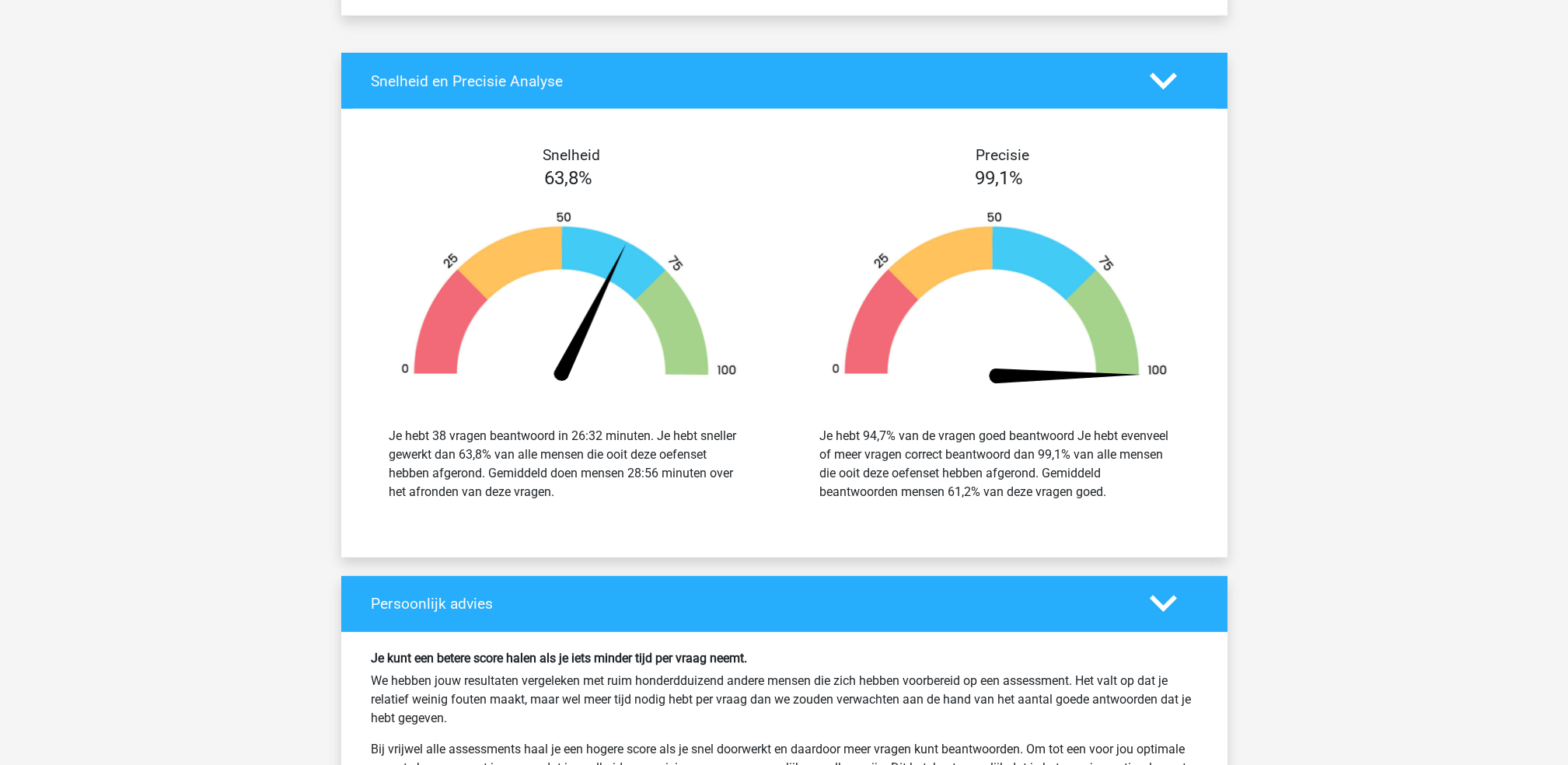
scroll to position [4458, 0]
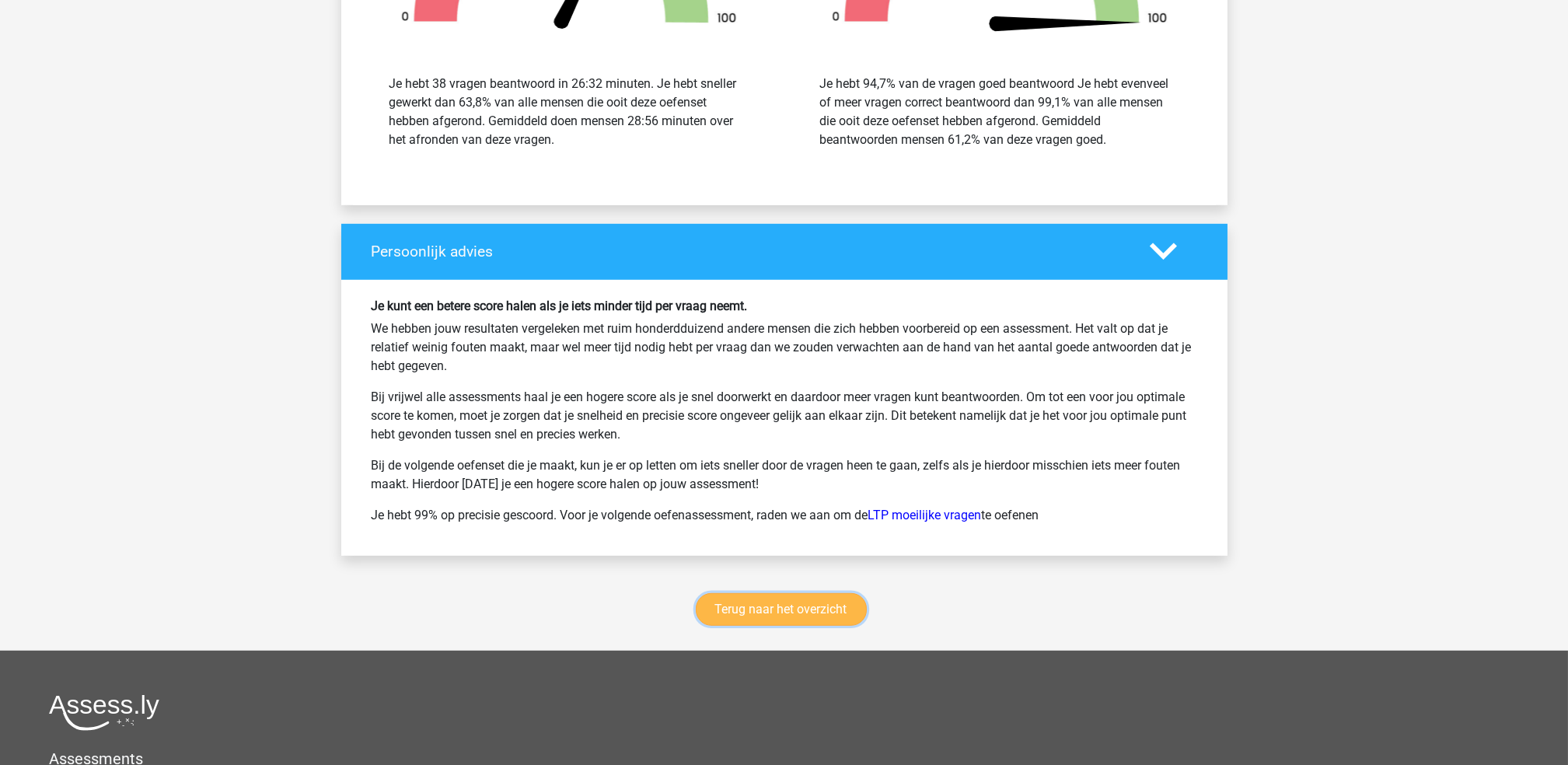
click at [762, 626] on link "Terug naar het overzicht" at bounding box center [781, 610] width 171 height 33
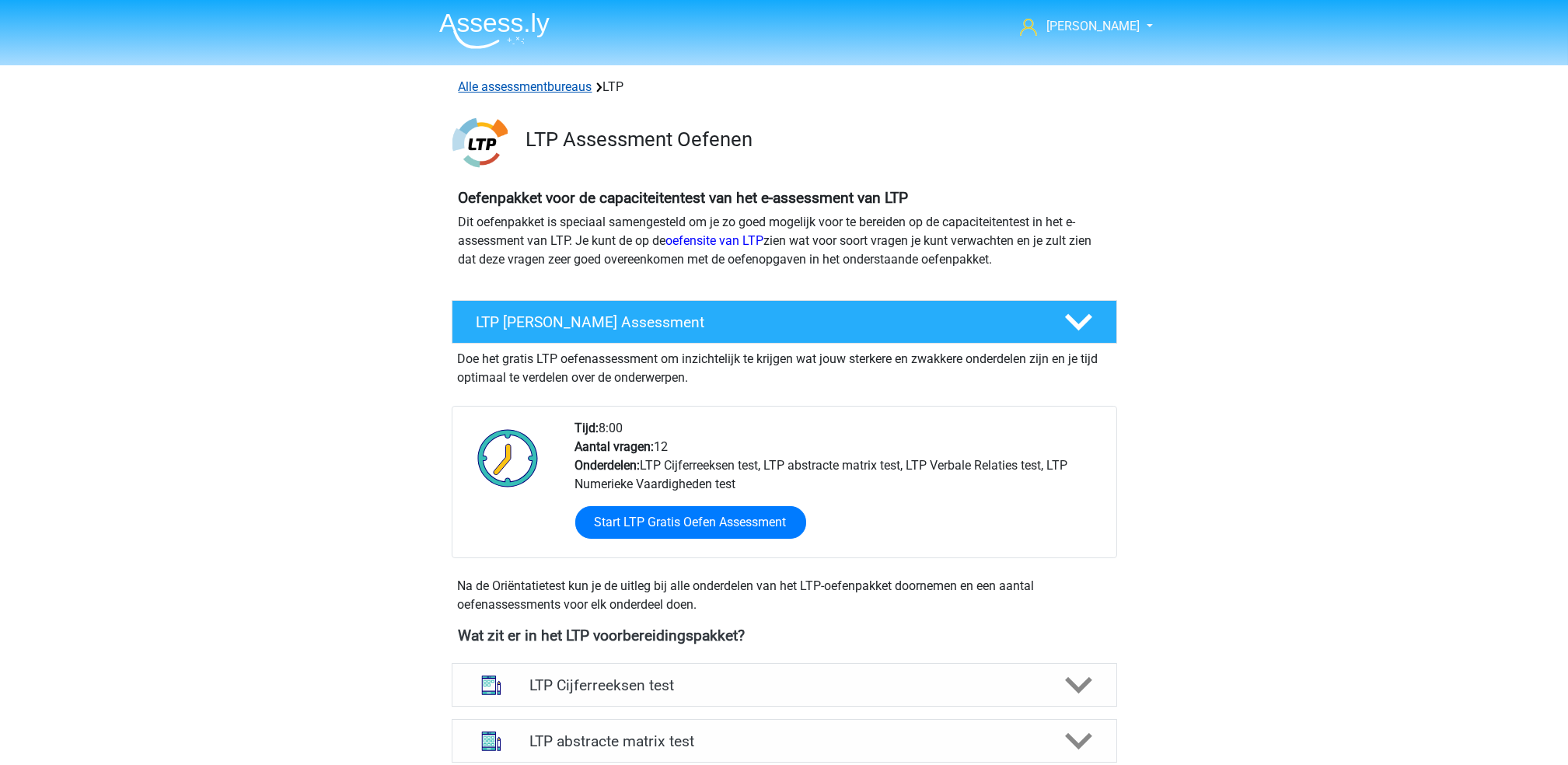
click at [555, 91] on link "Alle assessmentbureaus" at bounding box center [526, 86] width 134 height 14
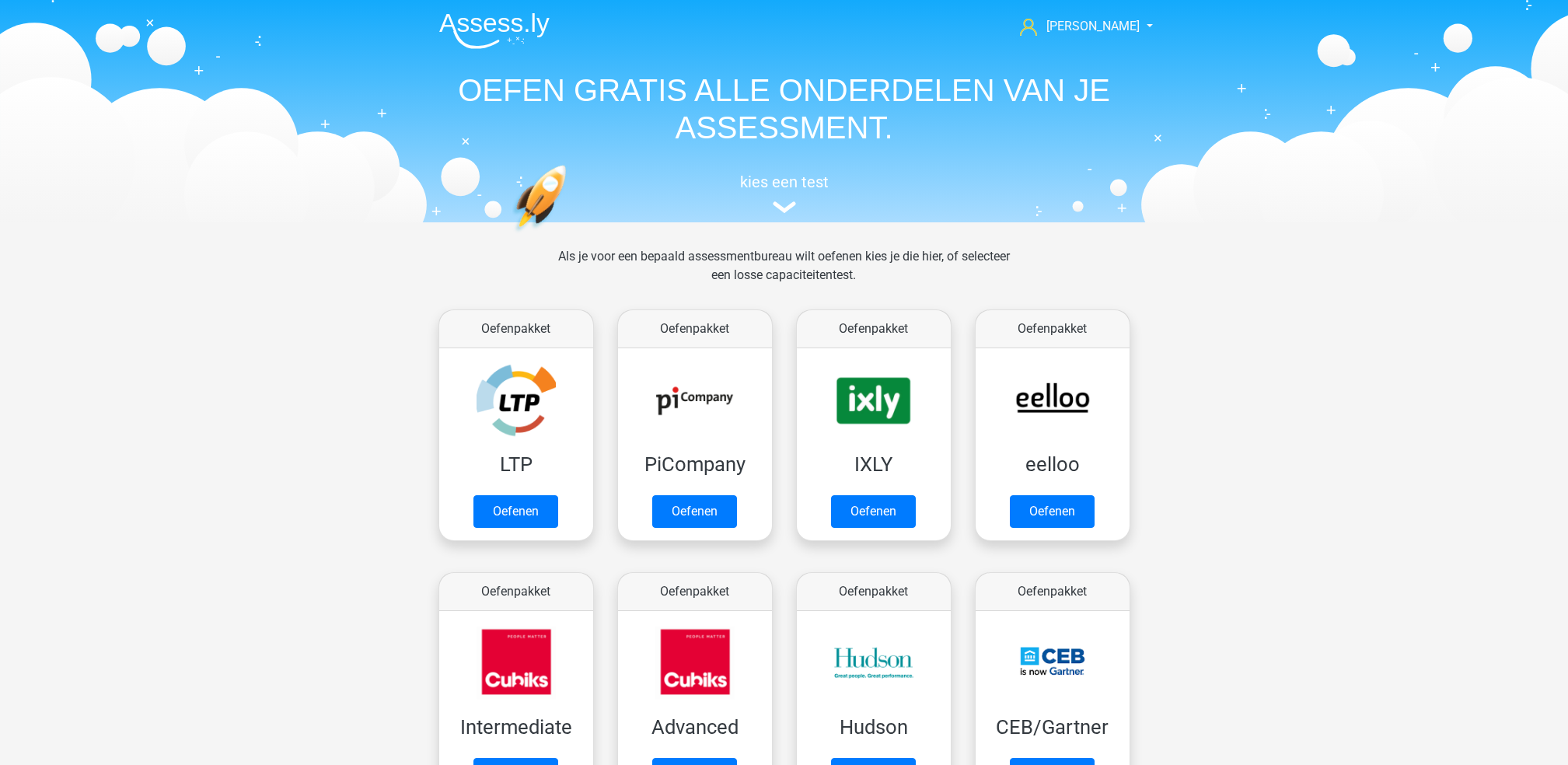
scroll to position [247, 0]
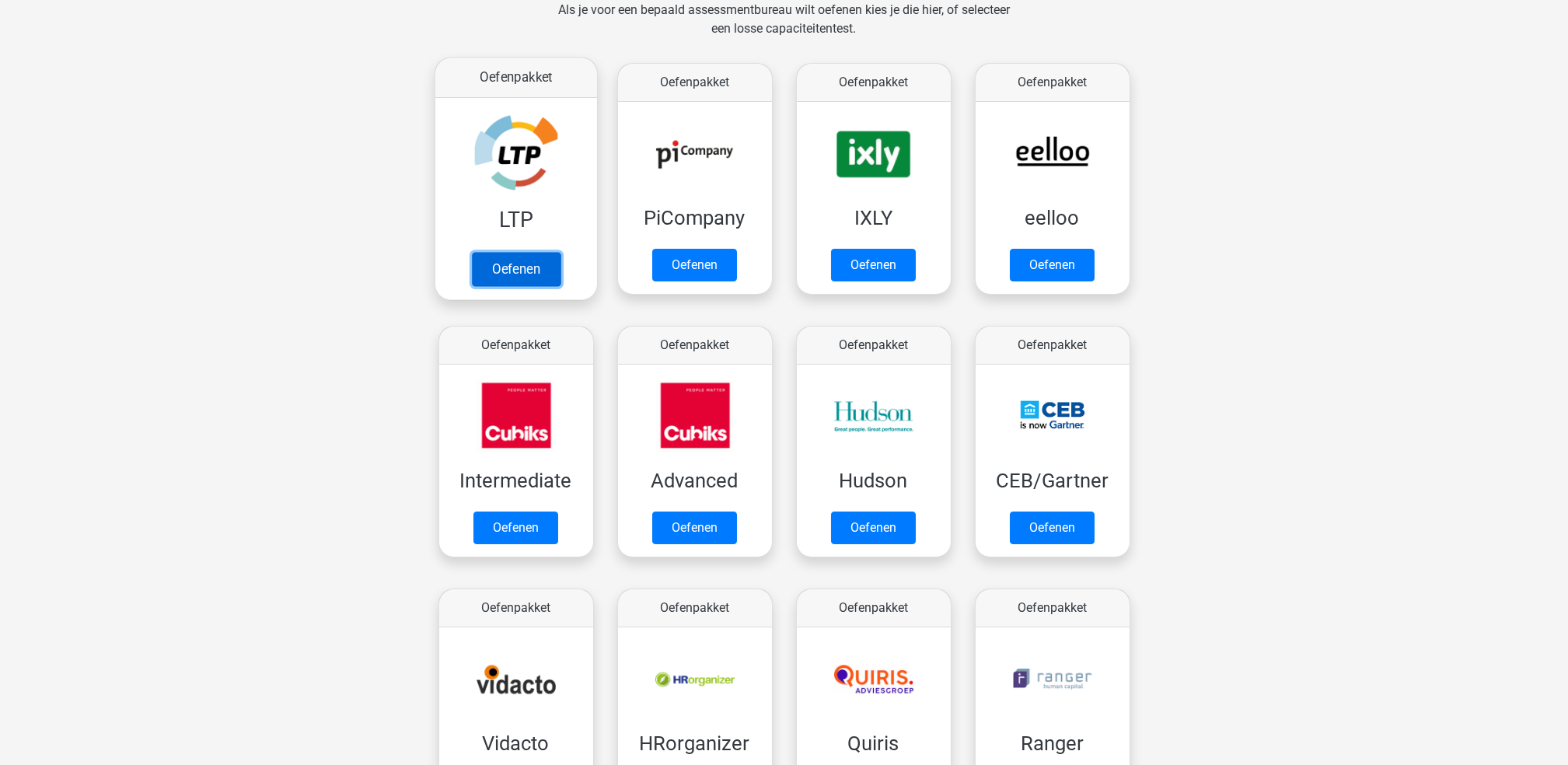
click at [537, 251] on link "Oefenen" at bounding box center [515, 269] width 89 height 34
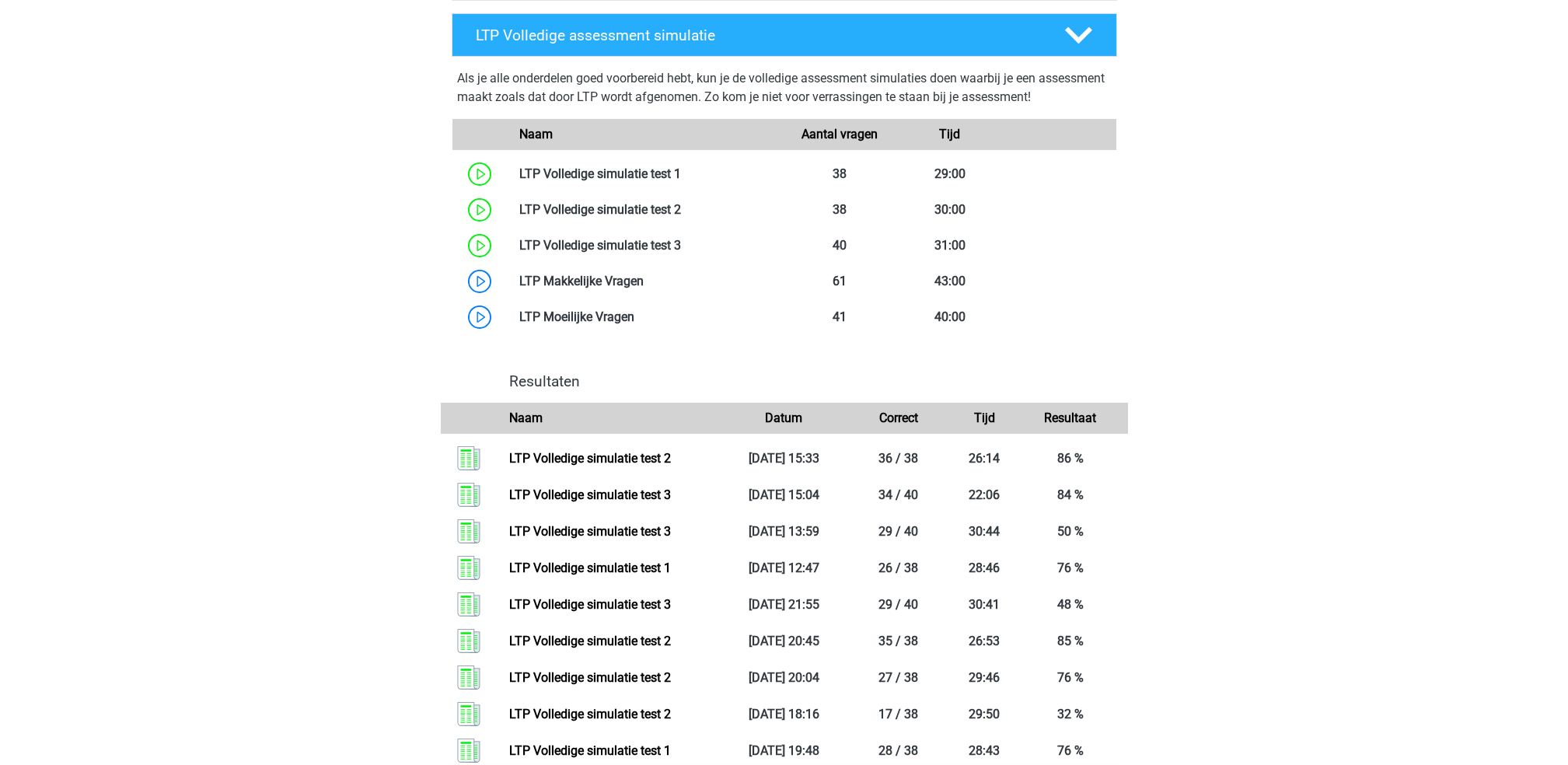
scroll to position [1392, 0]
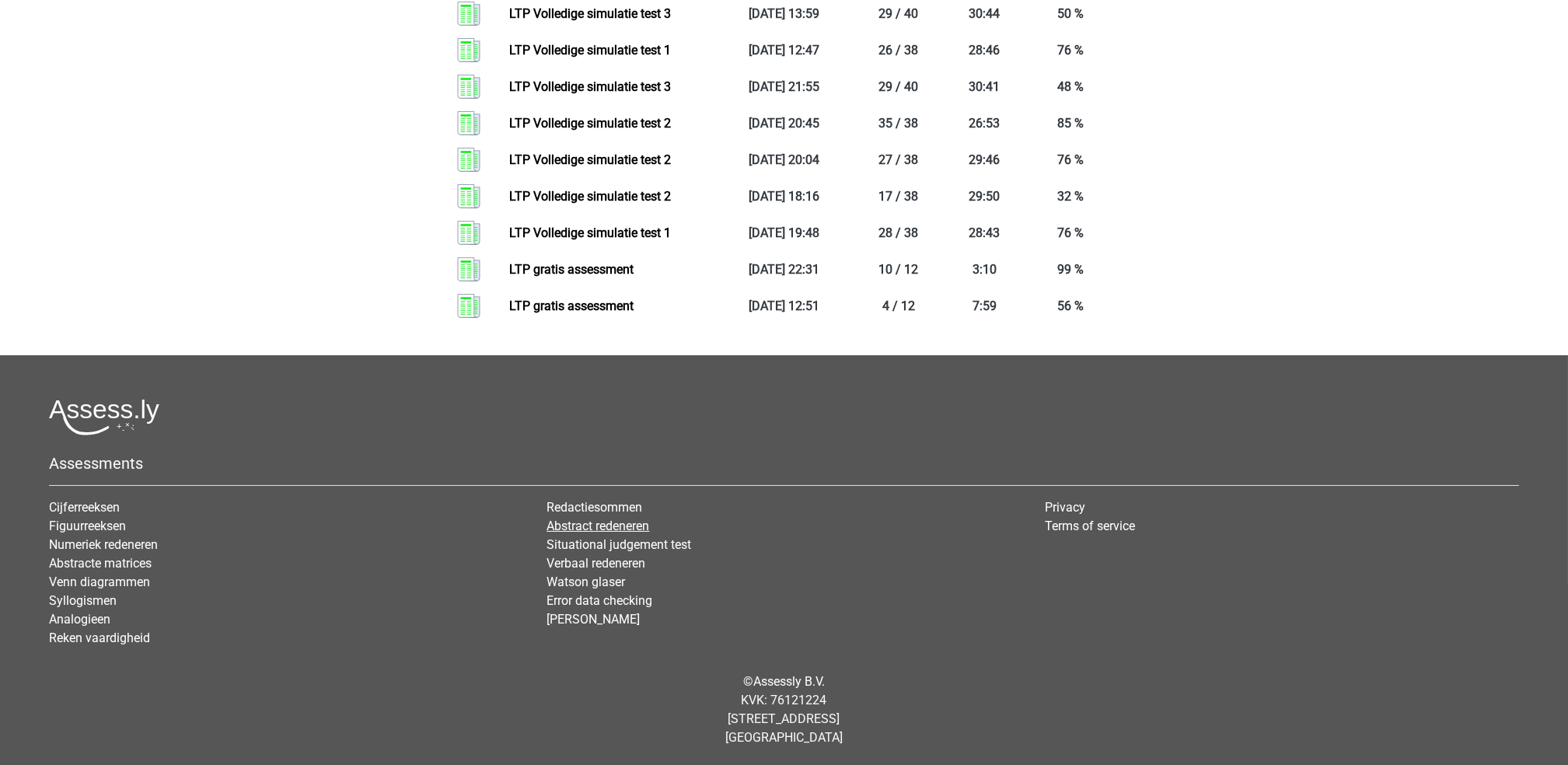
click at [561, 526] on link "Abstract redeneren" at bounding box center [598, 525] width 102 height 14
click at [601, 543] on link "Situational judgement test" at bounding box center [619, 544] width 144 height 14
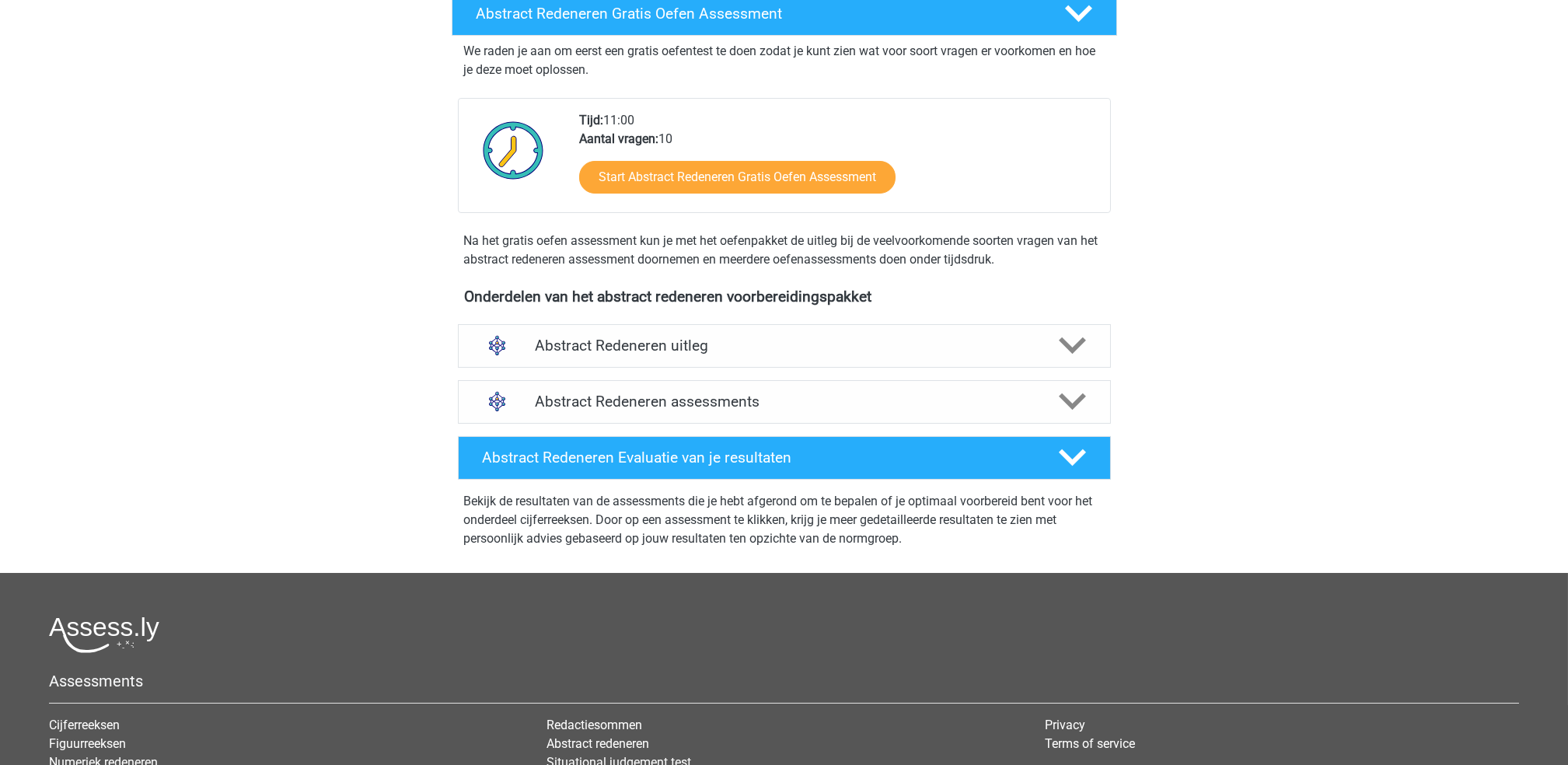
scroll to position [414, 0]
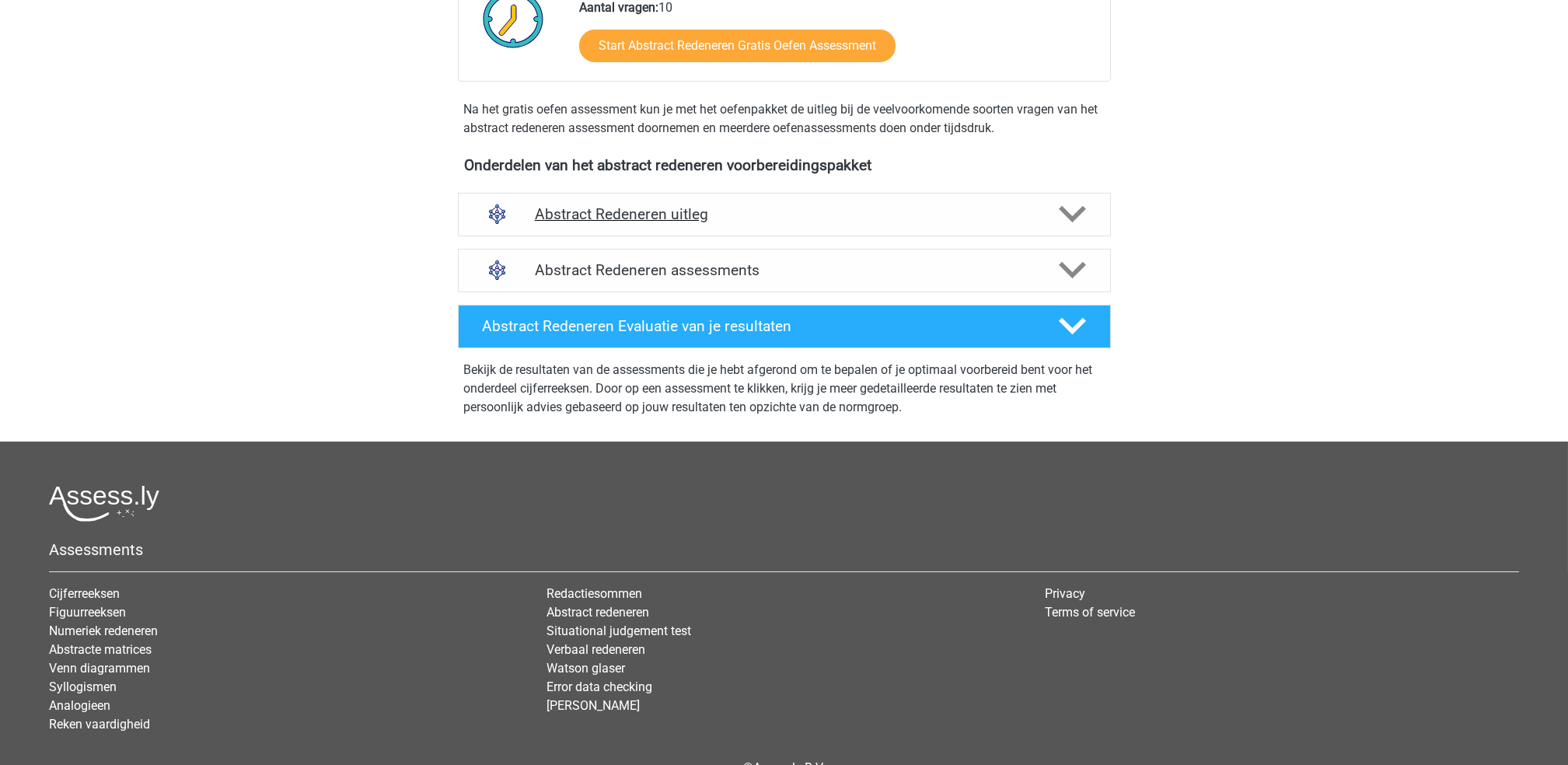
click at [1068, 213] on polygon at bounding box center [1073, 215] width 27 height 17
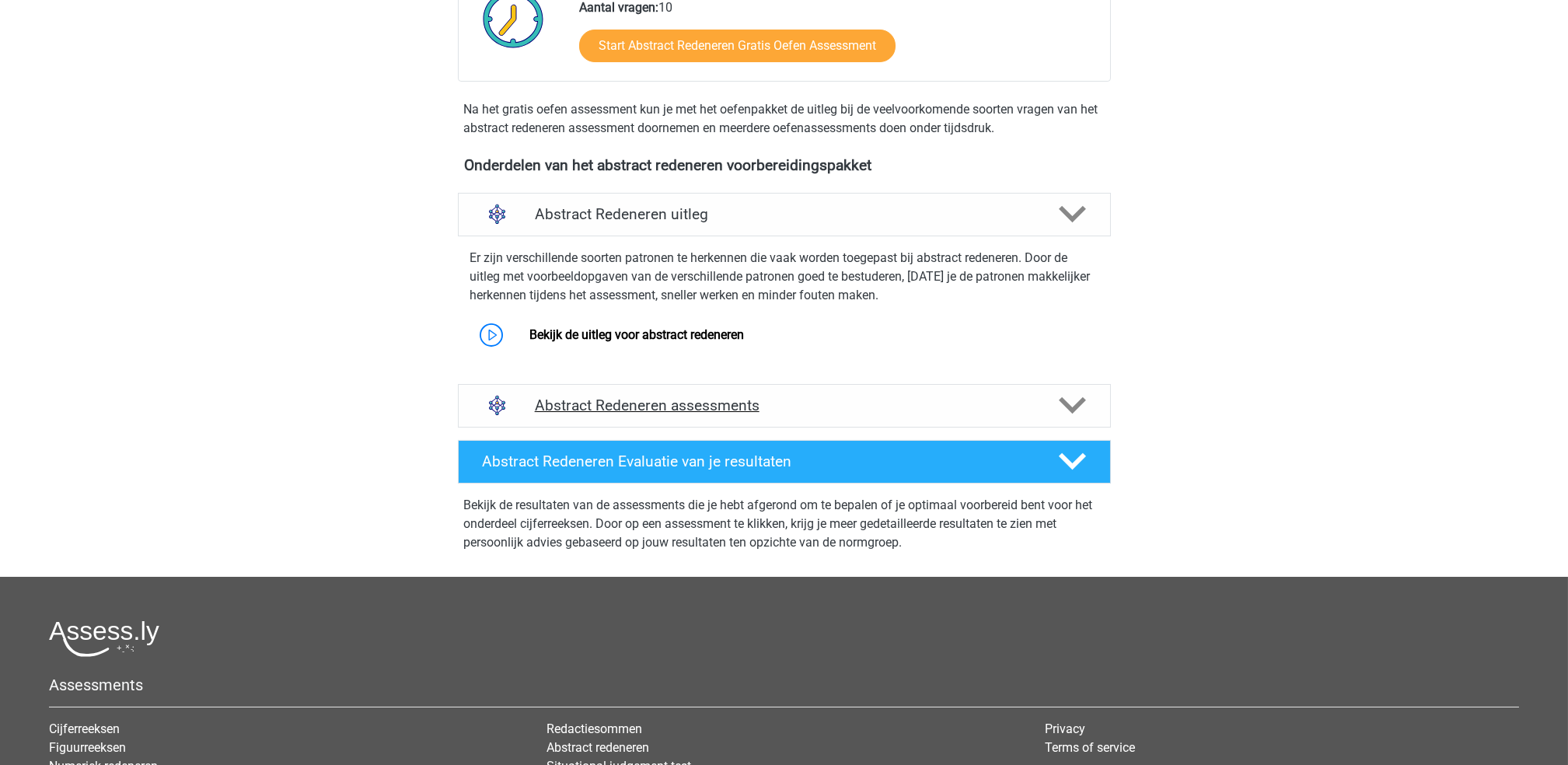
click at [643, 406] on h4 "Abstract Redeneren assessments" at bounding box center [785, 405] width 499 height 18
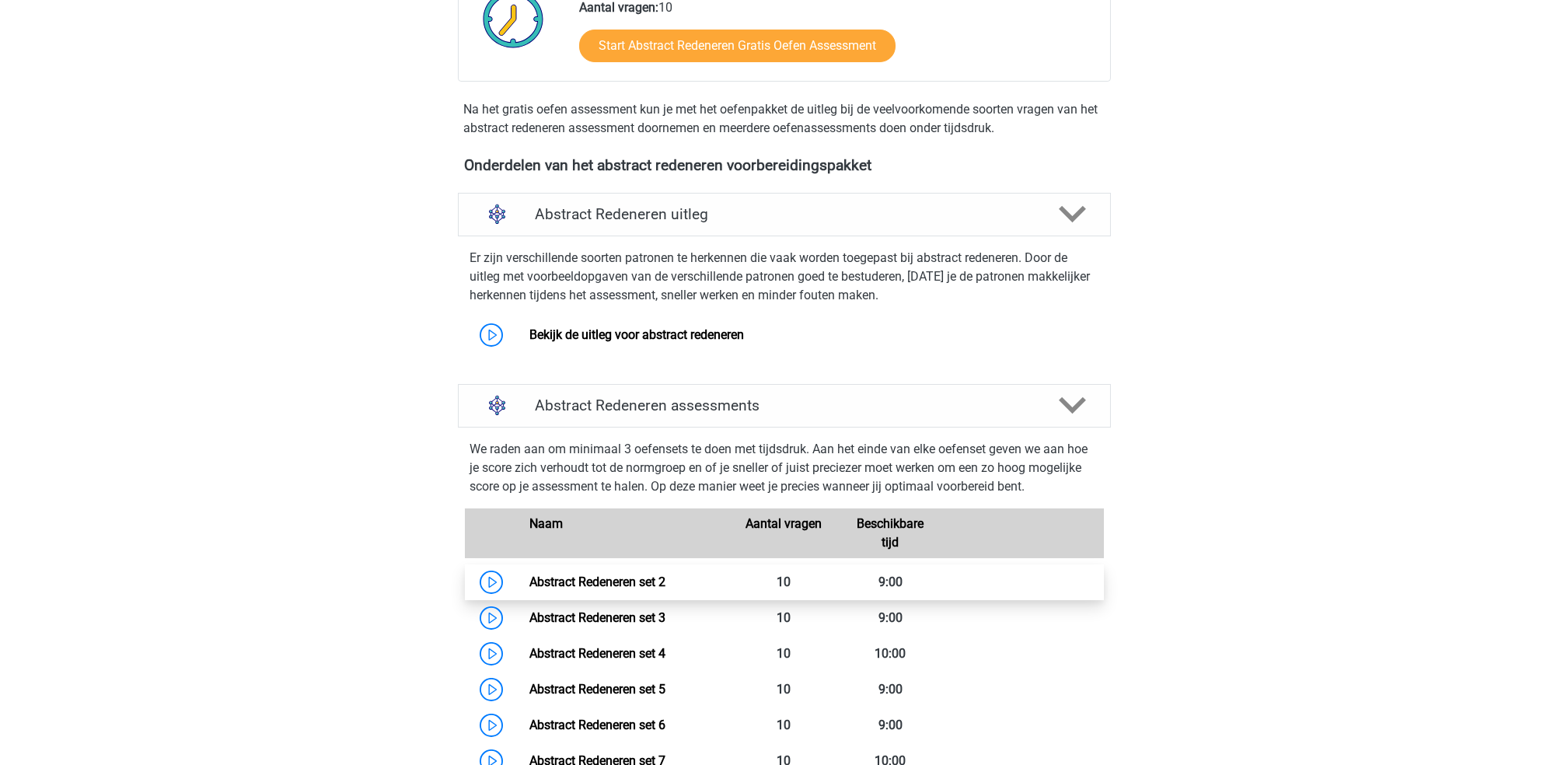
click at [622, 583] on link "Abstract Redeneren set 2" at bounding box center [598, 581] width 136 height 14
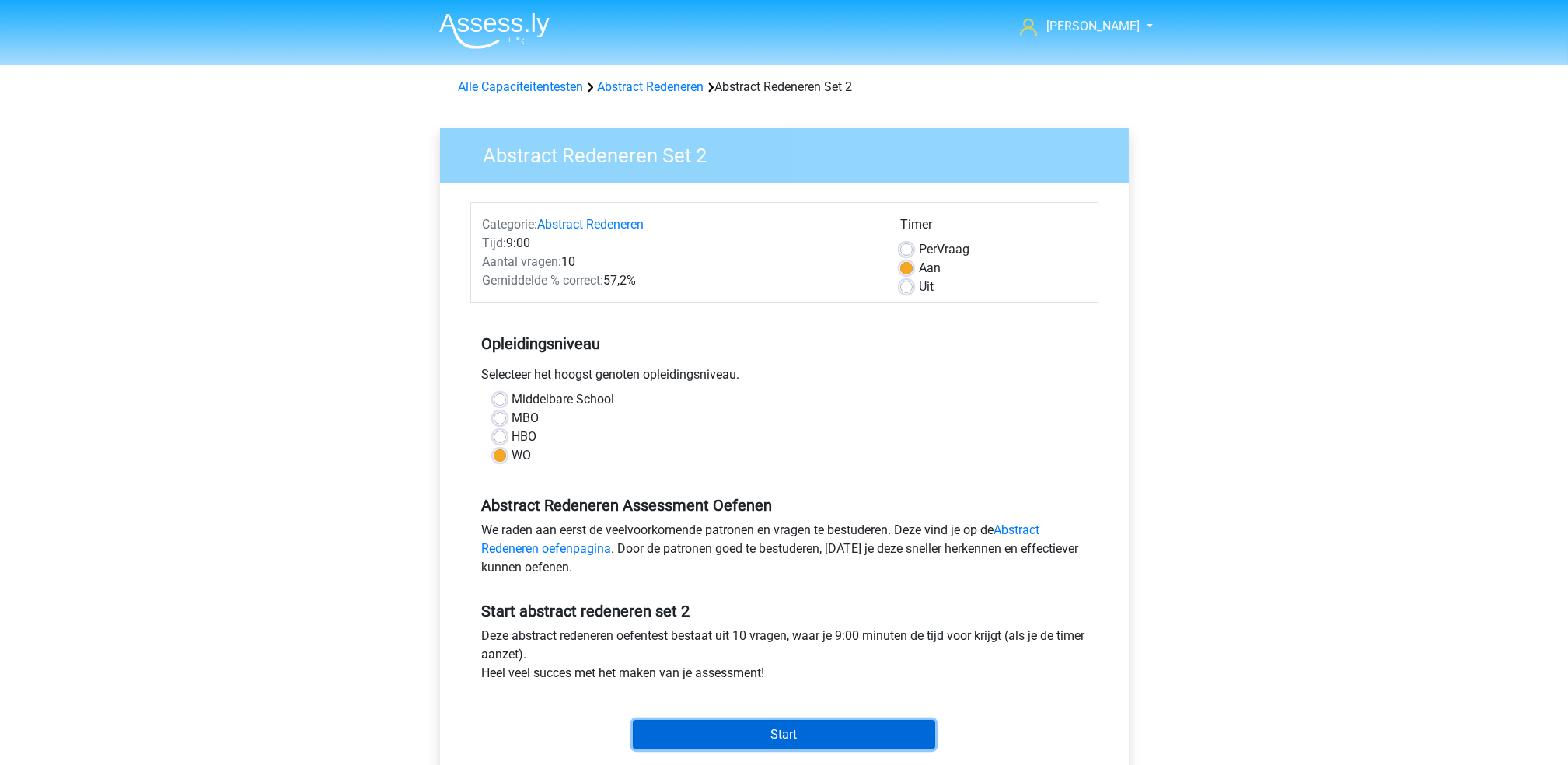
click at [805, 738] on input "Start" at bounding box center [784, 734] width 302 height 30
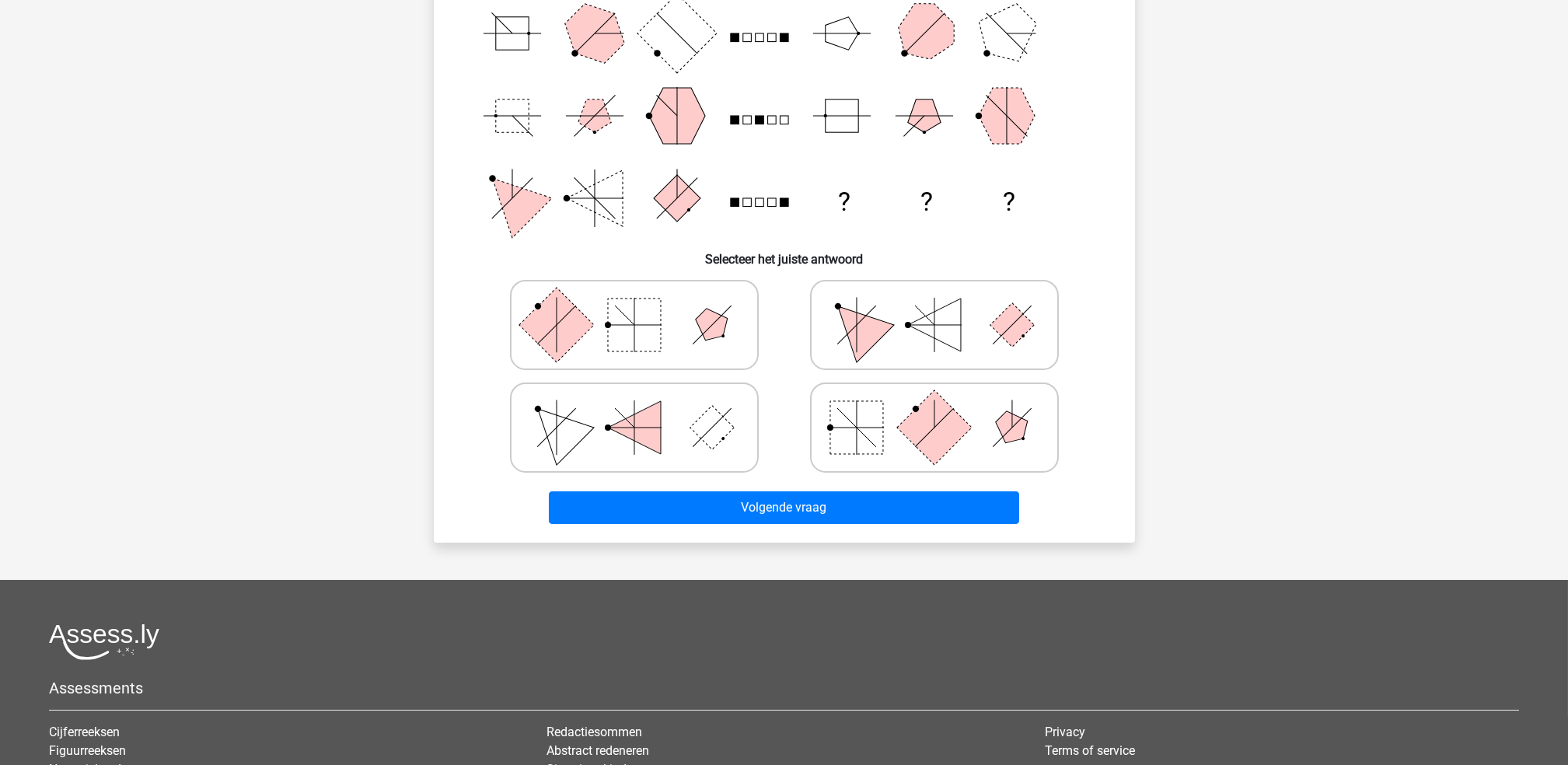
scroll to position [311, 0]
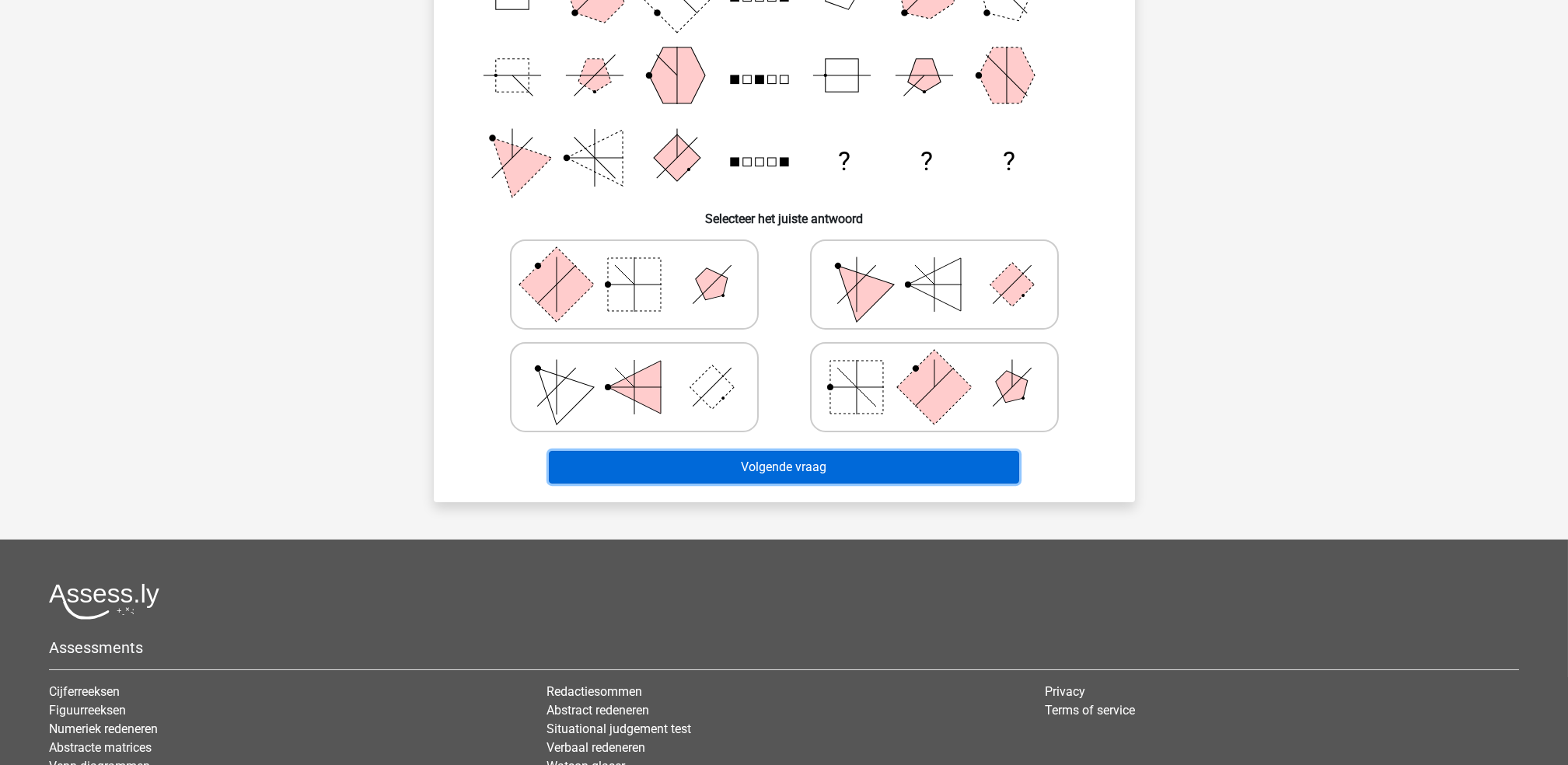
click at [773, 457] on button "Volgende vraag" at bounding box center [784, 468] width 470 height 33
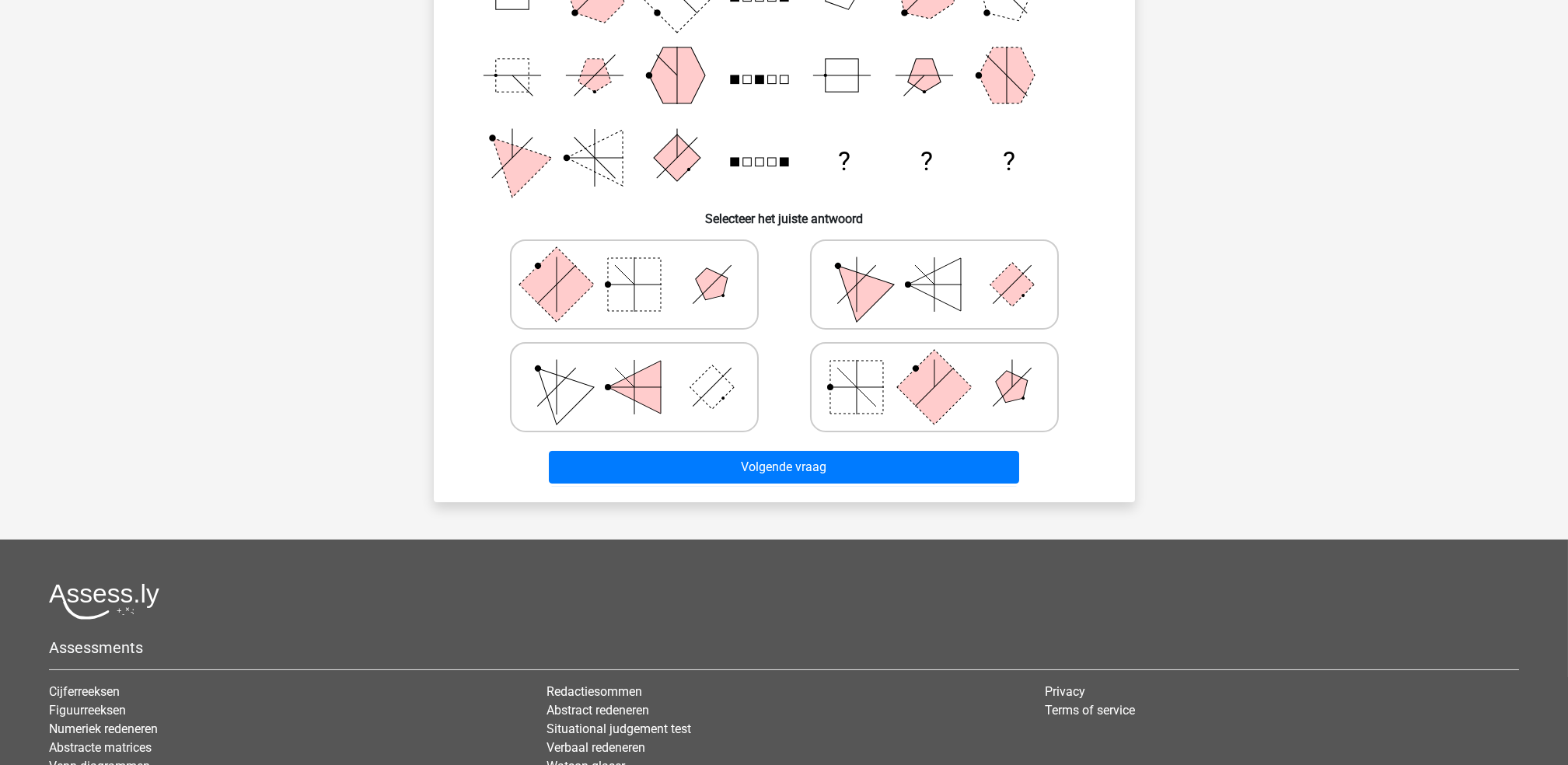
drag, startPoint x: 853, startPoint y: 253, endPoint x: 849, endPoint y: 265, distance: 12.6
click at [852, 256] on icon at bounding box center [935, 284] width 233 height 77
click at [935, 256] on input "radio" at bounding box center [940, 260] width 11 height 11
radio input "true"
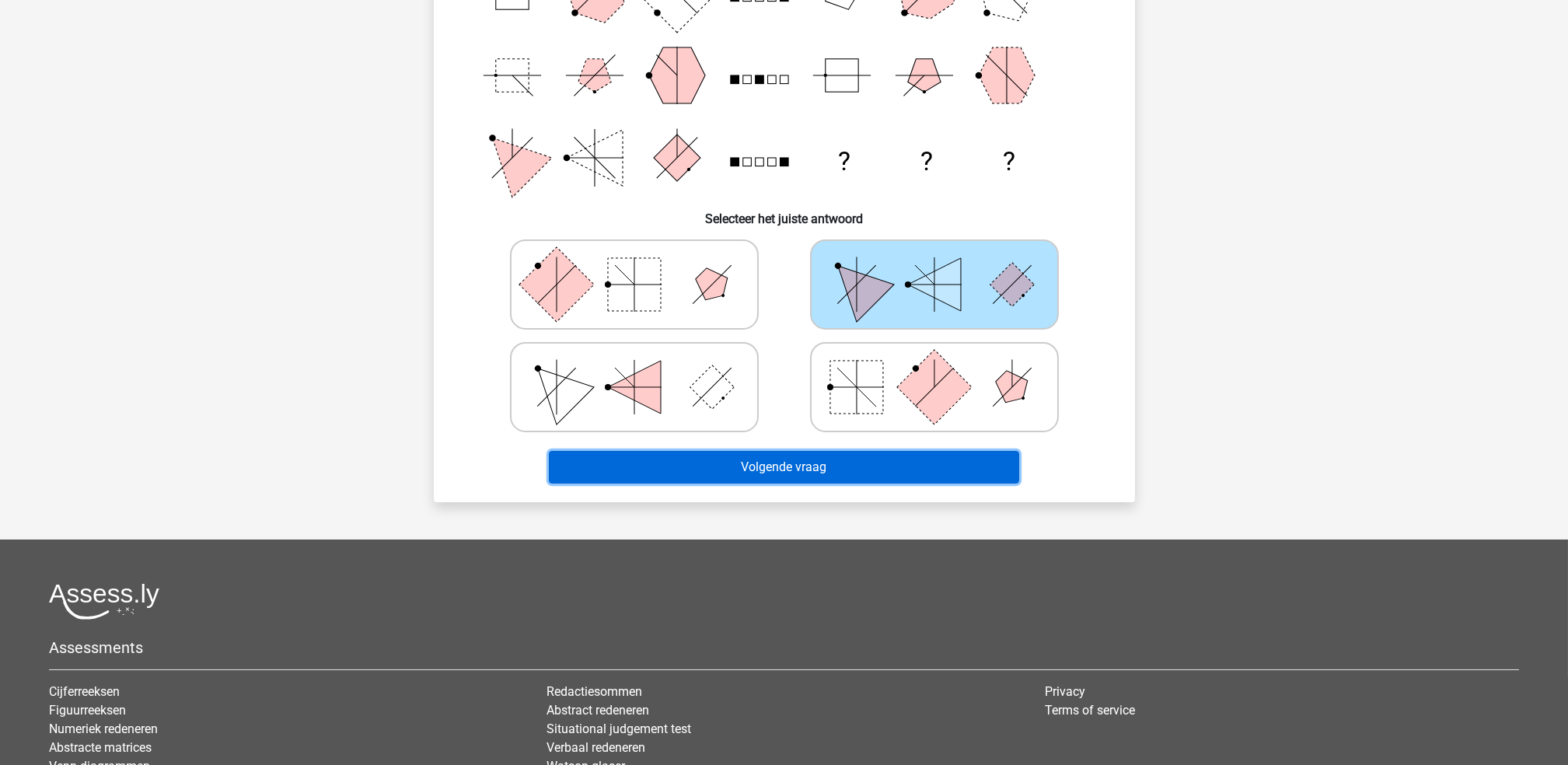
click at [785, 473] on button "Volgende vraag" at bounding box center [784, 468] width 470 height 33
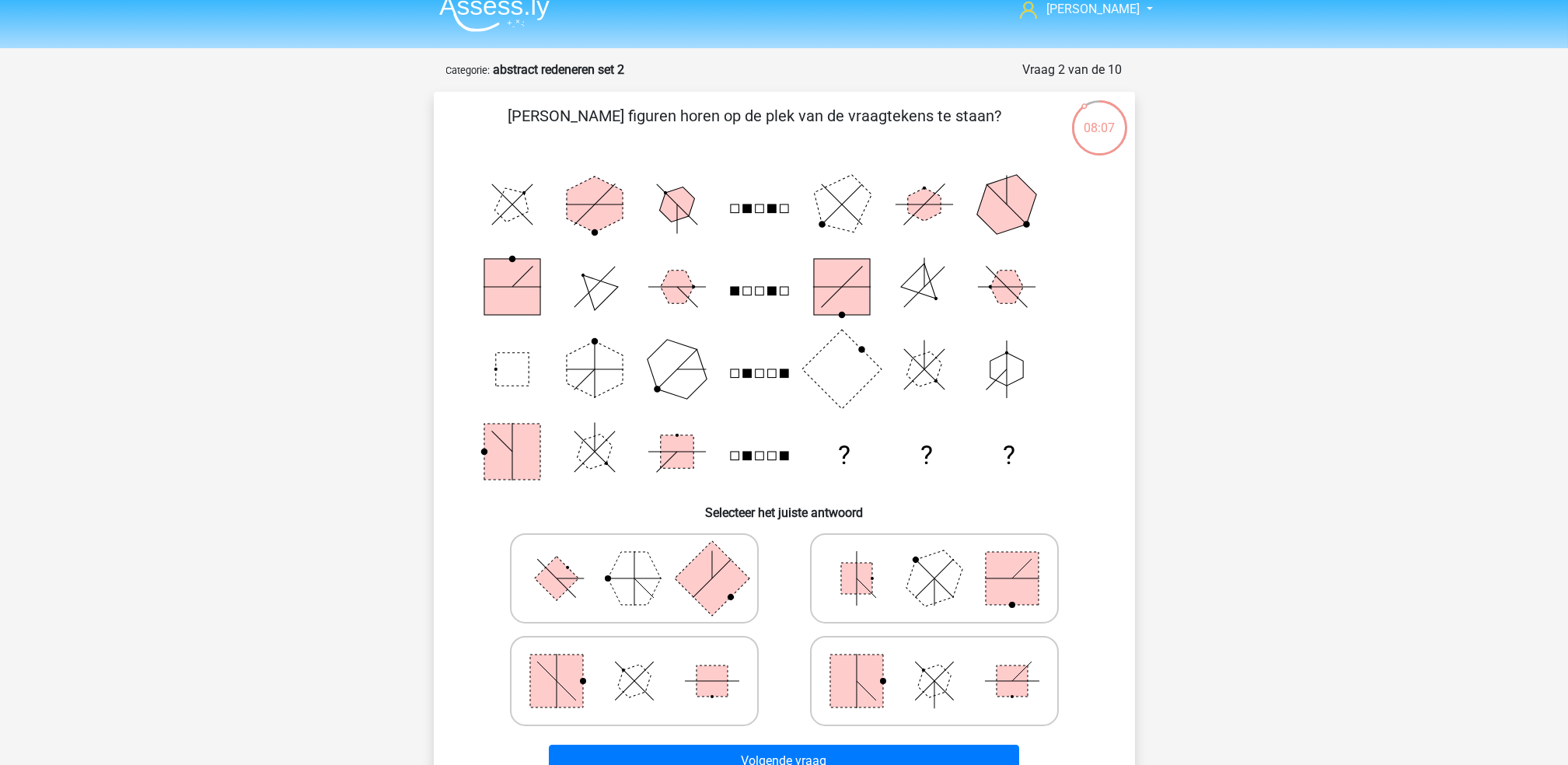
scroll to position [0, 0]
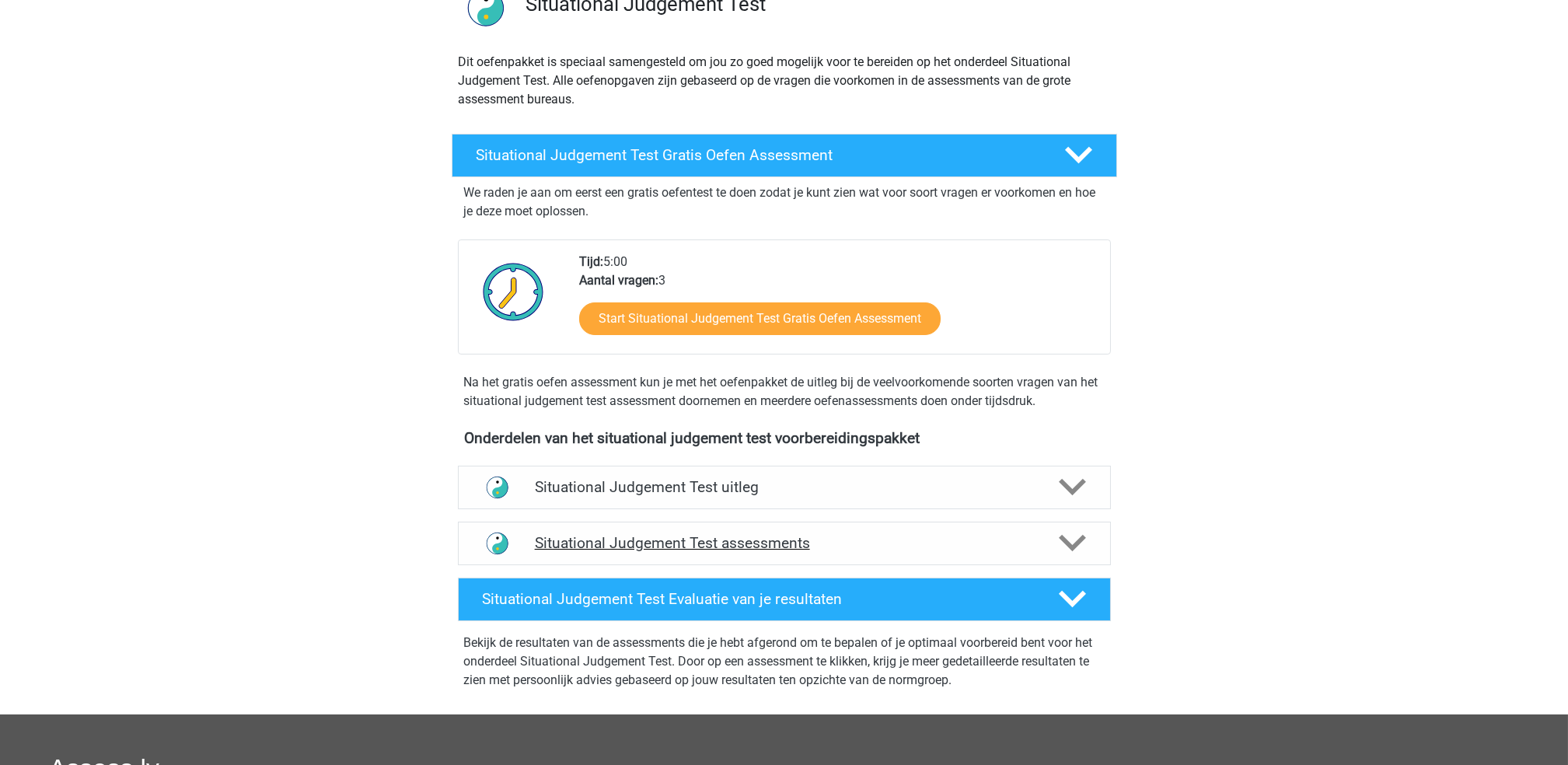
scroll to position [414, 0]
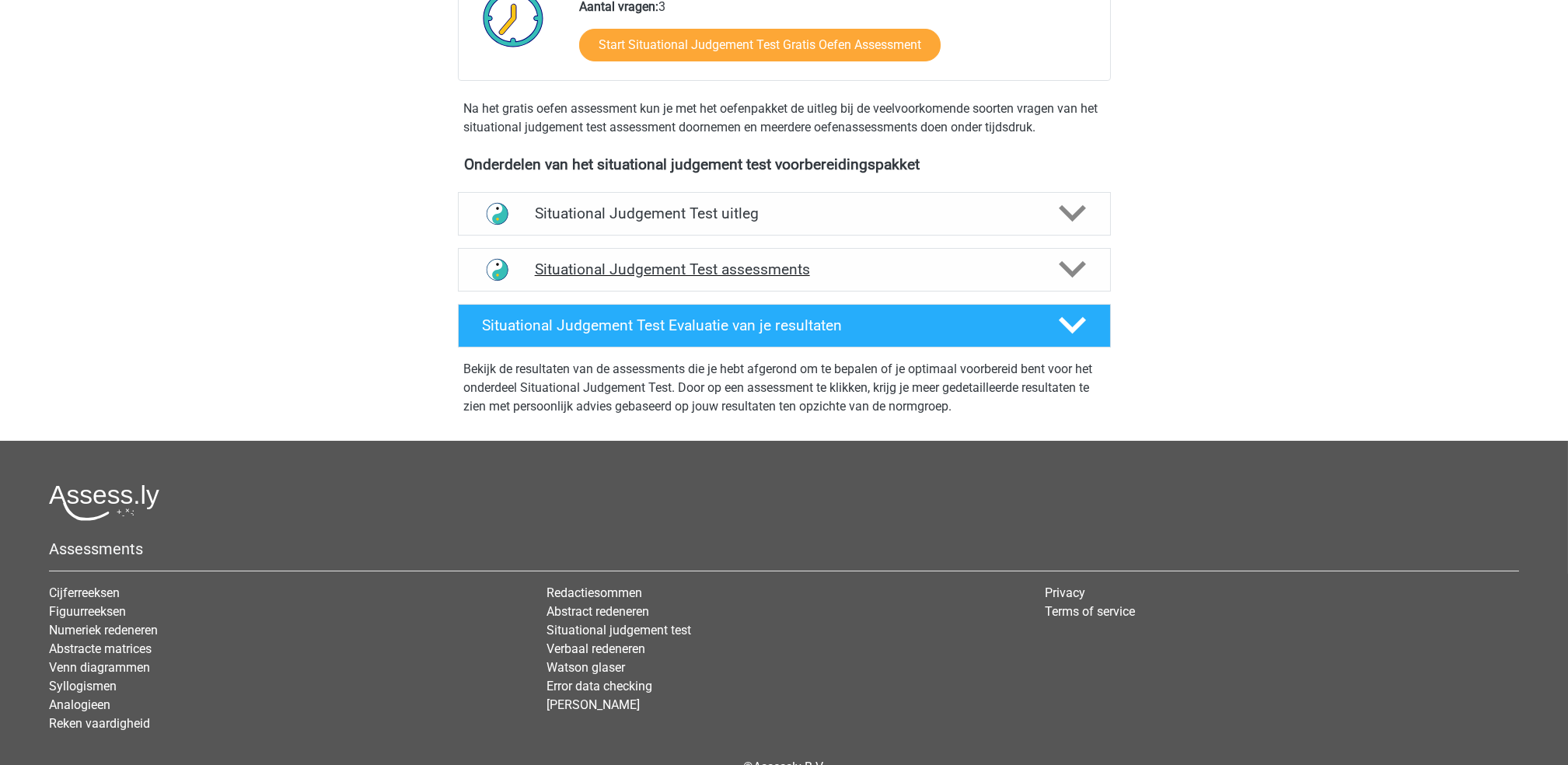
click at [1070, 265] on icon at bounding box center [1073, 270] width 27 height 27
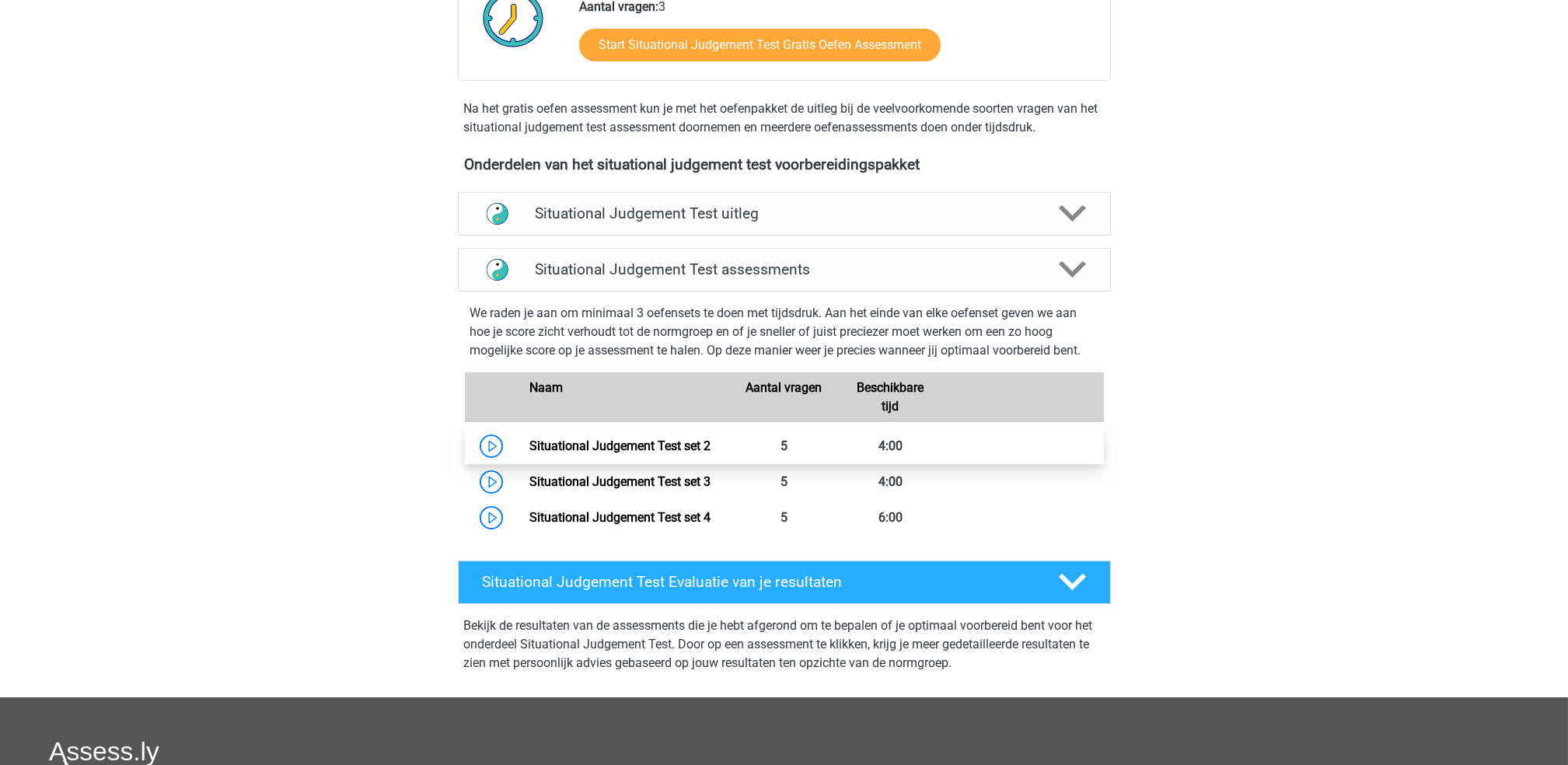
click at [633, 453] on link "Situational Judgement Test set 2" at bounding box center [620, 446] width 181 height 14
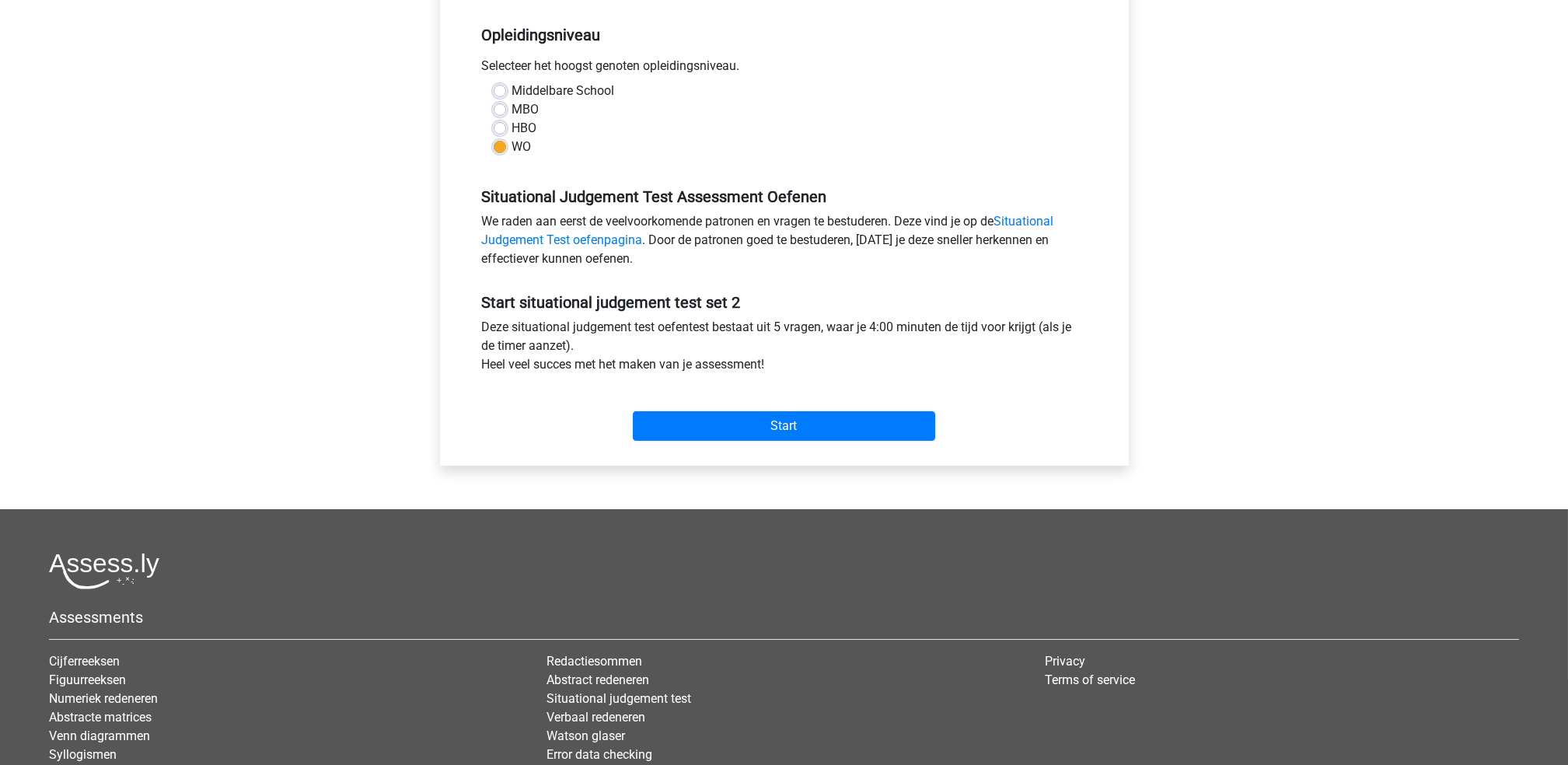
scroll to position [311, 0]
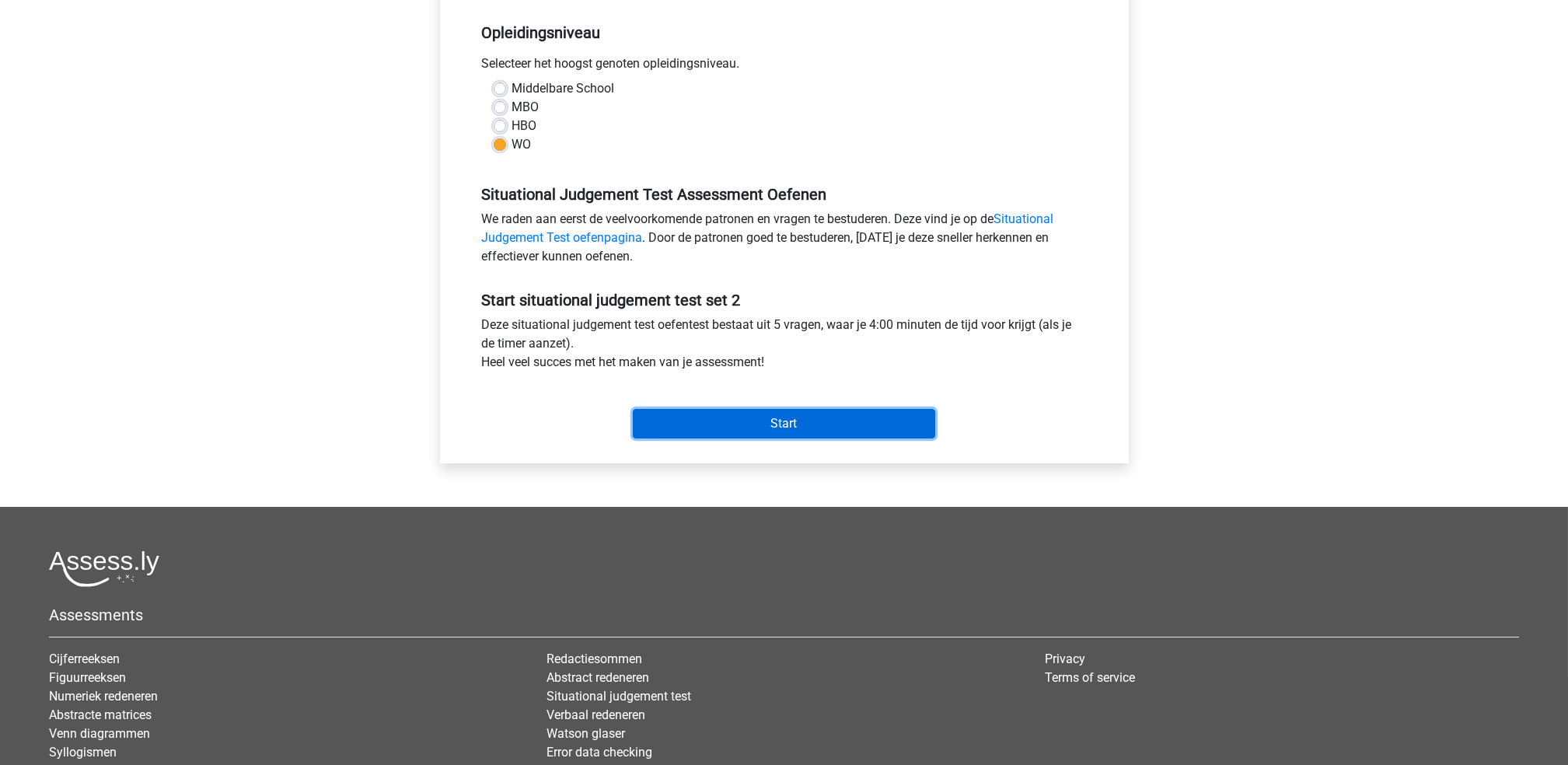
click at [794, 433] on input "Start" at bounding box center [784, 424] width 302 height 30
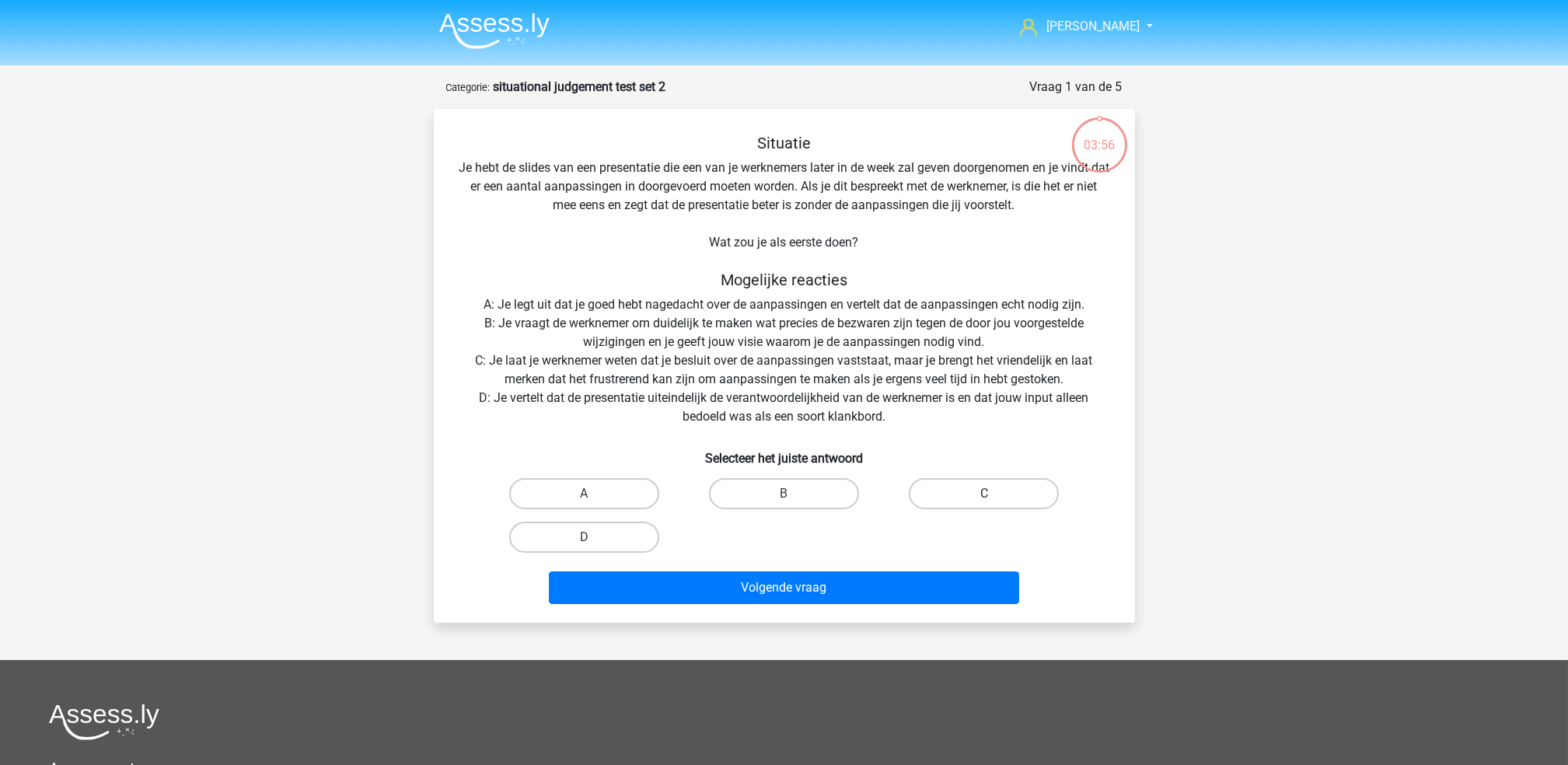
click at [943, 489] on label "C" at bounding box center [984, 493] width 150 height 32
click at [985, 493] on input "C" at bounding box center [990, 498] width 11 height 11
radio input "true"
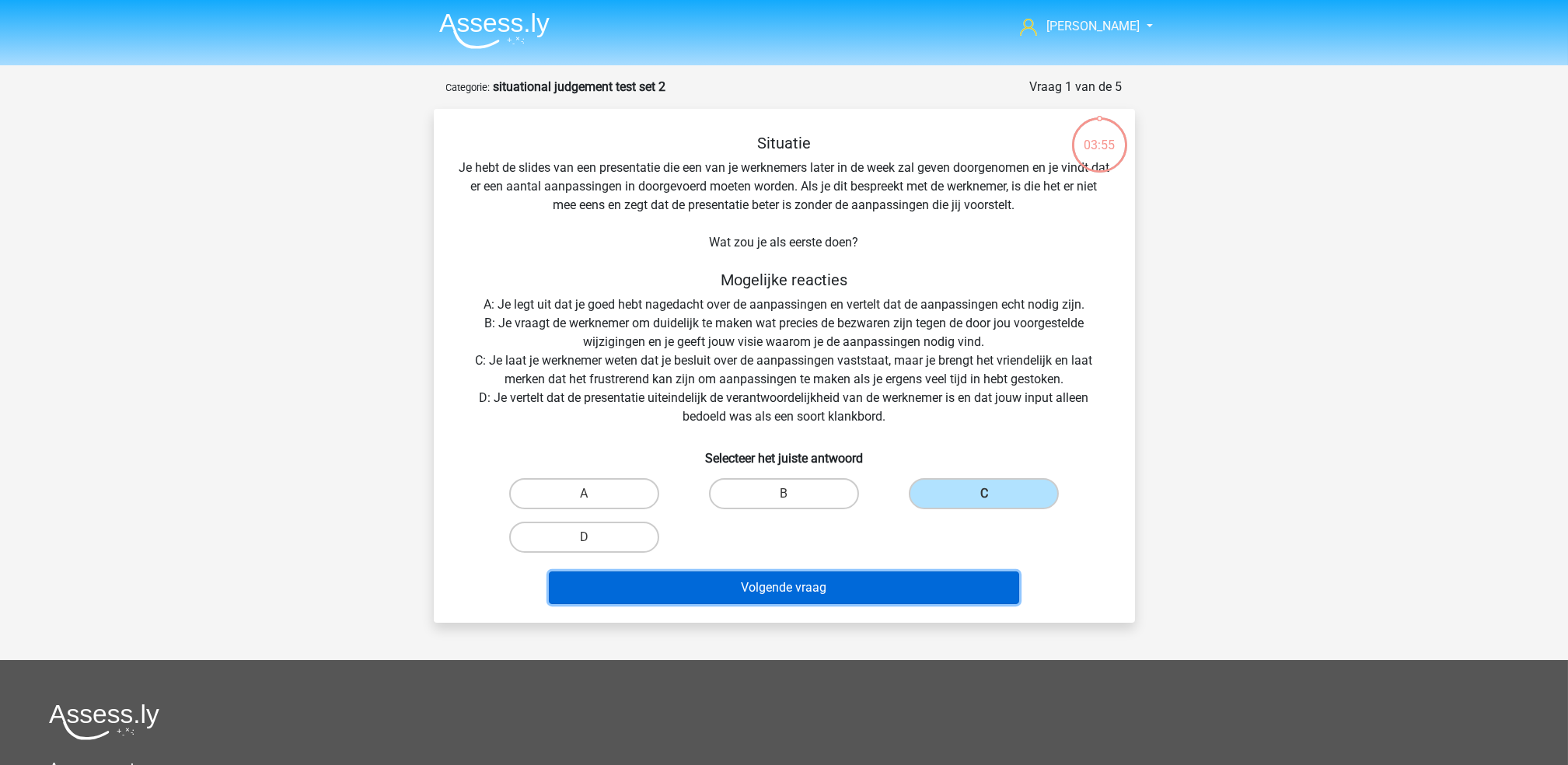
click at [863, 598] on button "Volgende vraag" at bounding box center [784, 588] width 470 height 33
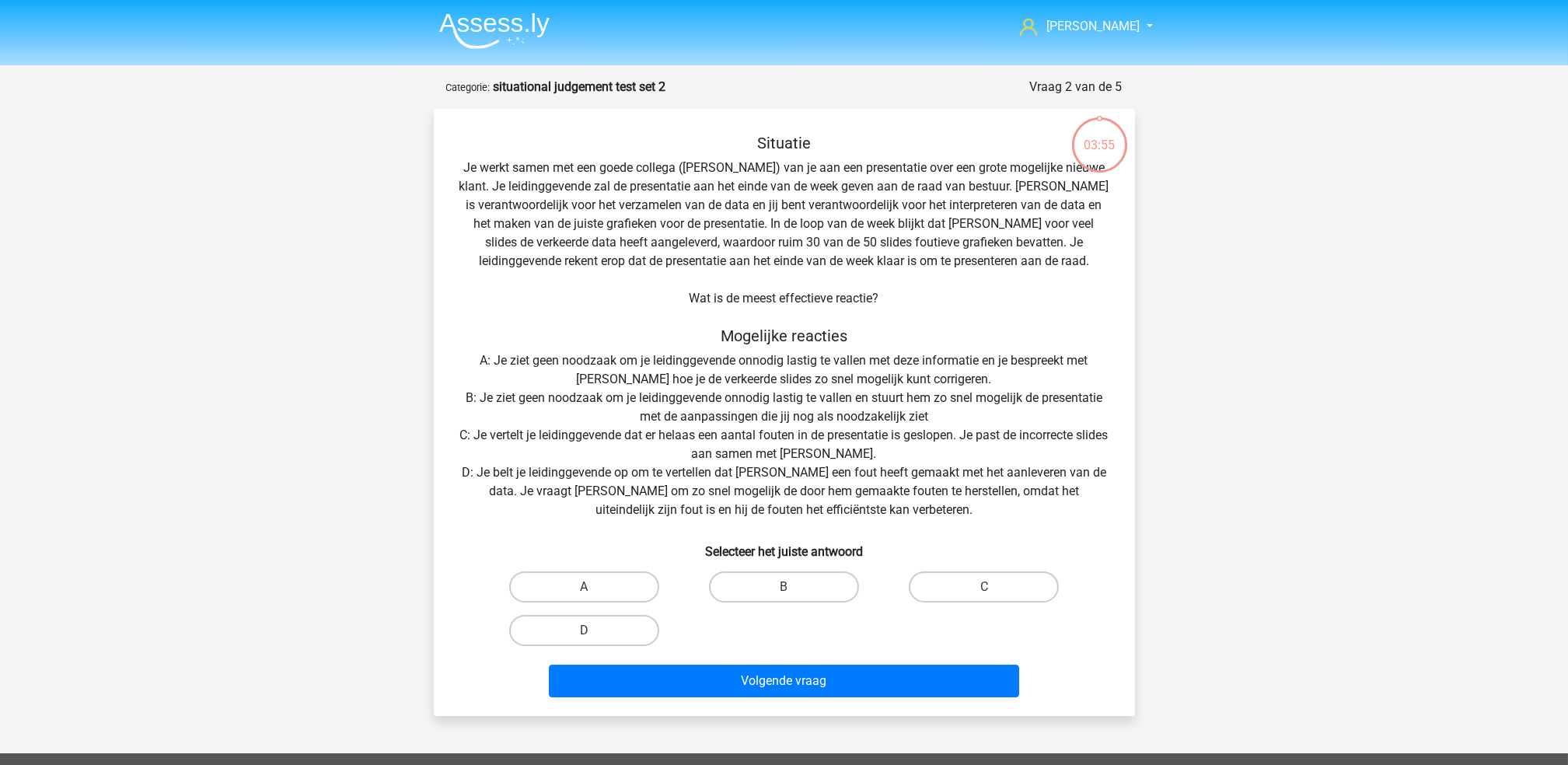
scroll to position [77, 0]
